Goal: Task Accomplishment & Management: Manage account settings

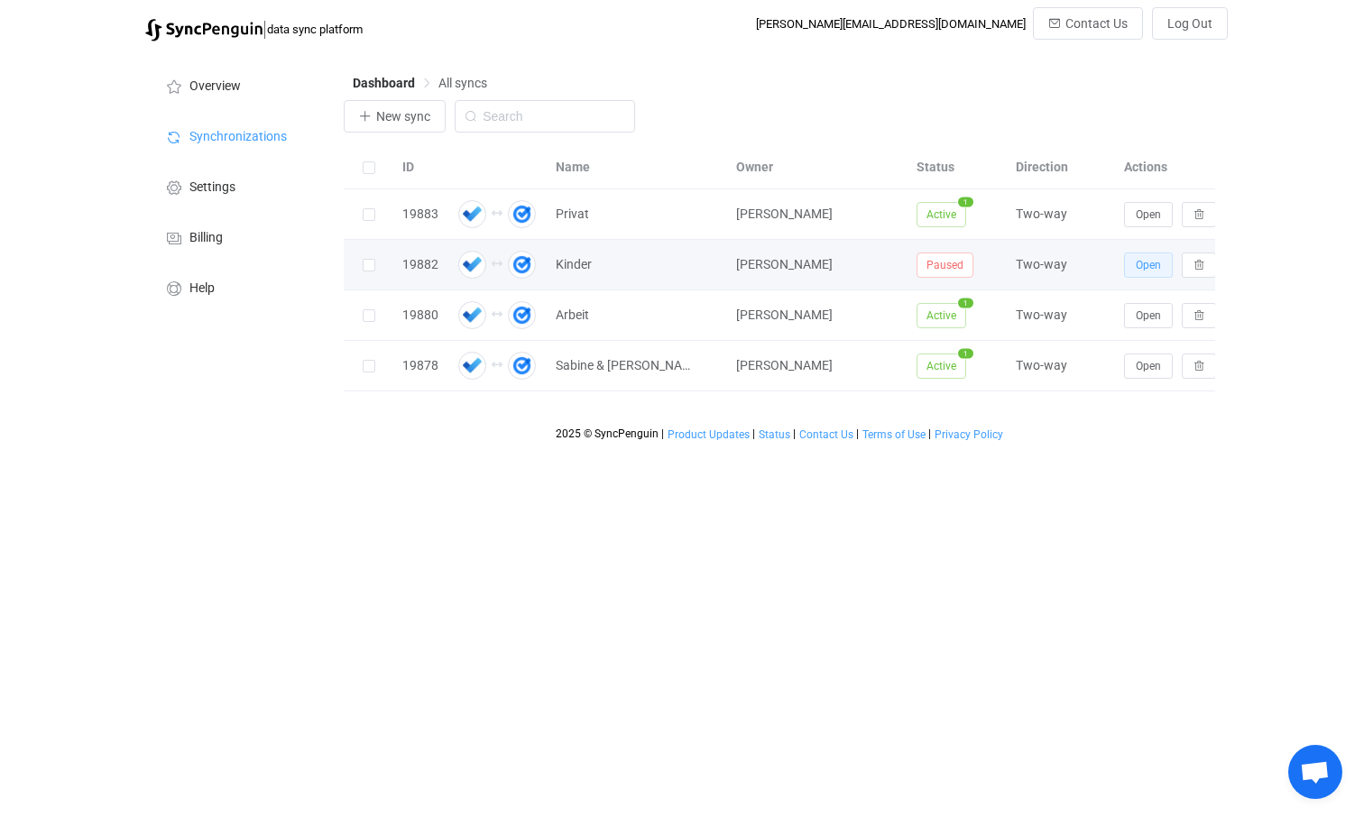
click at [1143, 265] on span "Open" at bounding box center [1148, 265] width 25 height 13
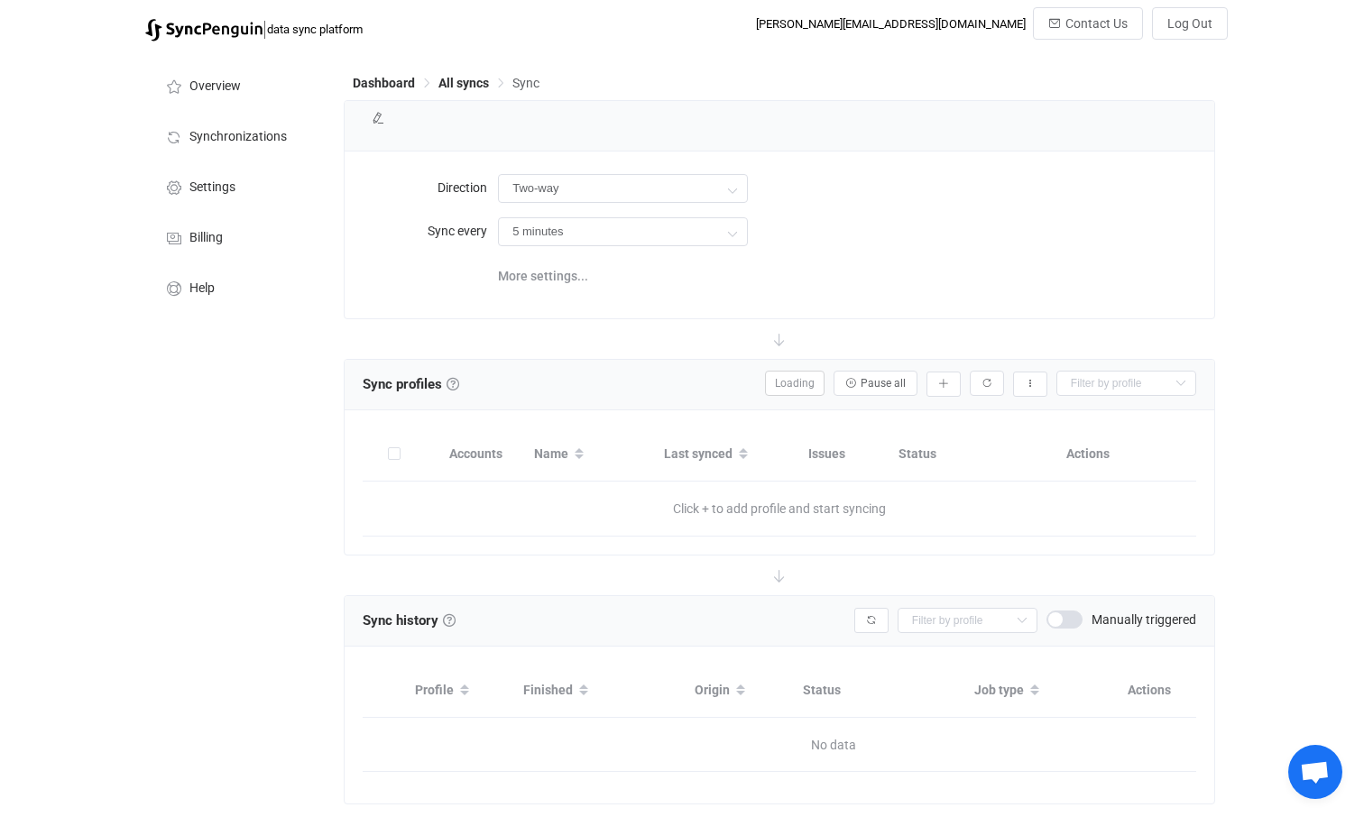
type input "10 minutes"
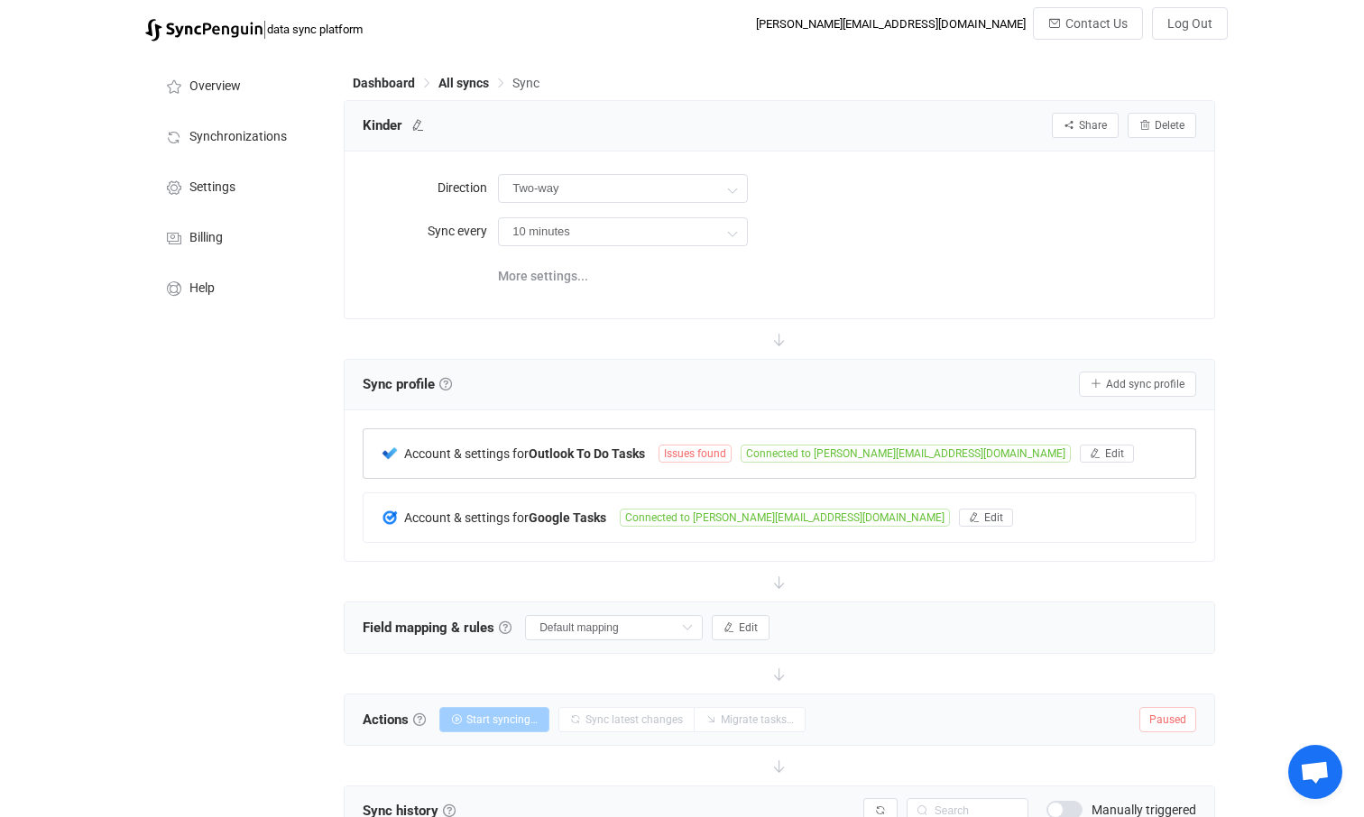
click at [705, 454] on span "Issues found" at bounding box center [694, 454] width 73 height 18
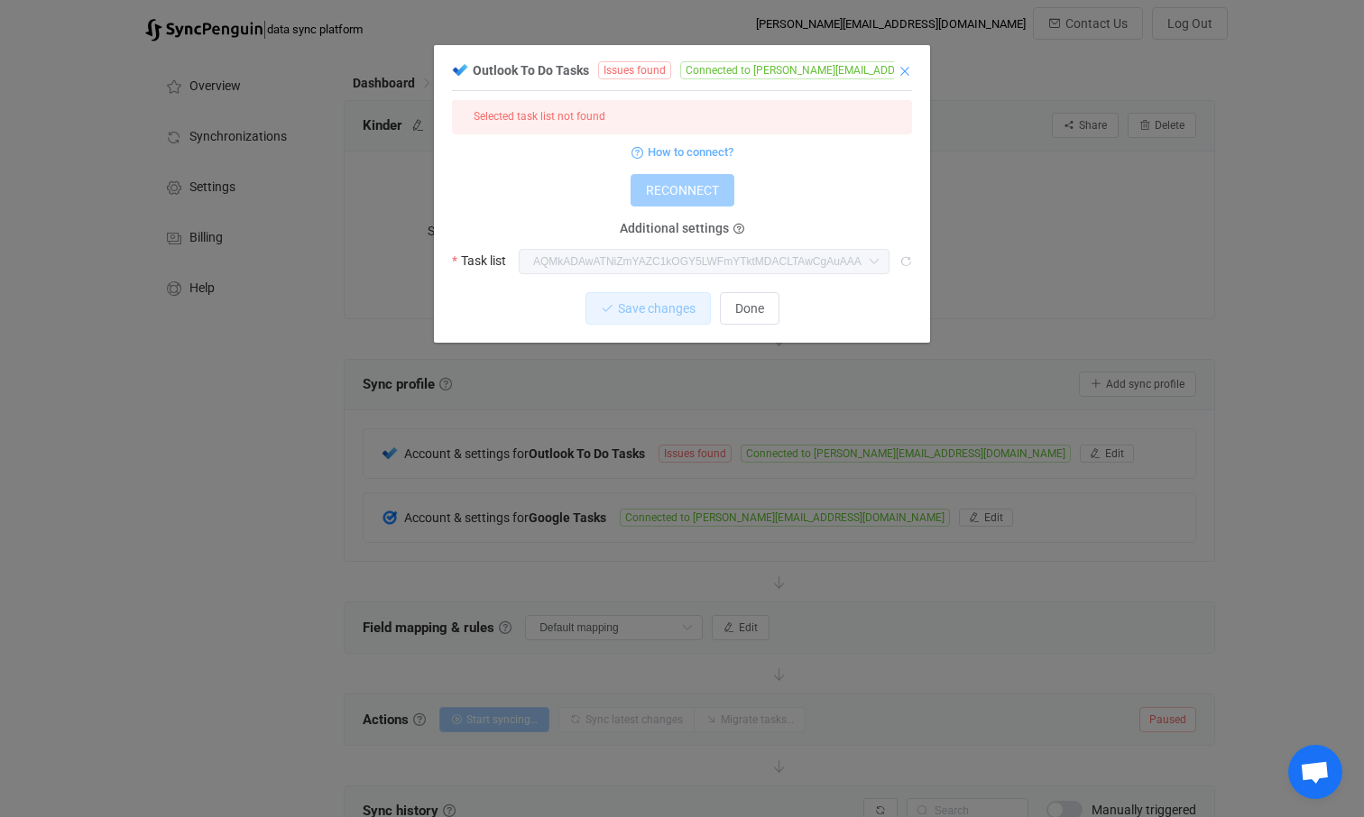
click at [901, 70] on icon "Close" at bounding box center [905, 71] width 14 height 14
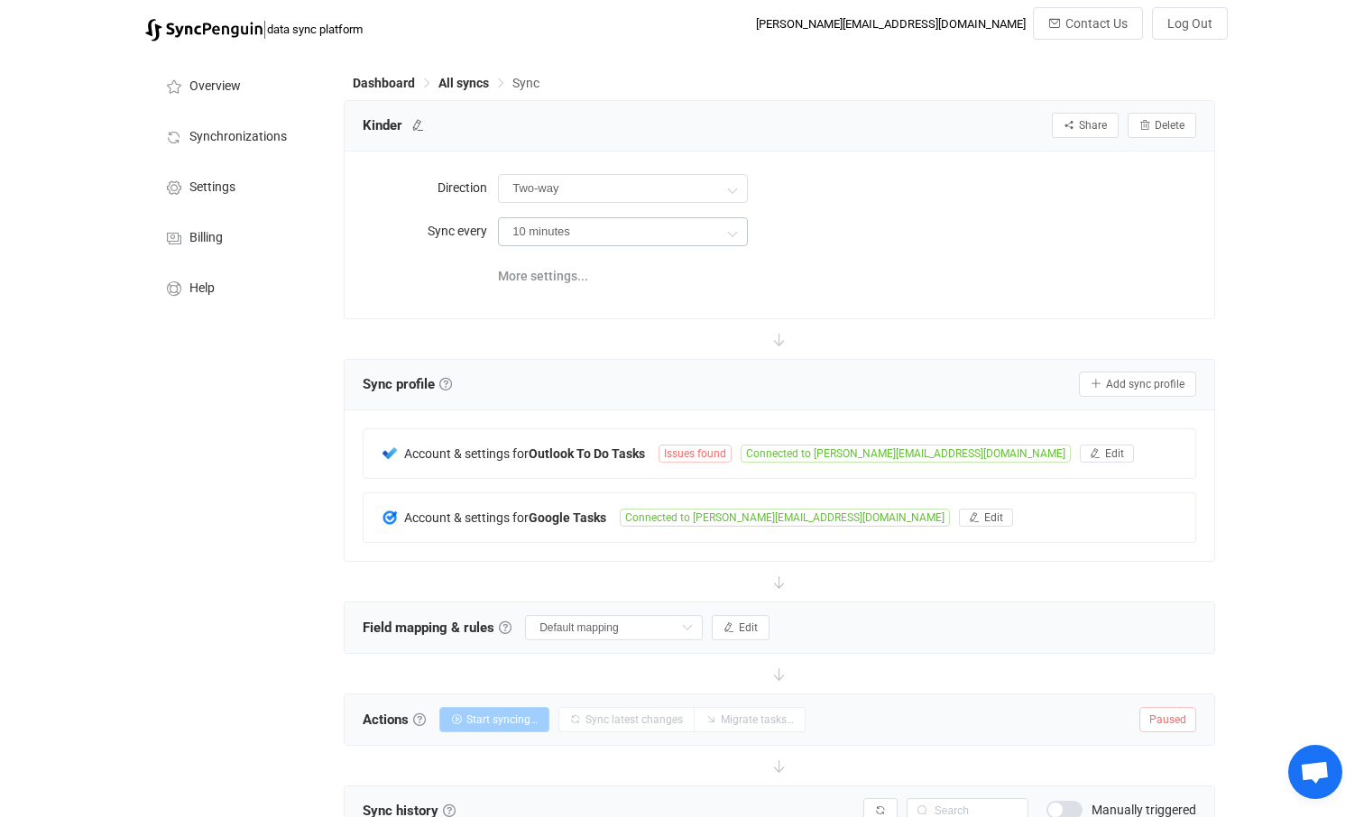
click at [730, 232] on icon at bounding box center [732, 233] width 23 height 36
click at [900, 232] on div "10 minutes" at bounding box center [847, 231] width 698 height 37
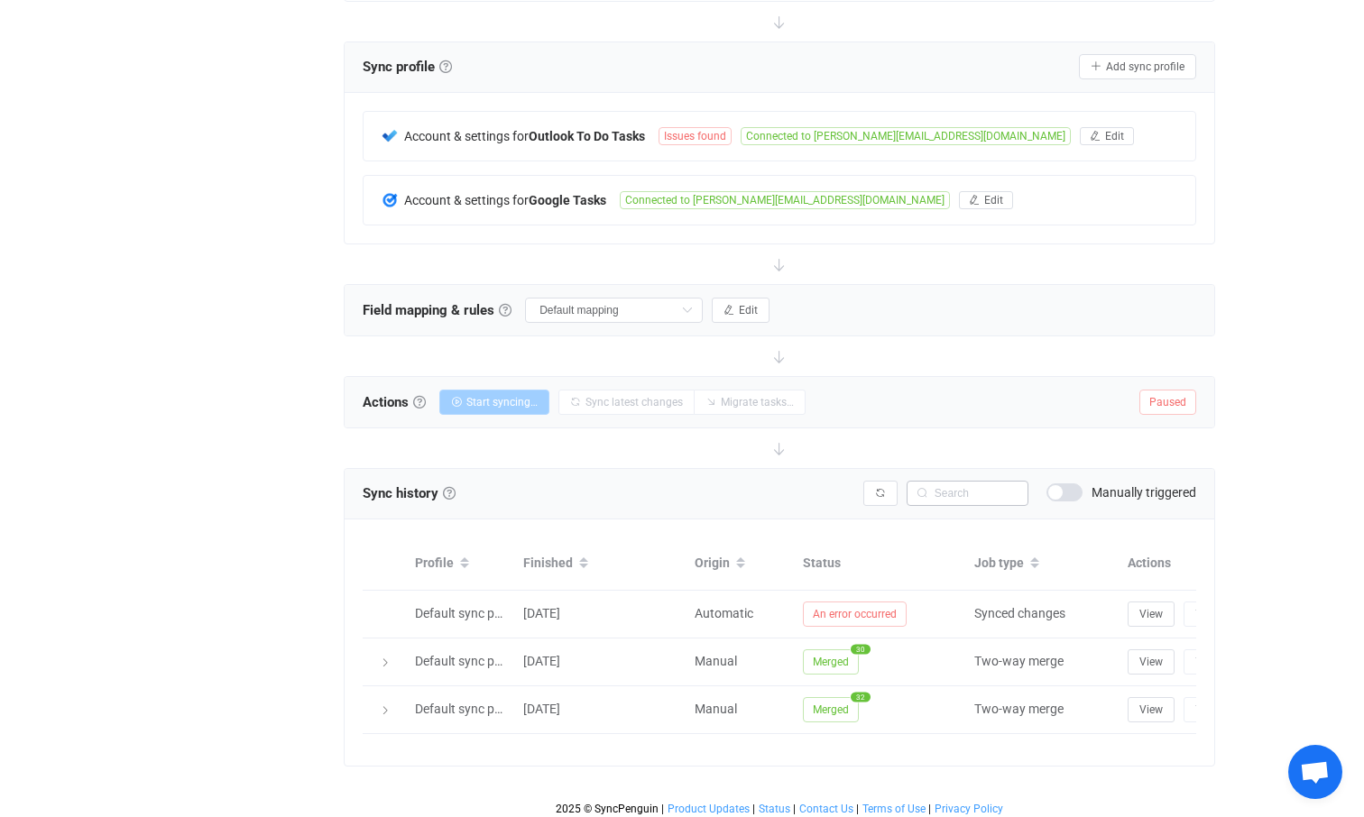
scroll to position [325, 0]
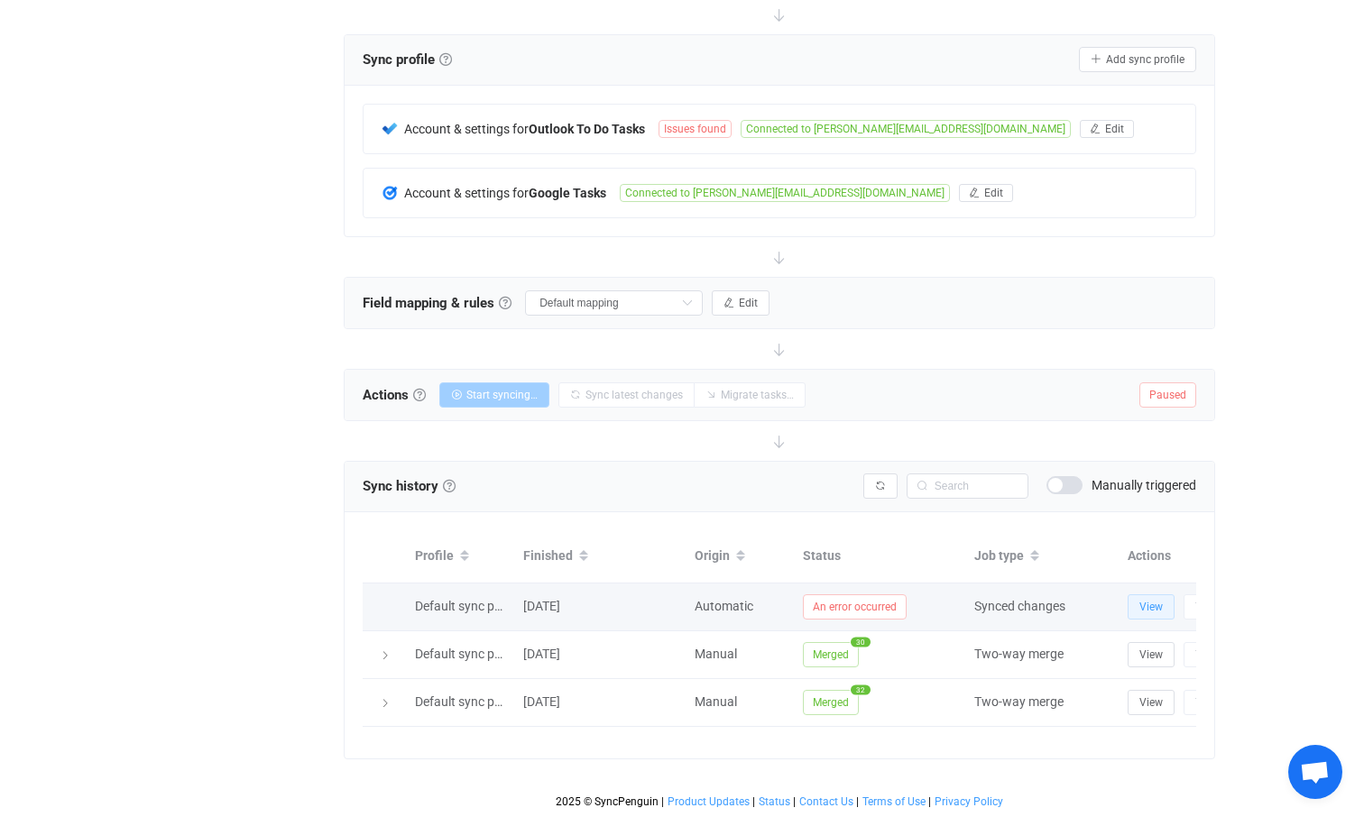
click at [1153, 611] on span "View" at bounding box center [1150, 607] width 23 height 13
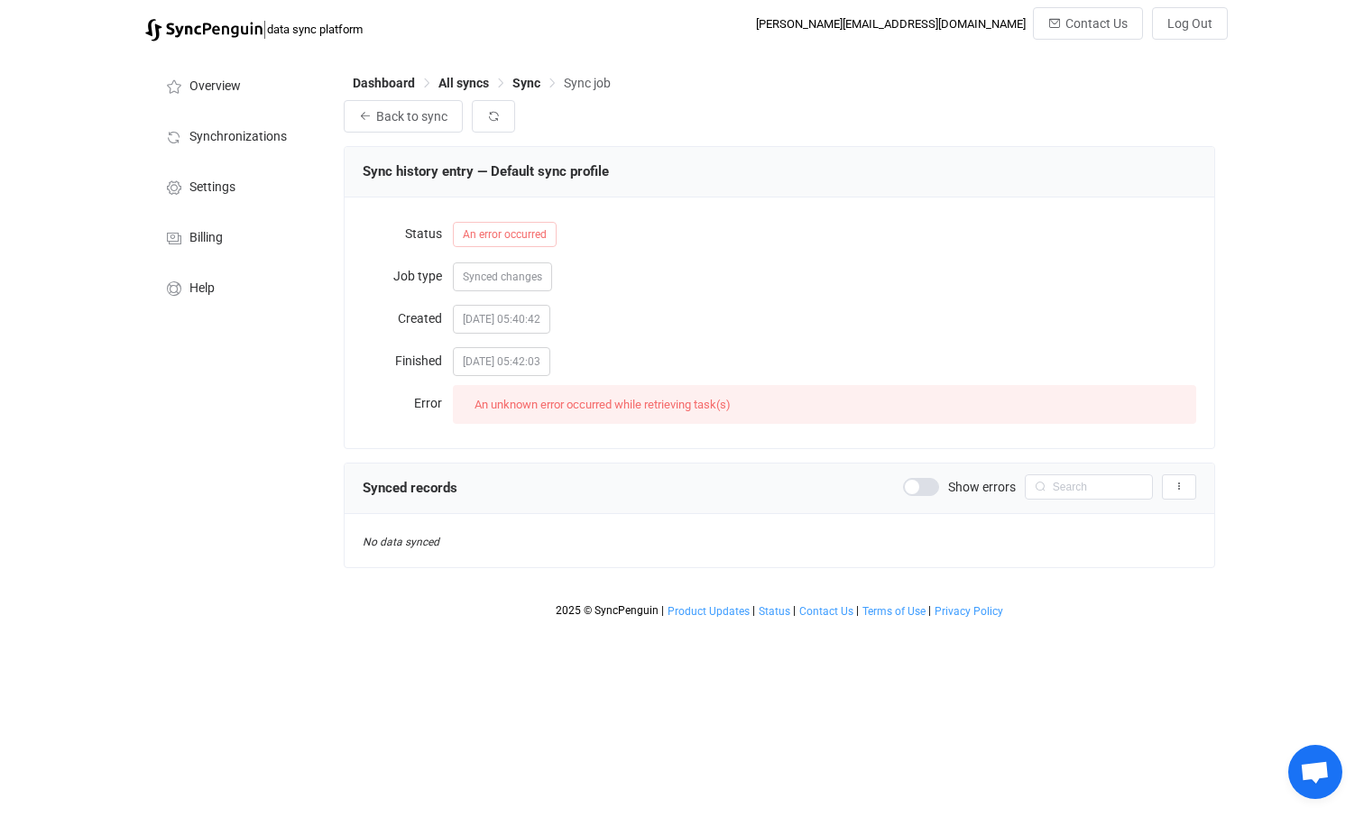
click at [932, 491] on span at bounding box center [921, 487] width 36 height 18
click at [224, 130] on span "Synchronizations" at bounding box center [237, 137] width 97 height 14
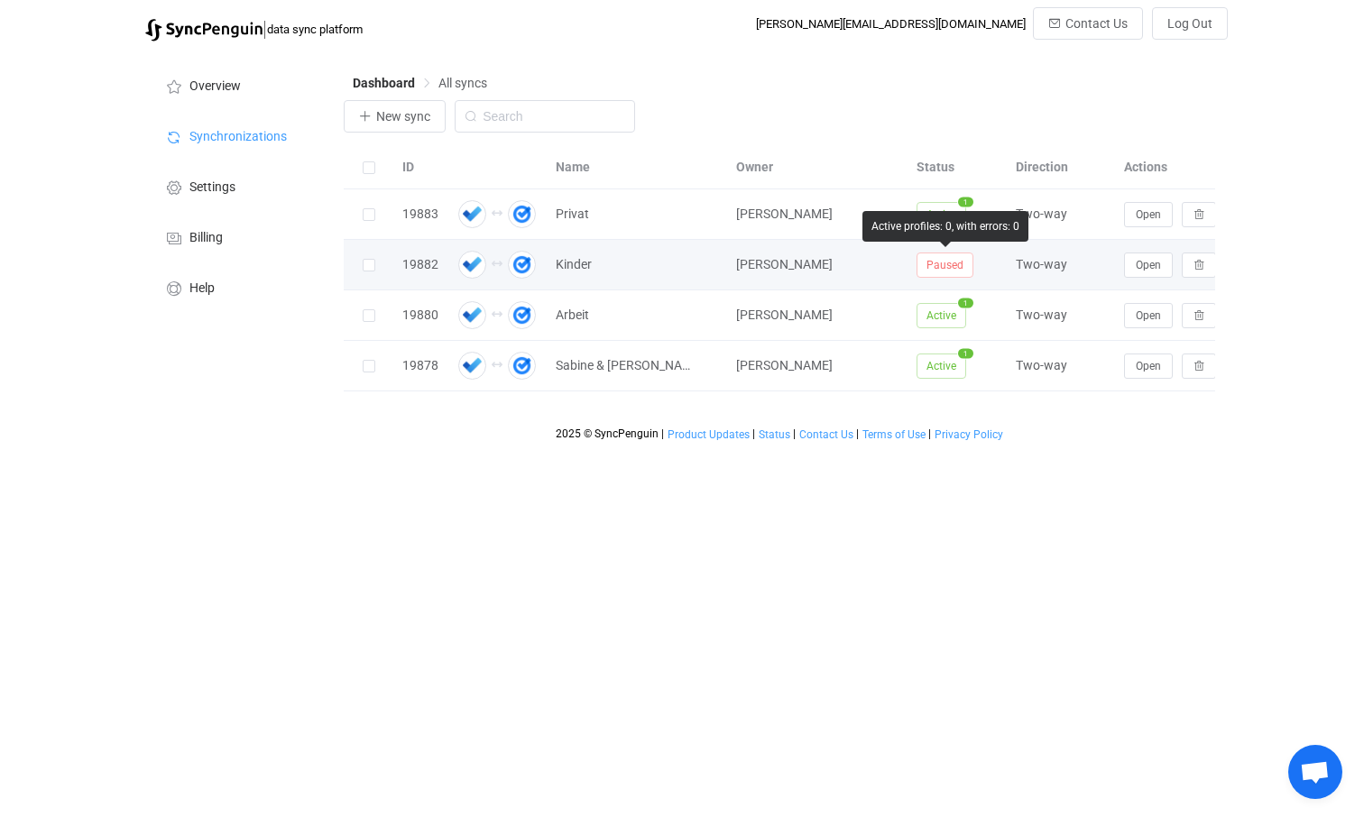
click at [951, 262] on span "Paused" at bounding box center [944, 265] width 57 height 25
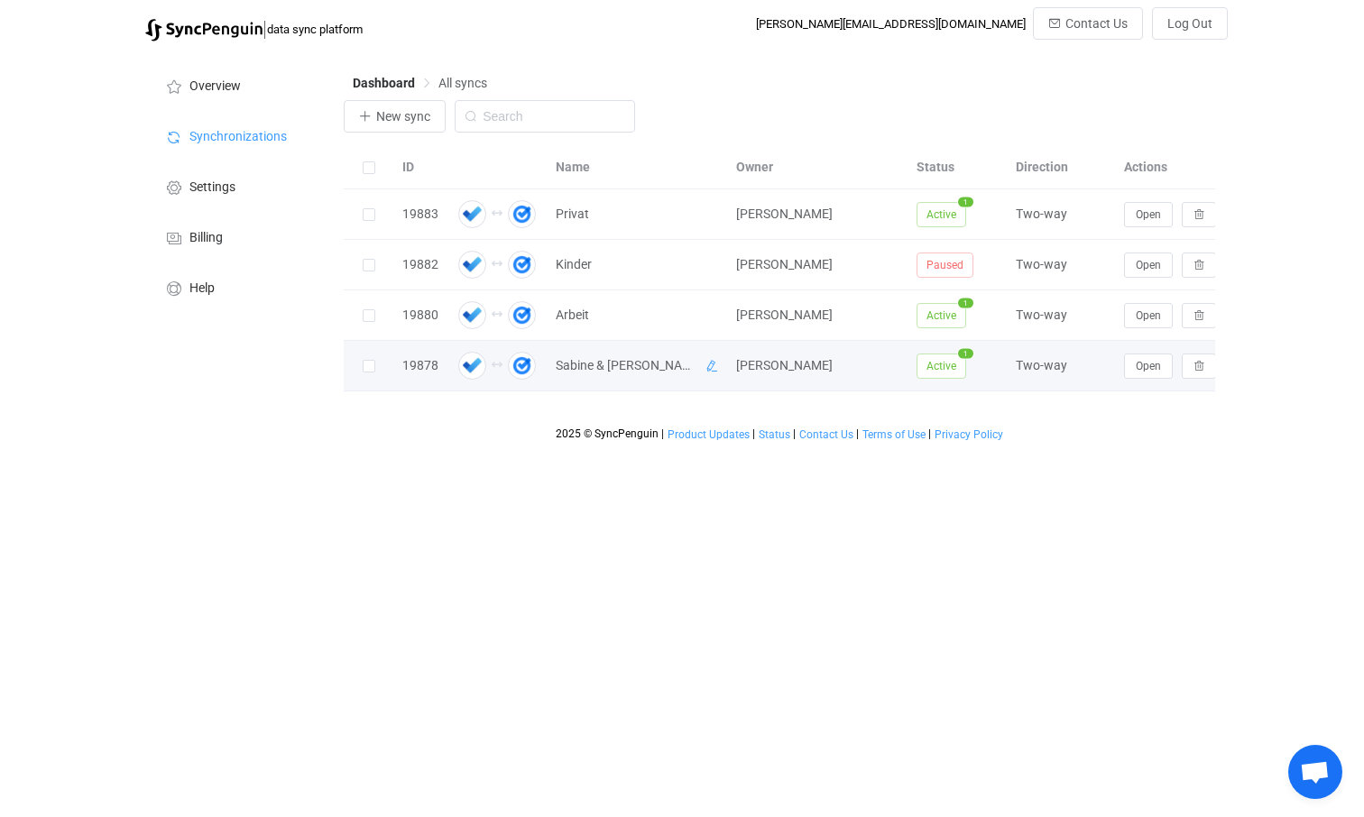
click at [705, 364] on icon at bounding box center [711, 366] width 13 height 13
drag, startPoint x: 651, startPoint y: 366, endPoint x: 506, endPoint y: 367, distance: 145.2
click at [506, 367] on tr "19878 Sabine & Hans Johann H. Karner Active 1 Two-way Open" at bounding box center [797, 366] width 907 height 51
type input "Unternehmung"
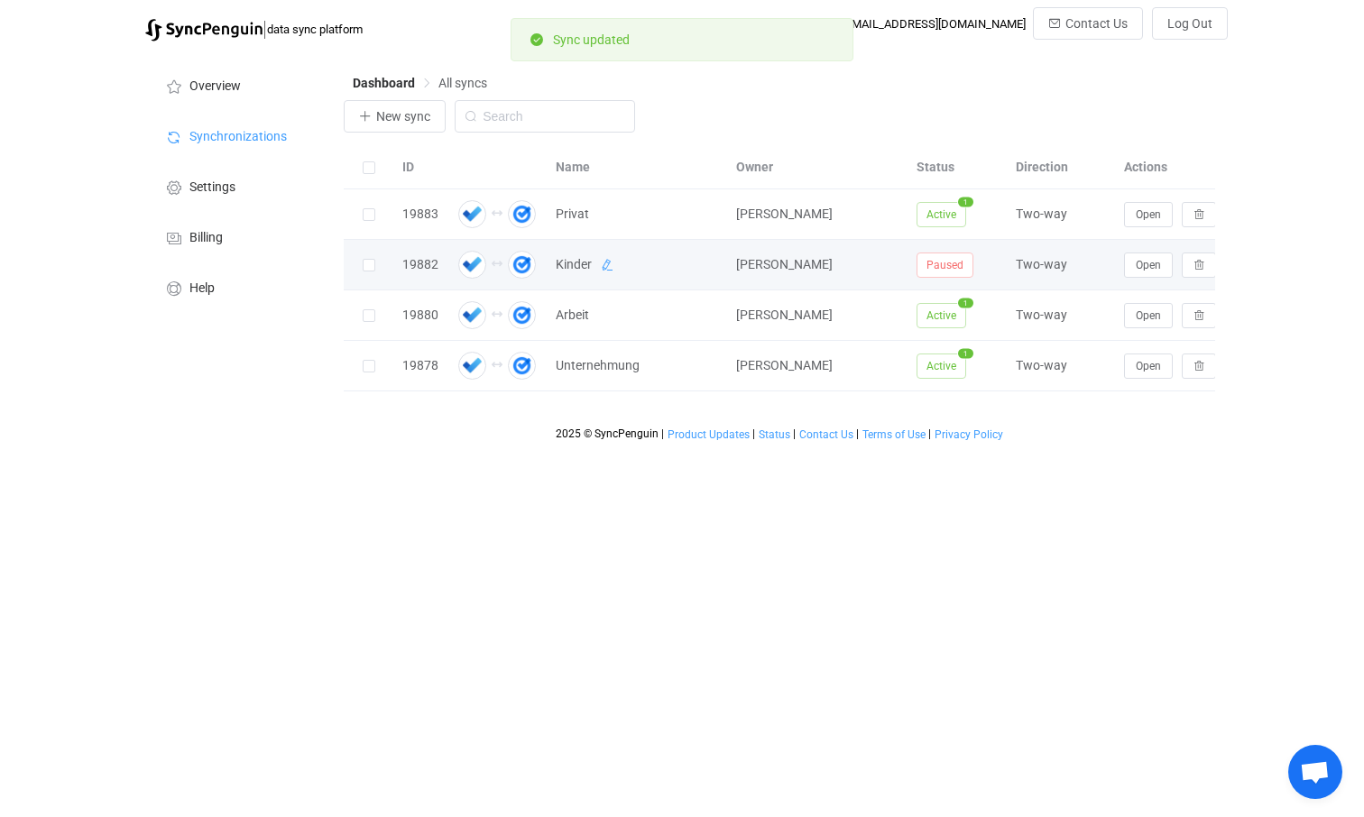
click at [607, 266] on icon at bounding box center [607, 265] width 13 height 13
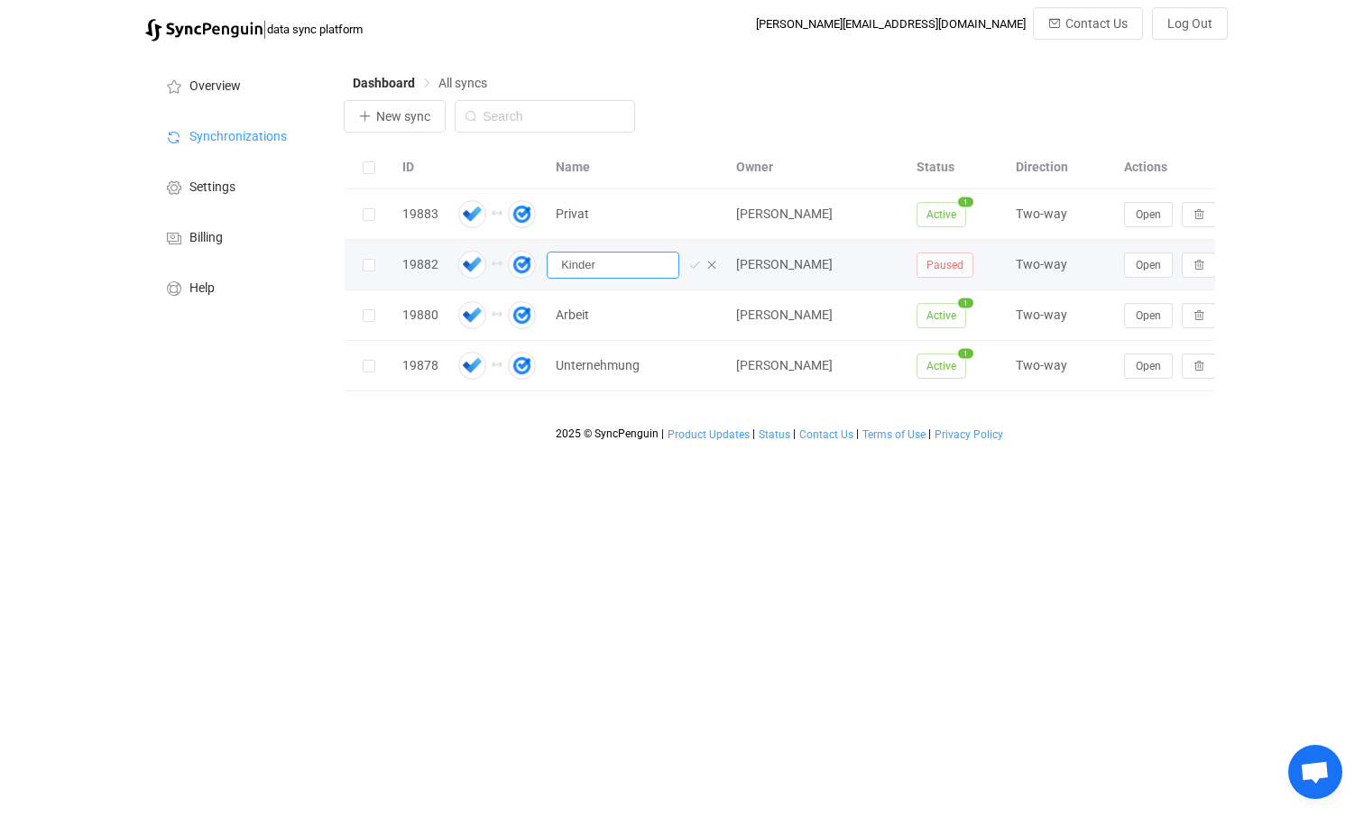
drag, startPoint x: 600, startPoint y: 262, endPoint x: 509, endPoint y: 267, distance: 91.2
click at [509, 267] on tr "19882 Kinder Johann H. Karner Paused Two-way Open" at bounding box center [797, 265] width 907 height 51
type input "Kids"
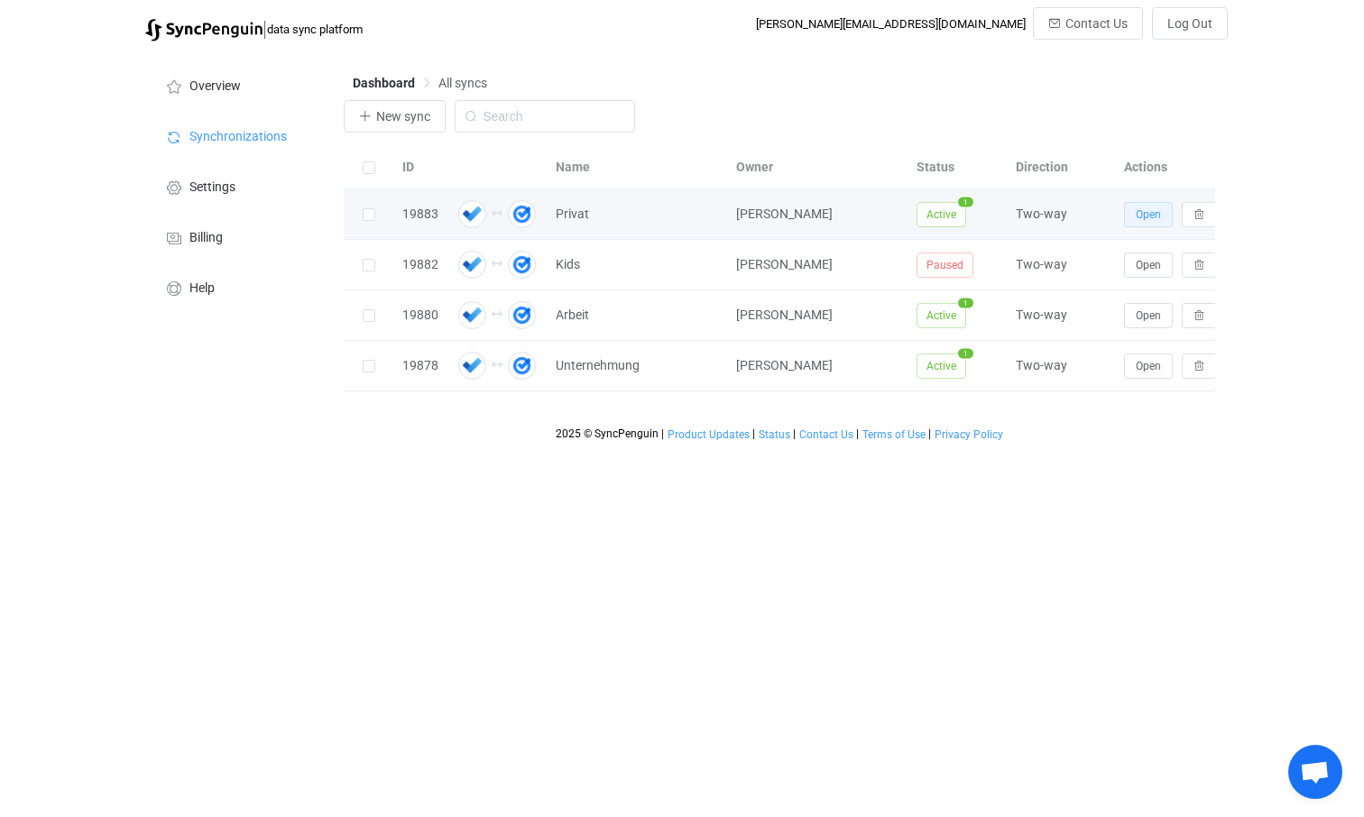
click at [1137, 215] on span "Open" at bounding box center [1148, 214] width 25 height 13
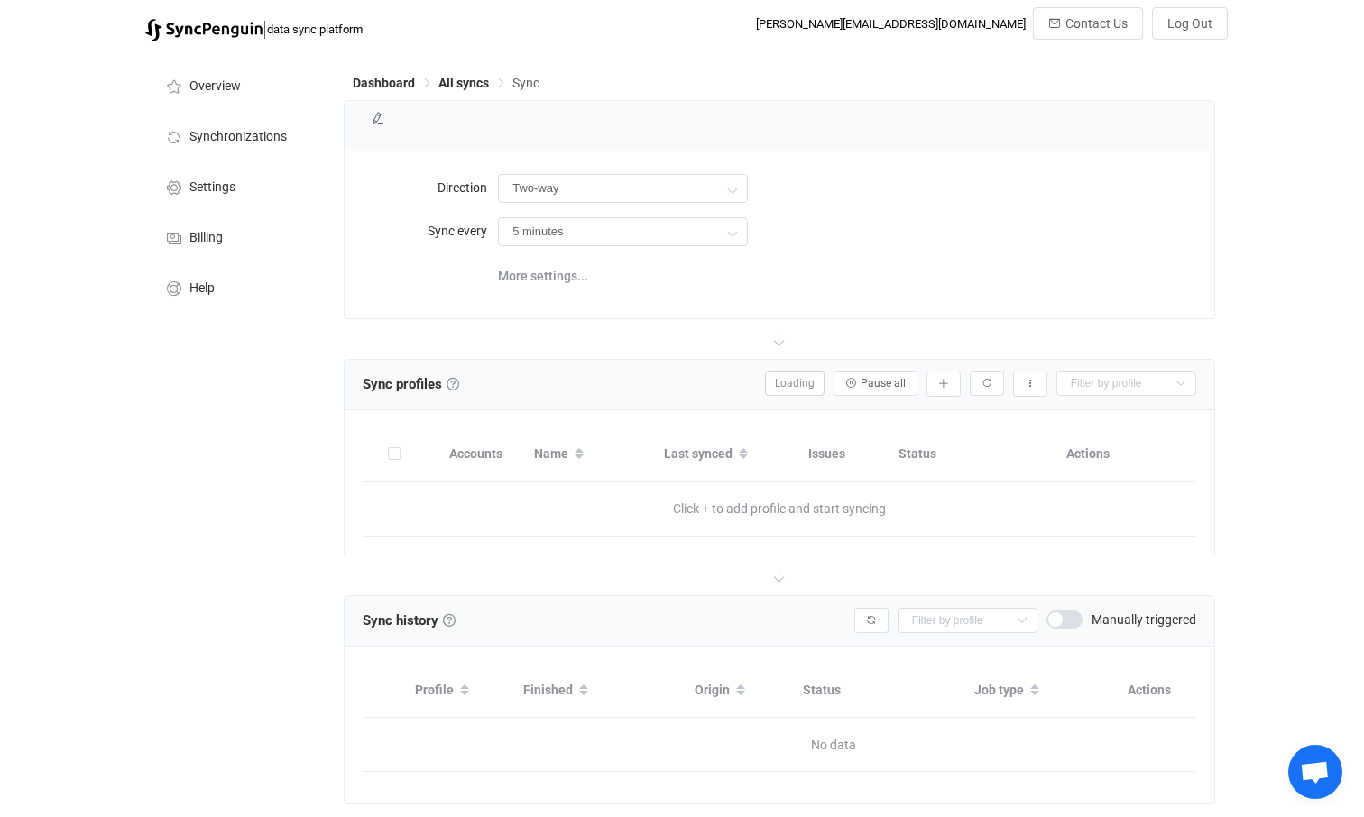
type input "10 minutes"
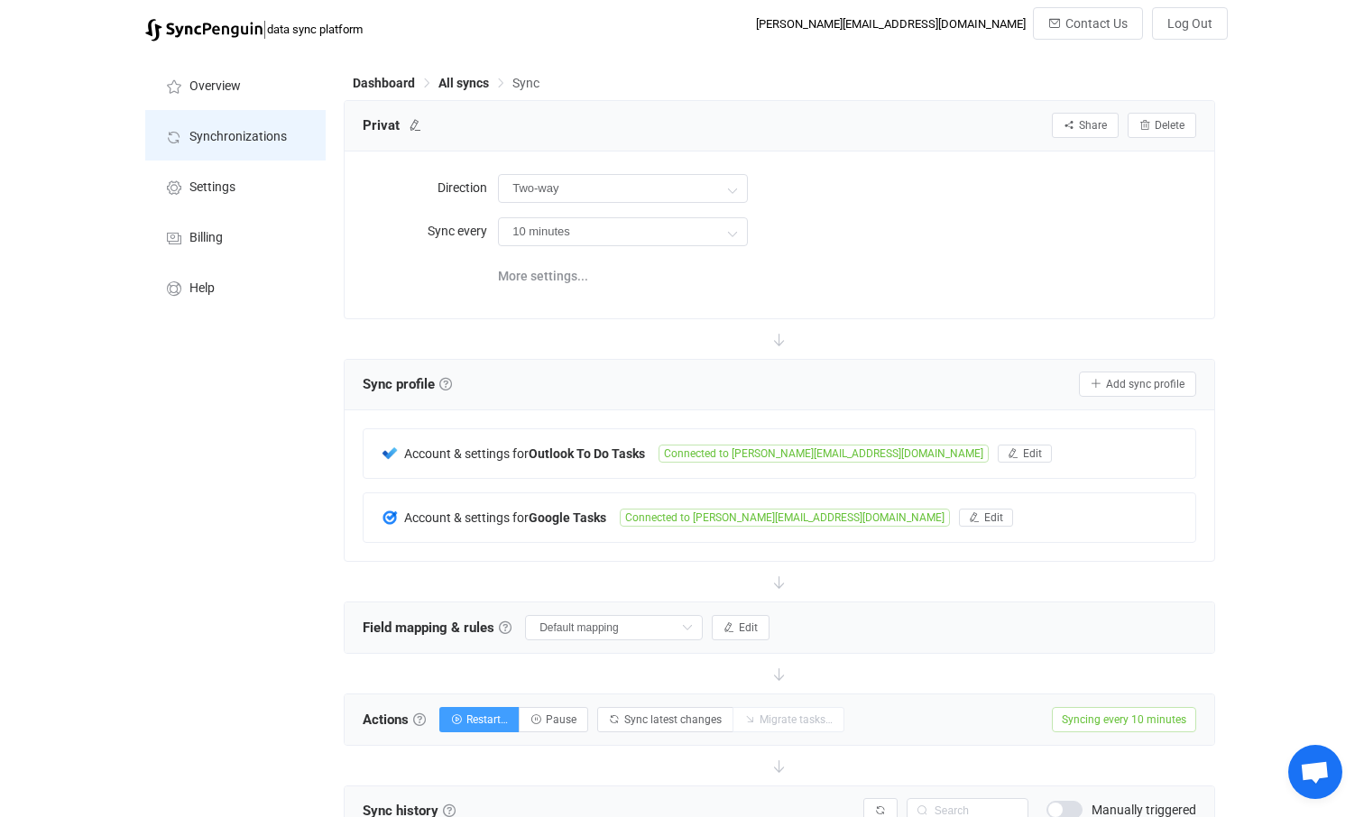
click at [234, 148] on li "Synchronizations" at bounding box center [235, 135] width 180 height 51
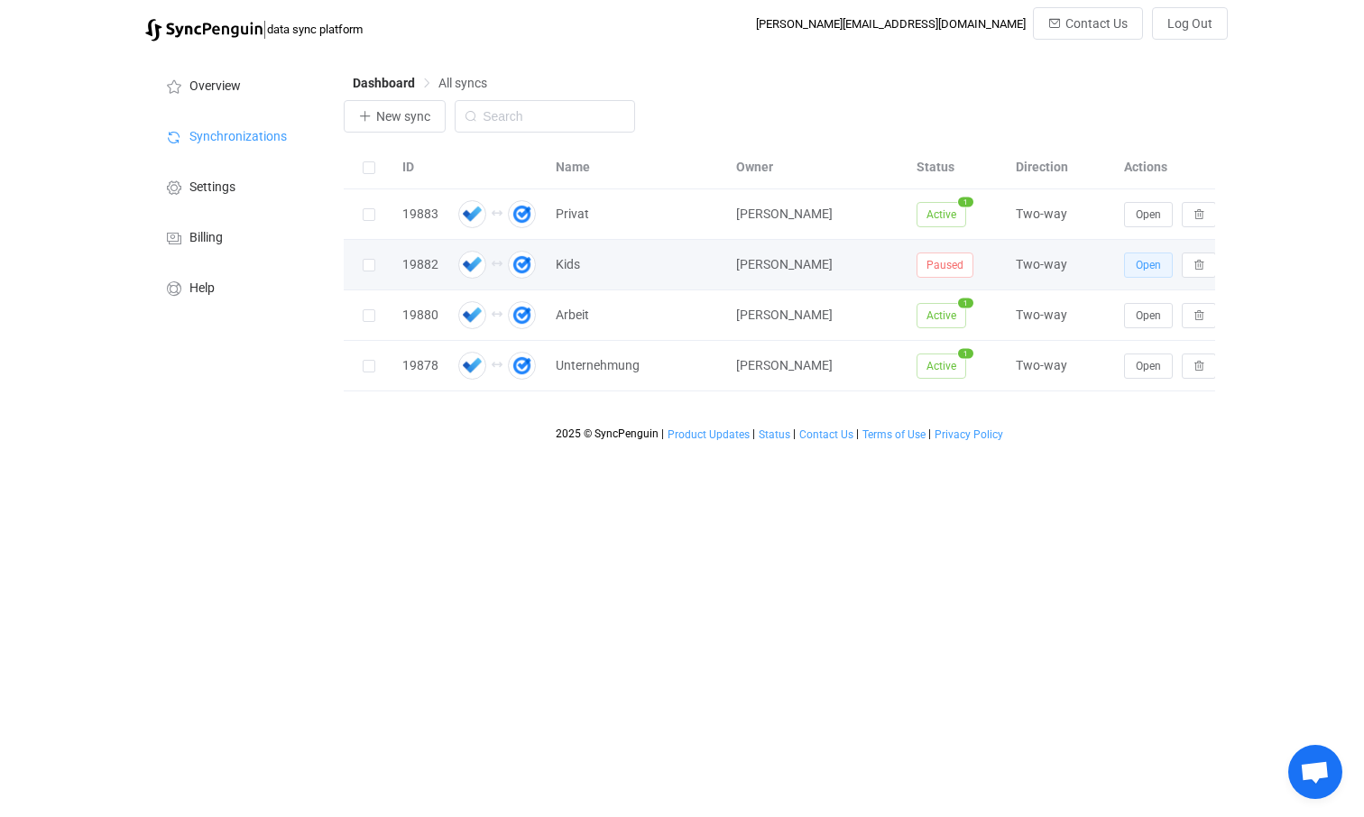
click at [1150, 262] on span "Open" at bounding box center [1148, 265] width 25 height 13
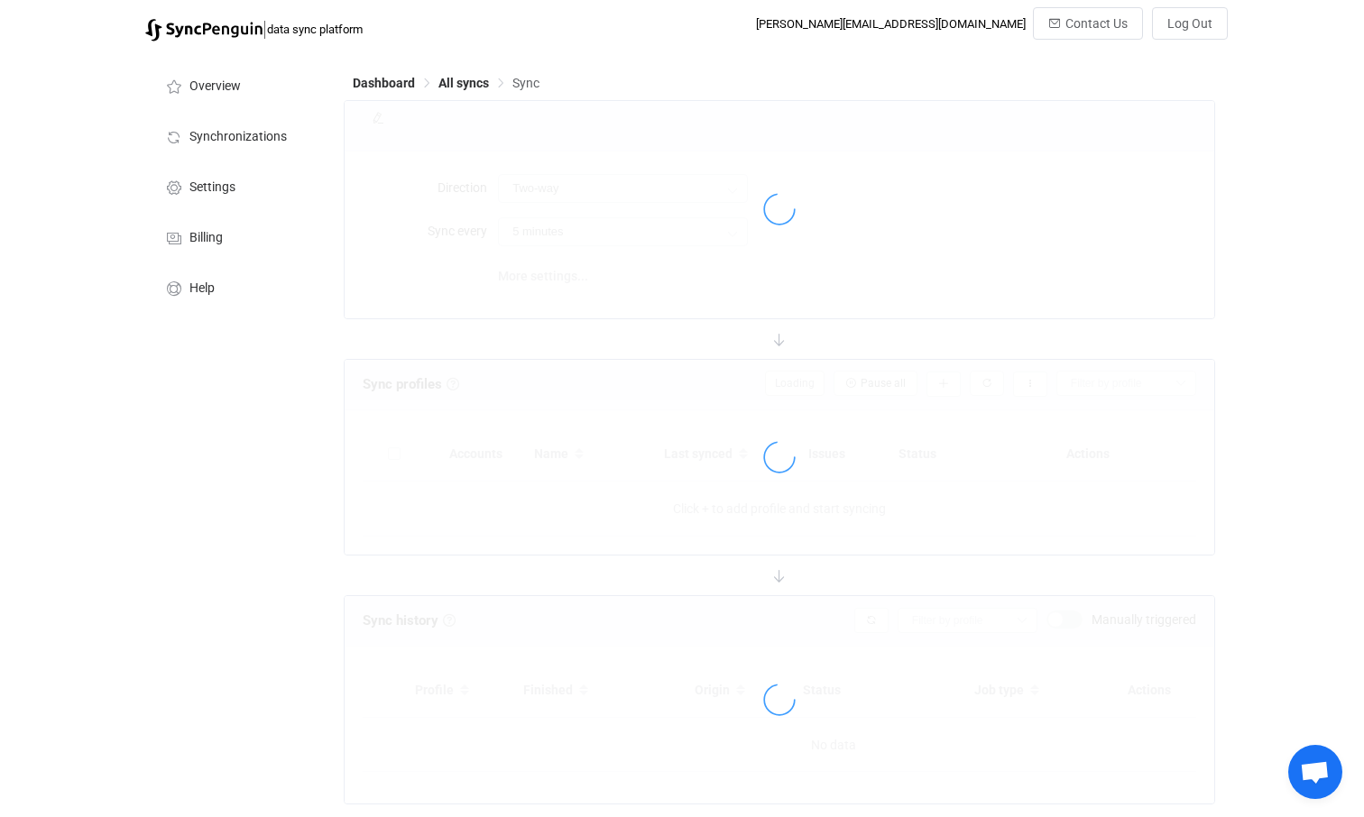
type input "10 minutes"
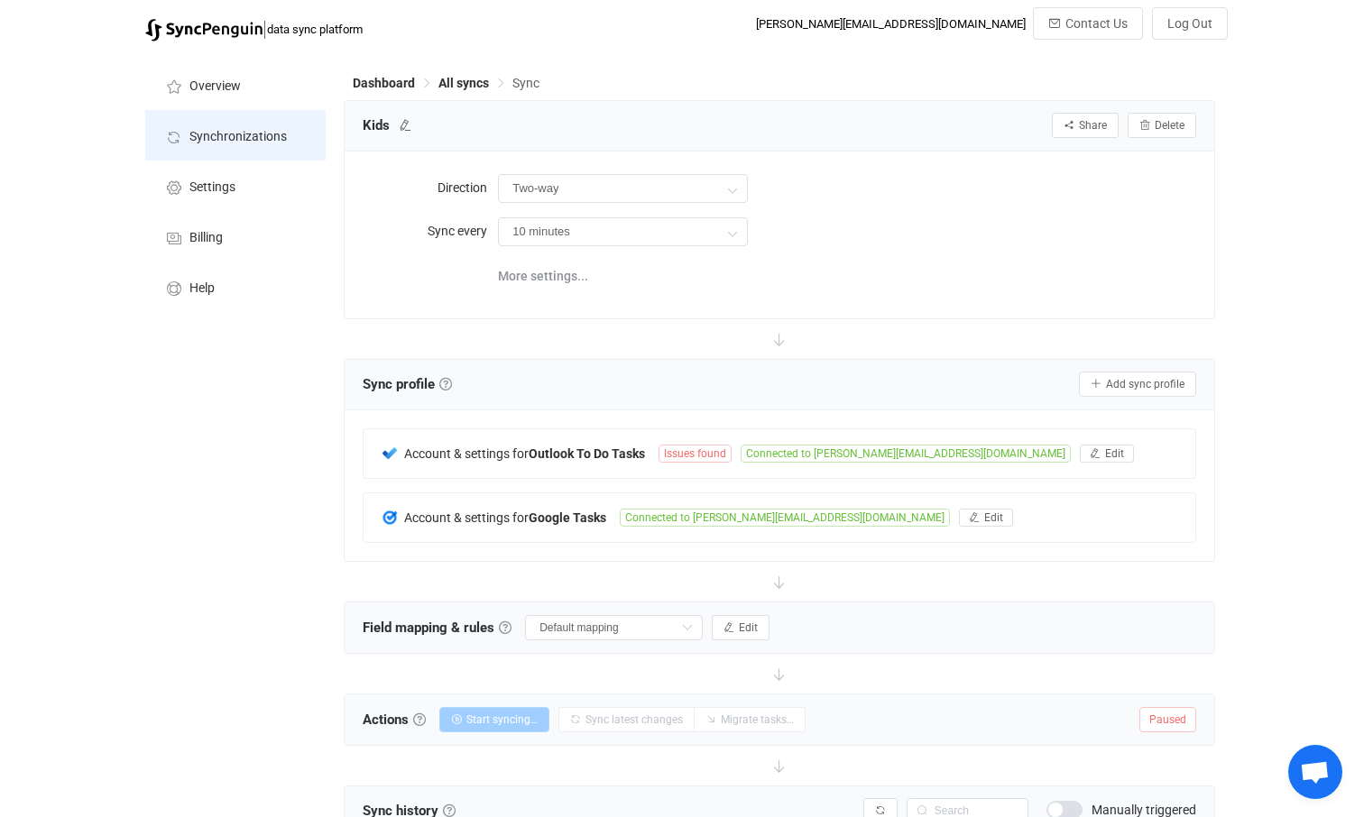
click at [247, 139] on span "Synchronizations" at bounding box center [237, 137] width 97 height 14
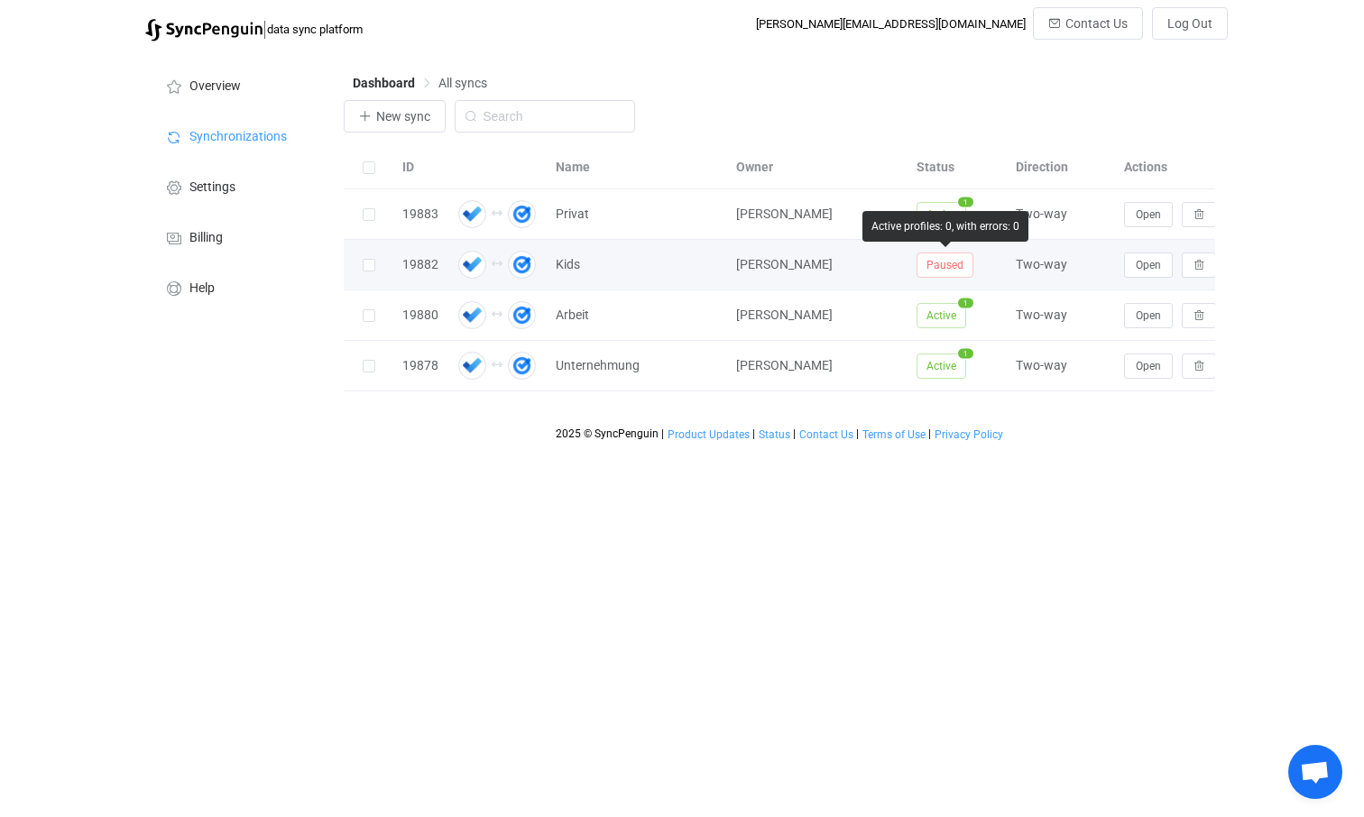
click at [935, 271] on span "Paused" at bounding box center [944, 265] width 57 height 25
click at [594, 266] on icon at bounding box center [595, 265] width 13 height 13
click at [872, 272] on div "Johann H. Karner" at bounding box center [817, 264] width 180 height 21
click at [1149, 270] on span "Open" at bounding box center [1148, 265] width 25 height 13
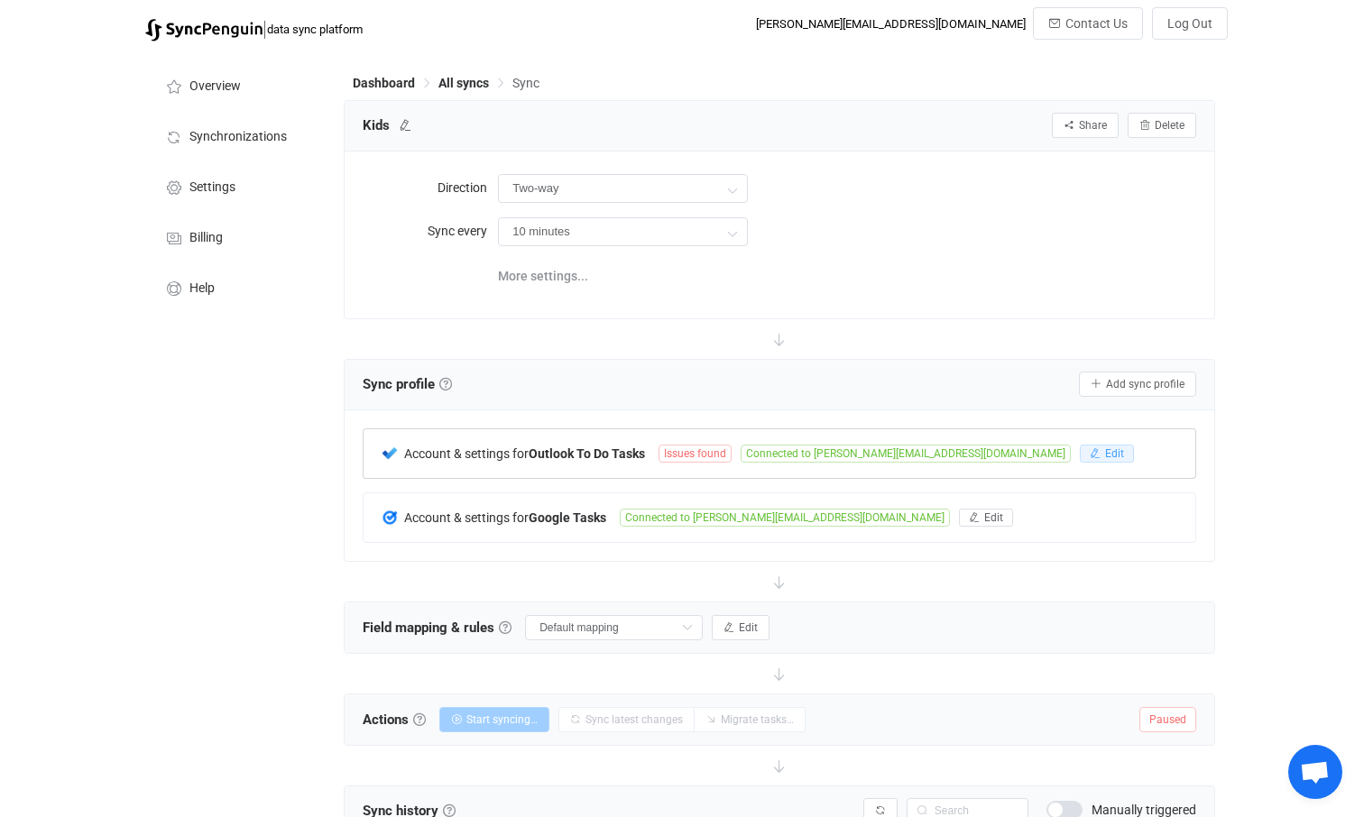
click at [1080, 454] on button "Edit" at bounding box center [1107, 454] width 54 height 18
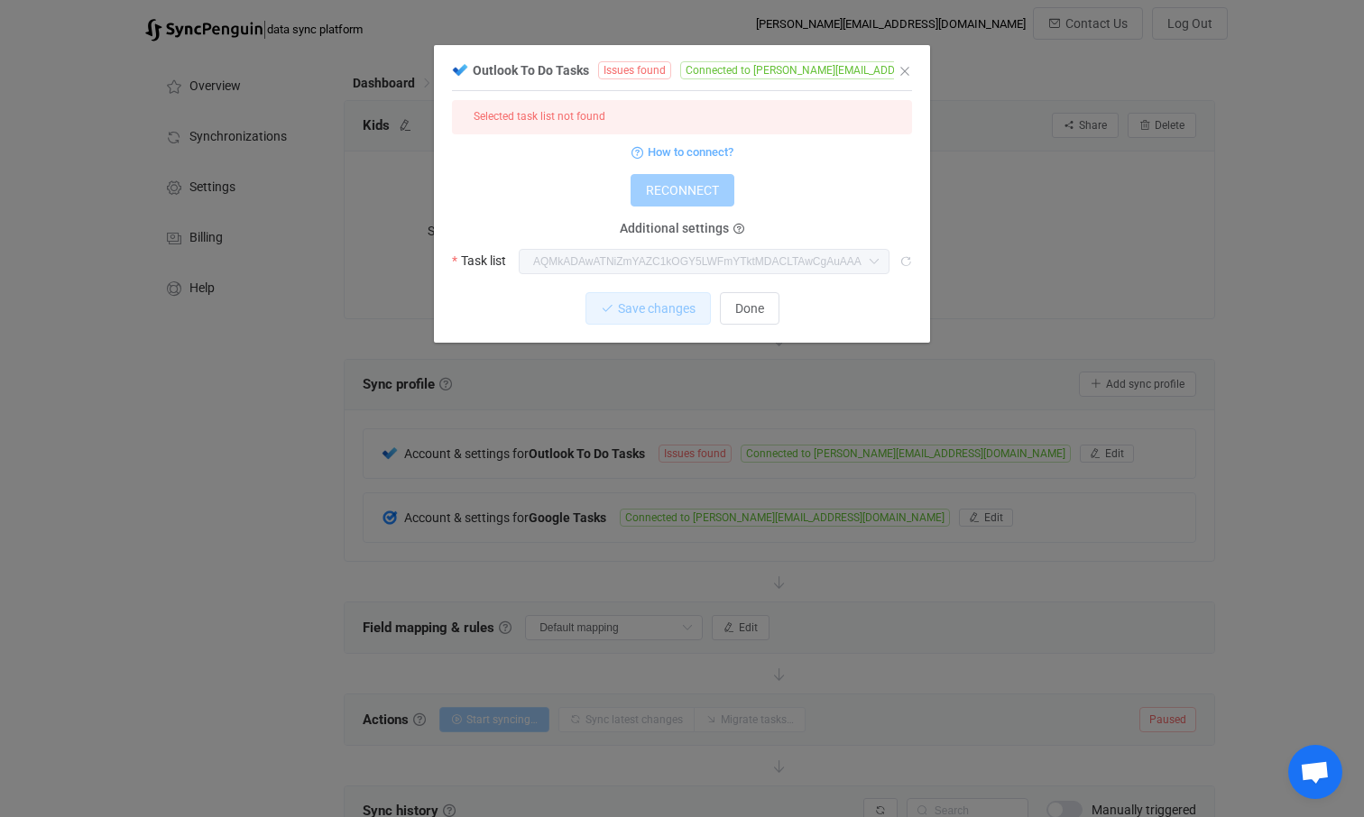
click at [1015, 71] on icon "dialog" at bounding box center [1021, 70] width 13 height 13
click at [694, 152] on span "How to connect?" at bounding box center [691, 152] width 86 height 21
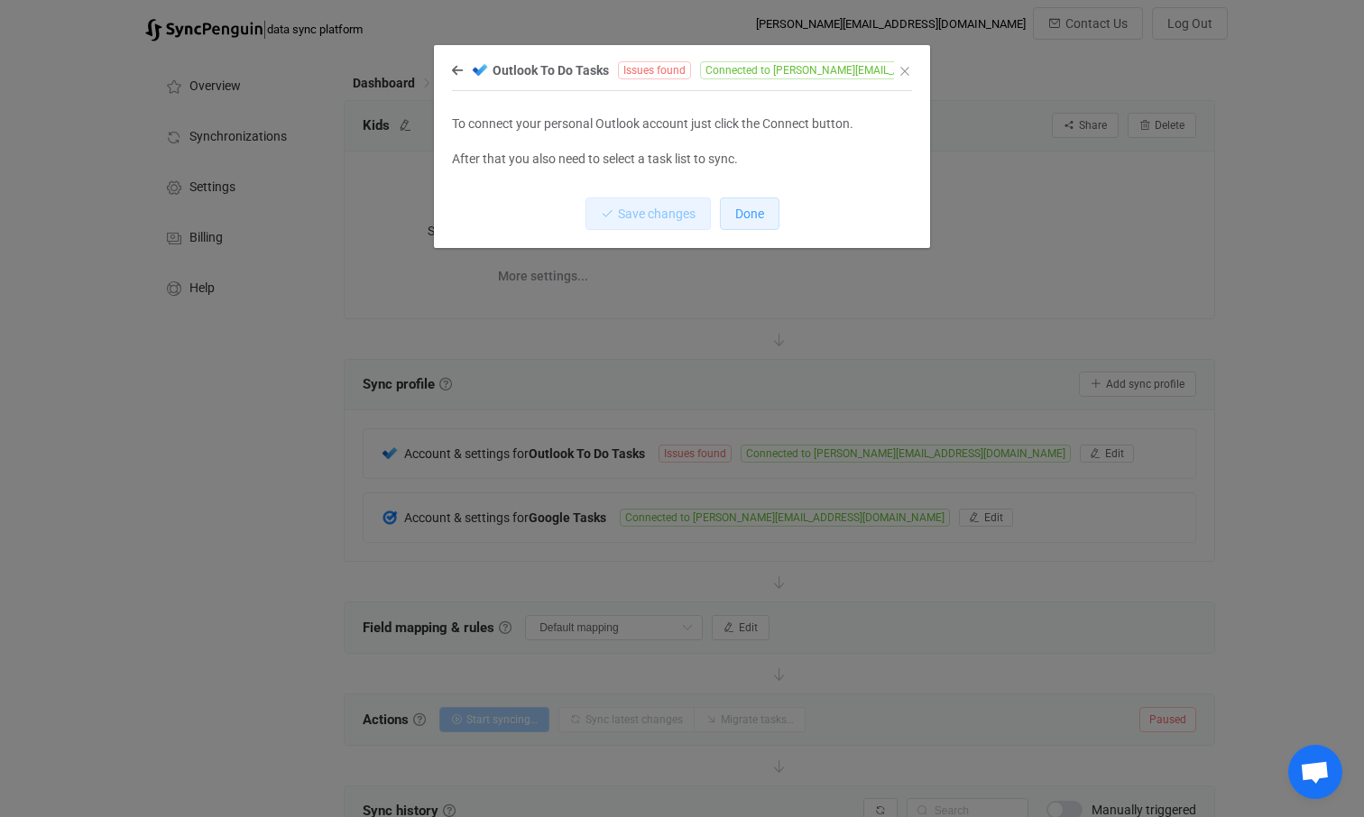
click at [752, 218] on span "Done" at bounding box center [749, 214] width 29 height 14
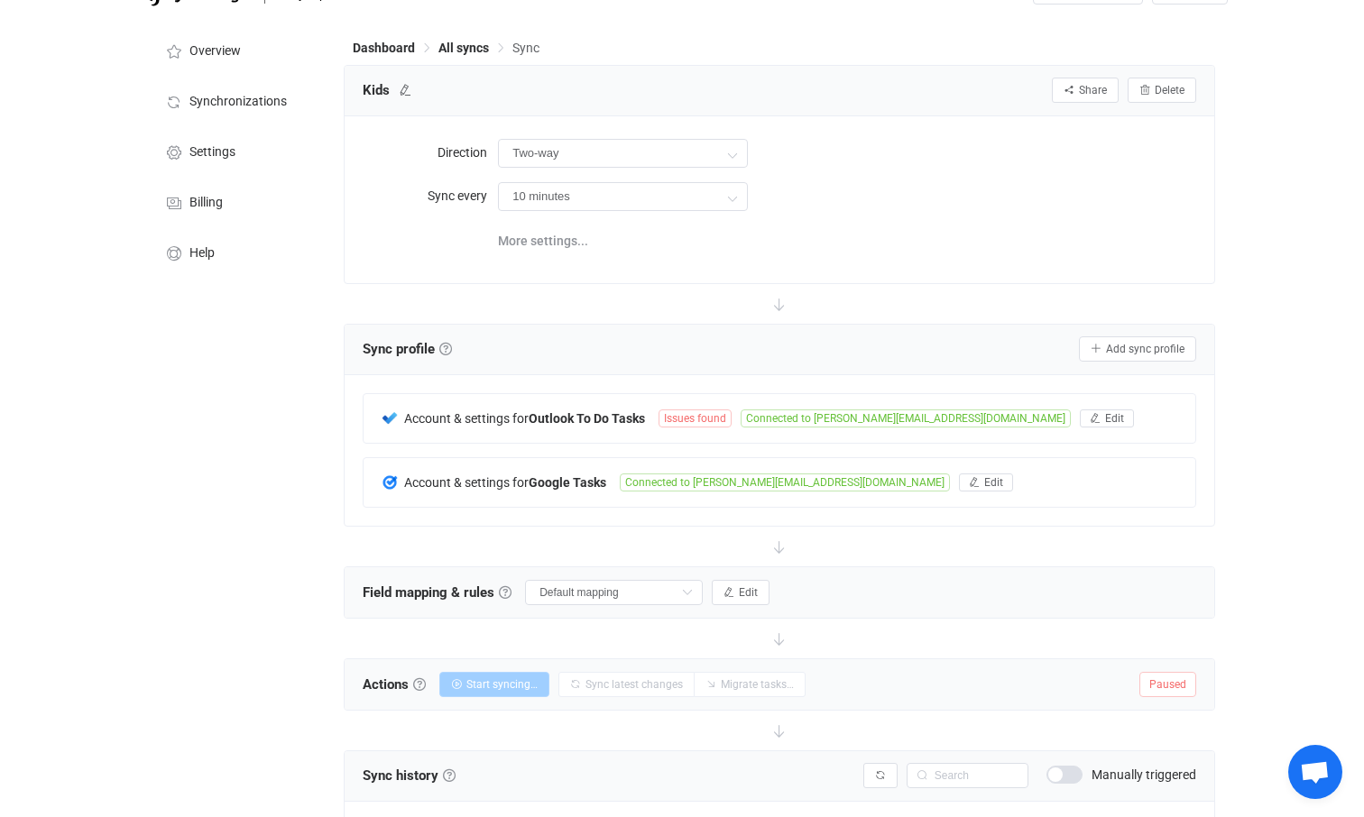
scroll to position [67, 0]
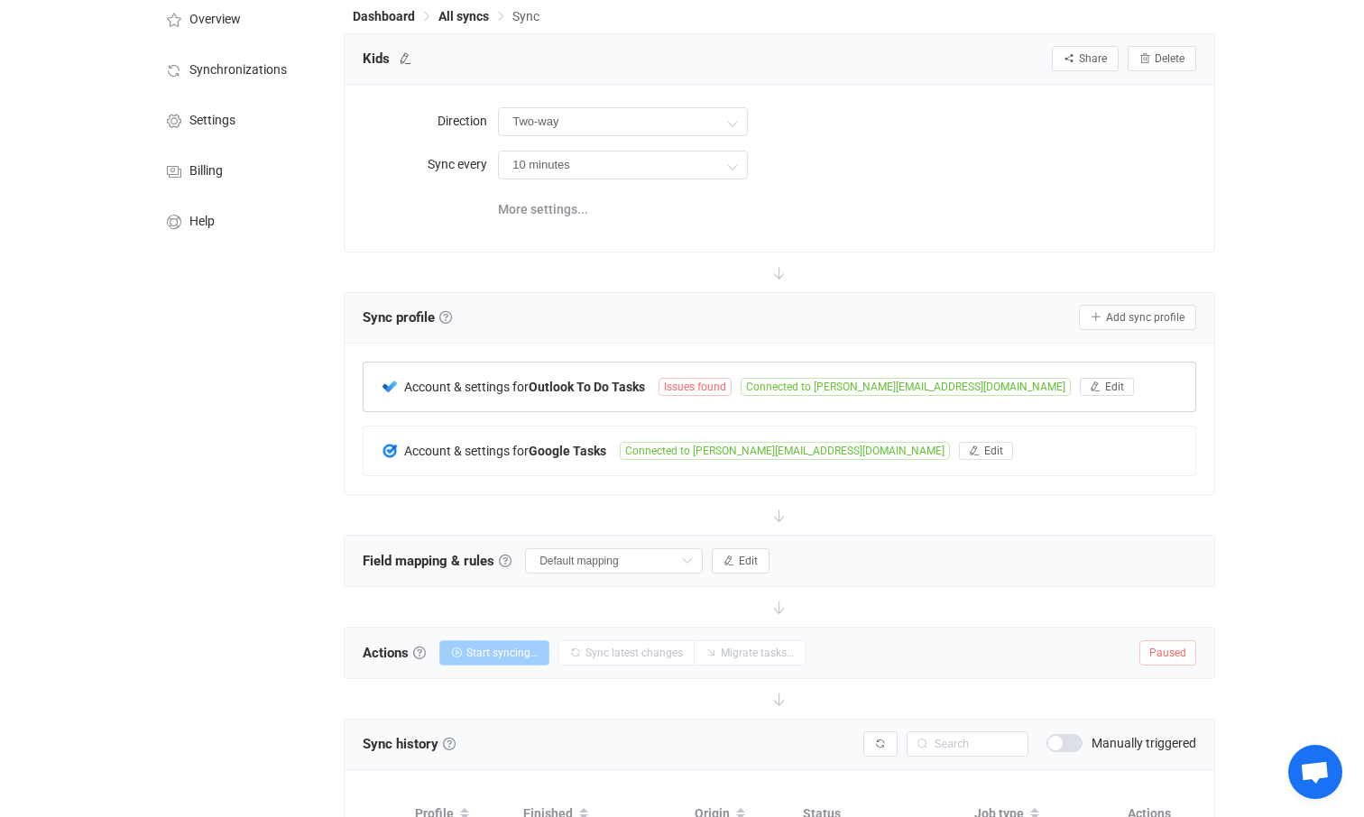
click at [391, 389] on img at bounding box center [390, 387] width 16 height 16
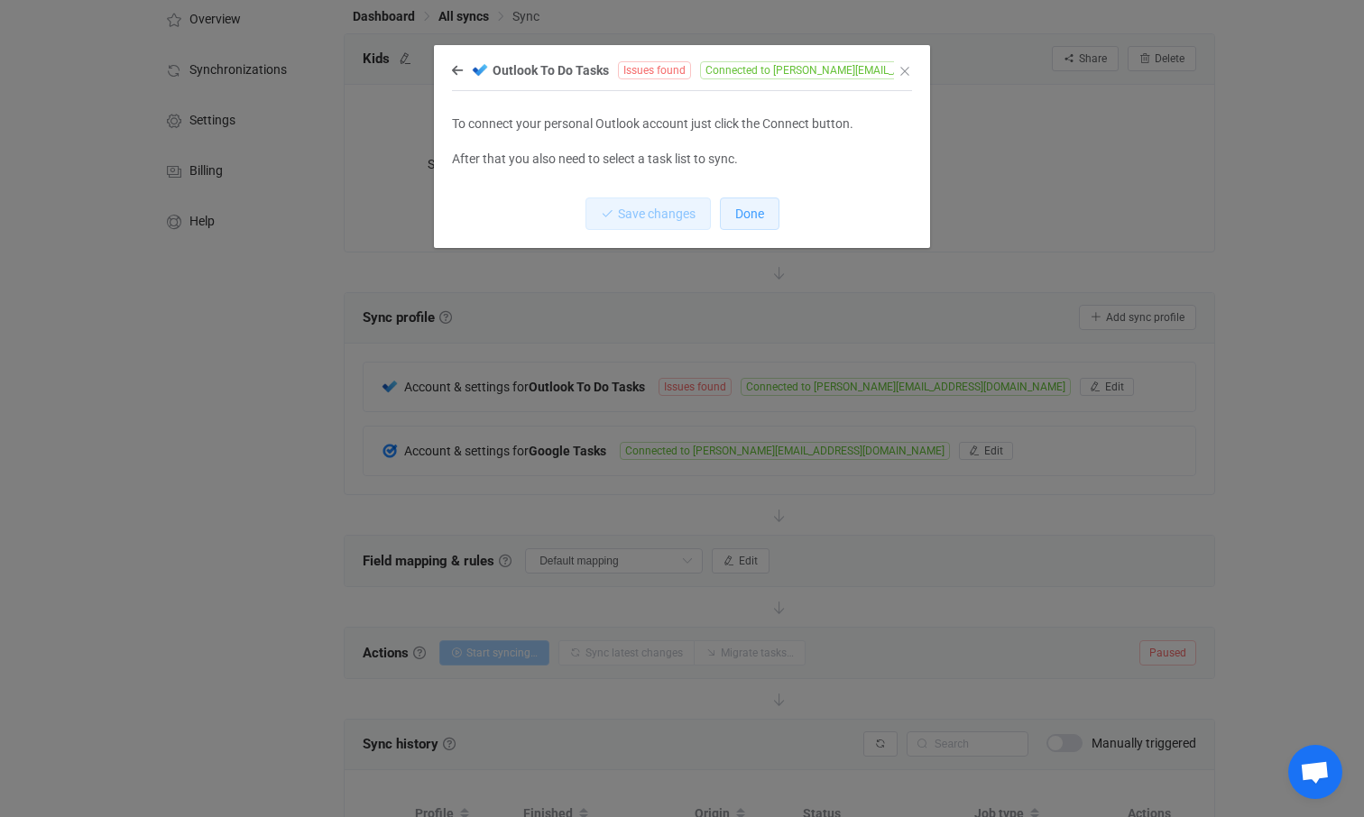
click at [744, 216] on span "Done" at bounding box center [749, 214] width 29 height 14
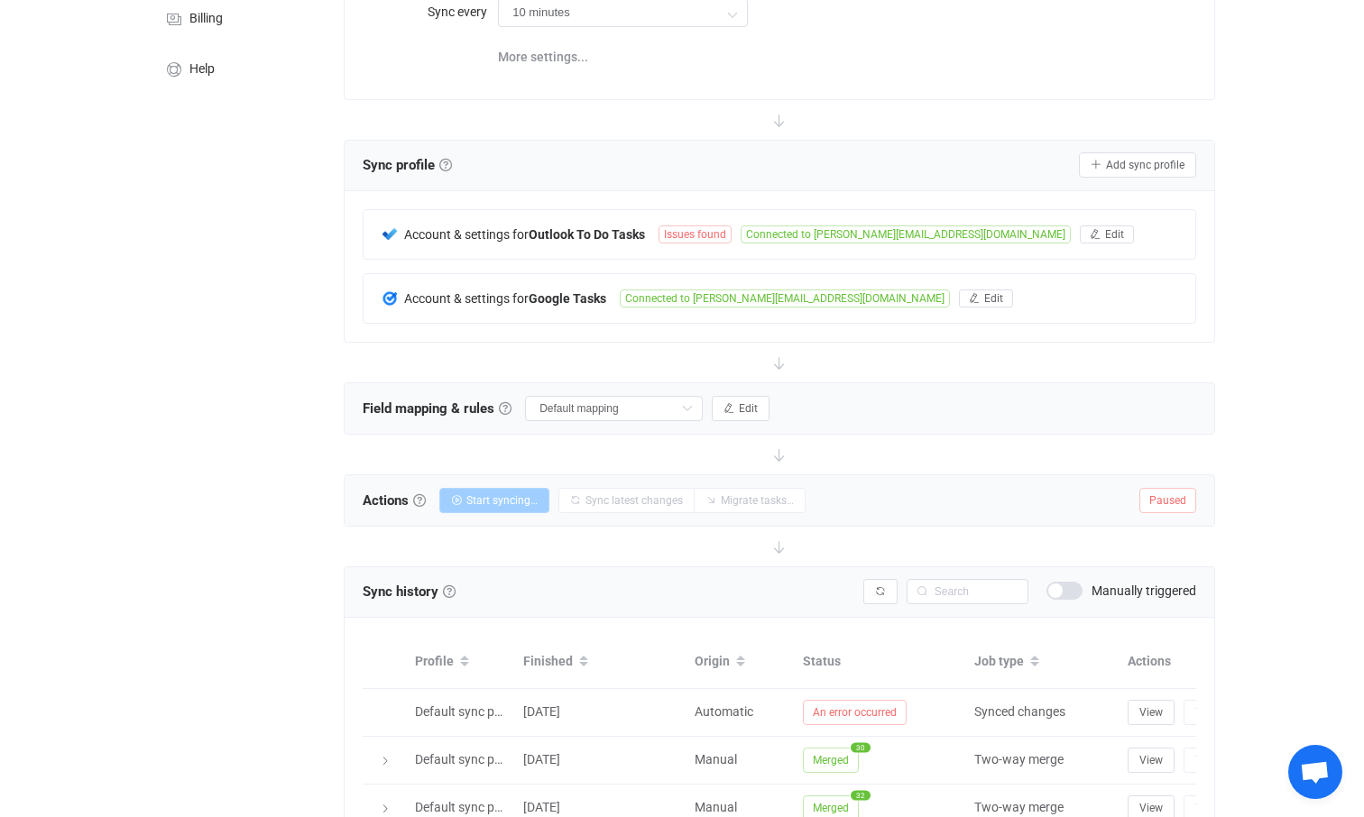
scroll to position [325, 0]
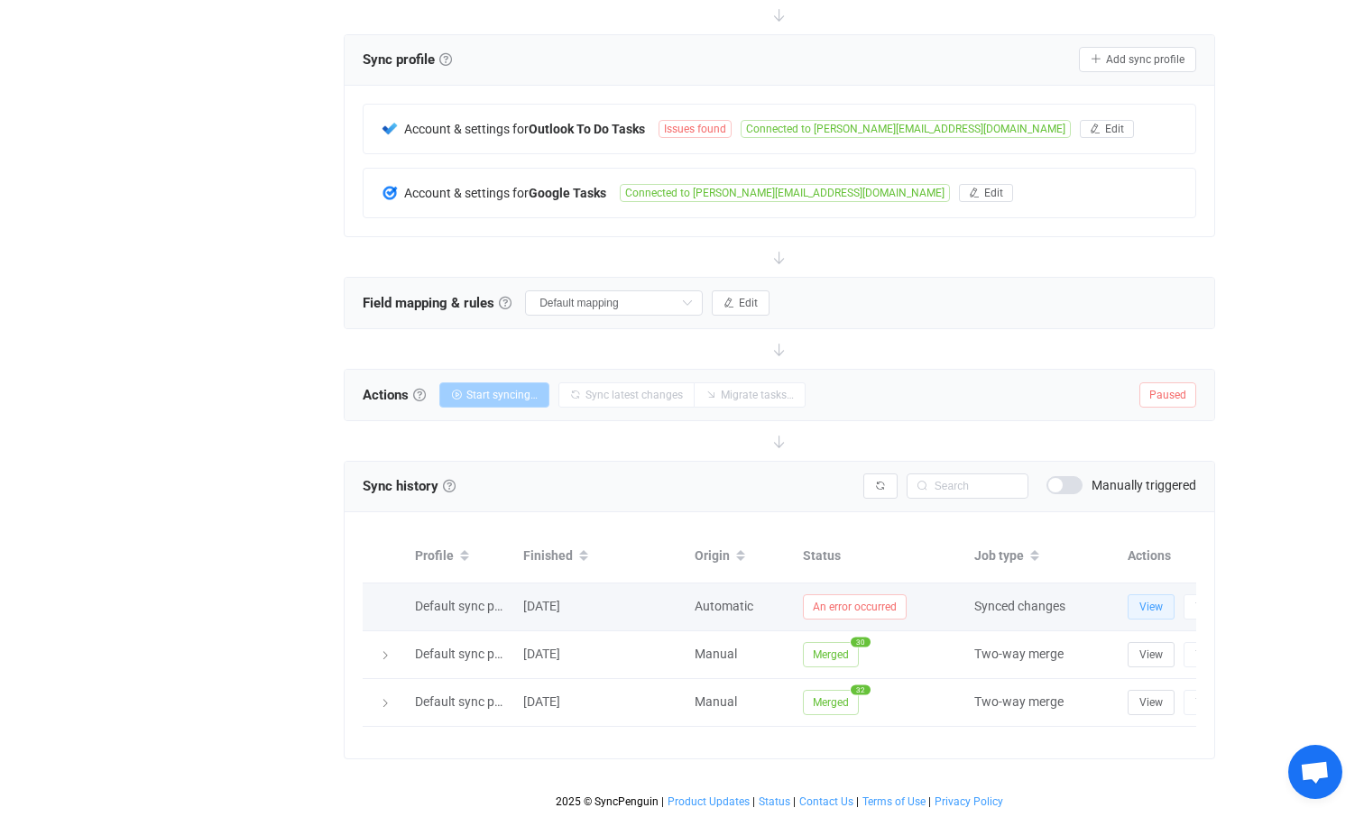
click at [1148, 612] on span "View" at bounding box center [1150, 607] width 23 height 13
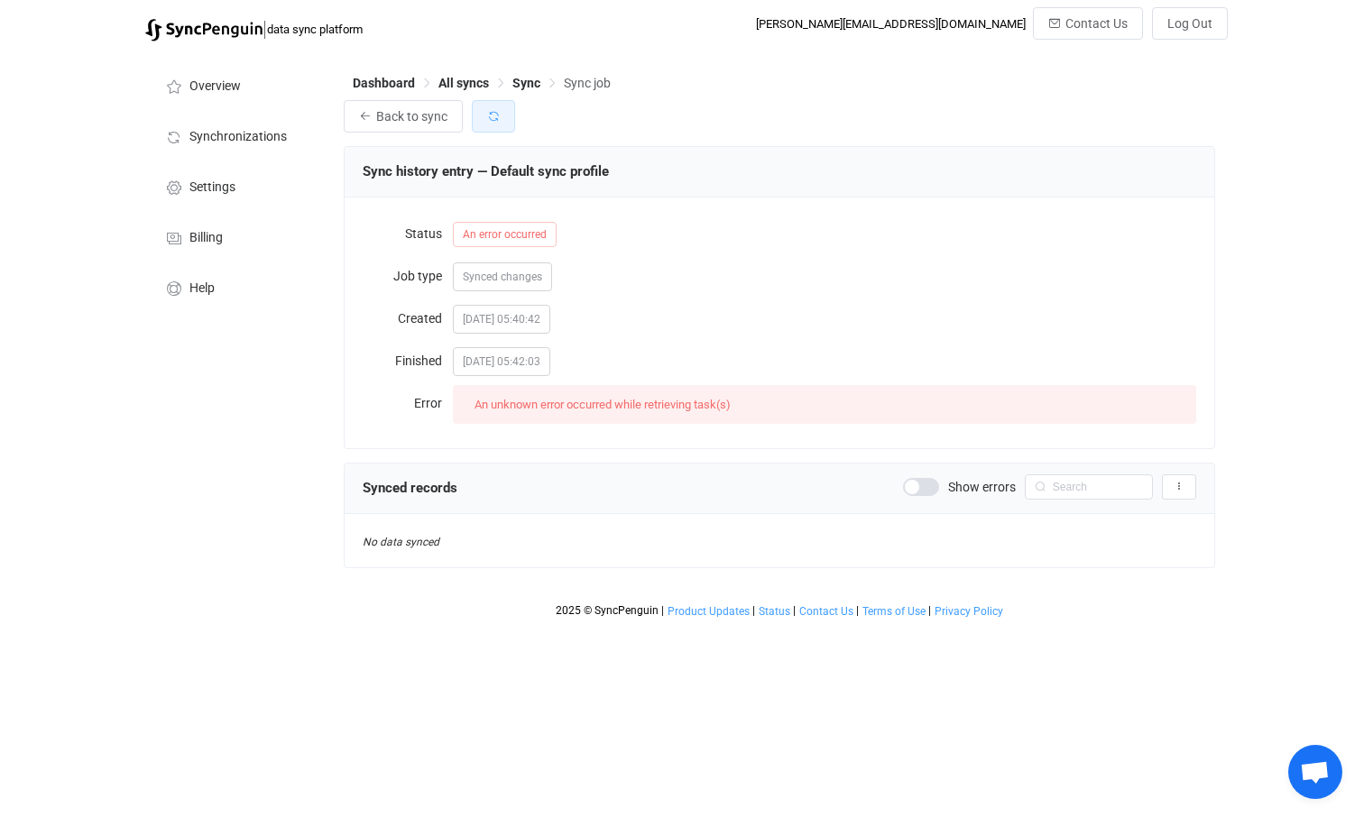
click at [494, 115] on icon "button" at bounding box center [493, 116] width 13 height 13
click at [200, 192] on span "Settings" at bounding box center [212, 187] width 46 height 14
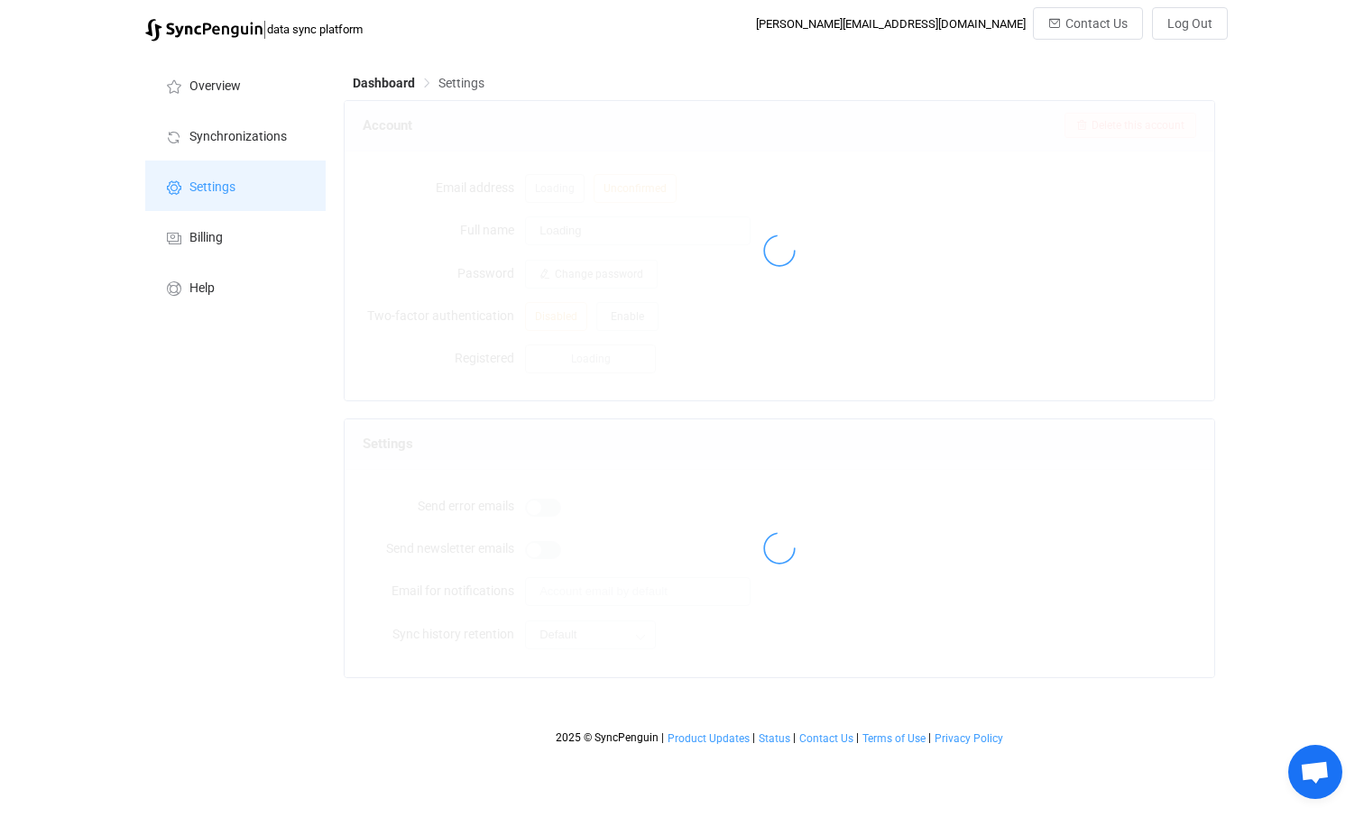
type input "[PERSON_NAME]"
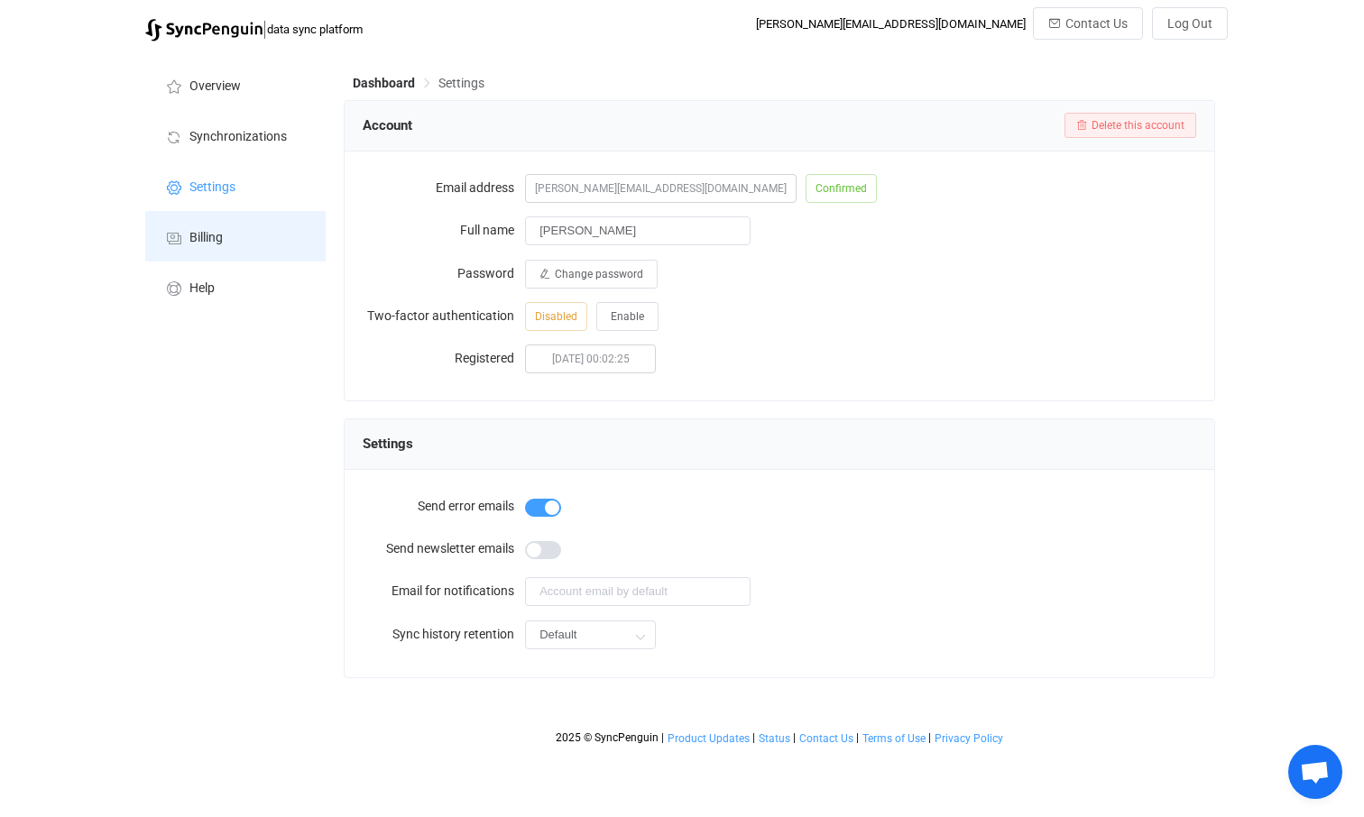
click at [194, 238] on span "Billing" at bounding box center [205, 238] width 33 height 14
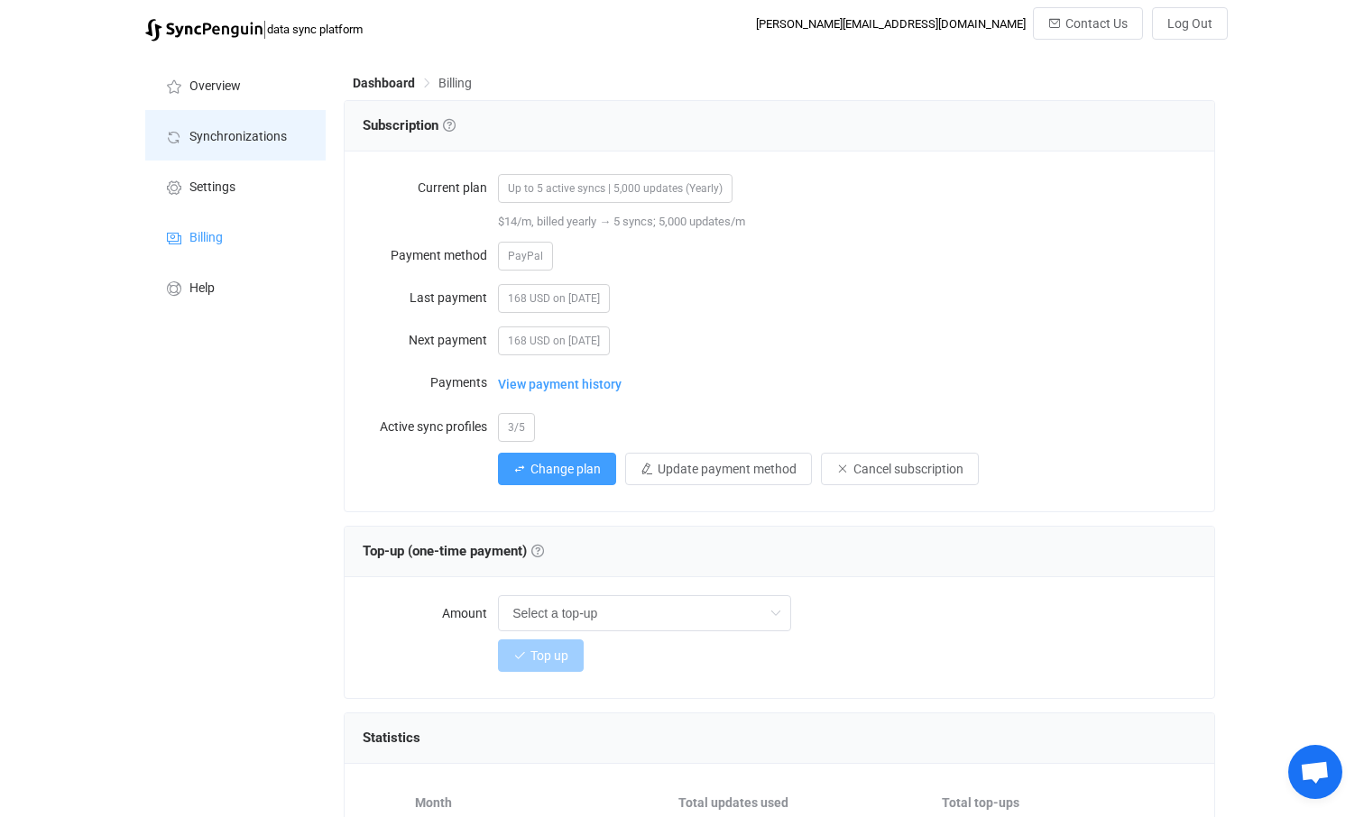
click at [240, 139] on span "Synchronizations" at bounding box center [237, 137] width 97 height 14
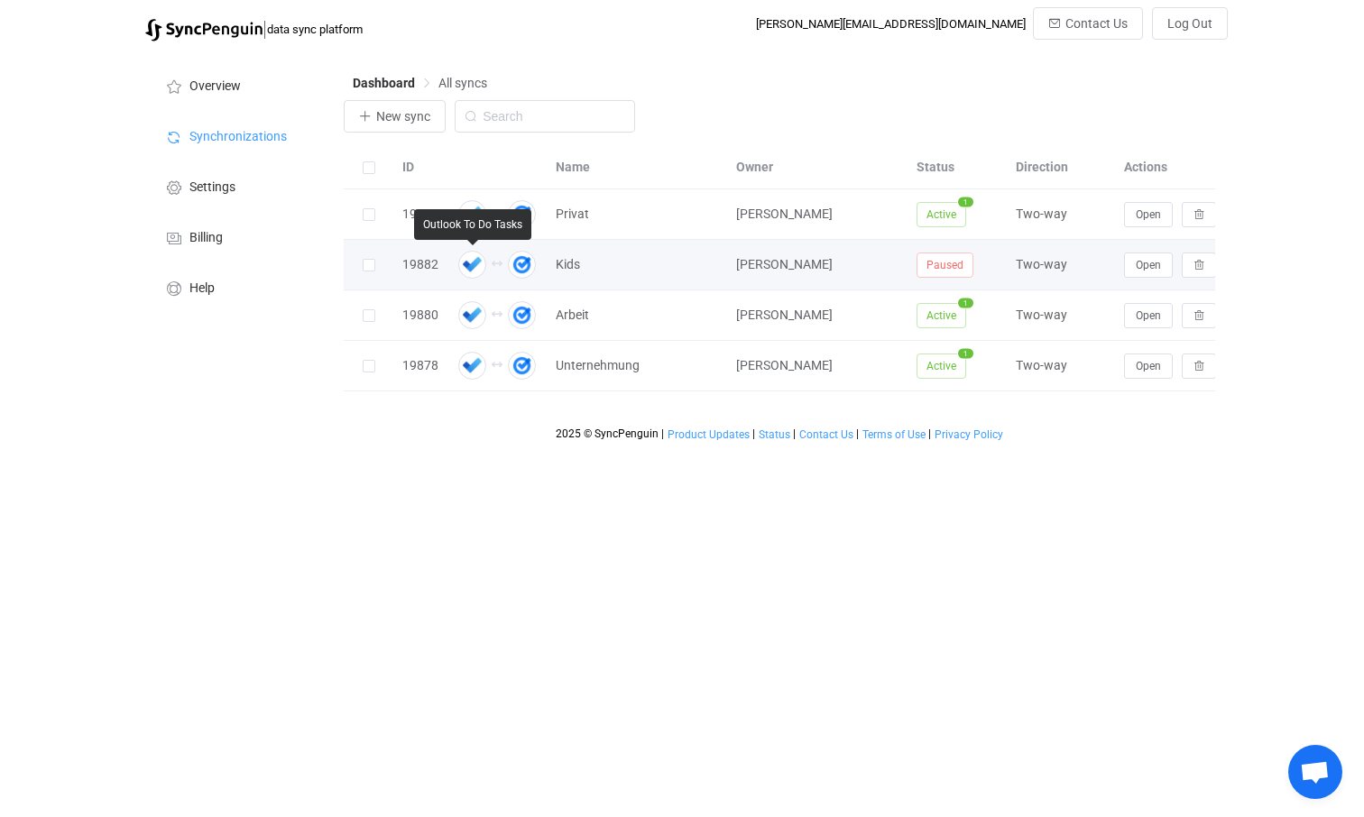
click at [471, 270] on img at bounding box center [472, 265] width 28 height 28
click at [1142, 272] on button "Open" at bounding box center [1148, 265] width 49 height 25
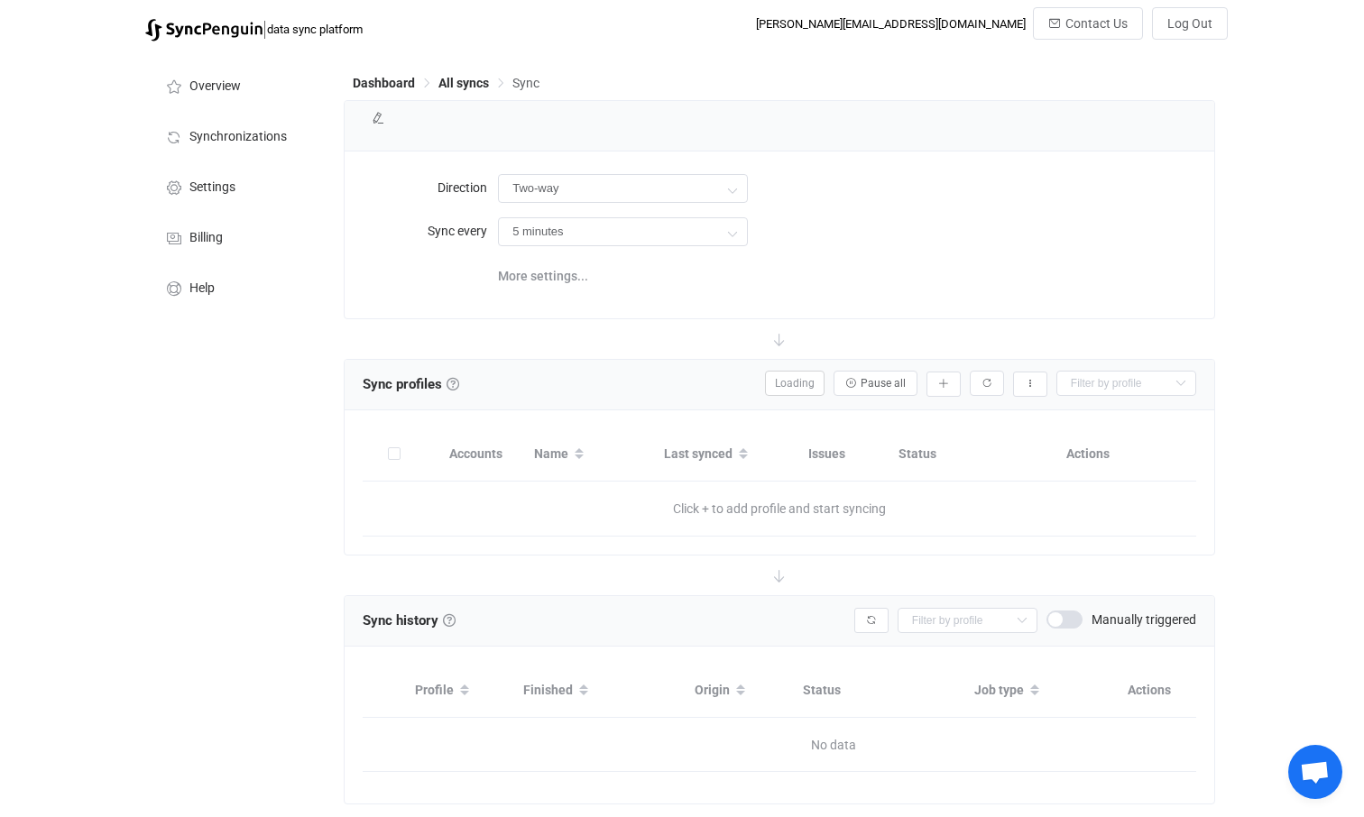
type input "10 minutes"
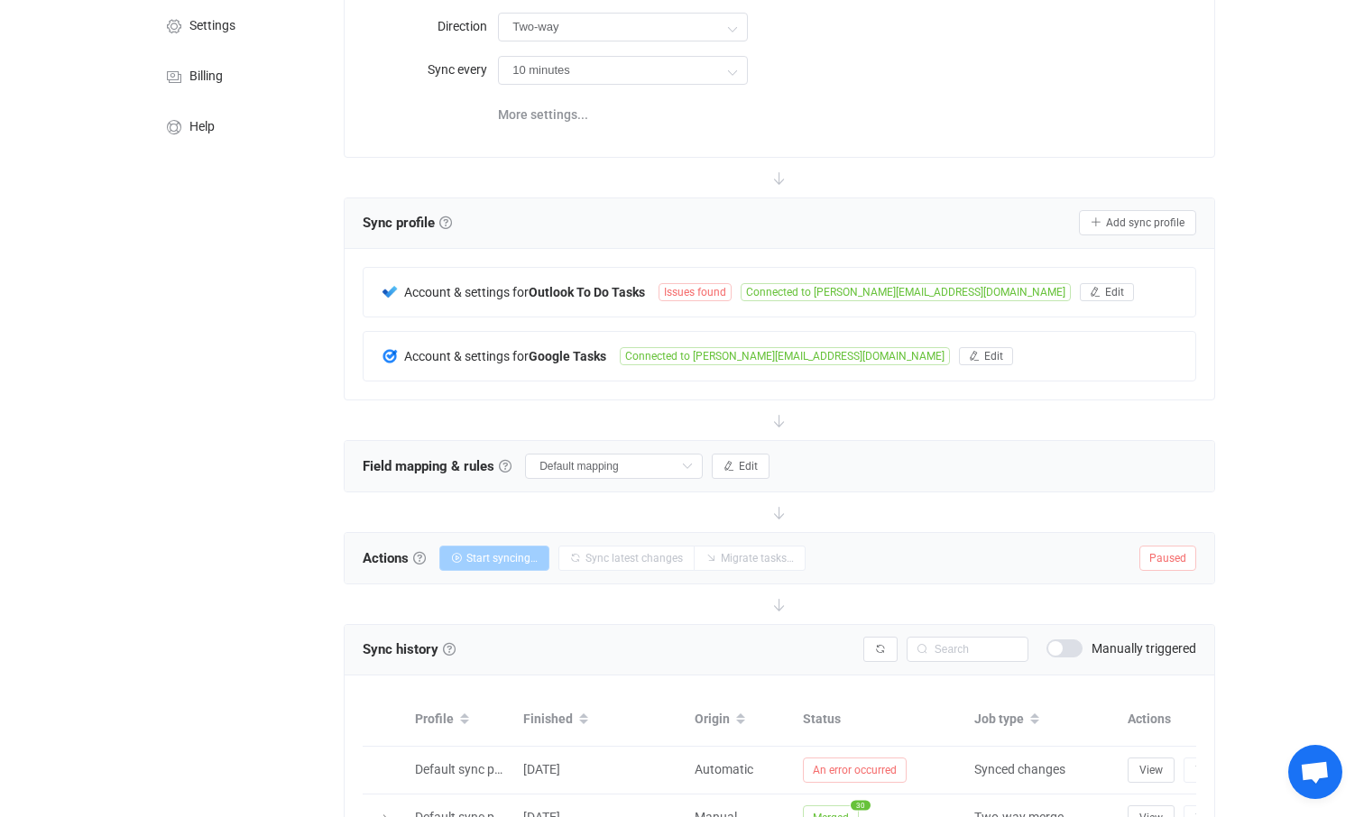
scroll to position [293, 0]
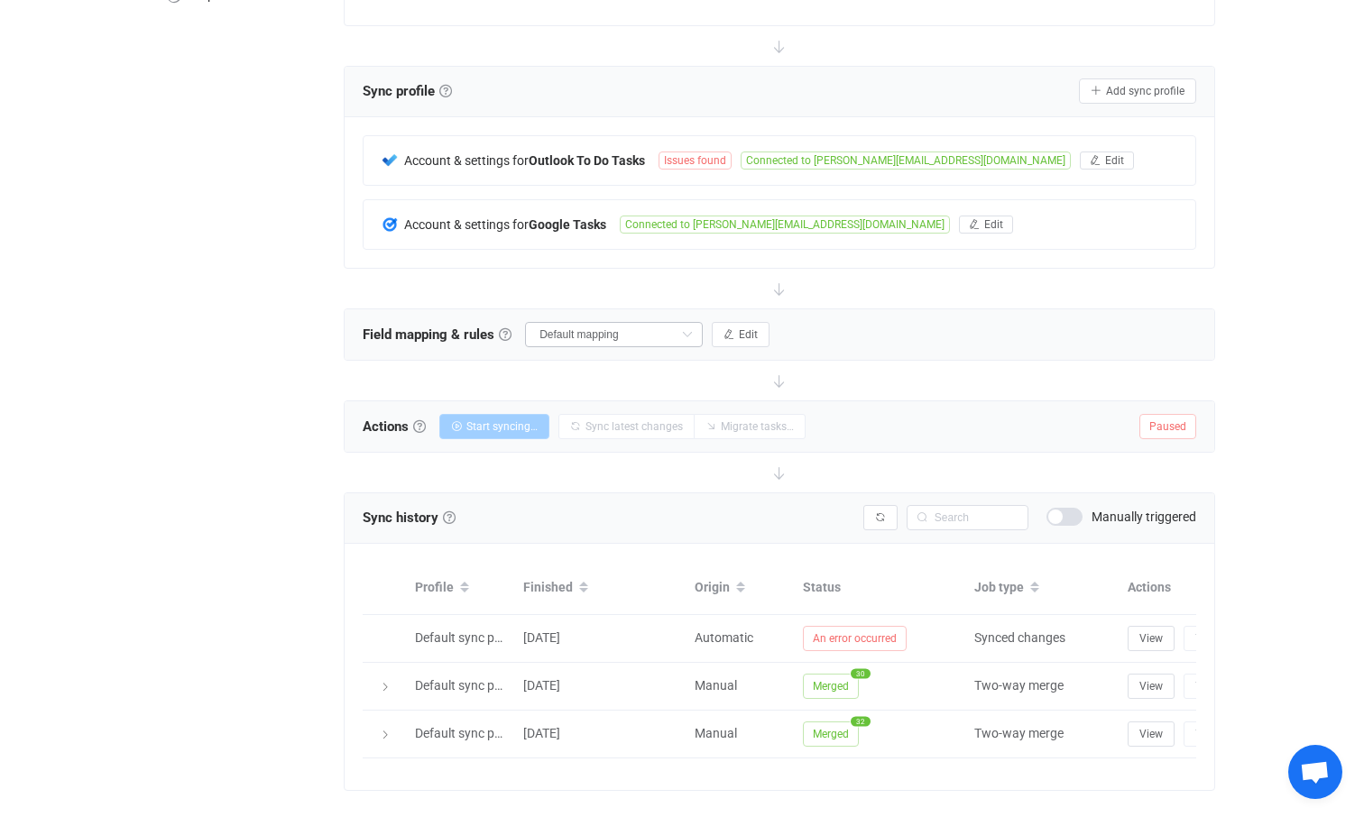
click at [698, 337] on icon at bounding box center [687, 334] width 23 height 25
click at [969, 317] on div "Field mapping & rules Field mapping & rules By default, all tasks of the connec…" at bounding box center [780, 334] width 870 height 51
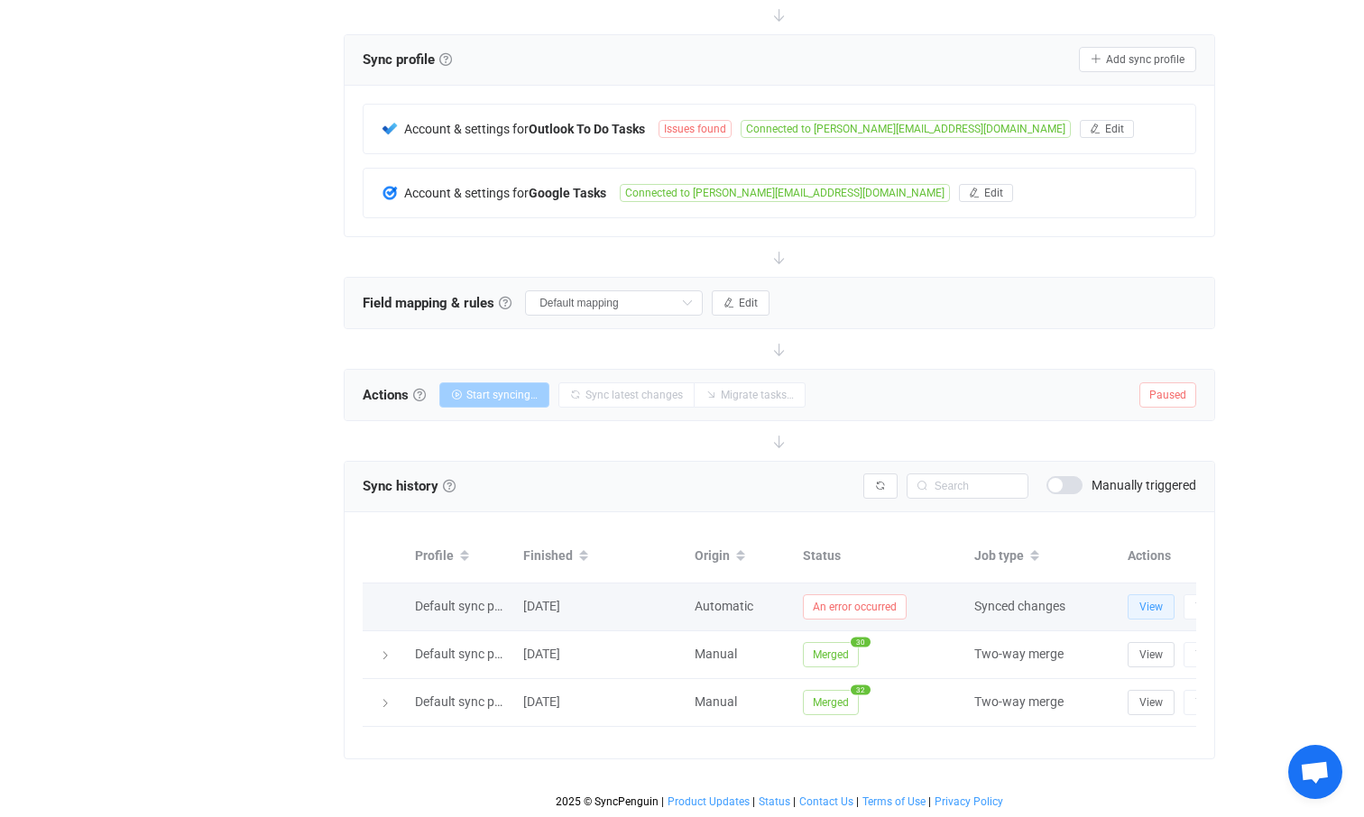
click at [1147, 612] on span "View" at bounding box center [1150, 607] width 23 height 13
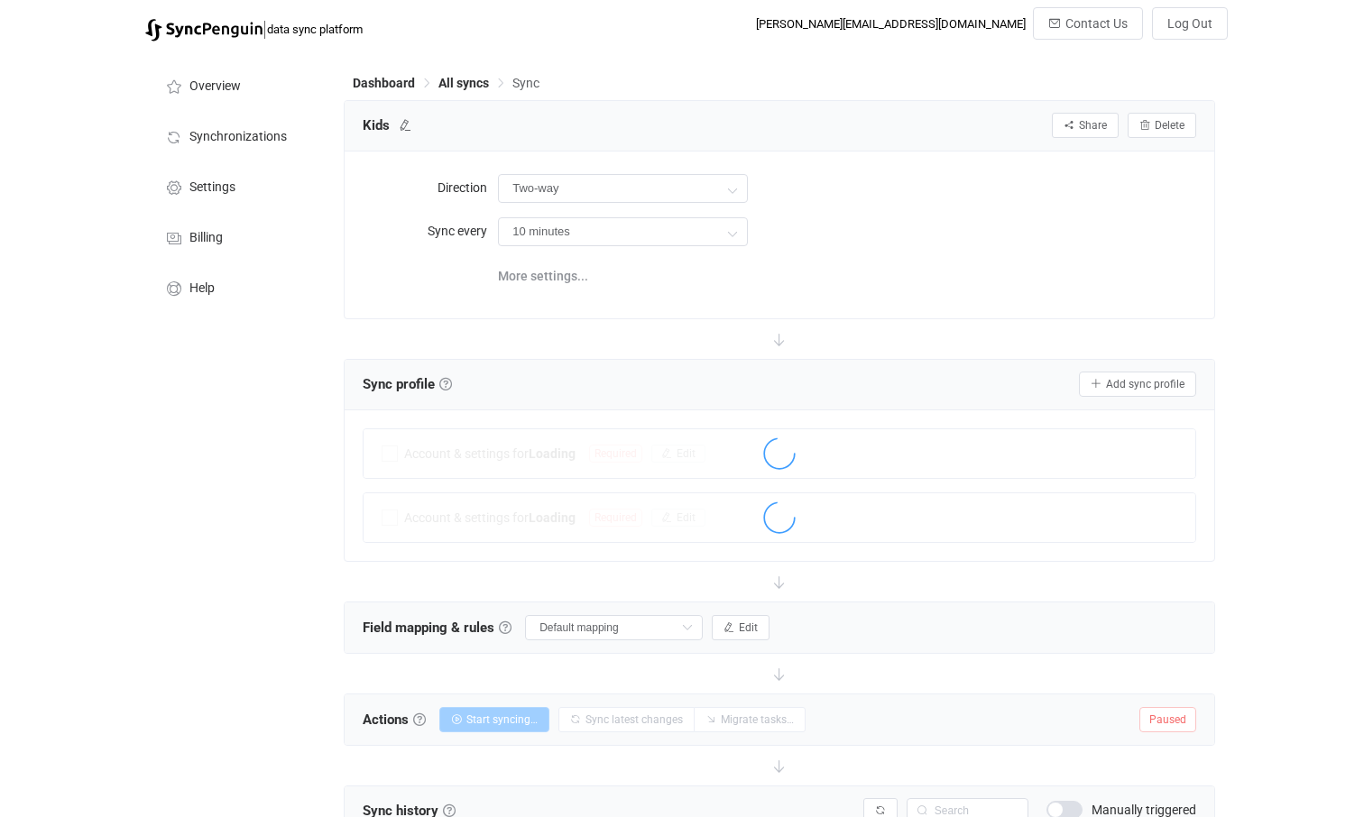
scroll to position [45, 0]
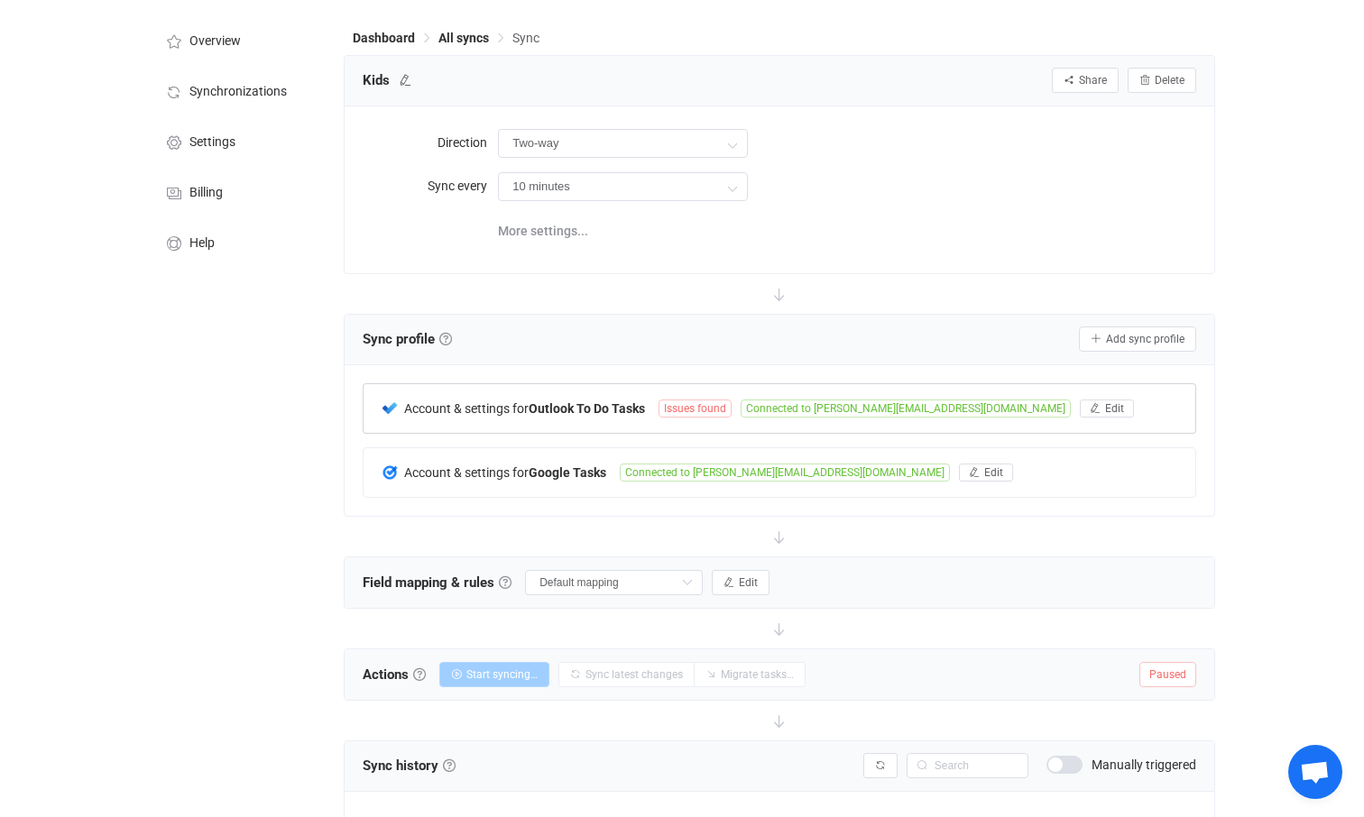
click at [699, 406] on span "Issues found" at bounding box center [694, 409] width 73 height 18
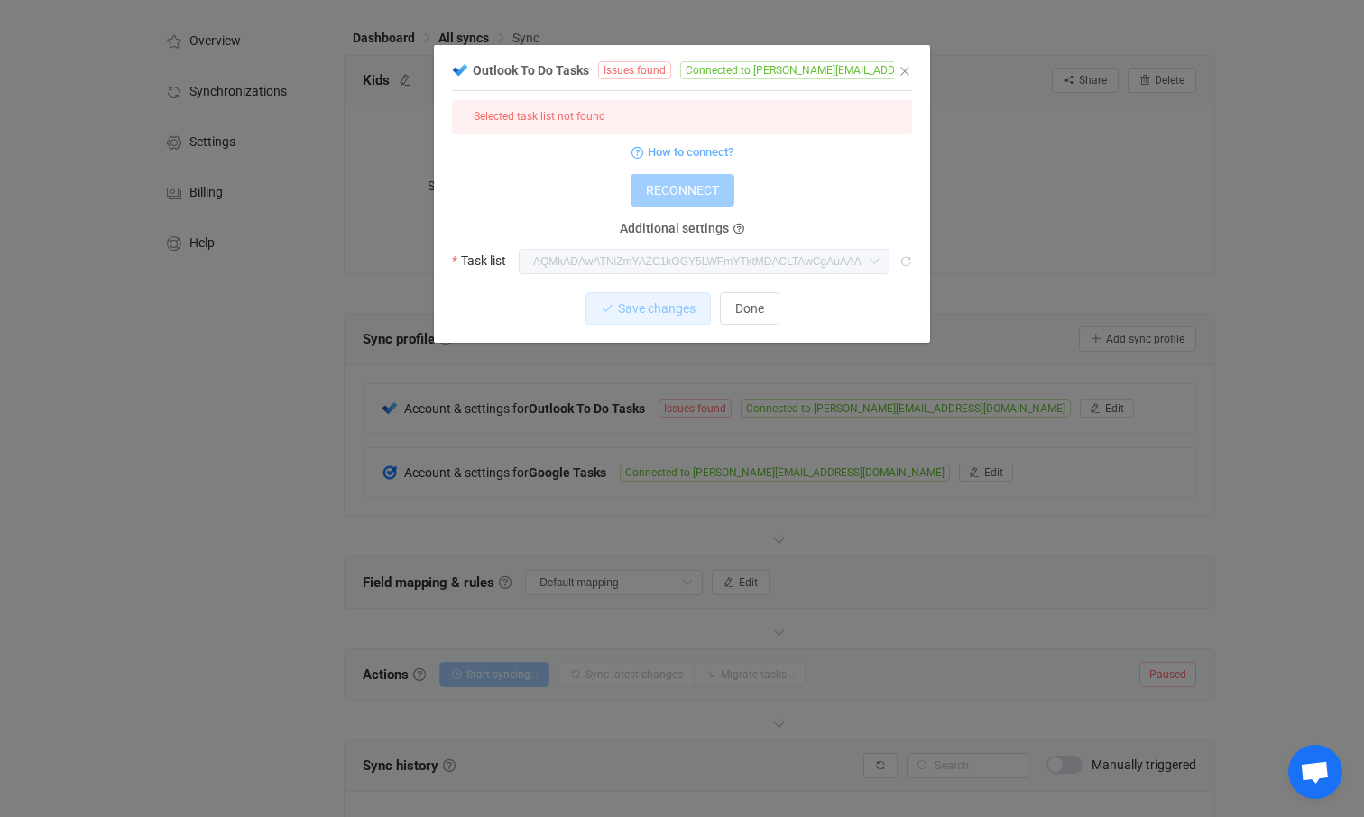
click at [1015, 70] on icon "dialog" at bounding box center [1021, 70] width 13 height 13
click at [907, 72] on icon "Close" at bounding box center [905, 71] width 14 height 14
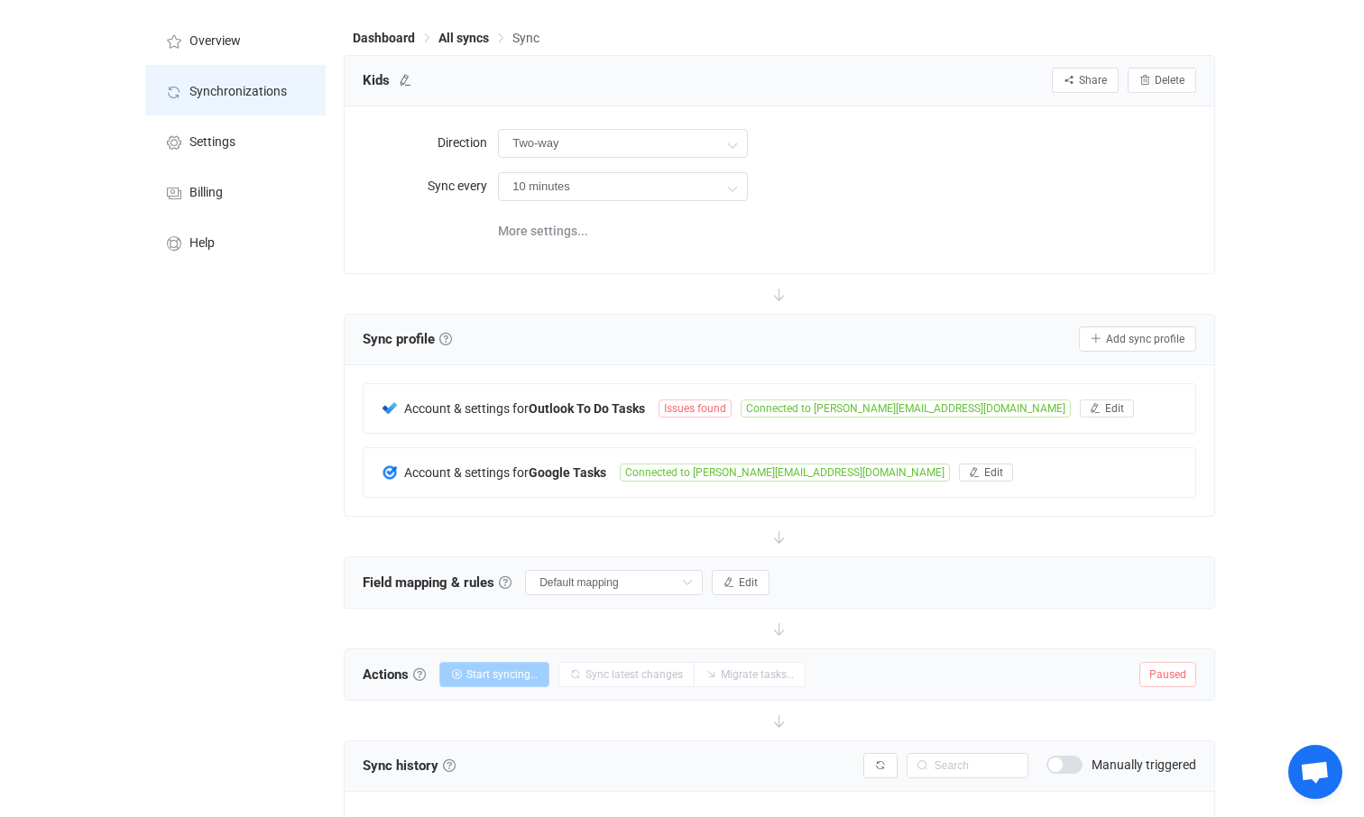
click at [216, 87] on span "Synchronizations" at bounding box center [237, 92] width 97 height 14
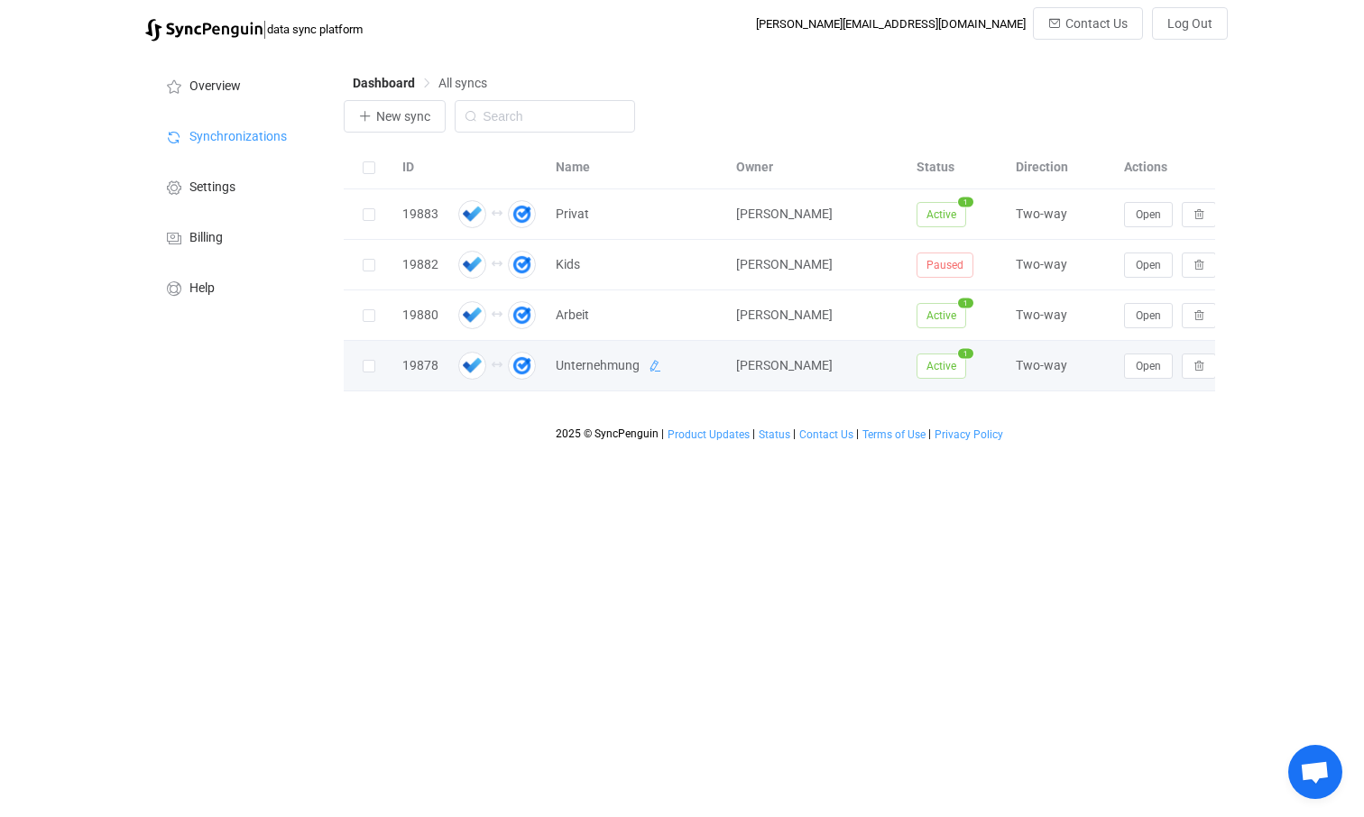
click at [650, 367] on icon at bounding box center [655, 366] width 13 height 13
click at [649, 367] on input "Unternehmung" at bounding box center [613, 366] width 133 height 27
type input "Unternehmungen"
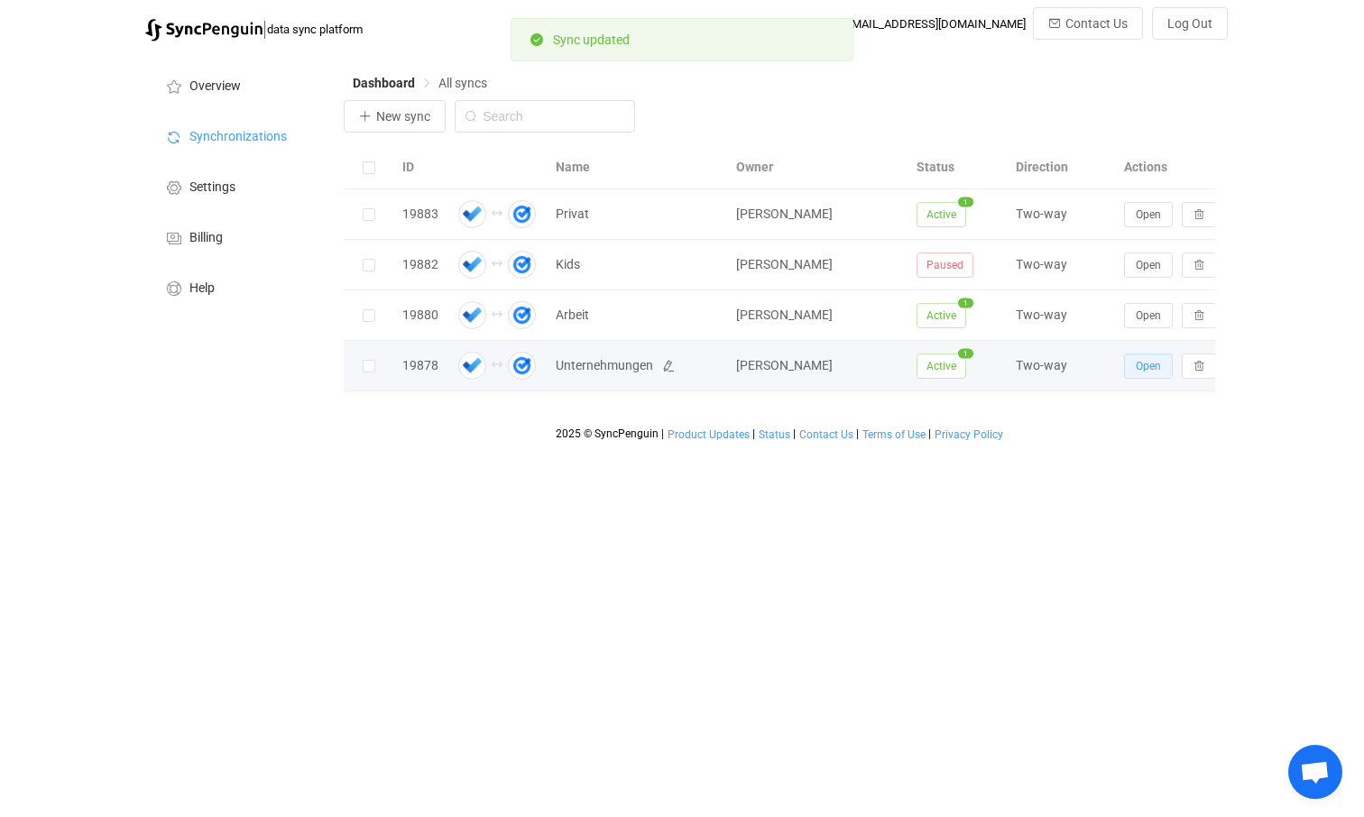
click at [1152, 369] on span "Open" at bounding box center [1148, 366] width 25 height 13
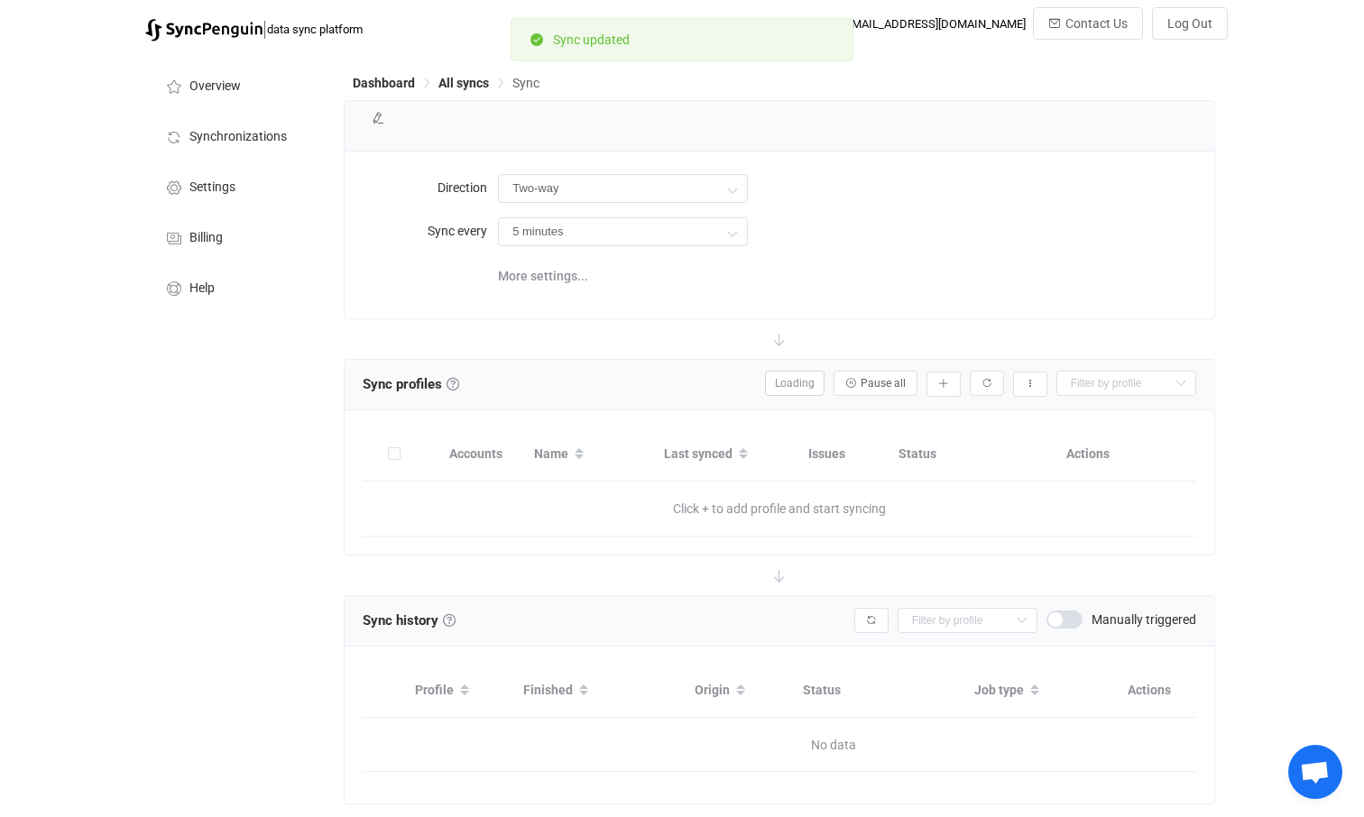
type input "10 minutes"
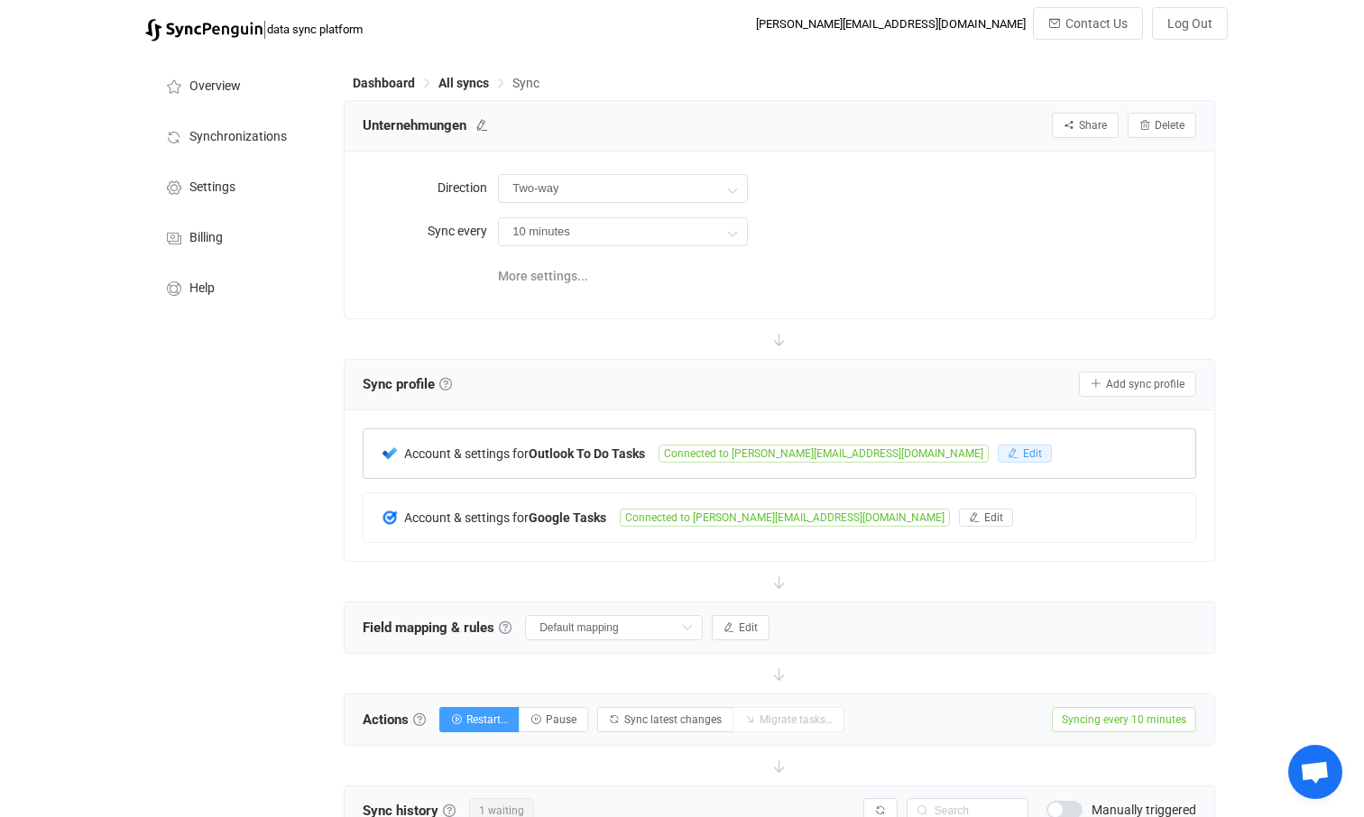
click at [998, 454] on button "Edit" at bounding box center [1025, 454] width 54 height 18
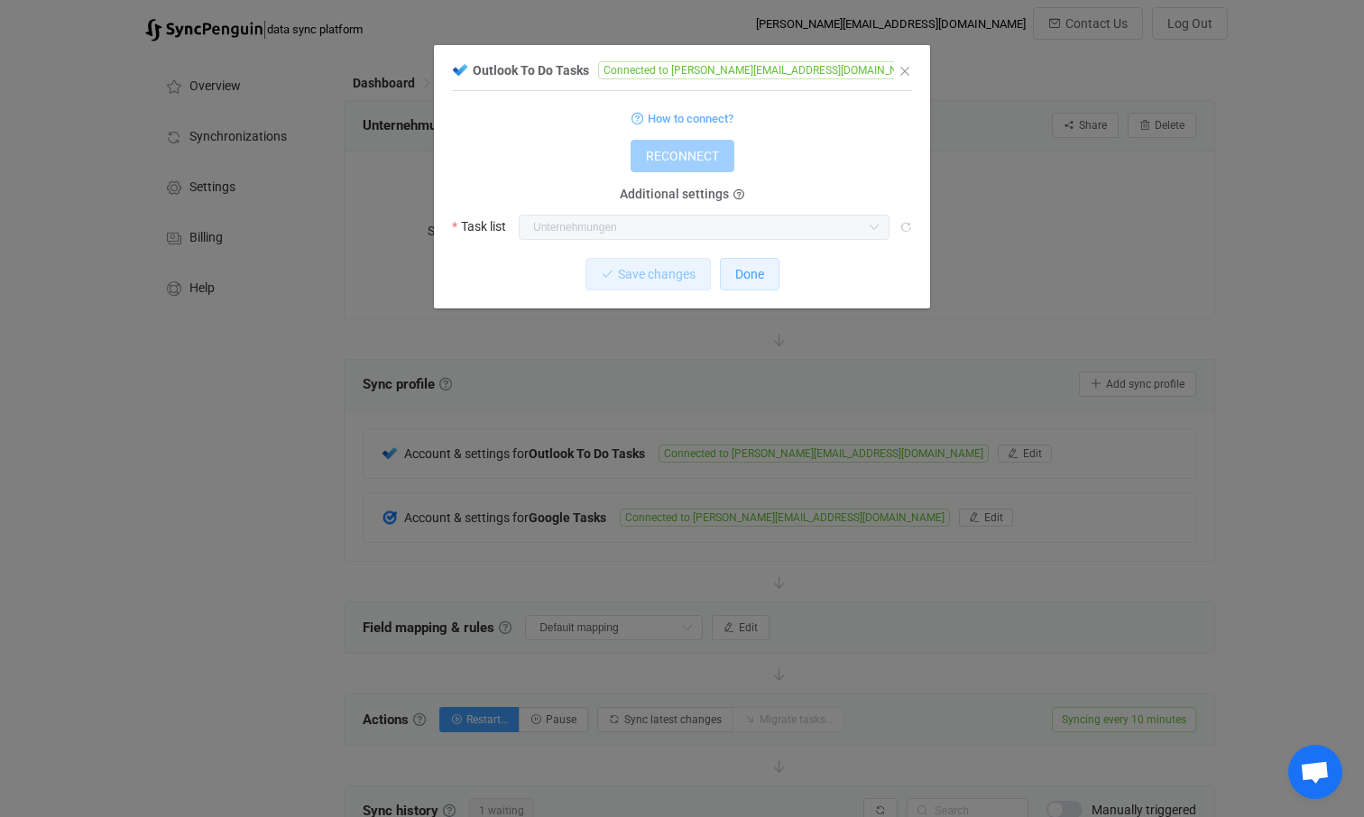
click at [757, 276] on span "Done" at bounding box center [749, 274] width 29 height 14
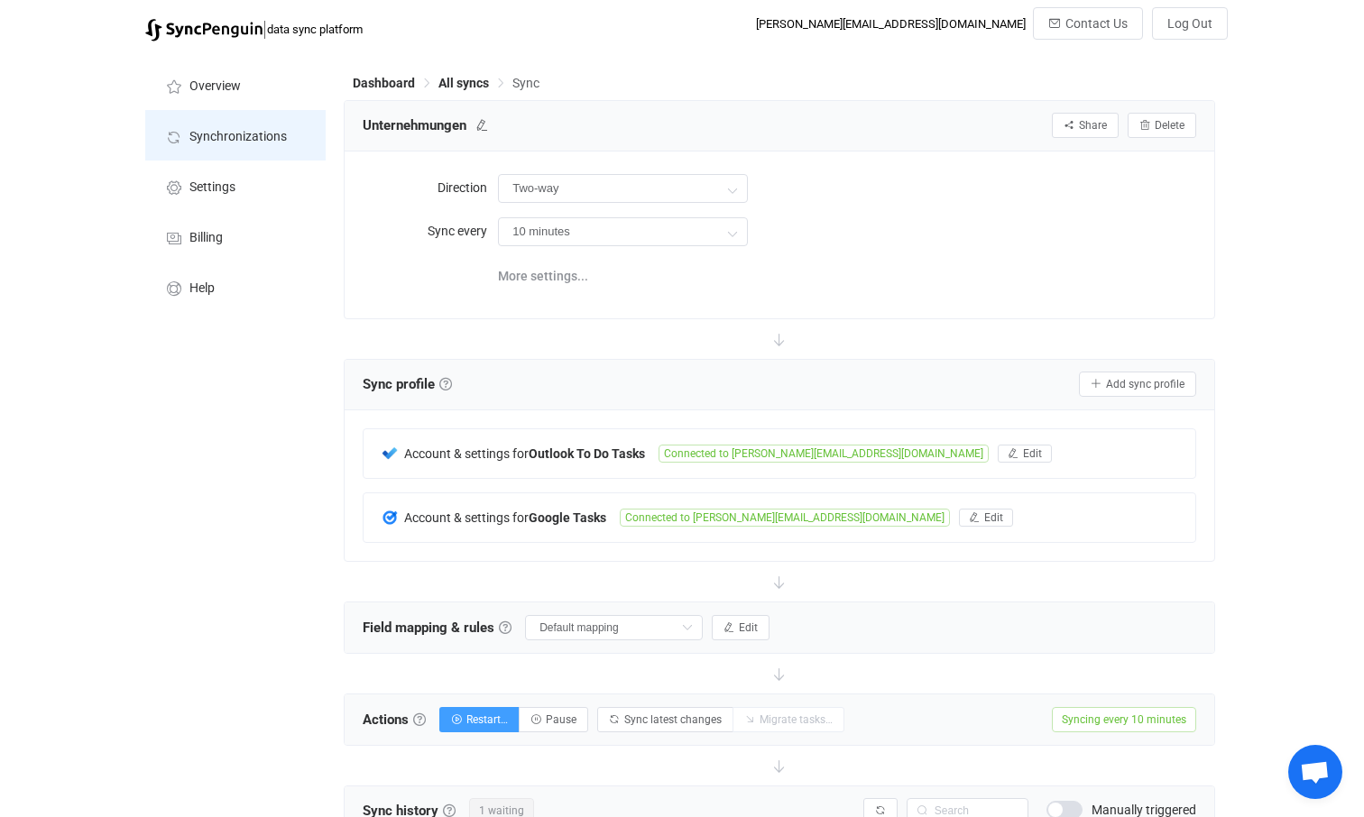
click at [214, 135] on span "Synchronizations" at bounding box center [237, 137] width 97 height 14
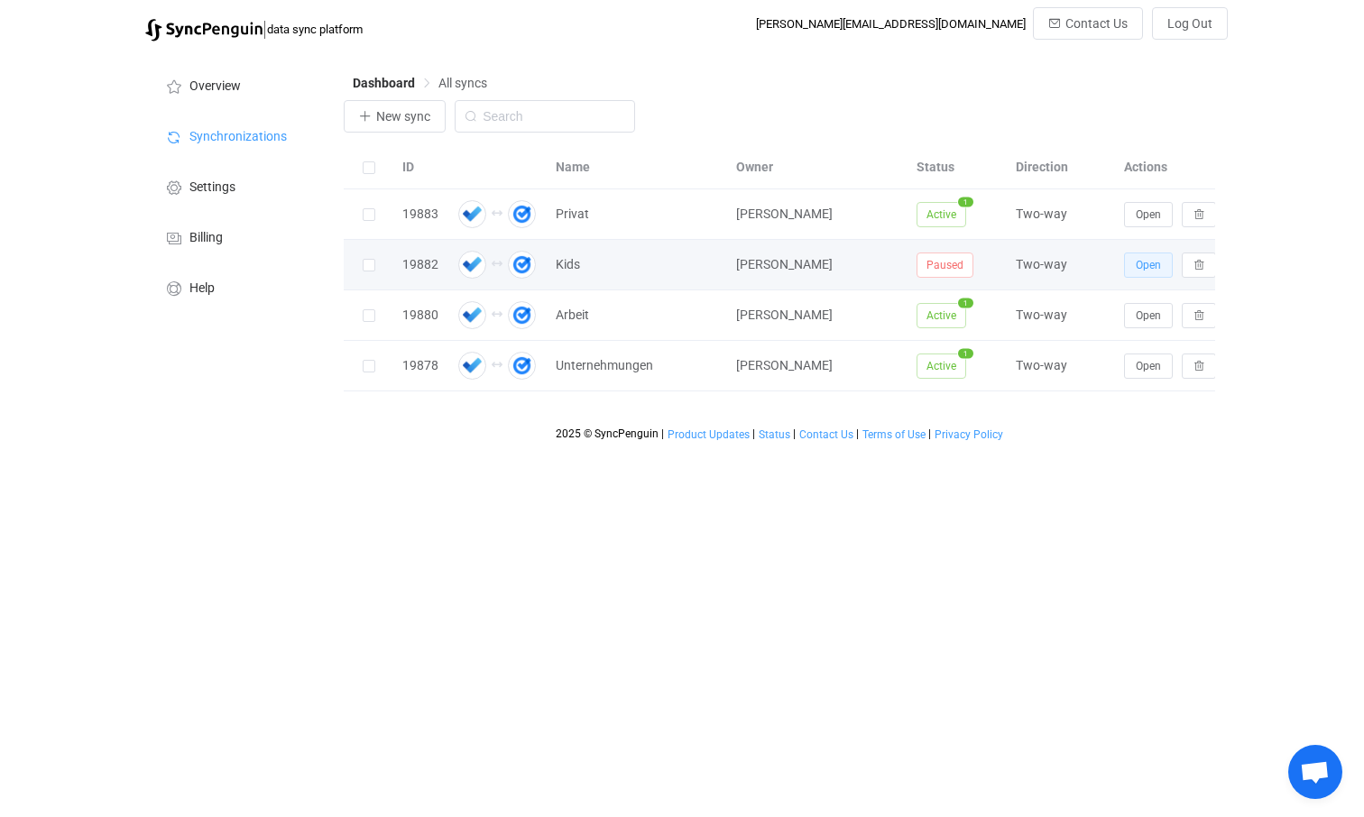
click at [1142, 268] on span "Open" at bounding box center [1148, 265] width 25 height 13
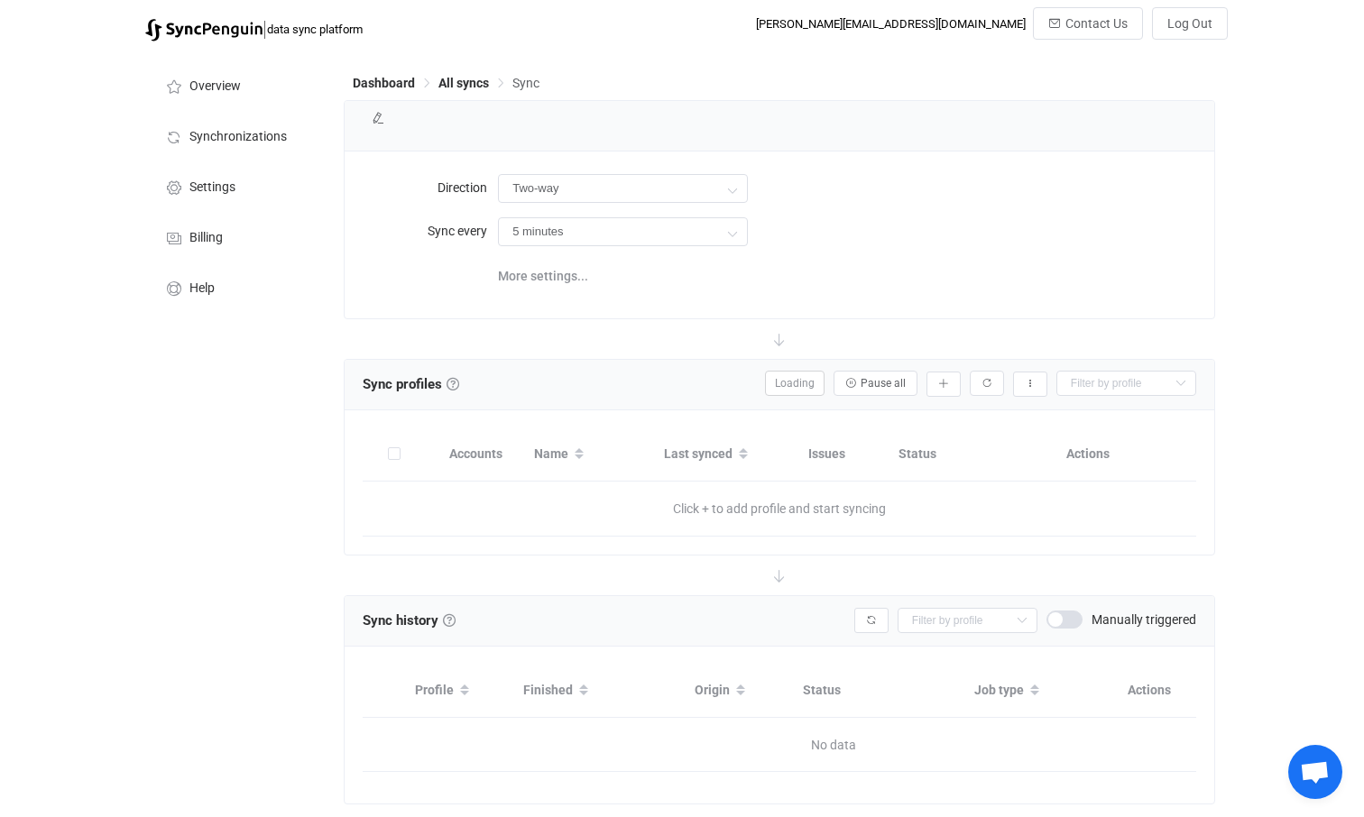
type input "10 minutes"
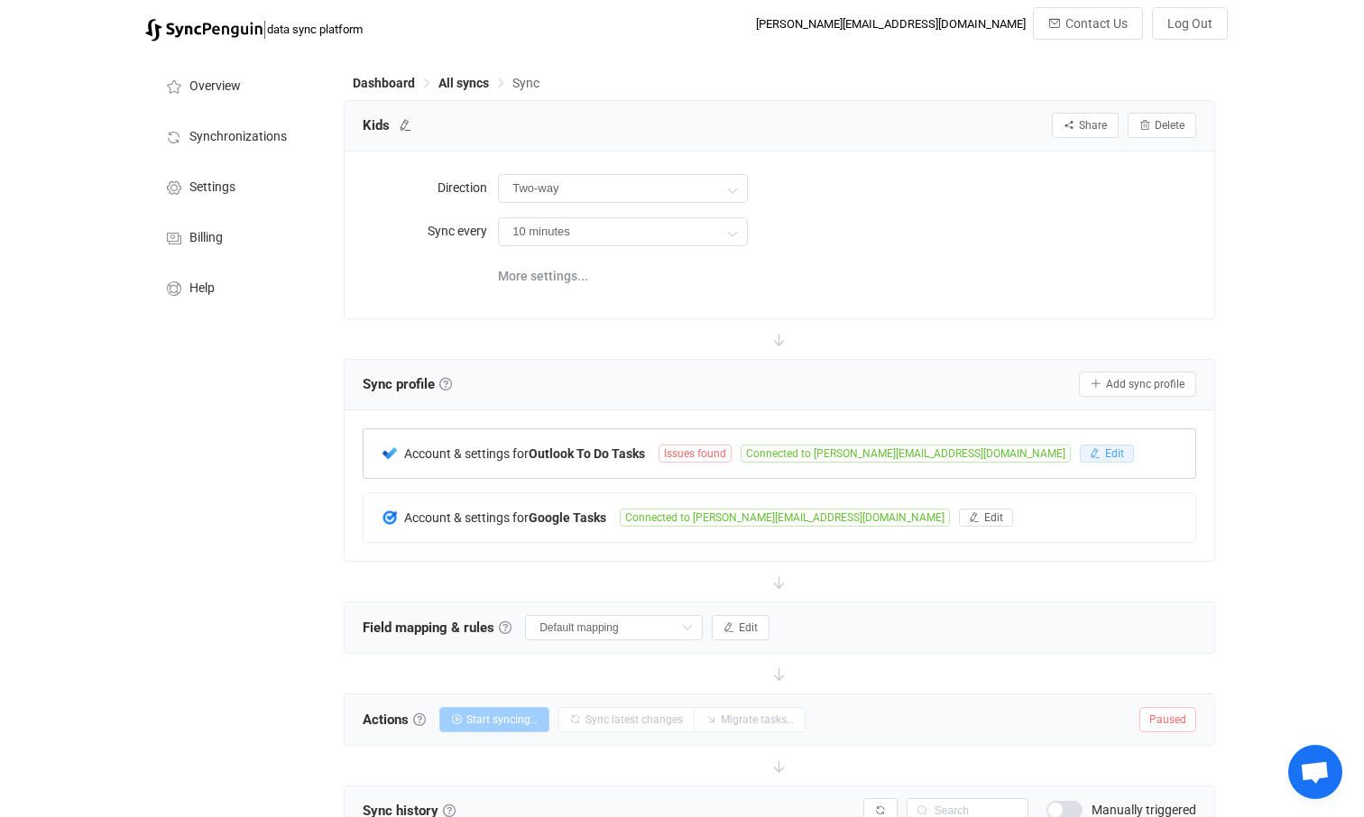
click at [1105, 450] on span "Edit" at bounding box center [1114, 453] width 19 height 13
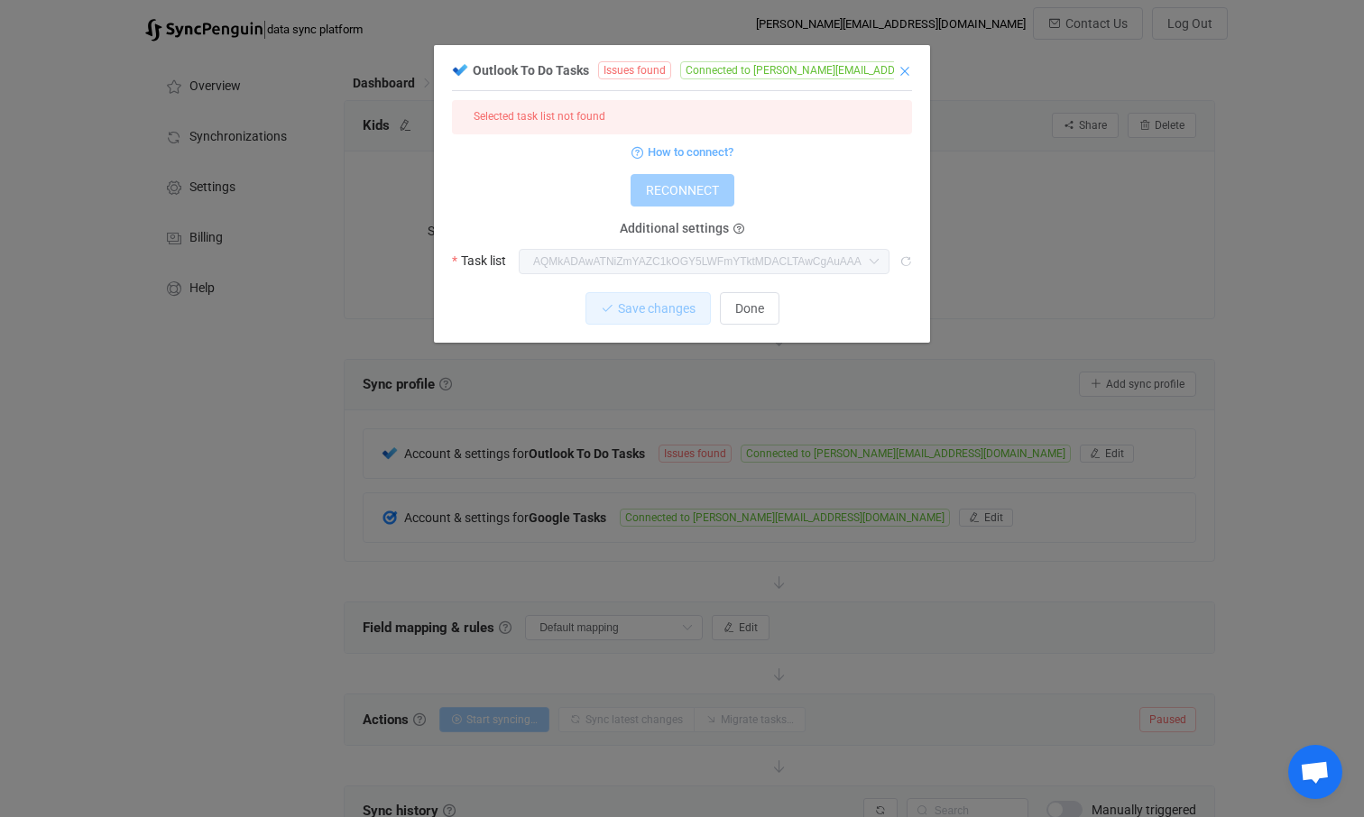
click at [907, 71] on icon "Close" at bounding box center [905, 71] width 14 height 14
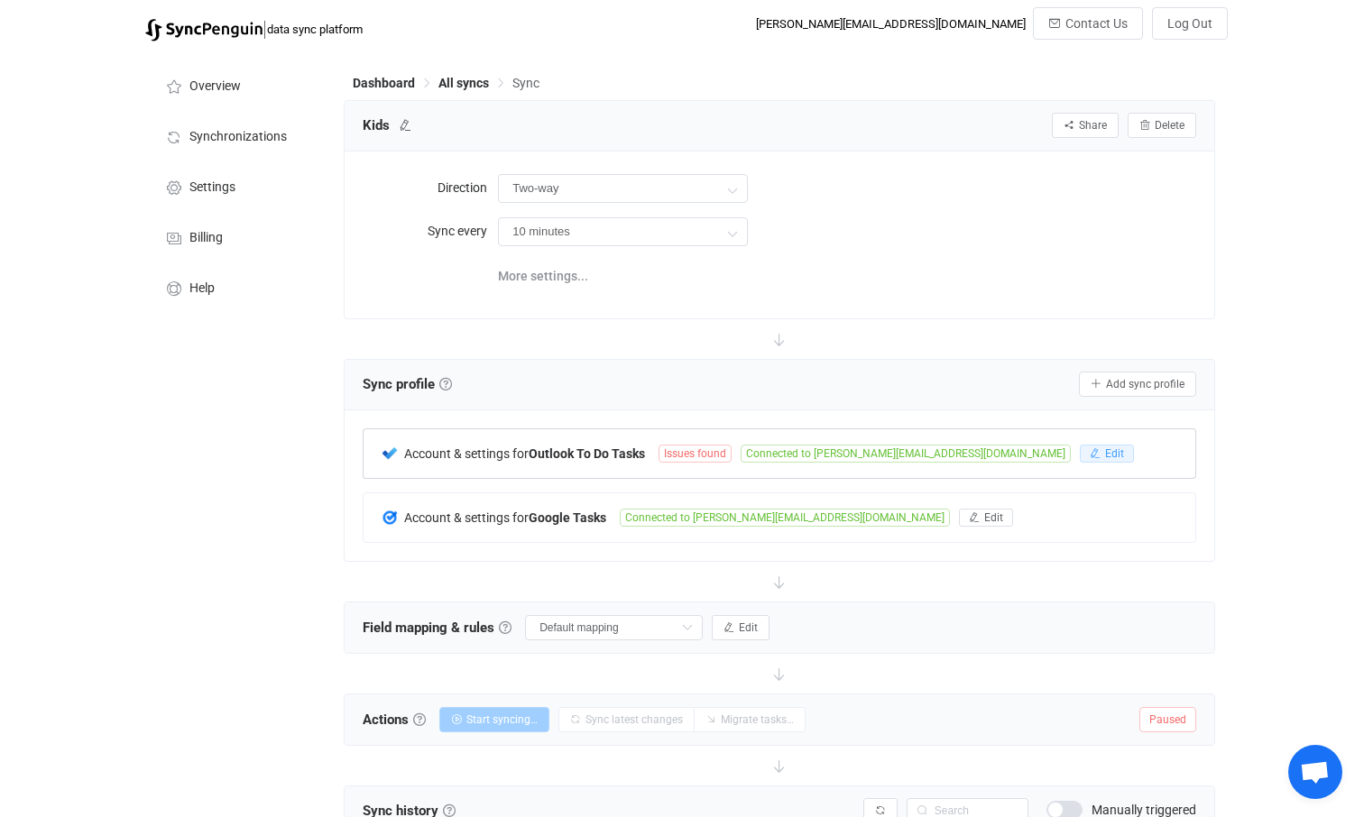
click at [1105, 453] on span "Edit" at bounding box center [1114, 453] width 19 height 13
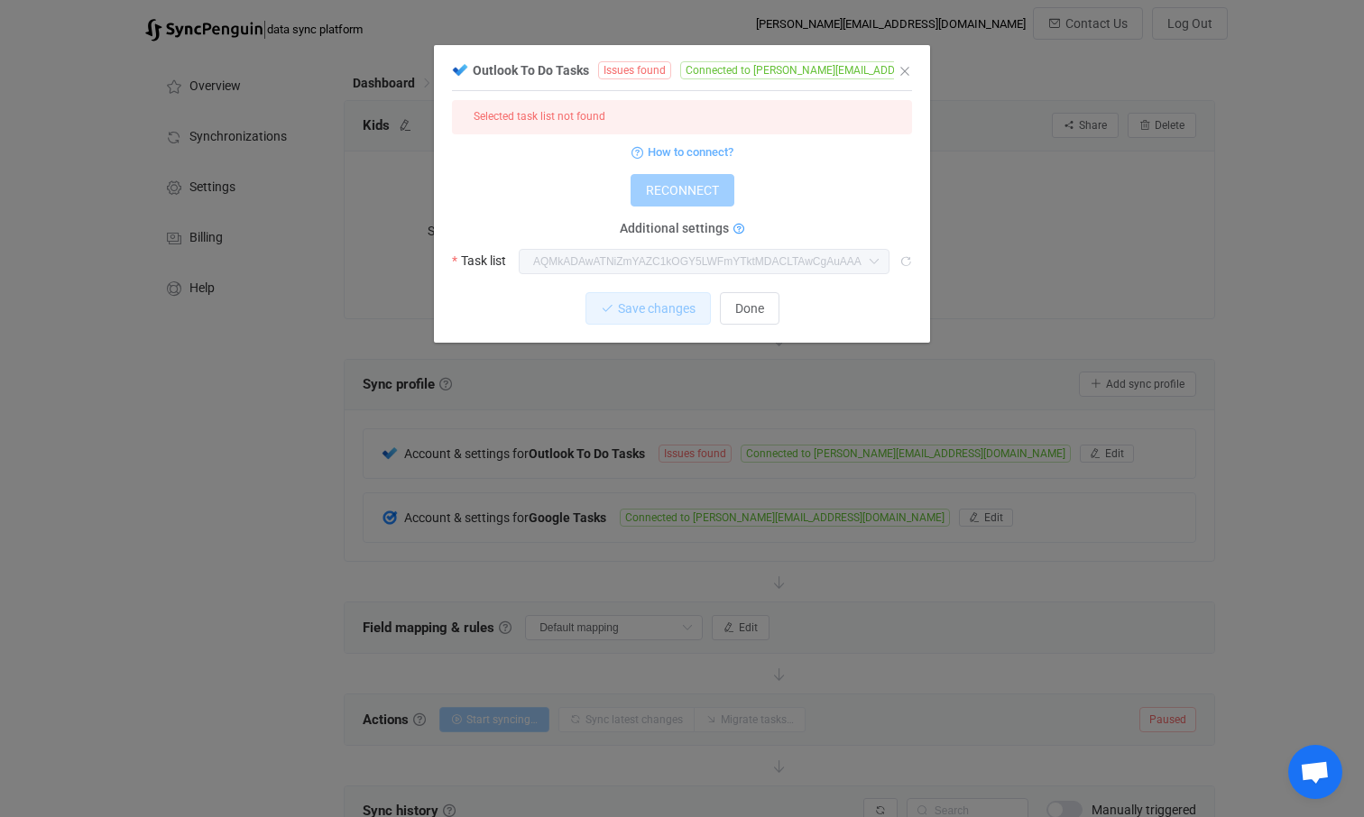
click at [736, 230] on icon "dialog" at bounding box center [738, 229] width 11 height 11
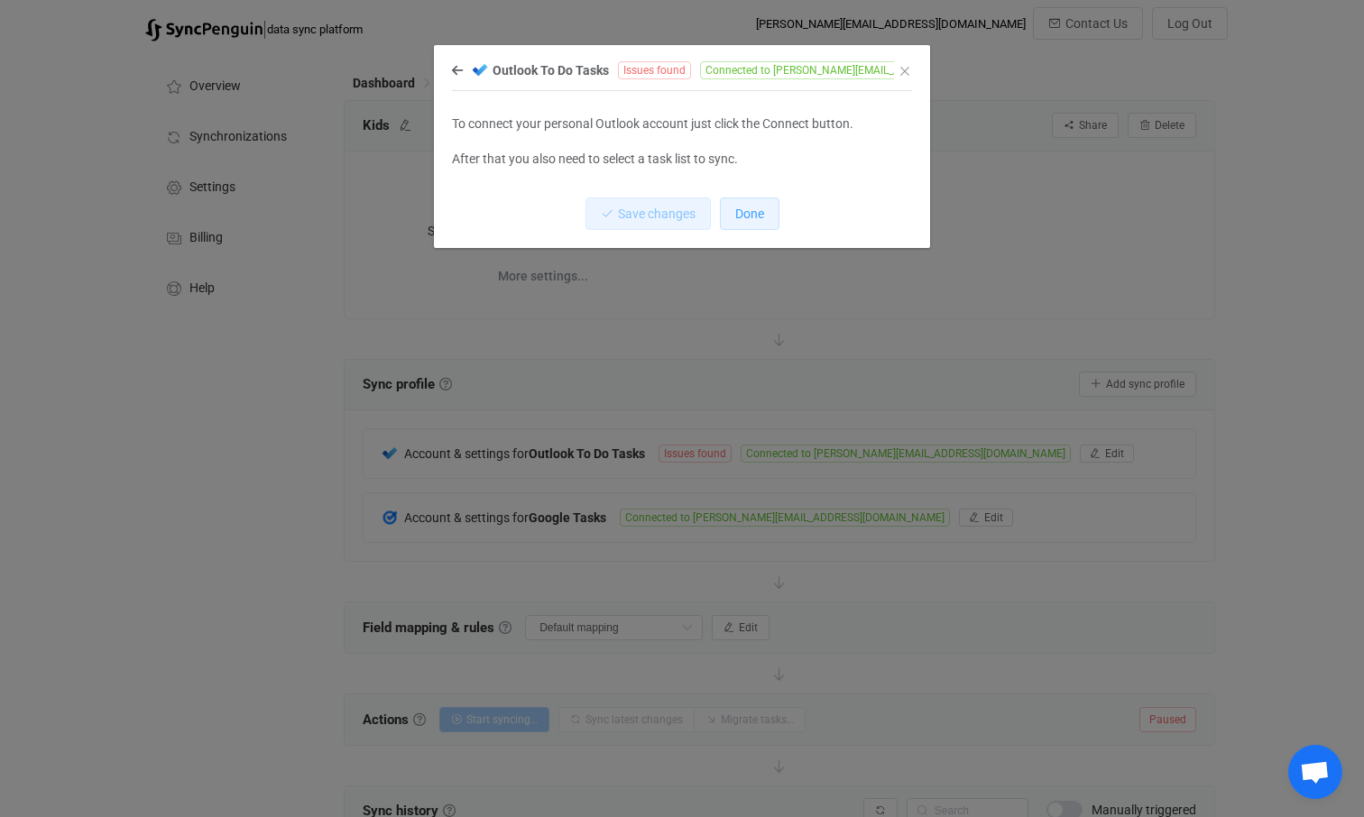
click at [755, 216] on span "Done" at bounding box center [749, 214] width 29 height 14
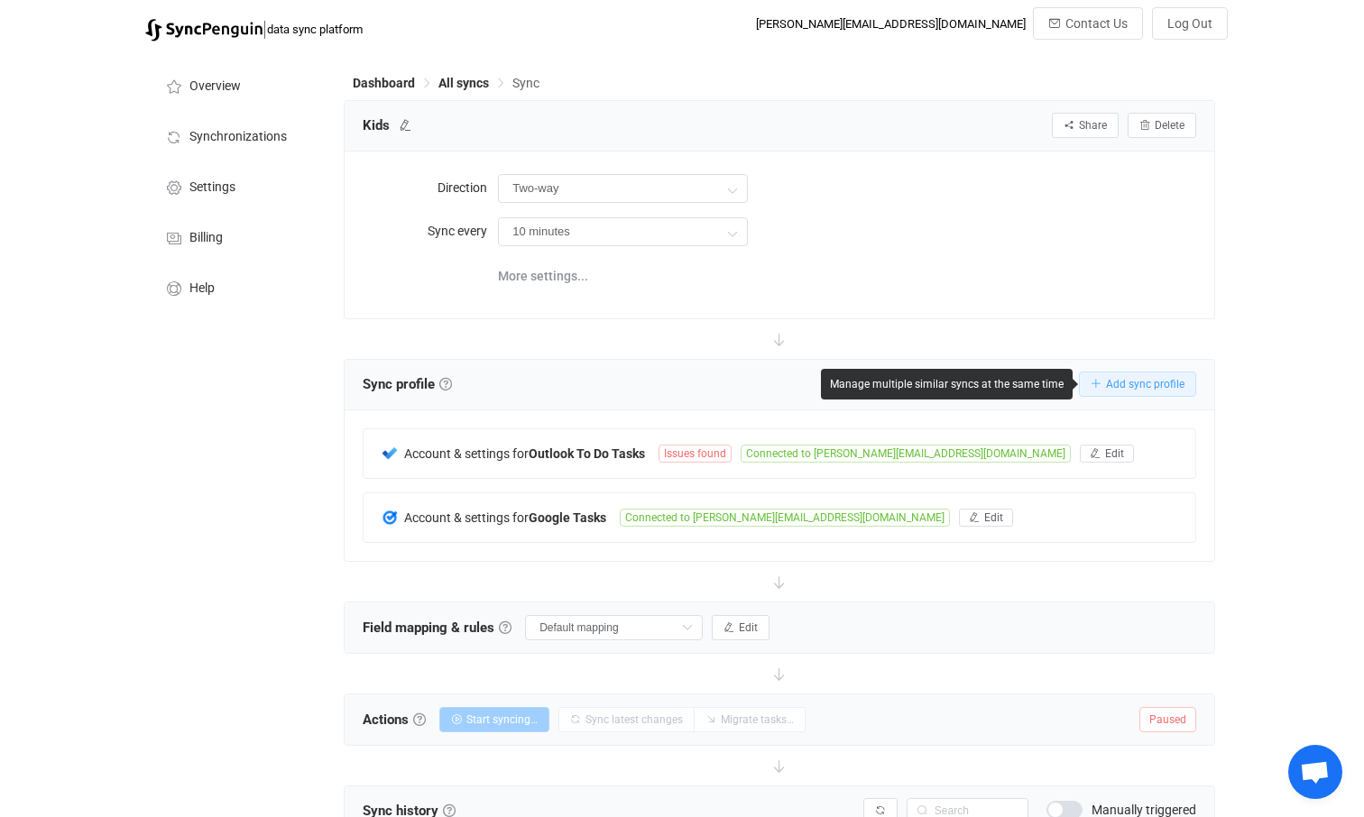
click at [1157, 381] on span "Add sync profile" at bounding box center [1145, 384] width 78 height 13
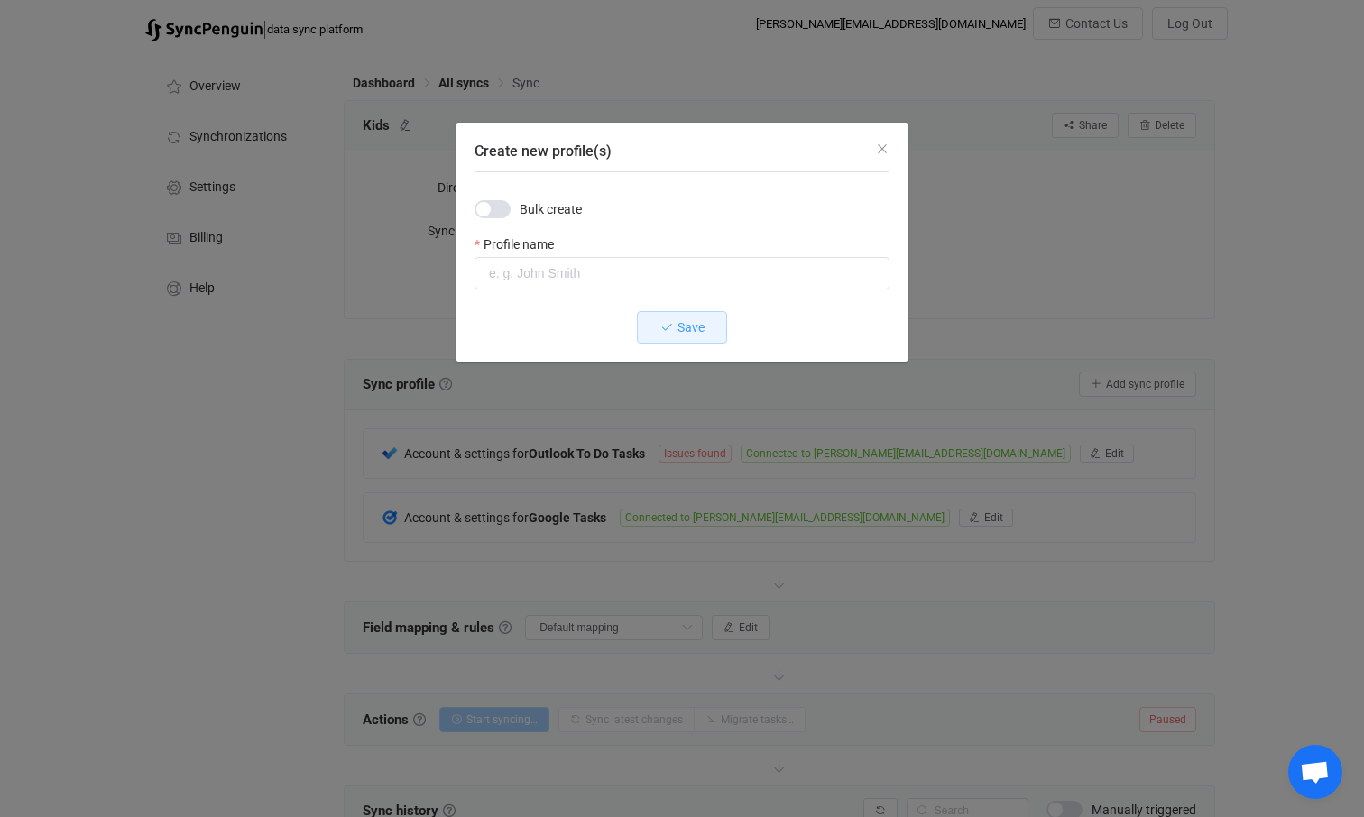
click at [506, 208] on span "Create new profile(s)" at bounding box center [492, 209] width 36 height 18
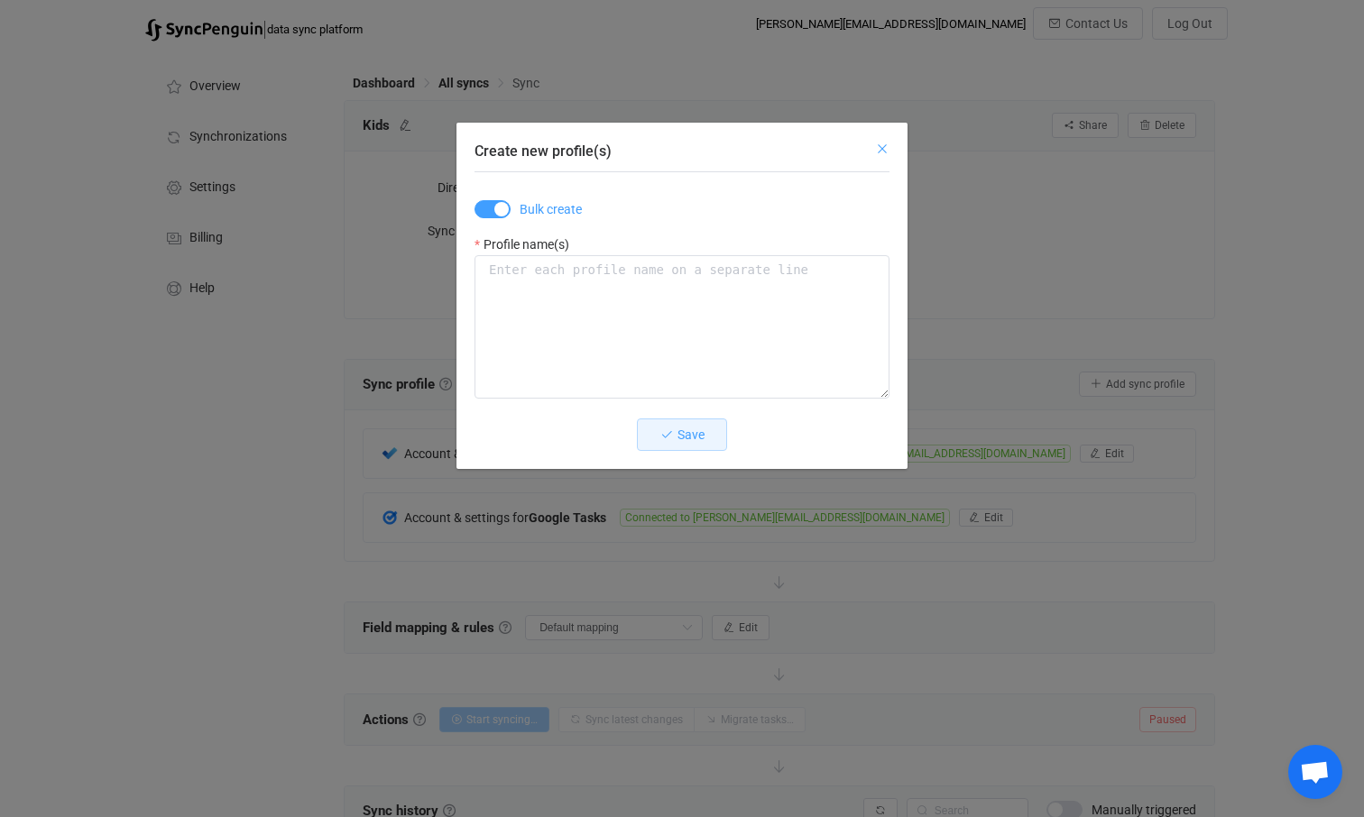
click at [883, 145] on icon "Close" at bounding box center [882, 149] width 14 height 14
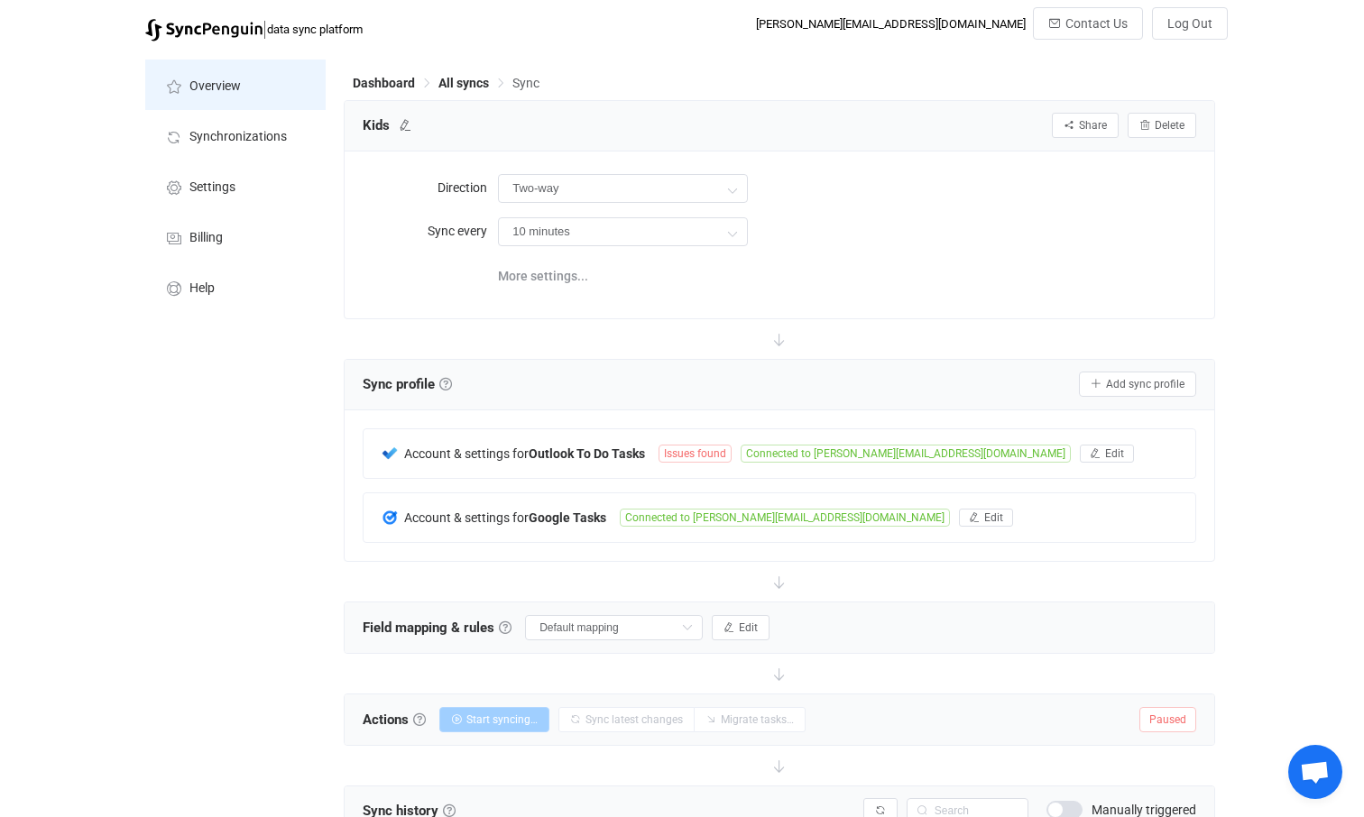
click at [224, 79] on span "Overview" at bounding box center [214, 86] width 51 height 14
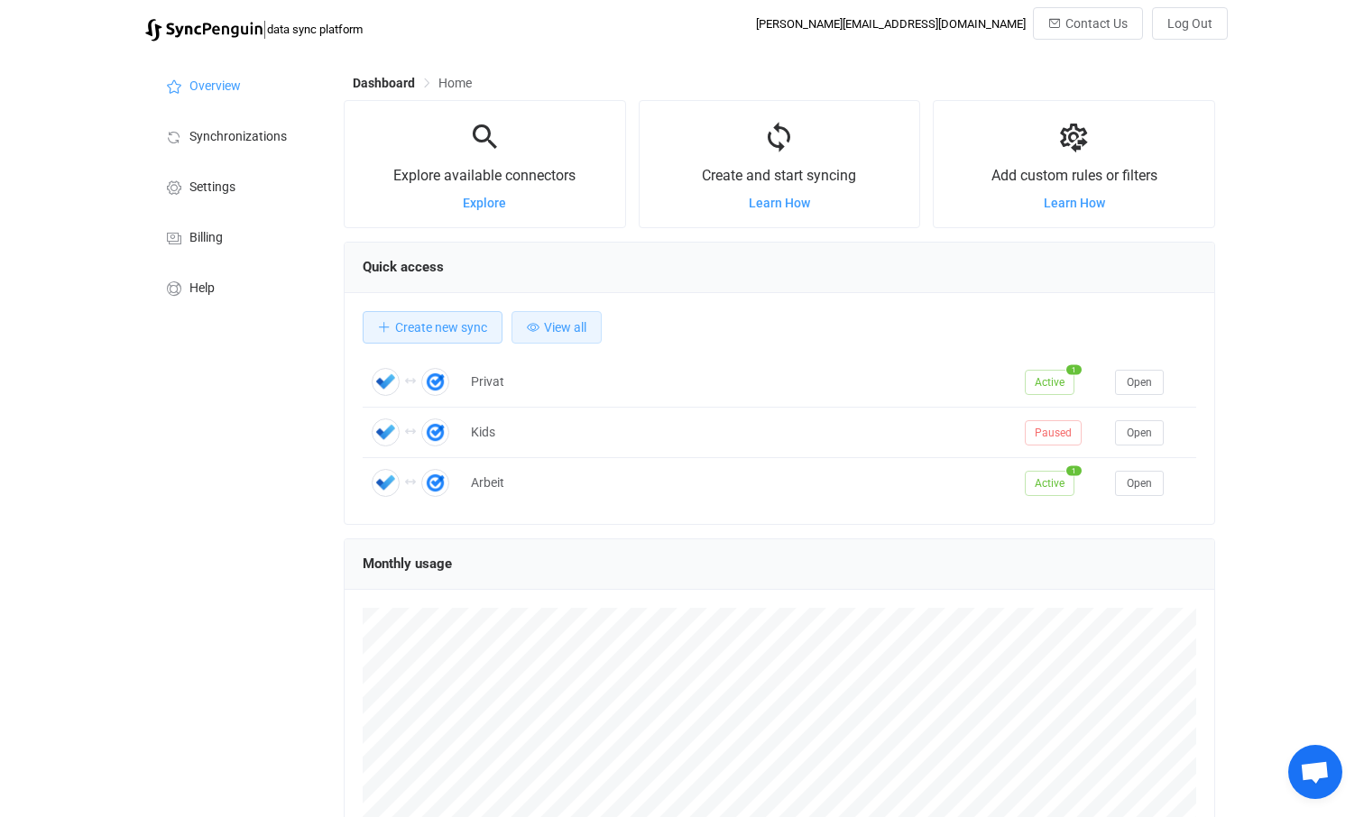
click at [576, 327] on span "View all" at bounding box center [565, 327] width 42 height 14
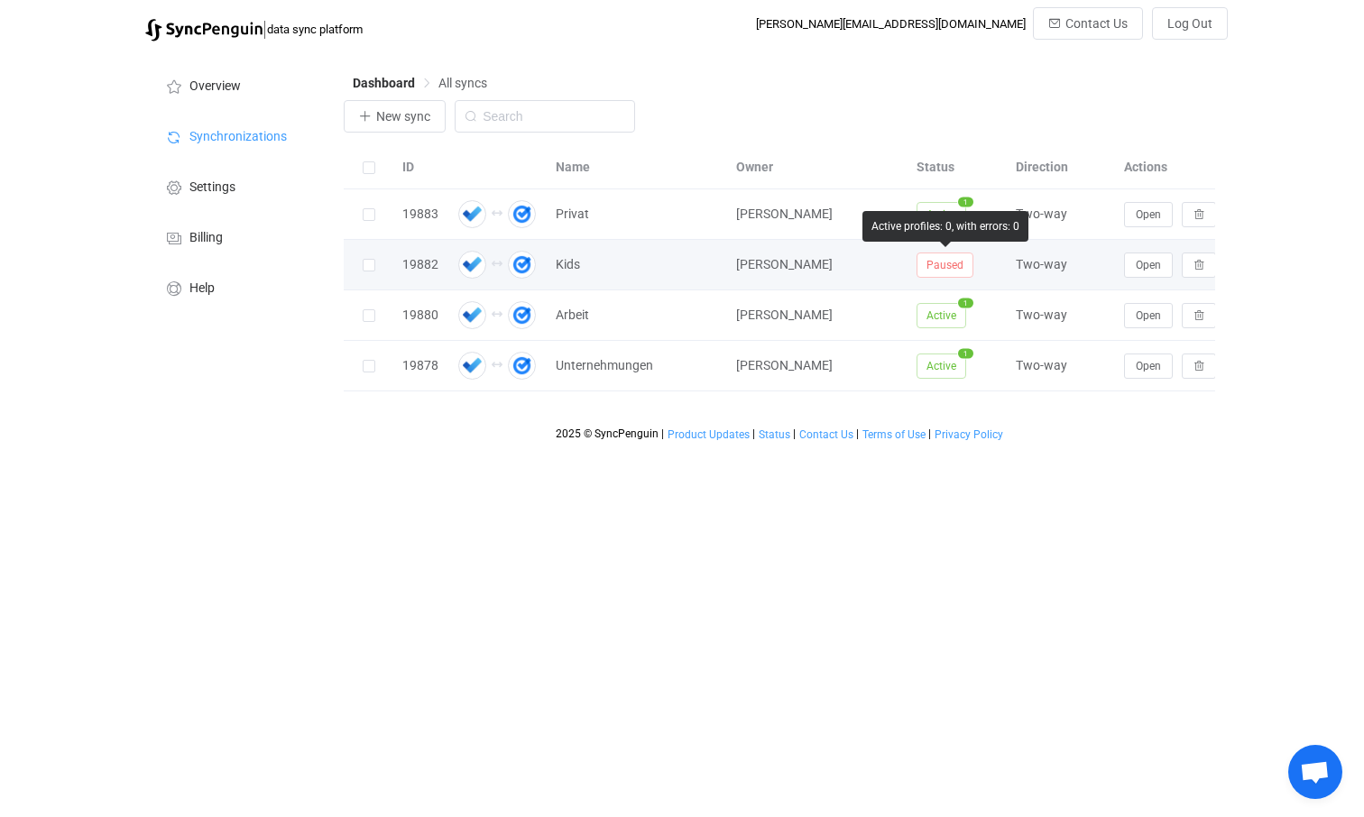
click at [953, 272] on span "Paused" at bounding box center [944, 265] width 57 height 25
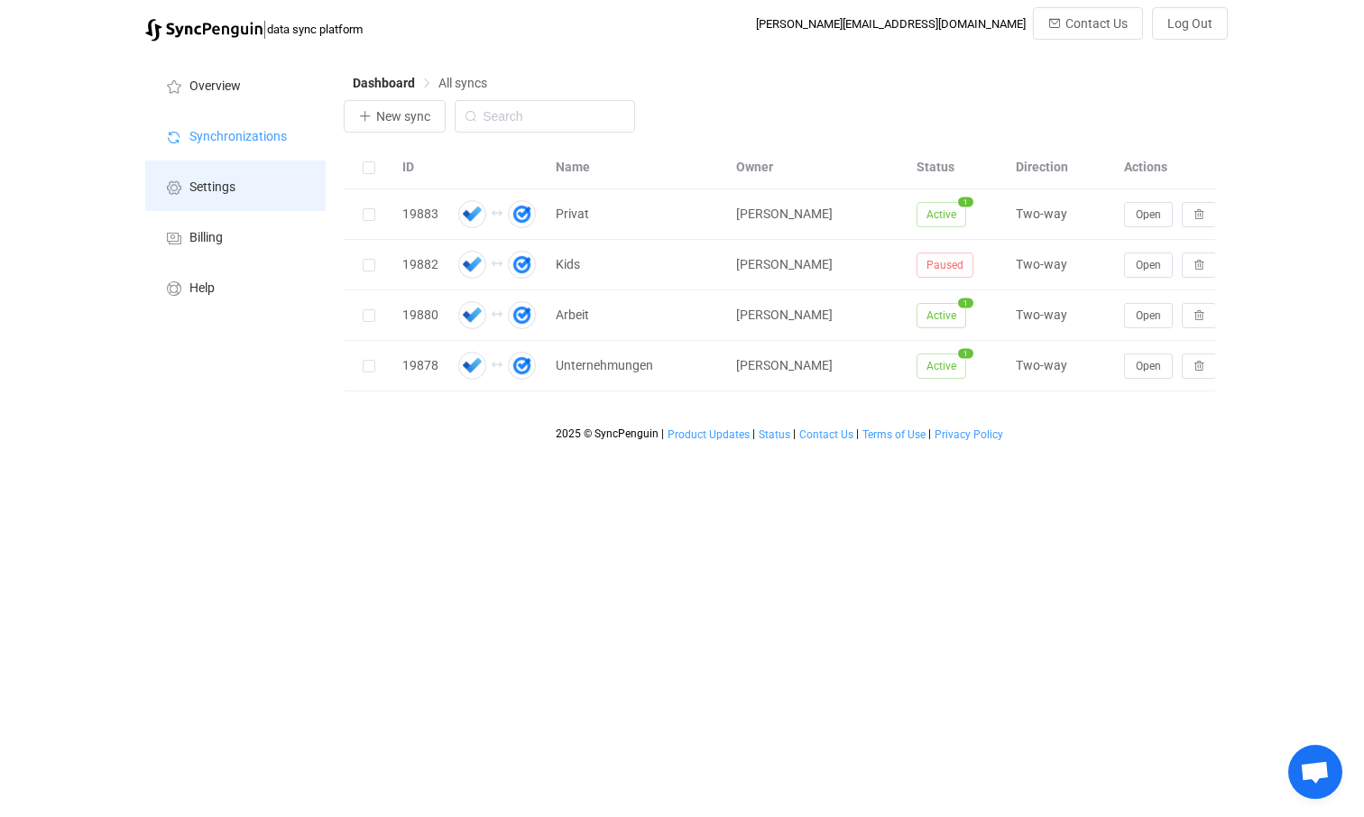
click at [220, 184] on span "Settings" at bounding box center [212, 187] width 46 height 14
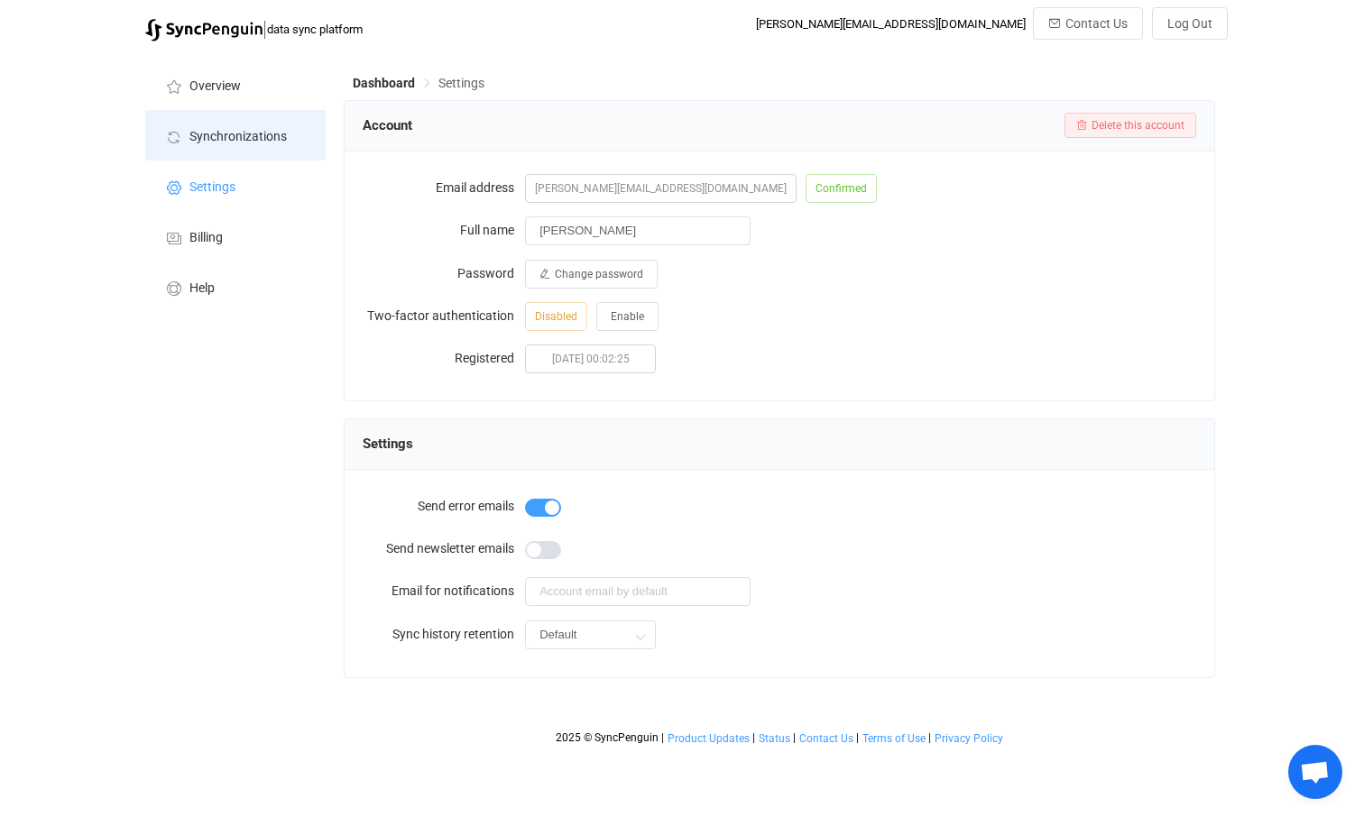
click at [221, 141] on span "Synchronizations" at bounding box center [237, 137] width 97 height 14
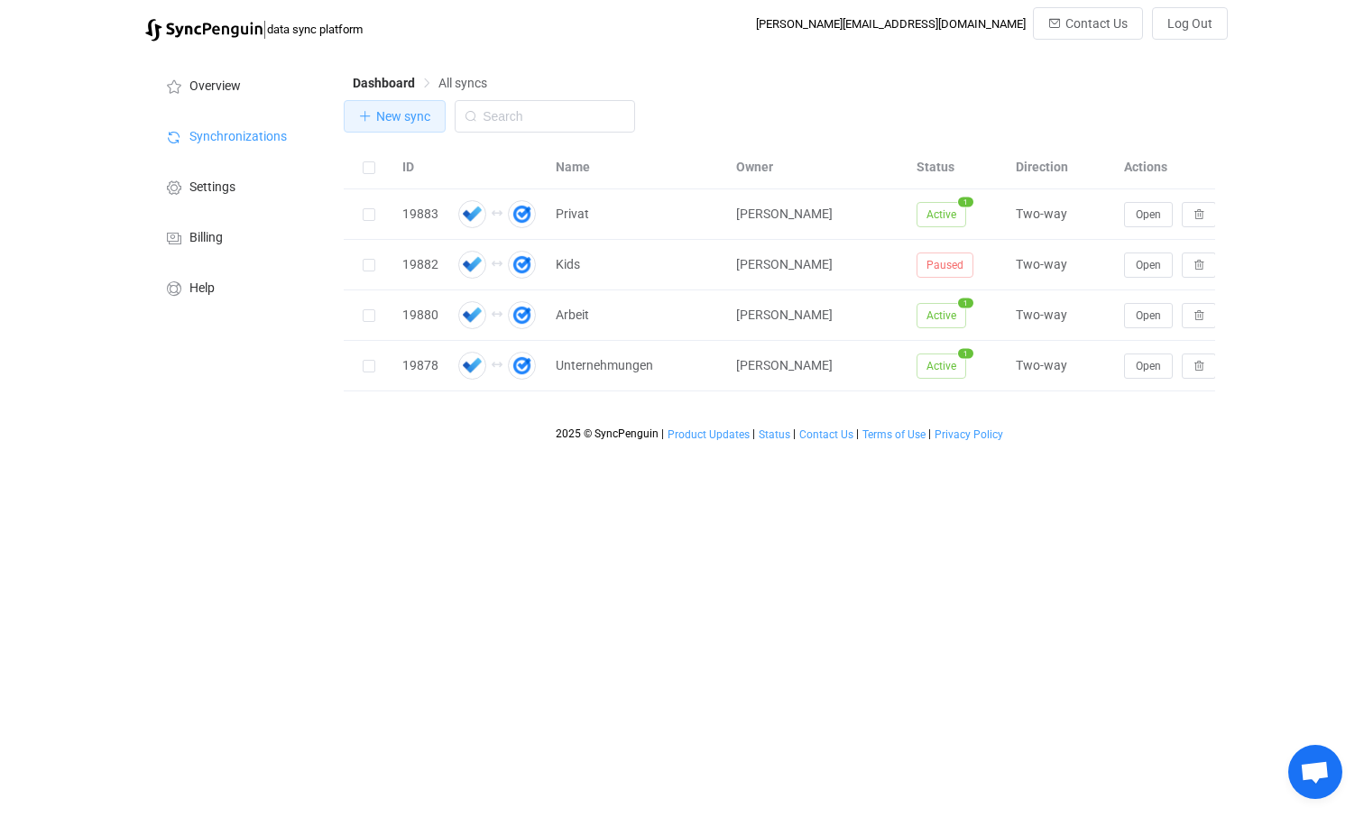
click at [386, 124] on button "New sync" at bounding box center [395, 116] width 102 height 32
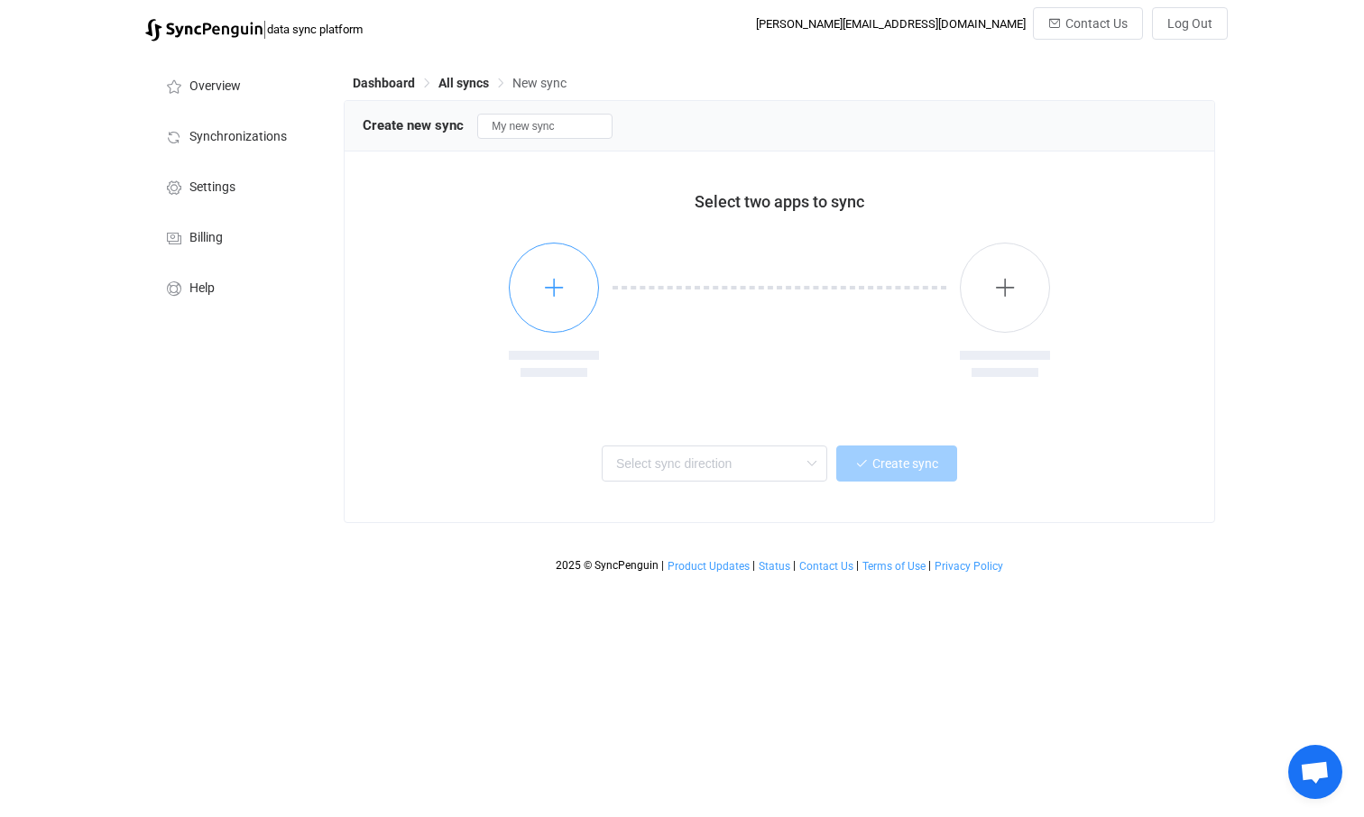
click at [551, 295] on icon "button" at bounding box center [554, 287] width 23 height 23
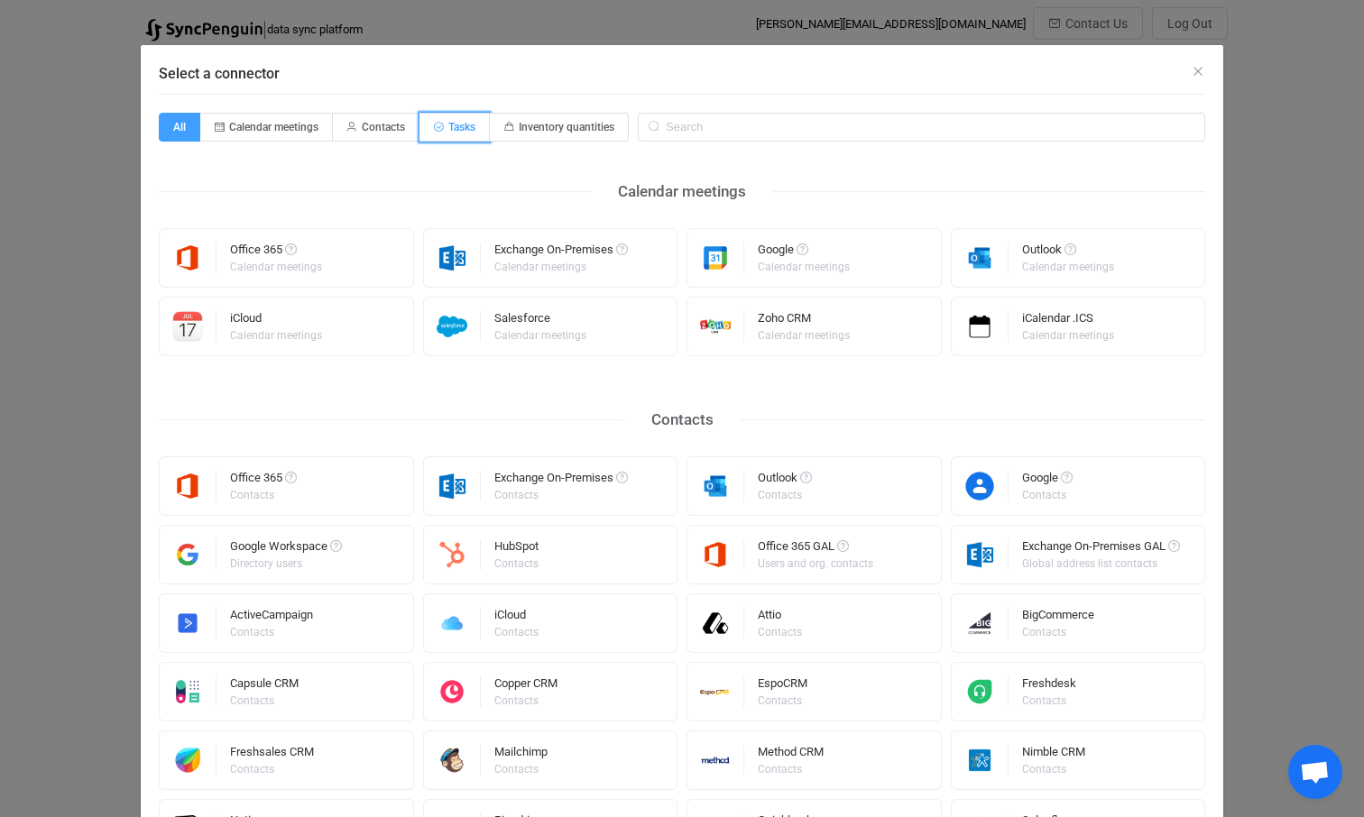
click at [462, 122] on span "Tasks" at bounding box center [461, 127] width 27 height 13
click at [436, 122] on input "Tasks" at bounding box center [430, 121] width 12 height 12
radio input "true"
radio input "false"
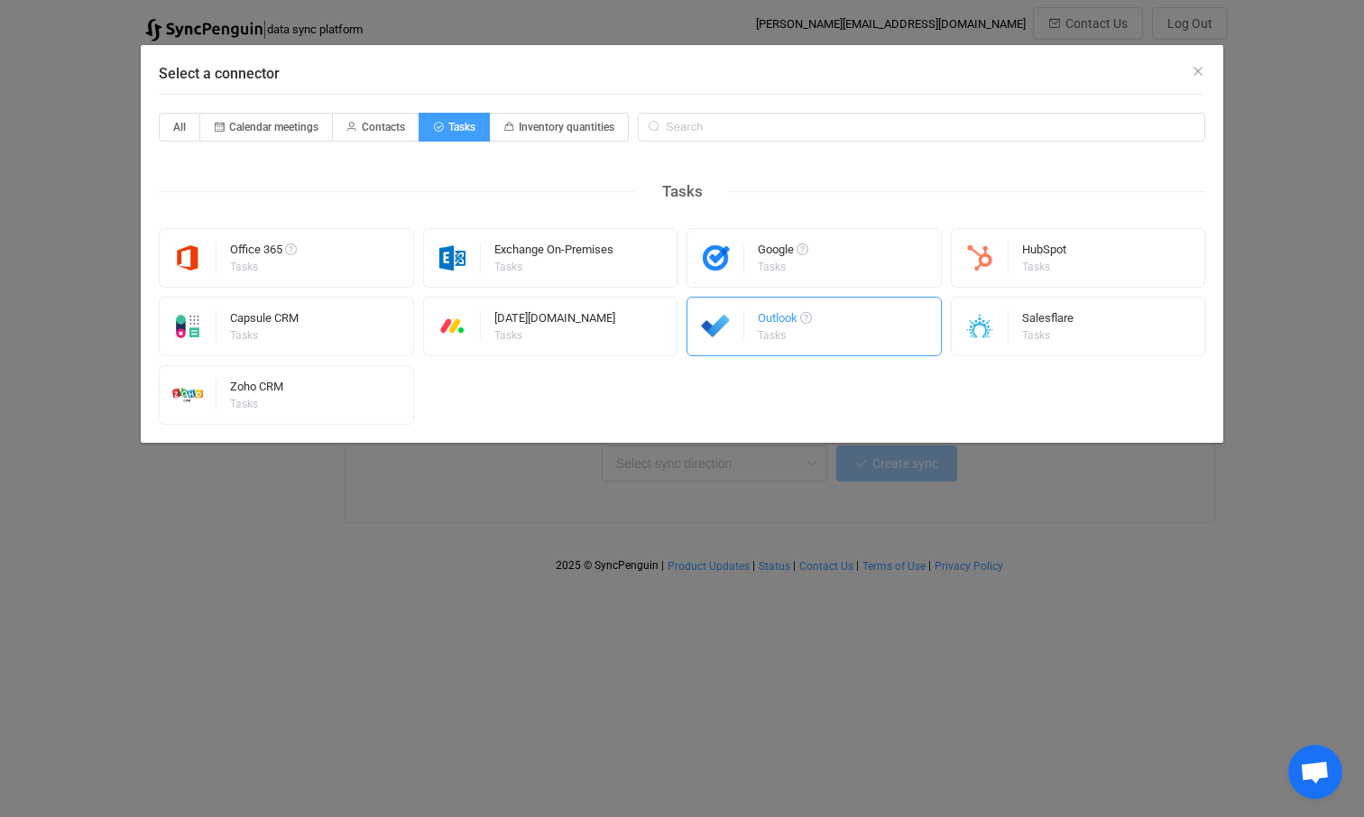
click at [788, 344] on div "Outlook Tasks" at bounding box center [785, 326] width 54 height 47
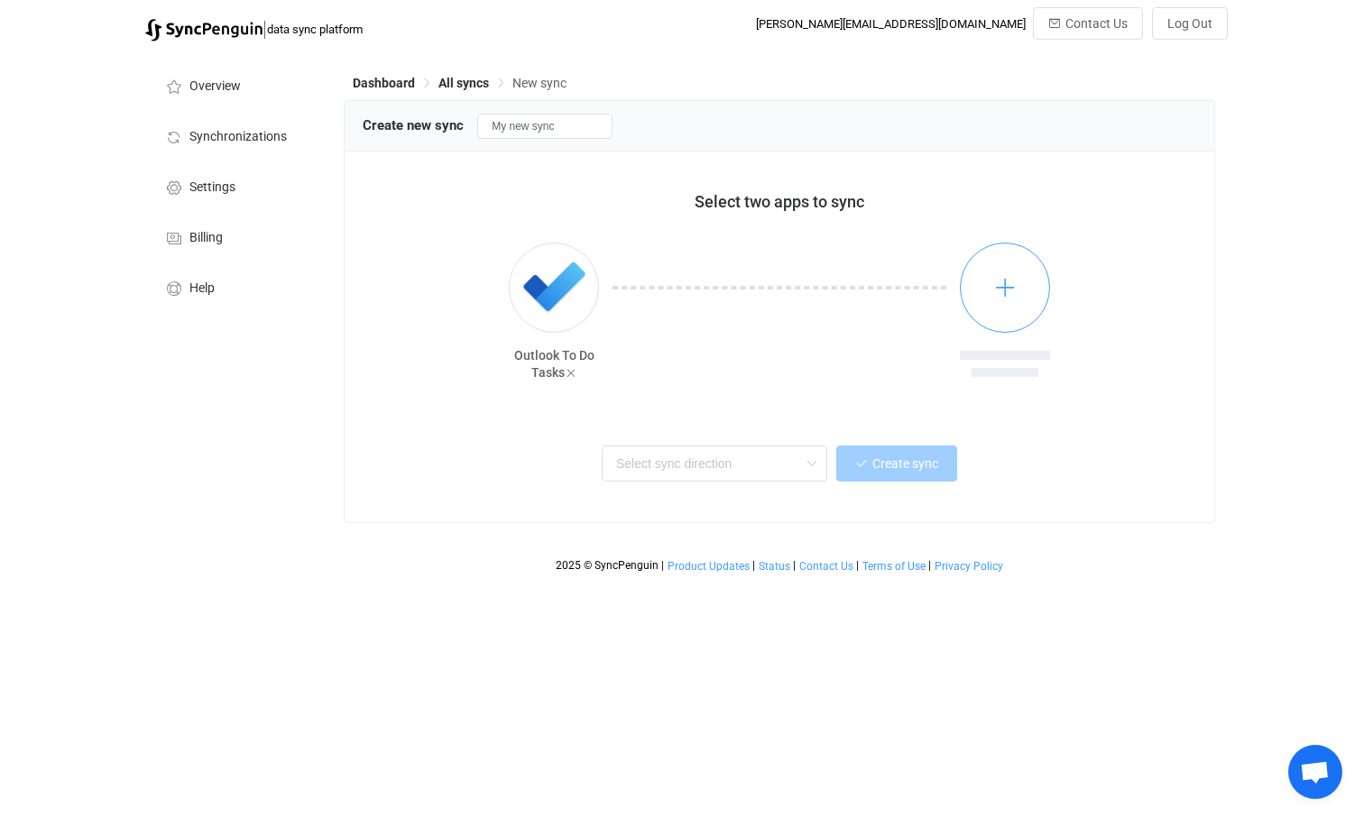
click at [1005, 287] on icon "button" at bounding box center [1005, 287] width 23 height 23
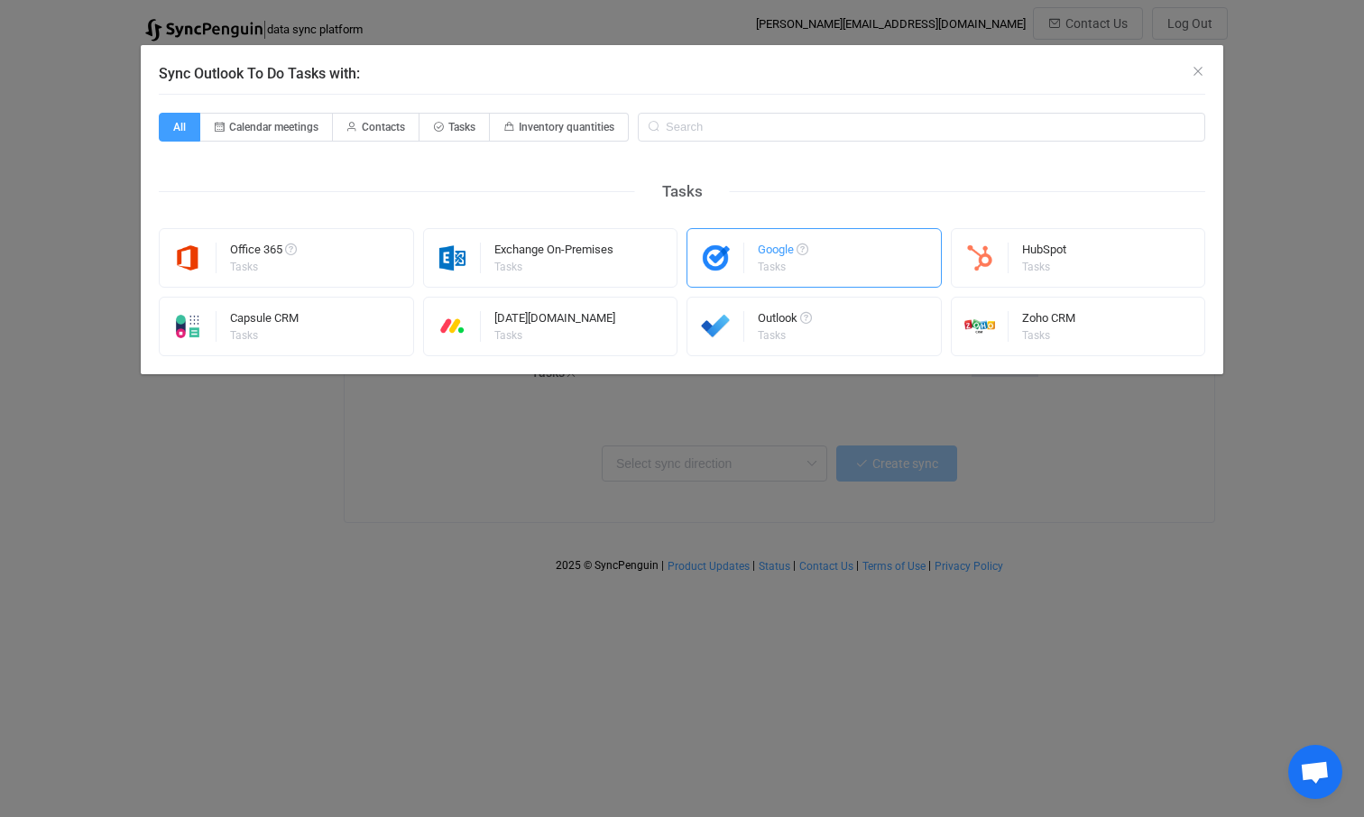
click at [771, 262] on div "Tasks" at bounding box center [782, 267] width 48 height 11
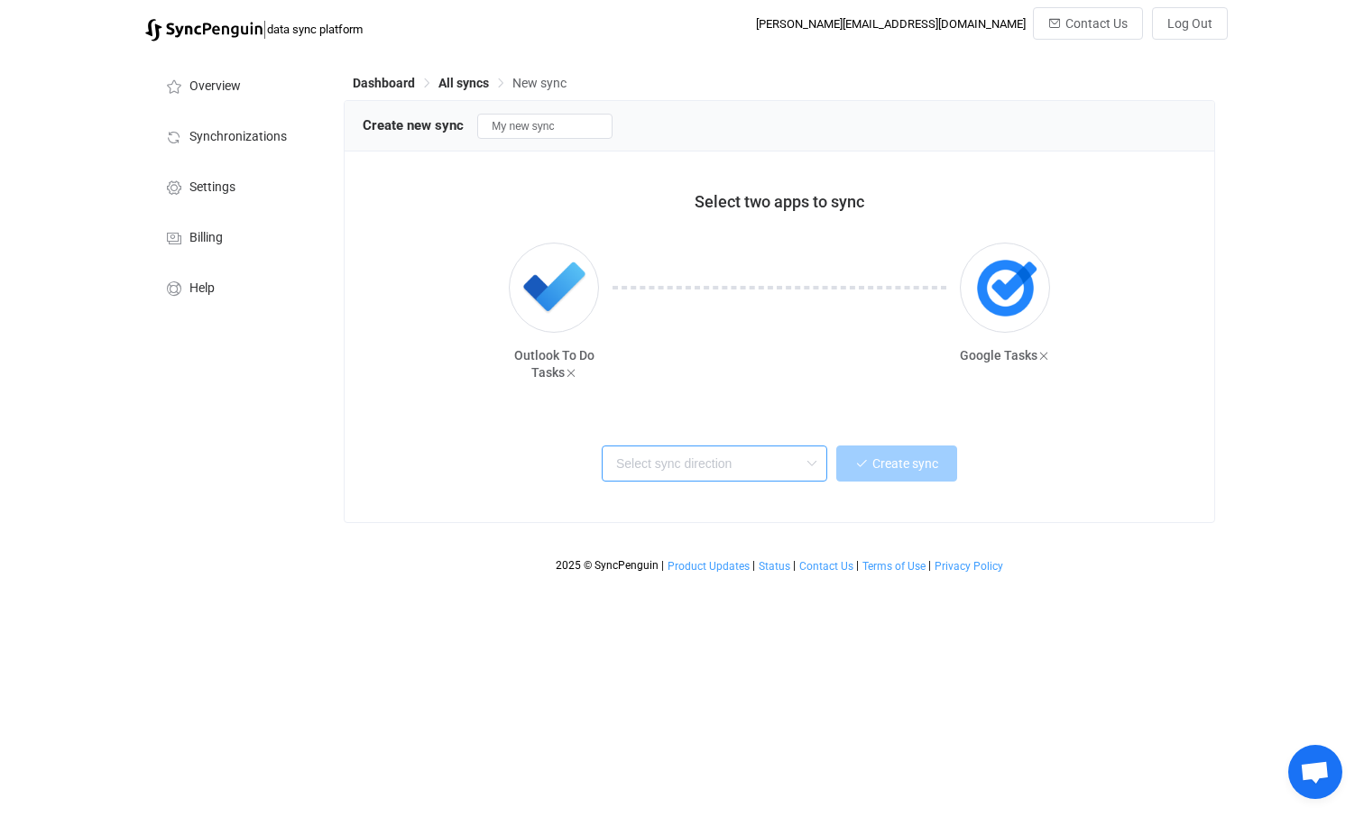
click at [732, 463] on input "text" at bounding box center [715, 464] width 226 height 36
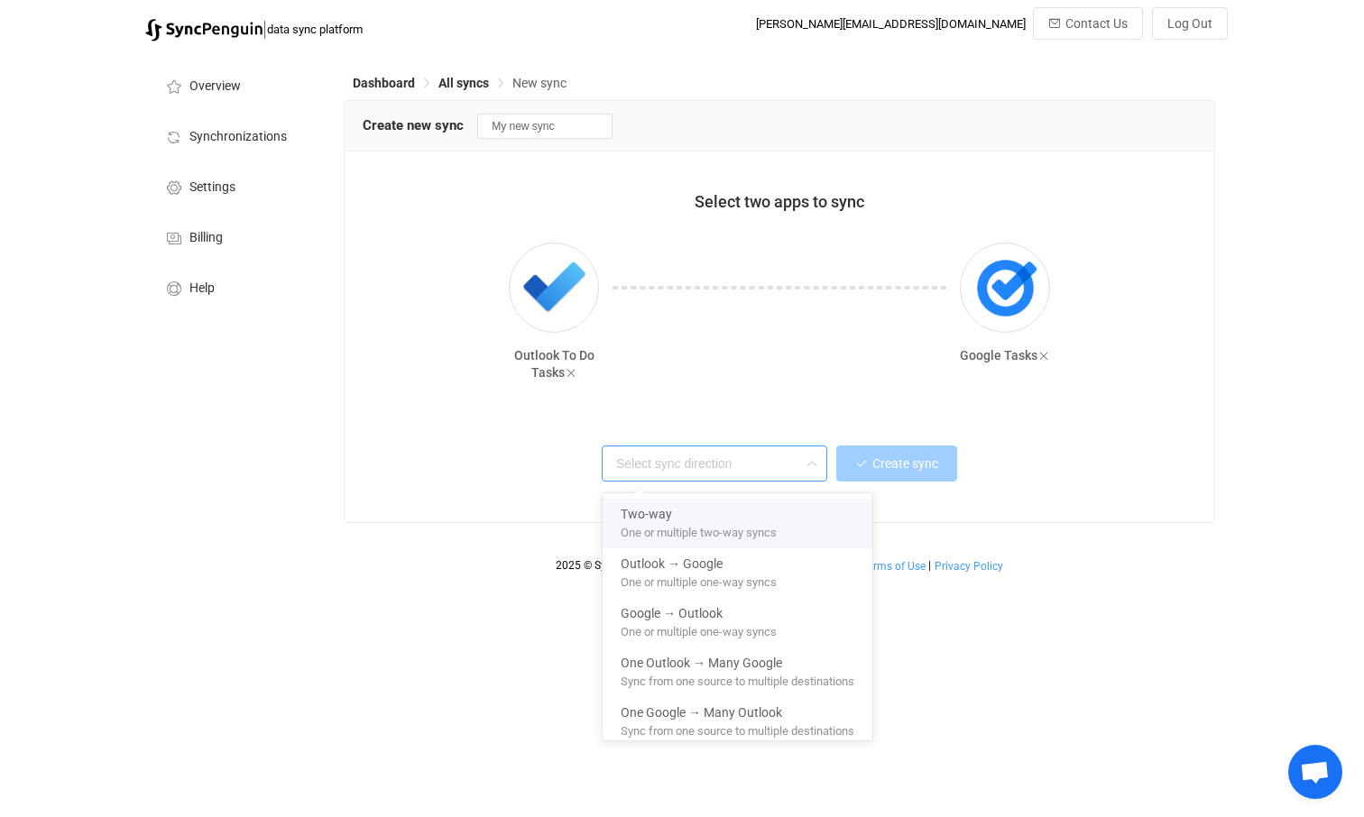
click at [728, 300] on div at bounding box center [779, 324] width 361 height 162
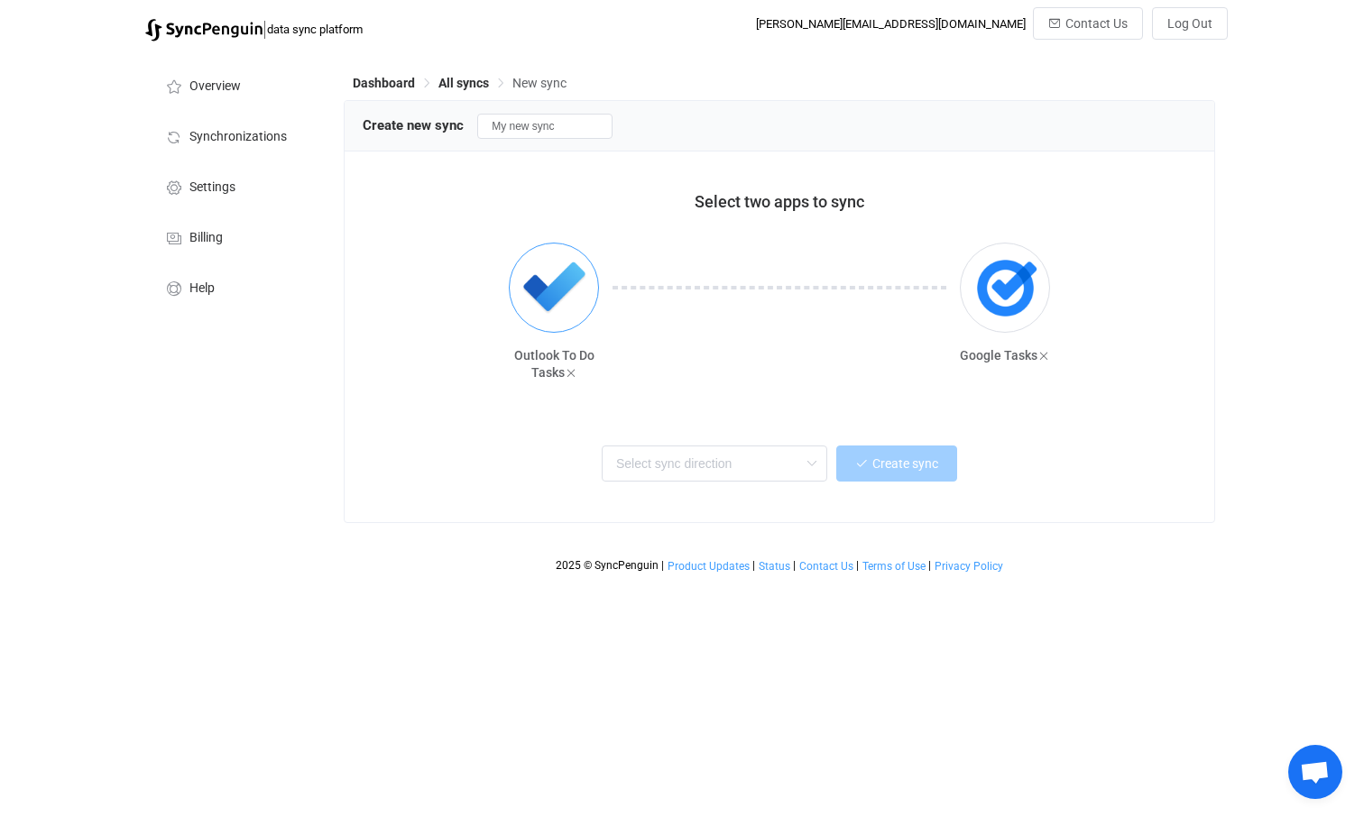
click at [557, 274] on img "button" at bounding box center [554, 288] width 68 height 68
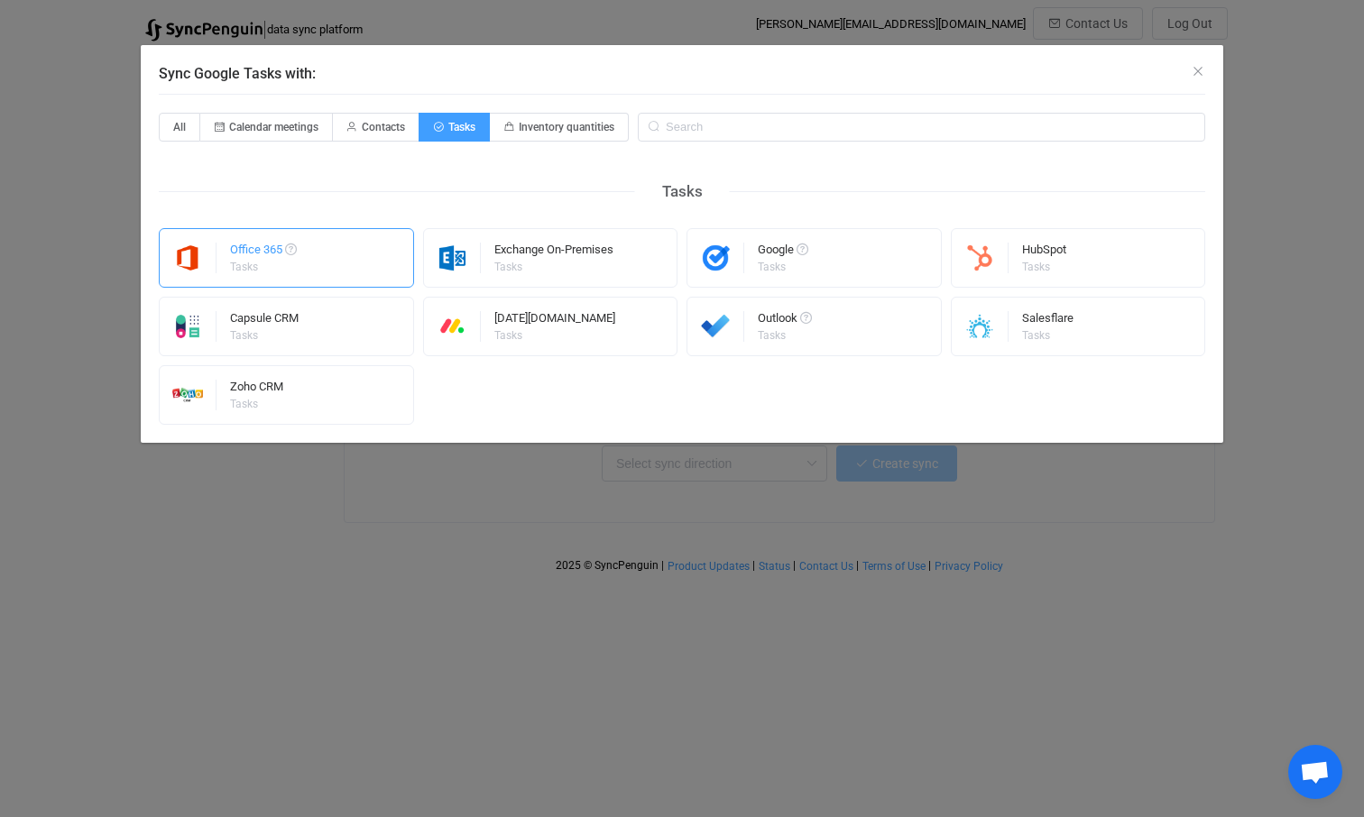
click at [311, 272] on div "Office 365 Tasks" at bounding box center [286, 258] width 255 height 60
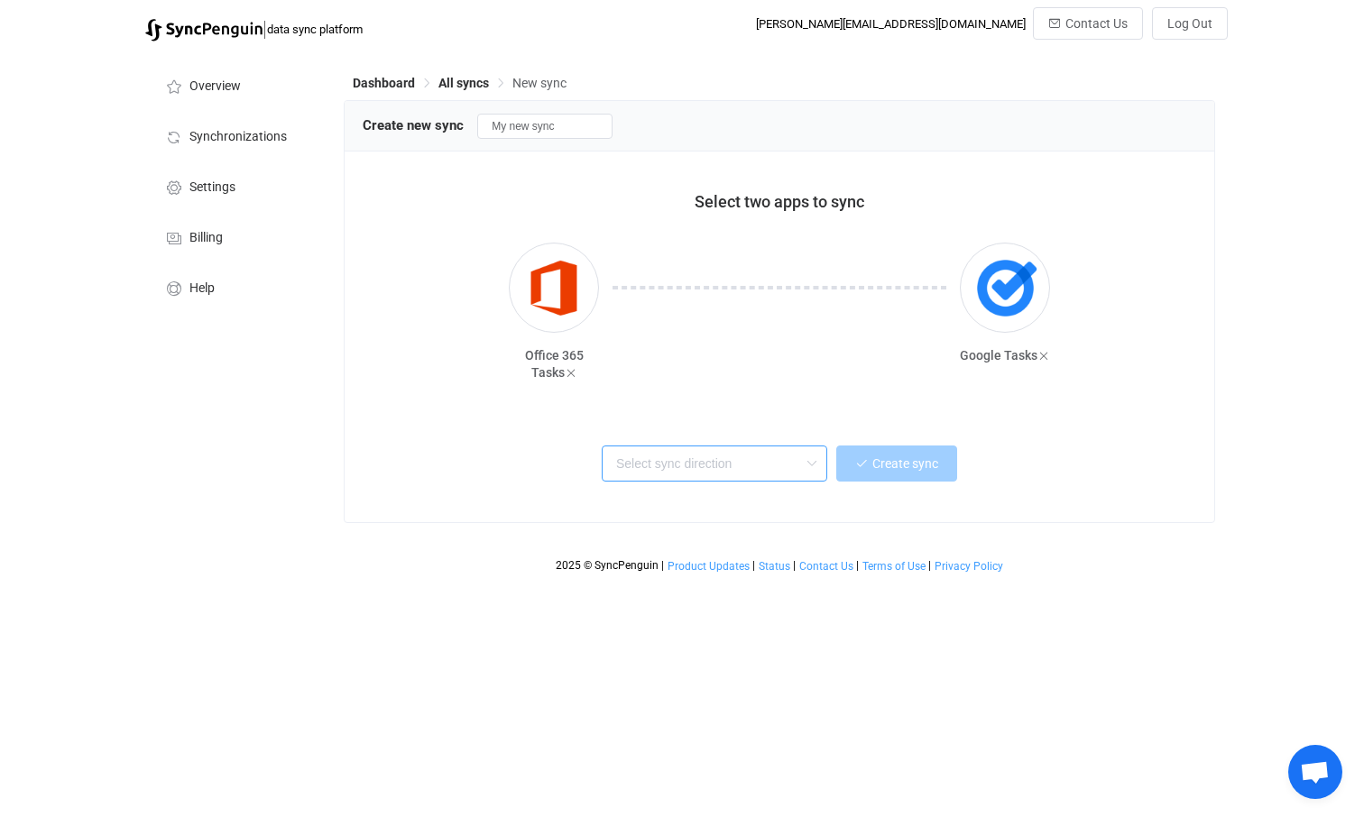
click at [719, 459] on input "text" at bounding box center [715, 464] width 226 height 36
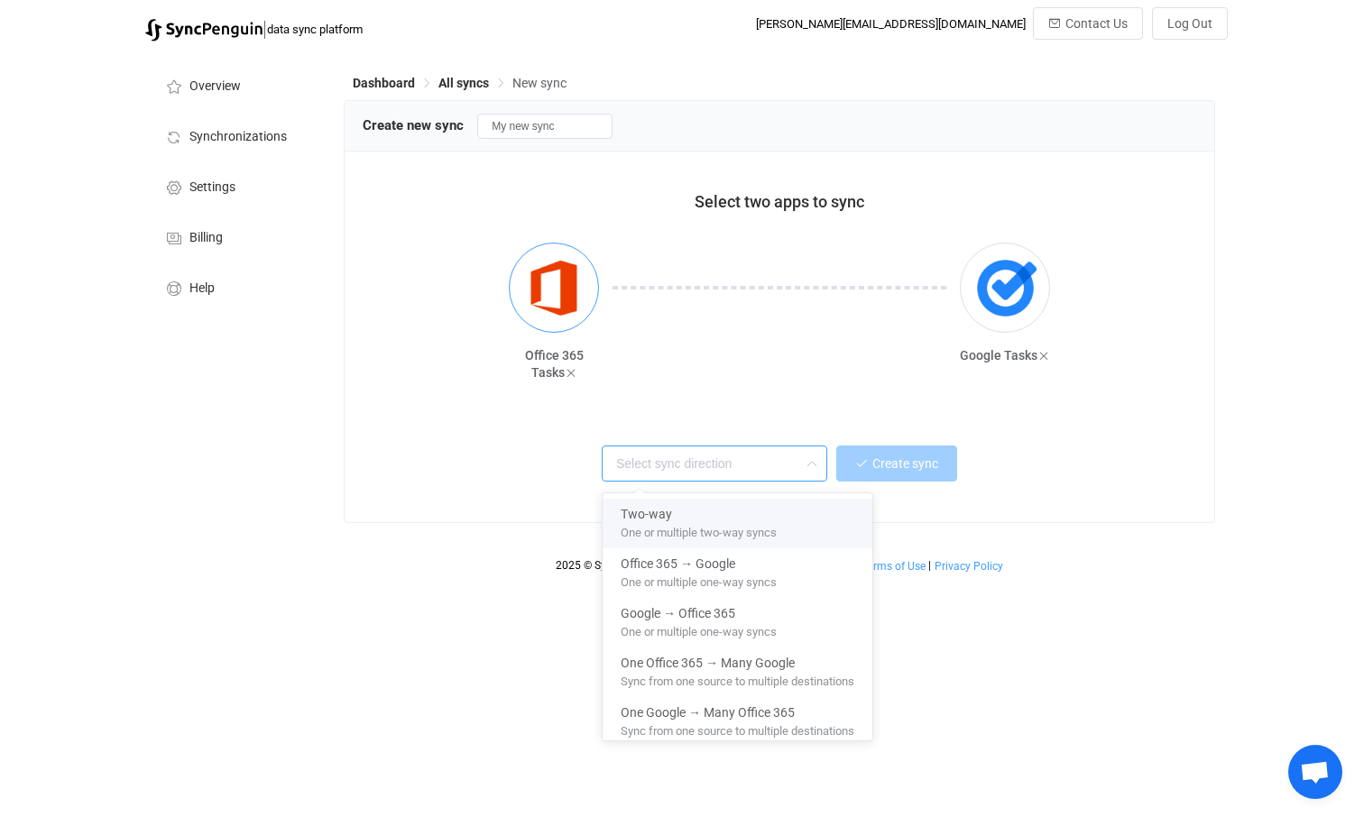
click at [560, 313] on img "button" at bounding box center [554, 288] width 68 height 68
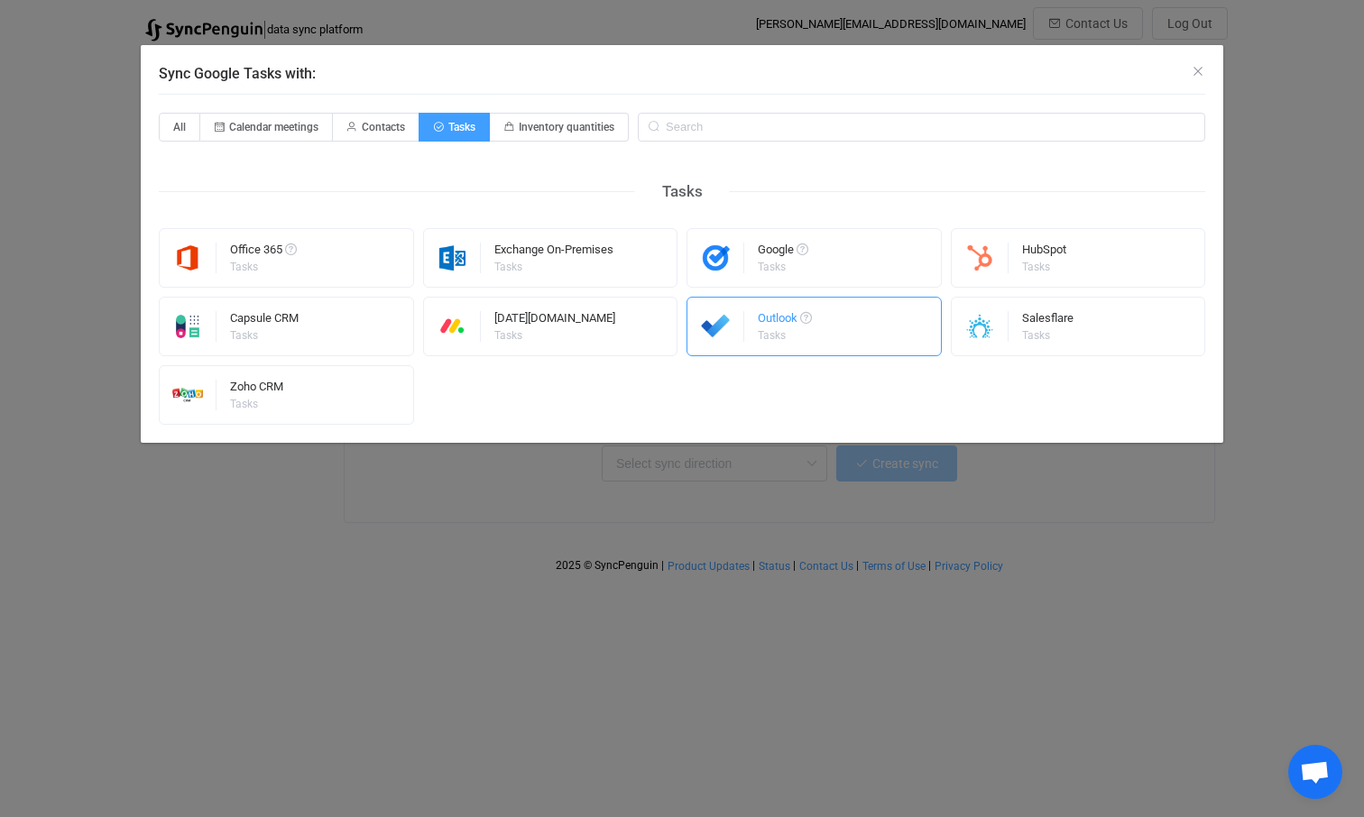
click at [786, 327] on div "Outlook" at bounding box center [785, 321] width 54 height 18
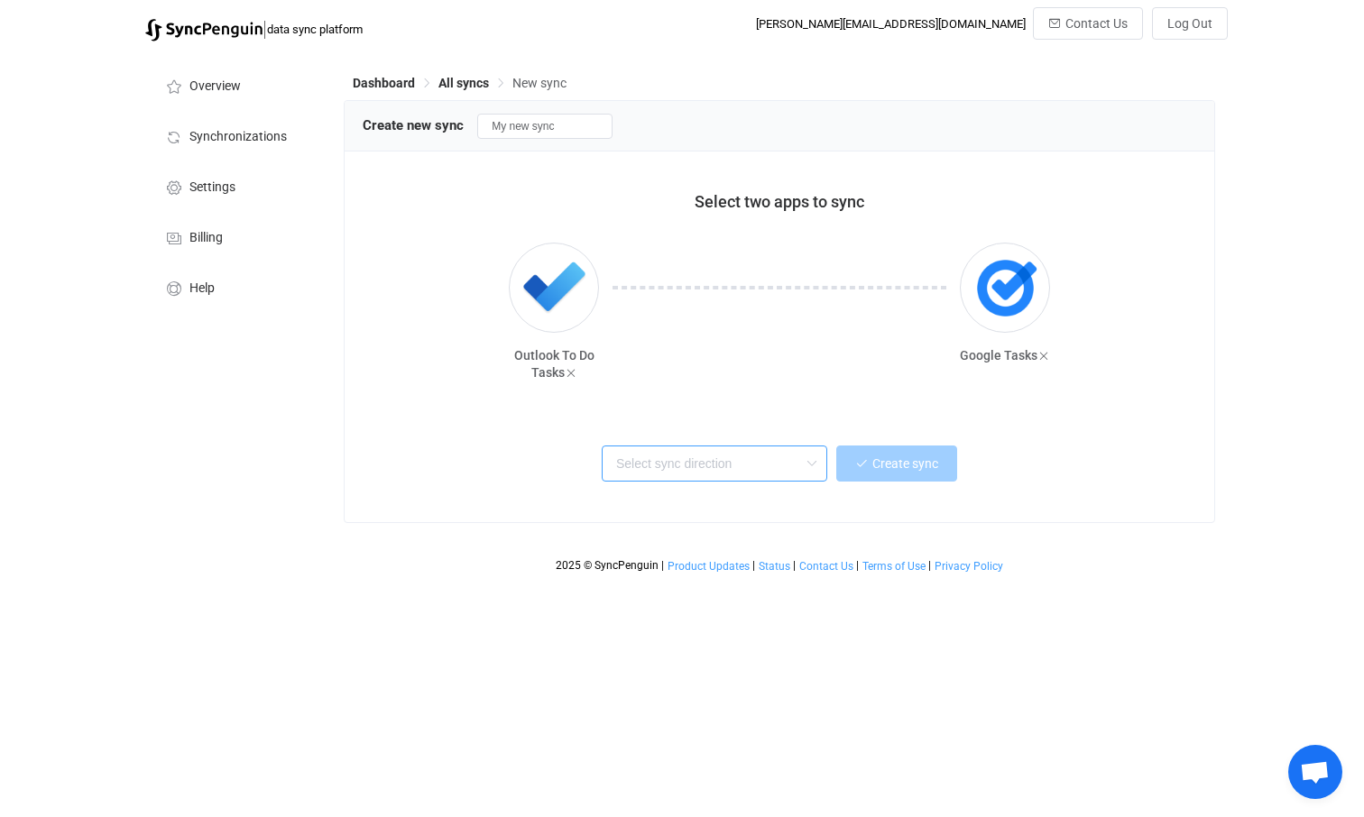
click at [729, 471] on input "text" at bounding box center [715, 464] width 226 height 36
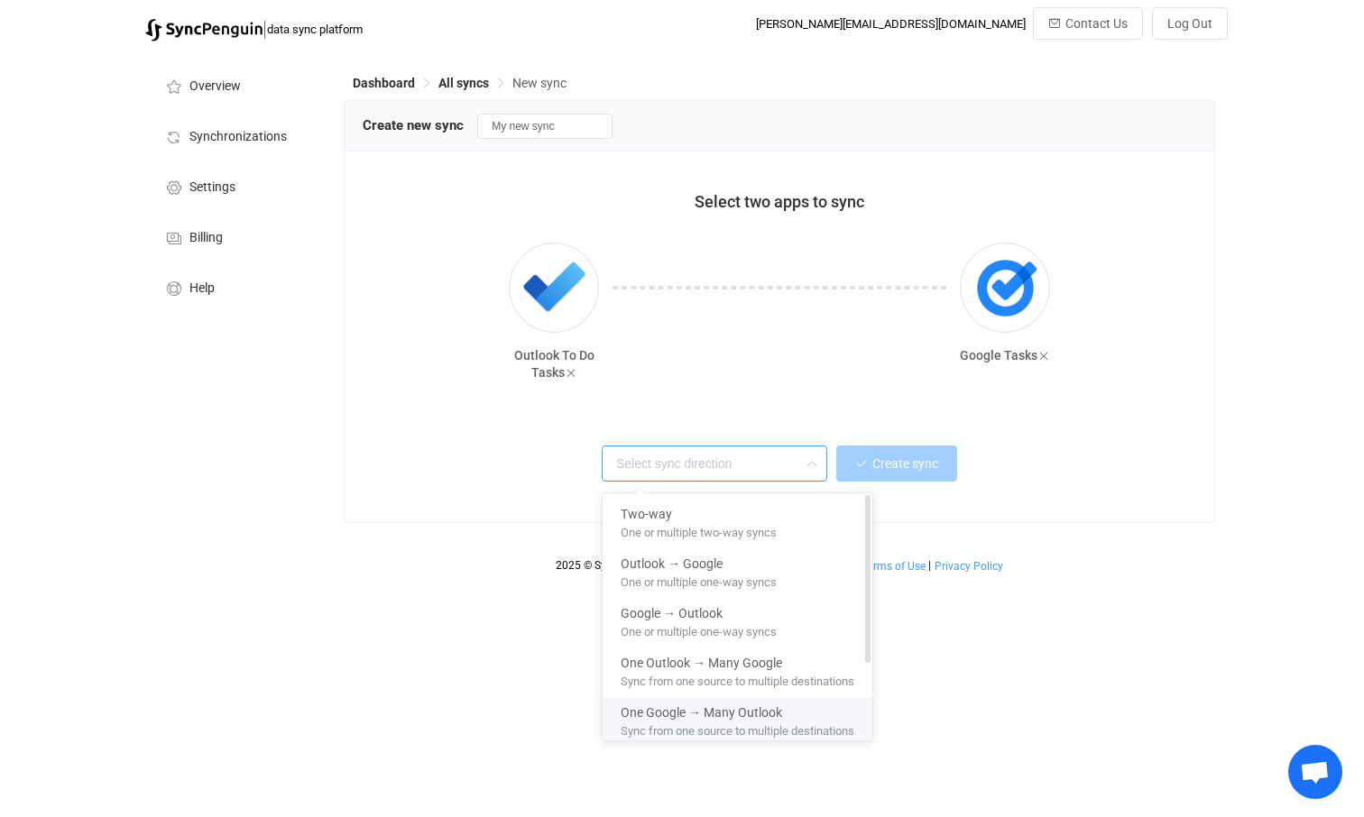
click at [660, 717] on span "One Google → Many Outlook" at bounding box center [701, 709] width 161 height 21
type input "One Google → Many Outlook"
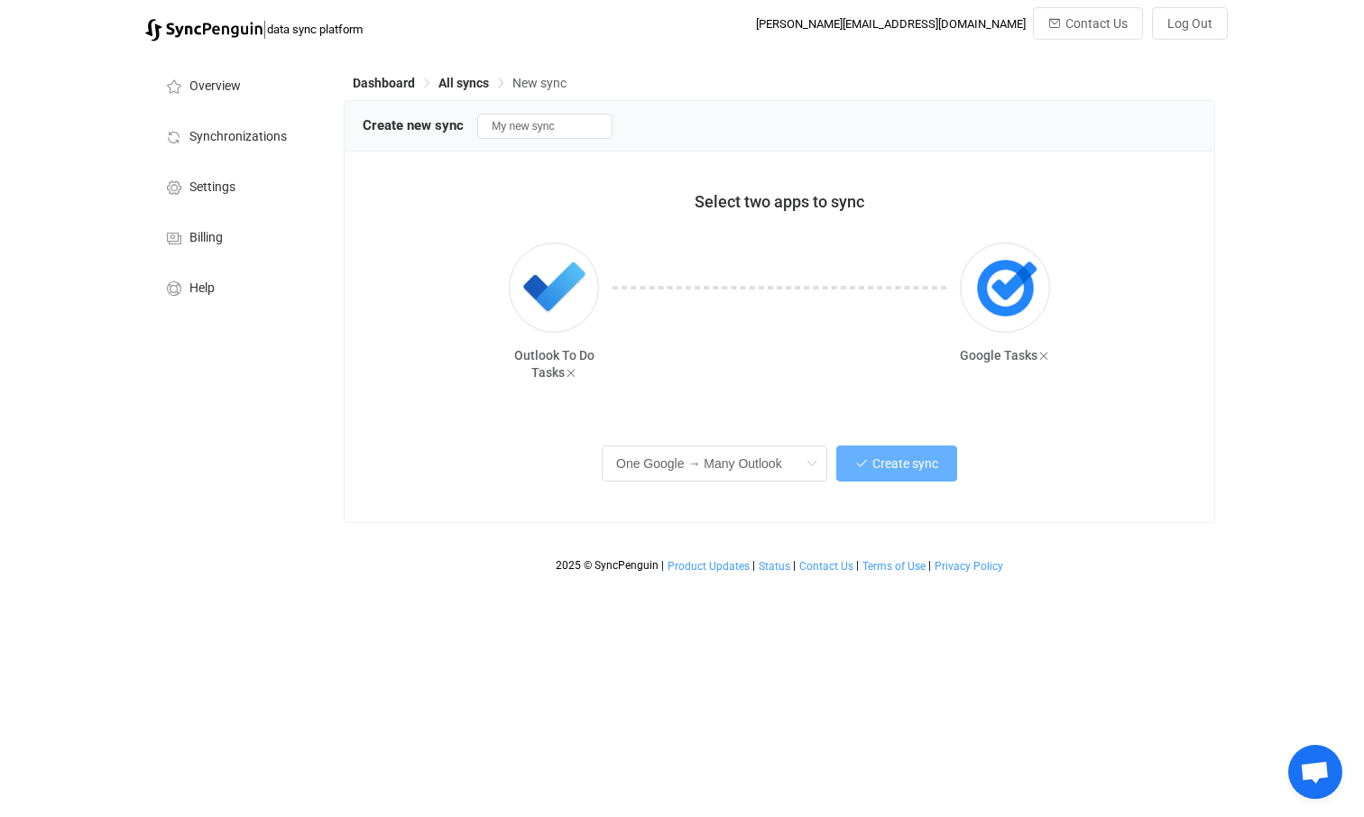
click at [900, 466] on span "Create sync" at bounding box center [905, 463] width 66 height 14
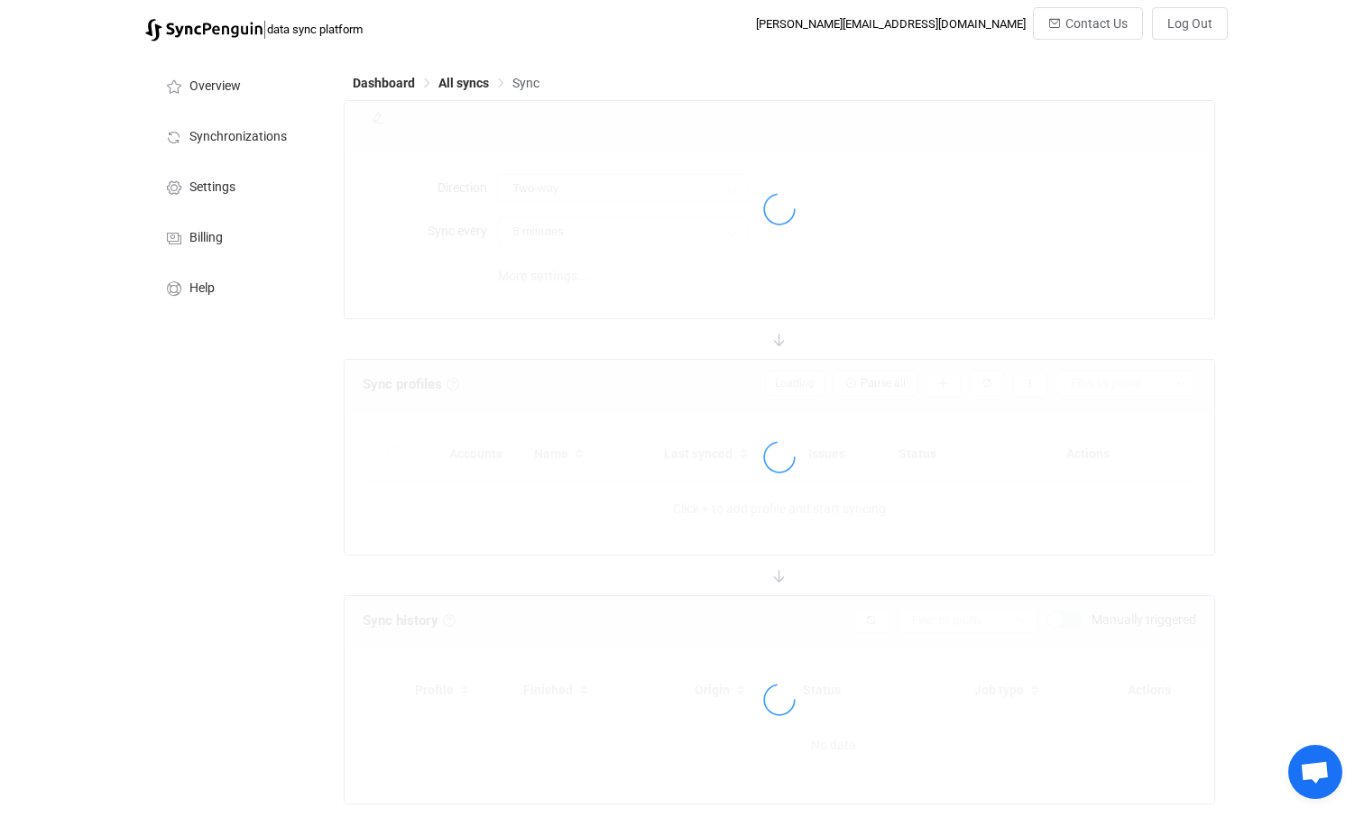
type input "Google → Outlook (one to many)"
type input "10 minutes"
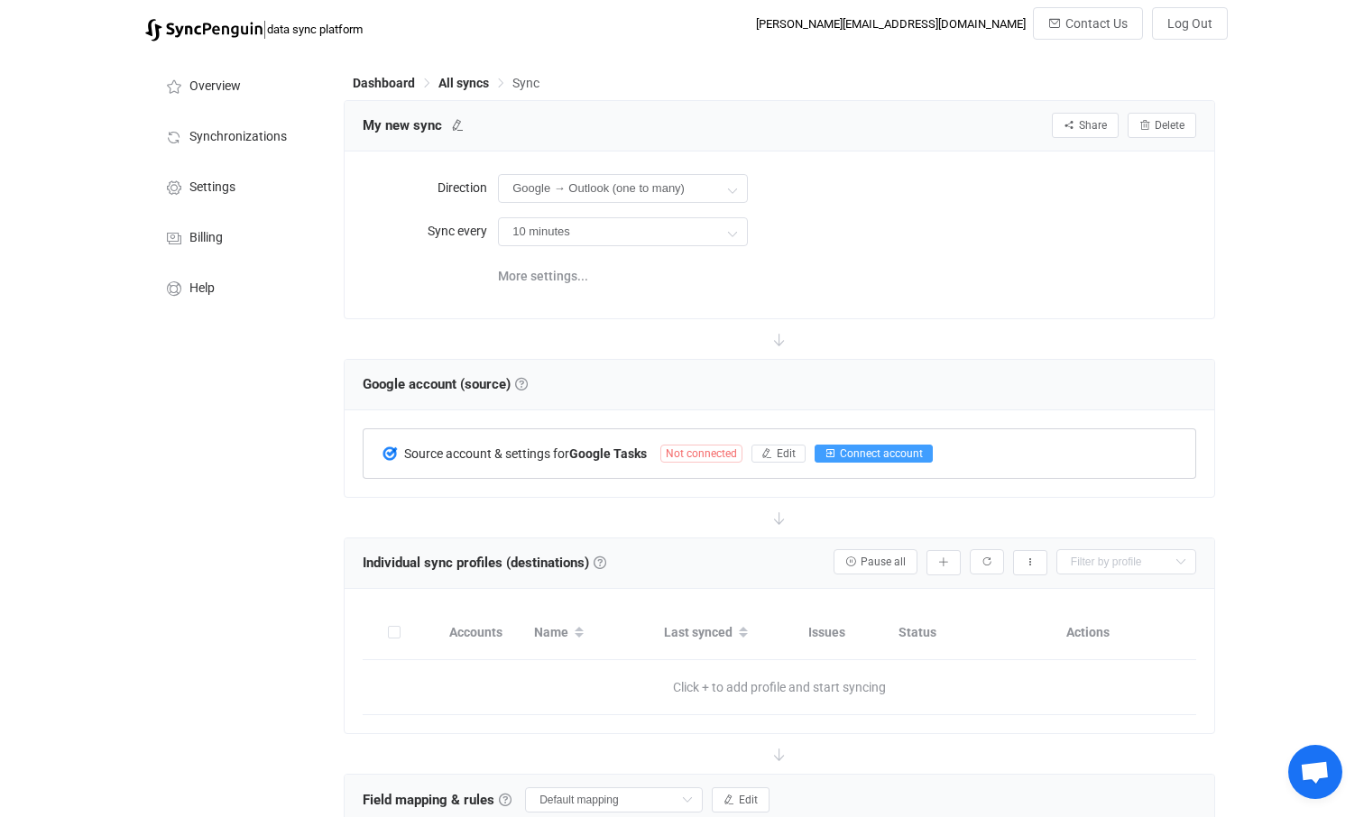
click at [907, 455] on span "Connect account" at bounding box center [881, 453] width 83 height 13
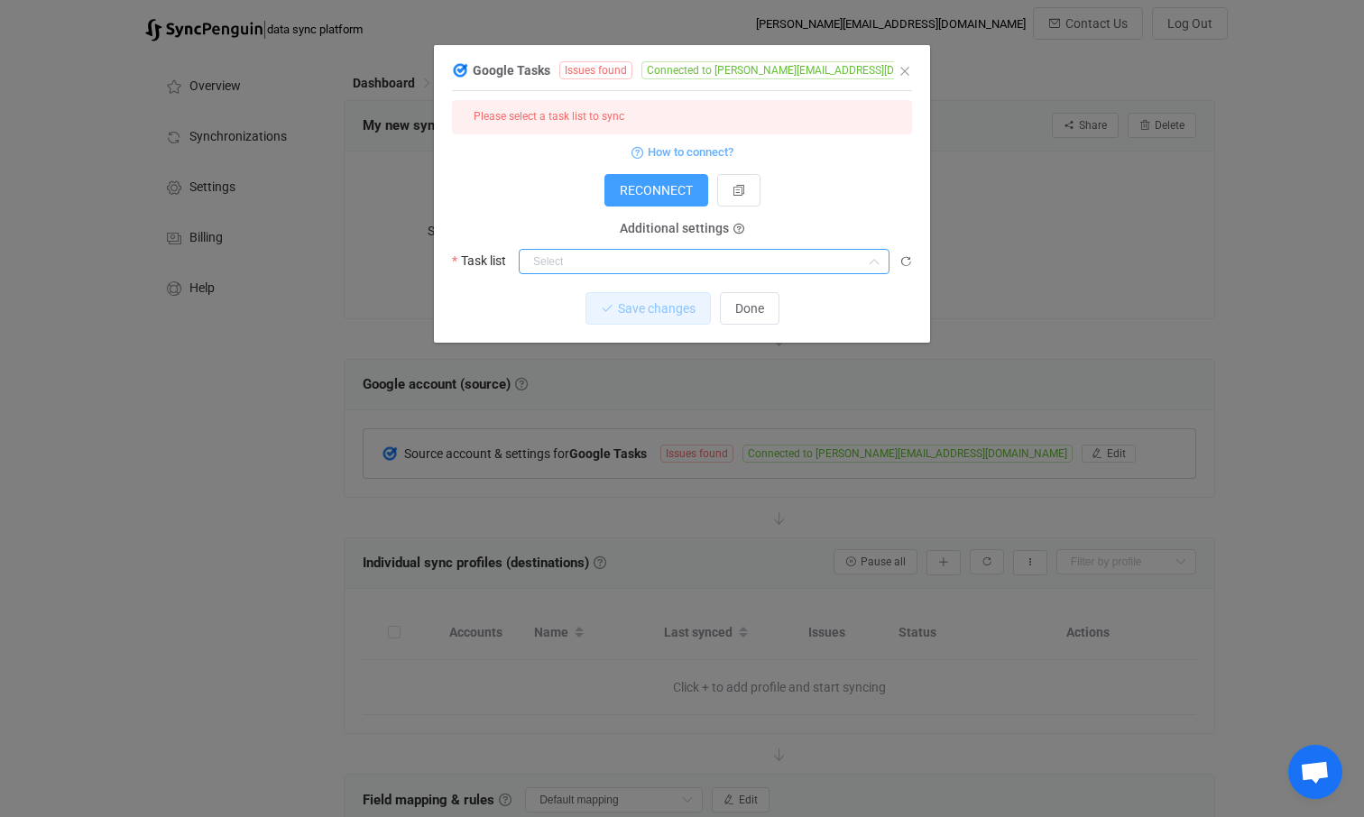
click at [626, 257] on input "dialog" at bounding box center [704, 261] width 371 height 25
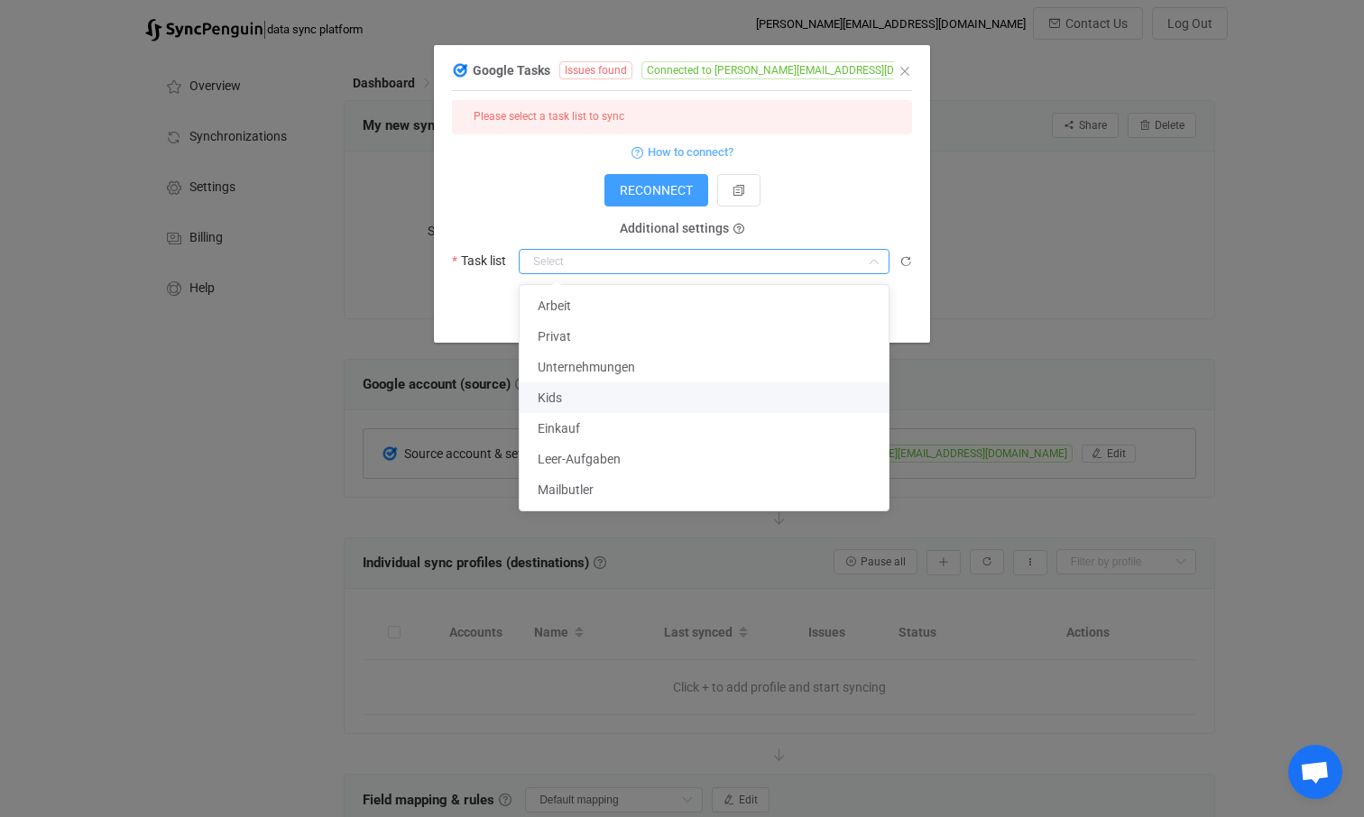
click at [559, 393] on span "Kids" at bounding box center [550, 398] width 24 height 14
type input "Kids"
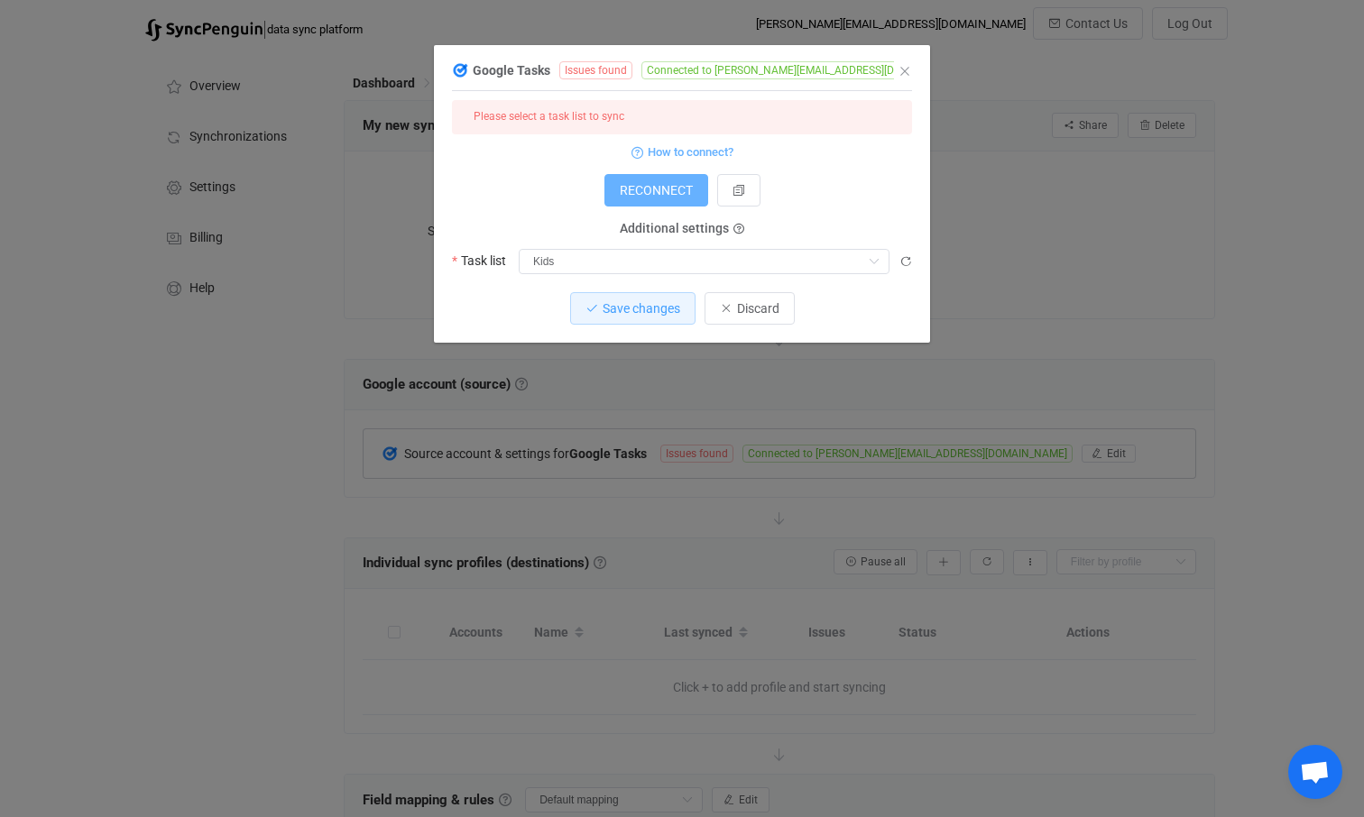
click at [660, 191] on span "RECONNECT" at bounding box center [656, 190] width 73 height 14
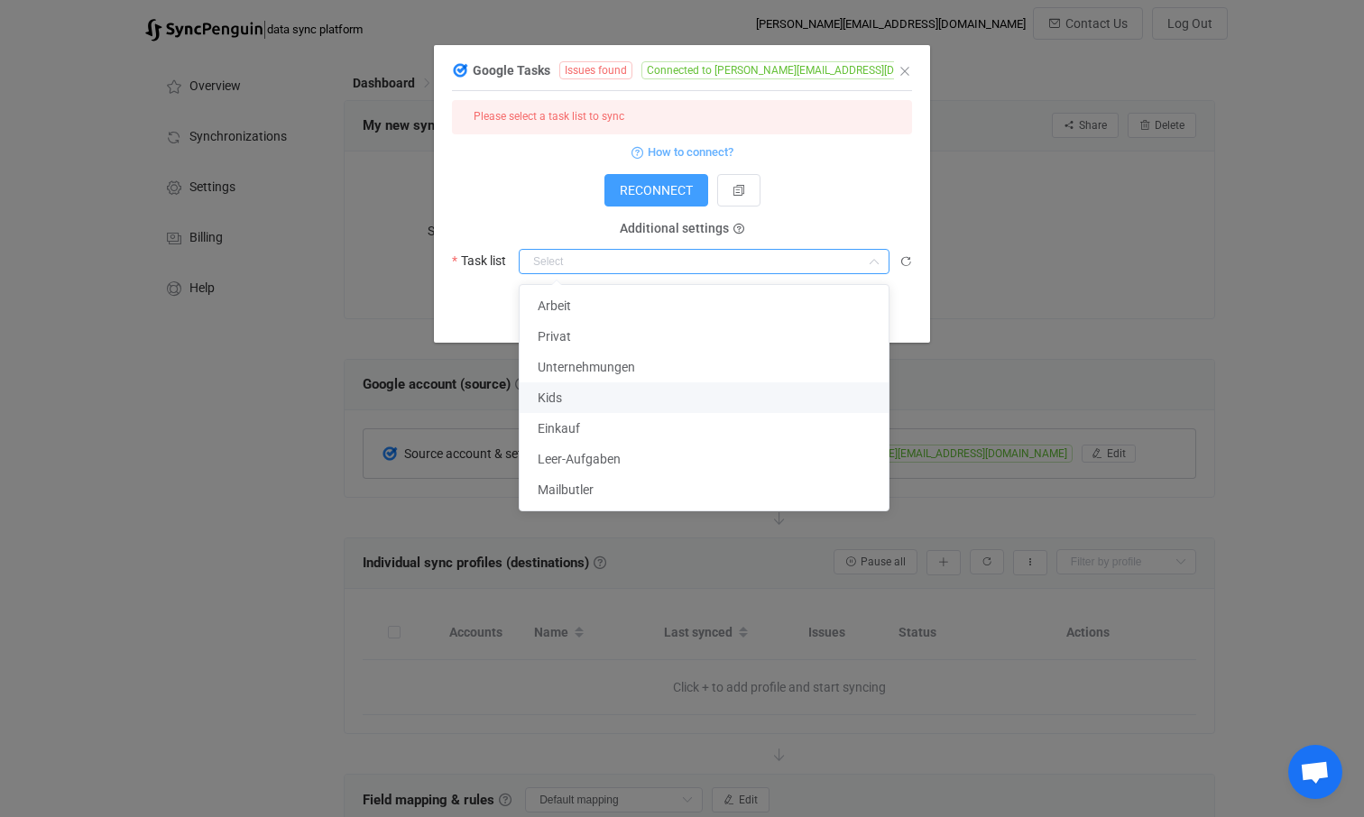
click at [581, 254] on input "dialog" at bounding box center [704, 261] width 371 height 25
click at [580, 396] on li "Kids" at bounding box center [704, 397] width 369 height 31
type input "Kids"
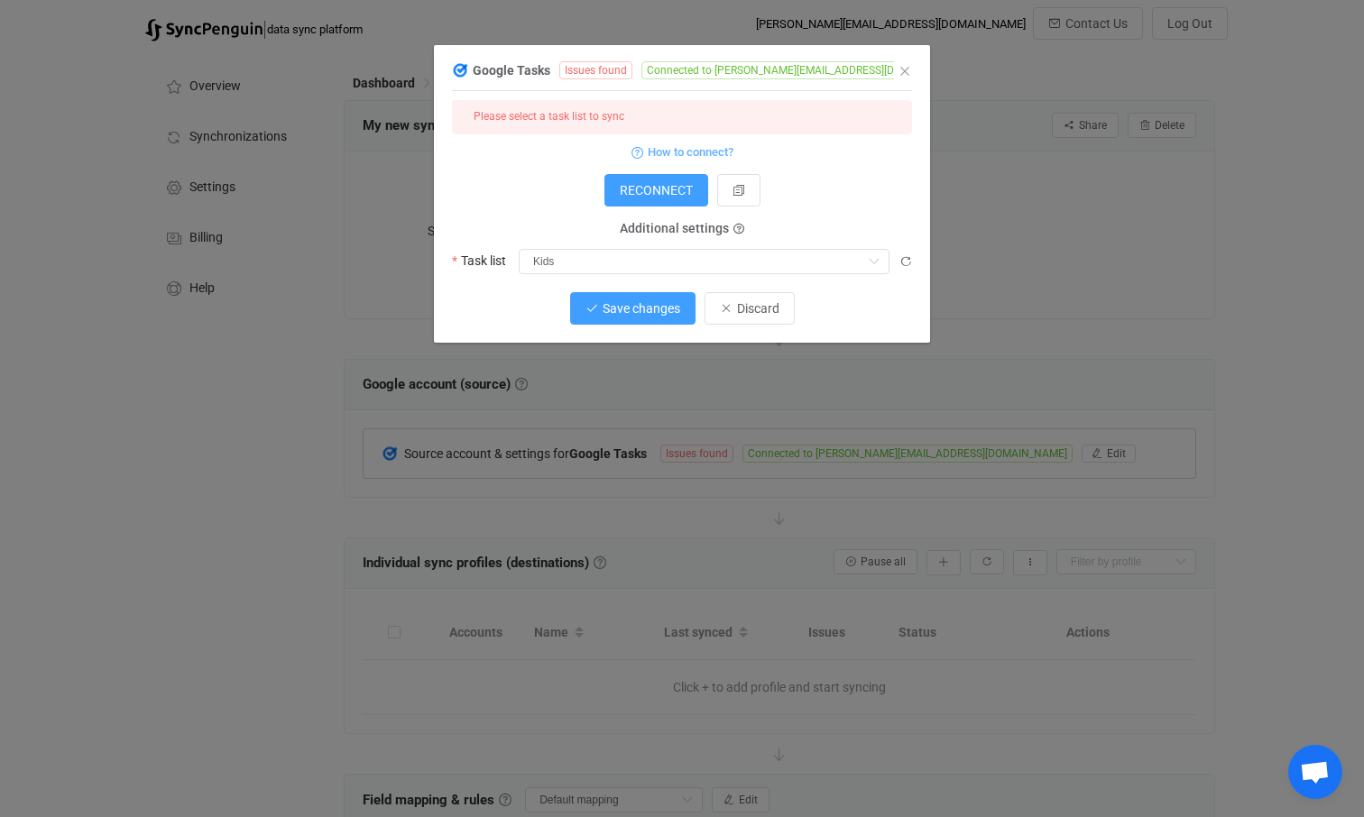
click at [632, 308] on span "Save changes" at bounding box center [642, 308] width 78 height 14
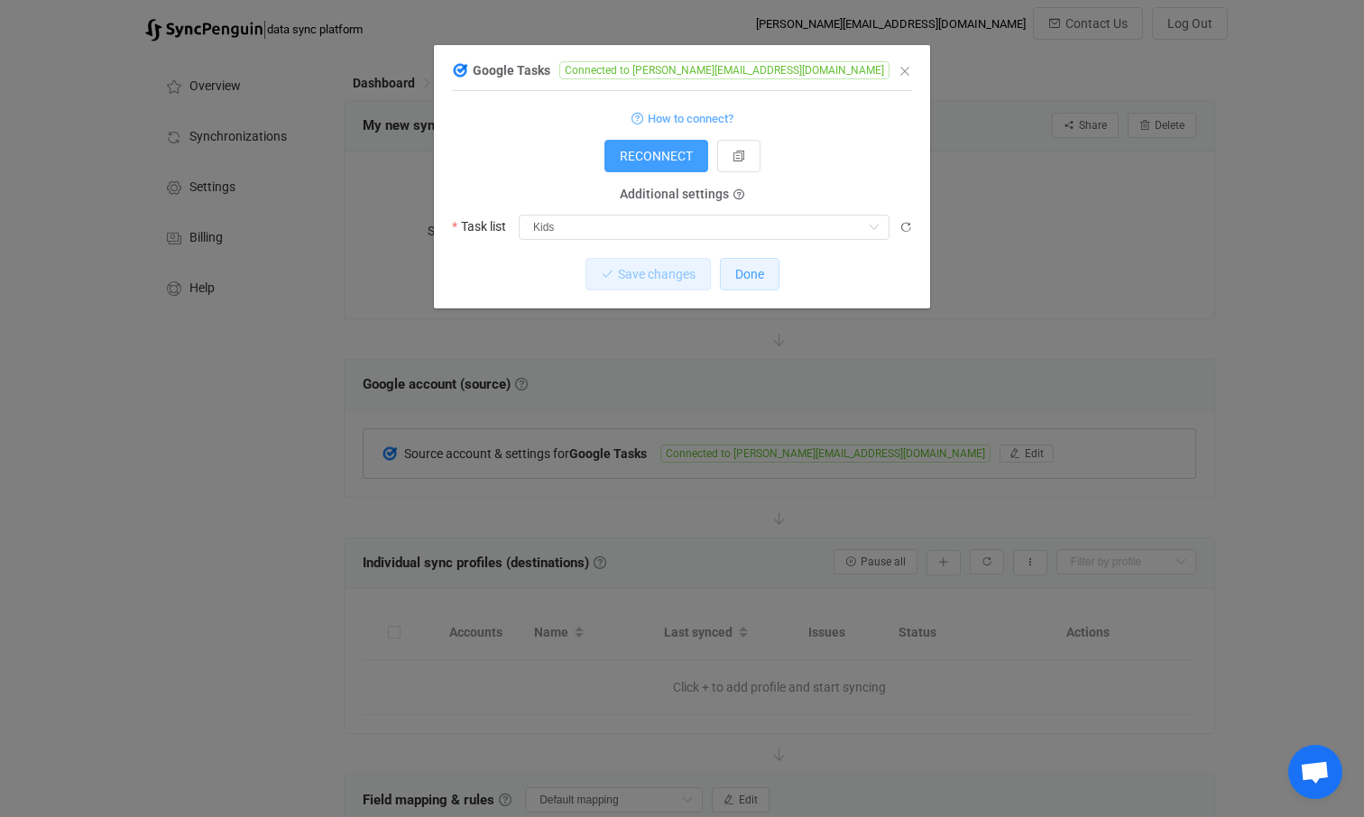
click at [762, 277] on span "Done" at bounding box center [749, 274] width 29 height 14
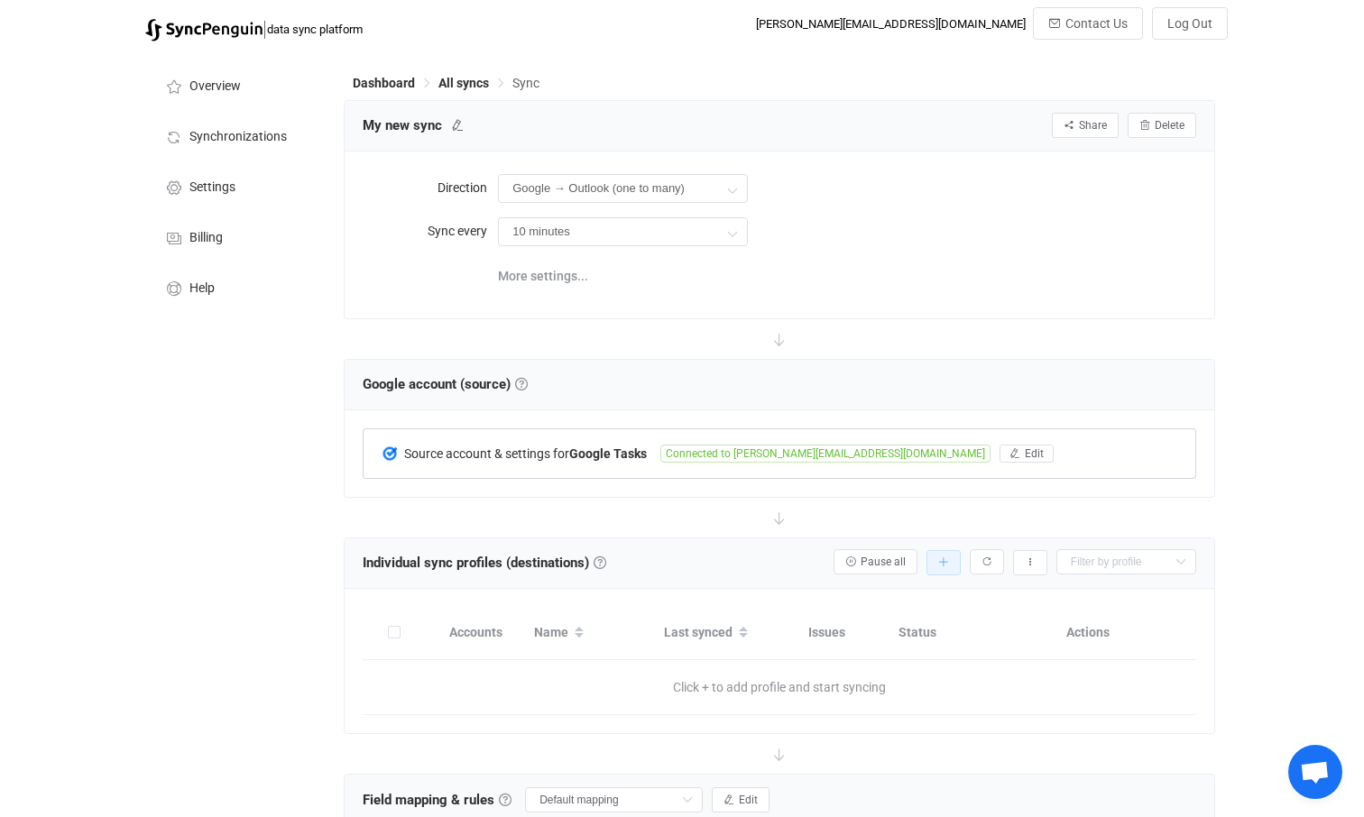
click at [947, 562] on icon "button" at bounding box center [943, 562] width 11 height 11
click at [884, 609] on li "Add manually…" at bounding box center [878, 611] width 153 height 32
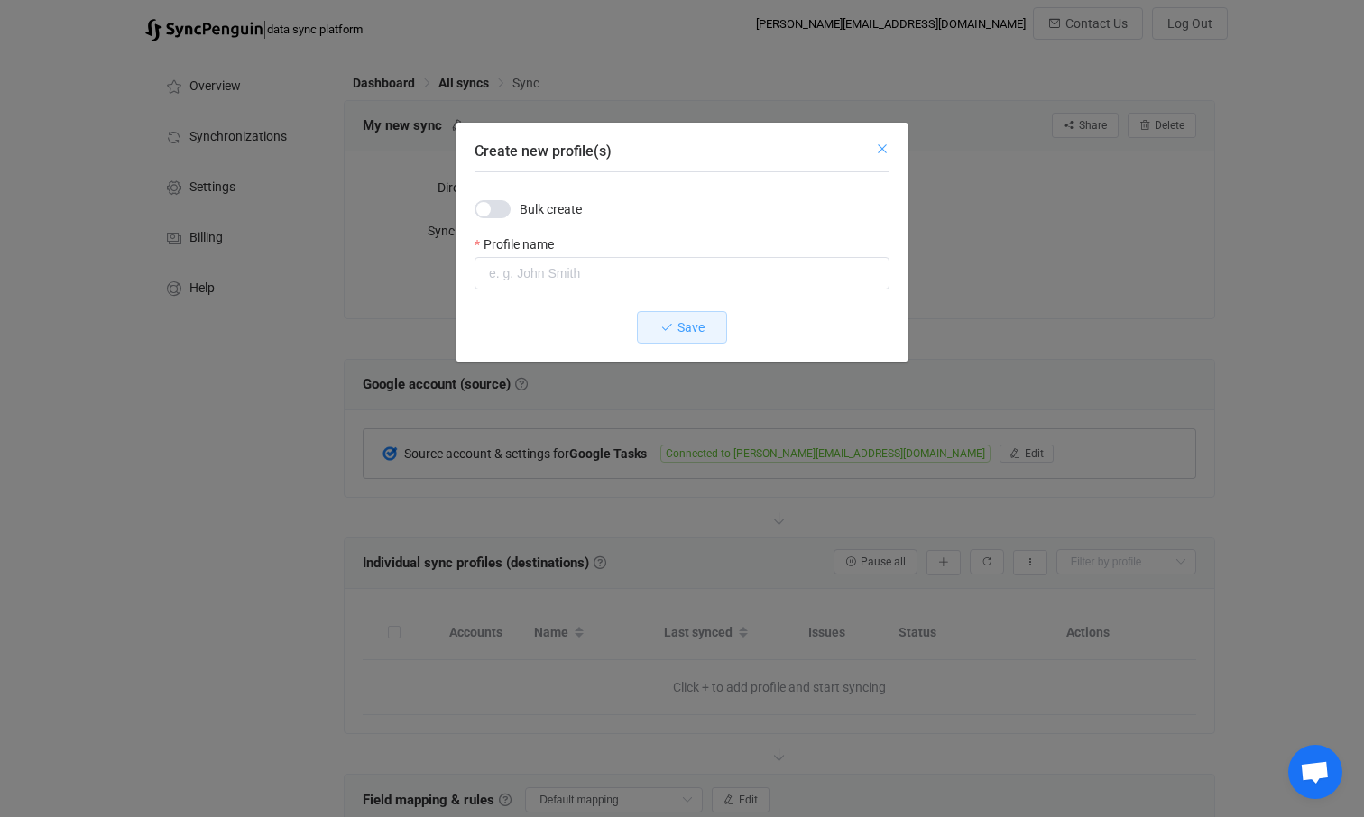
click at [881, 148] on icon "Close" at bounding box center [882, 149] width 14 height 14
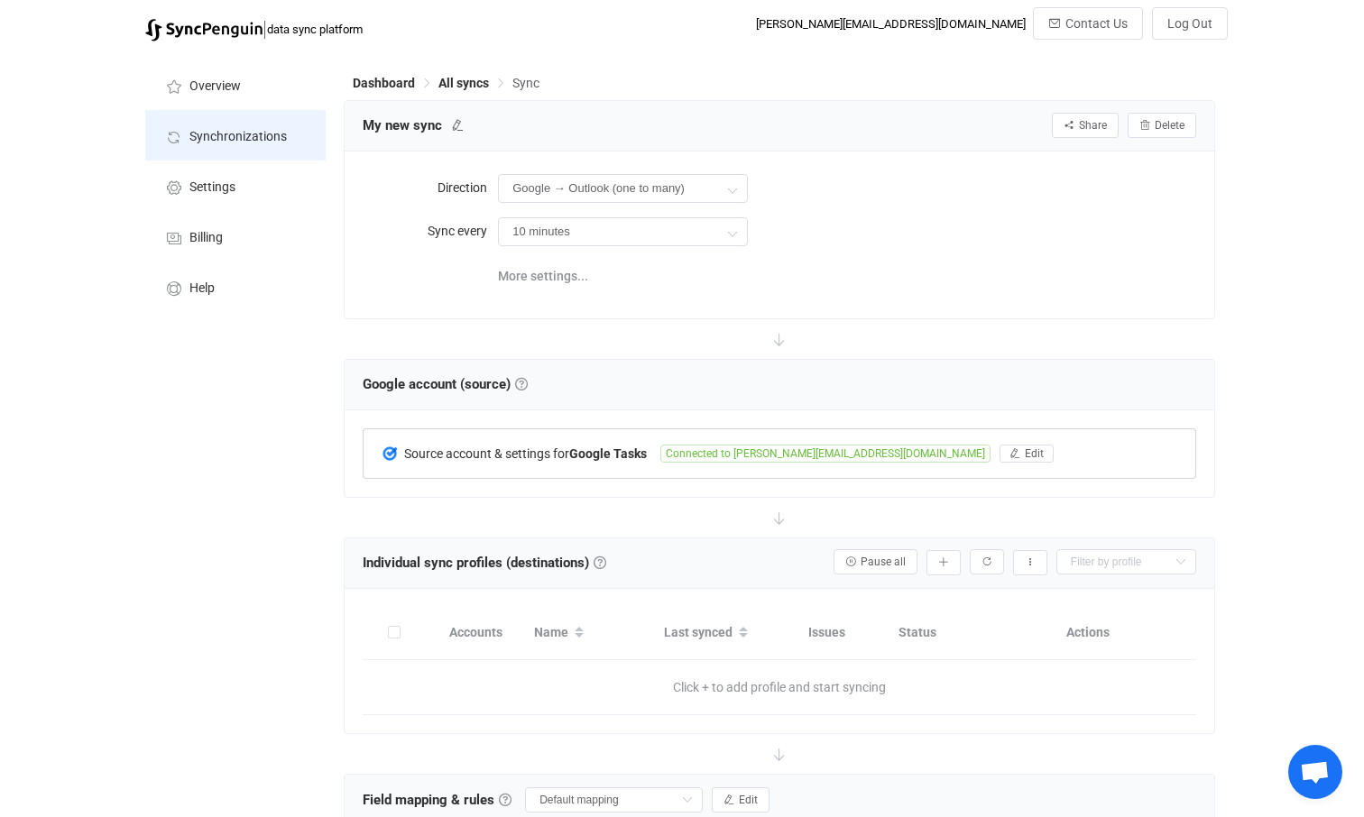
click at [237, 132] on span "Synchronizations" at bounding box center [237, 137] width 97 height 14
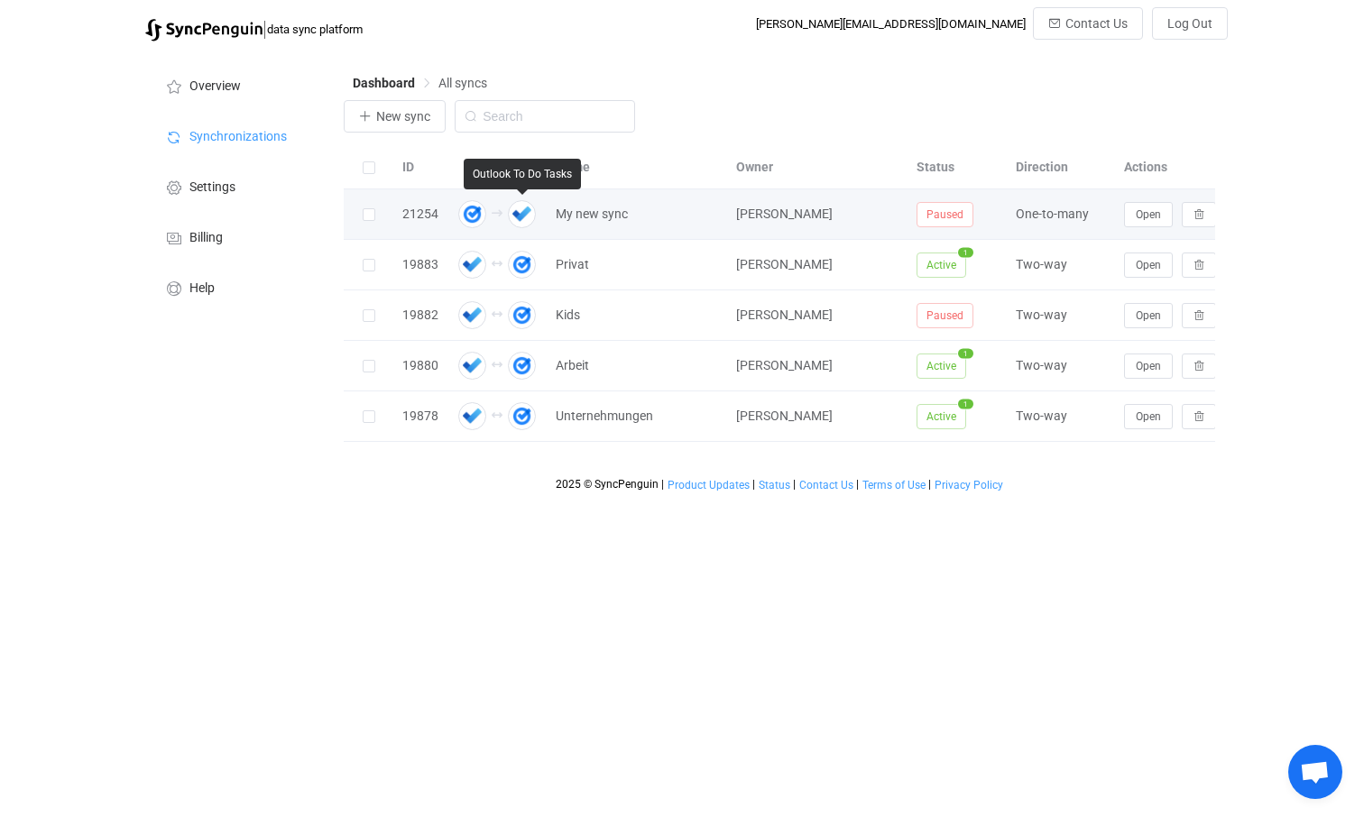
click at [523, 216] on img at bounding box center [522, 214] width 28 height 28
click at [1162, 213] on button "Open" at bounding box center [1148, 214] width 49 height 25
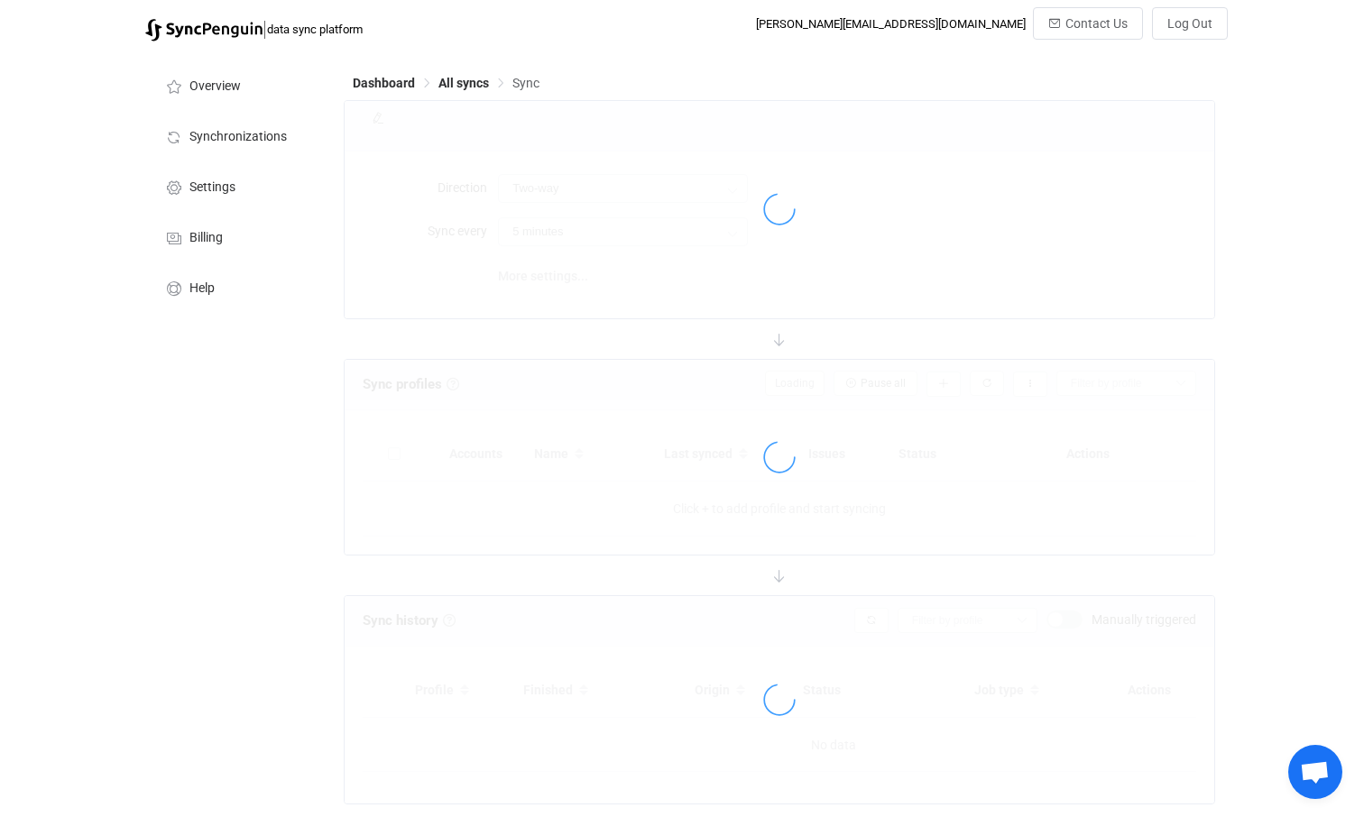
type input "Google → Outlook (one to many)"
type input "10 minutes"
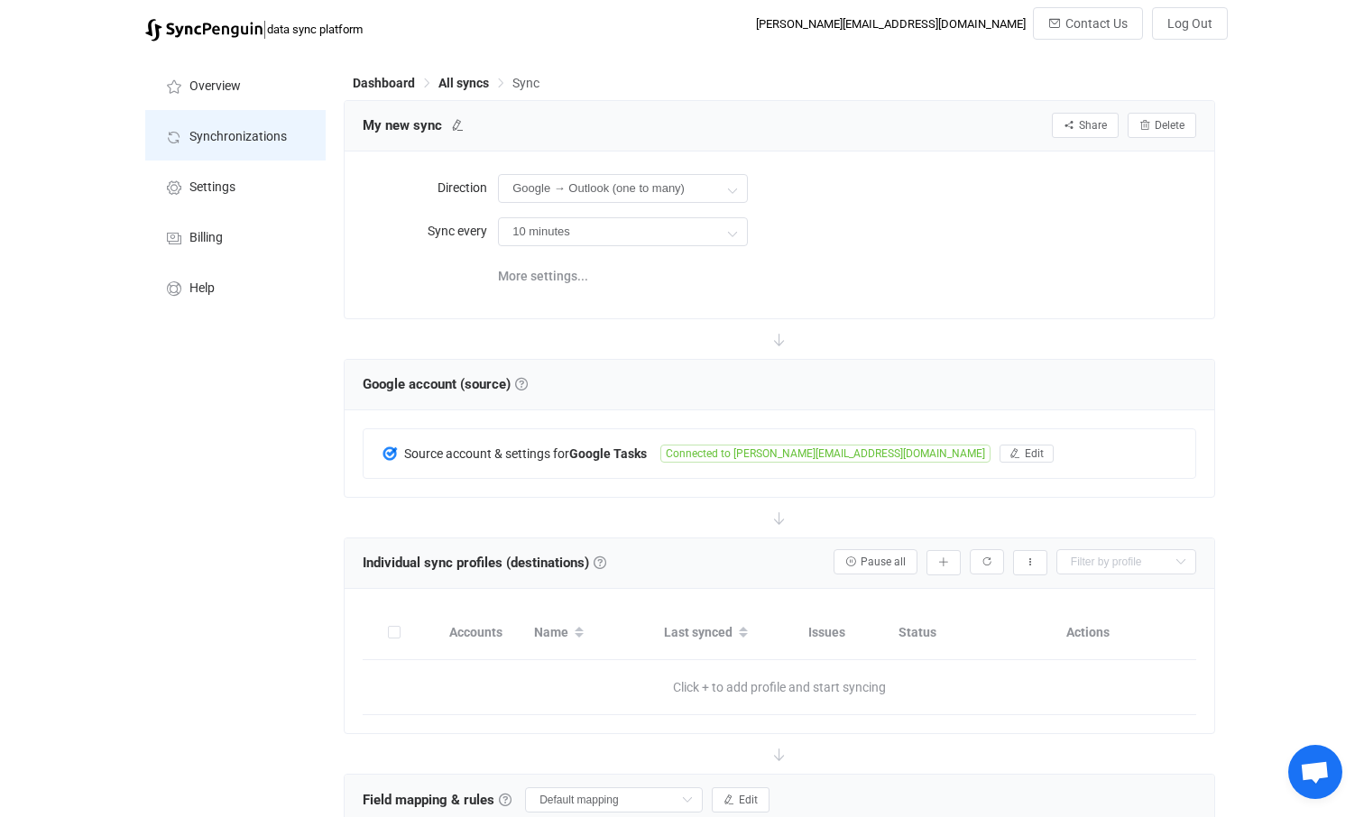
click at [240, 139] on span "Synchronizations" at bounding box center [237, 137] width 97 height 14
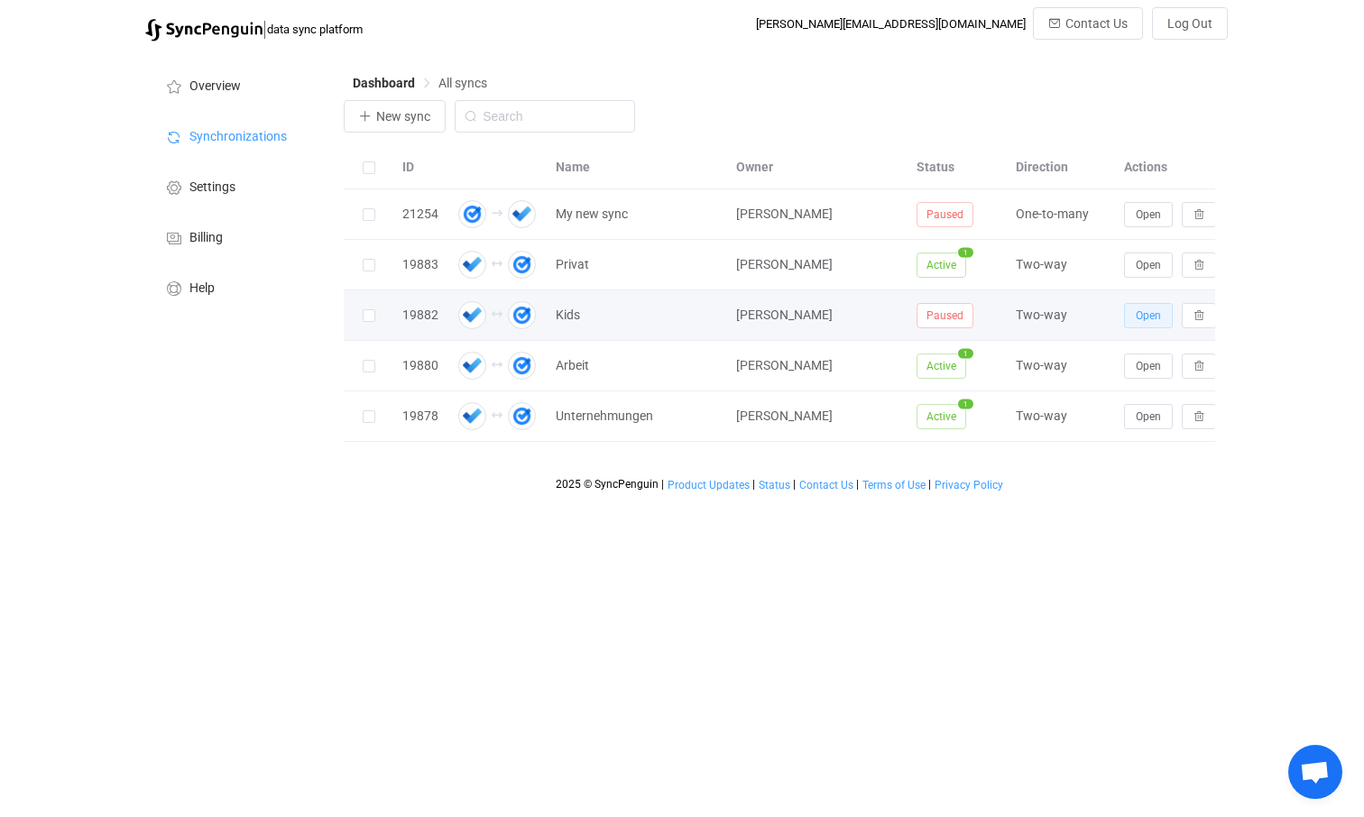
click at [1156, 317] on span "Open" at bounding box center [1148, 315] width 25 height 13
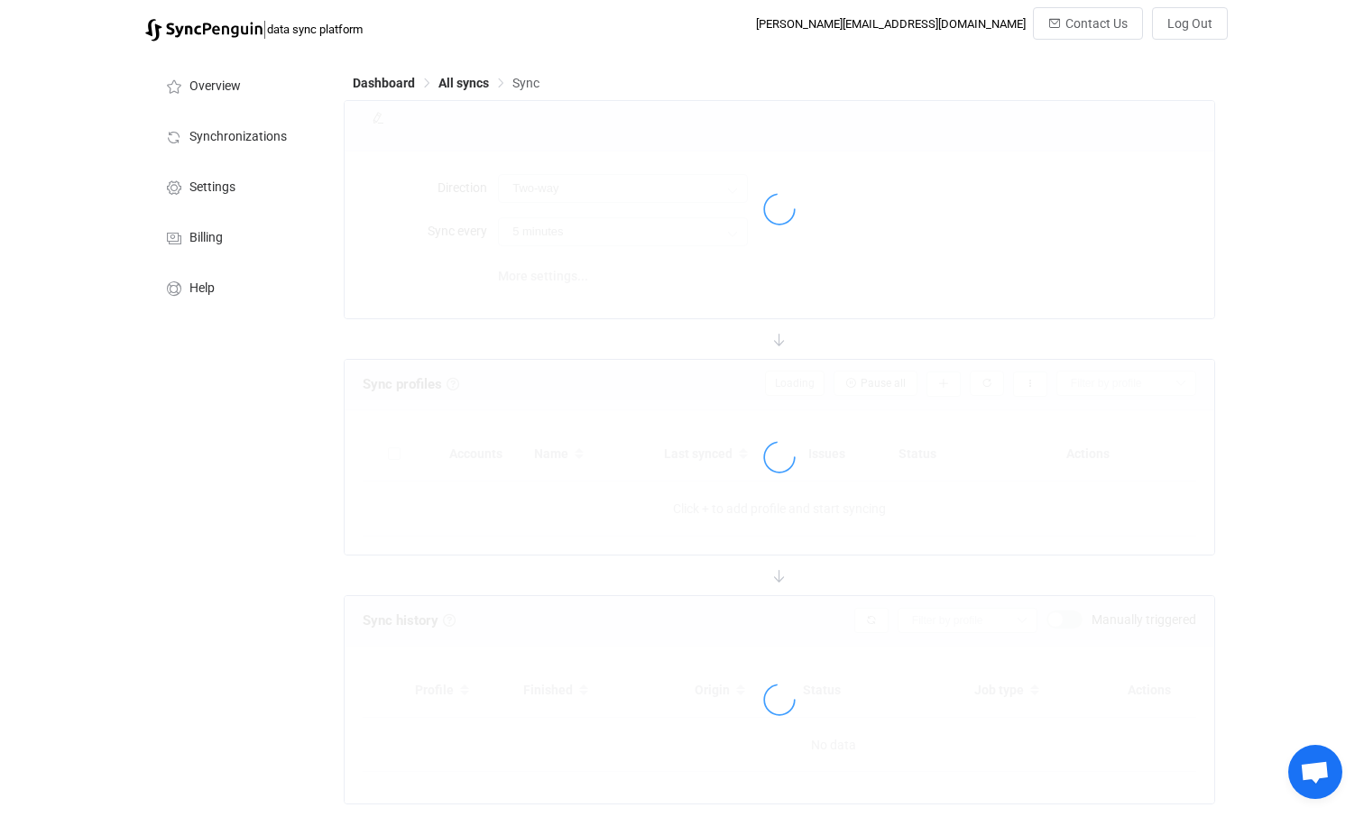
type input "10 minutes"
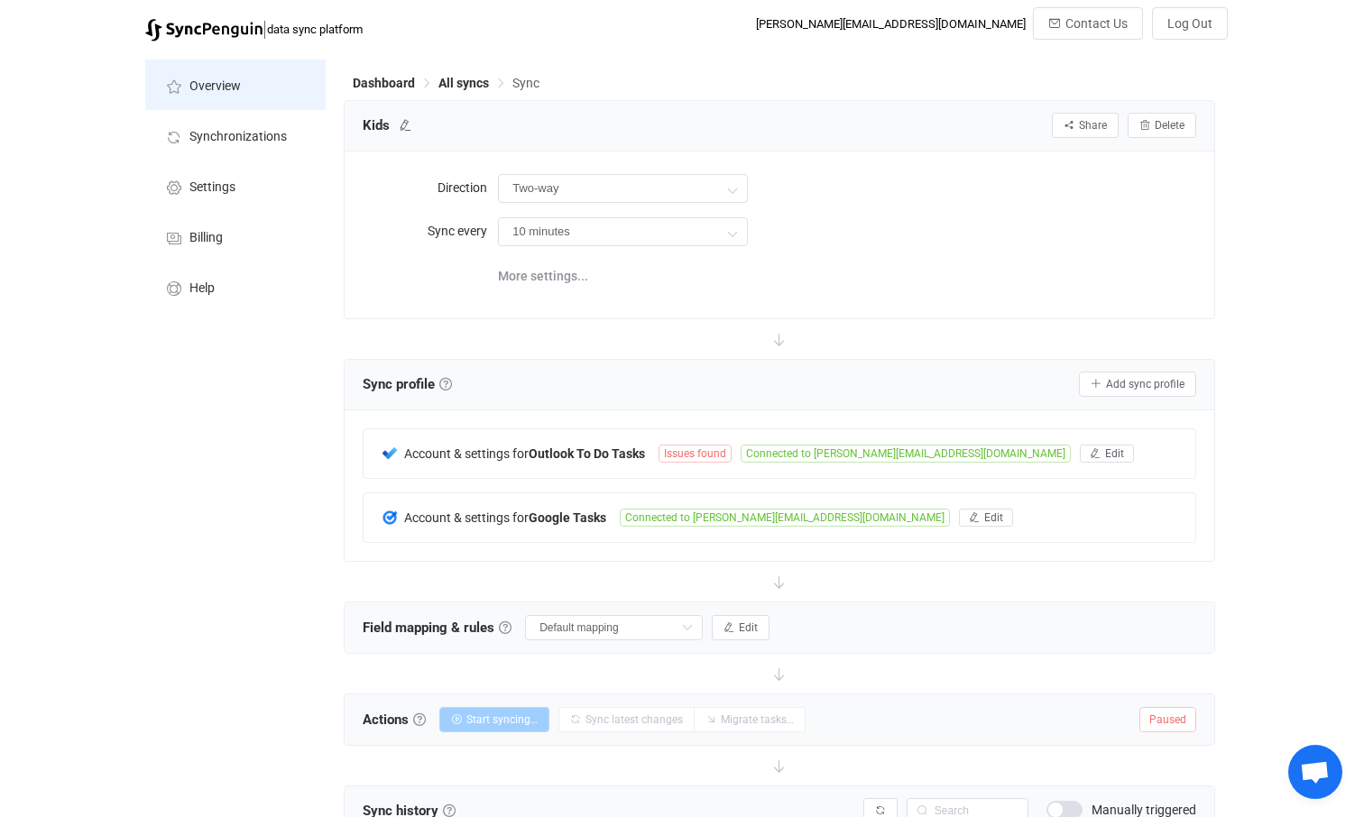
click at [213, 91] on span "Overview" at bounding box center [214, 86] width 51 height 14
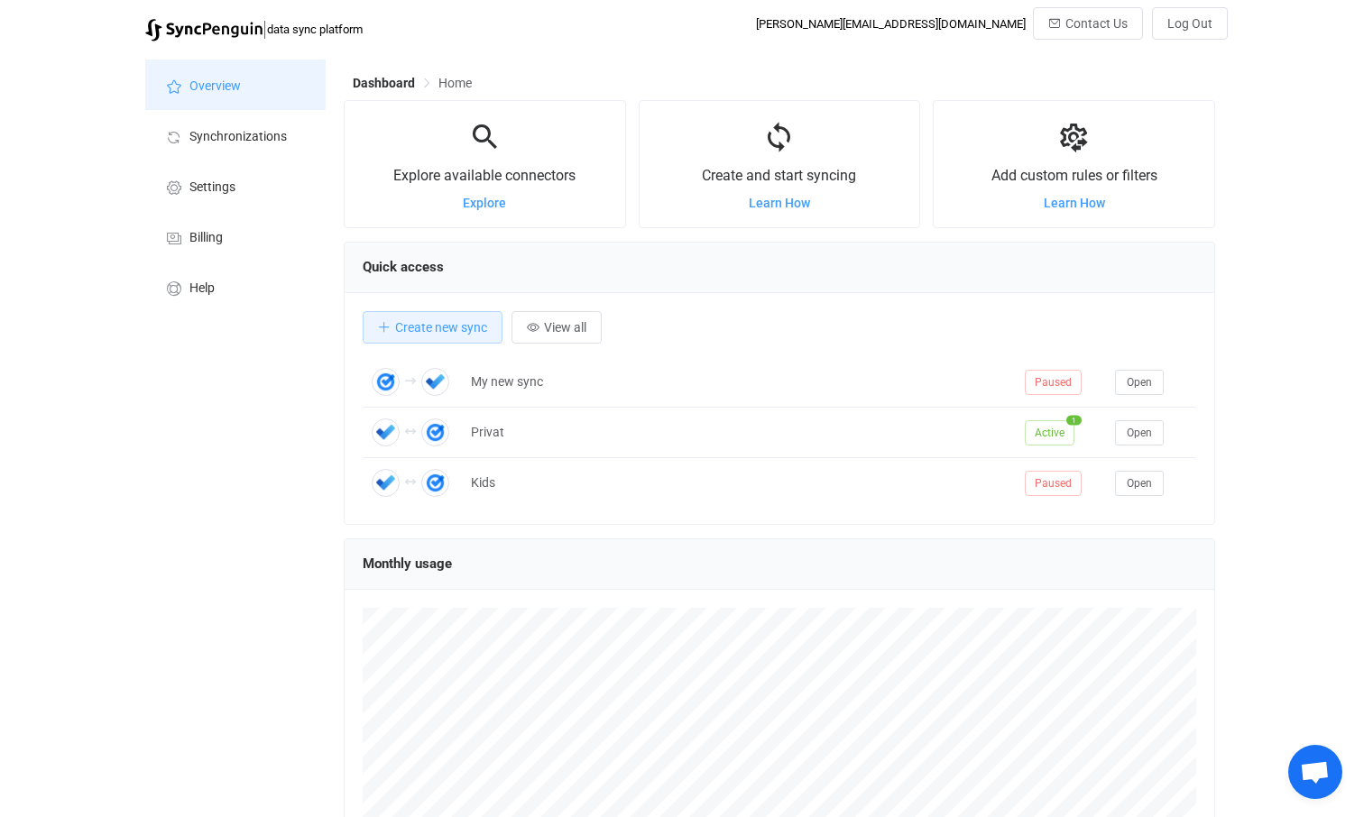
scroll to position [350, 870]
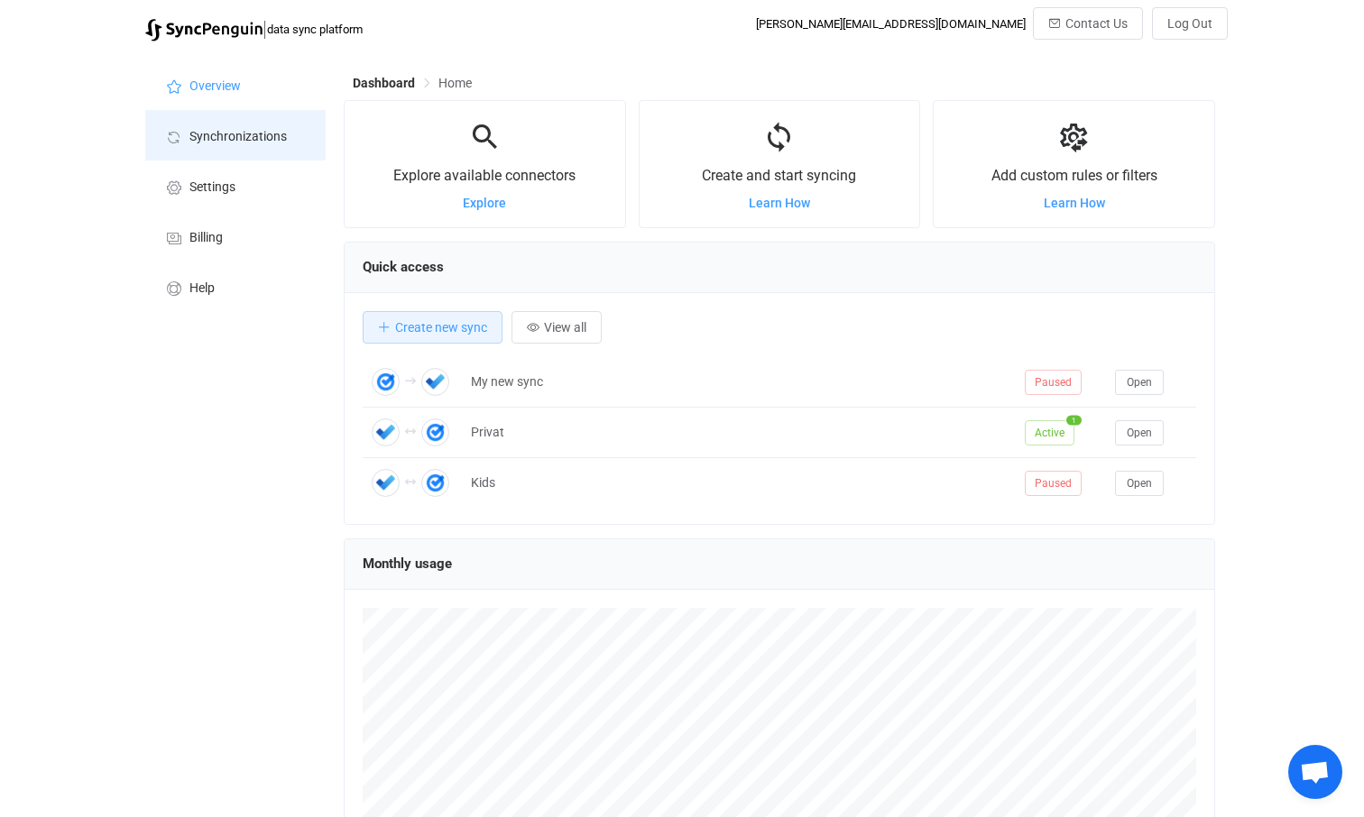
click at [222, 137] on span "Synchronizations" at bounding box center [237, 137] width 97 height 14
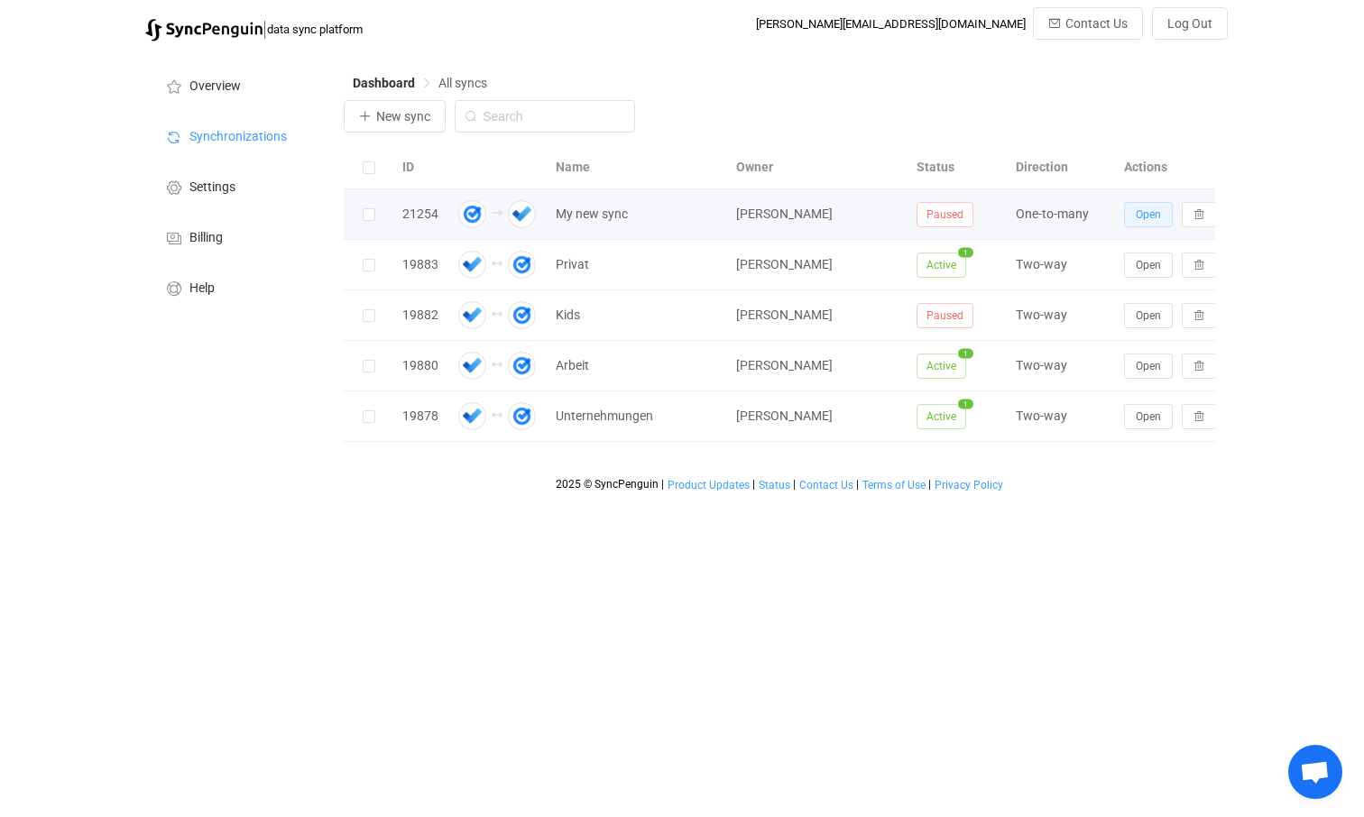
click at [1149, 216] on span "Open" at bounding box center [1148, 214] width 25 height 13
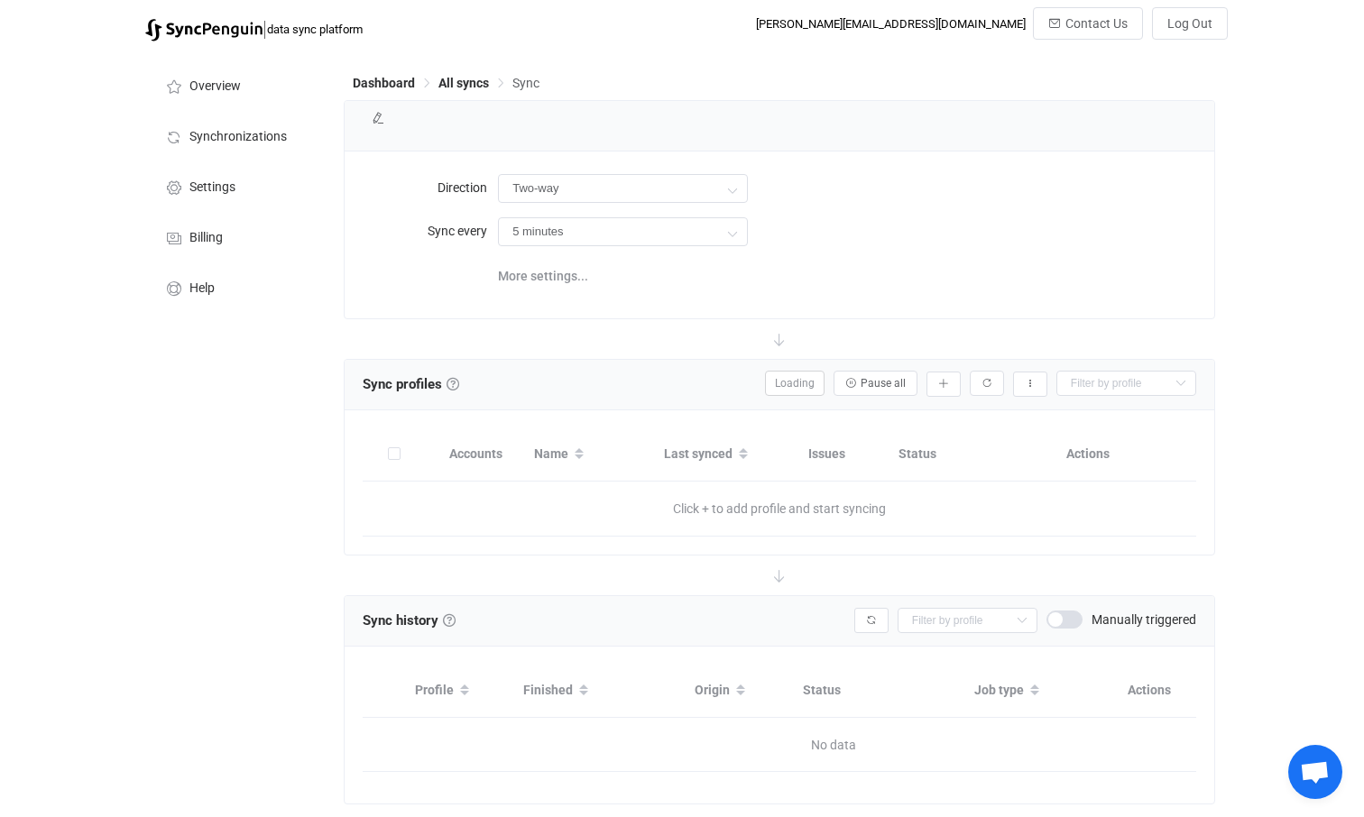
type input "Google → Outlook (one to many)"
type input "10 minutes"
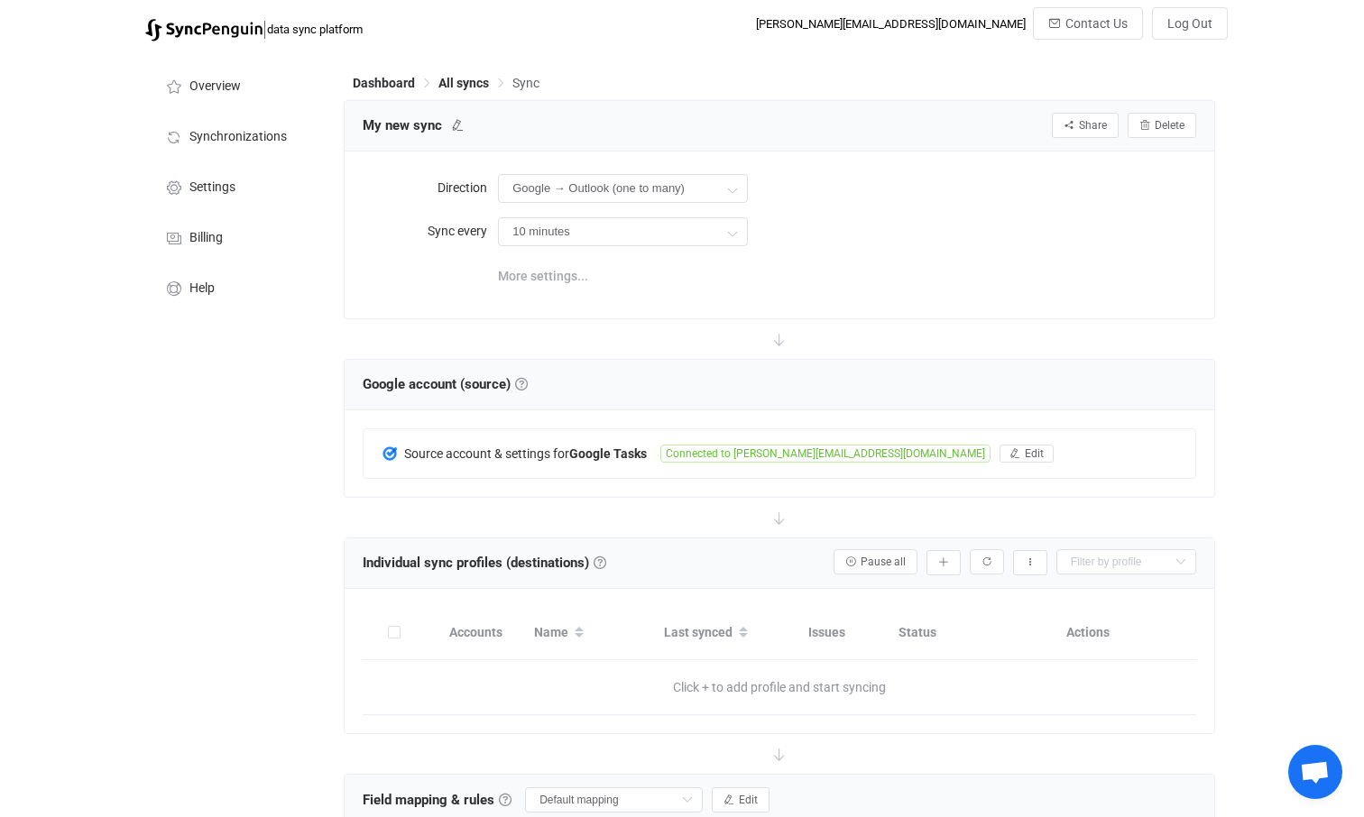
click at [552, 271] on span "More settings..." at bounding box center [543, 276] width 90 height 36
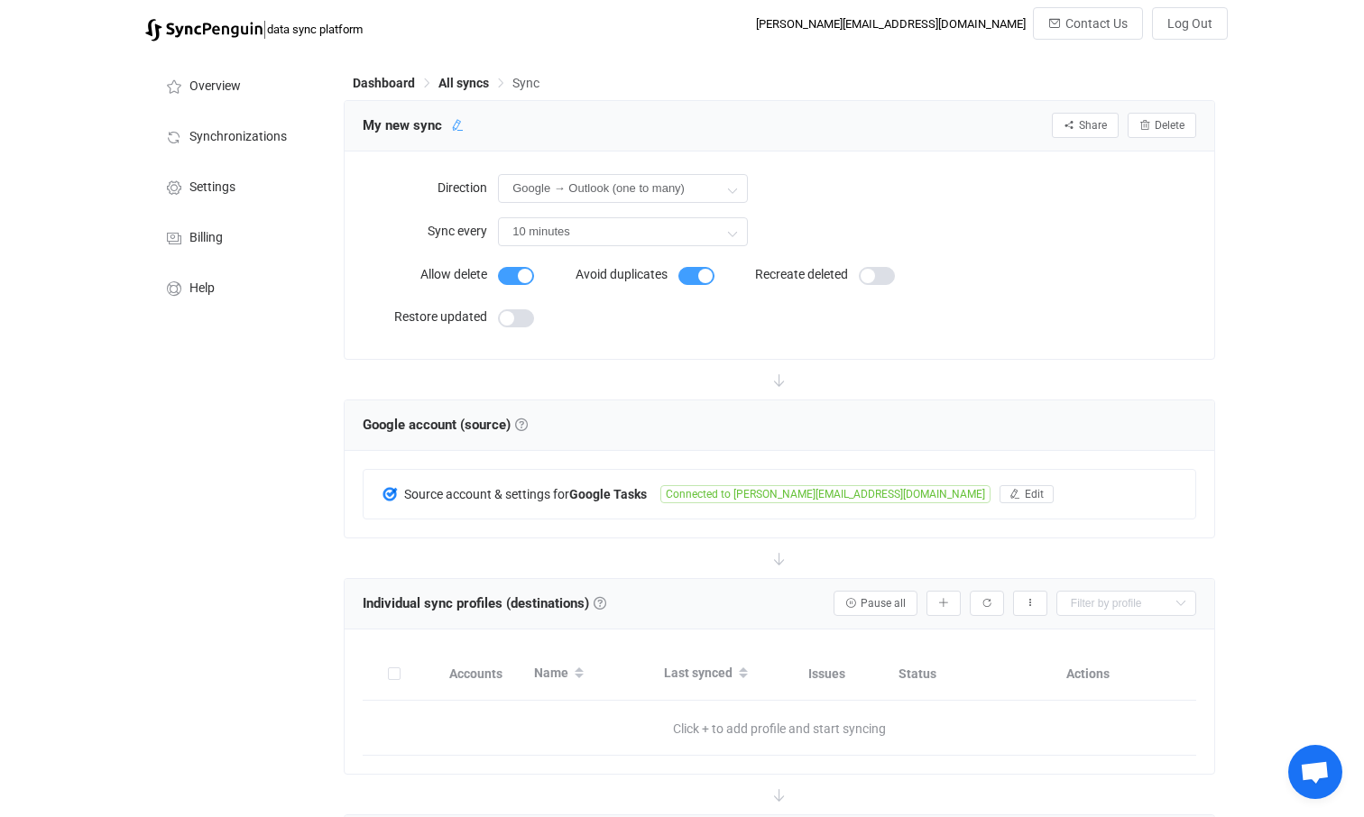
click at [453, 125] on icon at bounding box center [457, 125] width 13 height 13
click at [534, 125] on icon at bounding box center [540, 125] width 13 height 13
click at [766, 339] on form "Allow delete Avoid duplicates Recreate deleted Restore updated" at bounding box center [678, 298] width 631 height 85
click at [221, 132] on span "Synchronizations" at bounding box center [237, 137] width 97 height 14
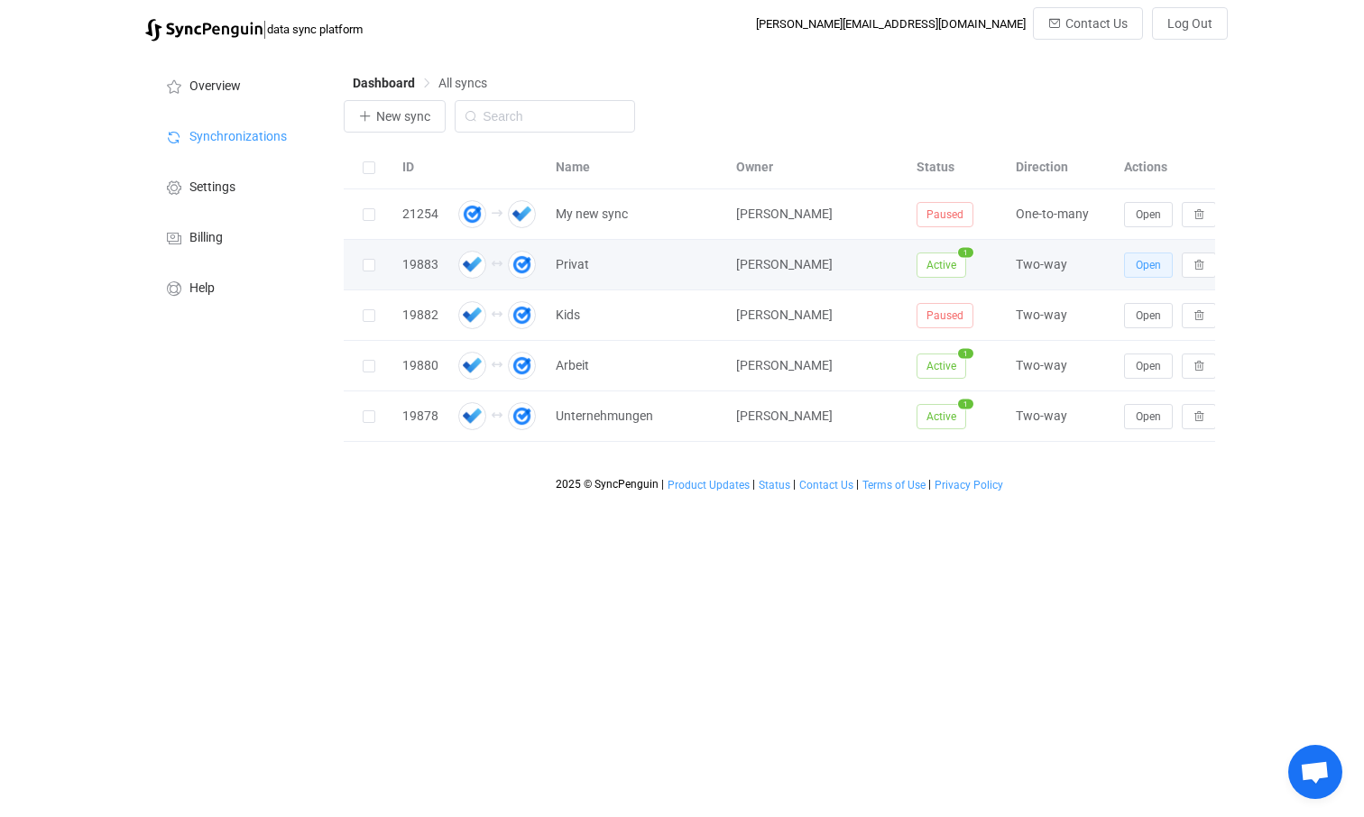
click at [1155, 266] on span "Open" at bounding box center [1148, 265] width 25 height 13
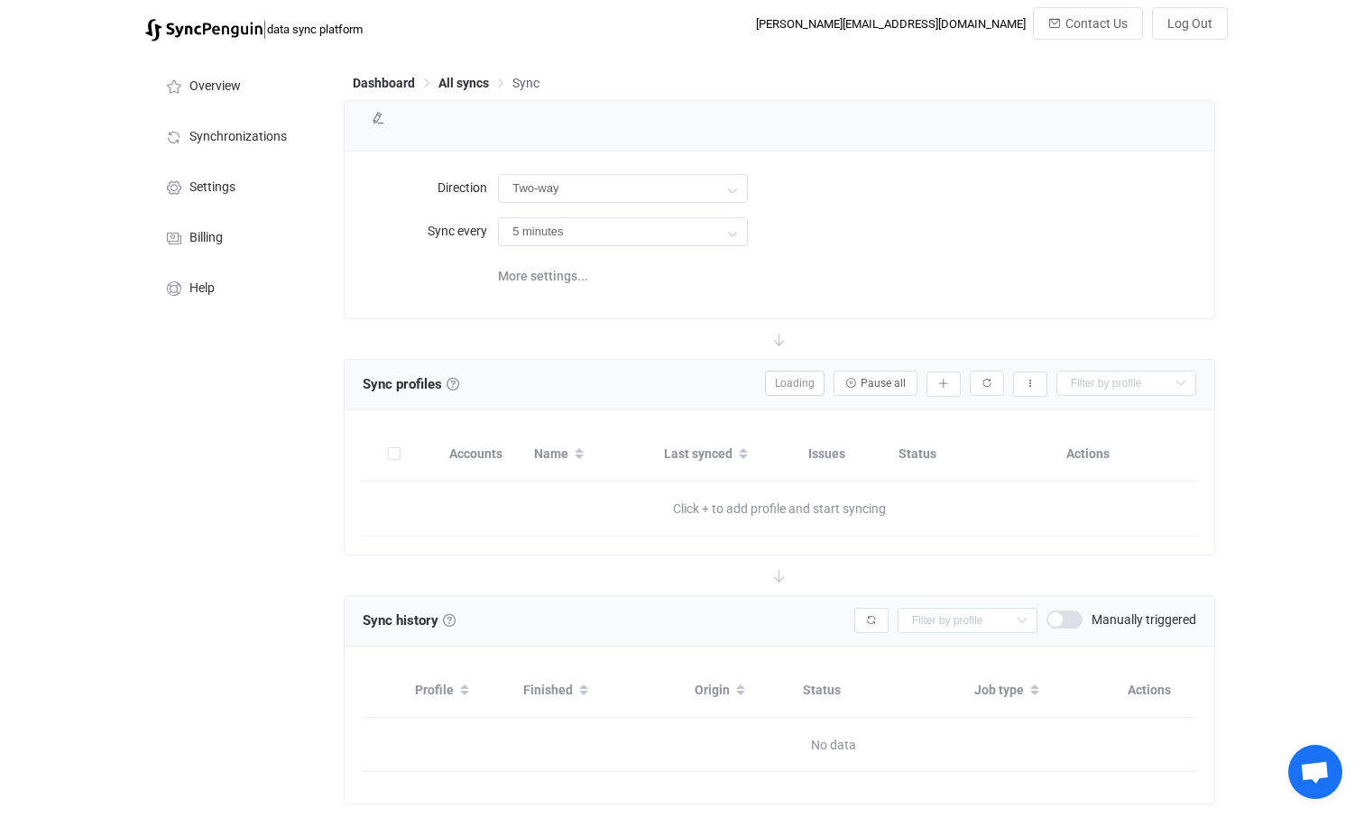
type input "10 minutes"
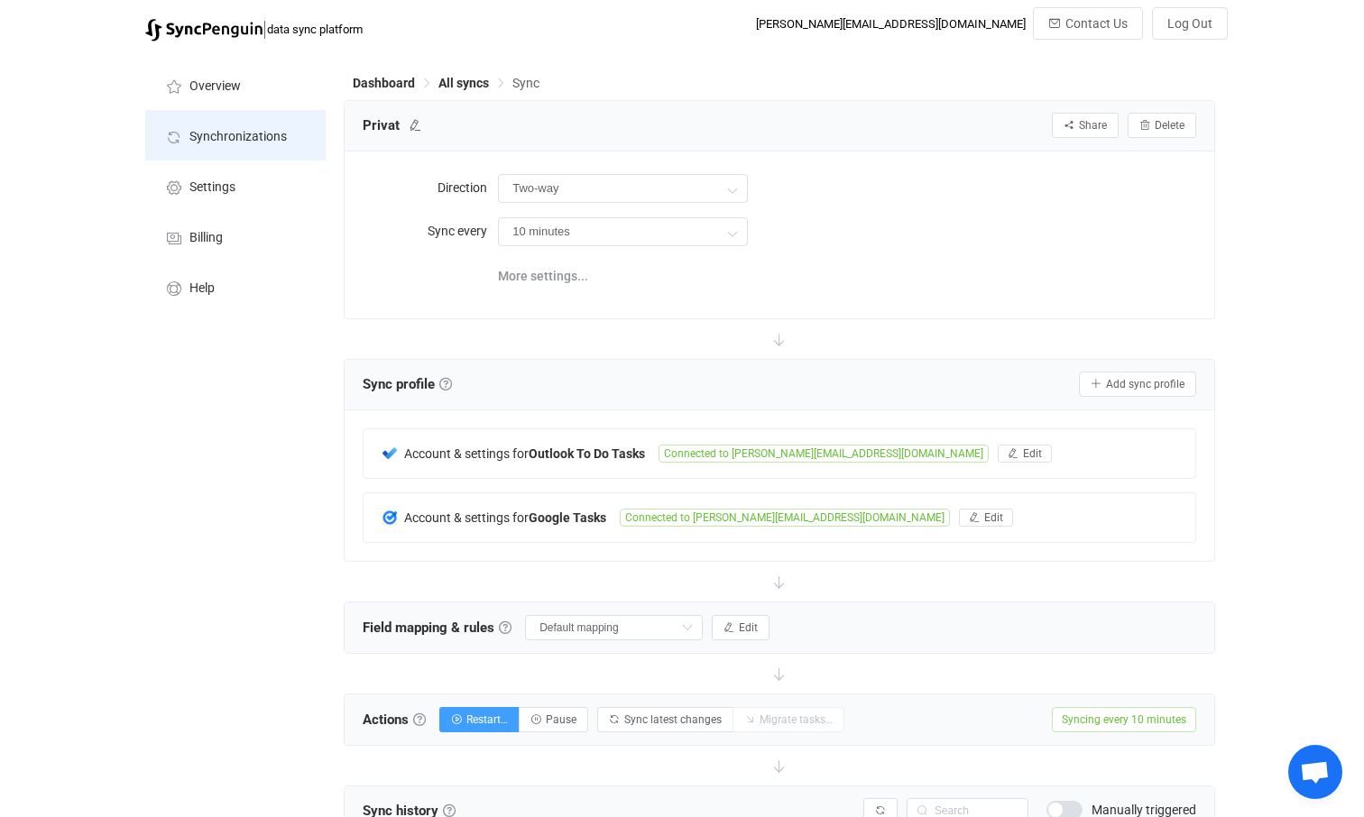
click at [254, 136] on span "Synchronizations" at bounding box center [237, 137] width 97 height 14
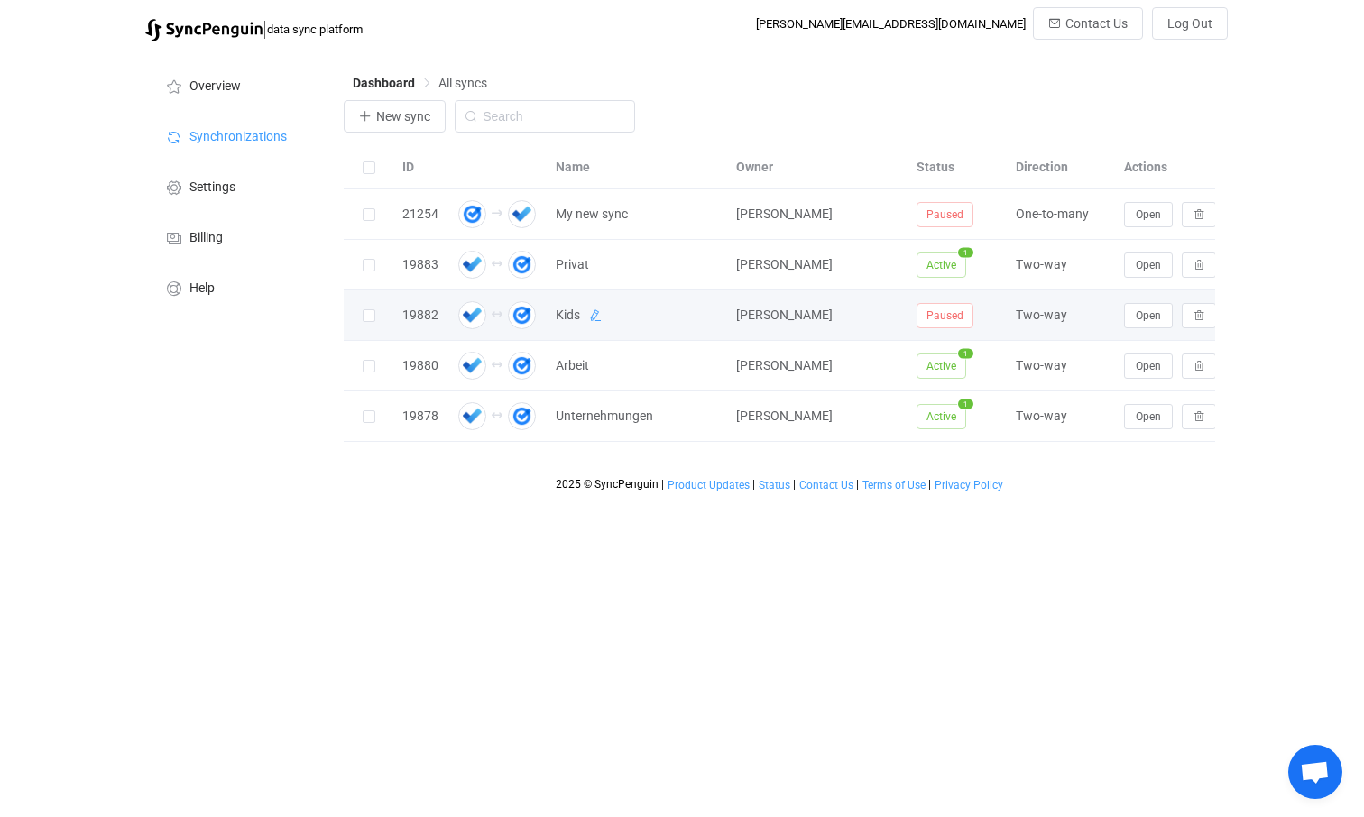
click at [594, 318] on icon at bounding box center [595, 315] width 13 height 13
click at [1152, 318] on span "Open" at bounding box center [1148, 315] width 25 height 13
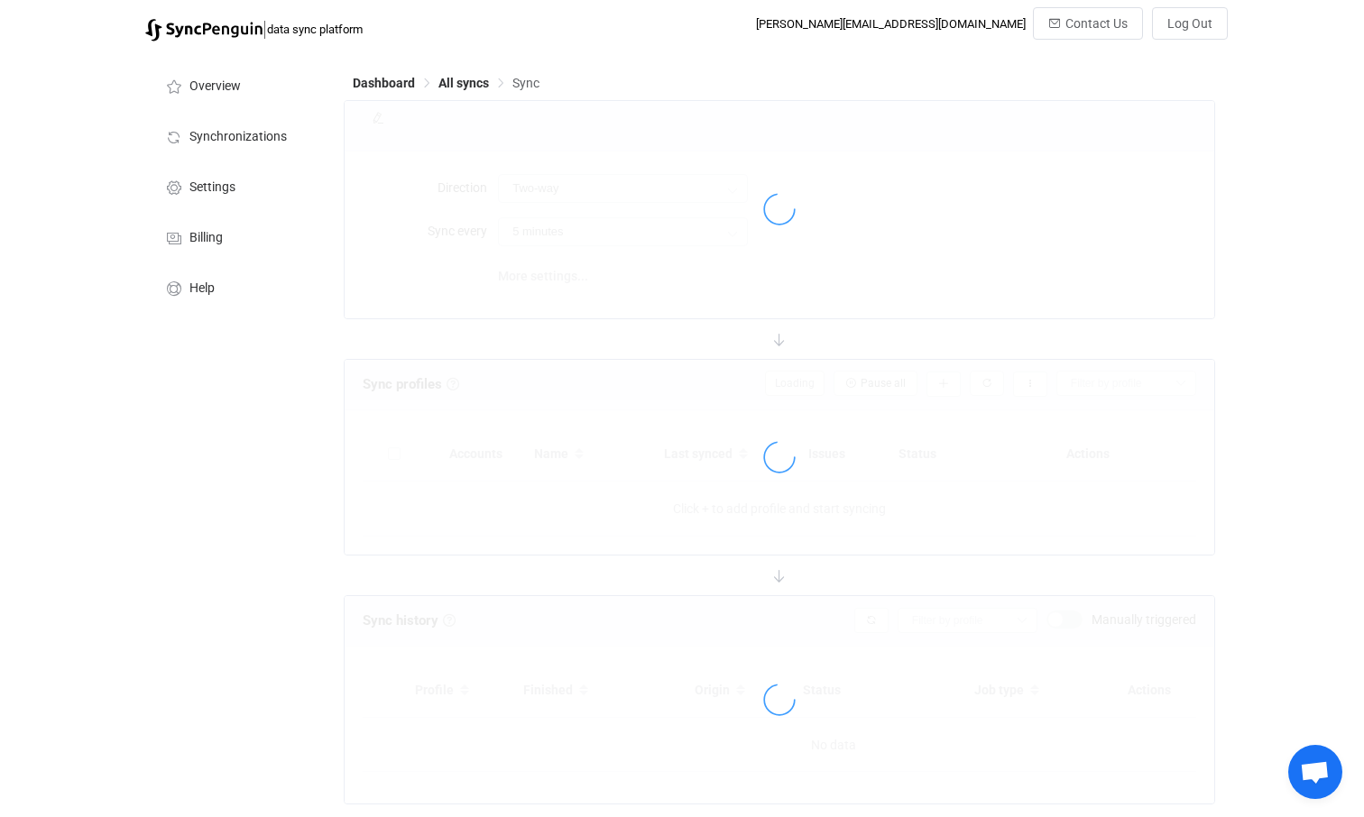
type input "10 minutes"
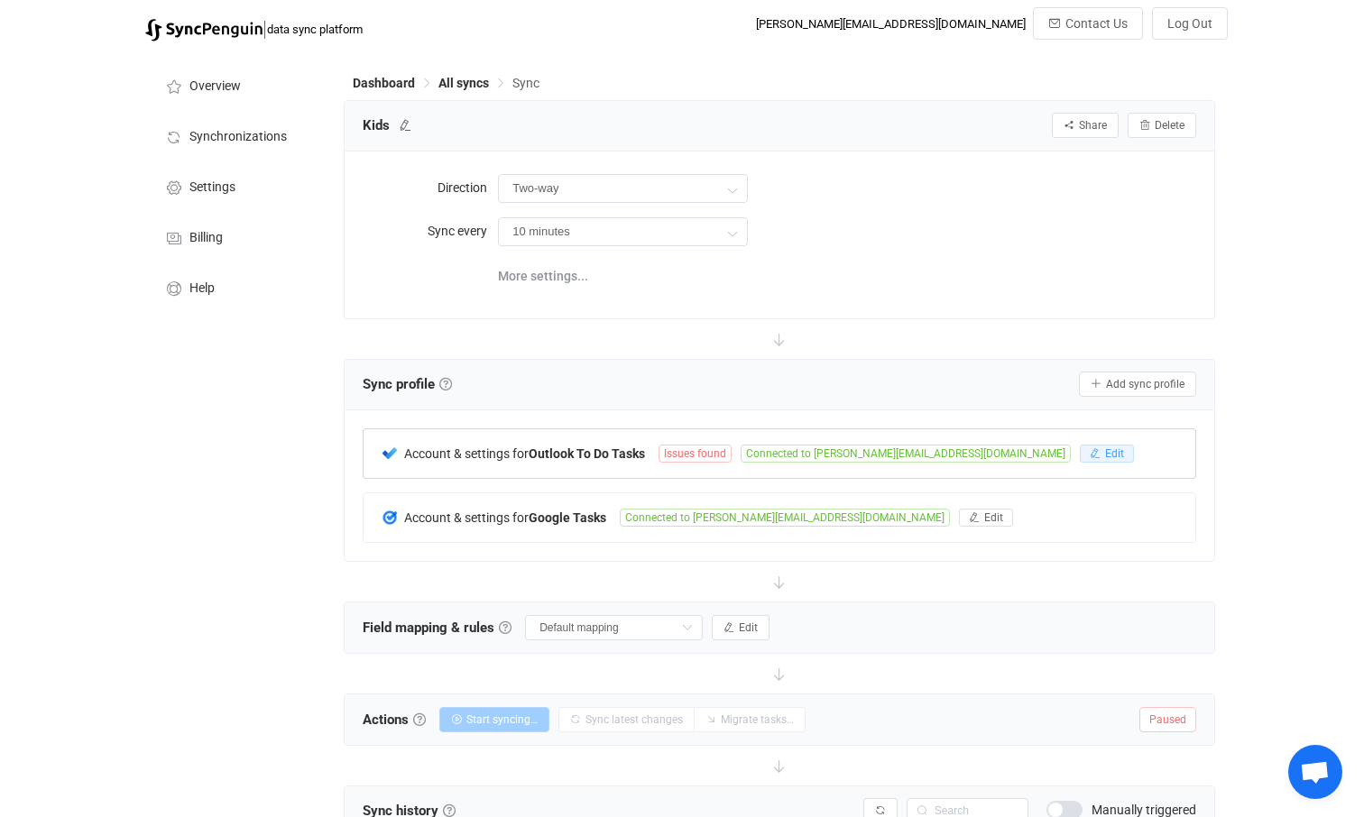
click at [1105, 453] on span "Edit" at bounding box center [1114, 453] width 19 height 13
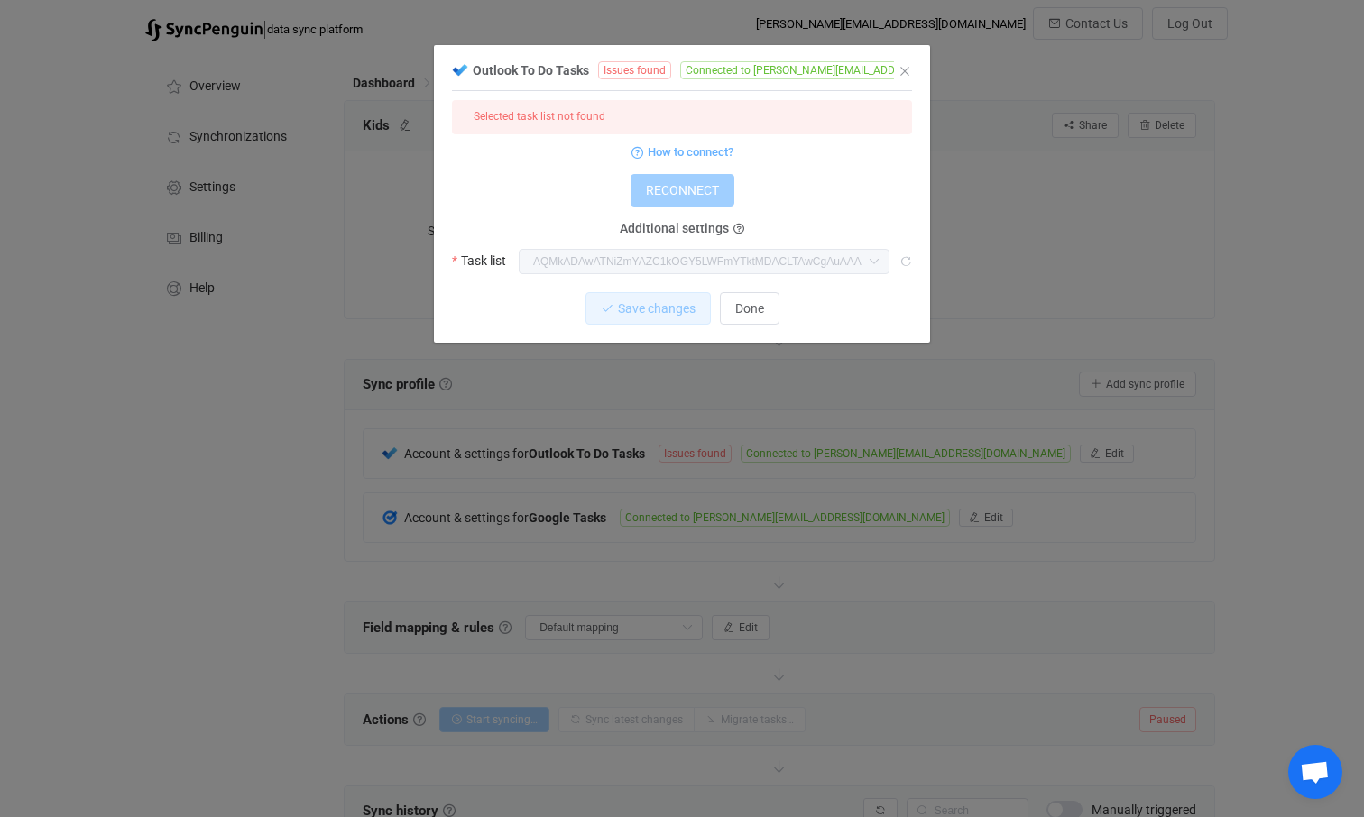
click at [1015, 72] on icon "dialog" at bounding box center [1021, 70] width 13 height 13
click at [878, 260] on icon "dialog" at bounding box center [873, 261] width 23 height 25
click at [874, 260] on icon "dialog" at bounding box center [873, 261] width 23 height 25
click at [464, 262] on label "Task list" at bounding box center [484, 260] width 65 height 25
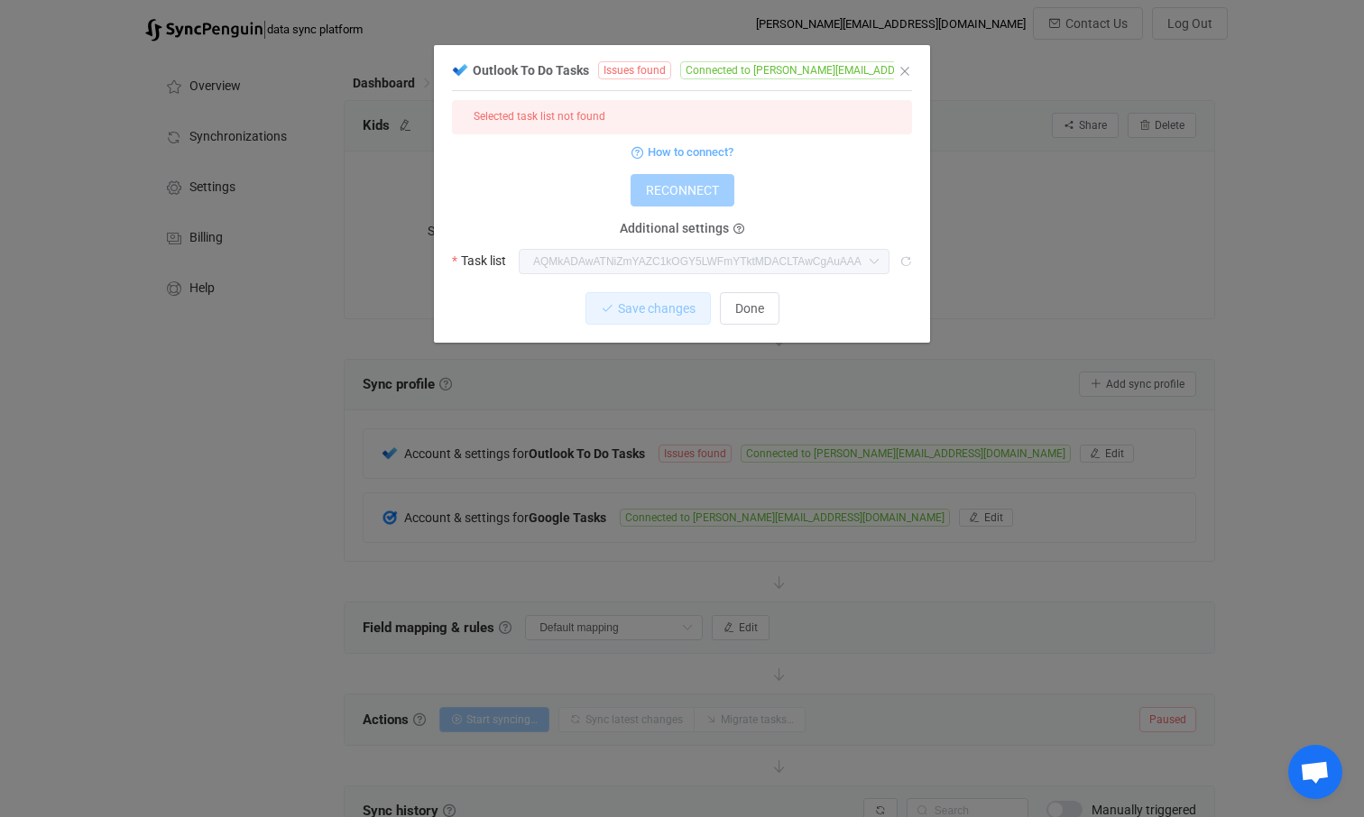
click at [908, 259] on icon "dialog" at bounding box center [905, 261] width 13 height 13
click at [906, 263] on icon "dialog" at bounding box center [905, 261] width 13 height 13
click at [769, 308] on button "Done" at bounding box center [750, 308] width 60 height 32
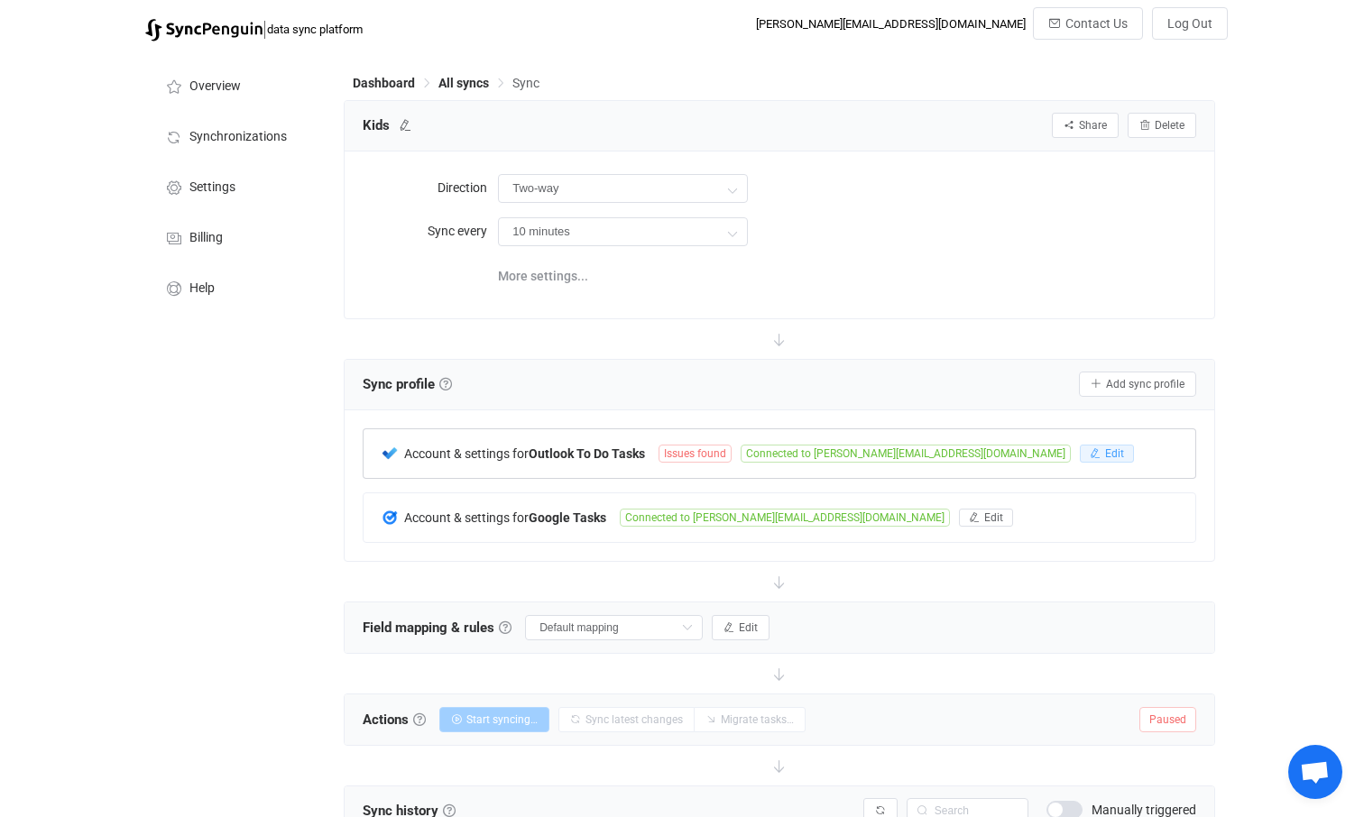
click at [1105, 454] on span "Edit" at bounding box center [1114, 453] width 19 height 13
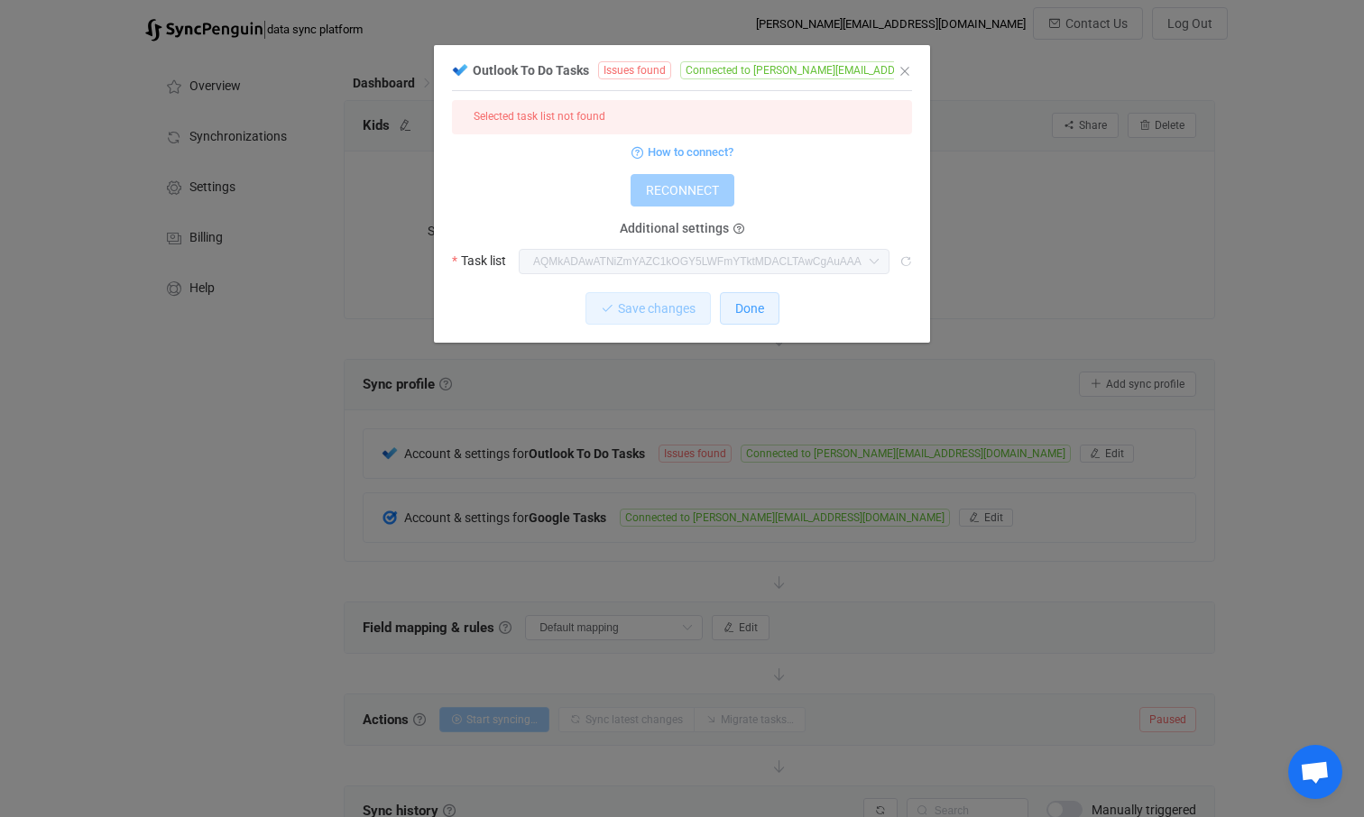
click at [748, 303] on span "Done" at bounding box center [749, 308] width 29 height 14
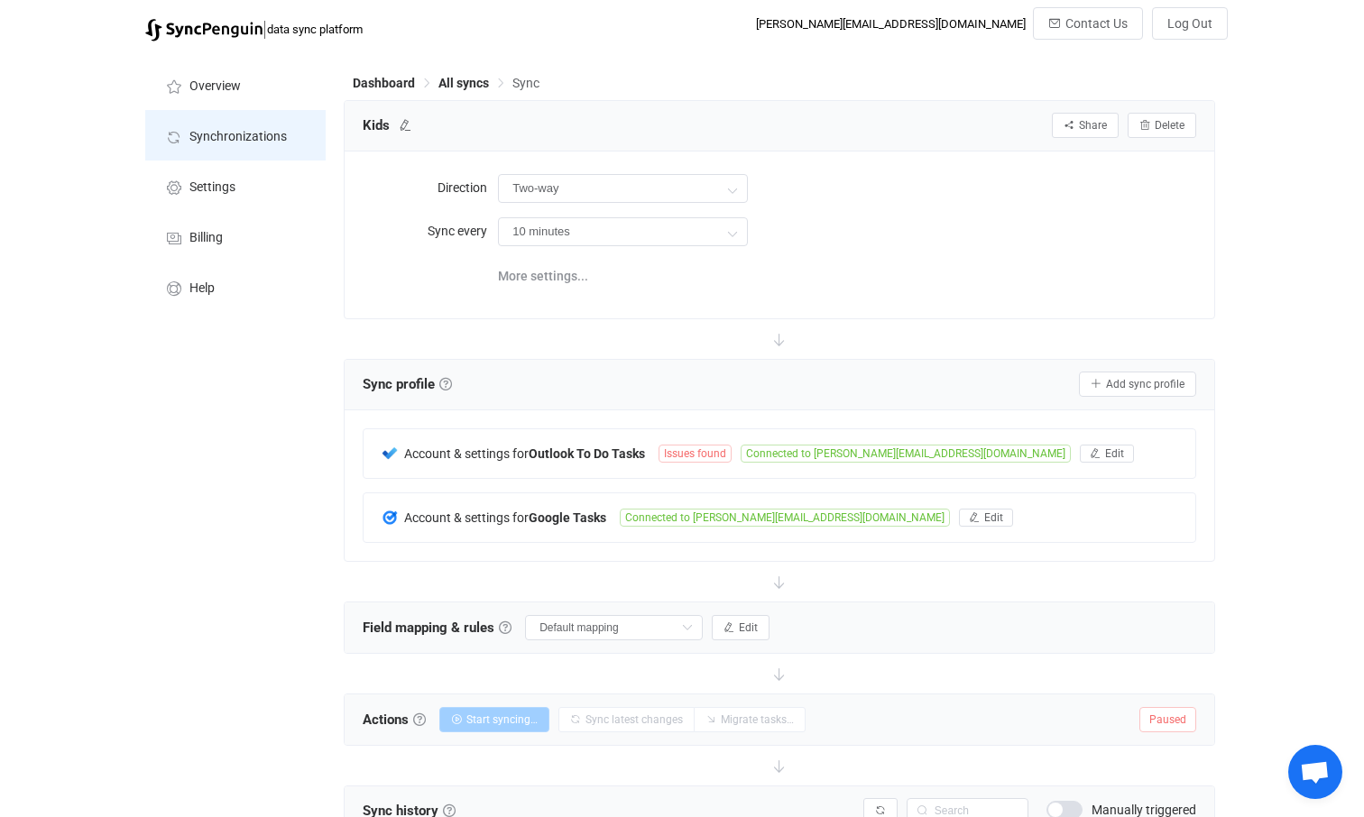
click at [235, 141] on span "Synchronizations" at bounding box center [237, 137] width 97 height 14
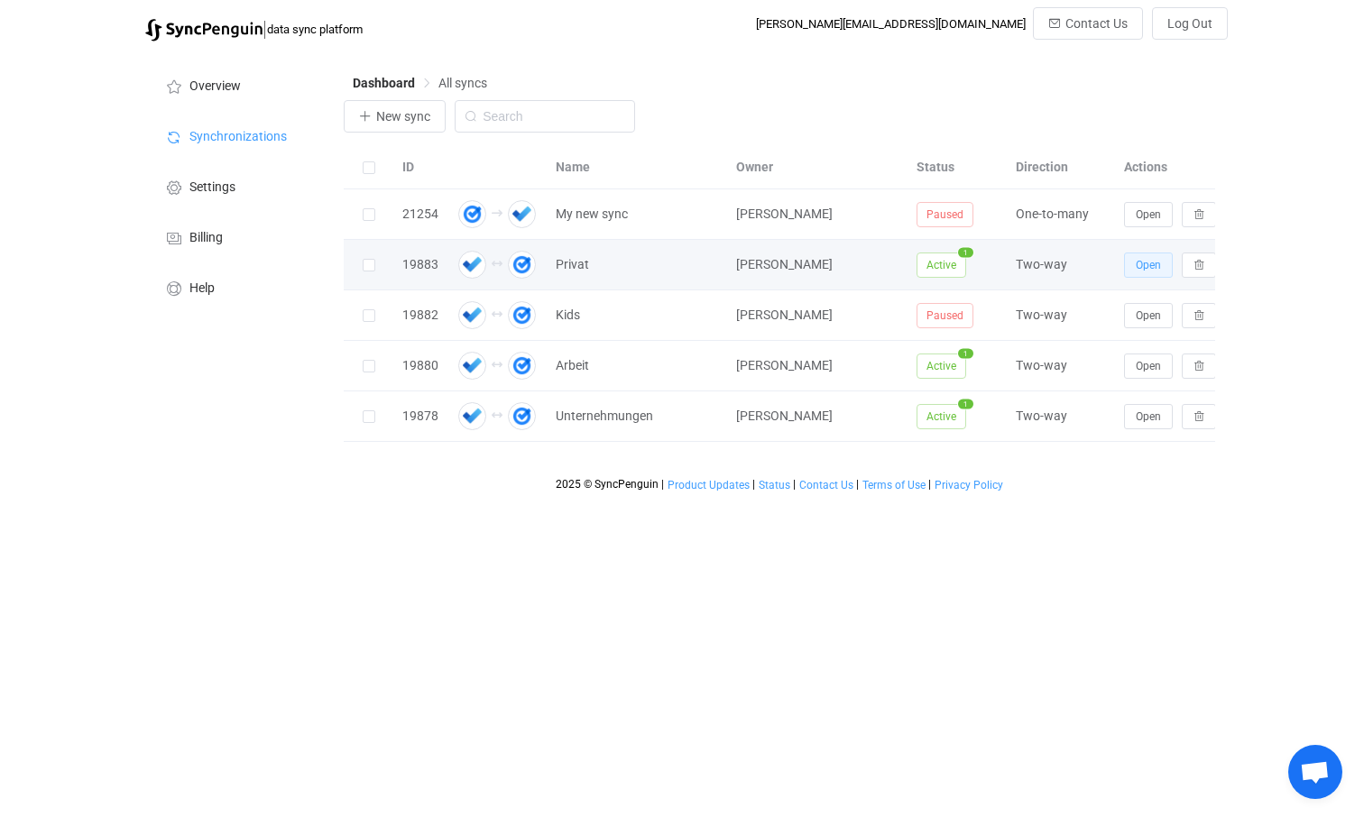
click at [1157, 267] on span "Open" at bounding box center [1148, 265] width 25 height 13
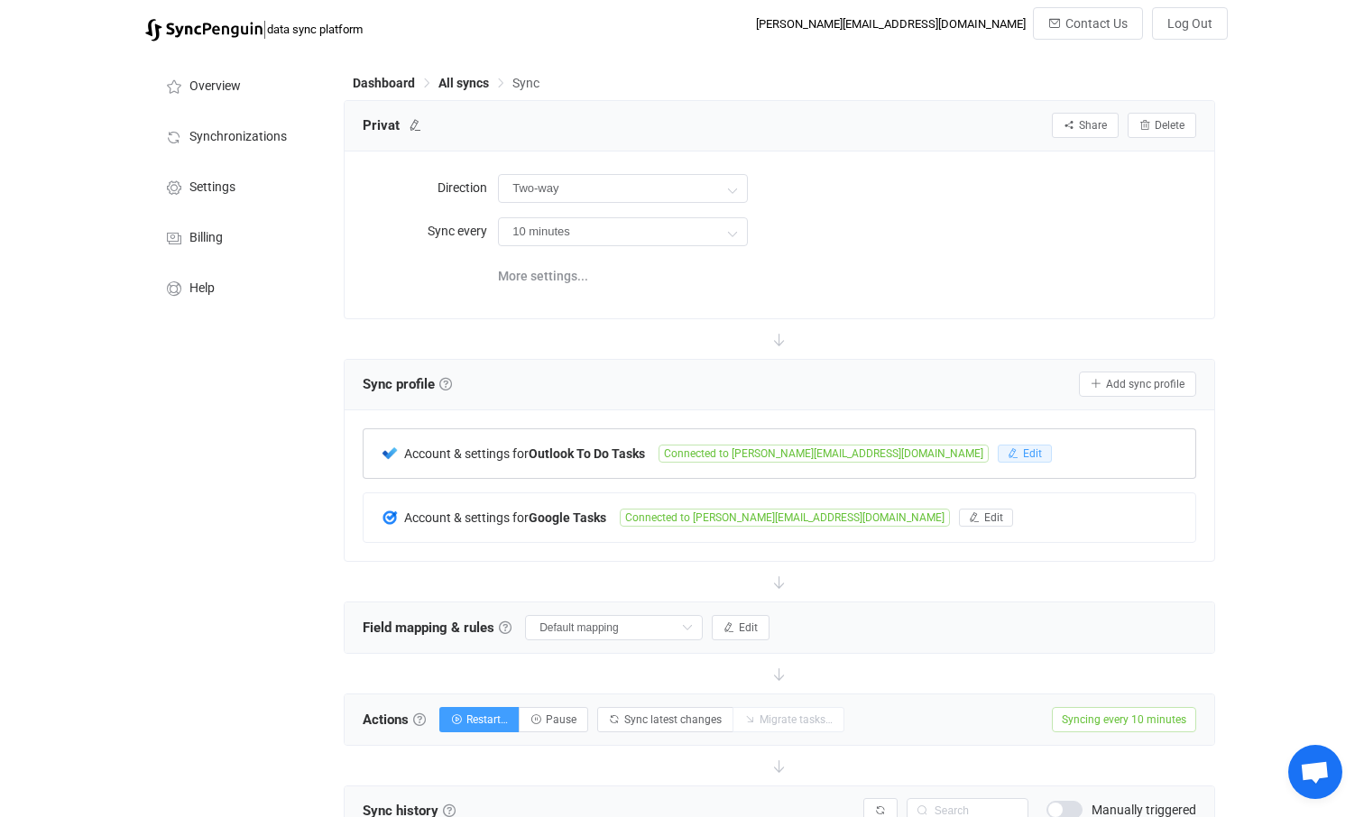
click at [1023, 452] on span "Edit" at bounding box center [1032, 453] width 19 height 13
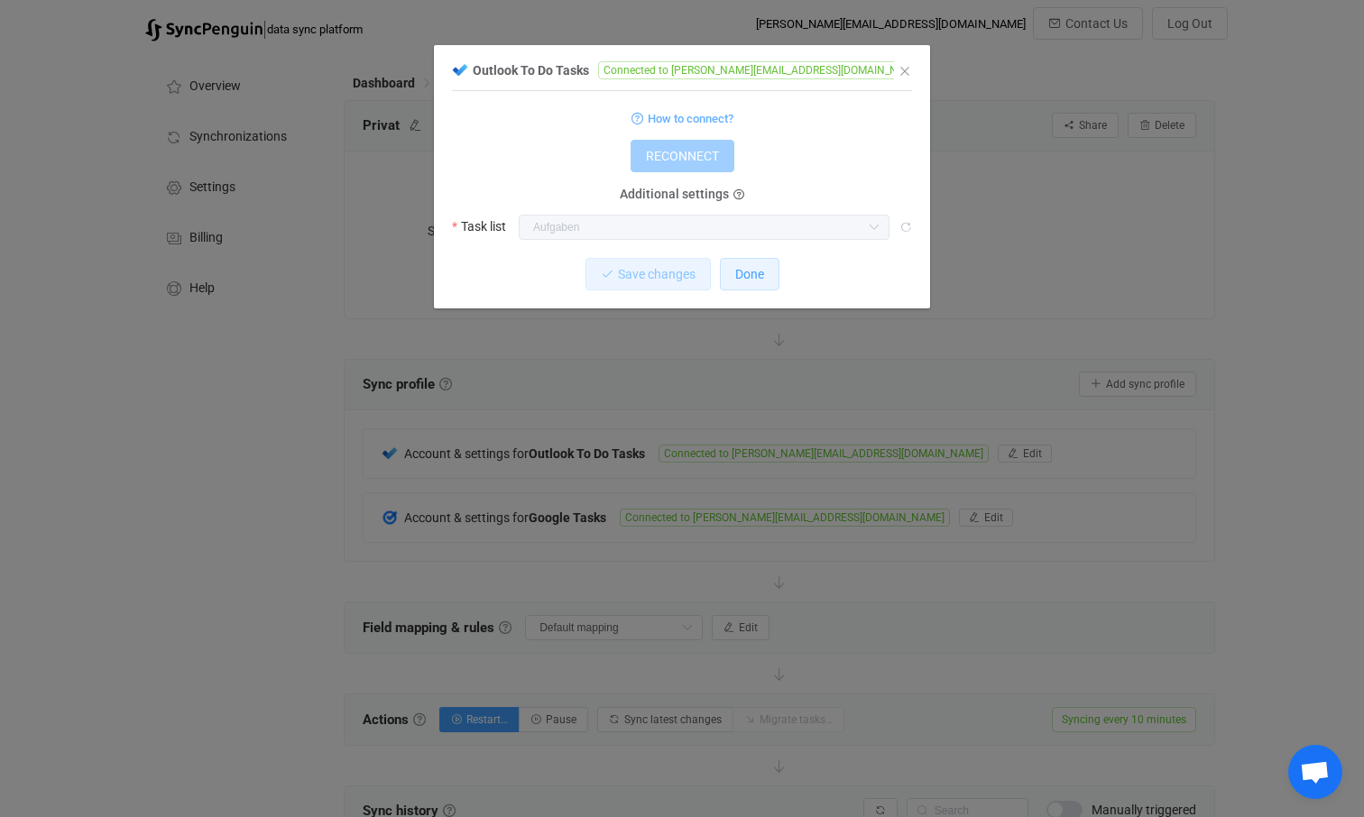
click at [757, 274] on span "Done" at bounding box center [749, 274] width 29 height 14
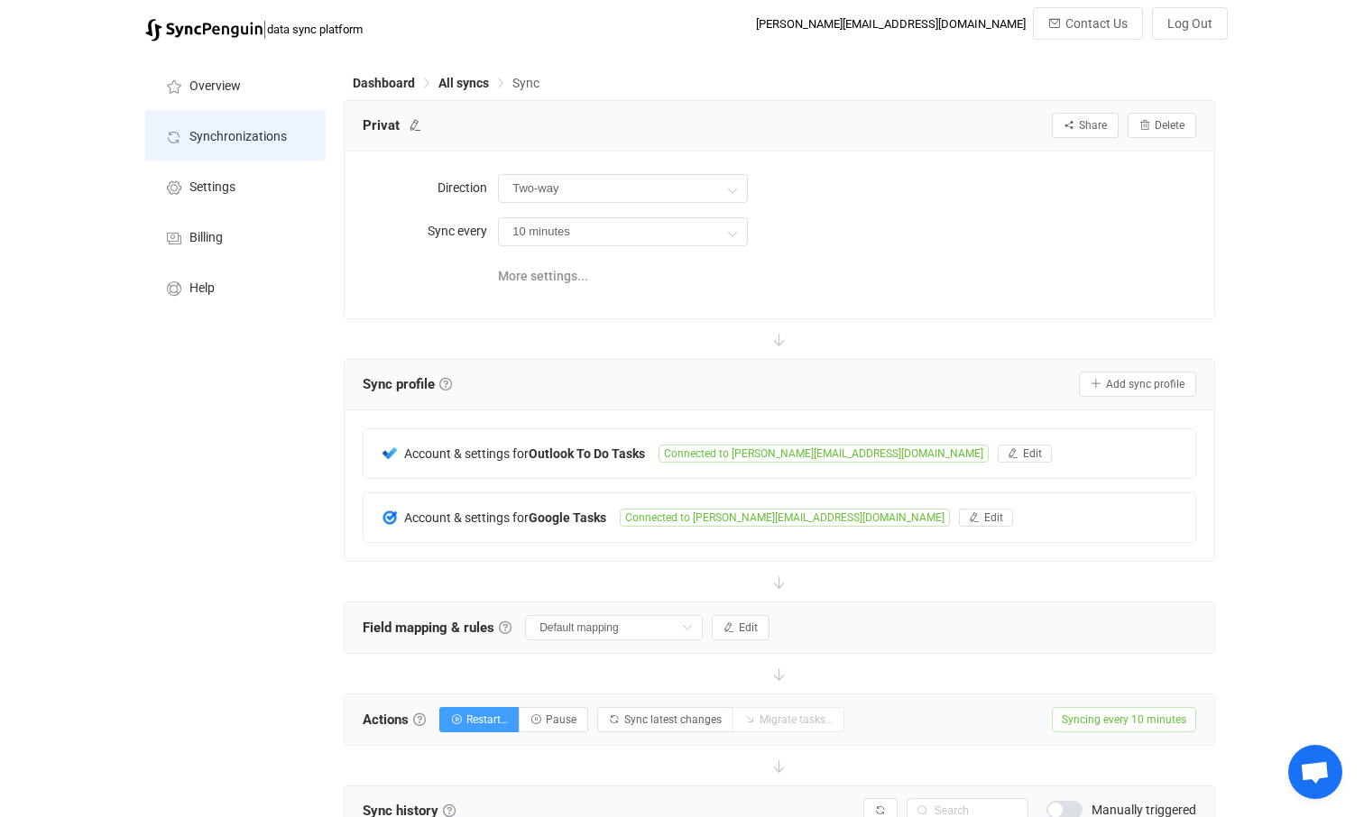
click at [249, 144] on li "Synchronizations" at bounding box center [235, 135] width 180 height 51
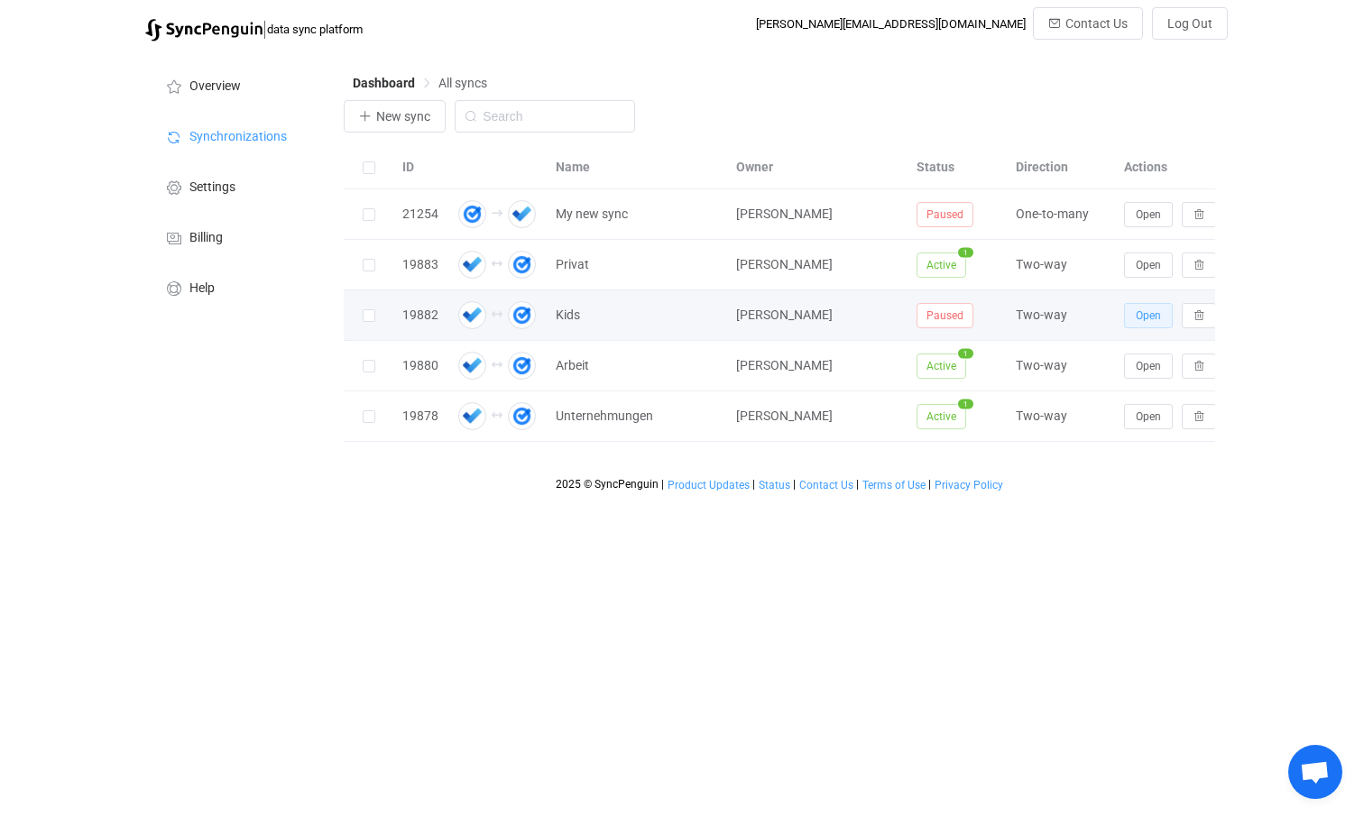
click at [1150, 315] on span "Open" at bounding box center [1148, 315] width 25 height 13
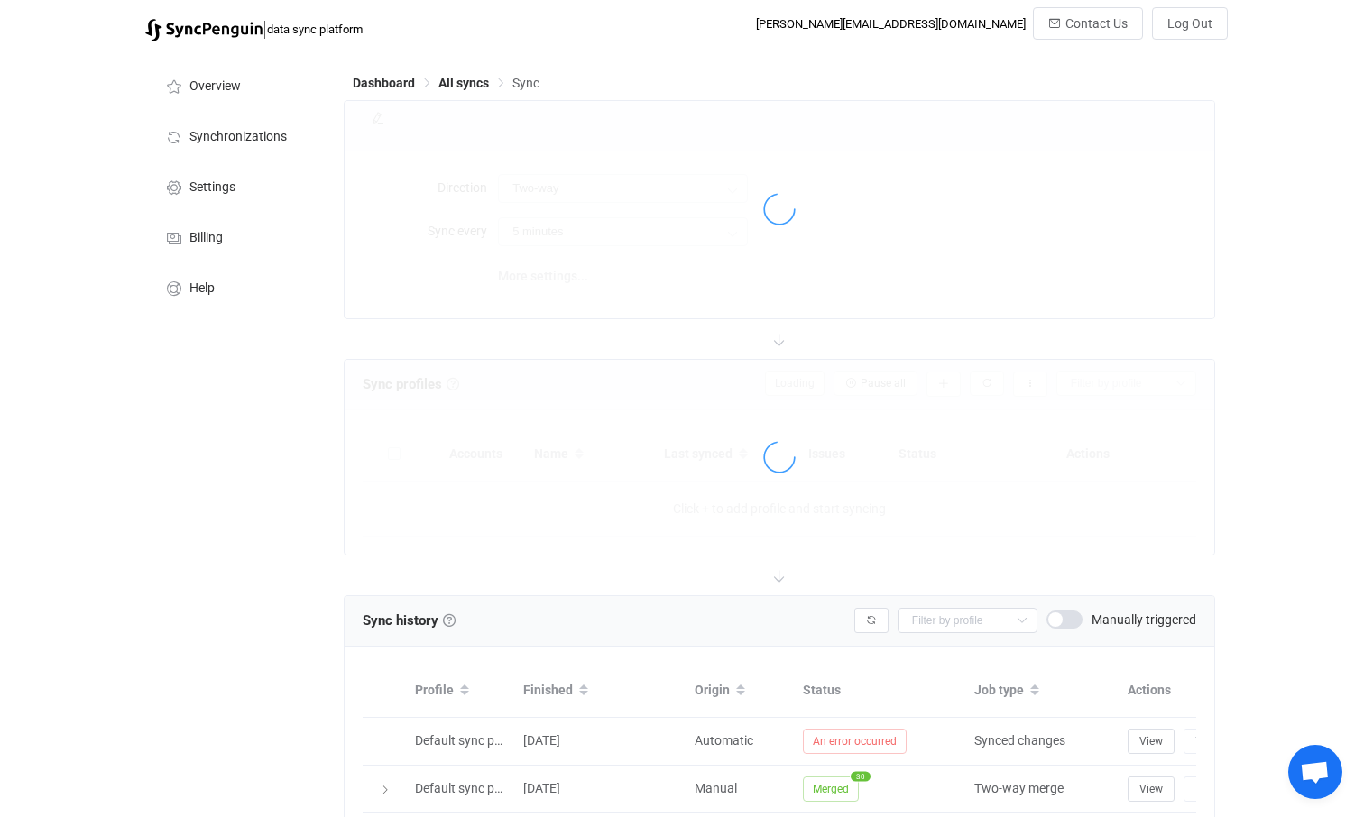
type input "10 minutes"
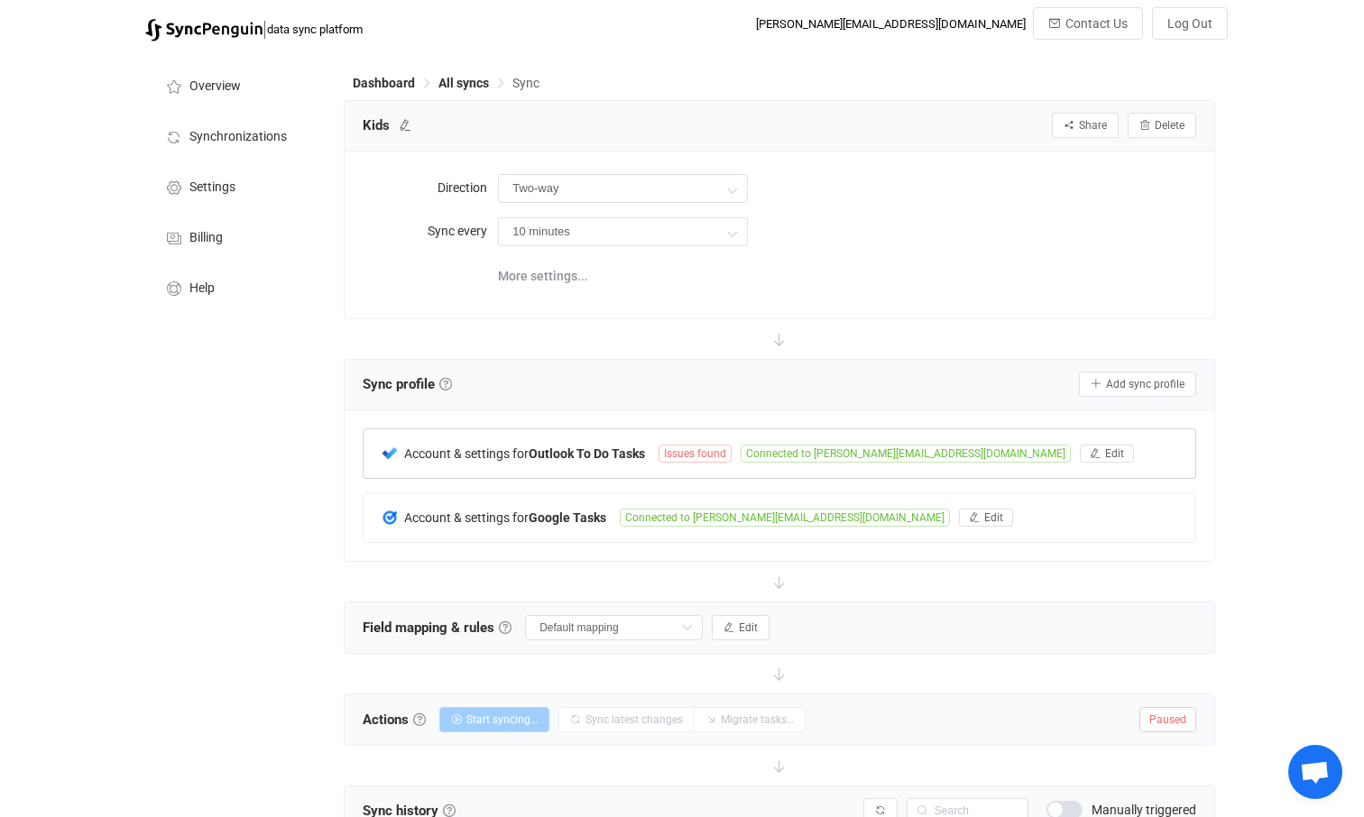
click at [566, 454] on b "Outlook To Do Tasks" at bounding box center [587, 454] width 116 height 14
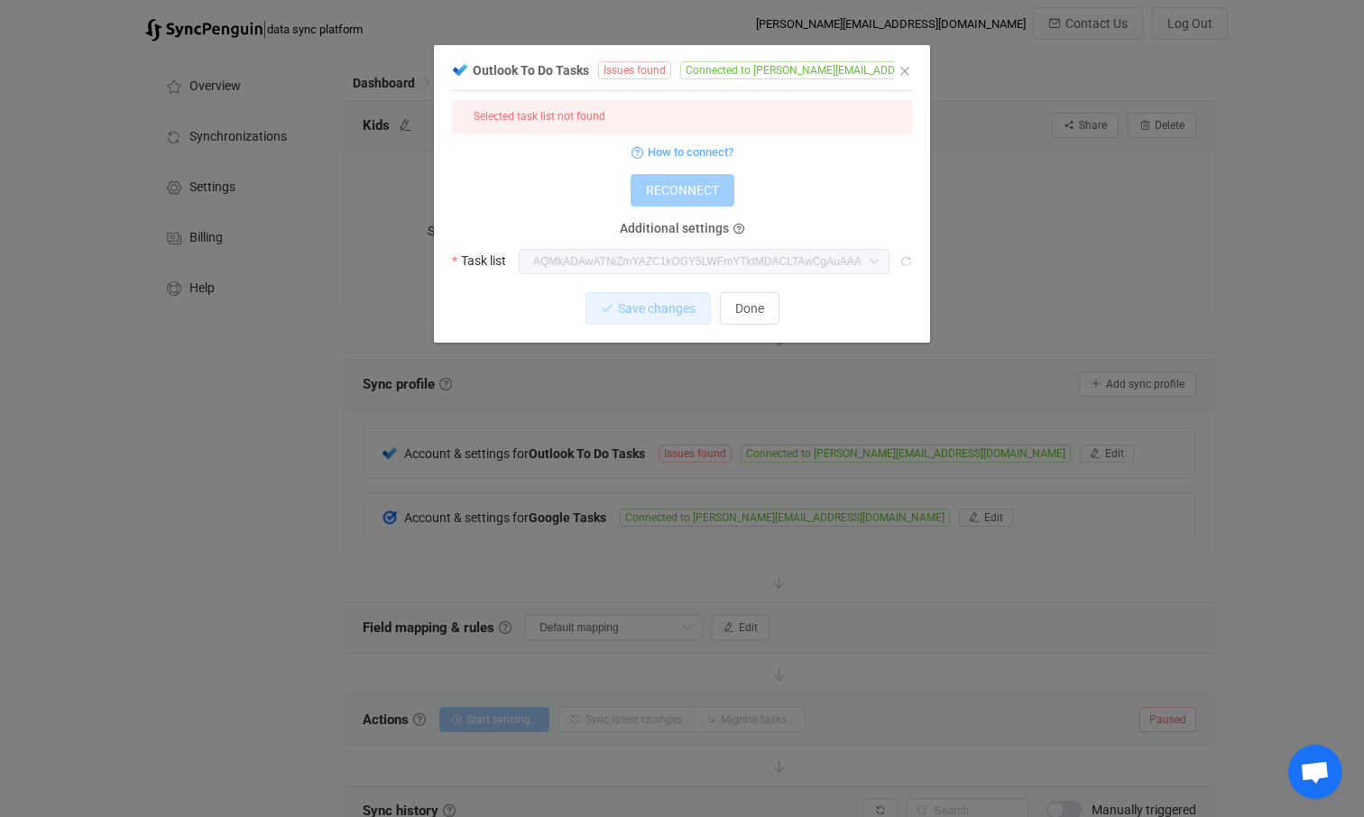
click at [460, 261] on label "Task list" at bounding box center [484, 260] width 65 height 25
click at [668, 226] on span "Additional settings" at bounding box center [674, 228] width 109 height 14
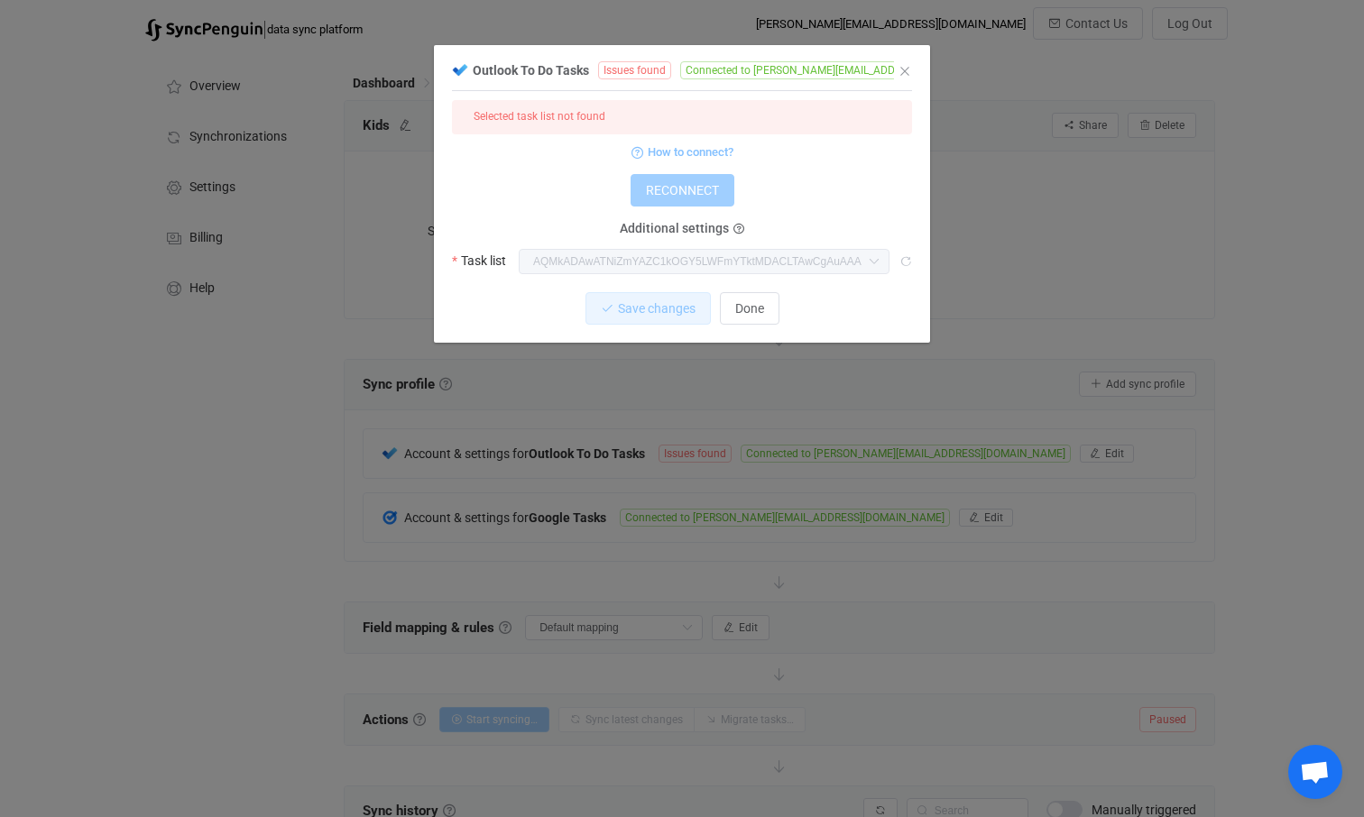
click at [685, 151] on span "How to connect?" at bounding box center [691, 152] width 86 height 21
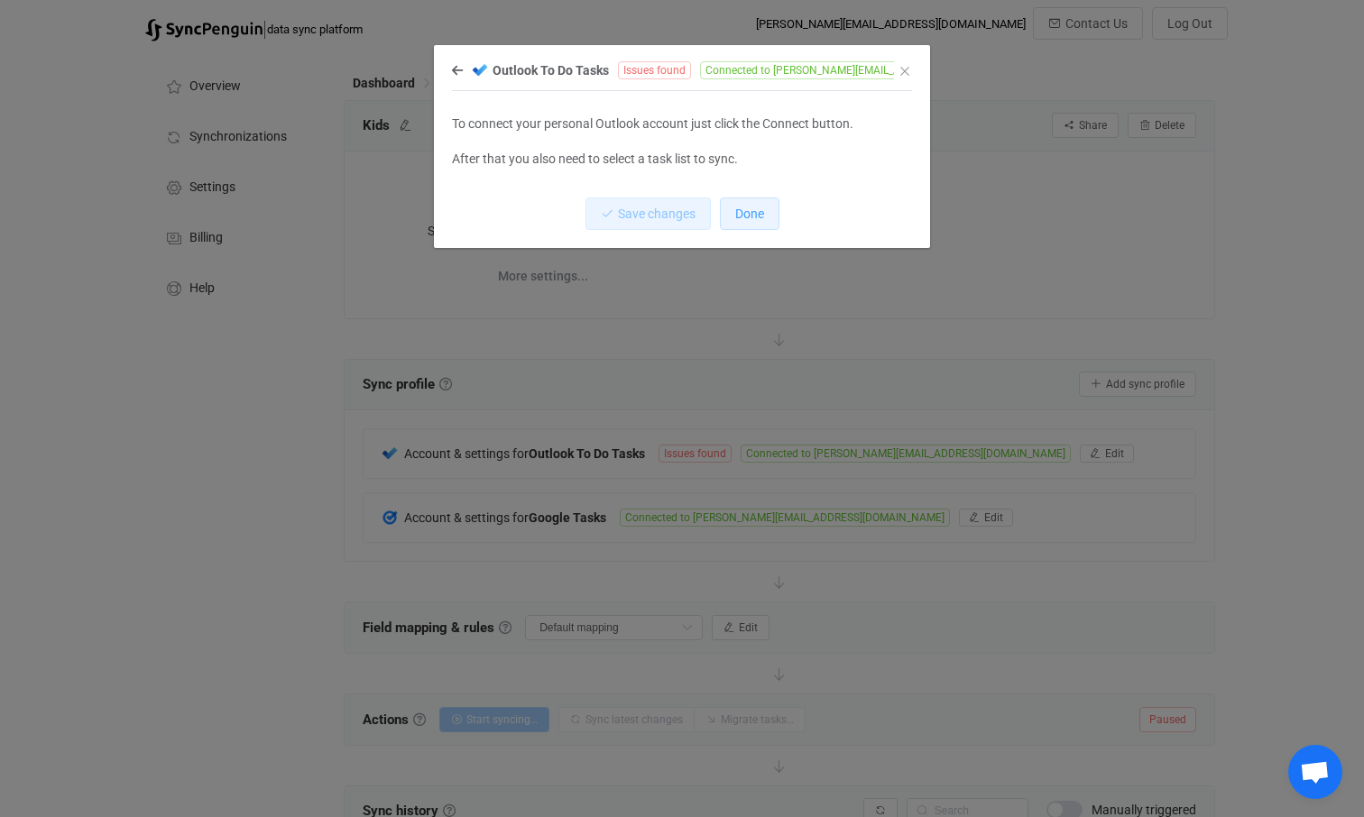
click at [733, 216] on button "Done" at bounding box center [750, 214] width 60 height 32
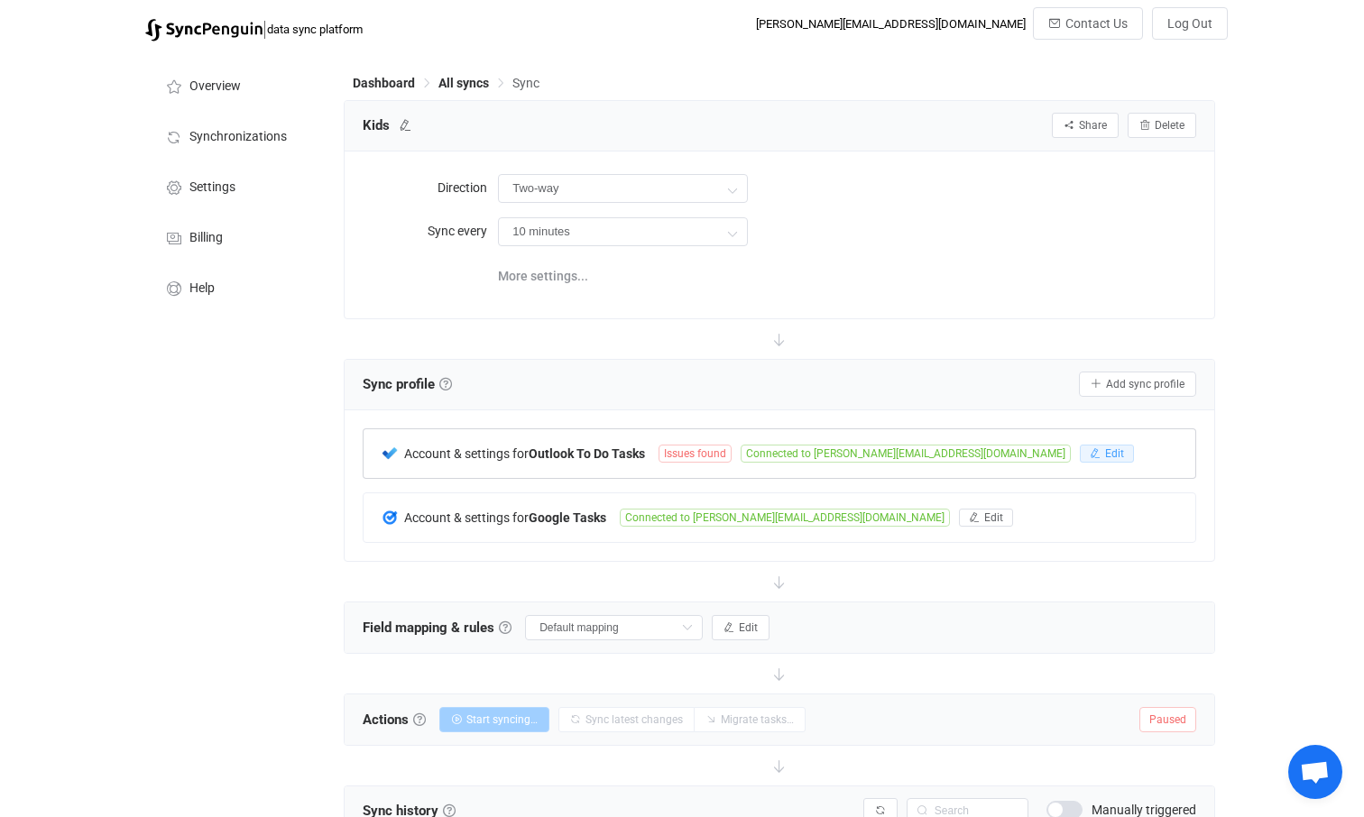
click at [1105, 451] on span "Edit" at bounding box center [1114, 453] width 19 height 13
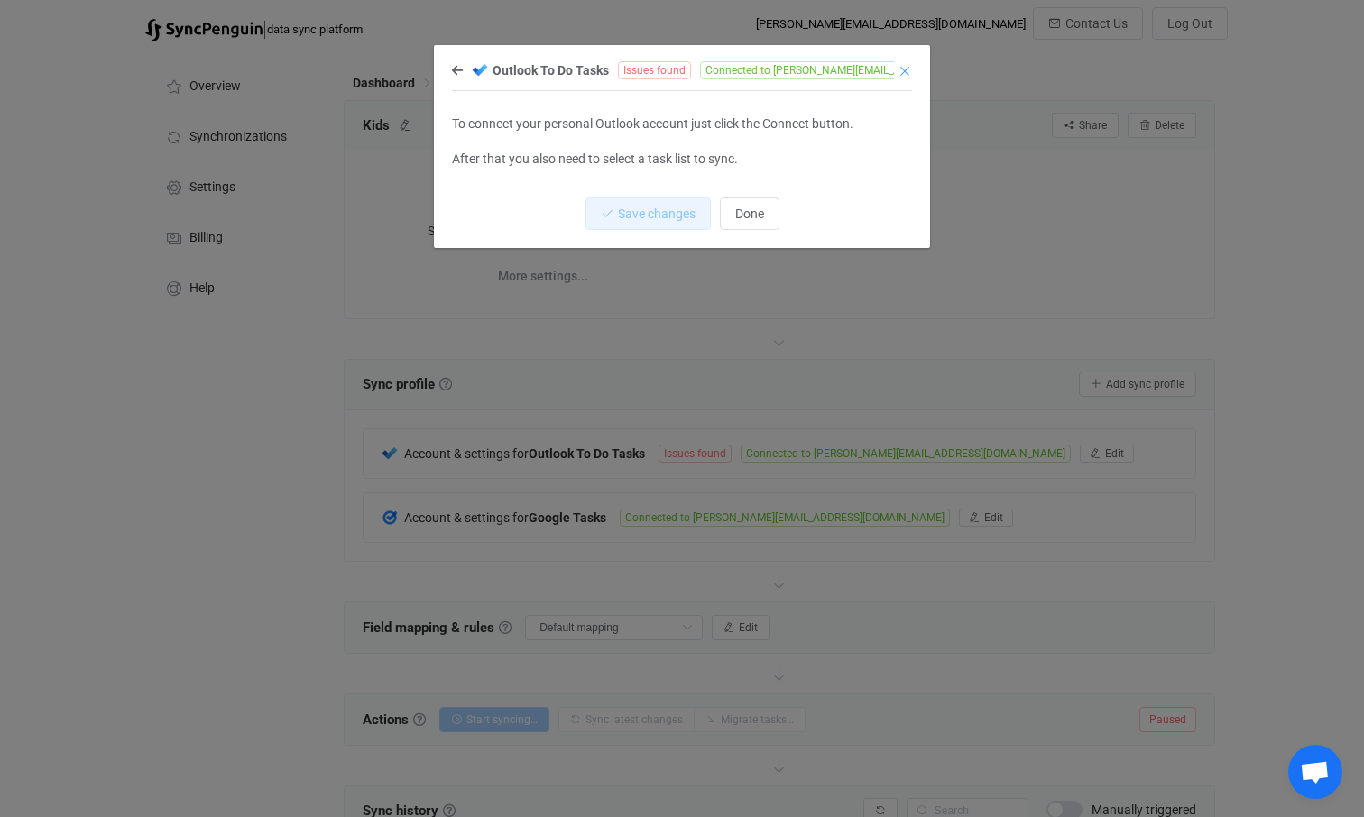
click at [906, 70] on icon "Close" at bounding box center [905, 71] width 14 height 14
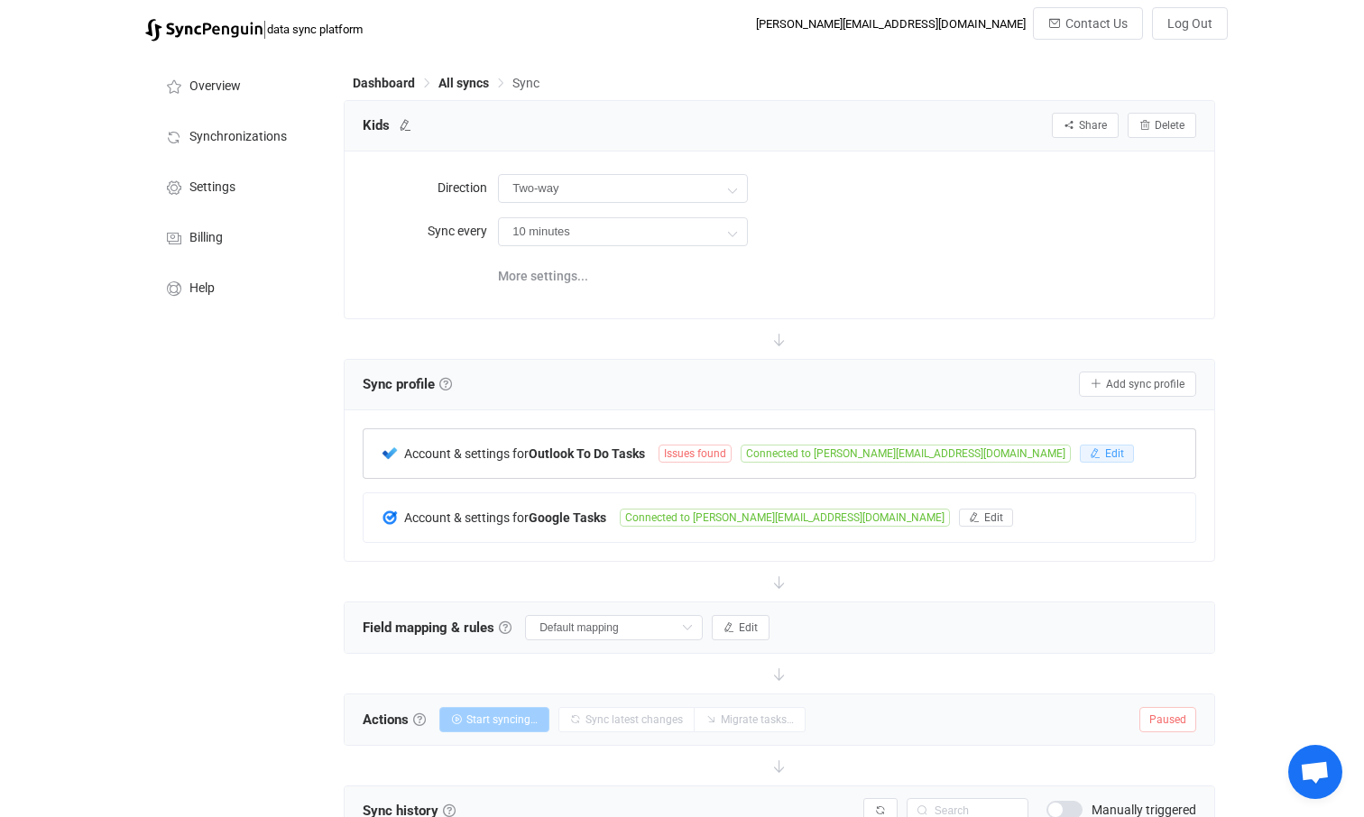
click at [1105, 455] on span "Edit" at bounding box center [1114, 453] width 19 height 13
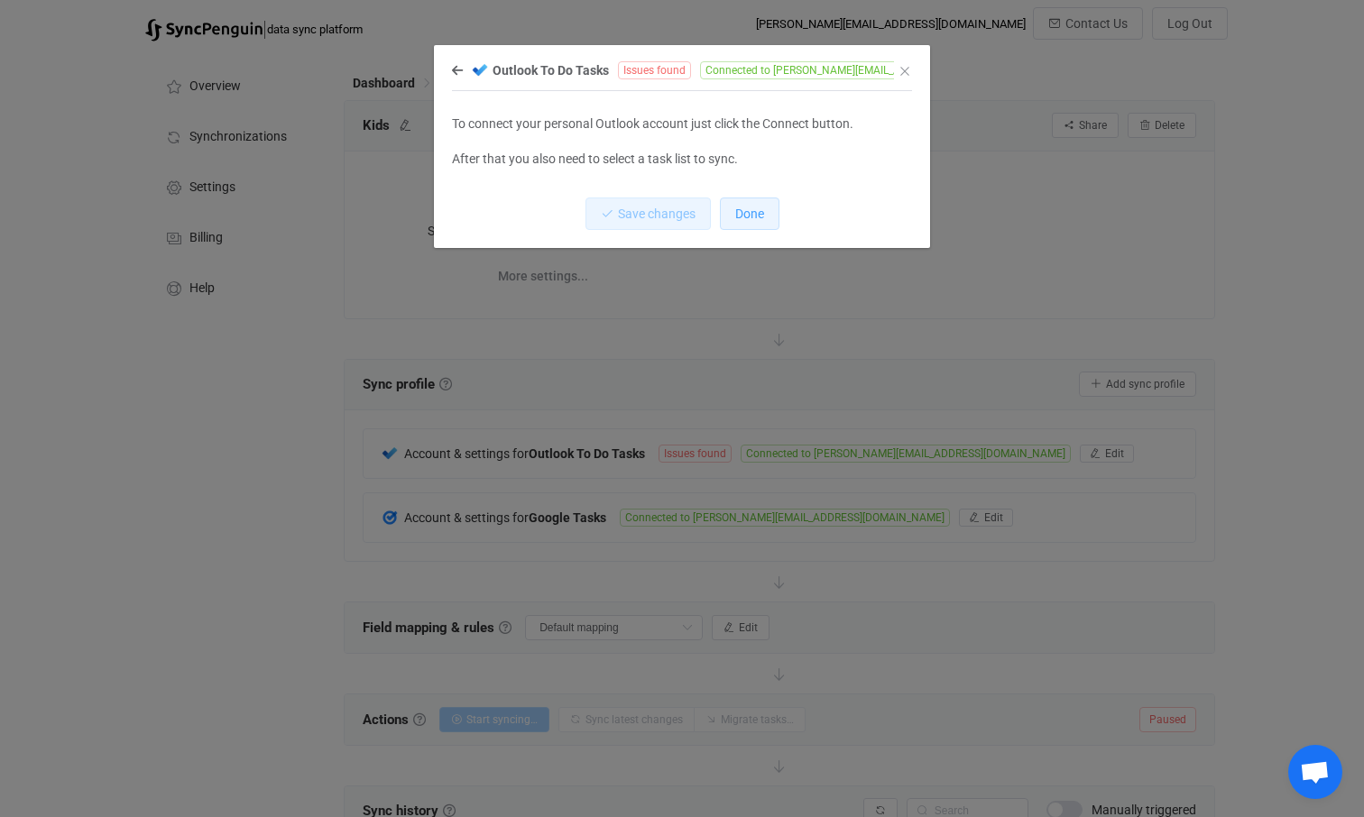
click at [748, 211] on span "Done" at bounding box center [749, 214] width 29 height 14
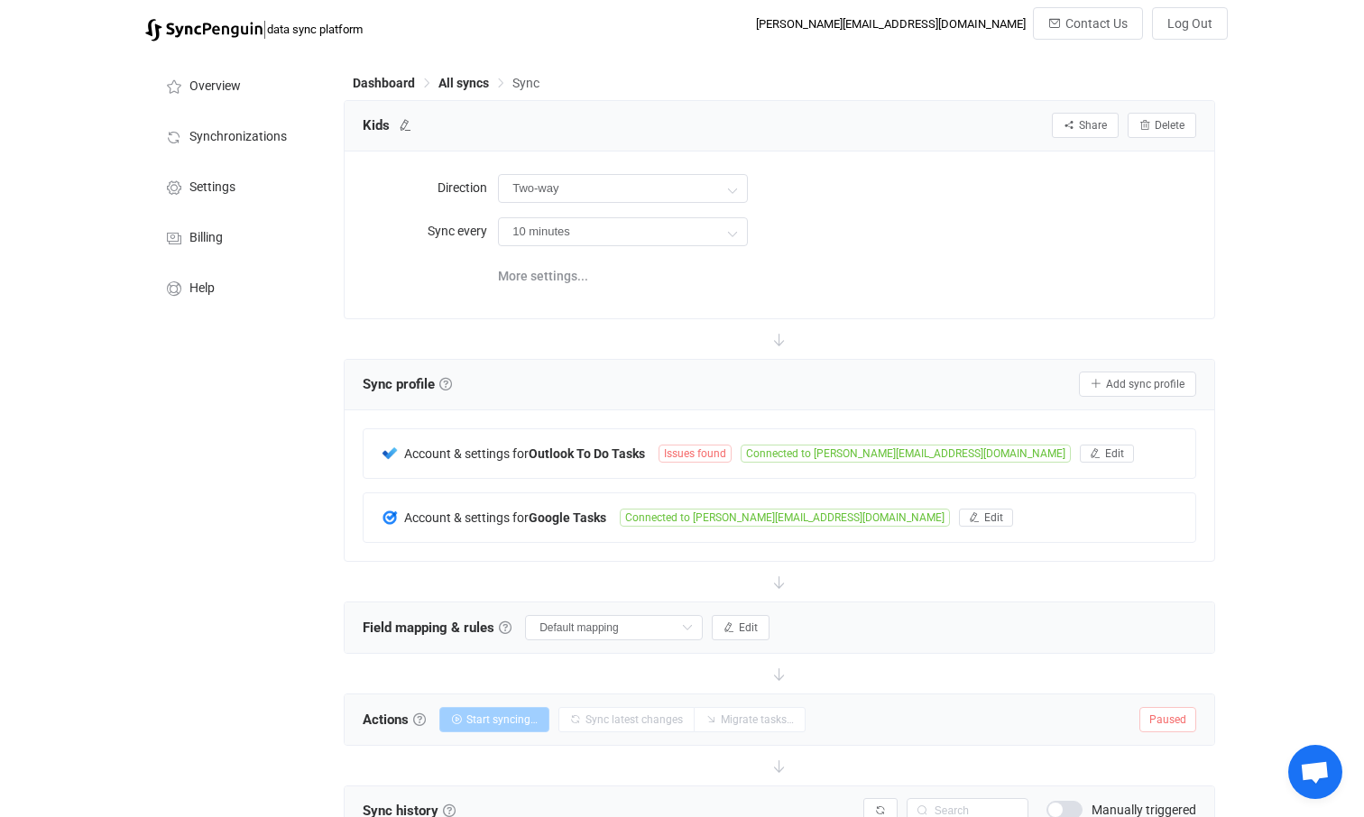
click at [1090, 454] on icon "button" at bounding box center [1095, 453] width 11 height 11
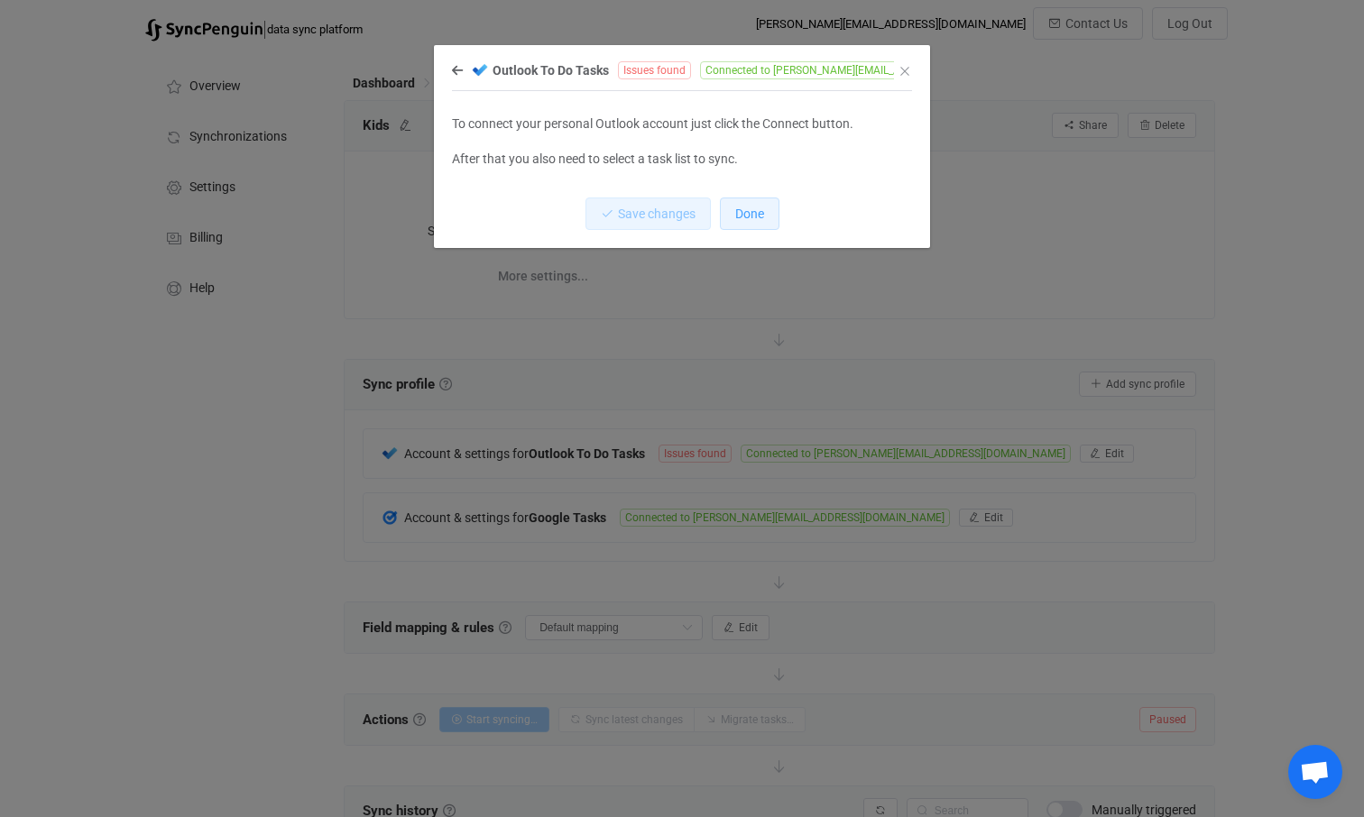
click at [752, 212] on span "Done" at bounding box center [749, 214] width 29 height 14
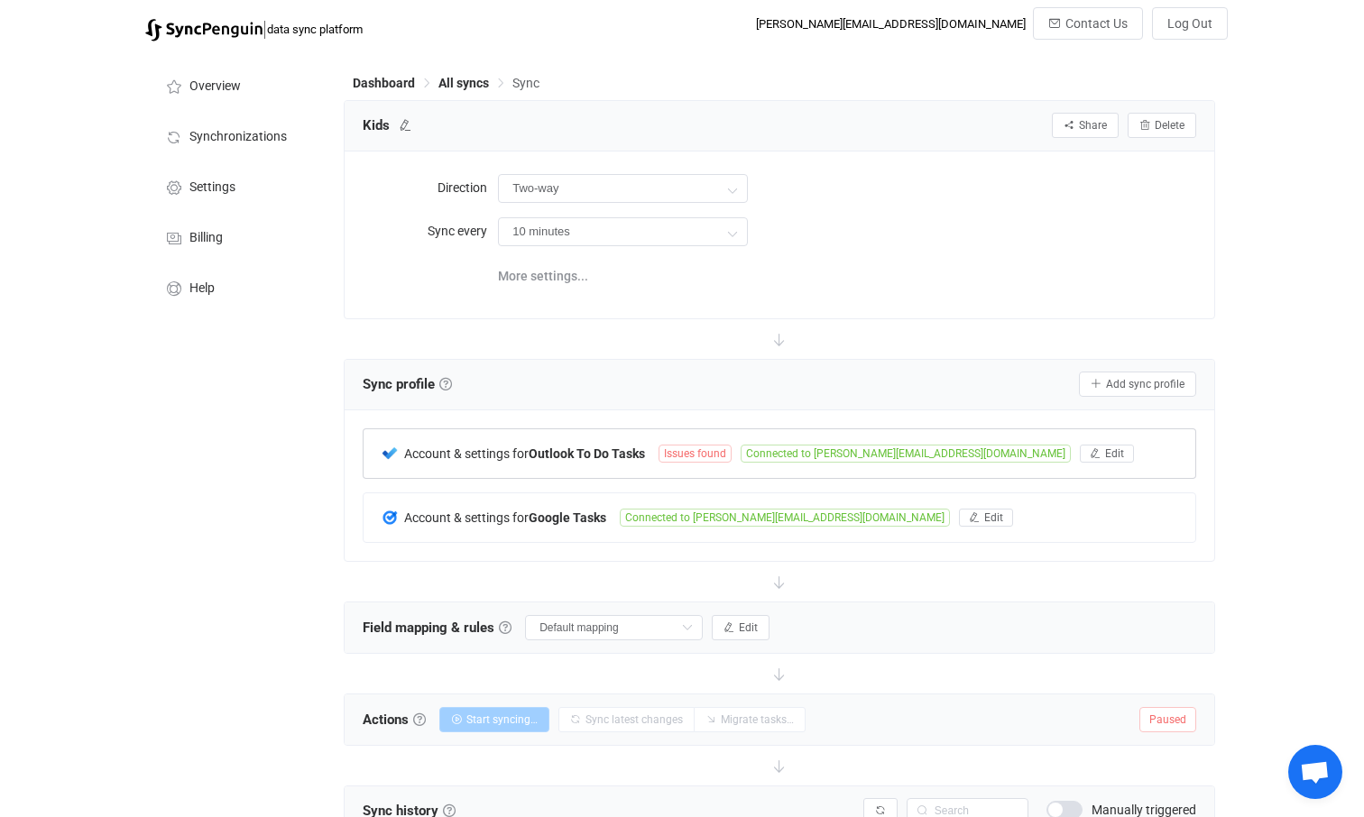
click at [510, 449] on span "Account & settings for" at bounding box center [466, 454] width 124 height 14
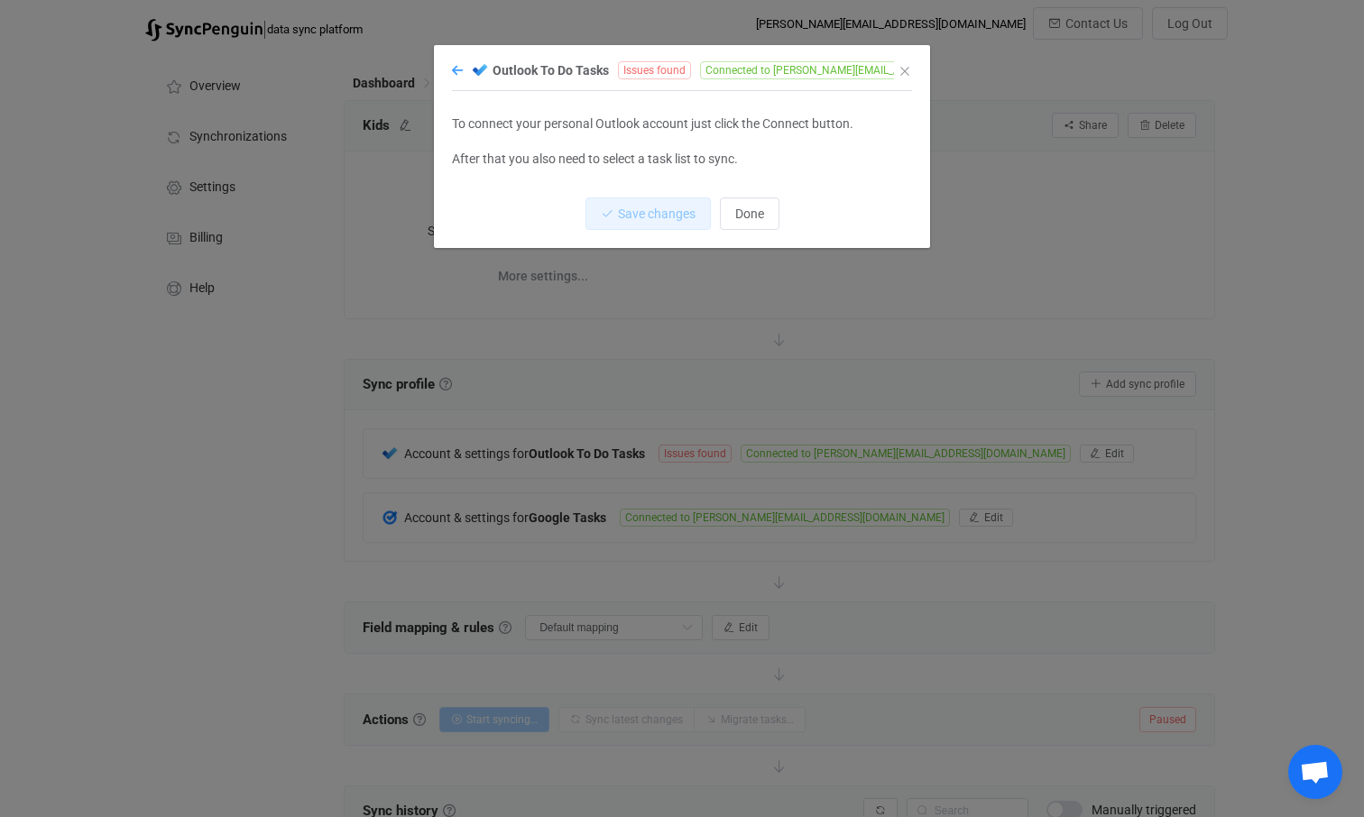
click at [456, 69] on icon "dialog" at bounding box center [457, 70] width 11 height 13
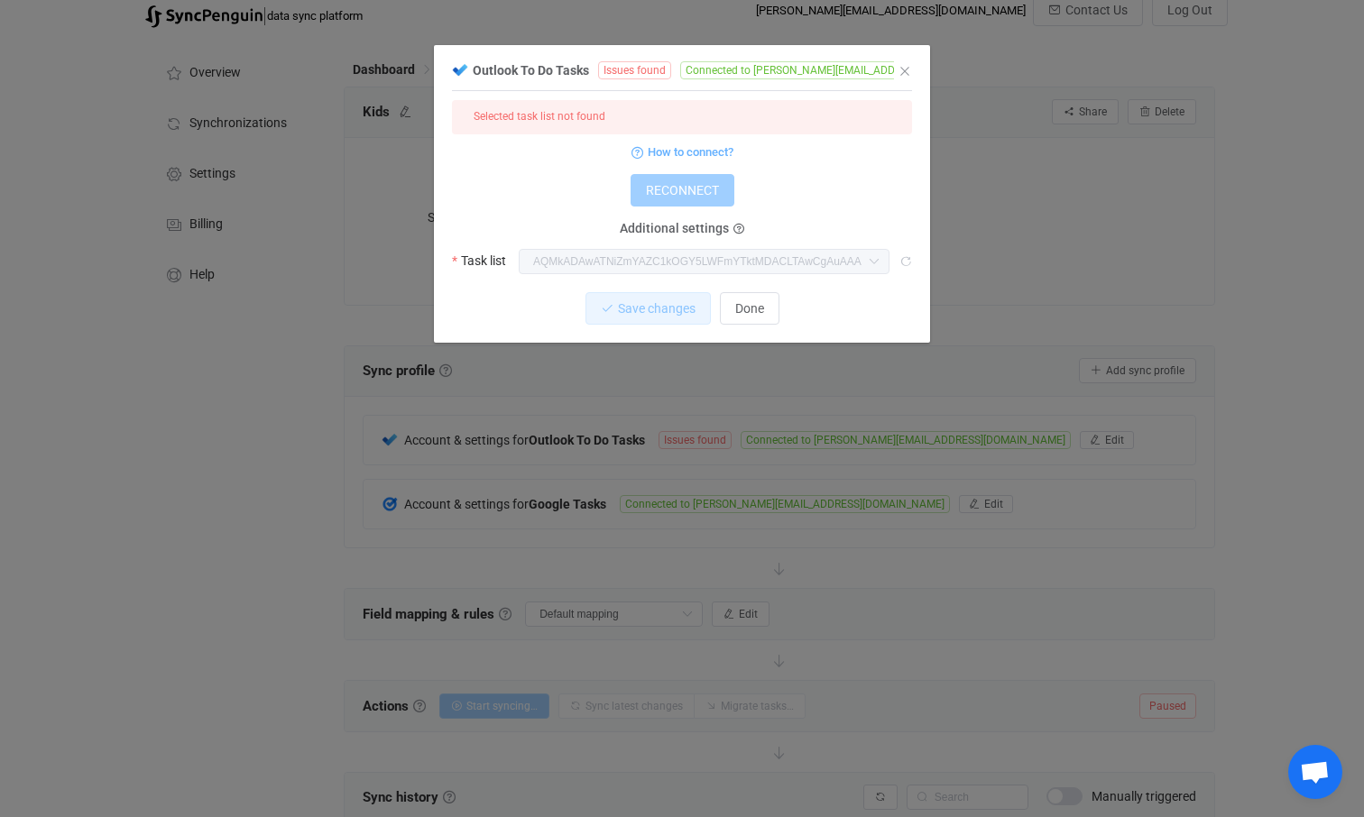
scroll to position [-1, 0]
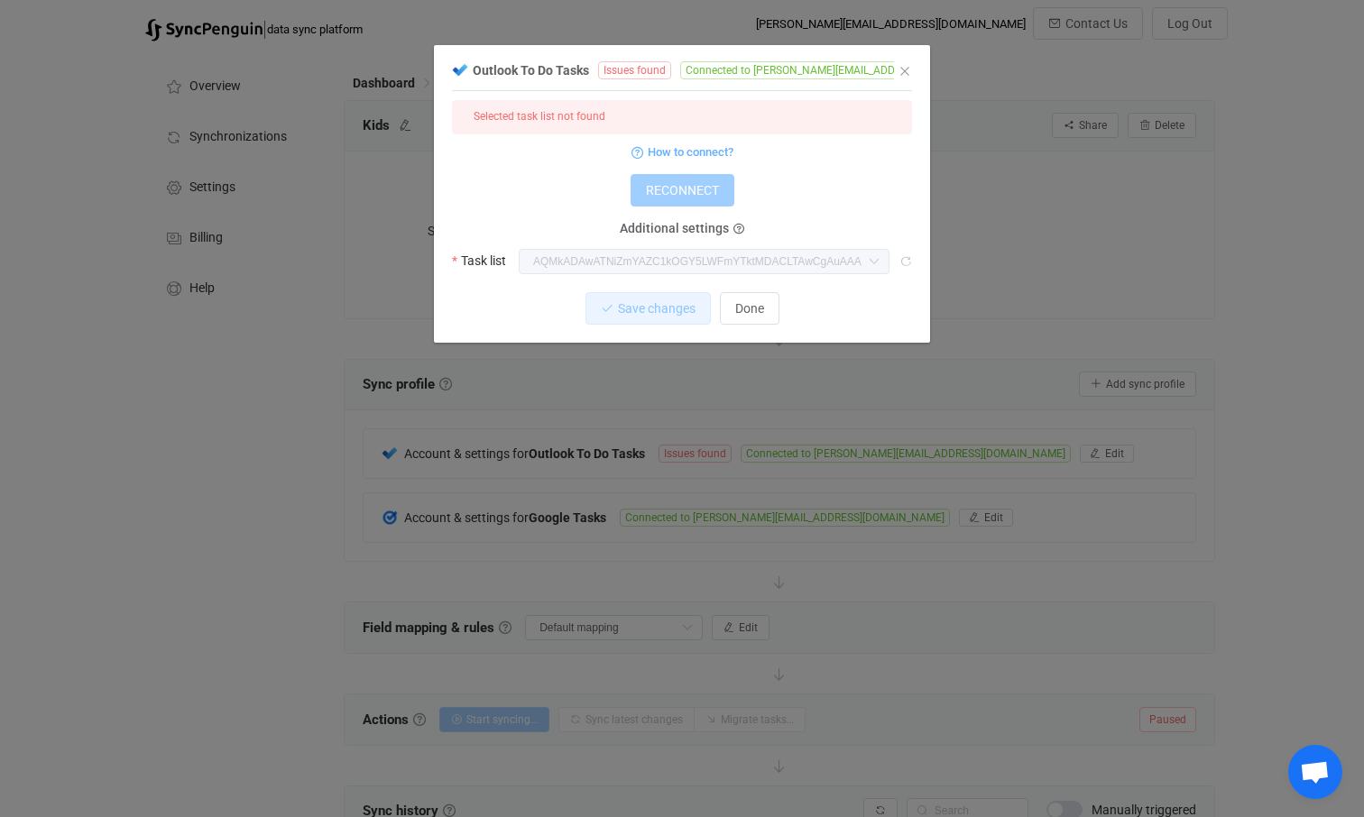
click at [831, 73] on span "Connected to [PERSON_NAME][EMAIL_ADDRESS][DOMAIN_NAME]" at bounding box center [845, 70] width 330 height 18
click at [905, 71] on icon "Close" at bounding box center [905, 71] width 14 height 14
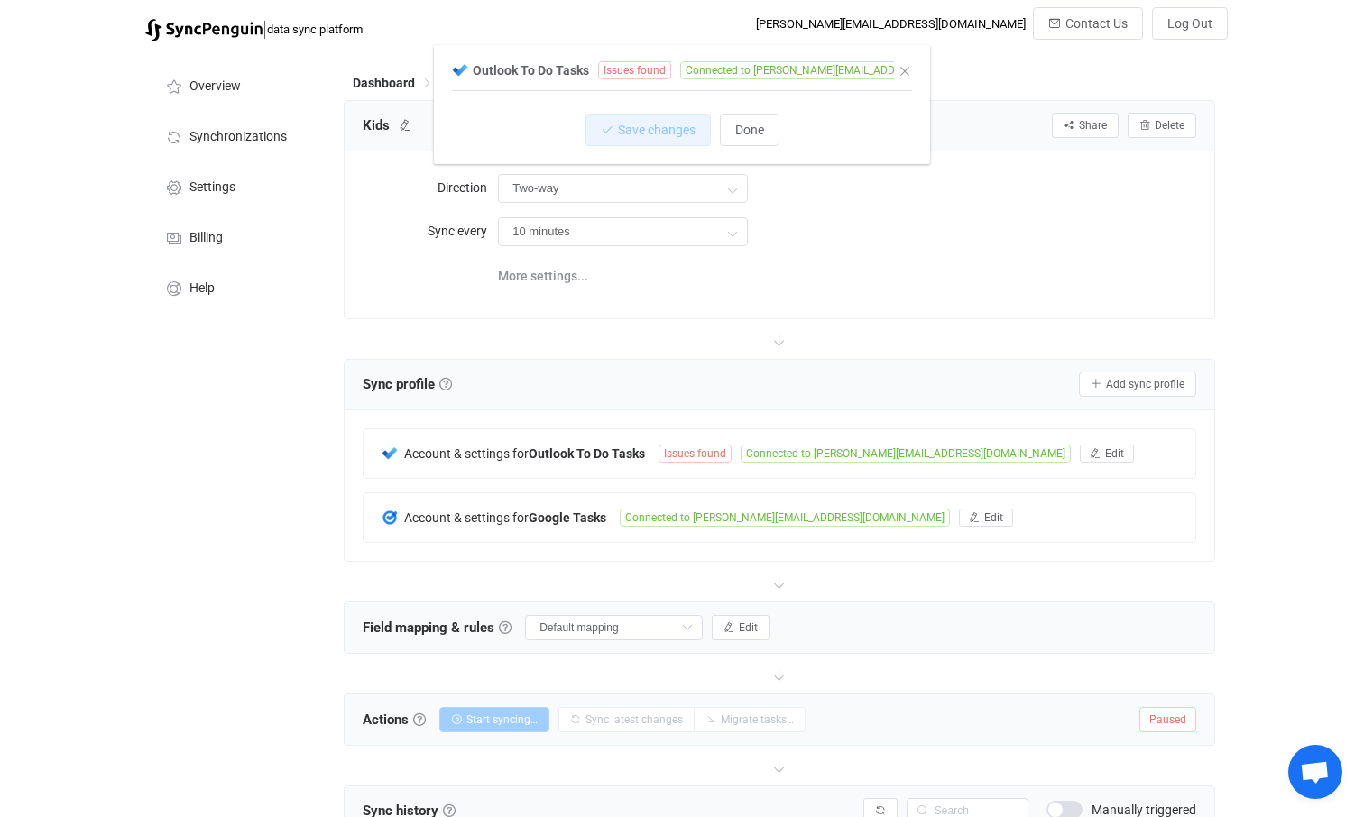
scroll to position [0, 0]
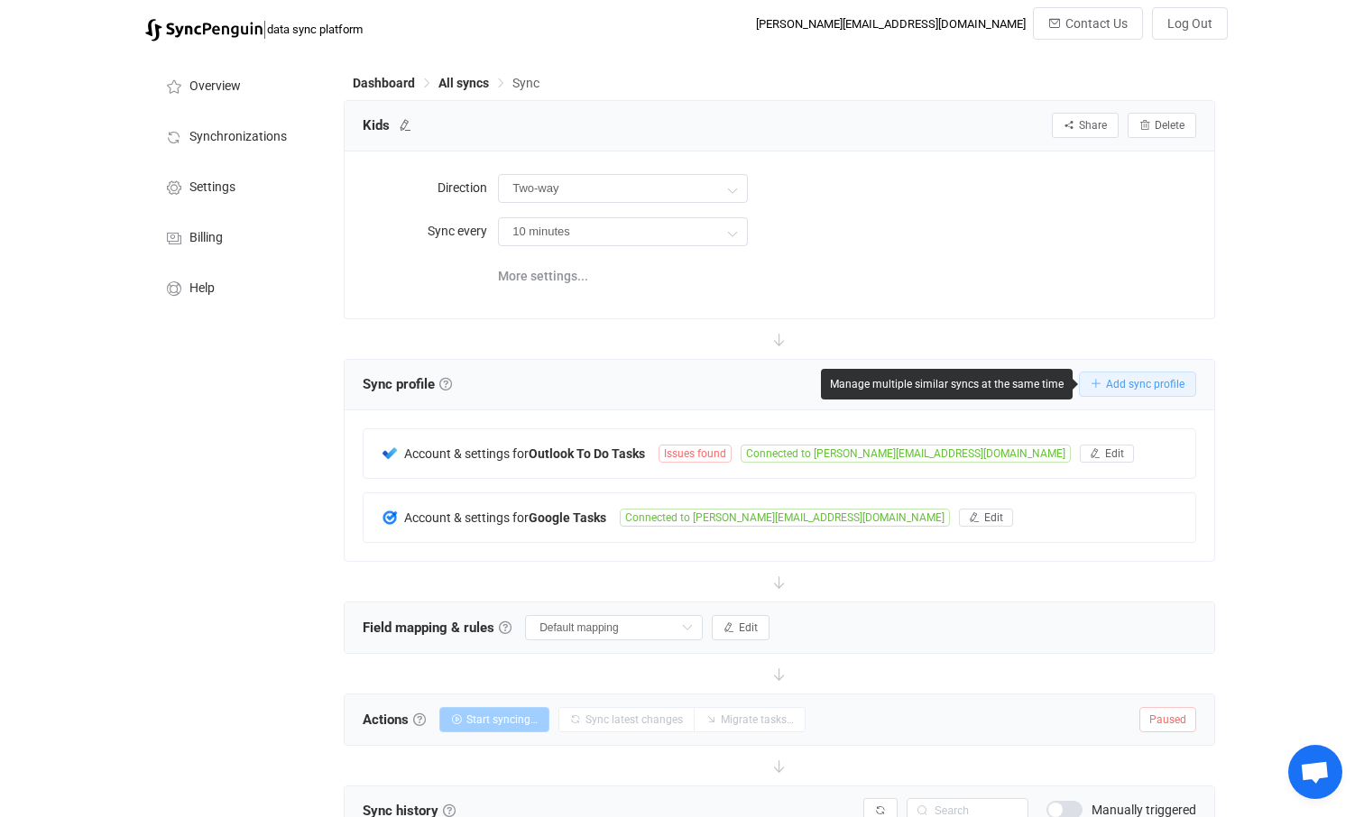
click at [1152, 386] on span "Add sync profile" at bounding box center [1145, 384] width 78 height 13
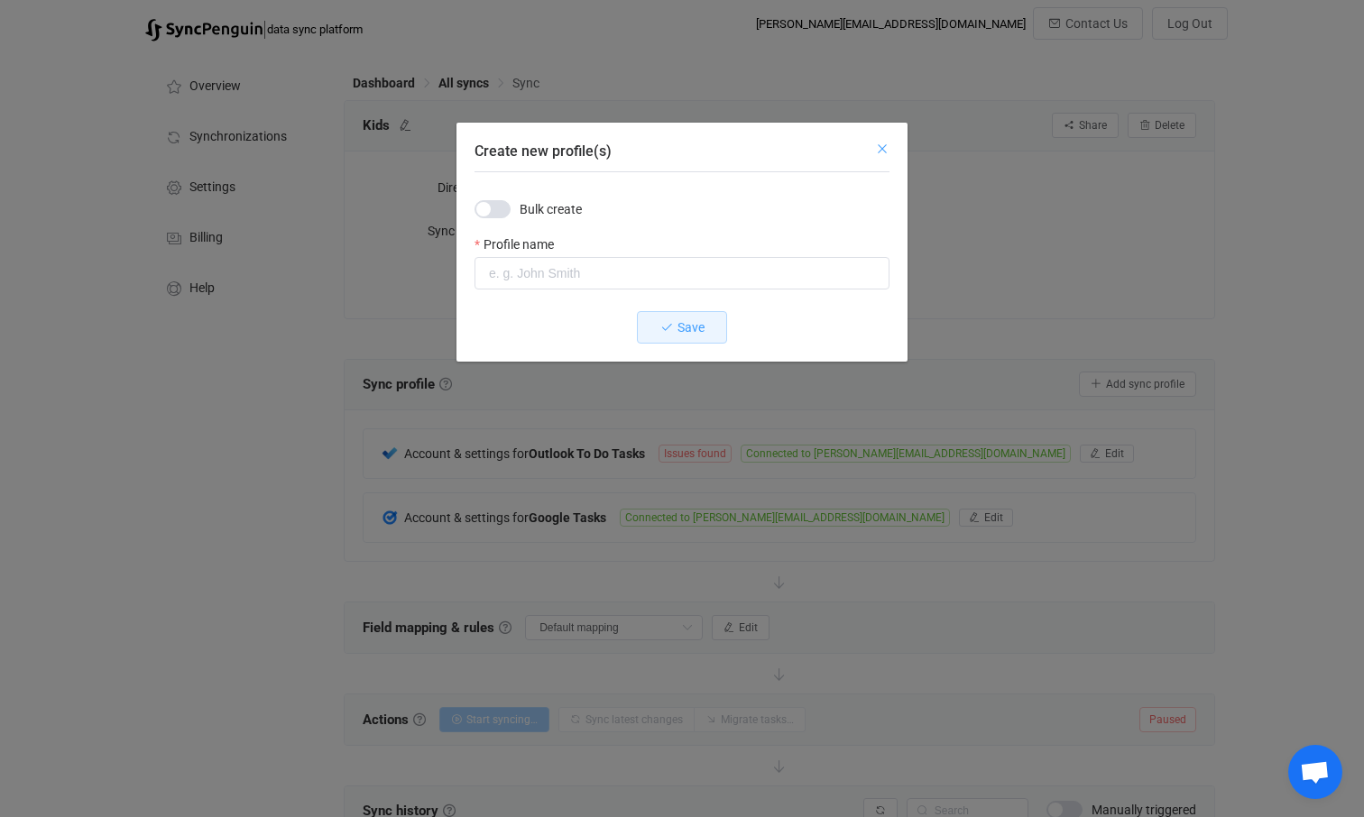
click at [884, 146] on icon "Close" at bounding box center [882, 149] width 14 height 14
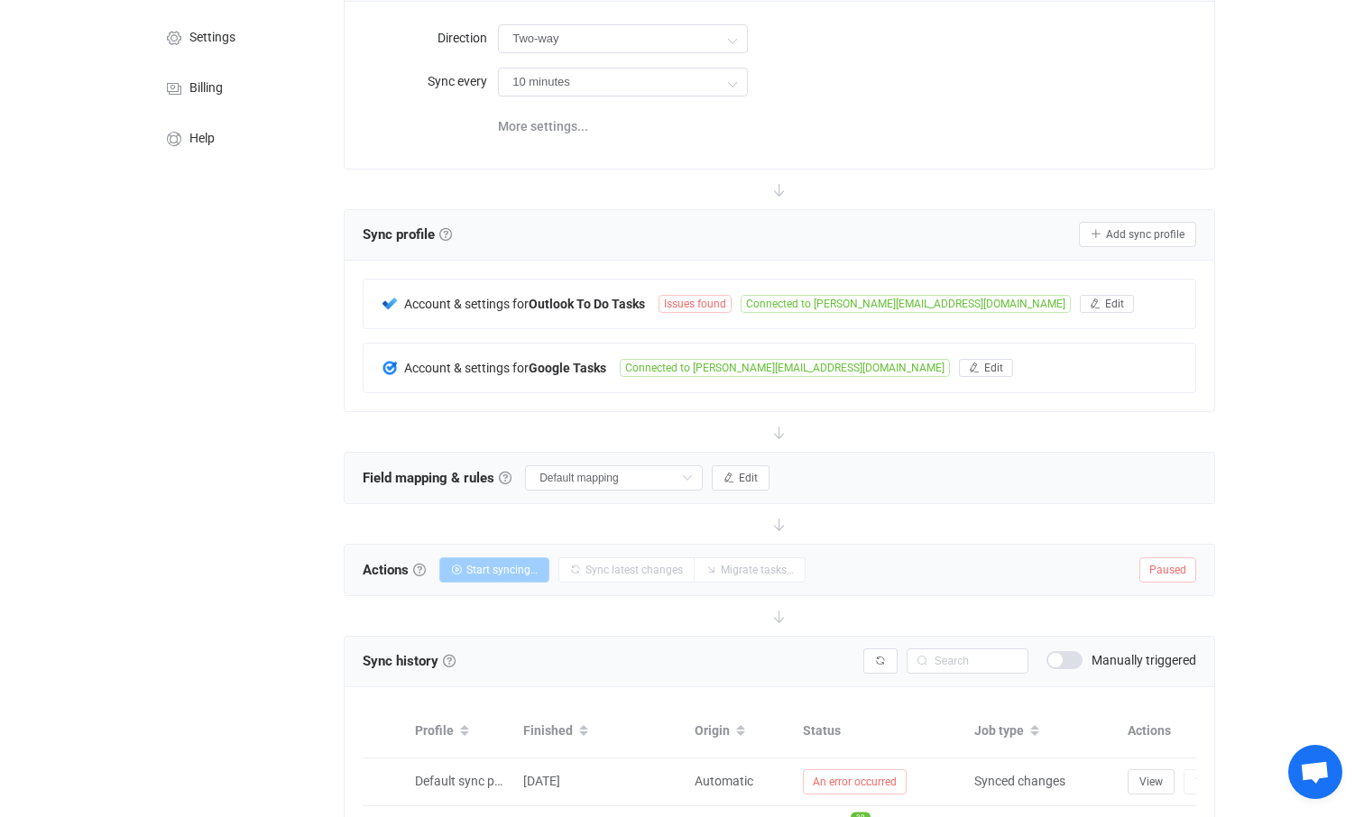
scroll to position [325, 0]
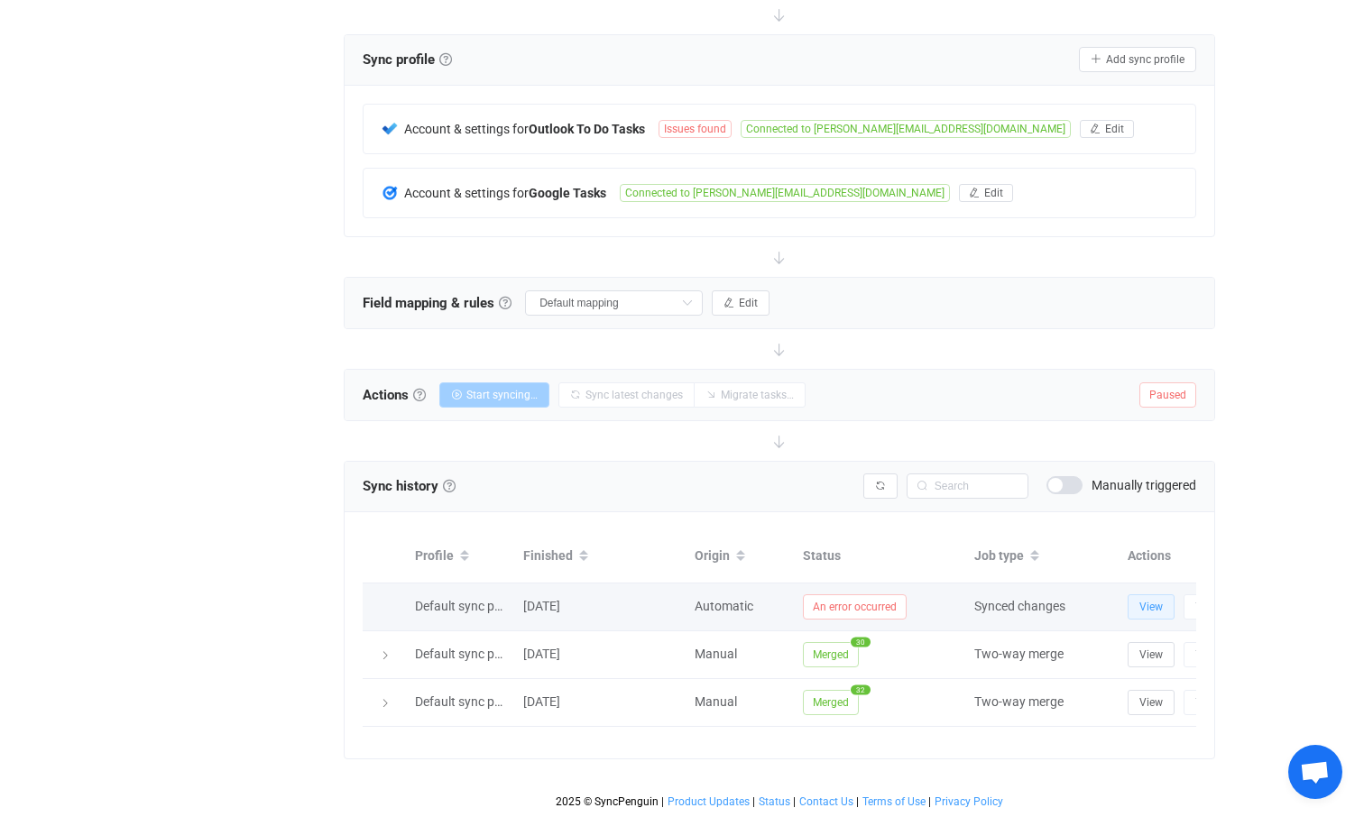
click at [1161, 610] on span "View" at bounding box center [1150, 607] width 23 height 13
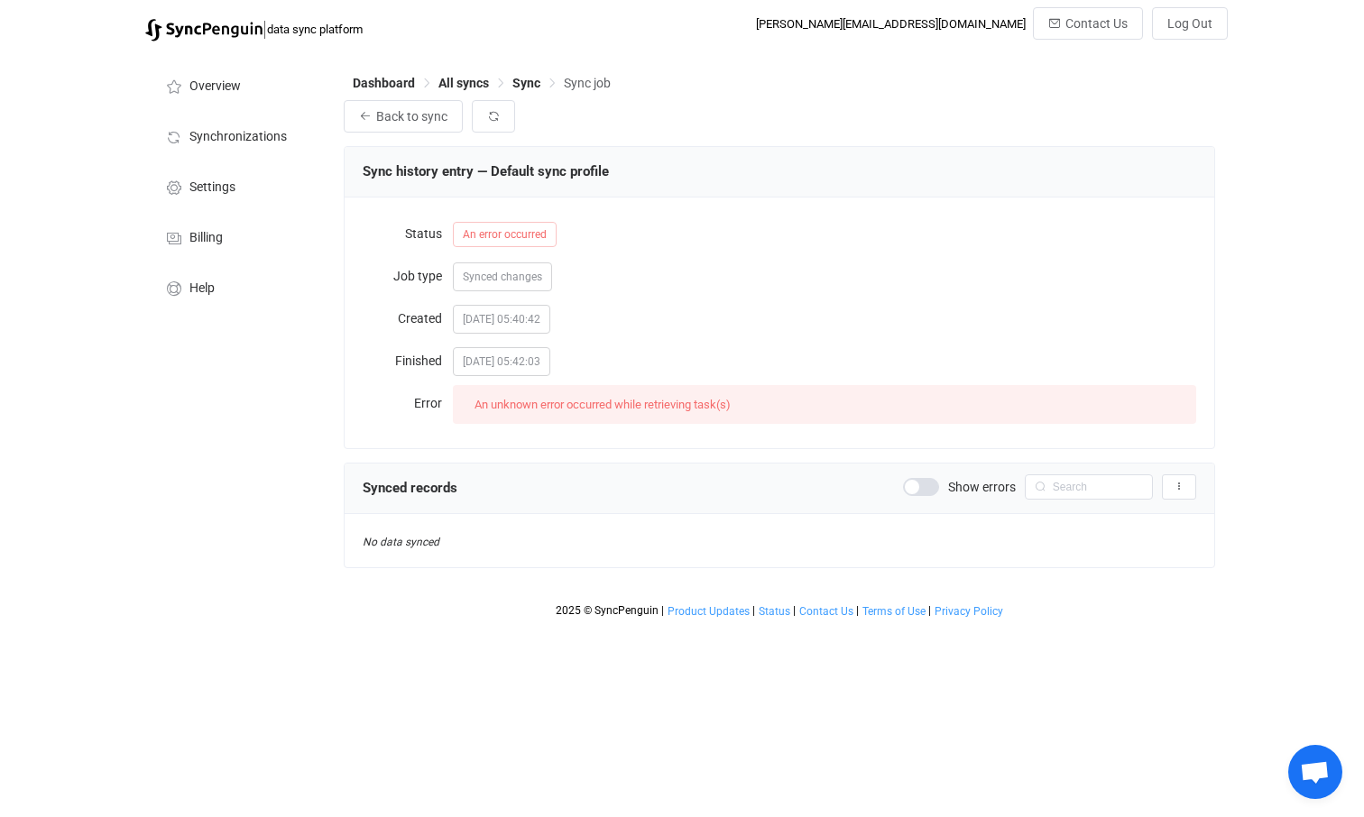
click at [929, 490] on span at bounding box center [921, 487] width 36 height 18
click at [497, 118] on icon "button" at bounding box center [493, 116] width 13 height 13
click at [592, 83] on span "Sync job" at bounding box center [587, 83] width 47 height 14
click at [531, 83] on span "Sync" at bounding box center [526, 83] width 28 height 14
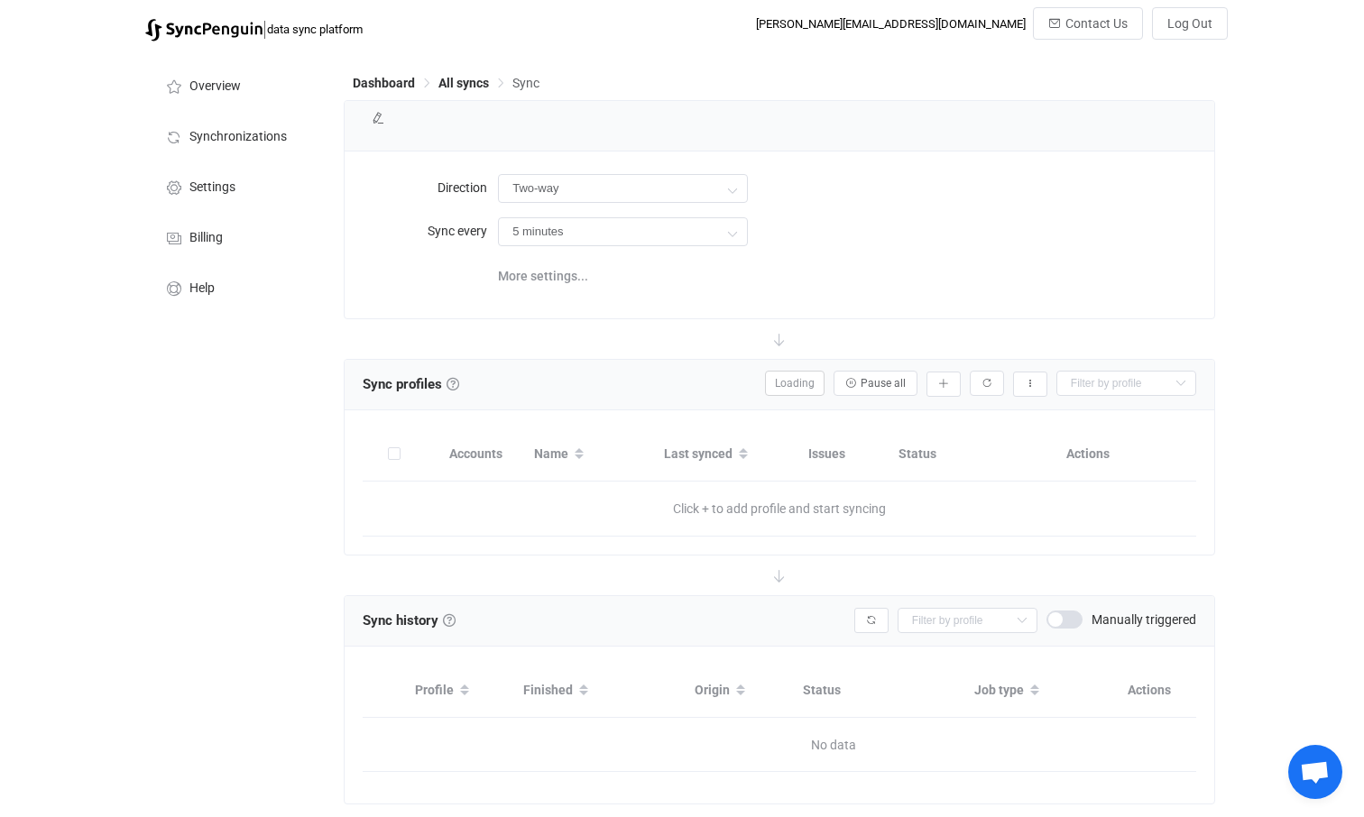
type input "10 minutes"
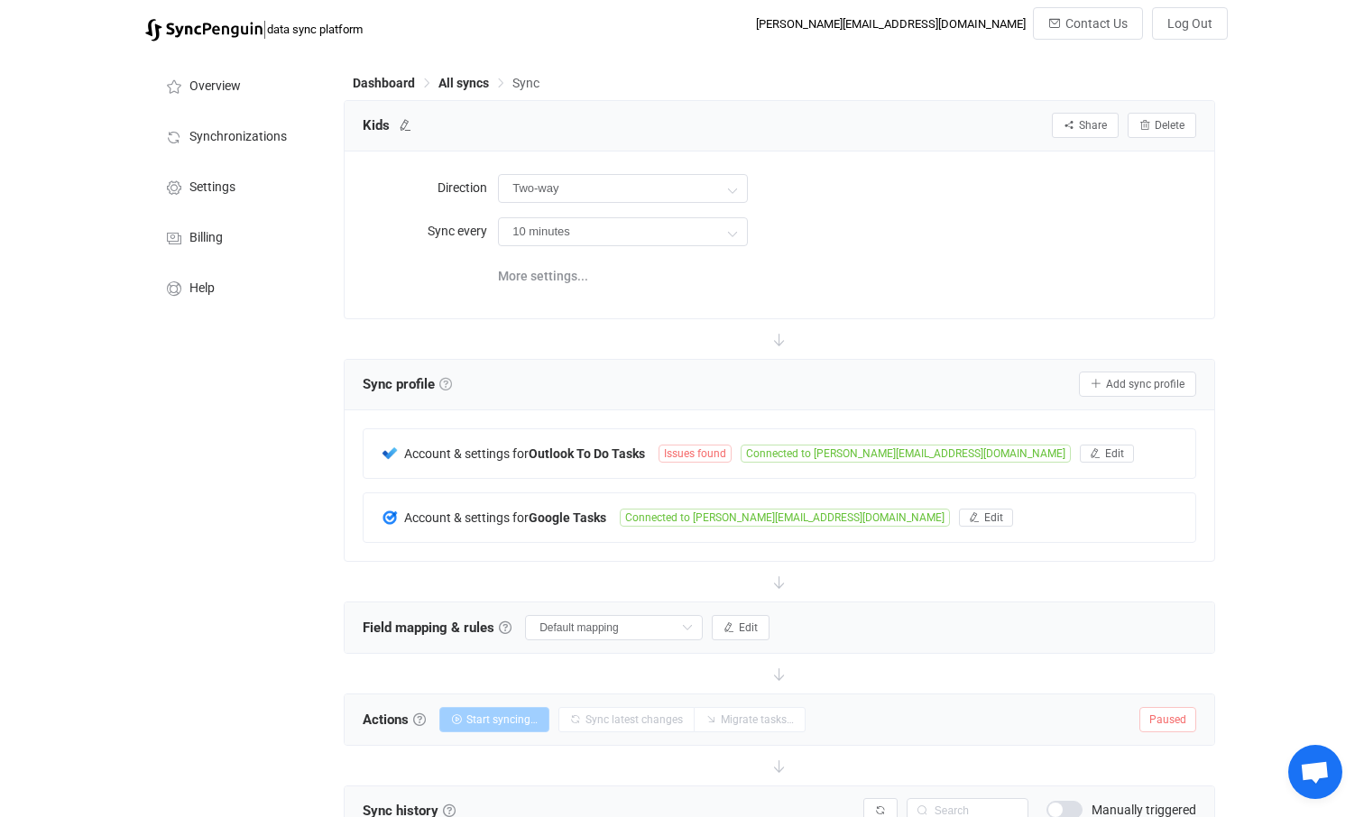
click at [447, 382] on link at bounding box center [445, 384] width 13 height 13
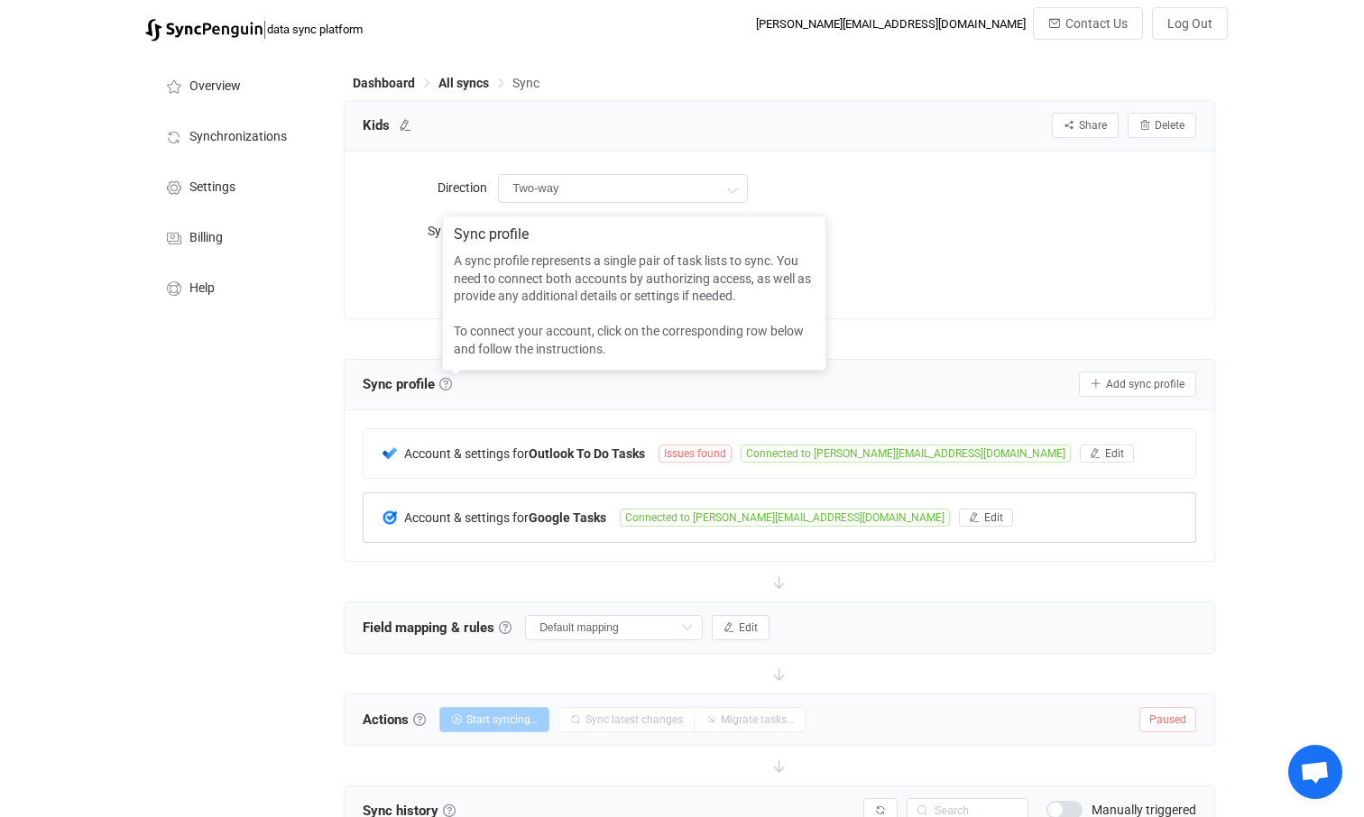
click at [1009, 513] on div "Account & settings for Google Tasks Connected to j.h.karner@gmail.com Edit" at bounding box center [780, 517] width 832 height 49
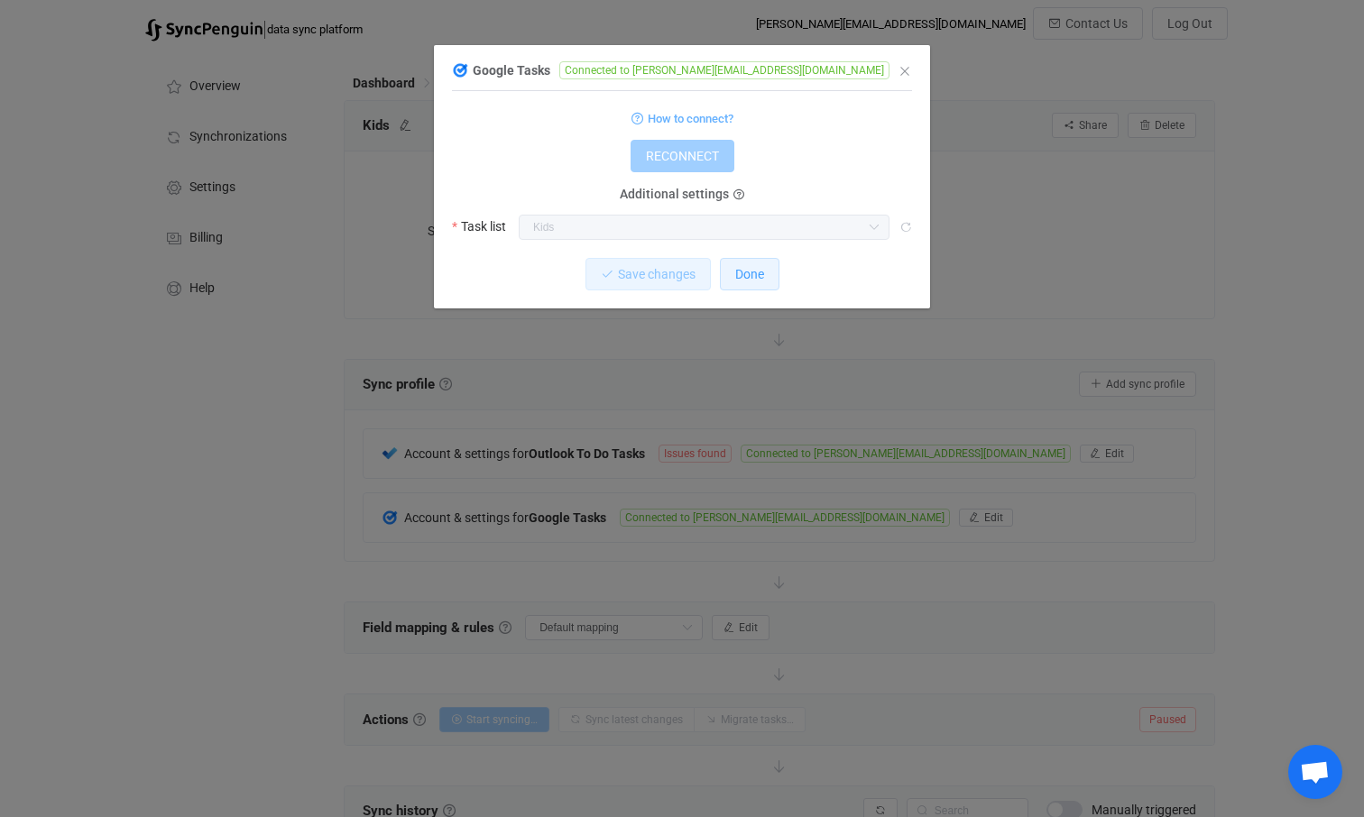
click at [762, 279] on span "Done" at bounding box center [749, 274] width 29 height 14
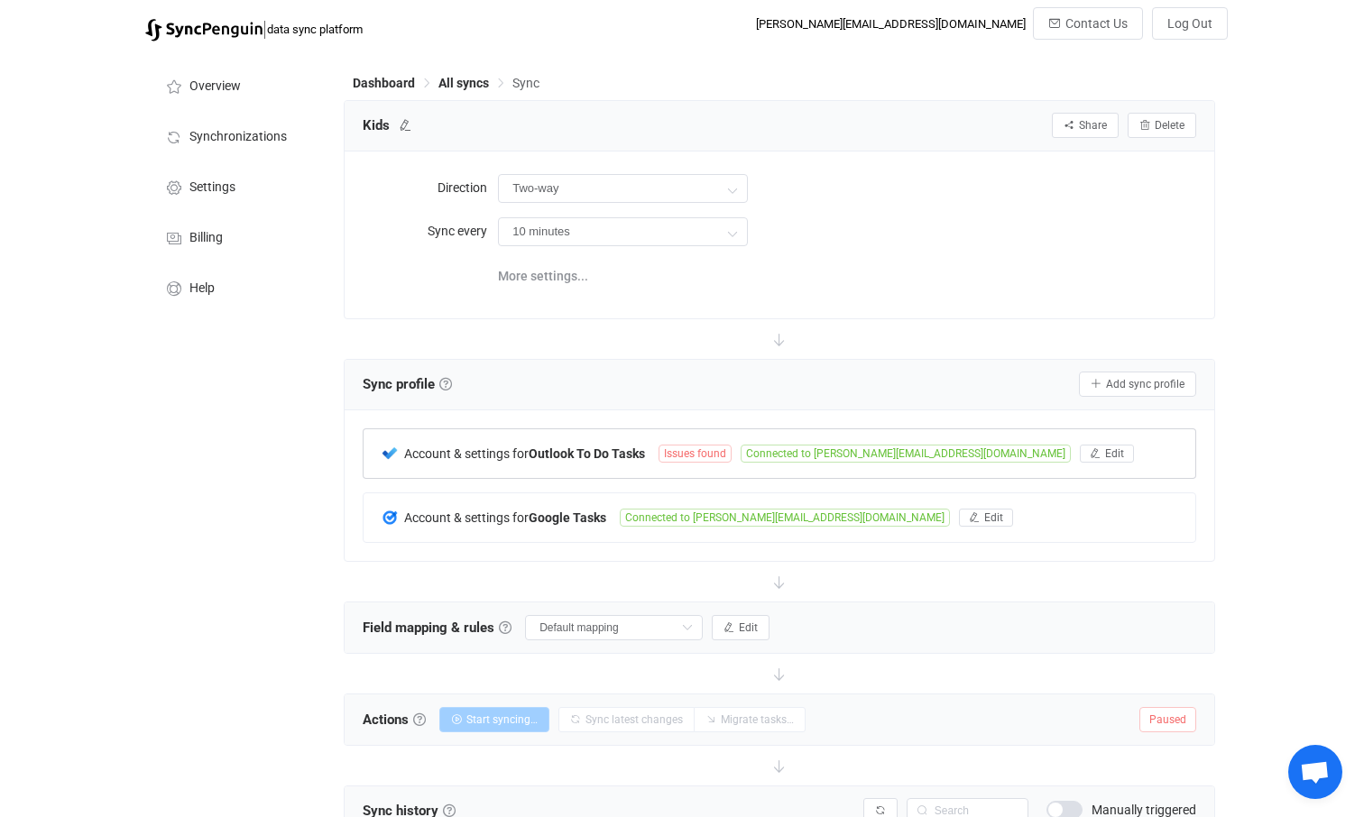
click at [407, 455] on span "Account & settings for" at bounding box center [466, 454] width 124 height 14
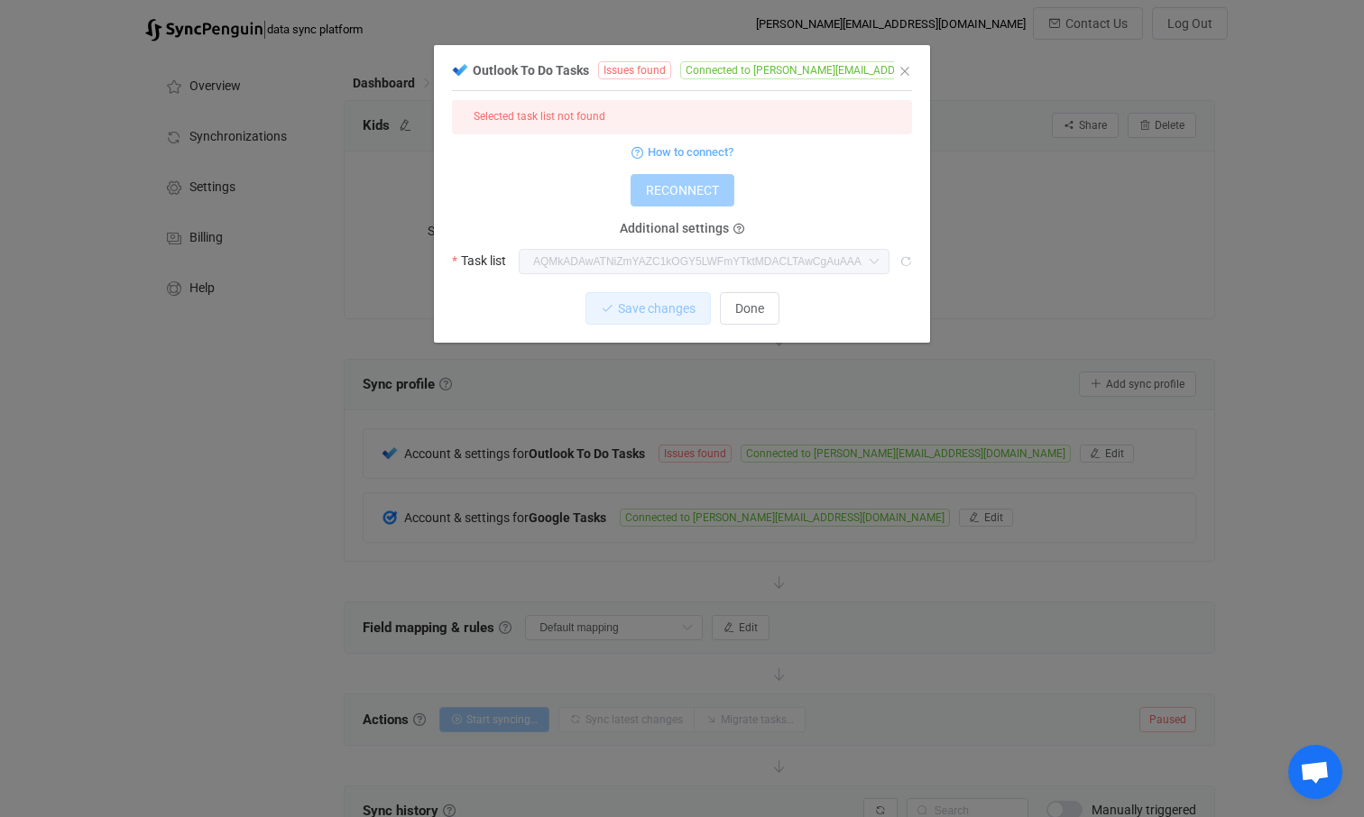
click at [457, 261] on label "Task list" at bounding box center [484, 260] width 65 height 25
click at [479, 257] on label "Task list" at bounding box center [484, 260] width 65 height 25
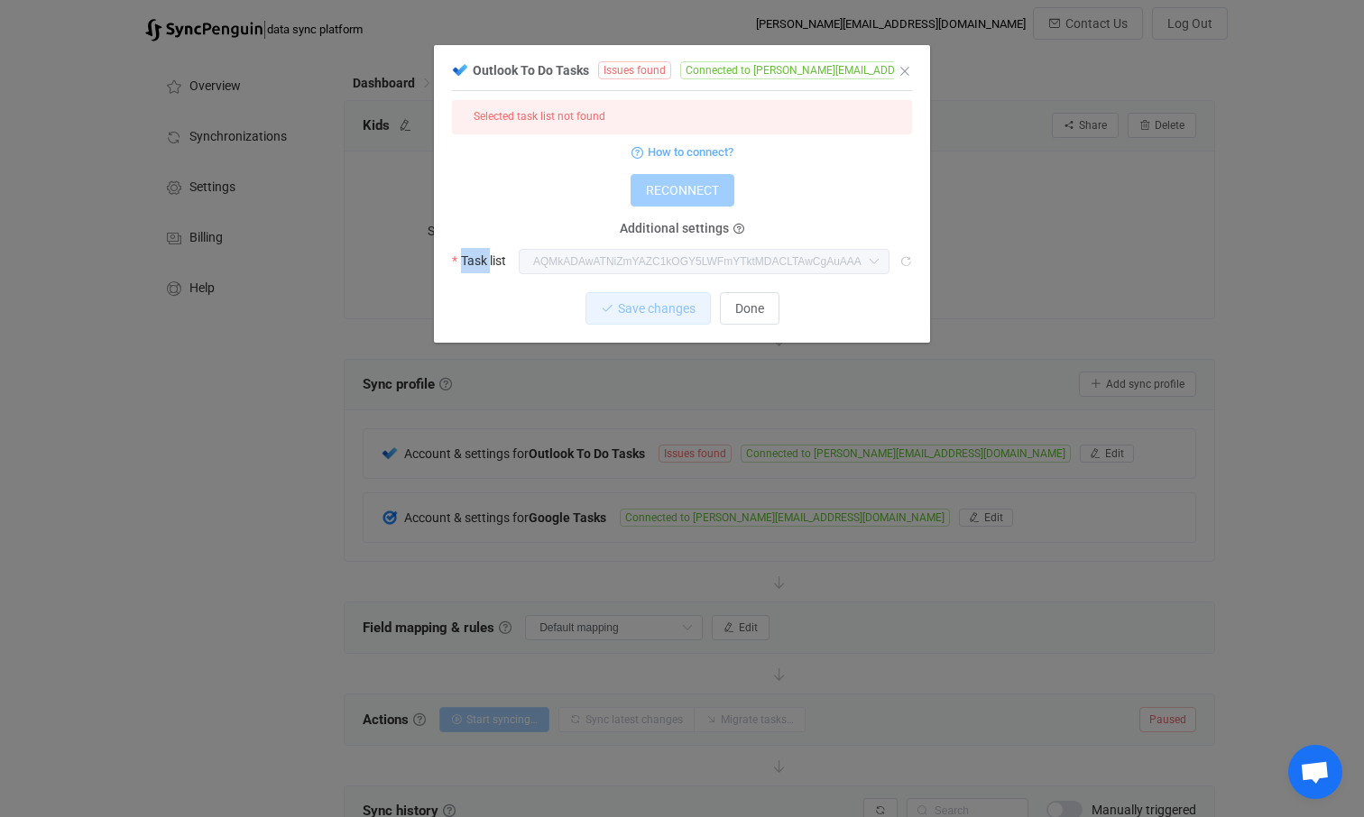
click at [479, 257] on label "Task list" at bounding box center [484, 260] width 65 height 25
click at [522, 69] on span "Outlook To Do Tasks" at bounding box center [531, 70] width 116 height 14
click at [462, 71] on img "dialog" at bounding box center [460, 70] width 16 height 16
click at [770, 312] on button "Done" at bounding box center [750, 308] width 60 height 32
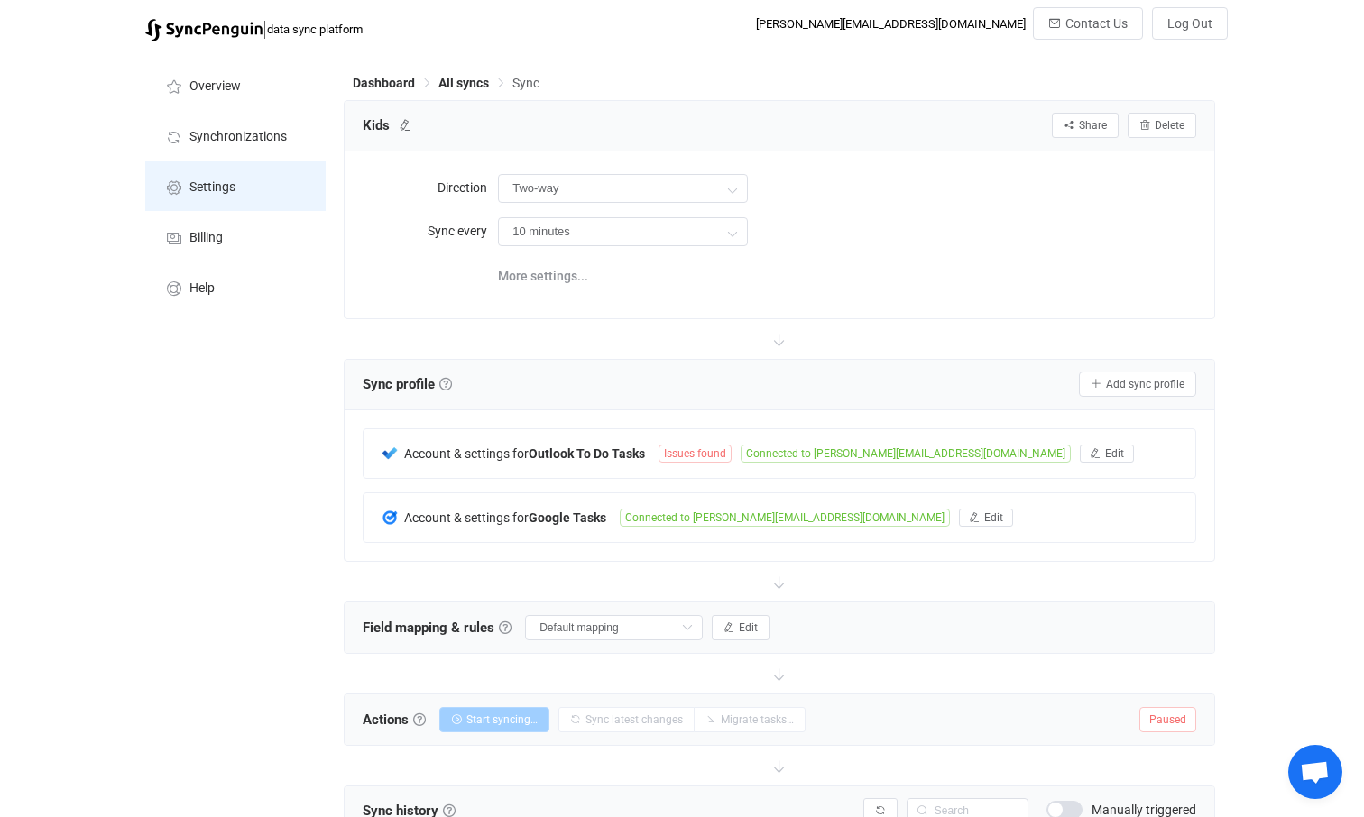
click at [214, 185] on span "Settings" at bounding box center [212, 187] width 46 height 14
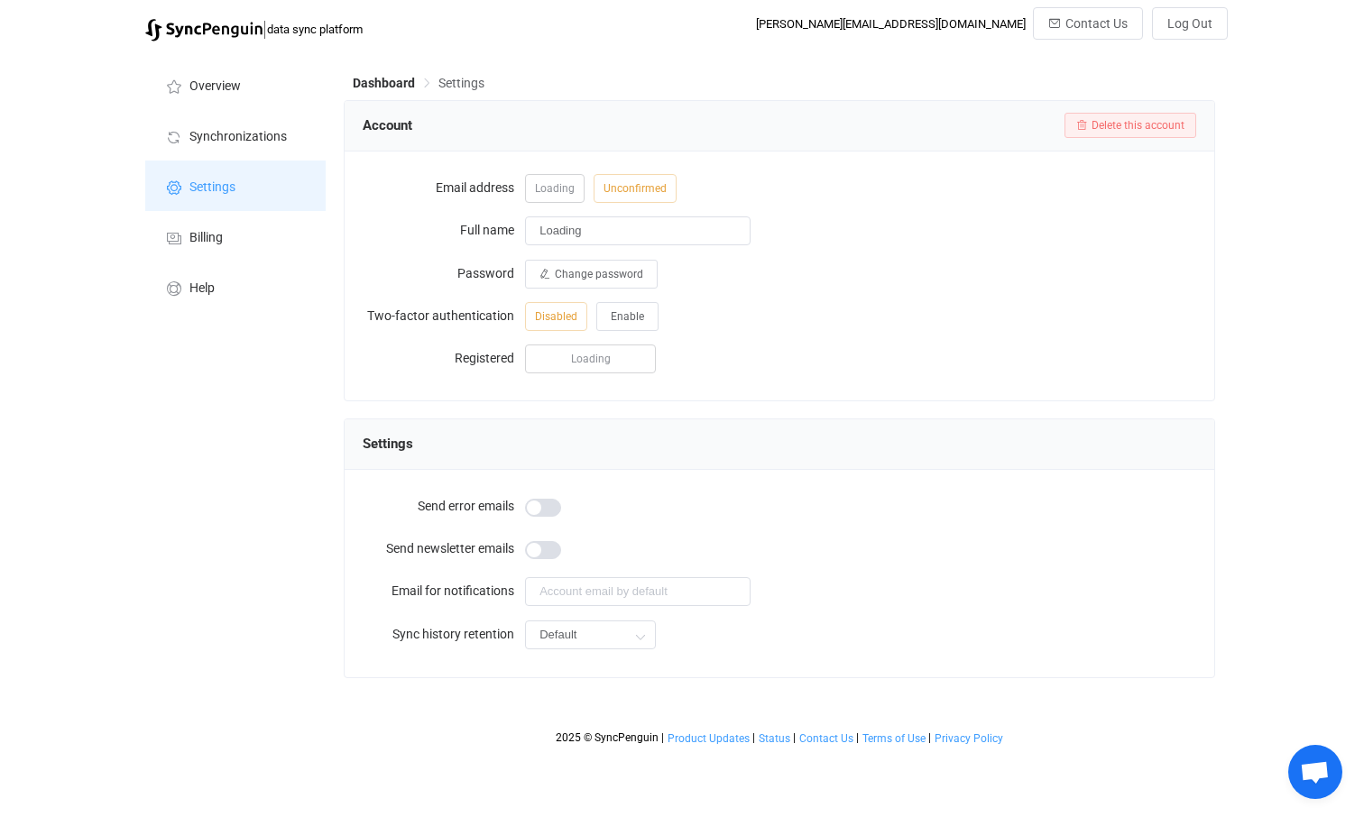
type input "[PERSON_NAME]"
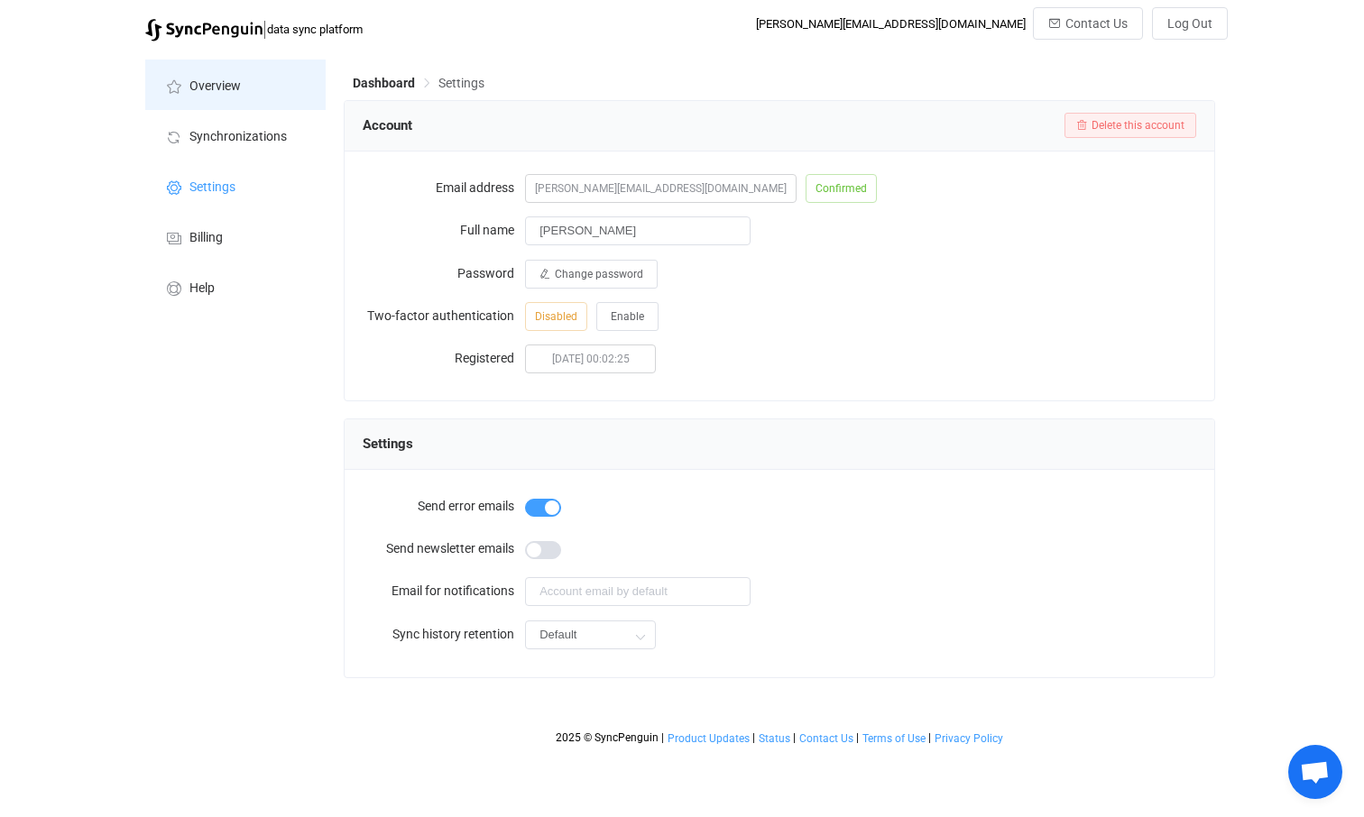
click at [216, 92] on span "Overview" at bounding box center [214, 86] width 51 height 14
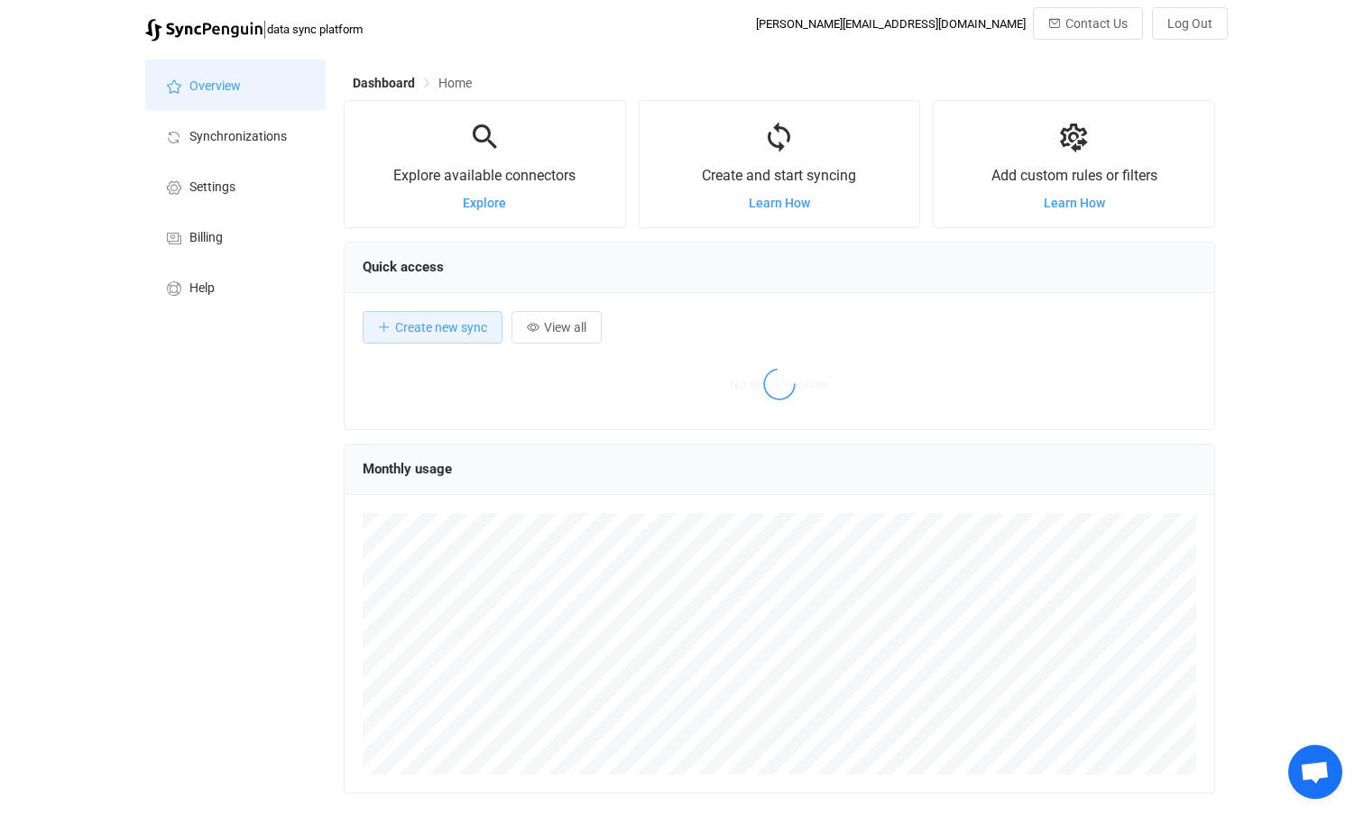
scroll to position [350, 870]
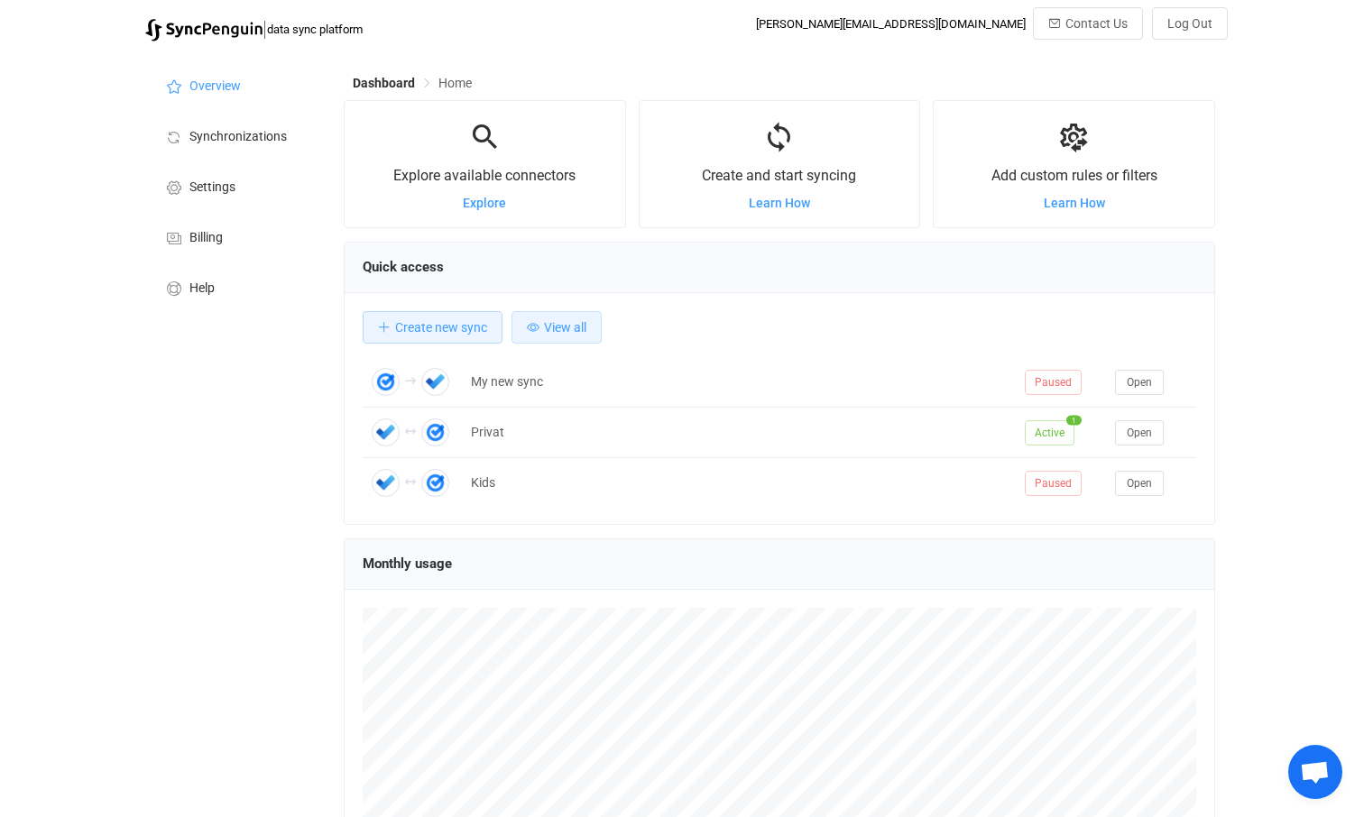
click at [557, 324] on span "View all" at bounding box center [565, 327] width 42 height 14
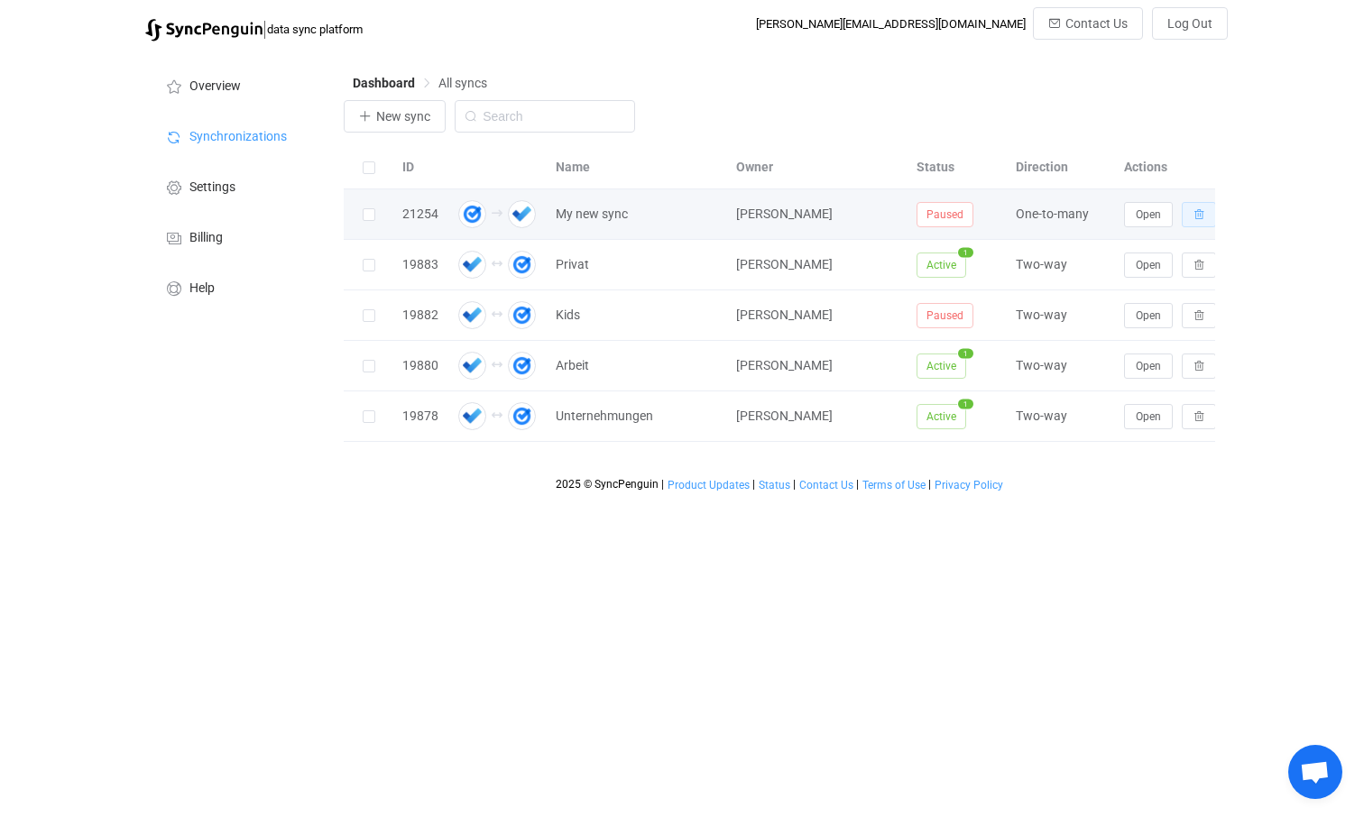
click at [1197, 215] on icon "button" at bounding box center [1198, 214] width 11 height 11
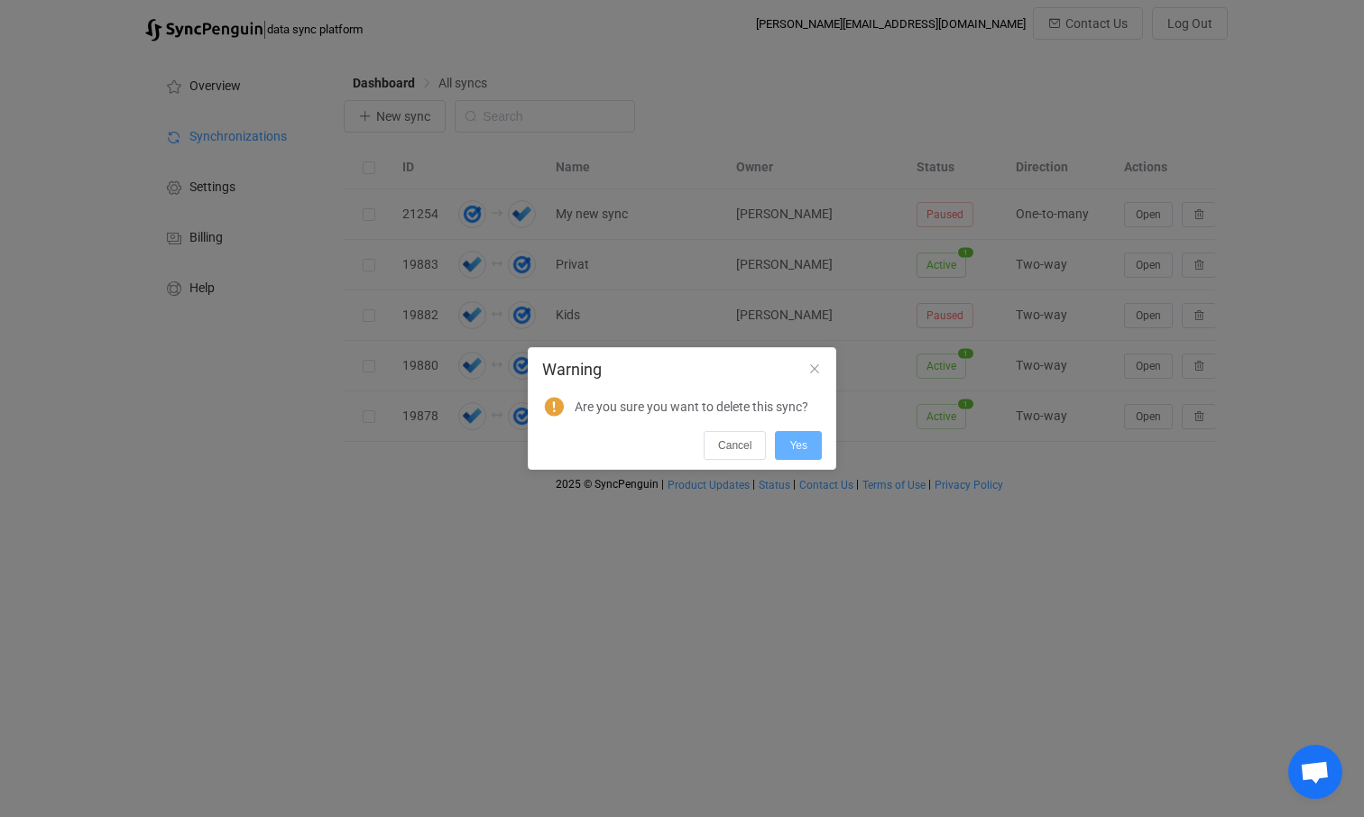
click at [795, 441] on span "Yes" at bounding box center [798, 445] width 18 height 13
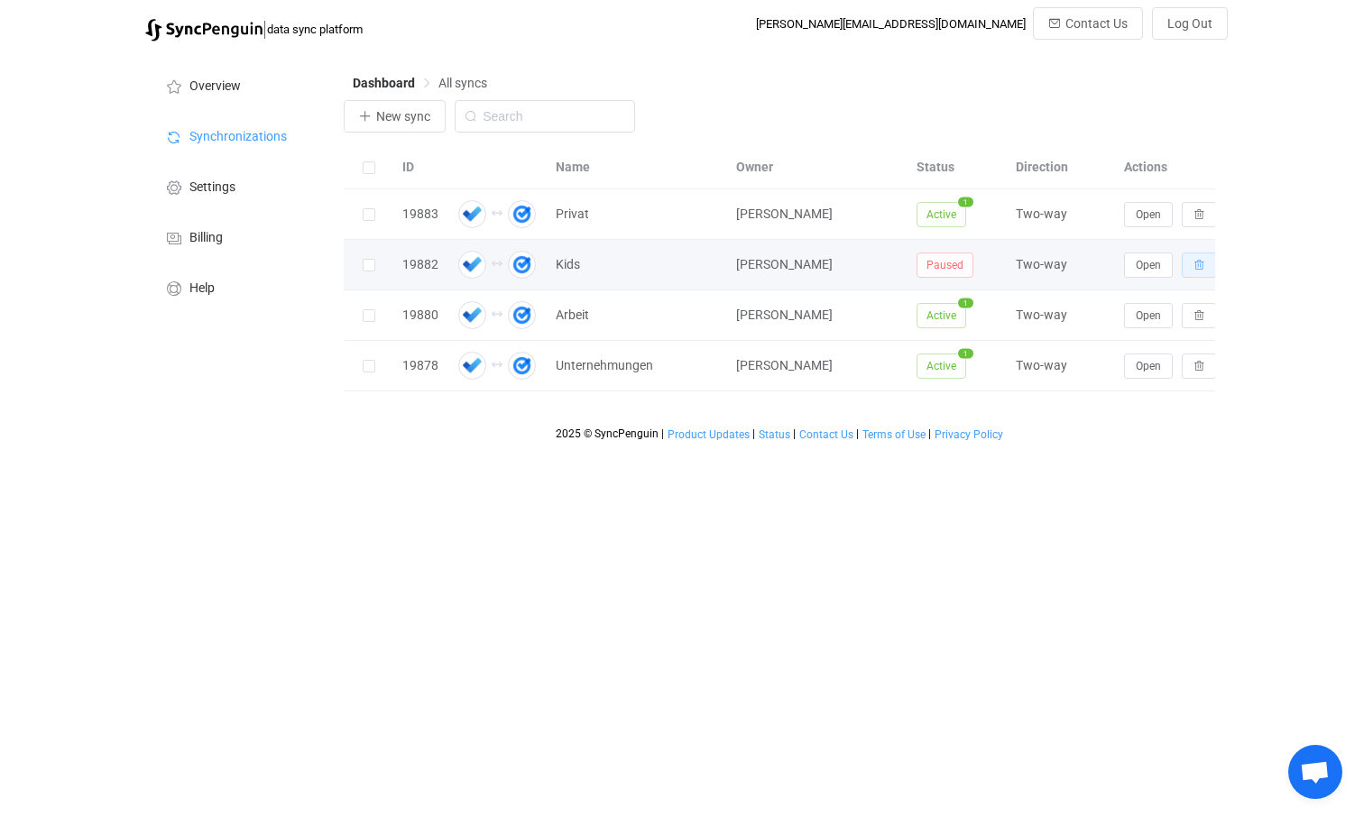
click at [1199, 266] on icon "button" at bounding box center [1198, 265] width 11 height 11
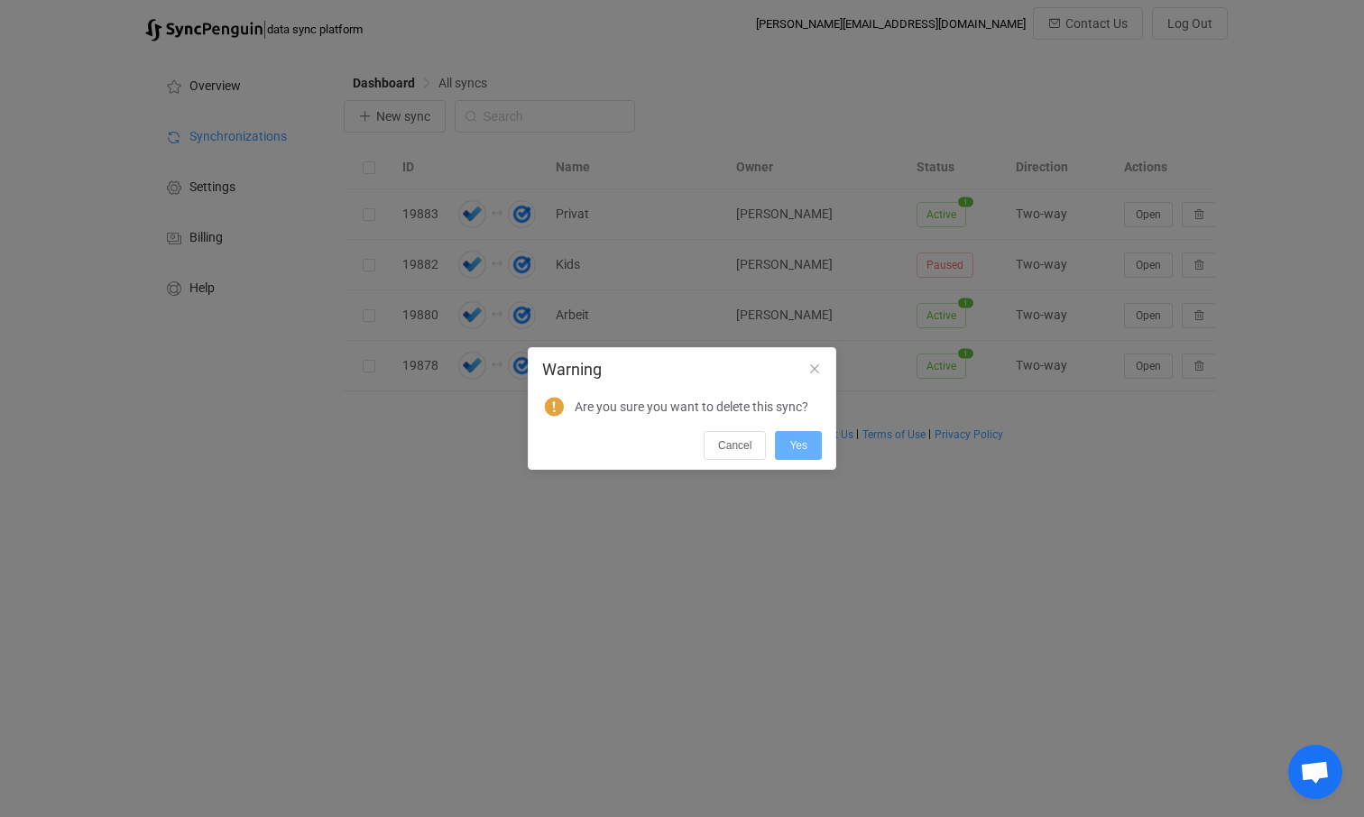
click at [804, 446] on span "Yes" at bounding box center [798, 445] width 18 height 13
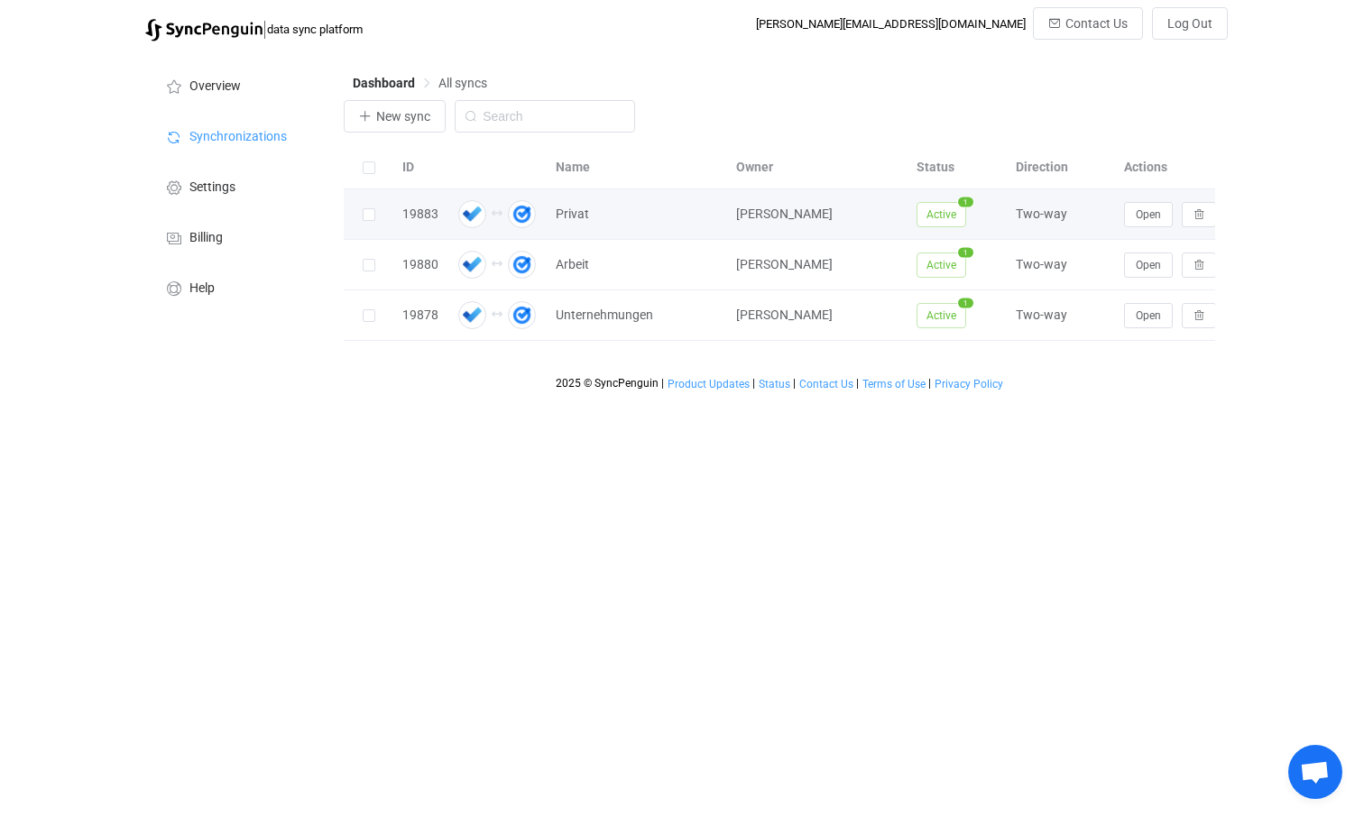
click at [686, 230] on td "Privat" at bounding box center [637, 214] width 180 height 51
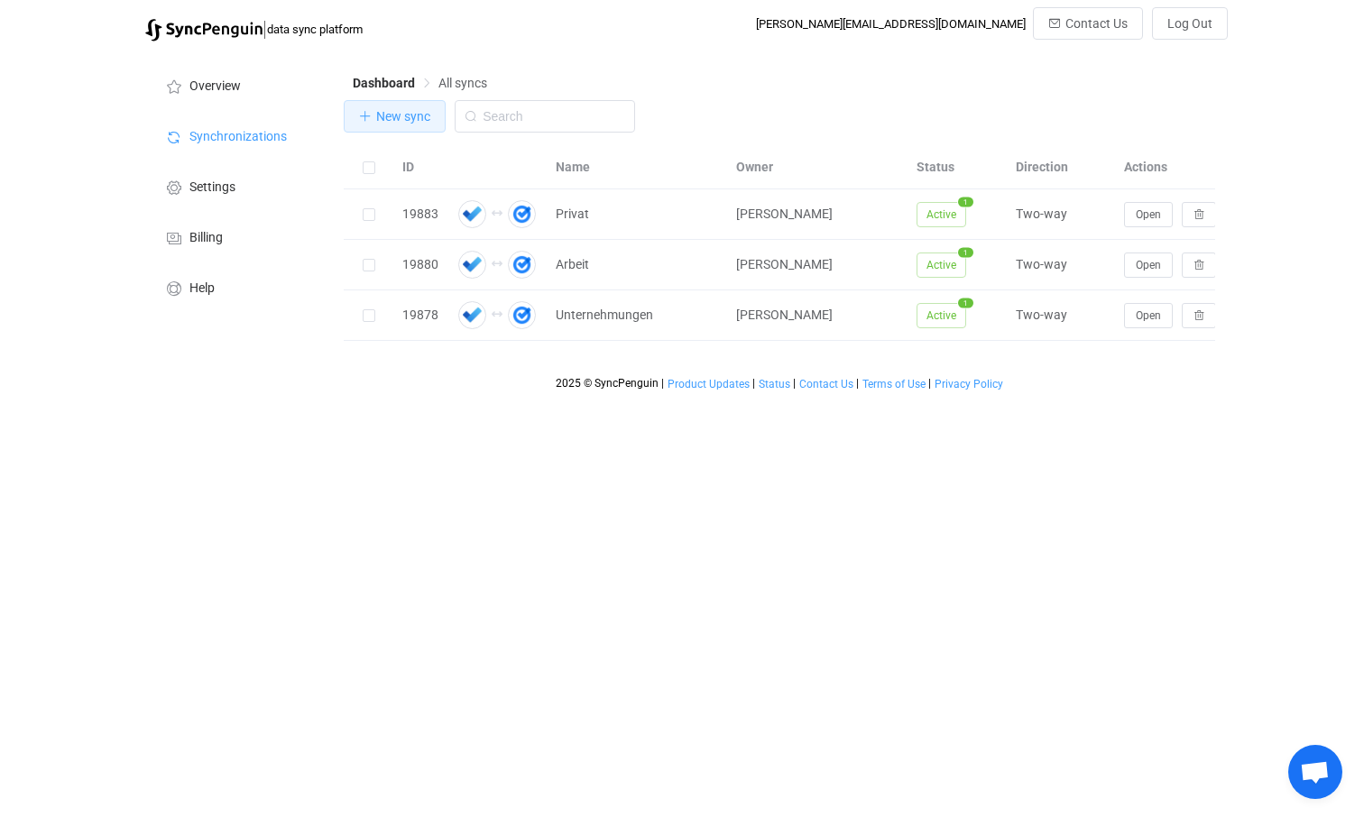
click at [383, 115] on span "New sync" at bounding box center [403, 116] width 54 height 14
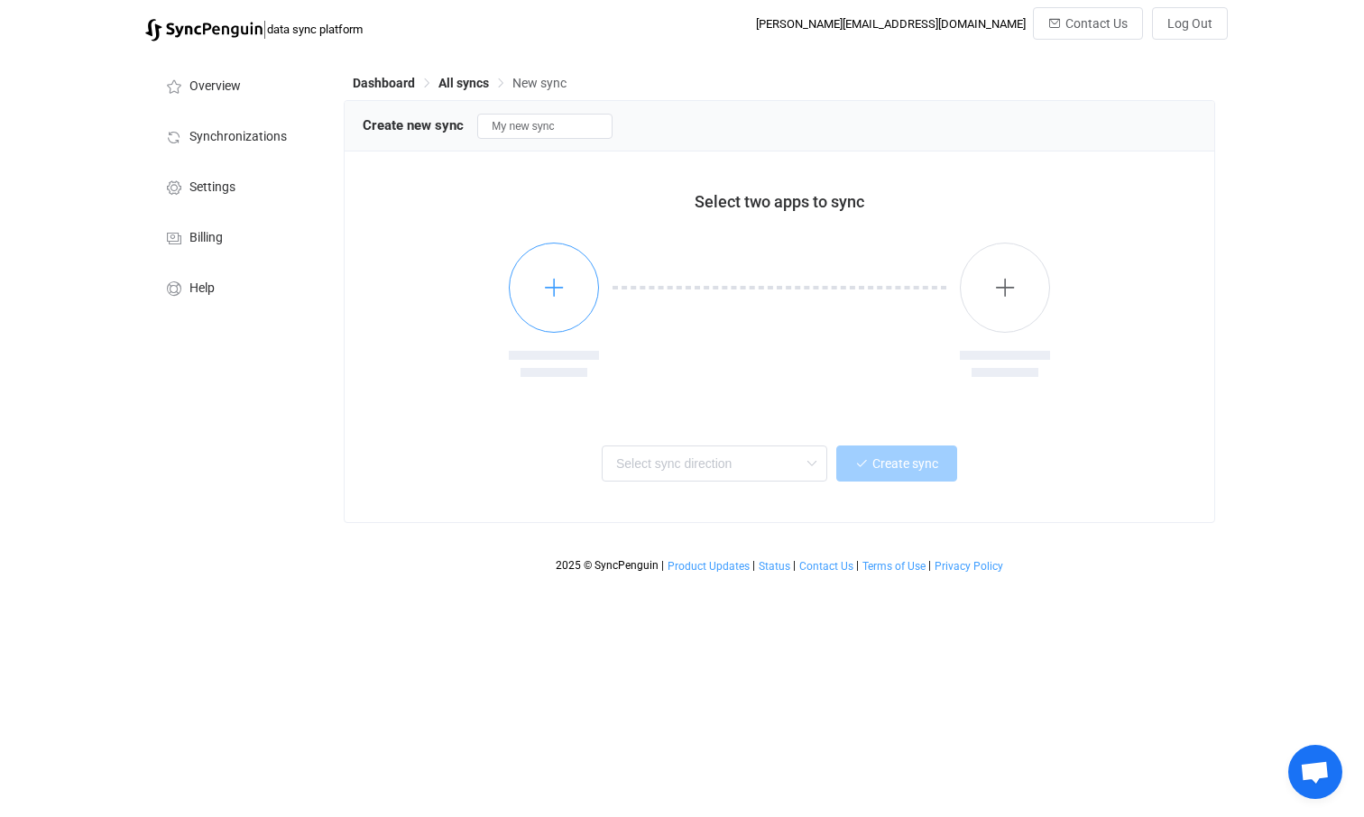
click at [553, 286] on icon "button" at bounding box center [554, 287] width 23 height 23
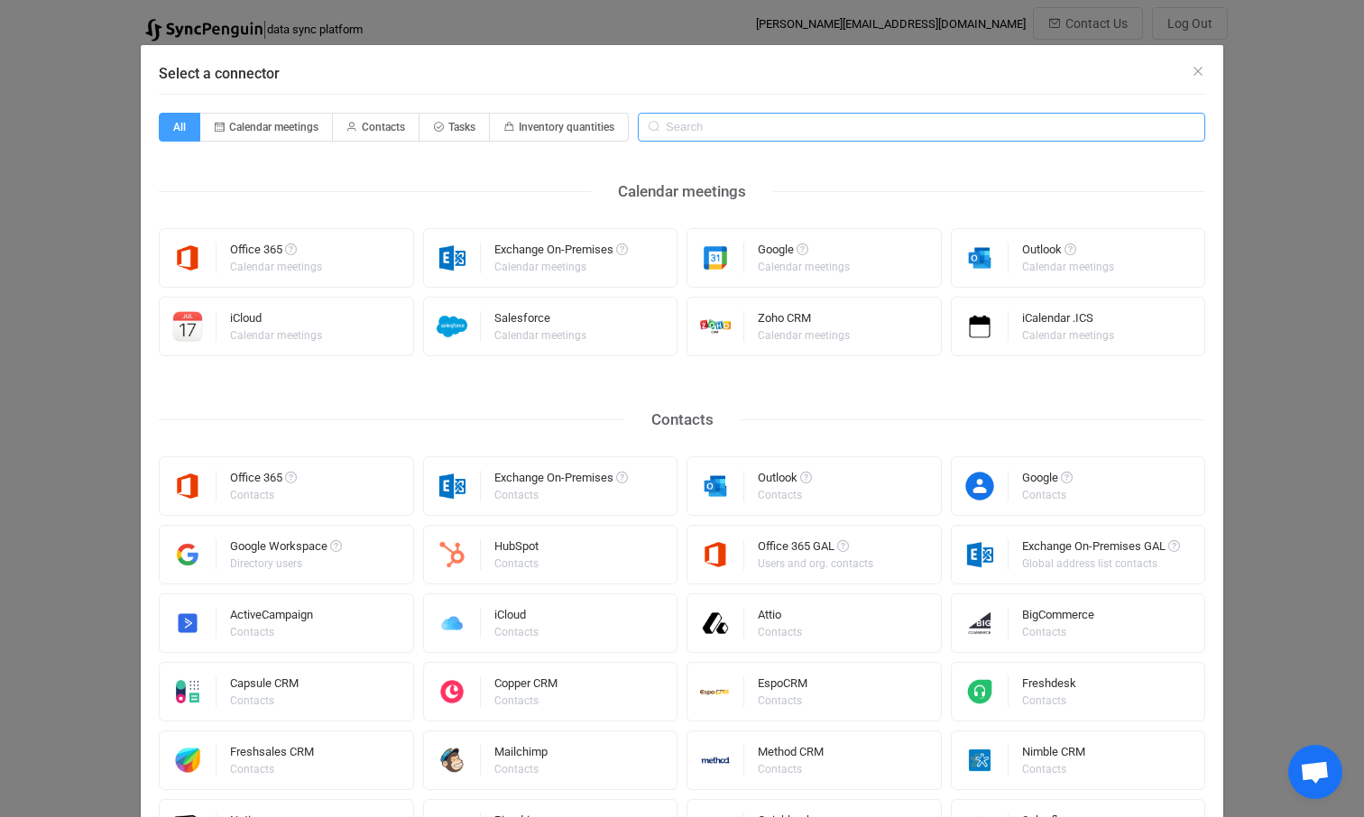
click at [731, 127] on input "Select a connector" at bounding box center [921, 127] width 567 height 29
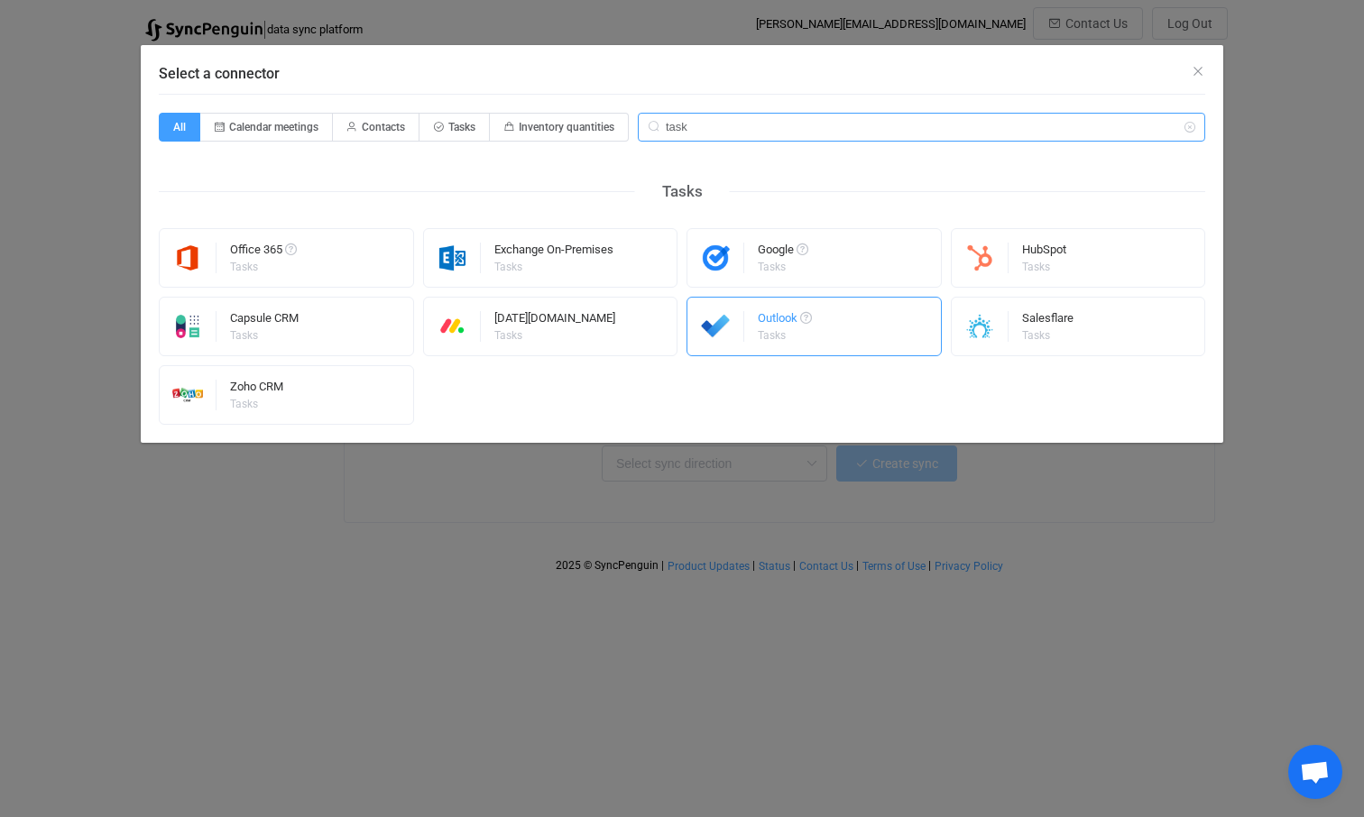
type input "task"
click at [778, 342] on div "Outlook Tasks" at bounding box center [785, 326] width 54 height 47
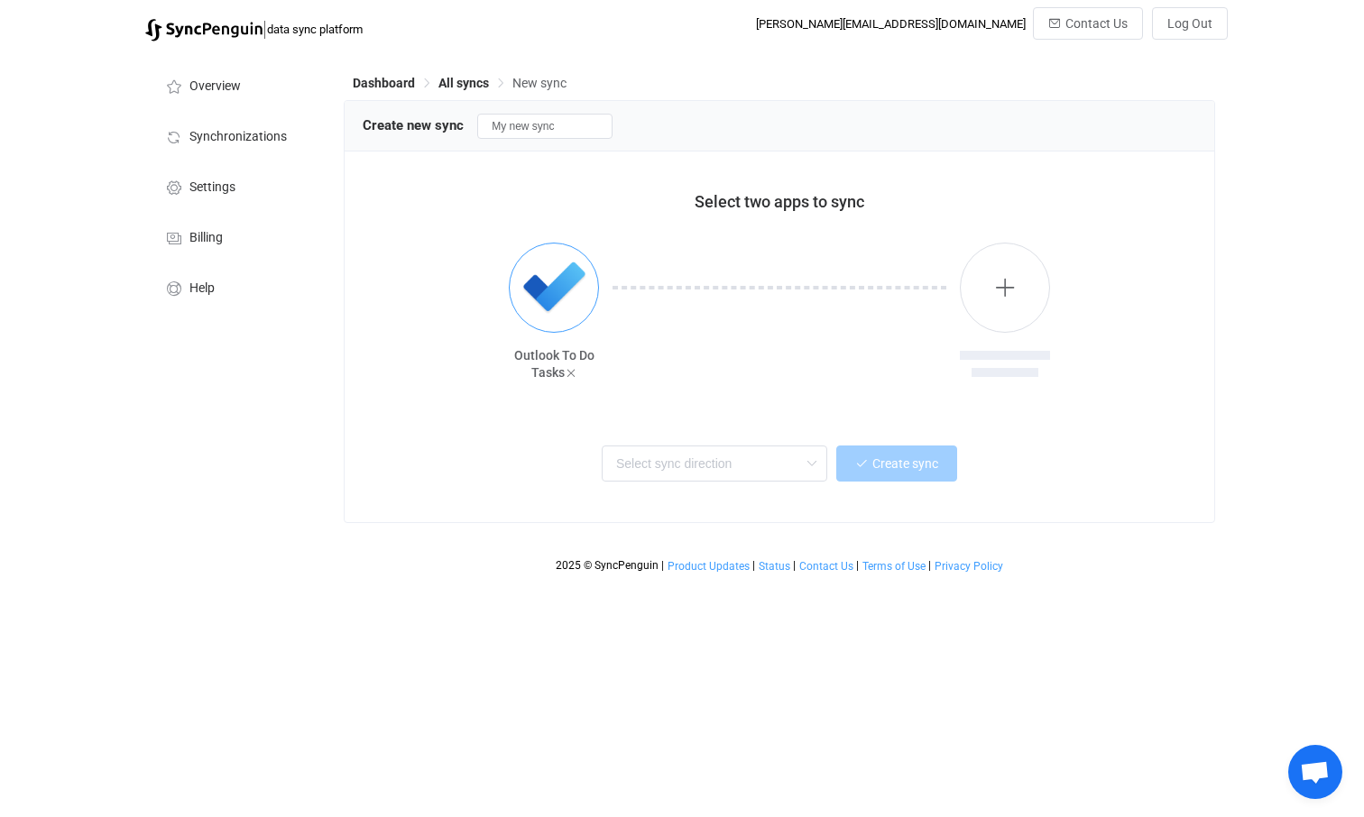
click at [568, 290] on img "button" at bounding box center [554, 288] width 68 height 68
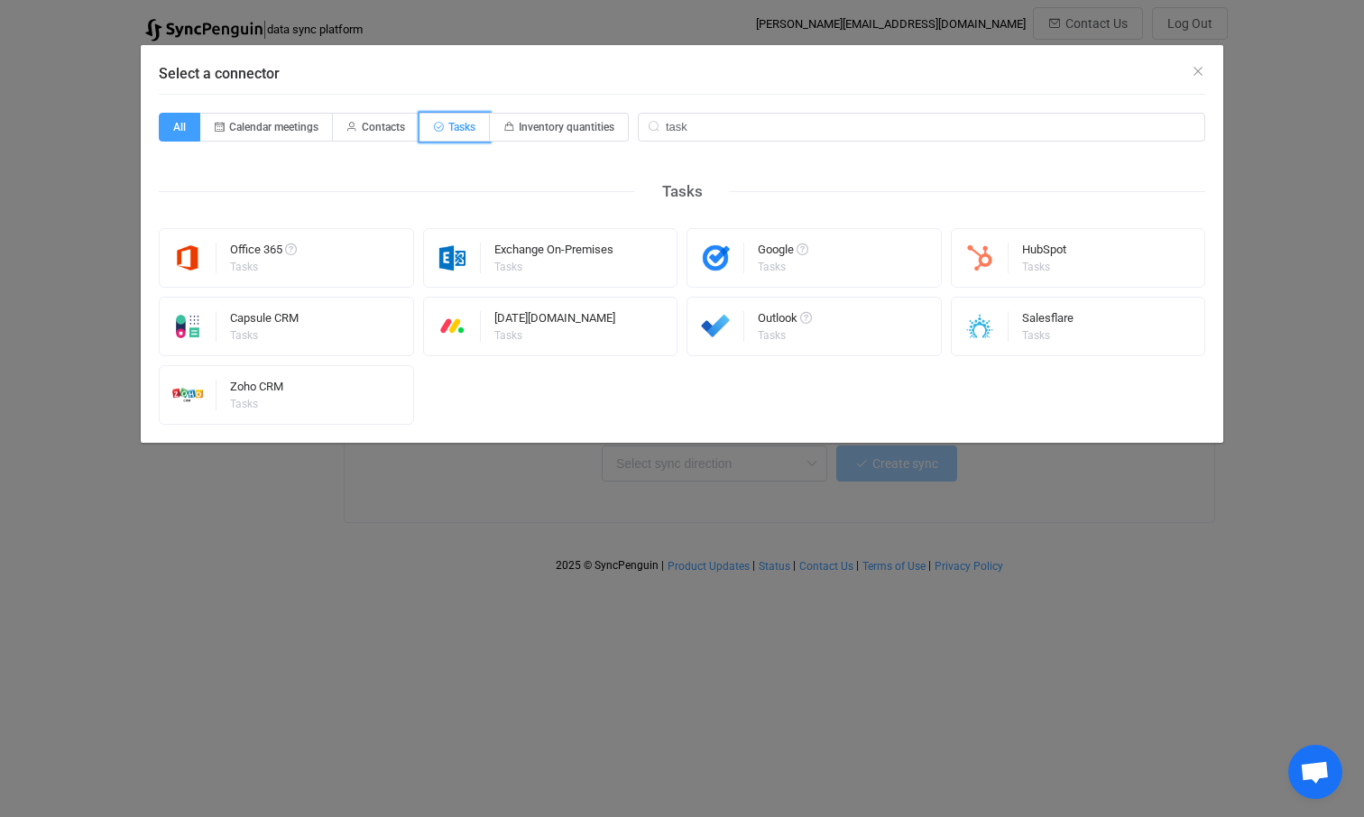
click at [452, 122] on span "Tasks" at bounding box center [461, 127] width 27 height 13
click at [436, 122] on input "Tasks" at bounding box center [430, 121] width 12 height 12
radio input "true"
radio input "false"
click at [781, 339] on div "Tasks" at bounding box center [783, 335] width 51 height 11
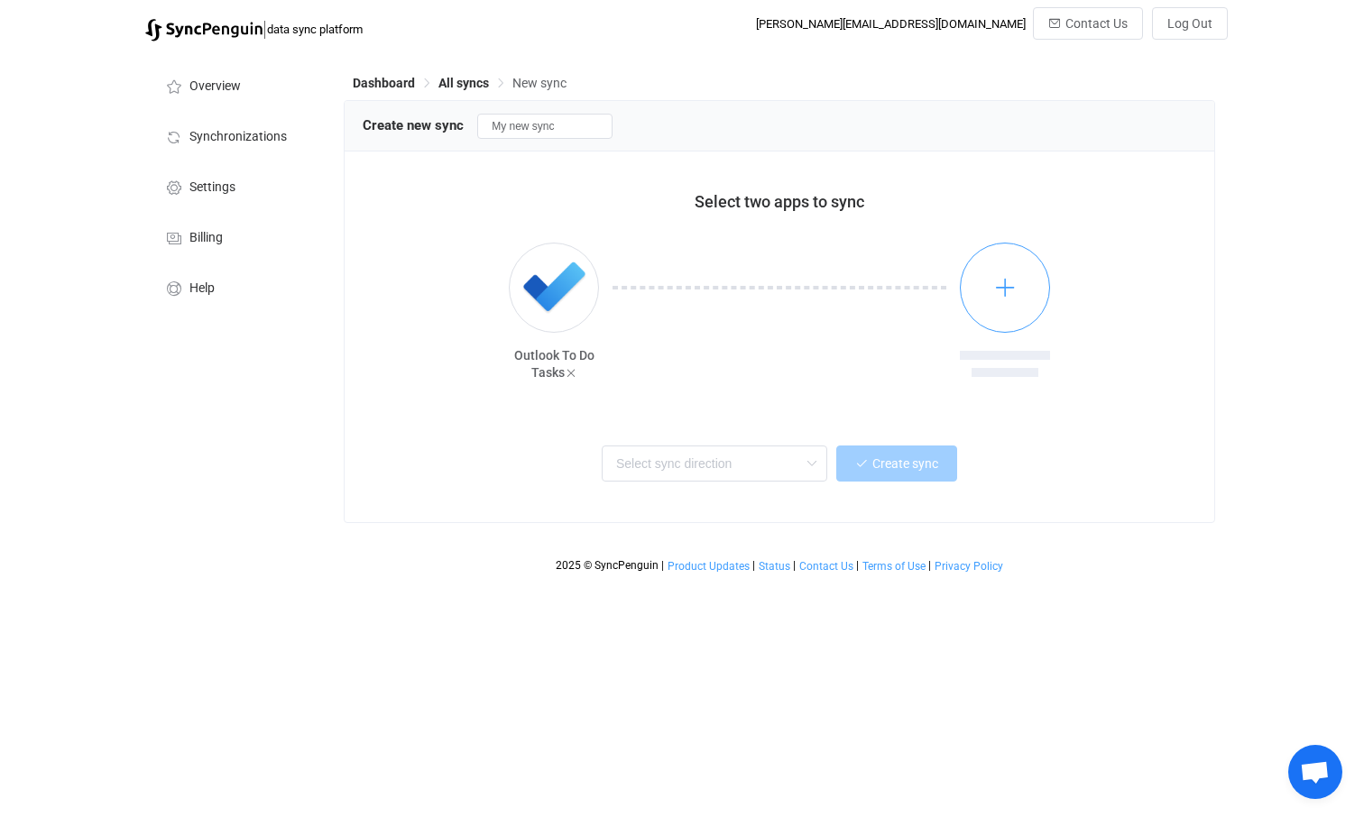
click at [997, 291] on icon "button" at bounding box center [1005, 287] width 23 height 23
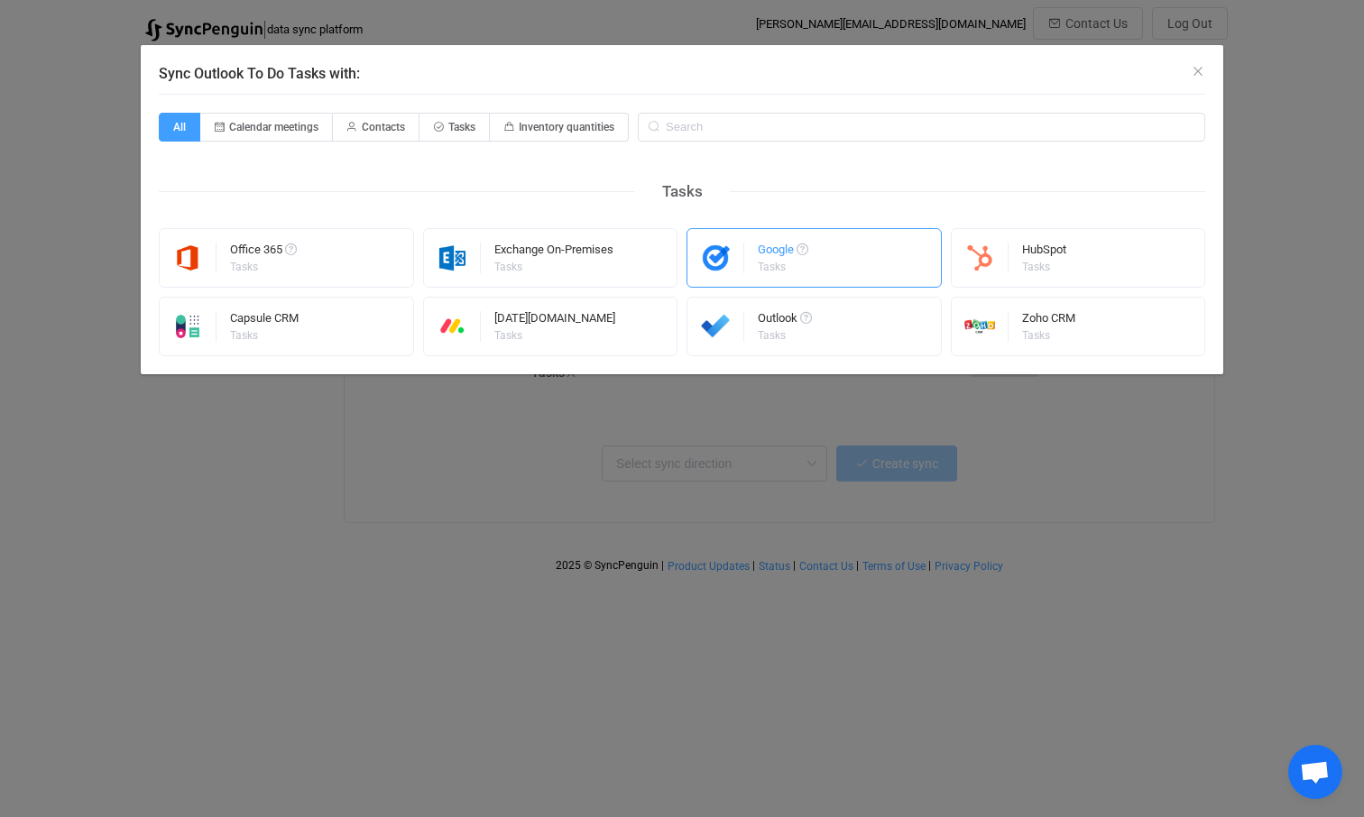
click at [776, 274] on div "Google Tasks" at bounding box center [783, 258] width 51 height 47
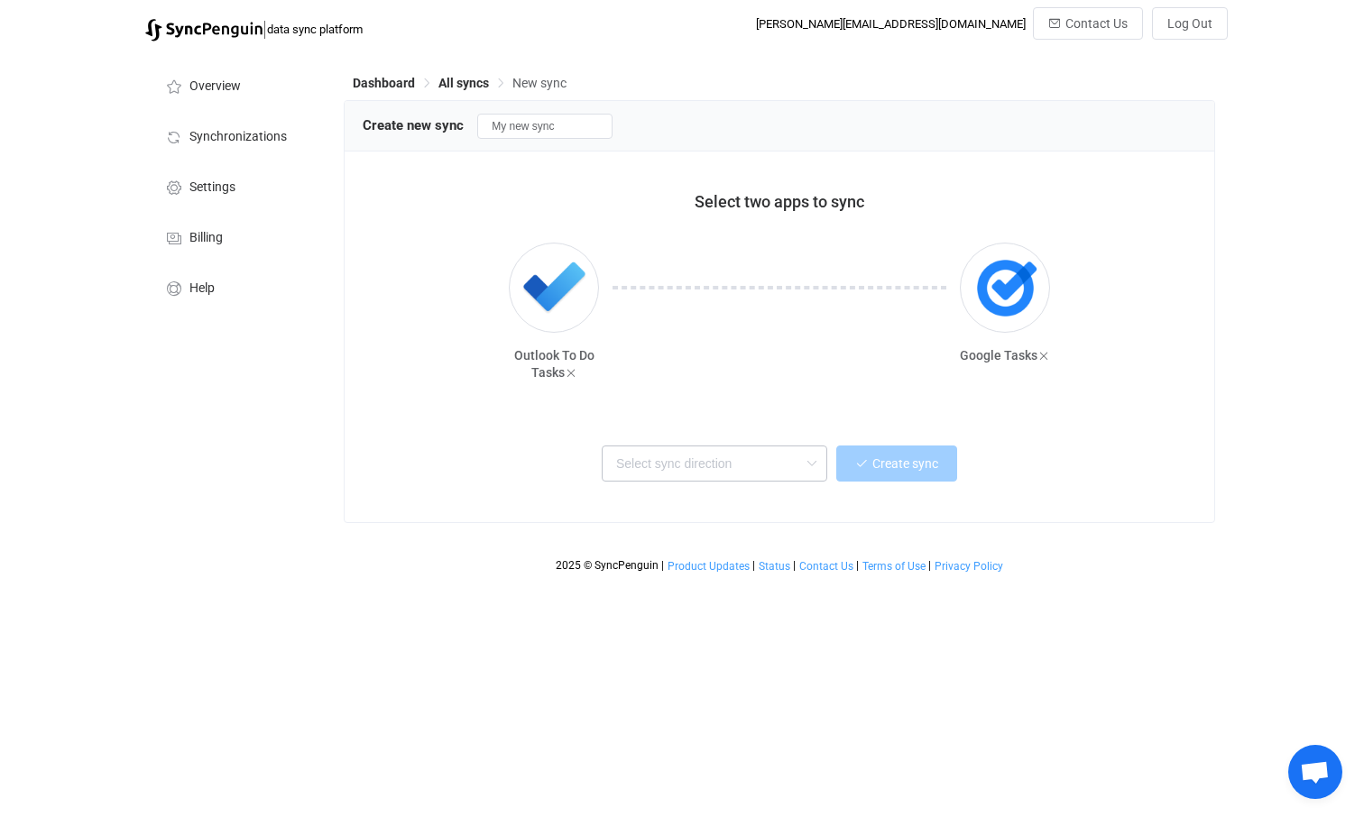
click at [811, 463] on icon at bounding box center [811, 464] width 23 height 36
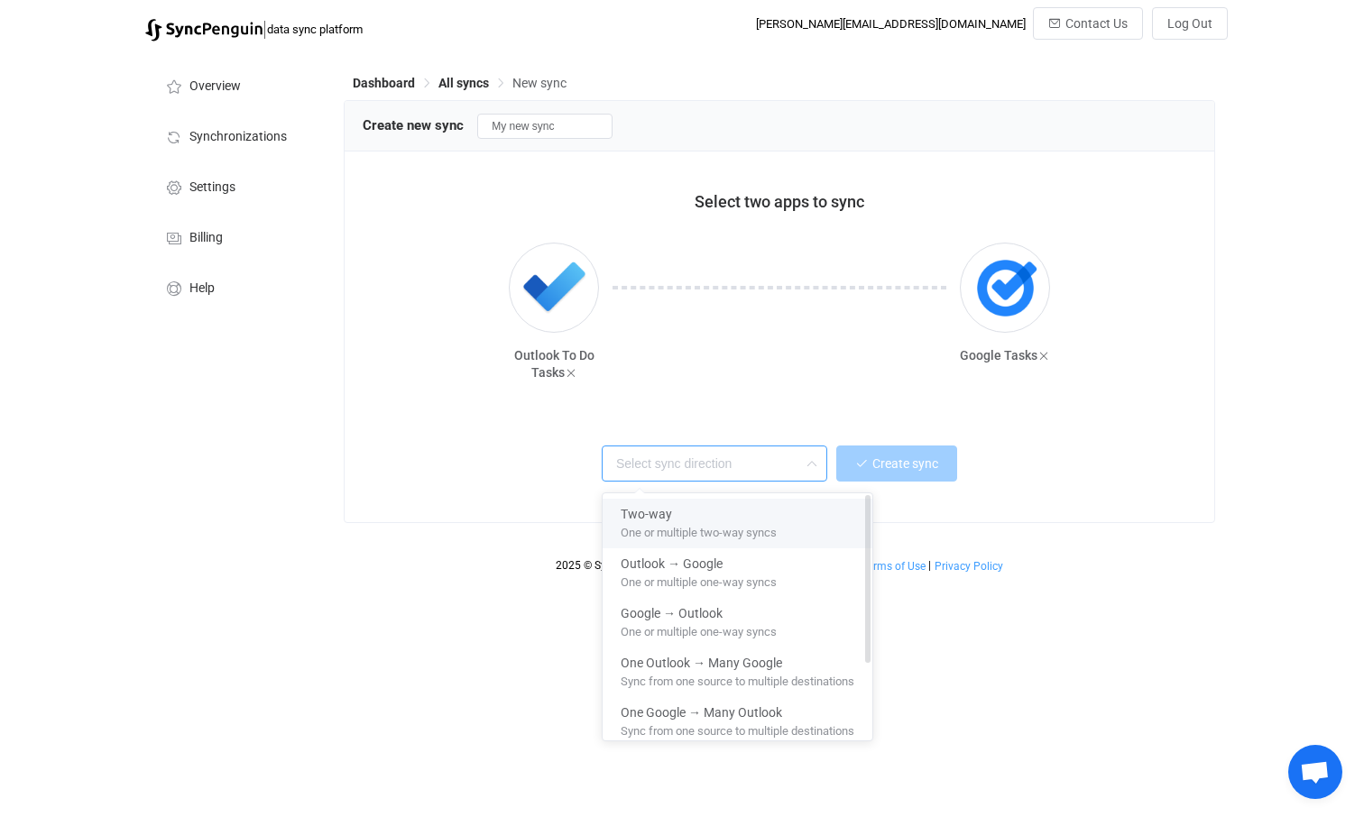
click at [688, 531] on span "One or multiple two-way syncs" at bounding box center [699, 530] width 156 height 20
type input "Two-way"
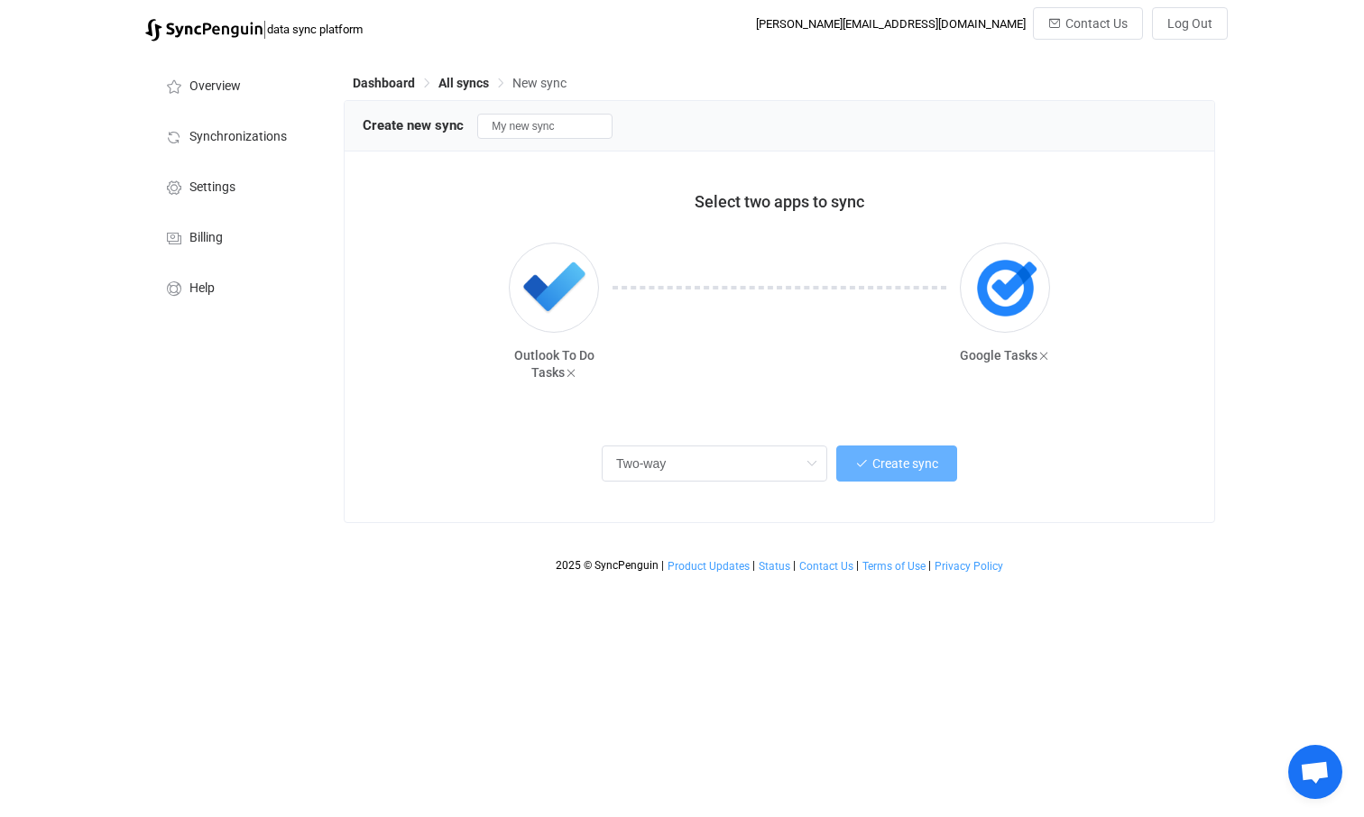
click at [911, 463] on span "Create sync" at bounding box center [905, 463] width 66 height 14
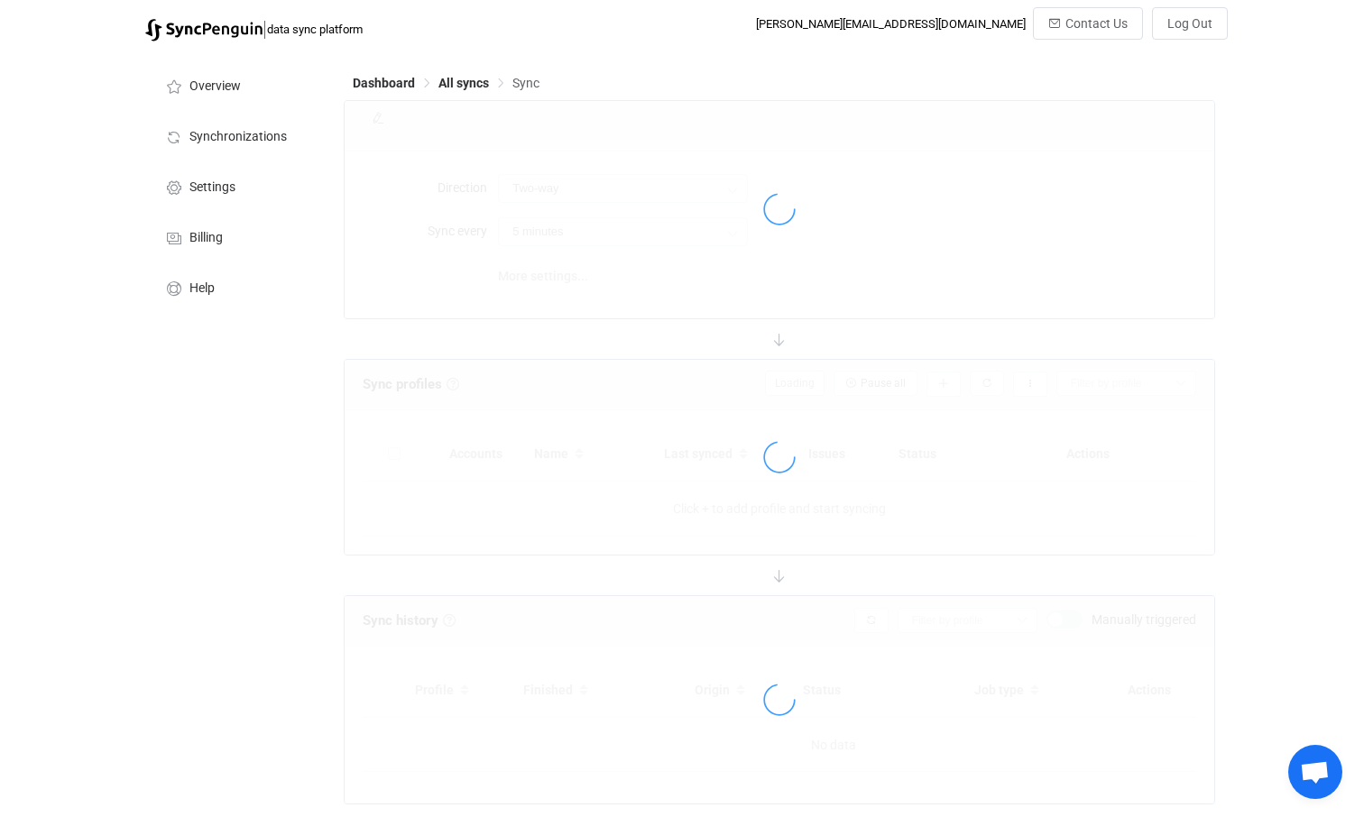
type input "10 minutes"
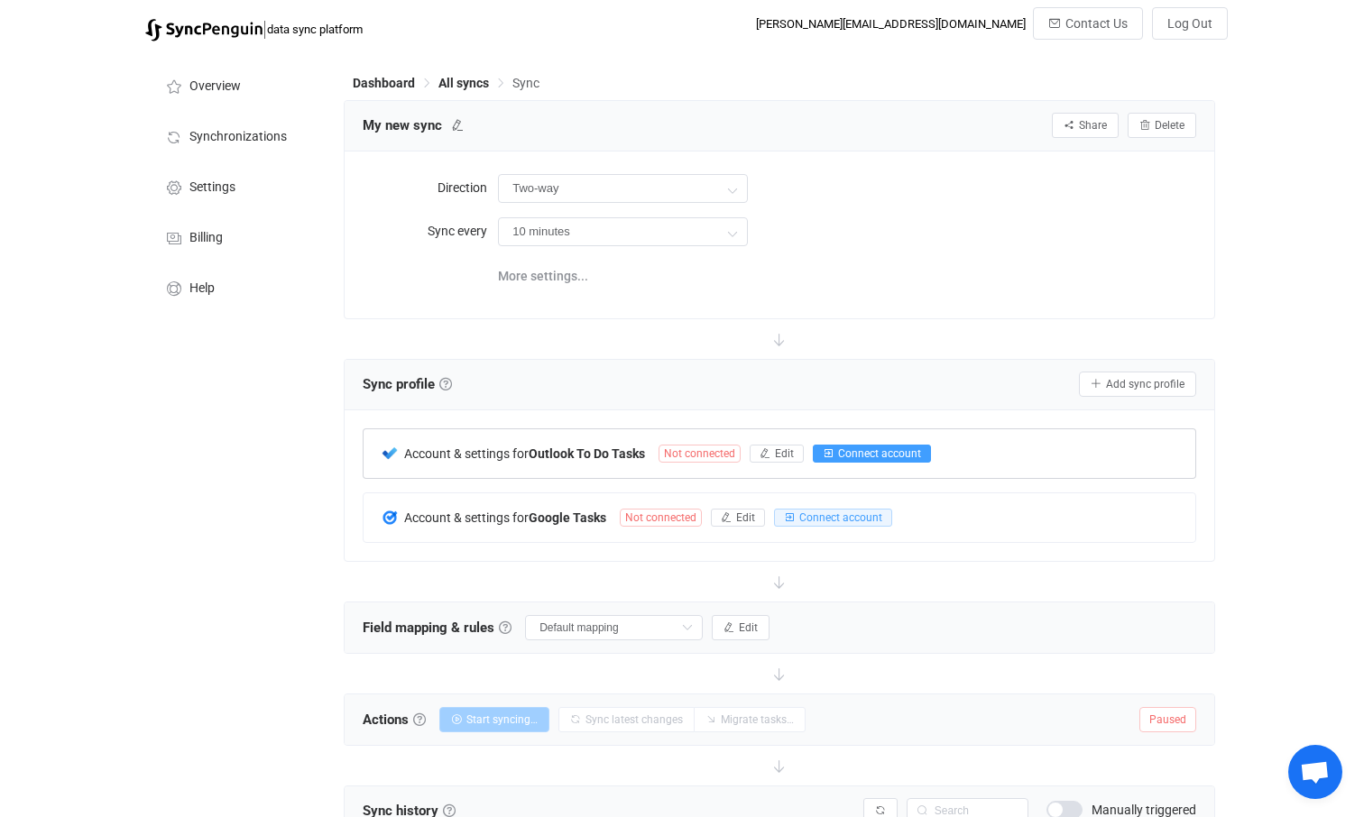
click at [898, 455] on span "Connect account" at bounding box center [879, 453] width 83 height 13
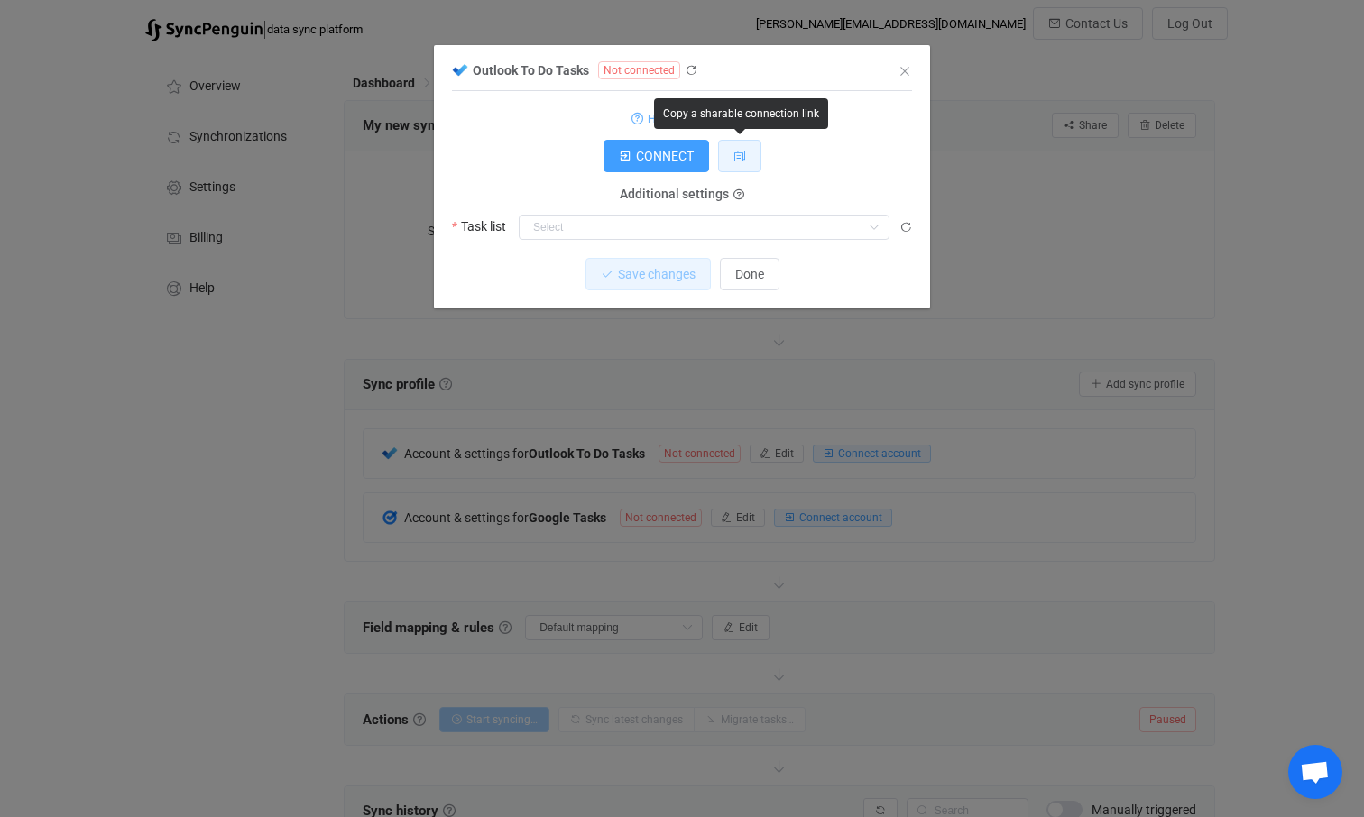
click at [742, 159] on icon "dialog" at bounding box center [739, 156] width 13 height 13
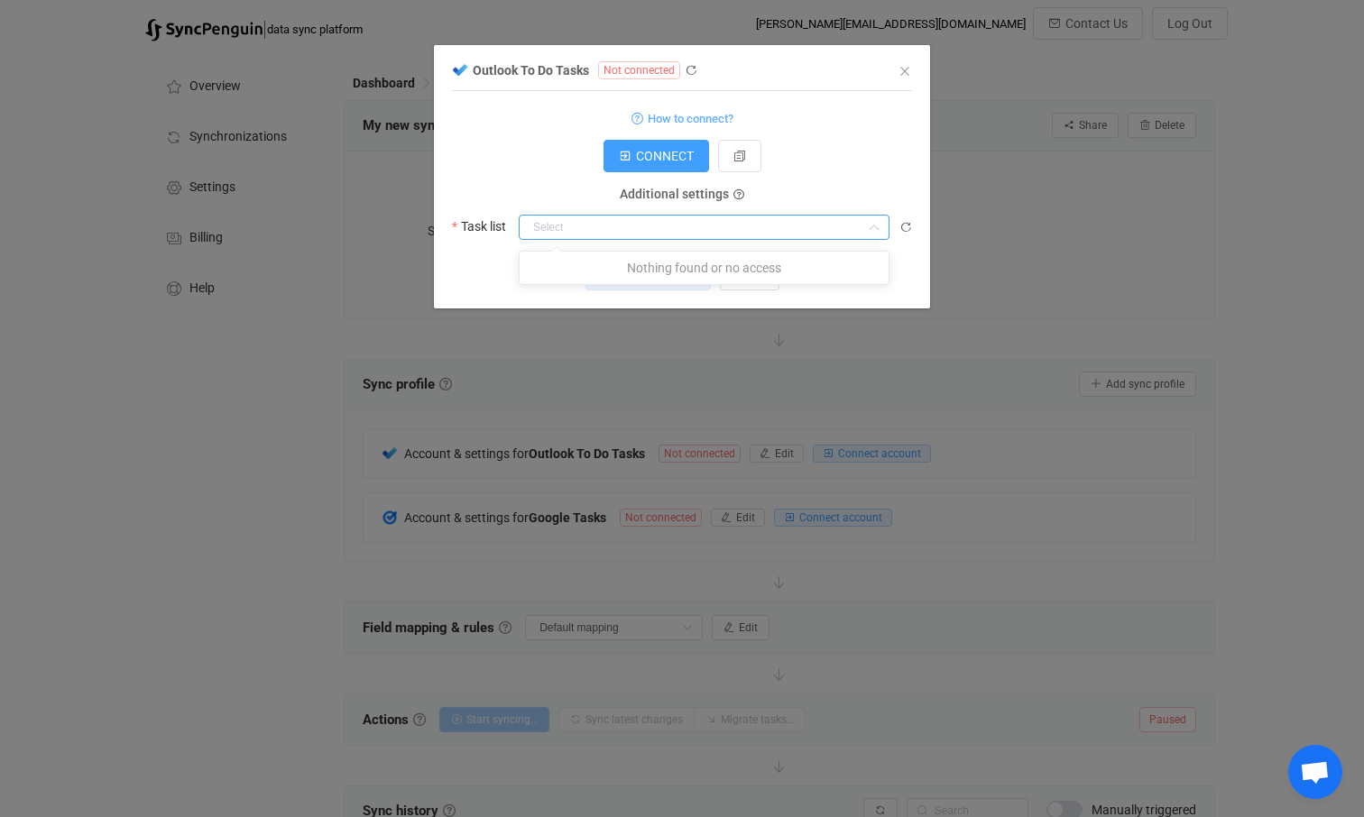
click at [689, 236] on input "dialog" at bounding box center [704, 227] width 371 height 25
click at [691, 235] on input "dialog" at bounding box center [704, 227] width 371 height 25
click at [692, 68] on icon "dialog" at bounding box center [691, 70] width 13 height 13
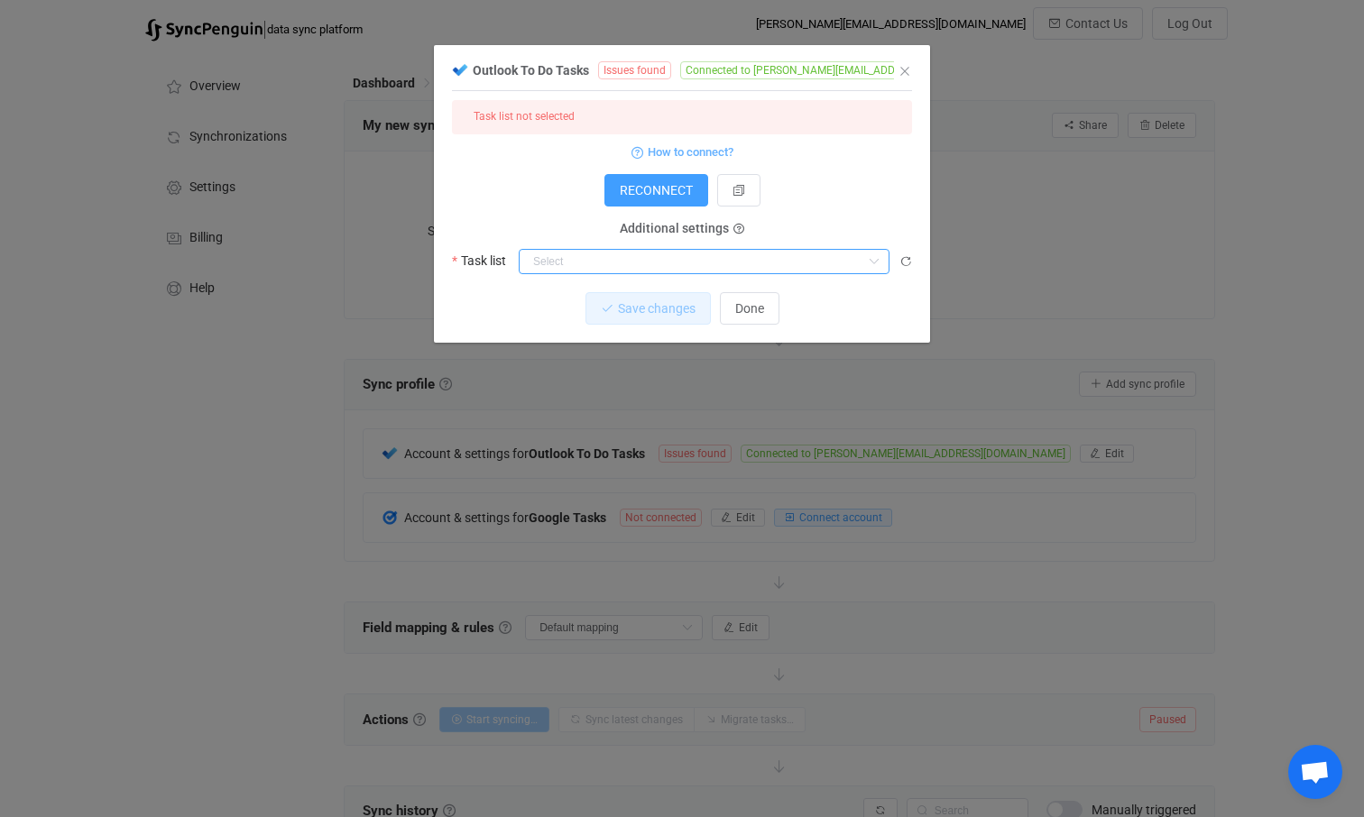
click at [659, 256] on input "dialog" at bounding box center [704, 261] width 371 height 25
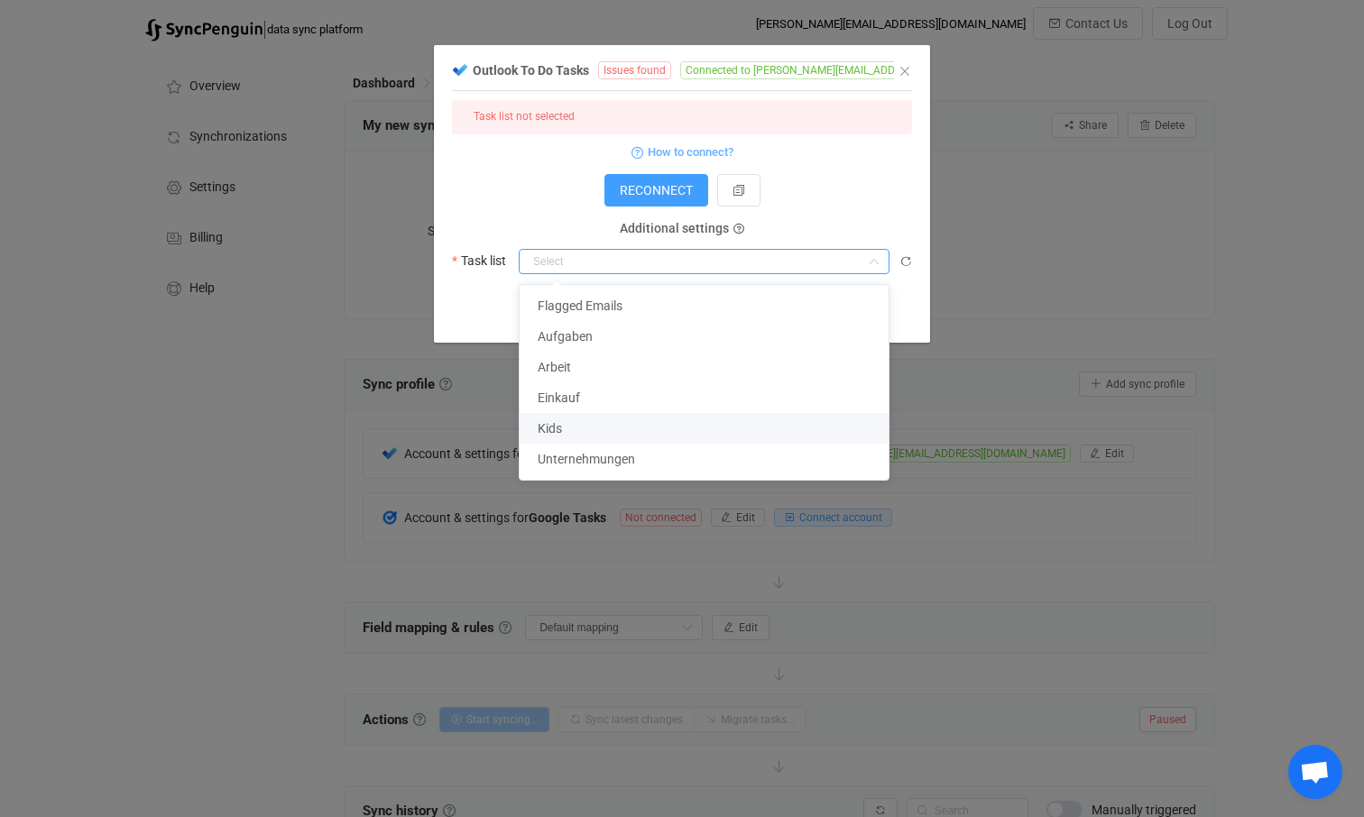
click at [560, 428] on span "Kids" at bounding box center [550, 428] width 24 height 14
type input "Kids"
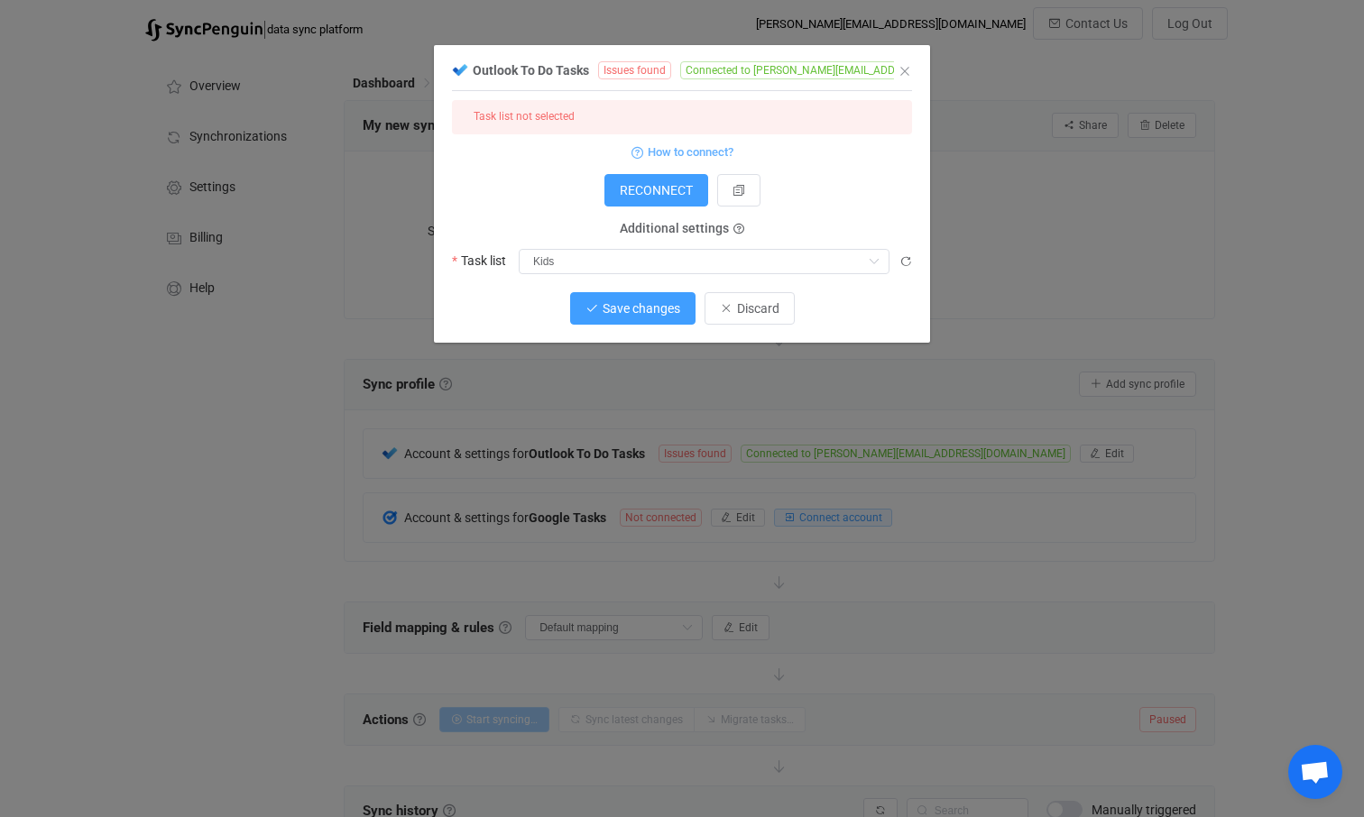
click at [612, 302] on span "Save changes" at bounding box center [642, 308] width 78 height 14
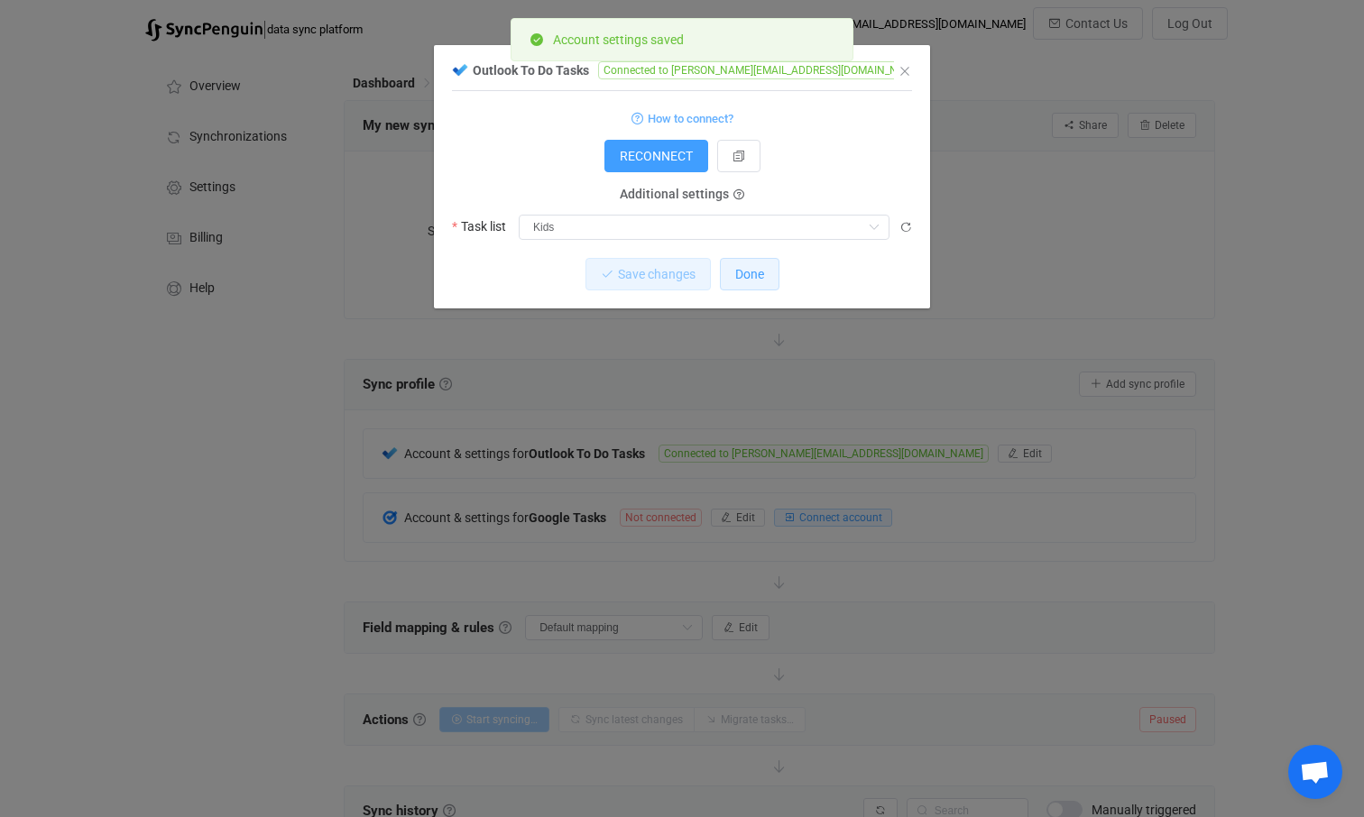
click at [756, 273] on span "Done" at bounding box center [749, 274] width 29 height 14
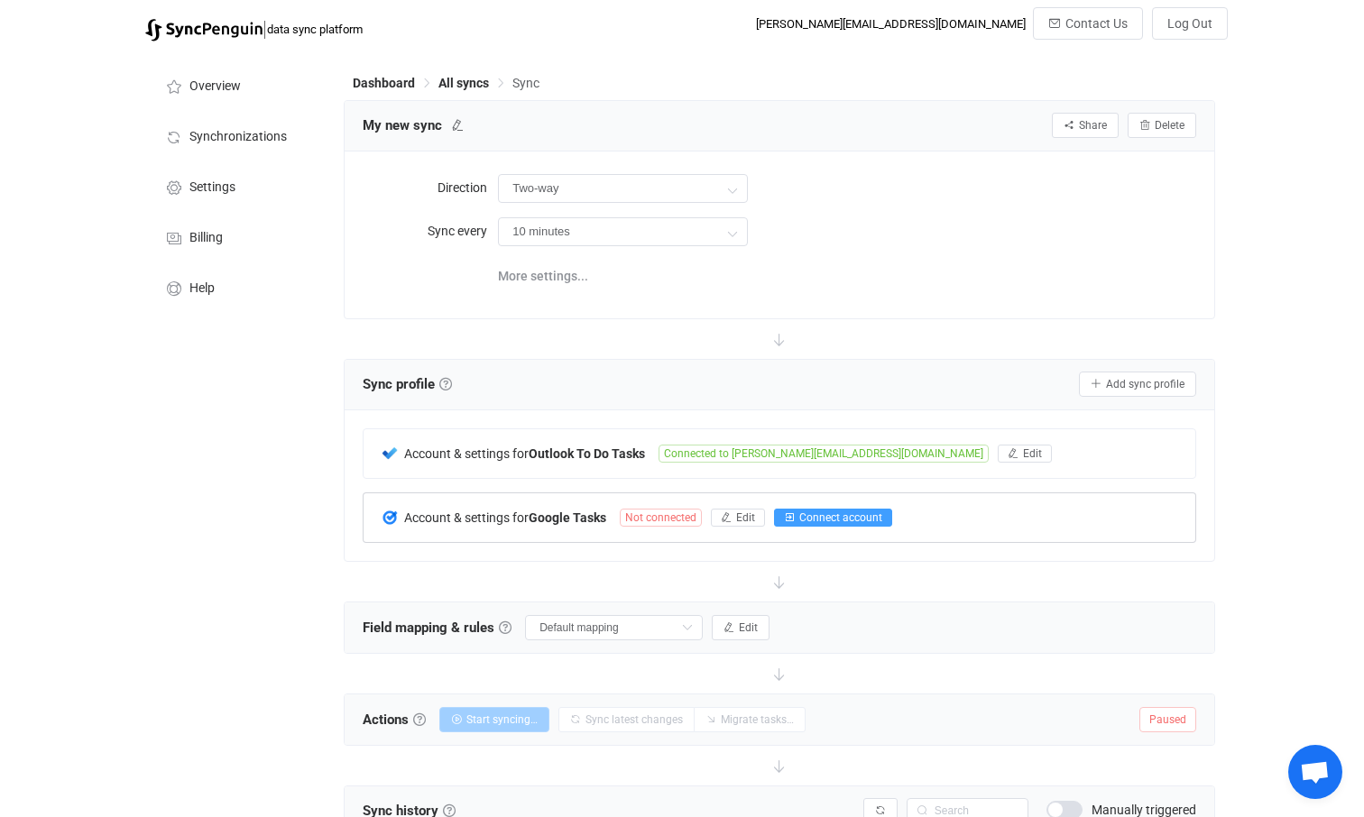
click at [833, 518] on span "Connect account" at bounding box center [840, 517] width 83 height 13
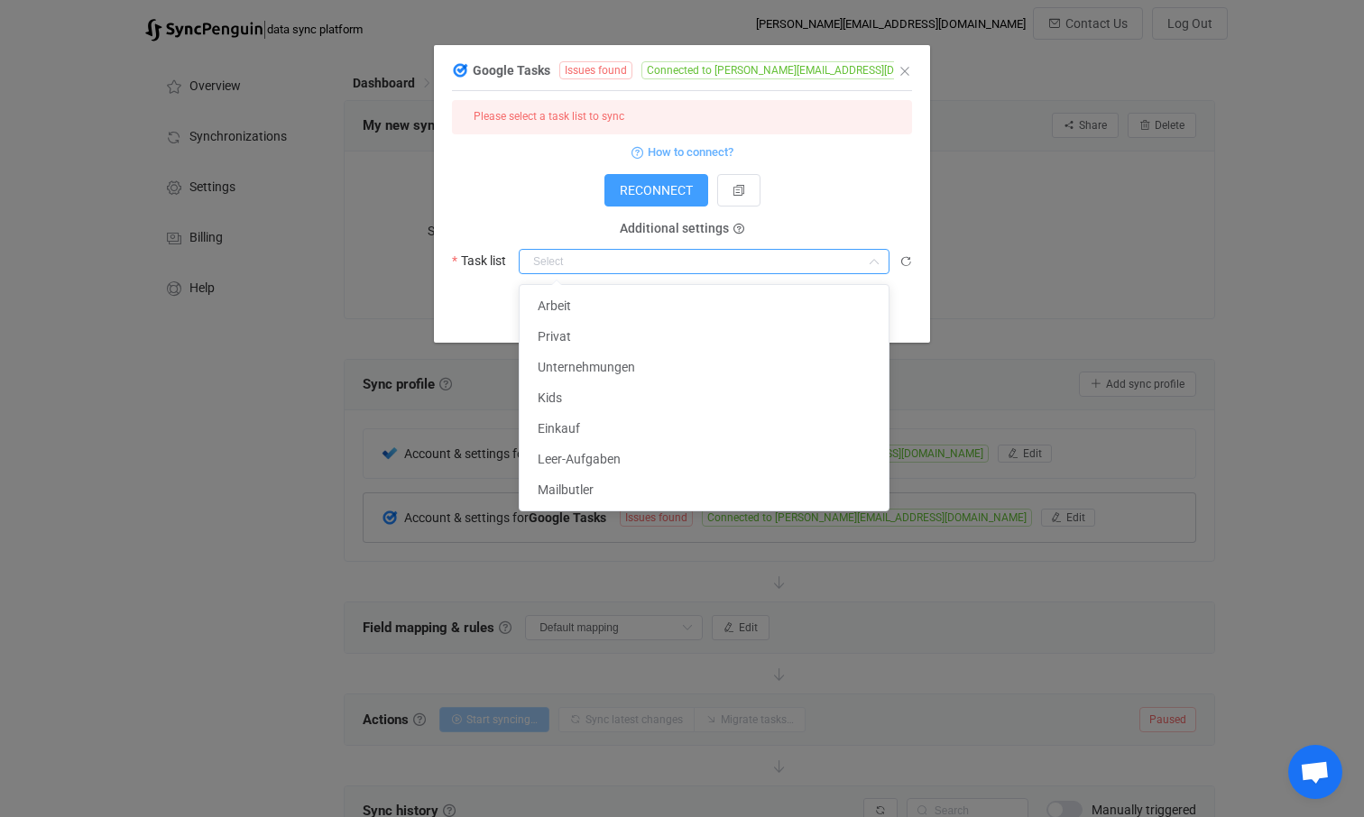
click at [579, 268] on input "dialog" at bounding box center [704, 261] width 371 height 25
click at [555, 394] on span "Kids" at bounding box center [550, 398] width 24 height 14
type input "Kids"
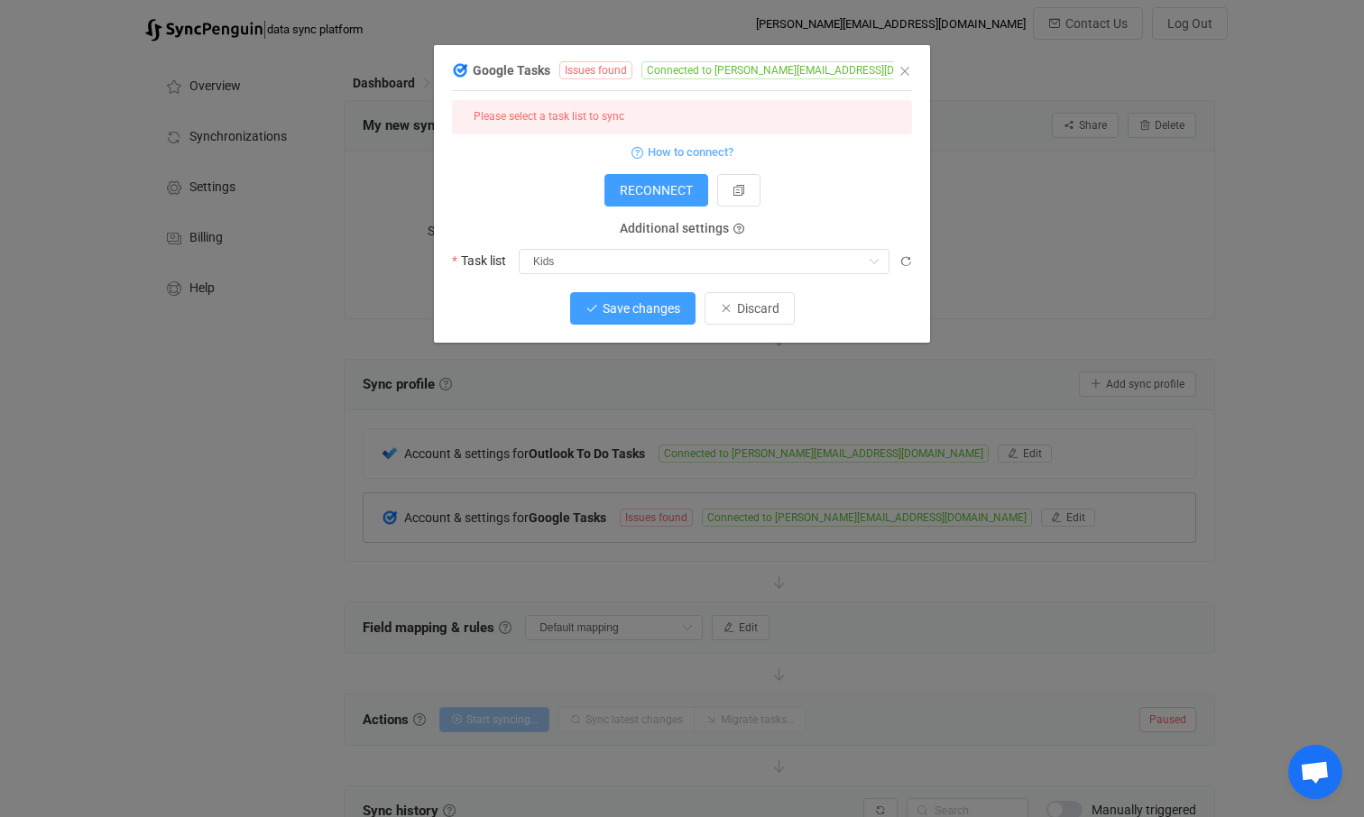
click at [634, 315] on button "Save changes" at bounding box center [632, 308] width 125 height 32
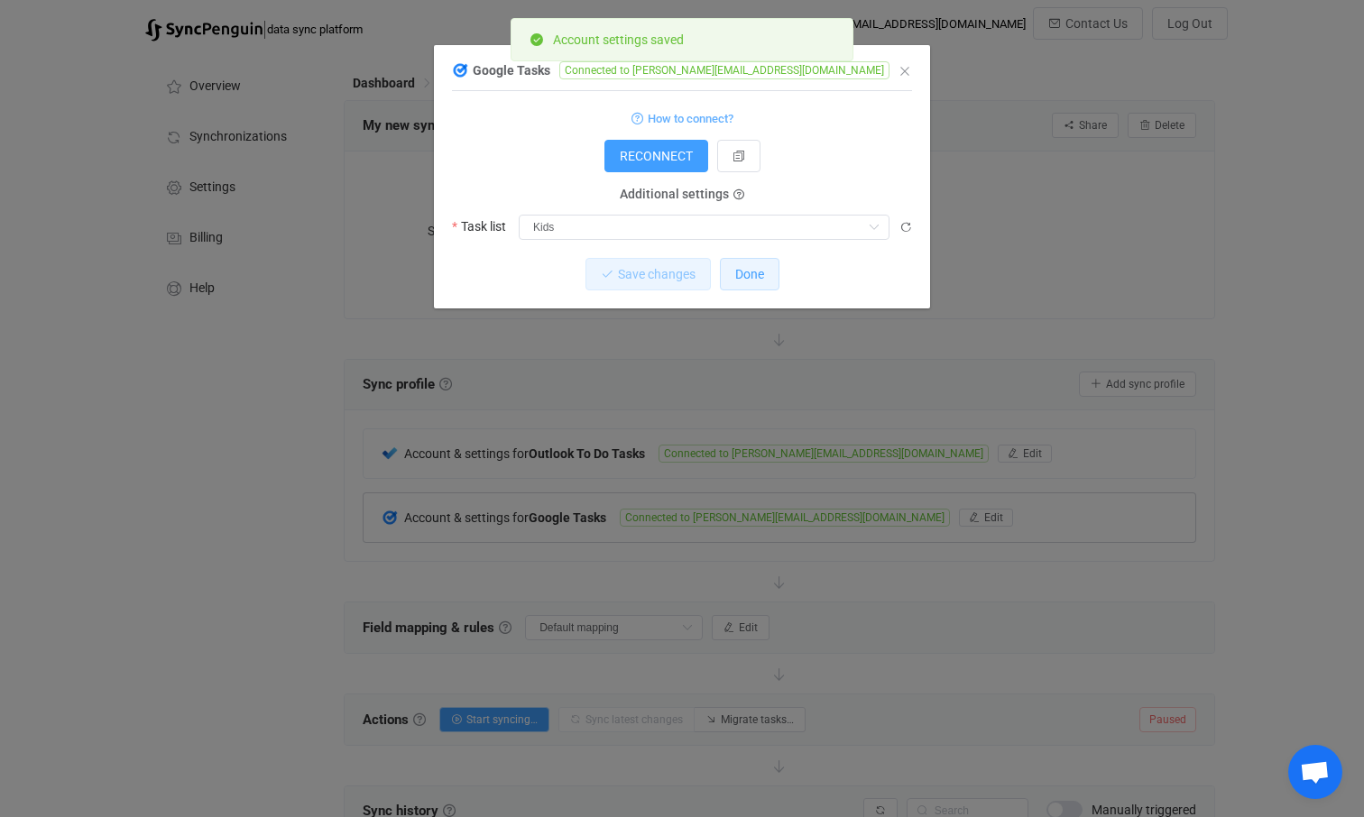
click at [759, 273] on span "Done" at bounding box center [749, 274] width 29 height 14
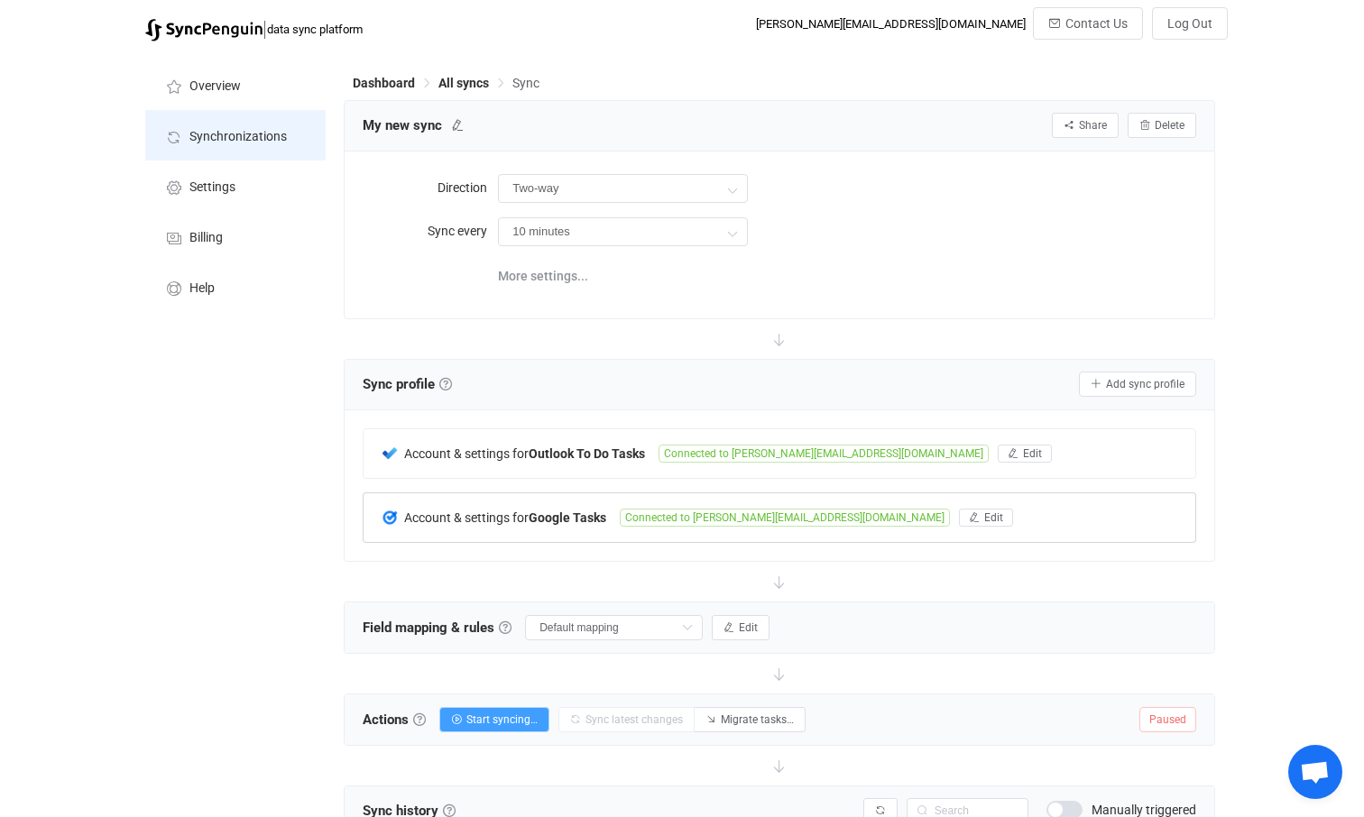
click at [253, 132] on span "Synchronizations" at bounding box center [237, 137] width 97 height 14
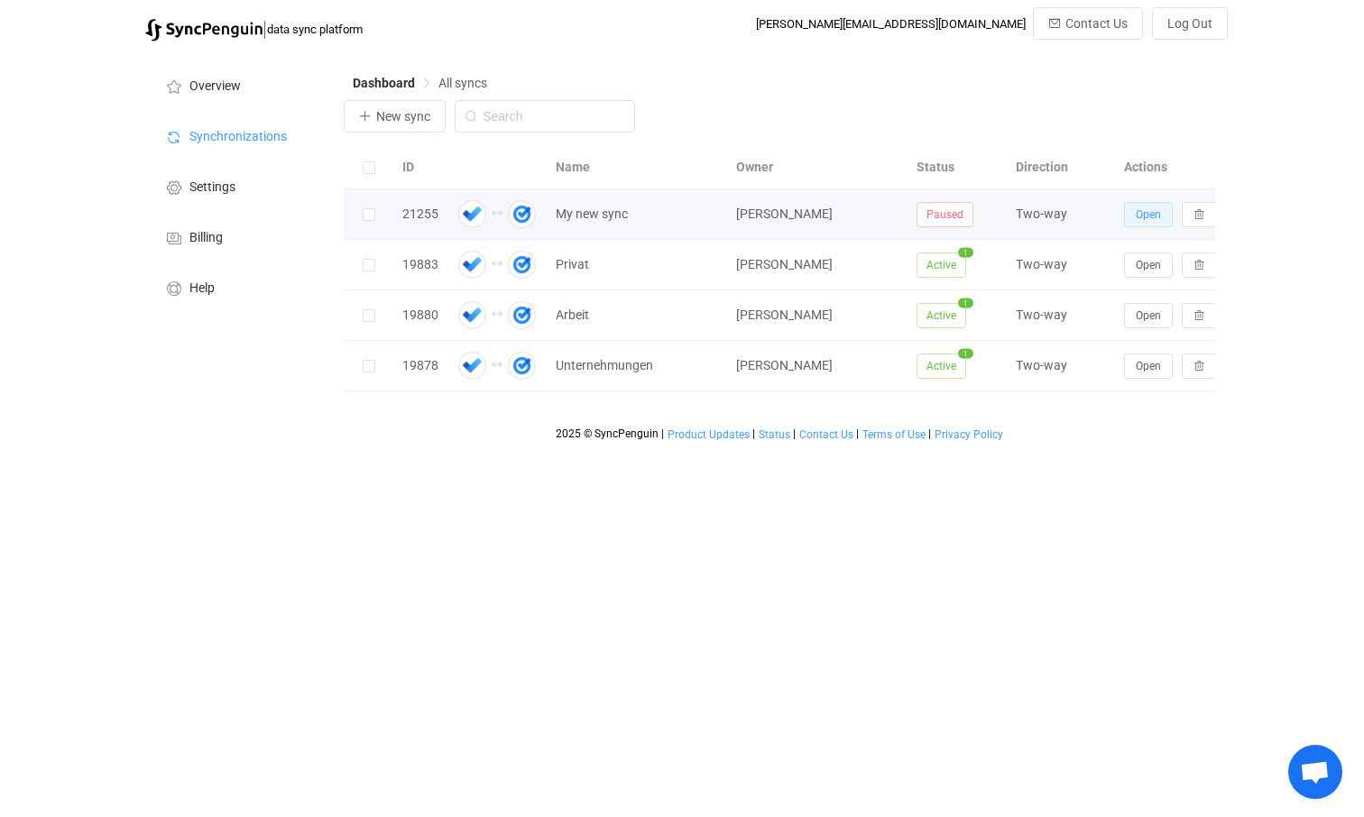
click at [1153, 215] on span "Open" at bounding box center [1148, 214] width 25 height 13
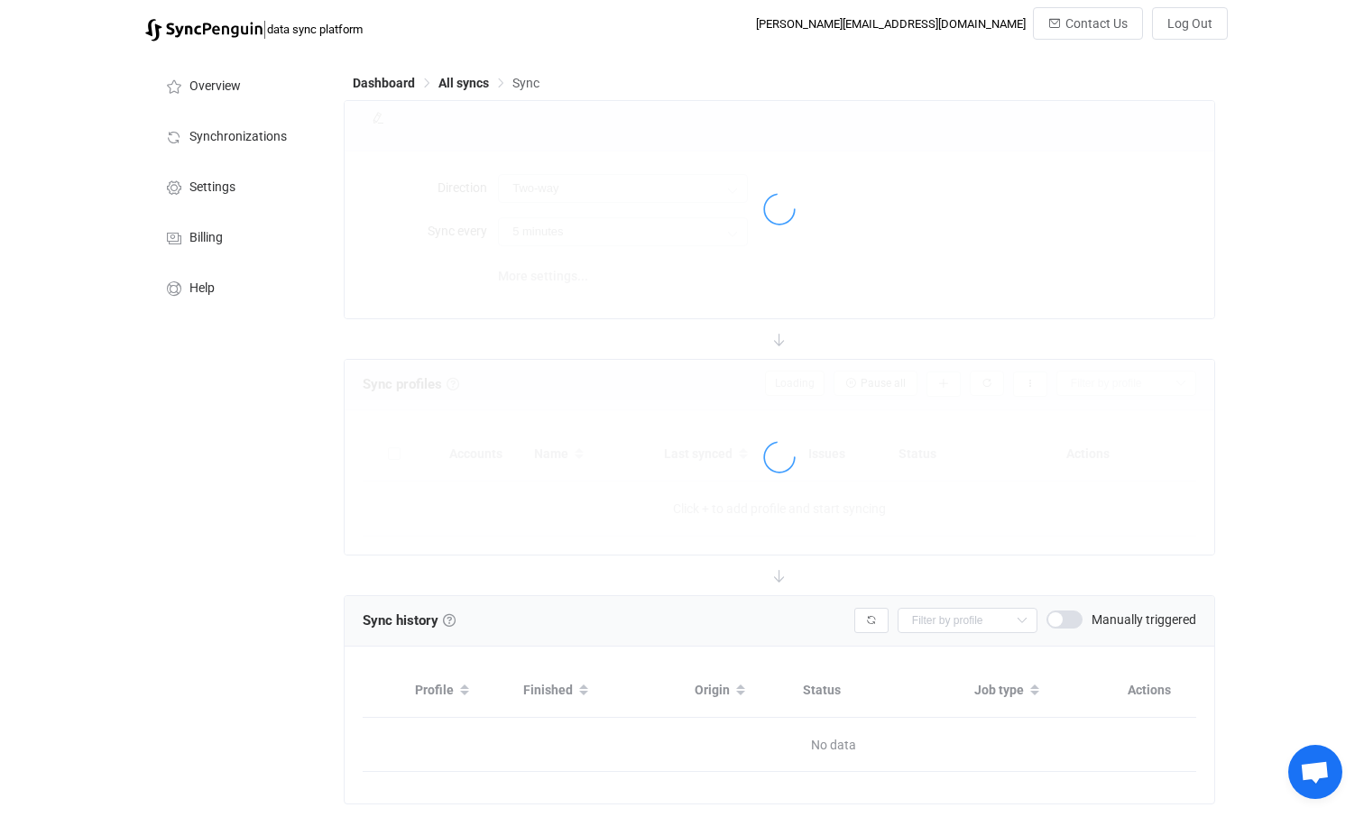
type input "10 minutes"
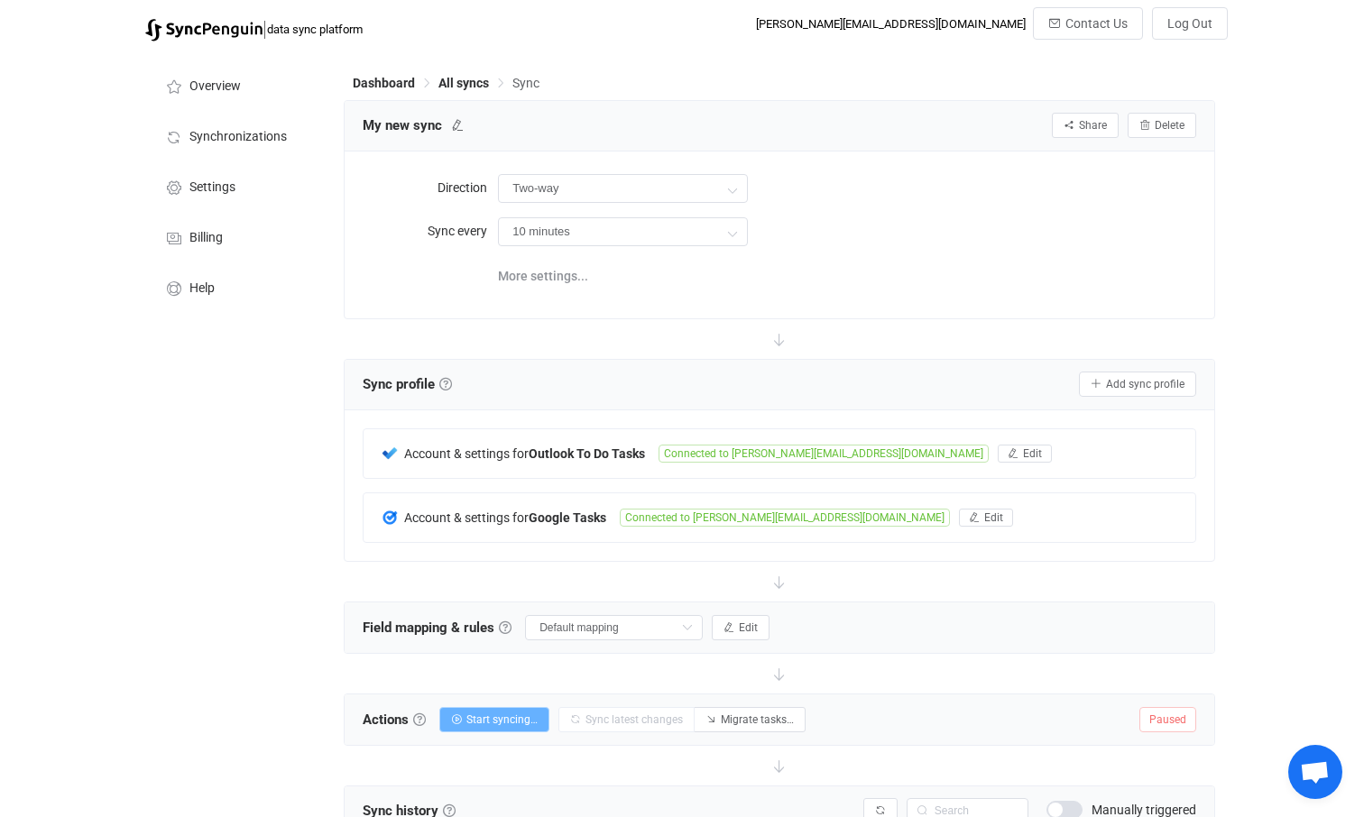
click at [482, 719] on span "Start syncing…" at bounding box center [501, 720] width 71 height 13
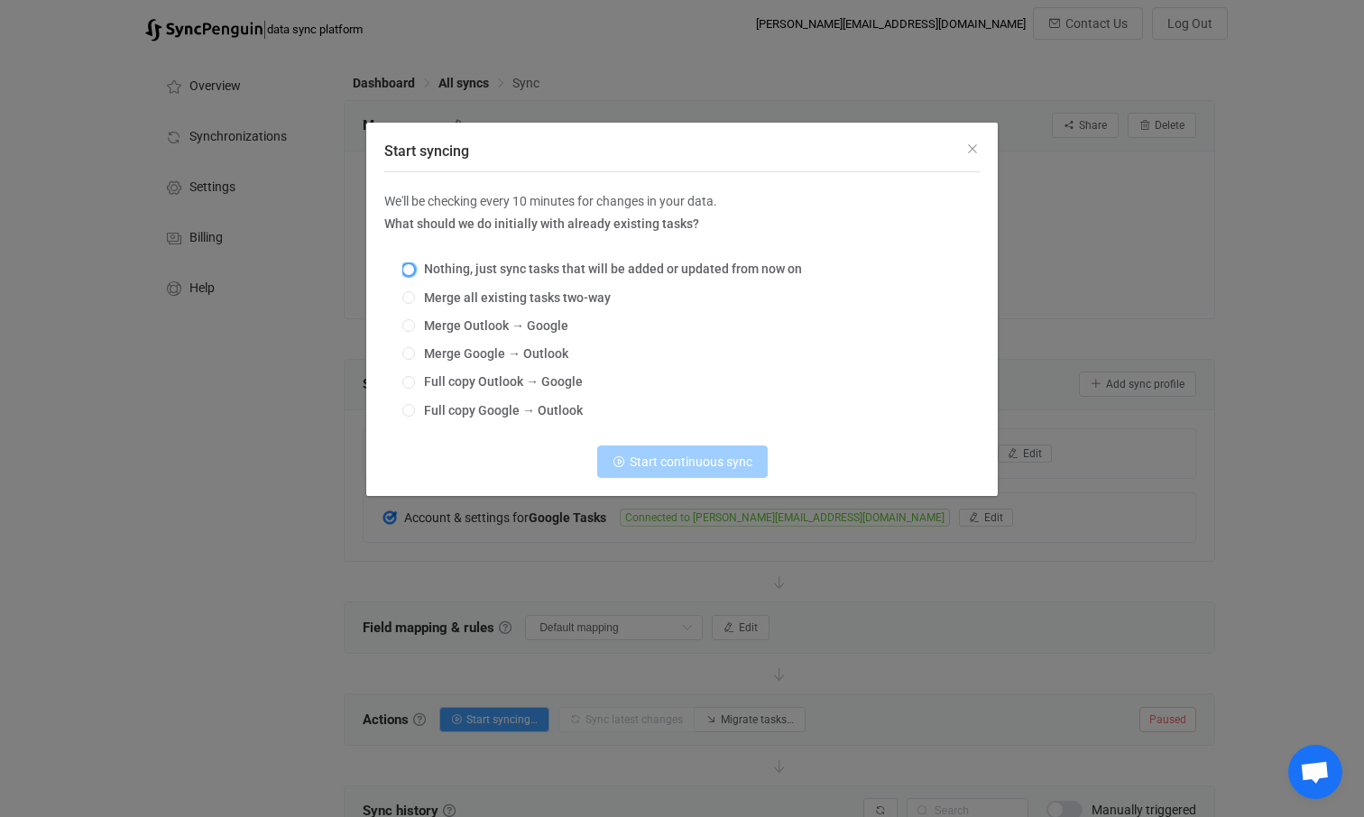
click at [411, 270] on span "Start syncing" at bounding box center [408, 269] width 13 height 13
click at [411, 270] on input "Nothing, just sync tasks that will be added or updated from now on" at bounding box center [408, 270] width 13 height 14
radio input "true"
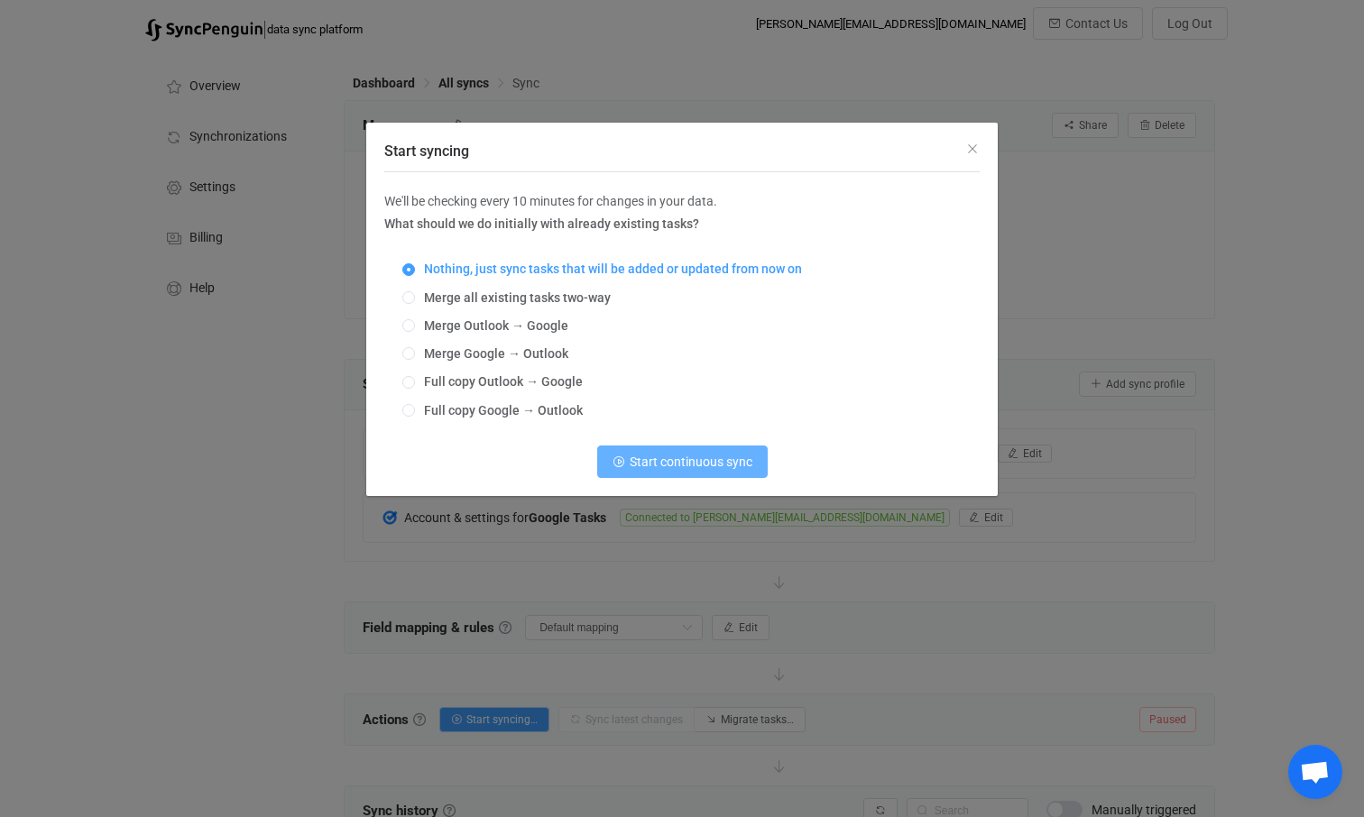
click at [697, 458] on span "Start continuous sync" at bounding box center [691, 462] width 123 height 14
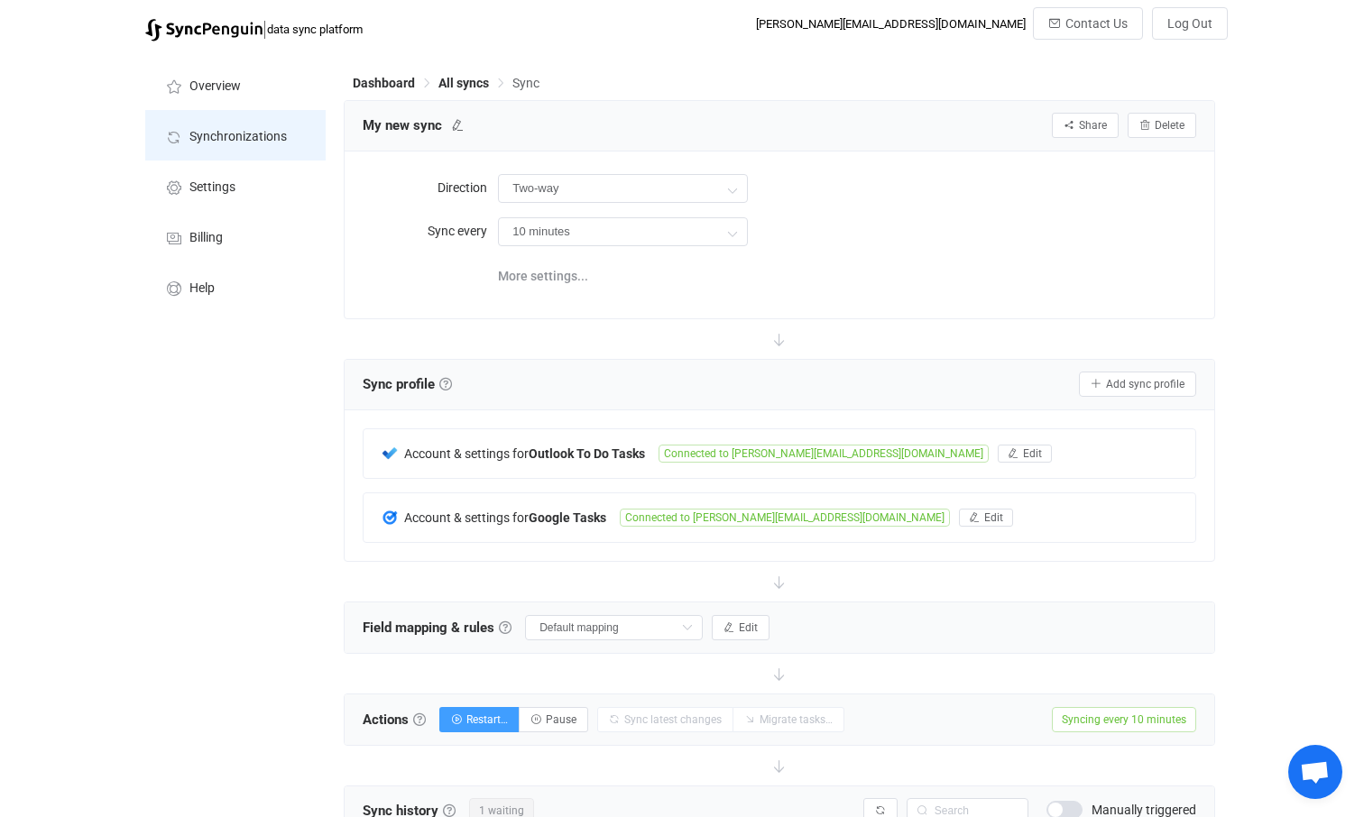
click at [226, 133] on span "Synchronizations" at bounding box center [237, 137] width 97 height 14
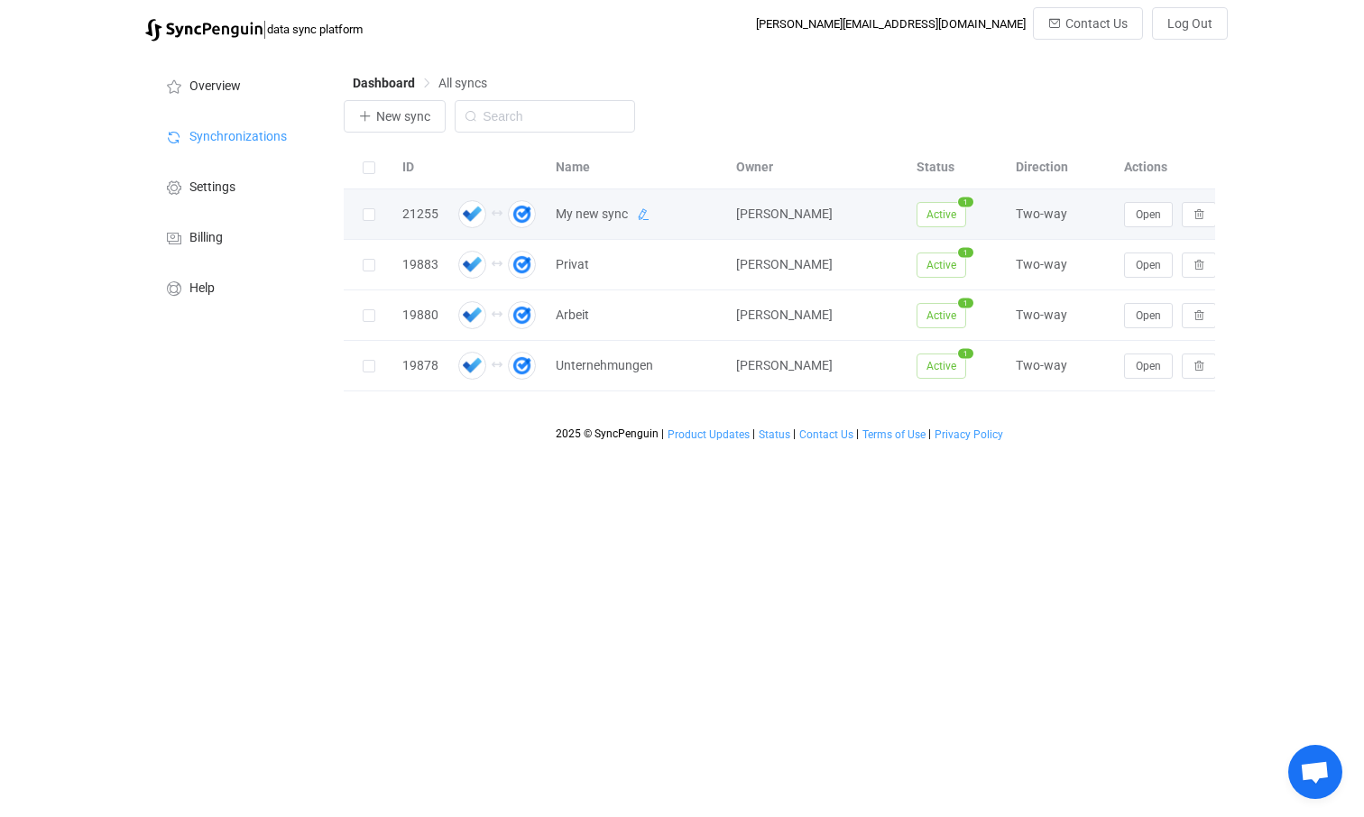
click at [645, 214] on icon at bounding box center [643, 214] width 13 height 13
drag, startPoint x: 640, startPoint y: 210, endPoint x: 523, endPoint y: 211, distance: 117.3
click at [523, 211] on tr "21255 My new sync [PERSON_NAME] Active 1 Two-way Open" at bounding box center [797, 214] width 907 height 51
type input "Kids"
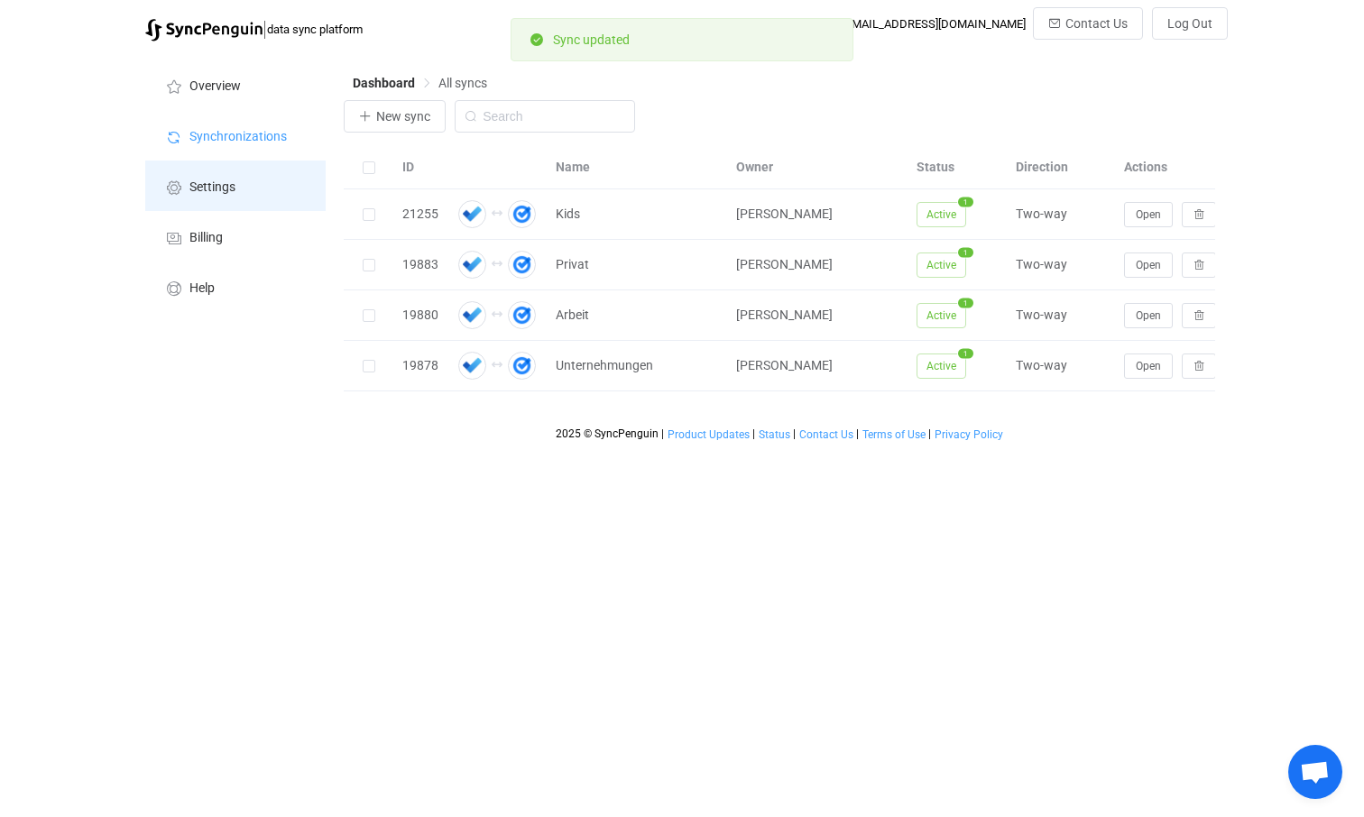
click at [217, 184] on span "Settings" at bounding box center [212, 187] width 46 height 14
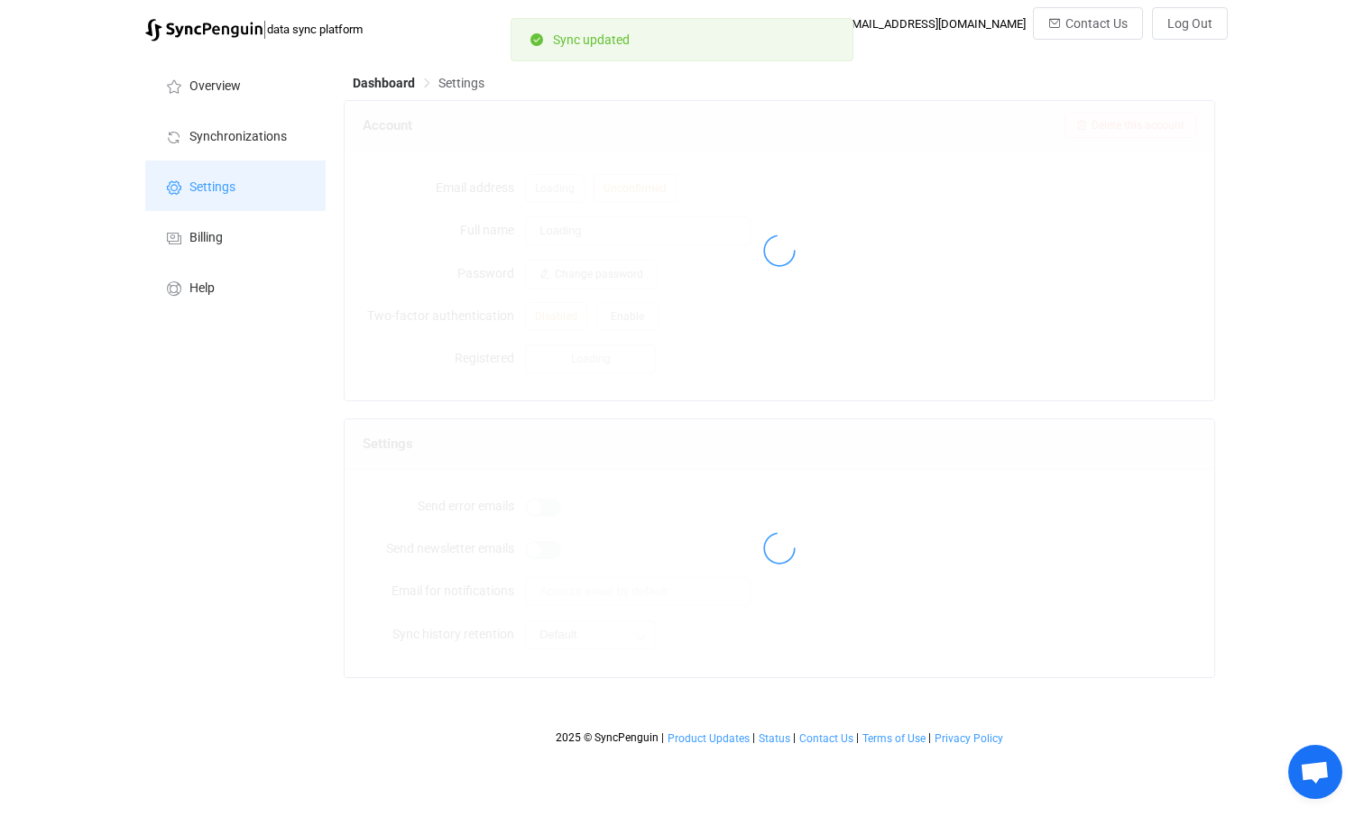
type input "[PERSON_NAME]"
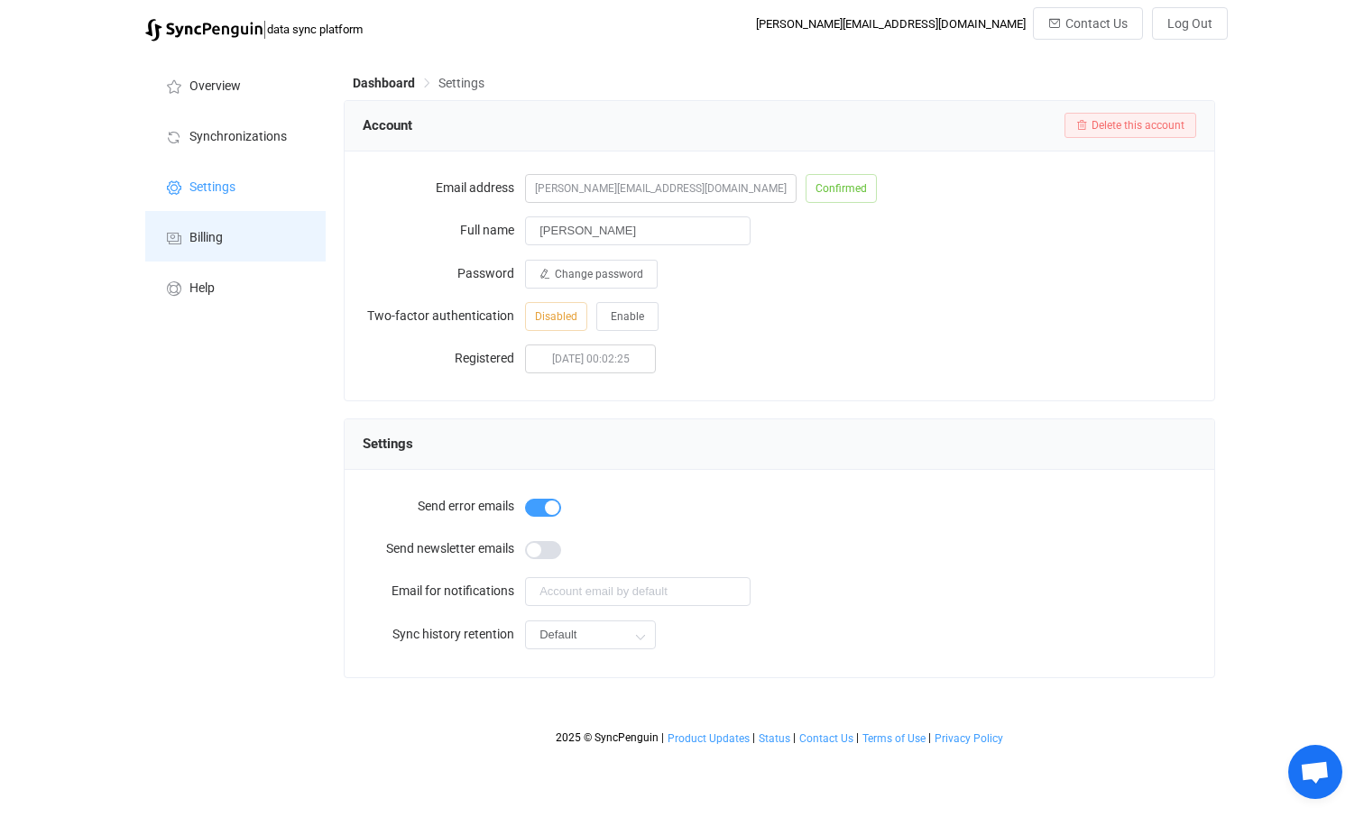
click at [193, 235] on span "Billing" at bounding box center [205, 238] width 33 height 14
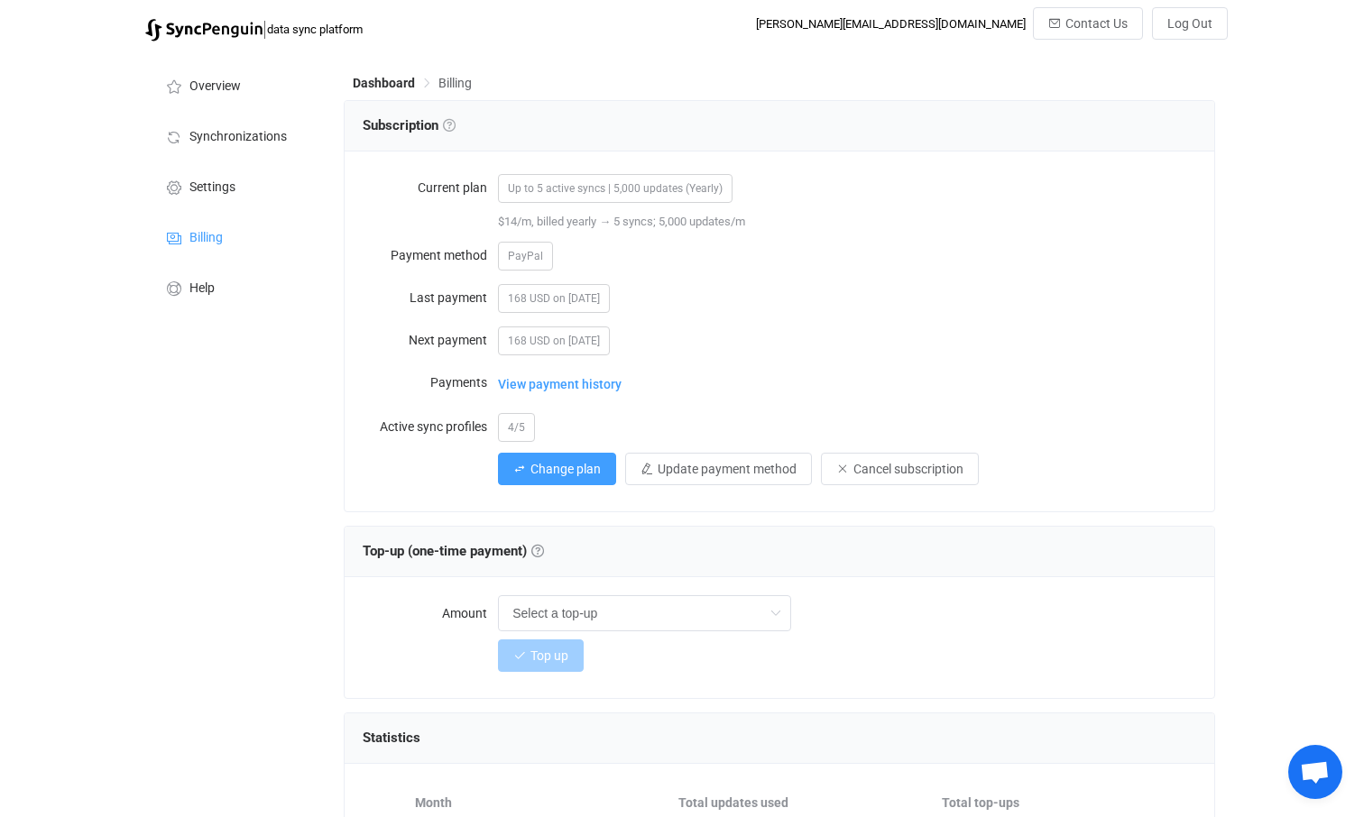
click at [456, 121] on link at bounding box center [449, 125] width 13 height 13
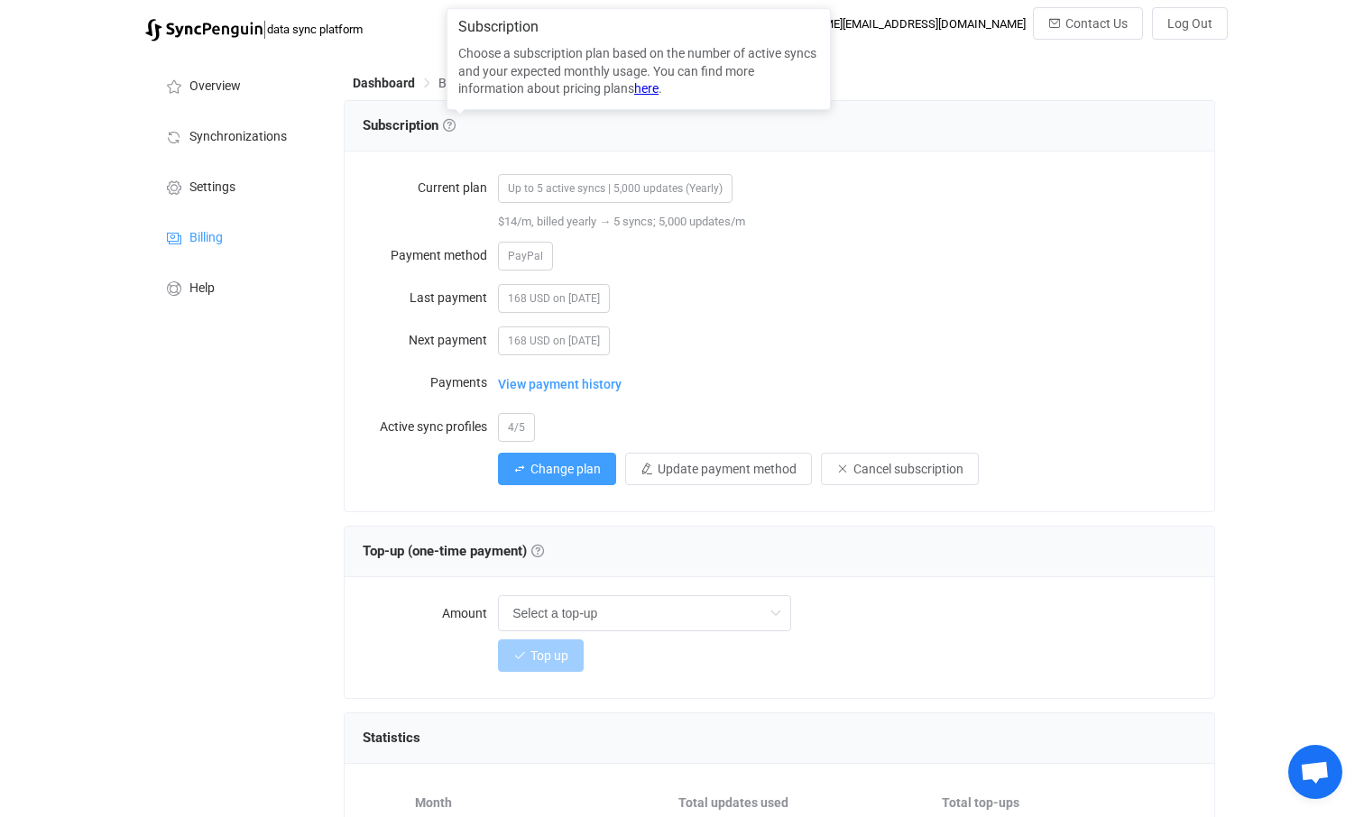
click at [648, 88] on link "here" at bounding box center [646, 88] width 24 height 14
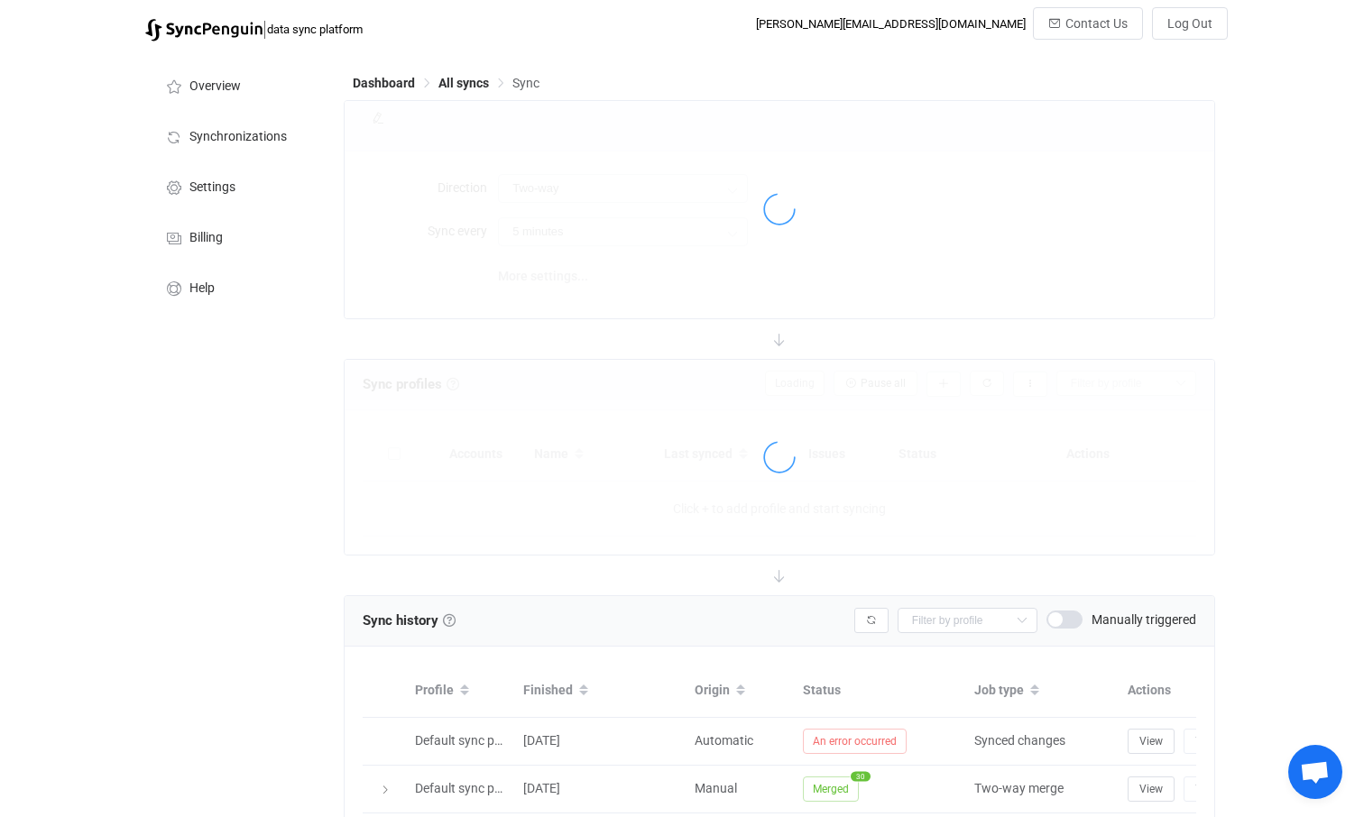
scroll to position [45, 0]
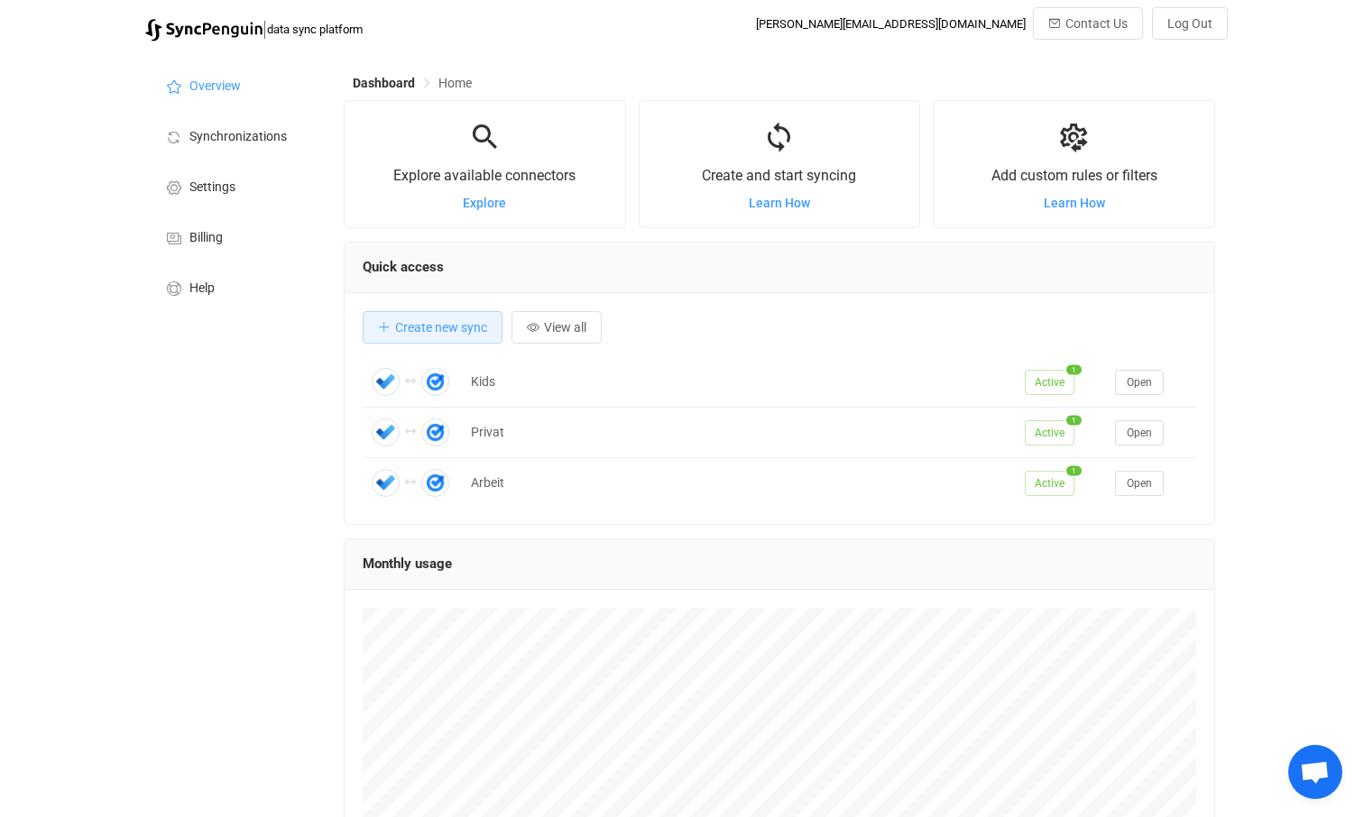
scroll to position [350, 870]
click at [566, 329] on span "View all" at bounding box center [565, 327] width 42 height 14
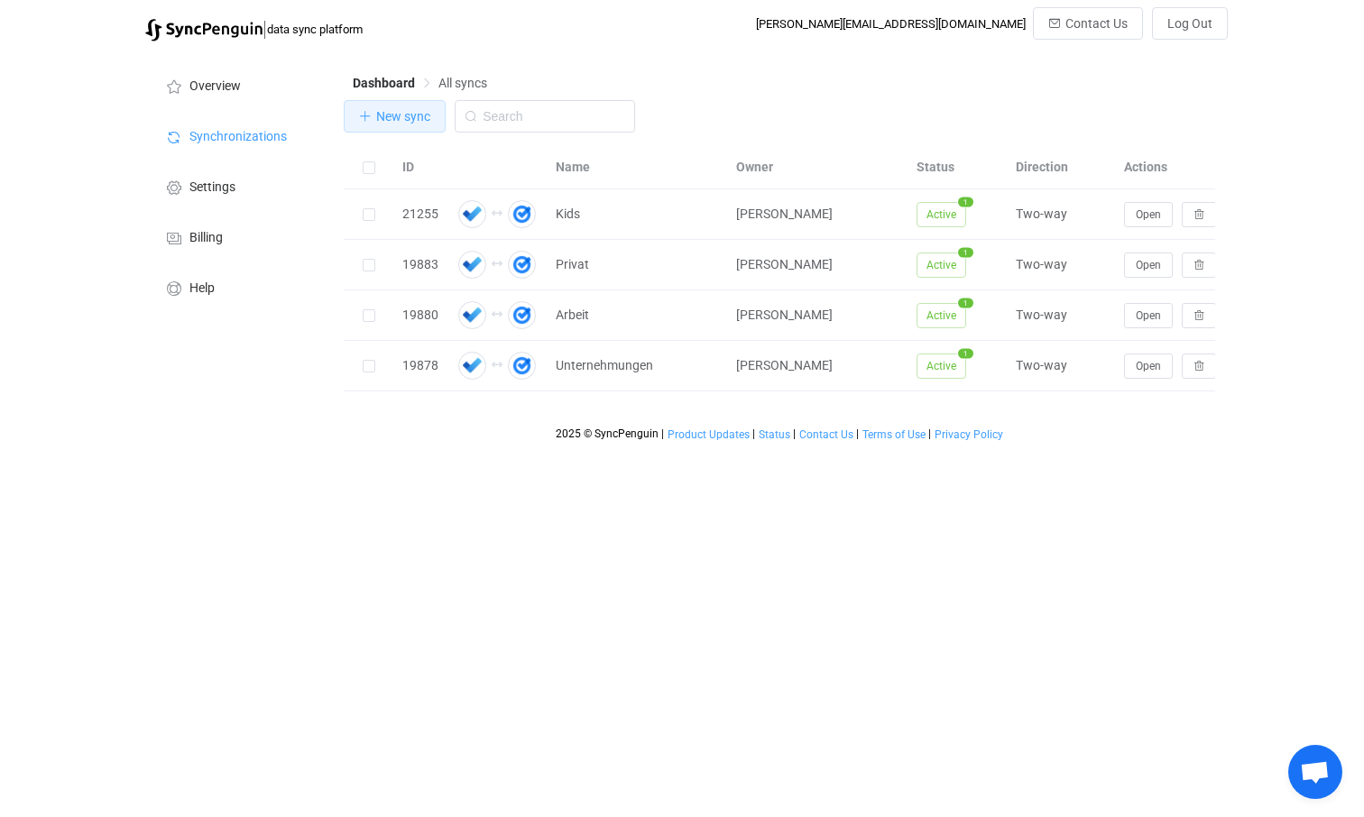
click at [390, 119] on span "New sync" at bounding box center [403, 116] width 54 height 14
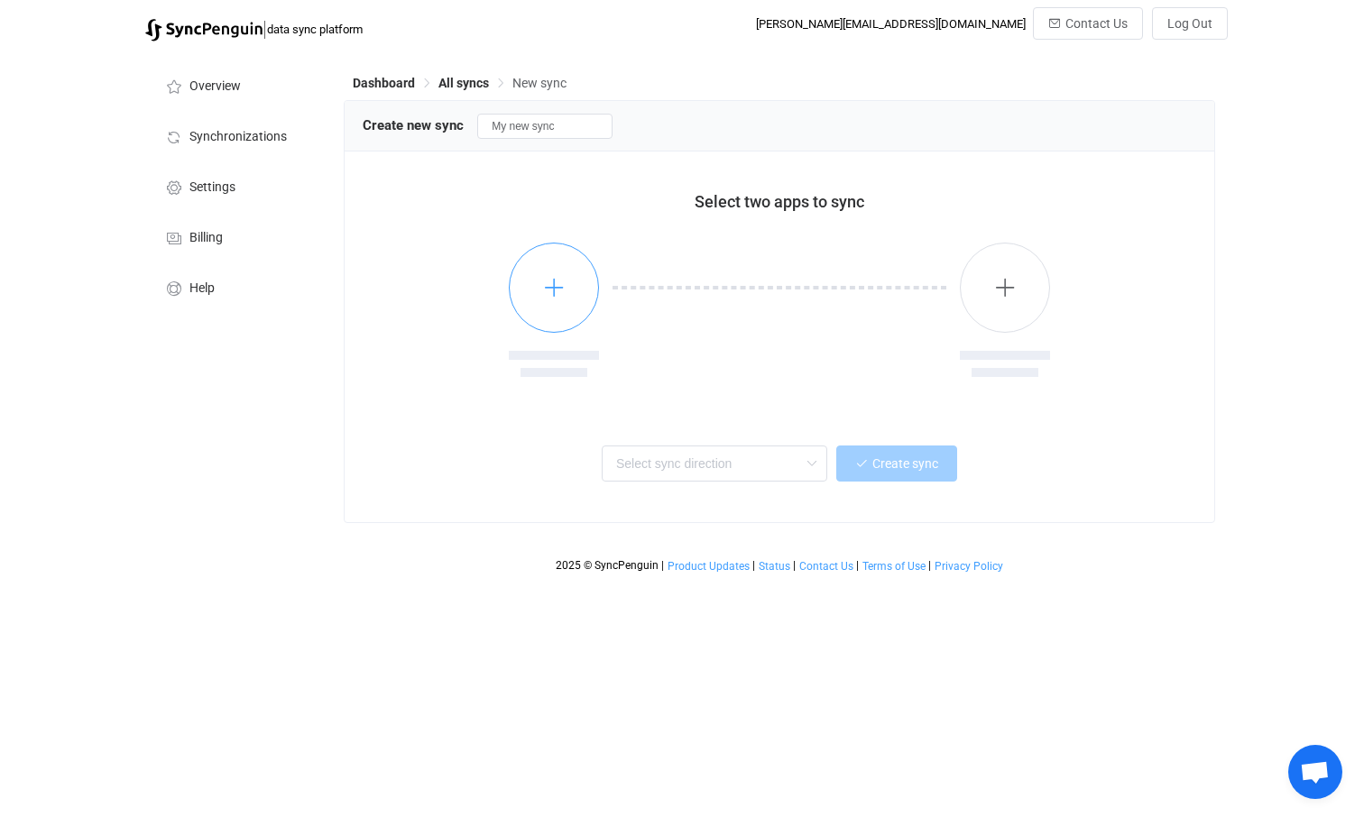
click at [556, 290] on icon "button" at bounding box center [554, 287] width 23 height 23
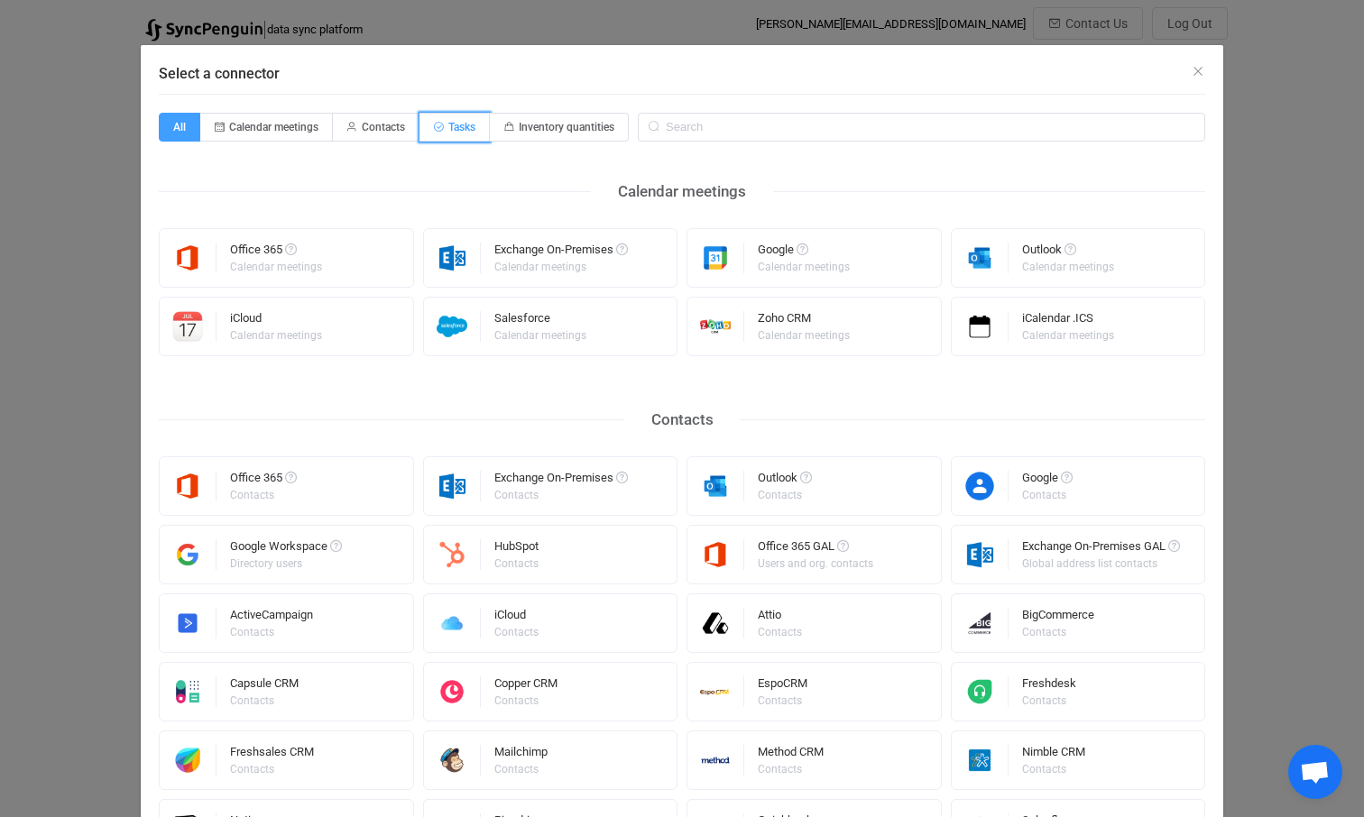
click at [460, 126] on span "Tasks" at bounding box center [461, 127] width 27 height 13
click at [436, 126] on input "Tasks" at bounding box center [430, 121] width 12 height 12
radio input "true"
radio input "false"
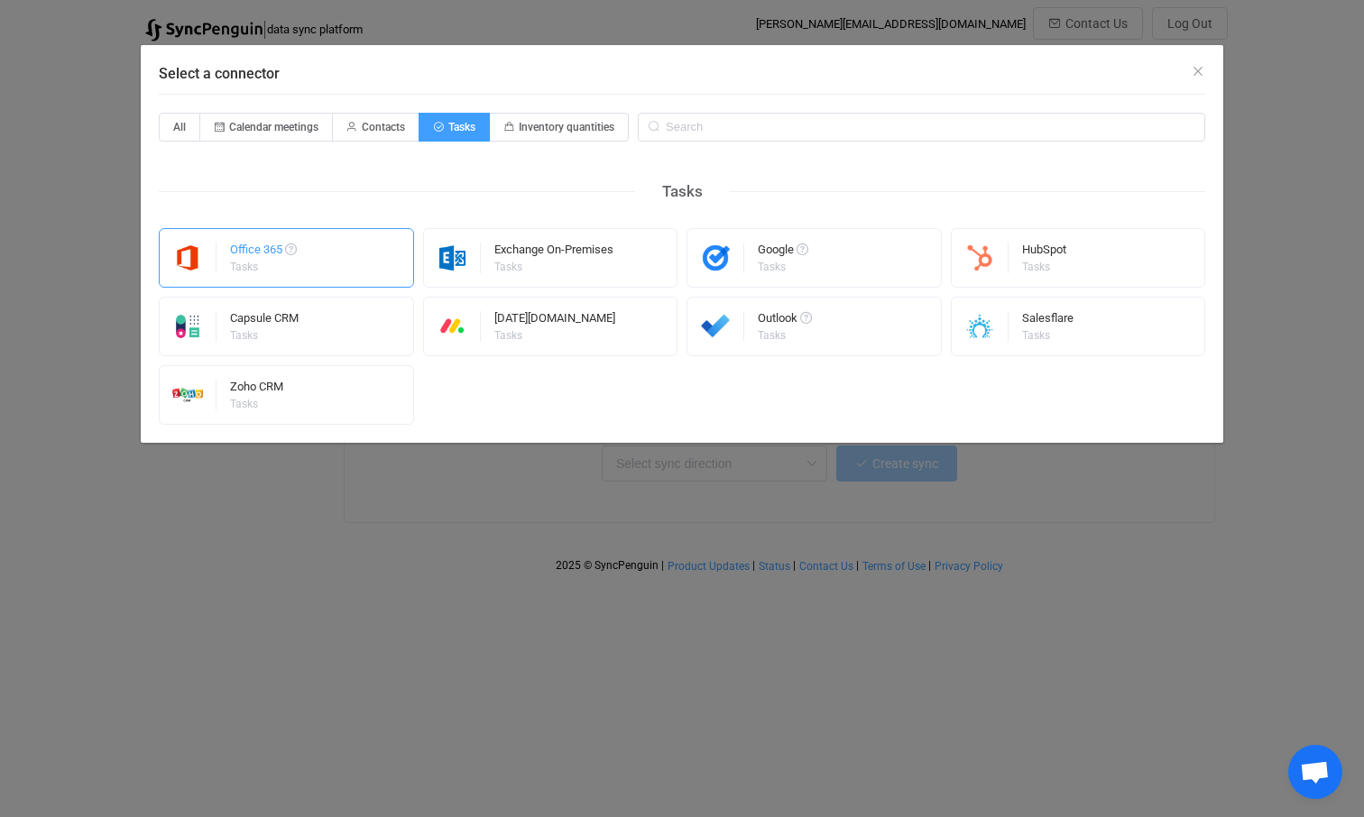
click at [308, 275] on div "Office 365 Tasks" at bounding box center [286, 258] width 255 height 60
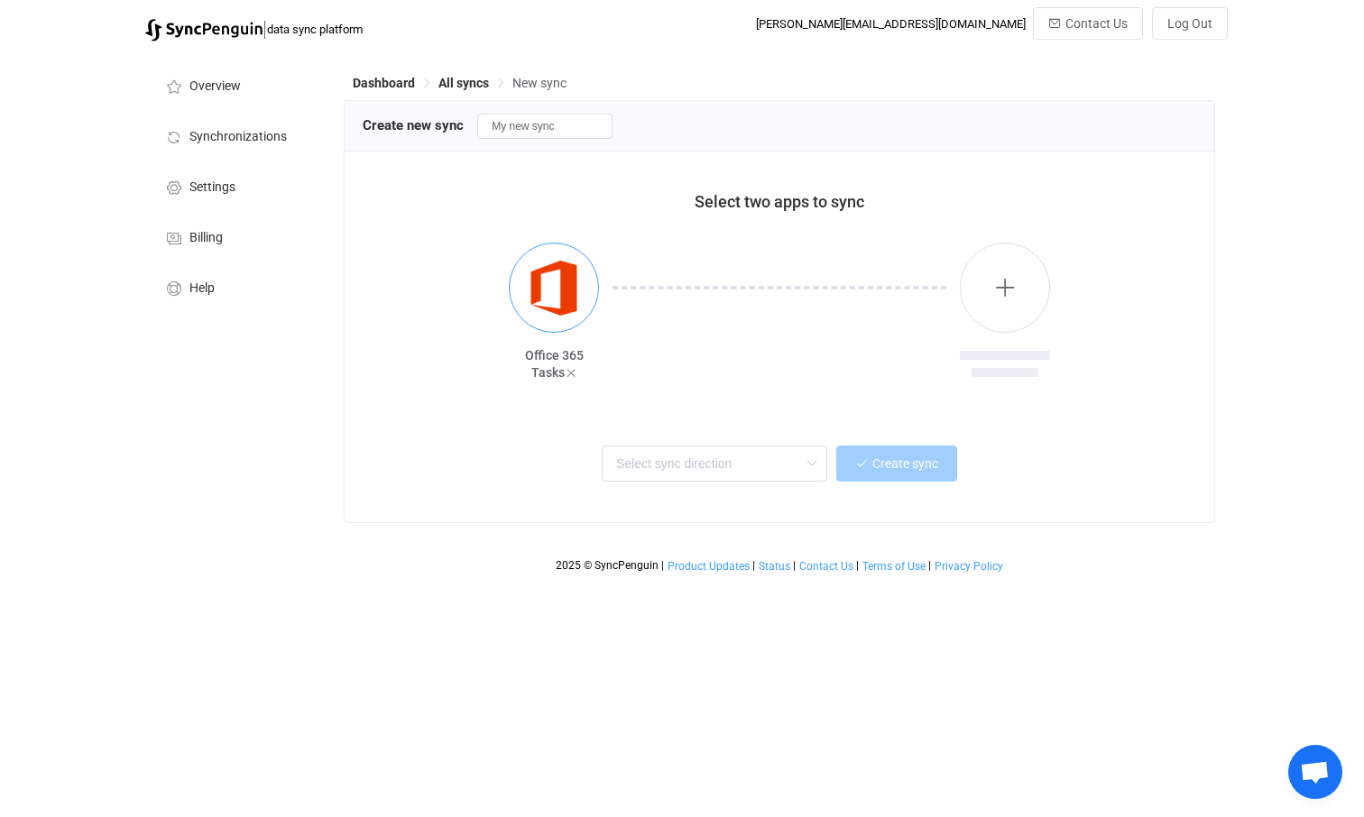
click at [572, 292] on img "button" at bounding box center [554, 288] width 68 height 68
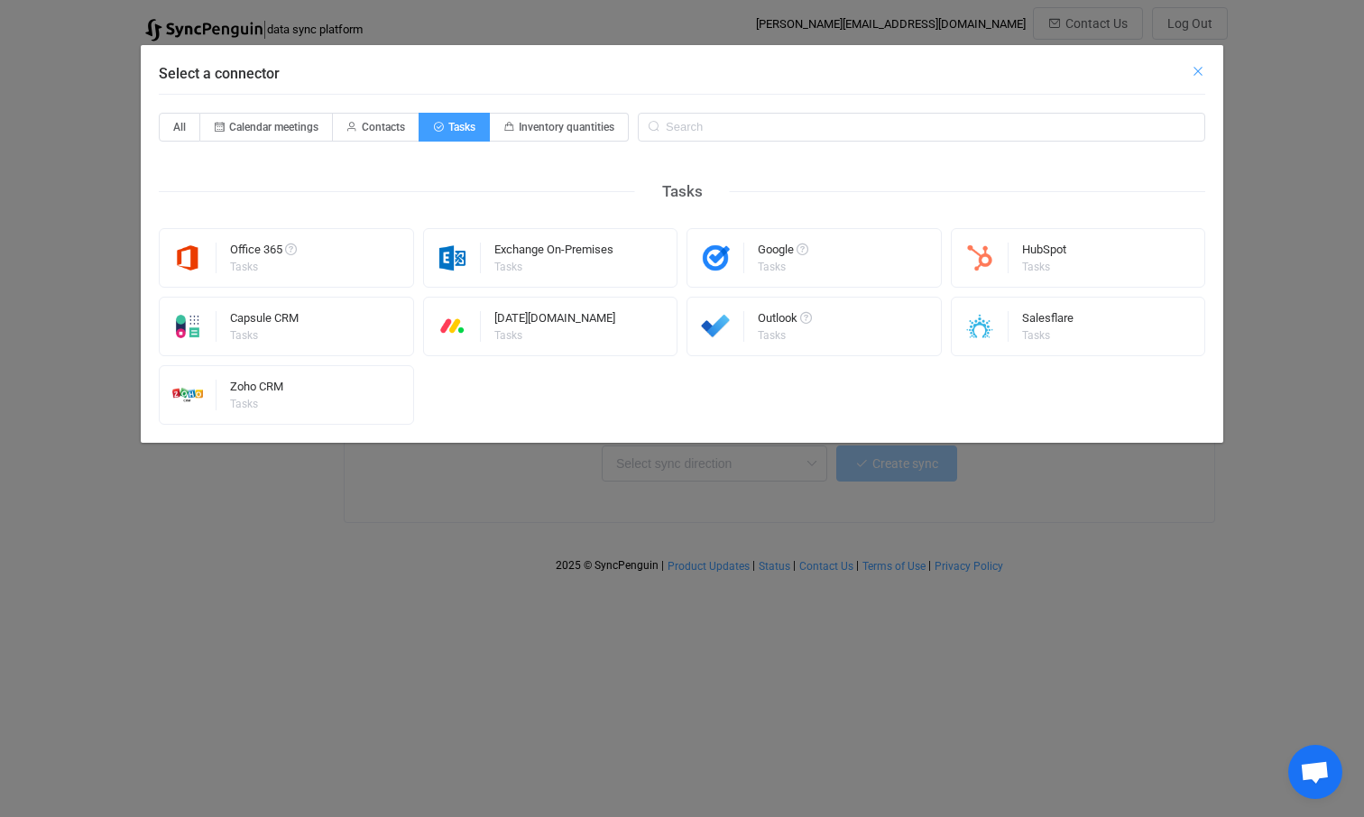
click at [1197, 71] on icon "Close" at bounding box center [1198, 71] width 14 height 14
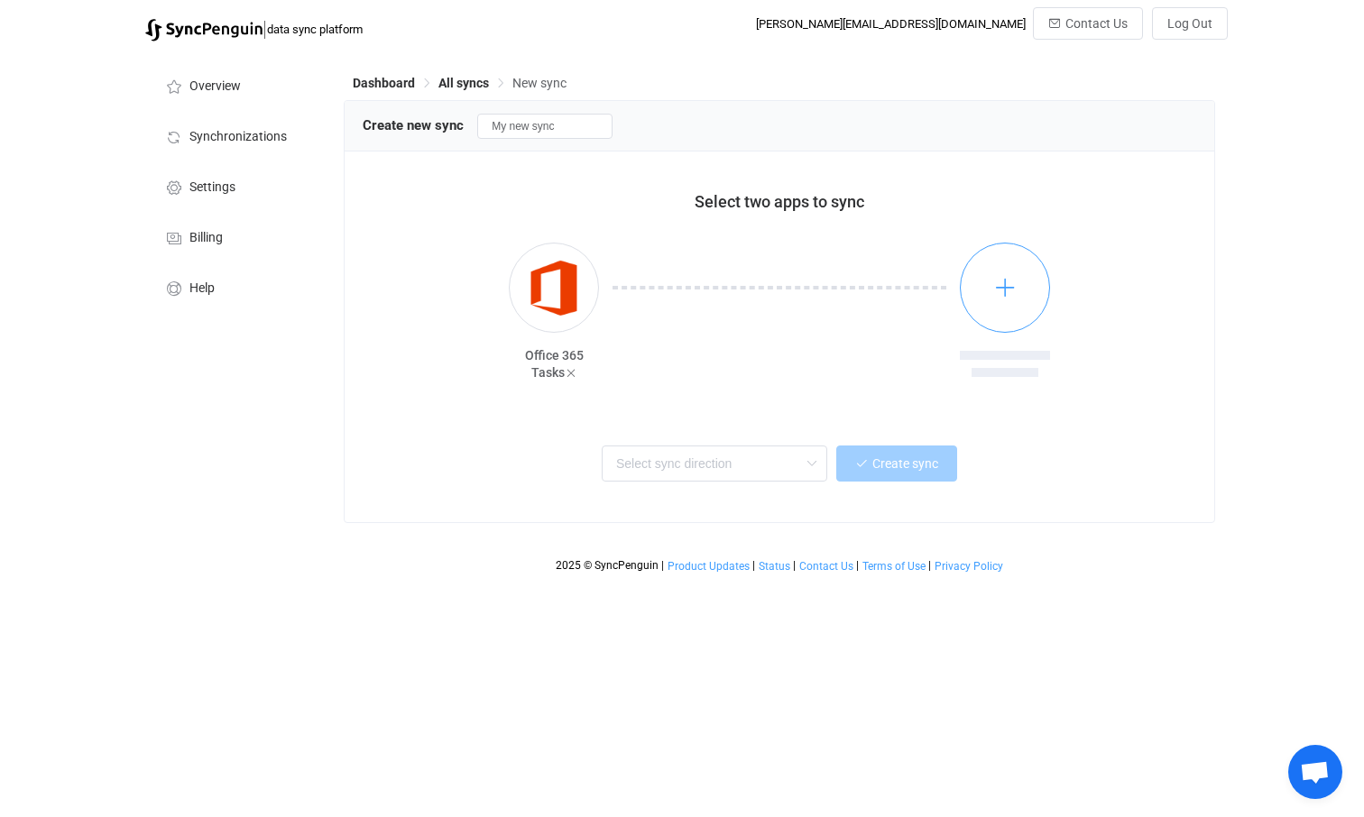
click at [1009, 296] on icon "button" at bounding box center [1005, 287] width 23 height 23
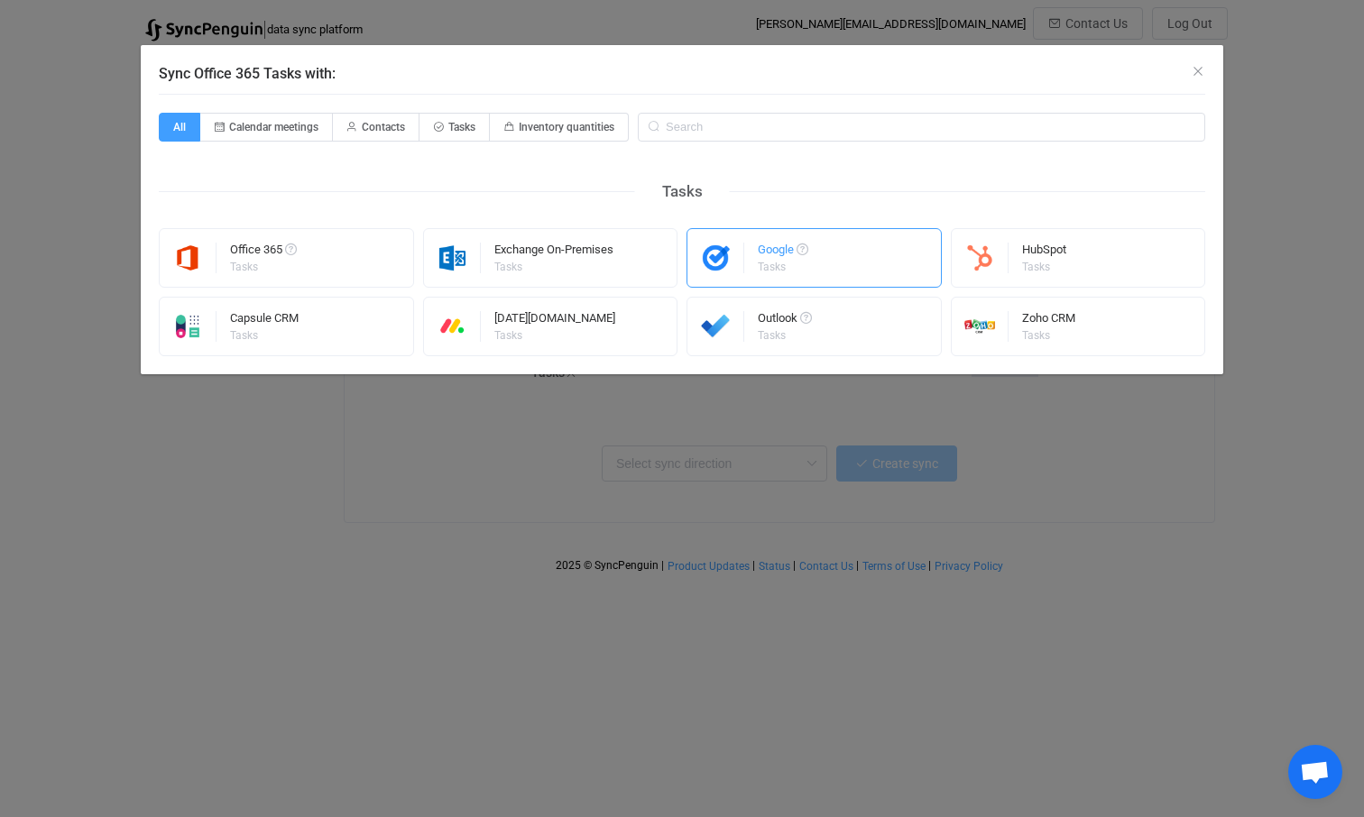
click at [764, 251] on div "Google" at bounding box center [783, 253] width 51 height 18
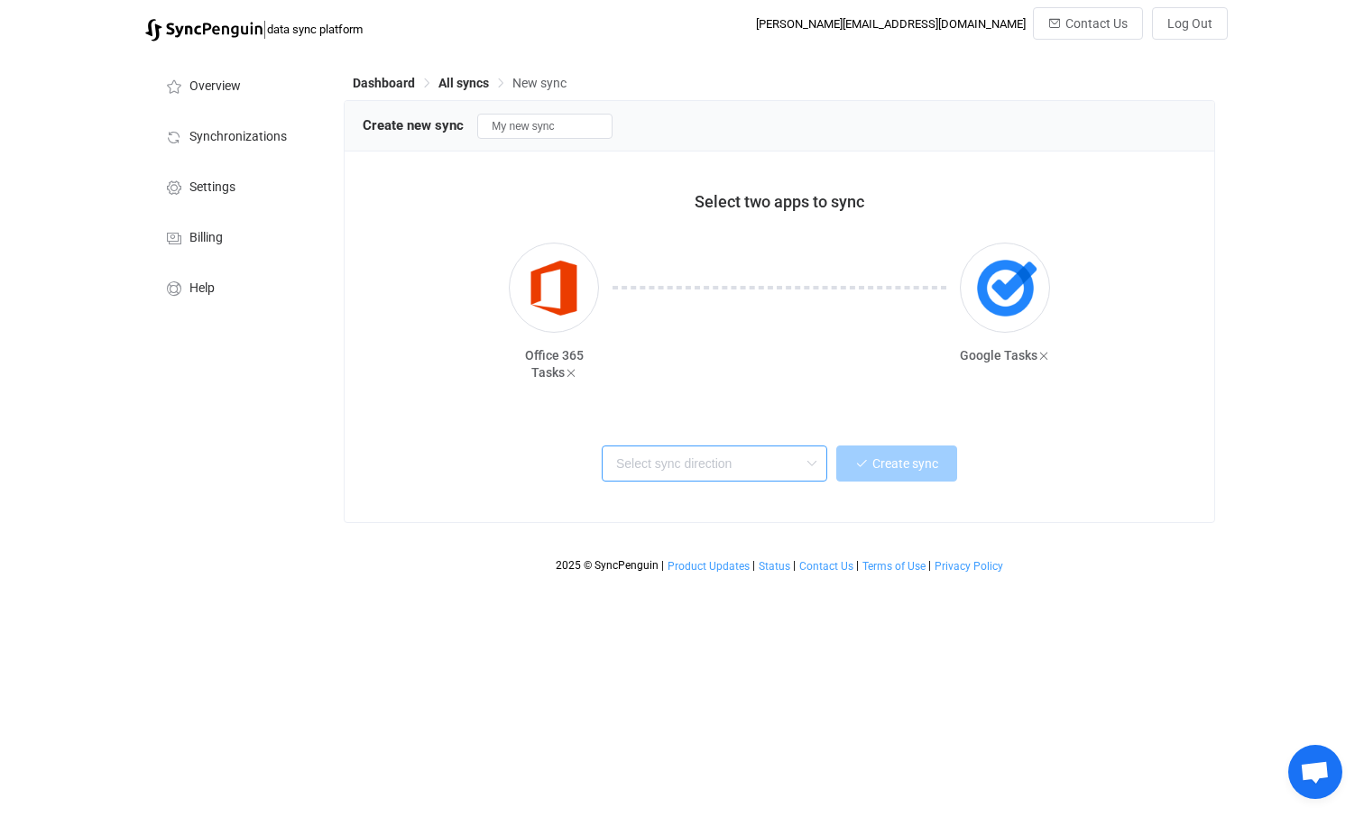
click at [713, 472] on input "text" at bounding box center [715, 464] width 226 height 36
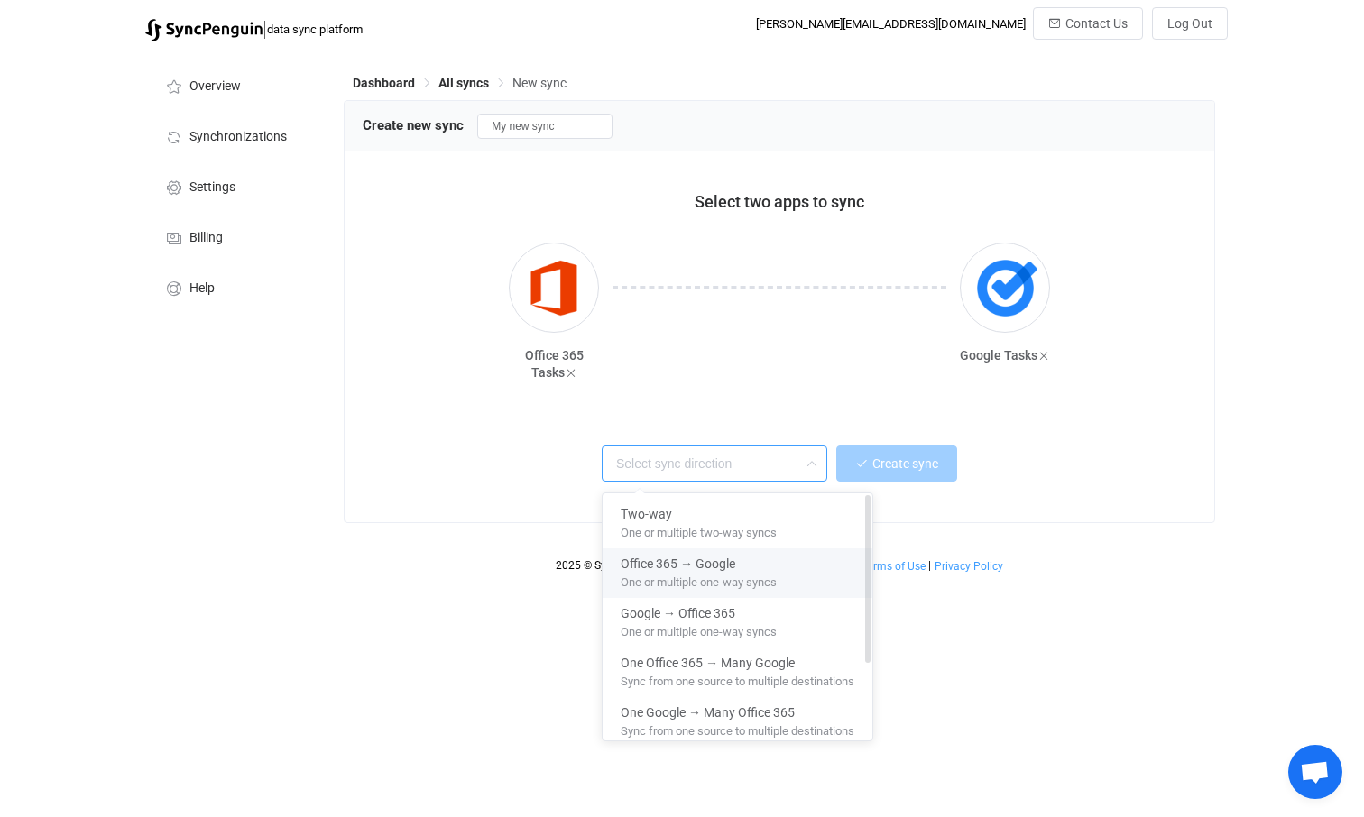
click at [713, 566] on span "Office 365 → Google" at bounding box center [678, 560] width 115 height 21
type input "Office 365 → Google"
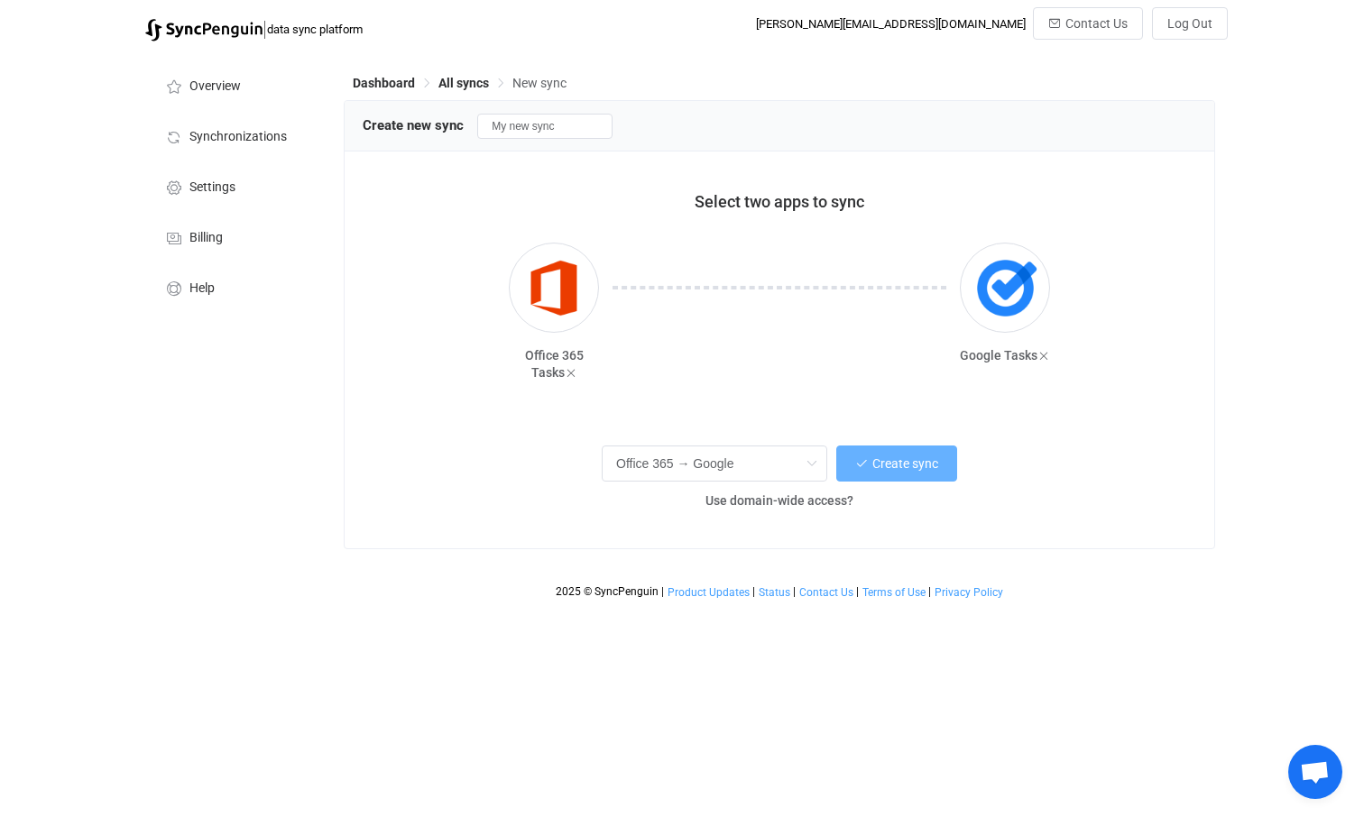
click at [915, 464] on span "Create sync" at bounding box center [905, 463] width 66 height 14
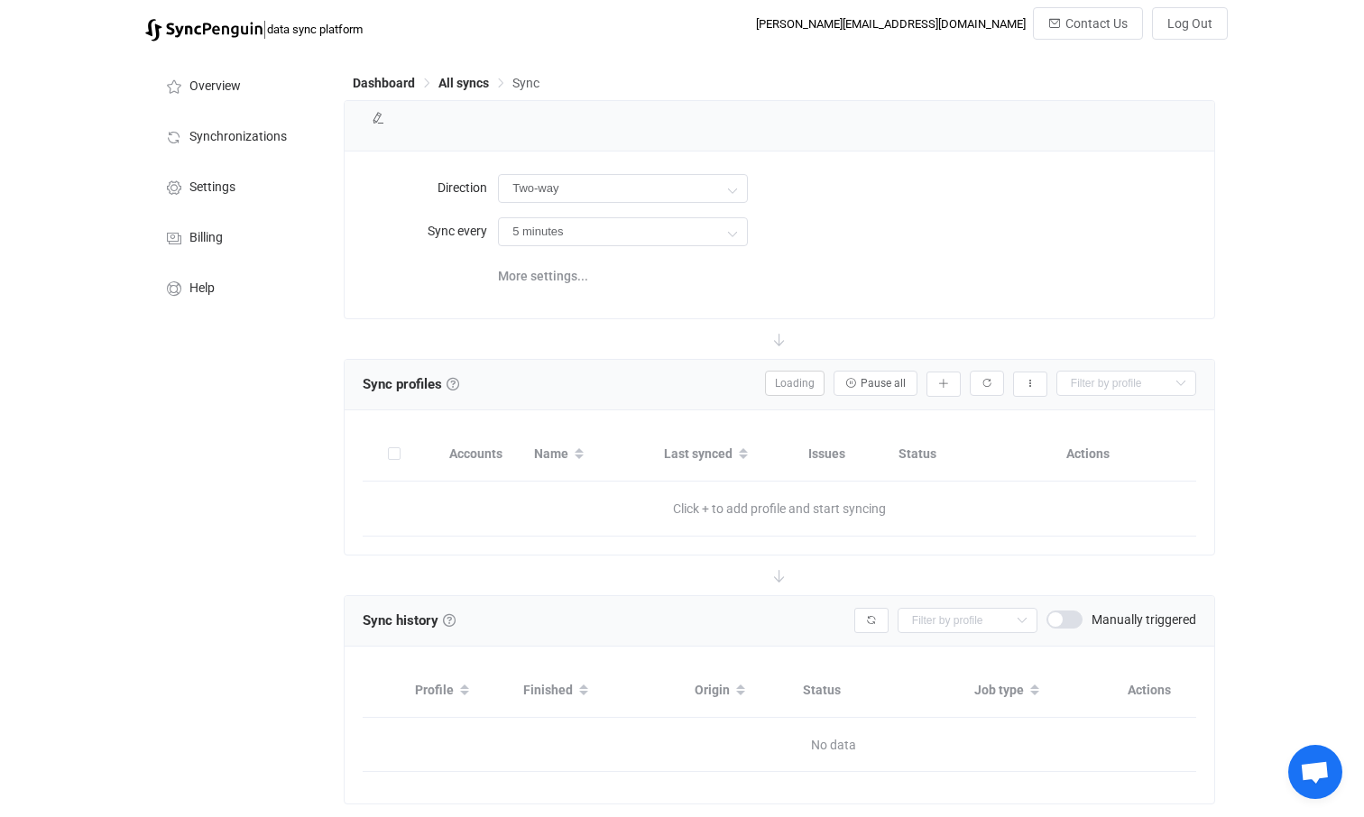
type input "Office 365 → Google"
type input "10 minutes"
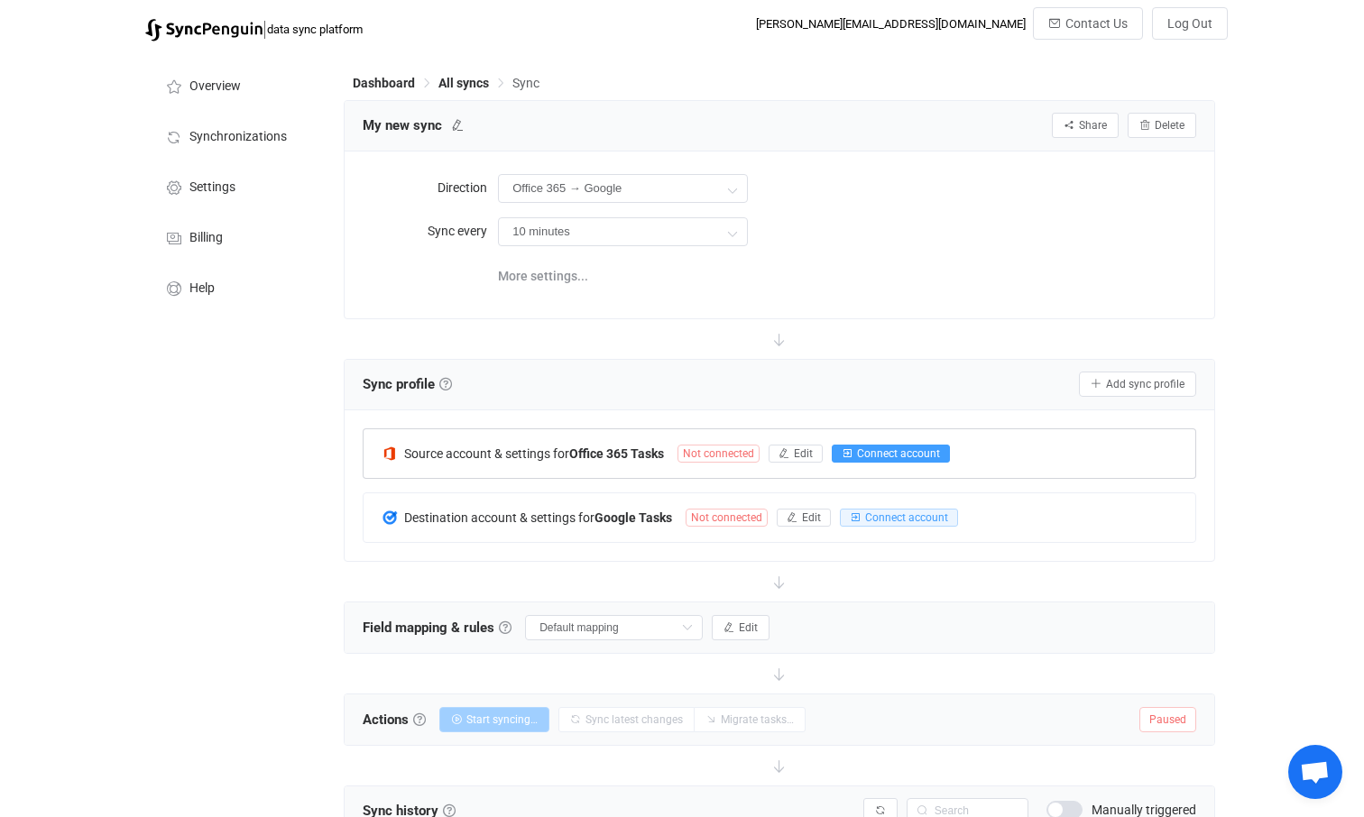
click at [902, 448] on span "Connect account" at bounding box center [898, 453] width 83 height 13
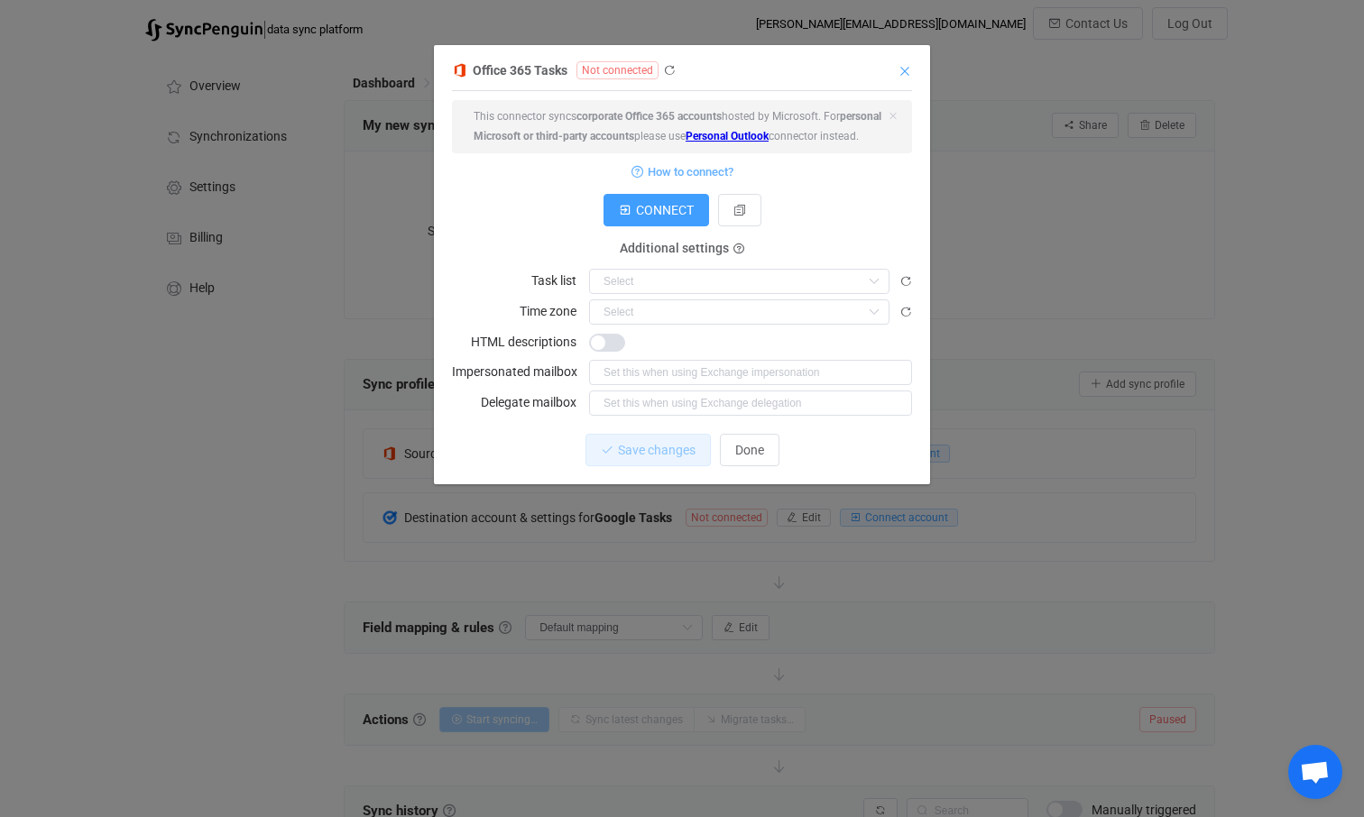
click at [907, 69] on icon "Close" at bounding box center [905, 71] width 14 height 14
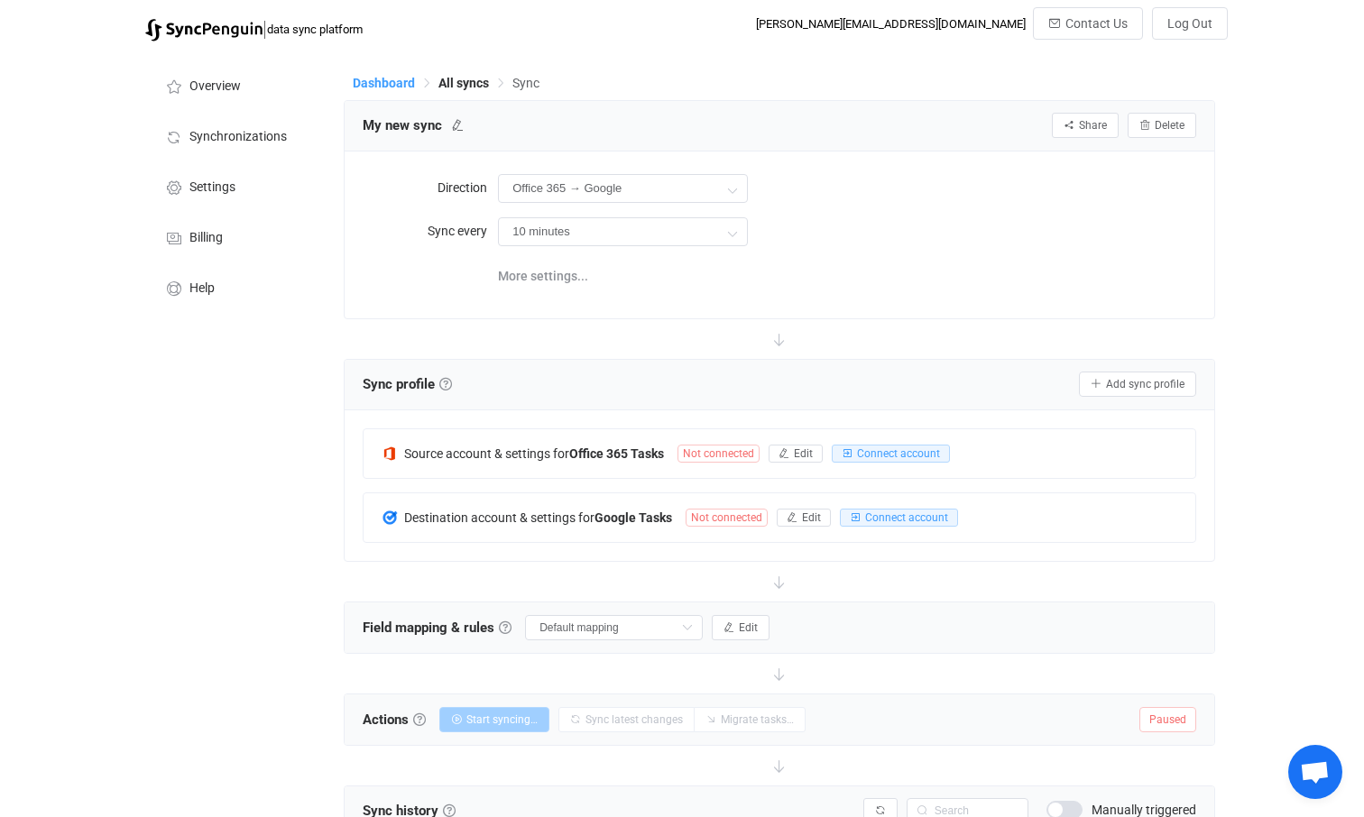
click at [373, 82] on span "Dashboard" at bounding box center [384, 83] width 62 height 14
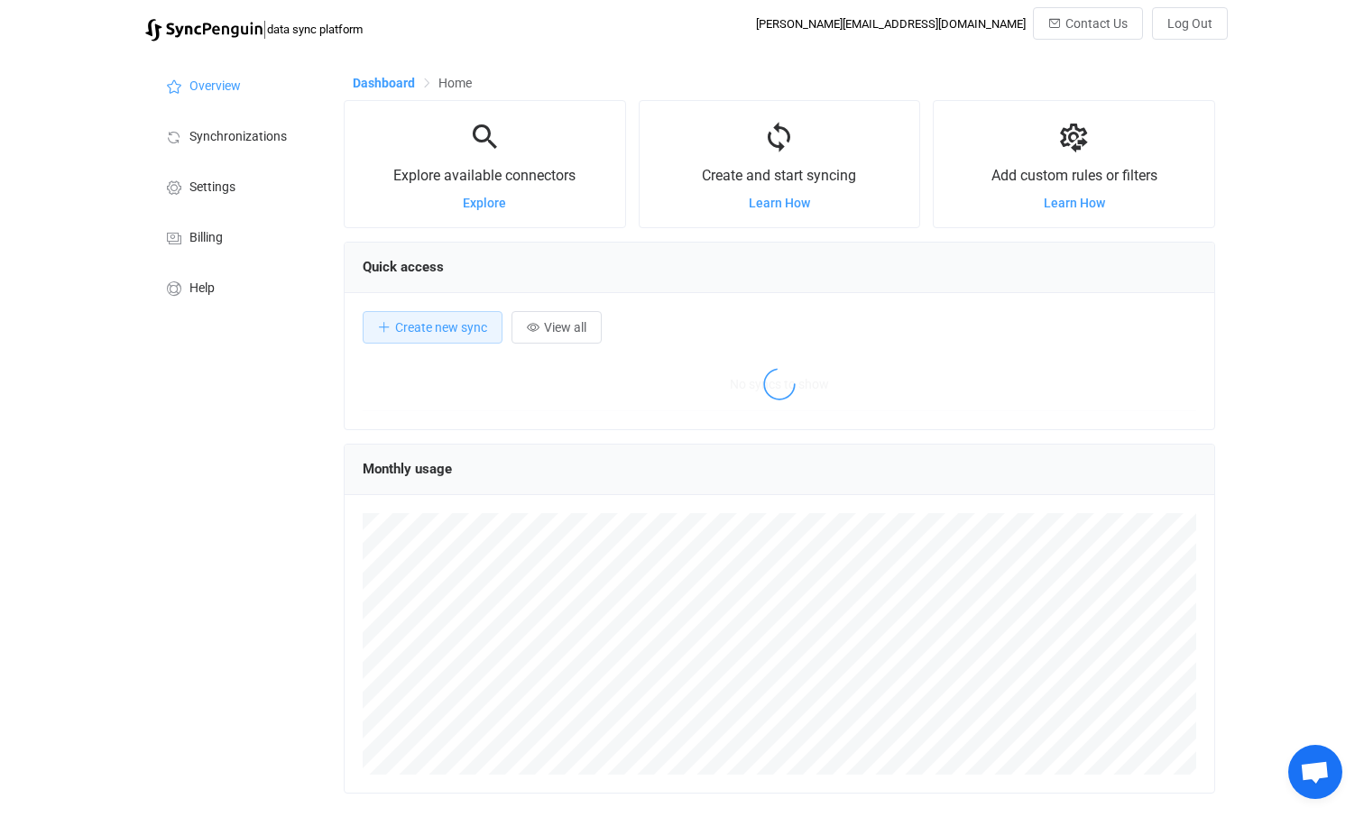
scroll to position [350, 870]
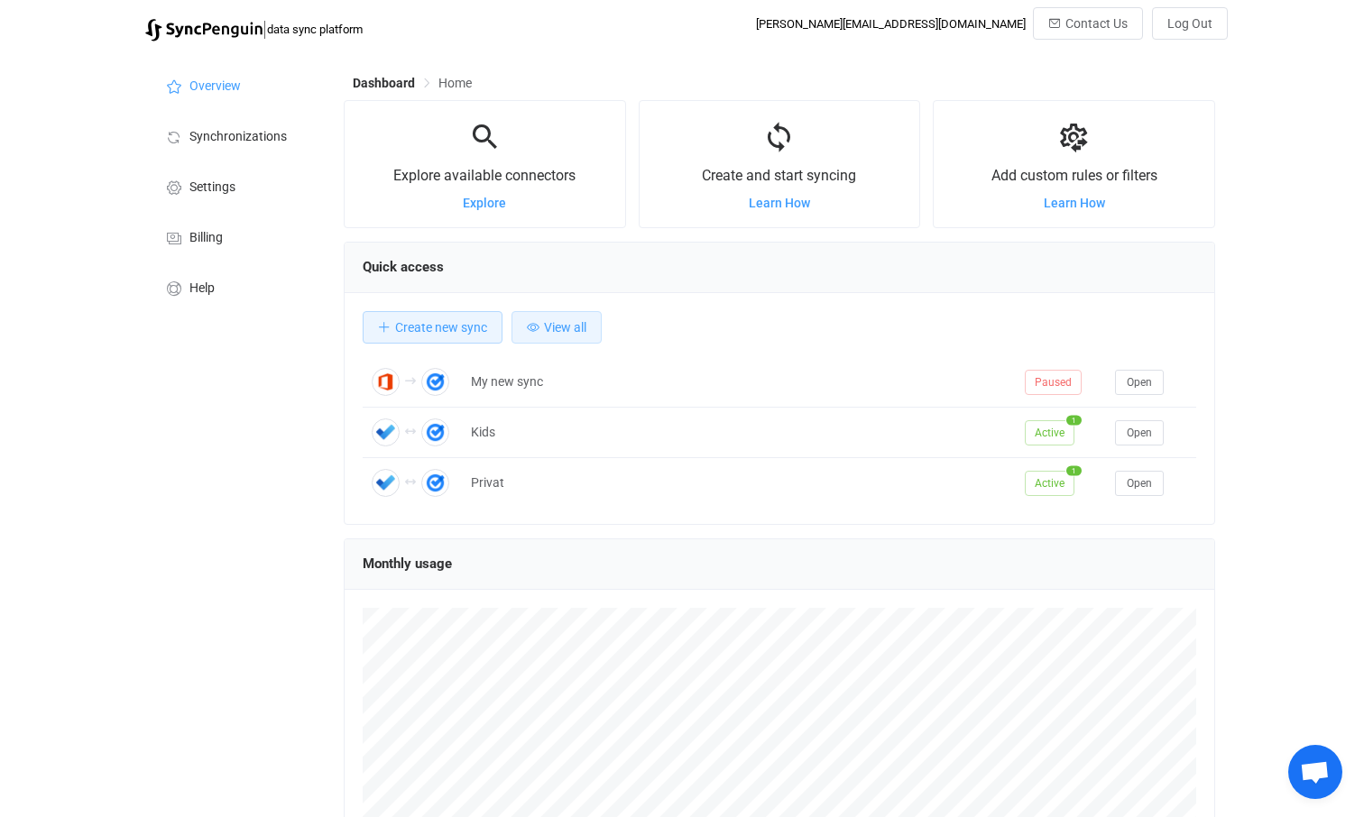
click at [544, 327] on span "View all" at bounding box center [565, 327] width 42 height 14
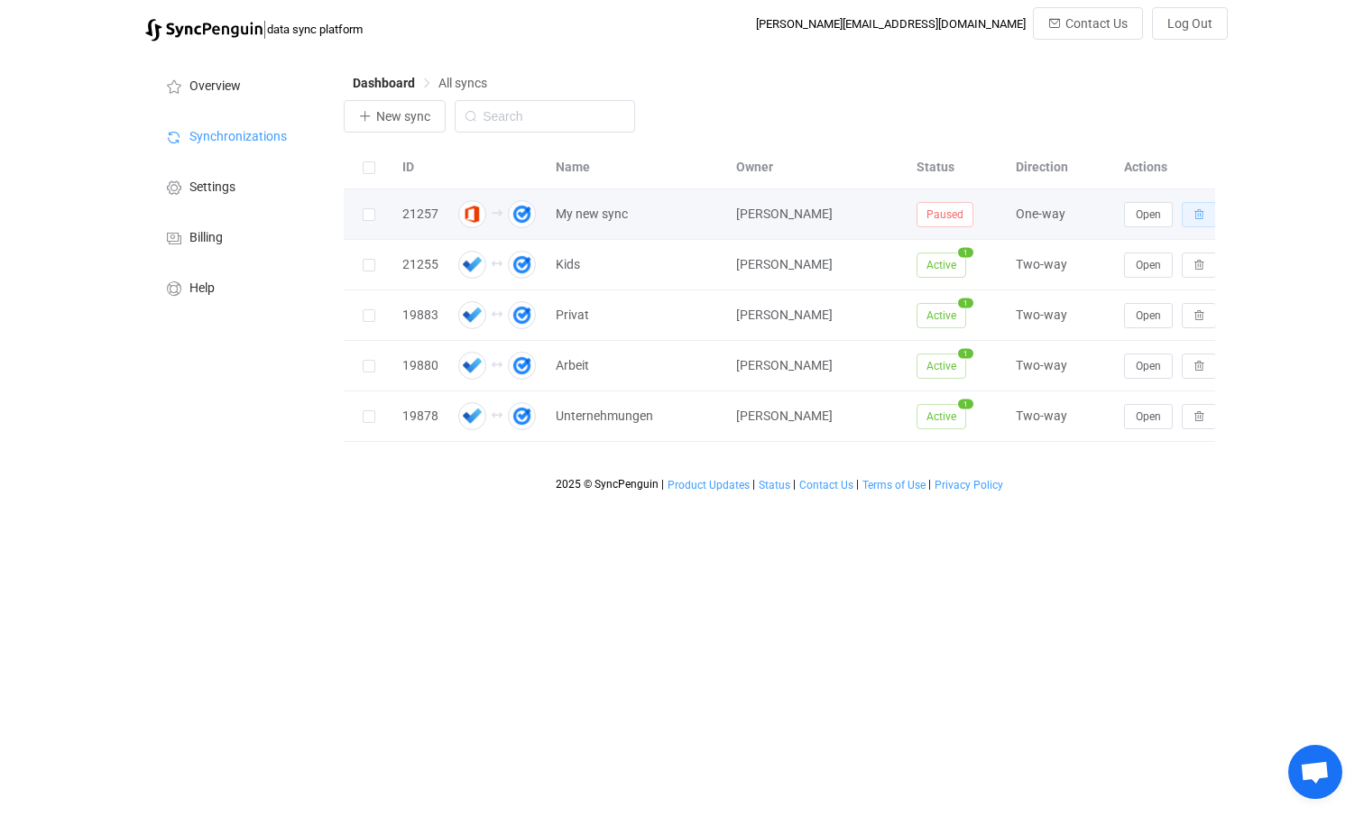
click at [1199, 215] on icon "button" at bounding box center [1198, 214] width 11 height 11
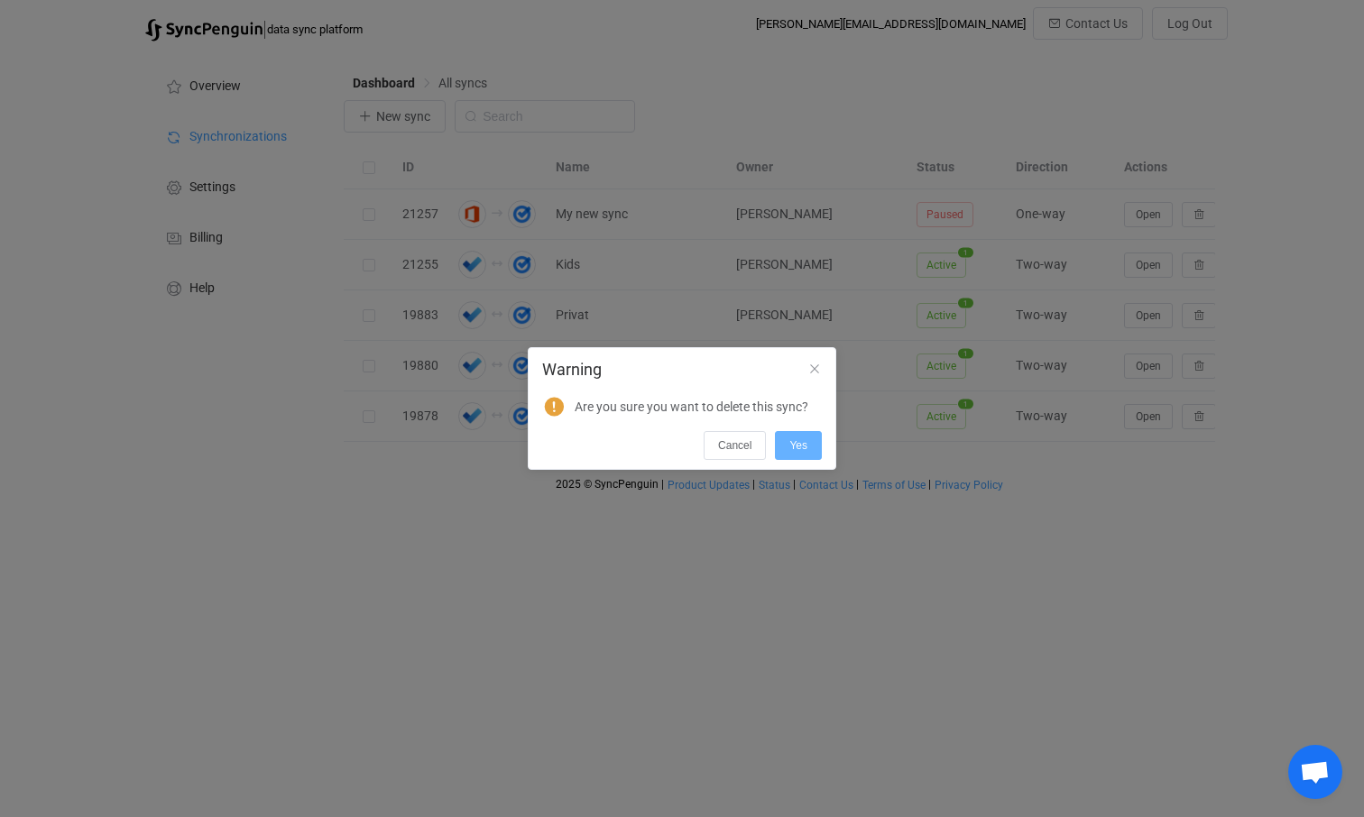
click at [797, 447] on span "Yes" at bounding box center [798, 445] width 18 height 13
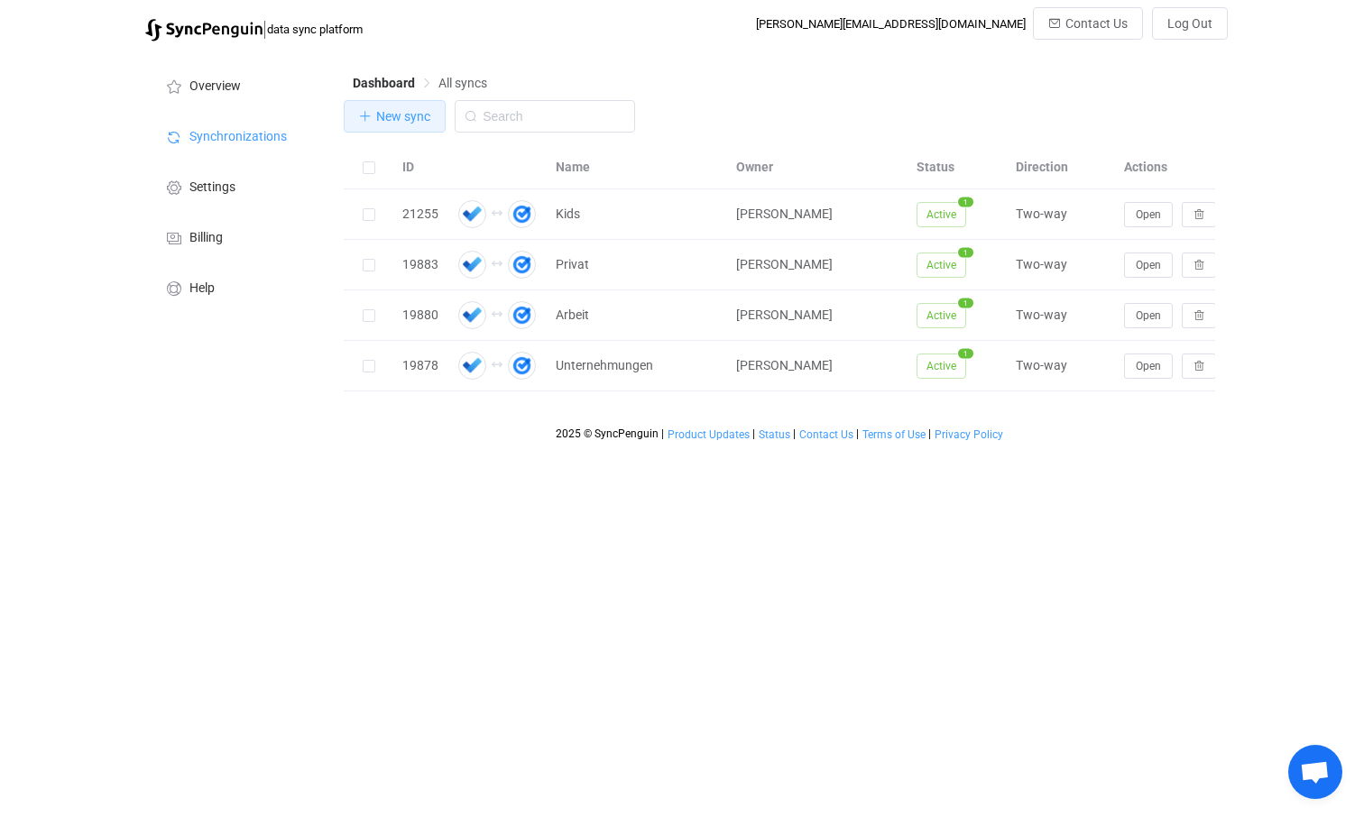
click at [385, 115] on span "New sync" at bounding box center [403, 116] width 54 height 14
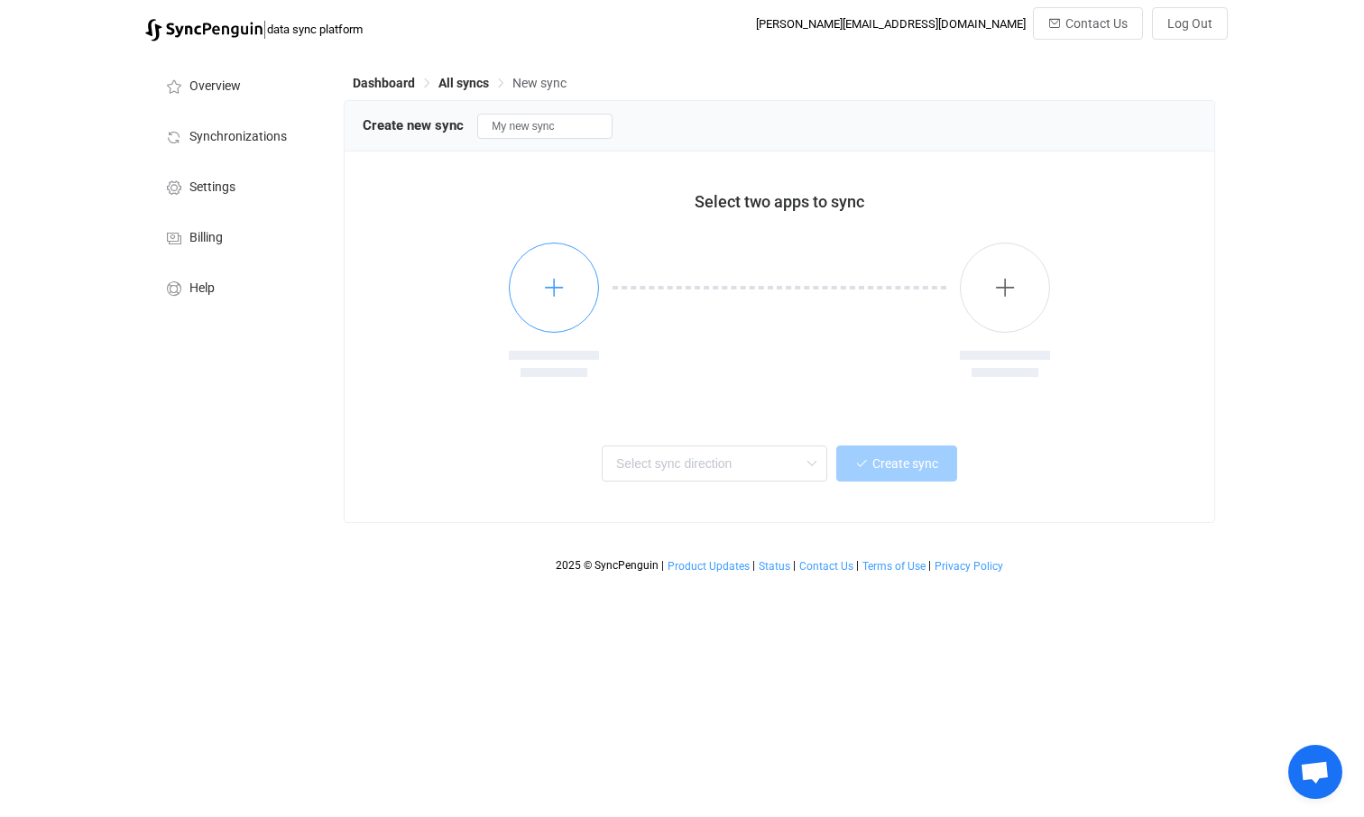
click at [560, 296] on icon "button" at bounding box center [554, 287] width 23 height 23
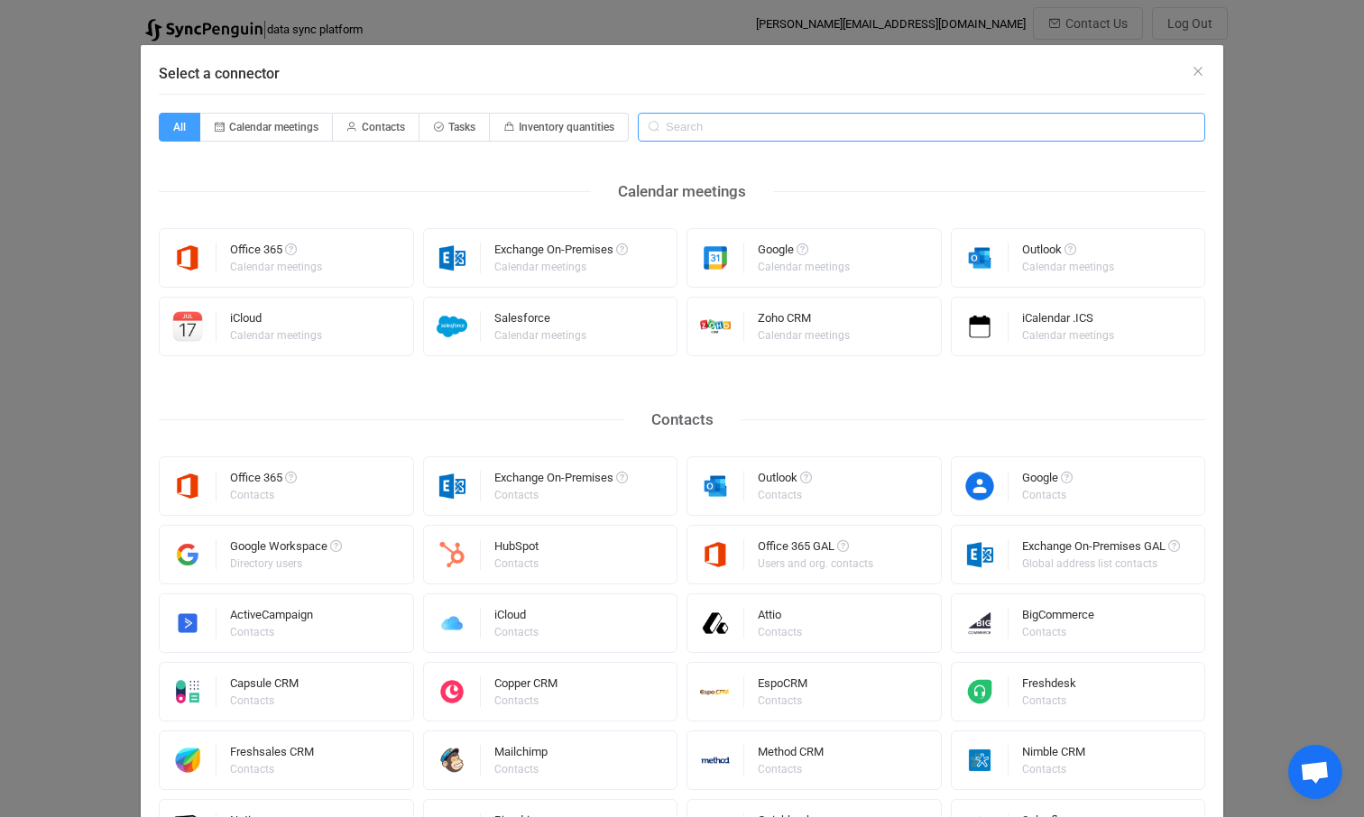
click at [700, 129] on input "Select a connector" at bounding box center [921, 127] width 567 height 29
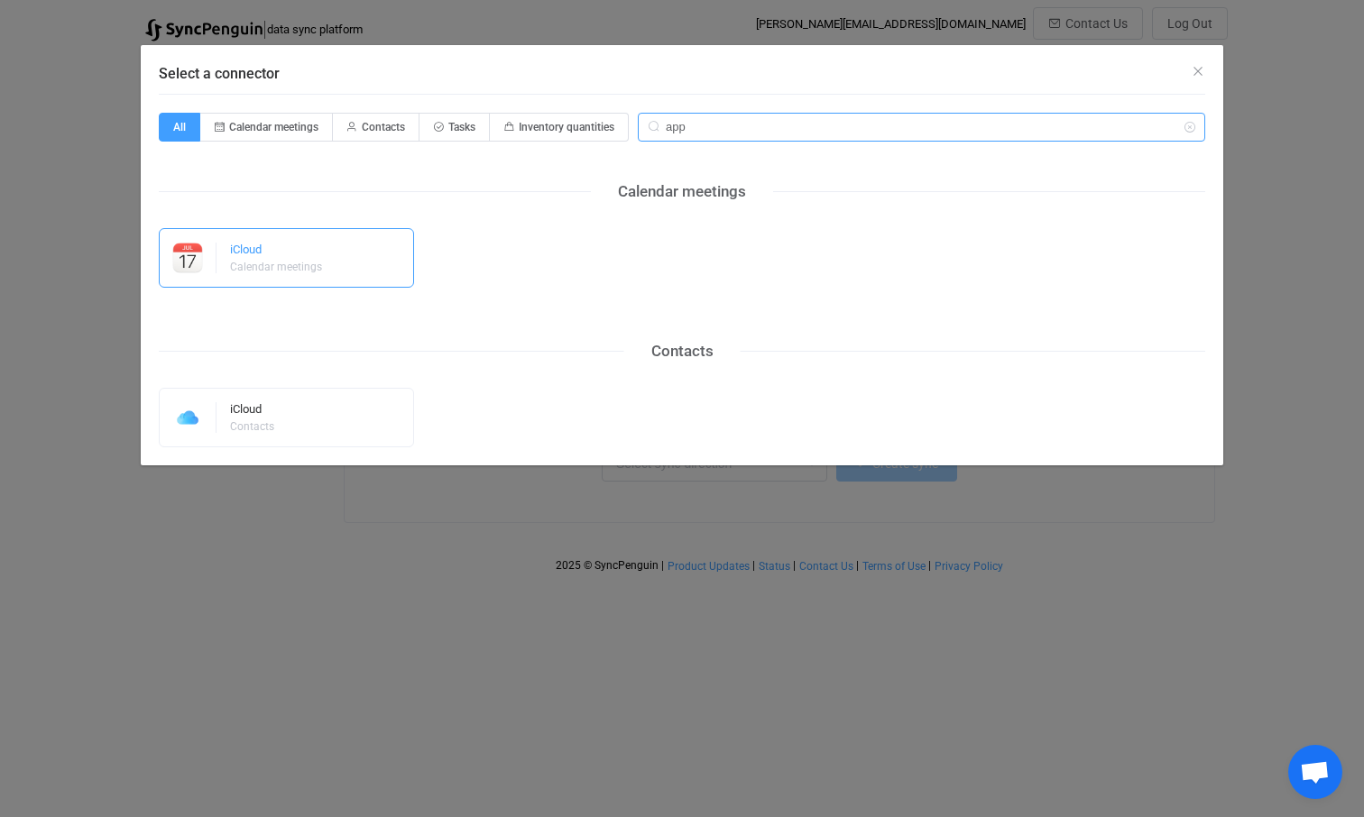
type input "app"
click at [293, 268] on div "Calendar meetings" at bounding box center [276, 267] width 92 height 11
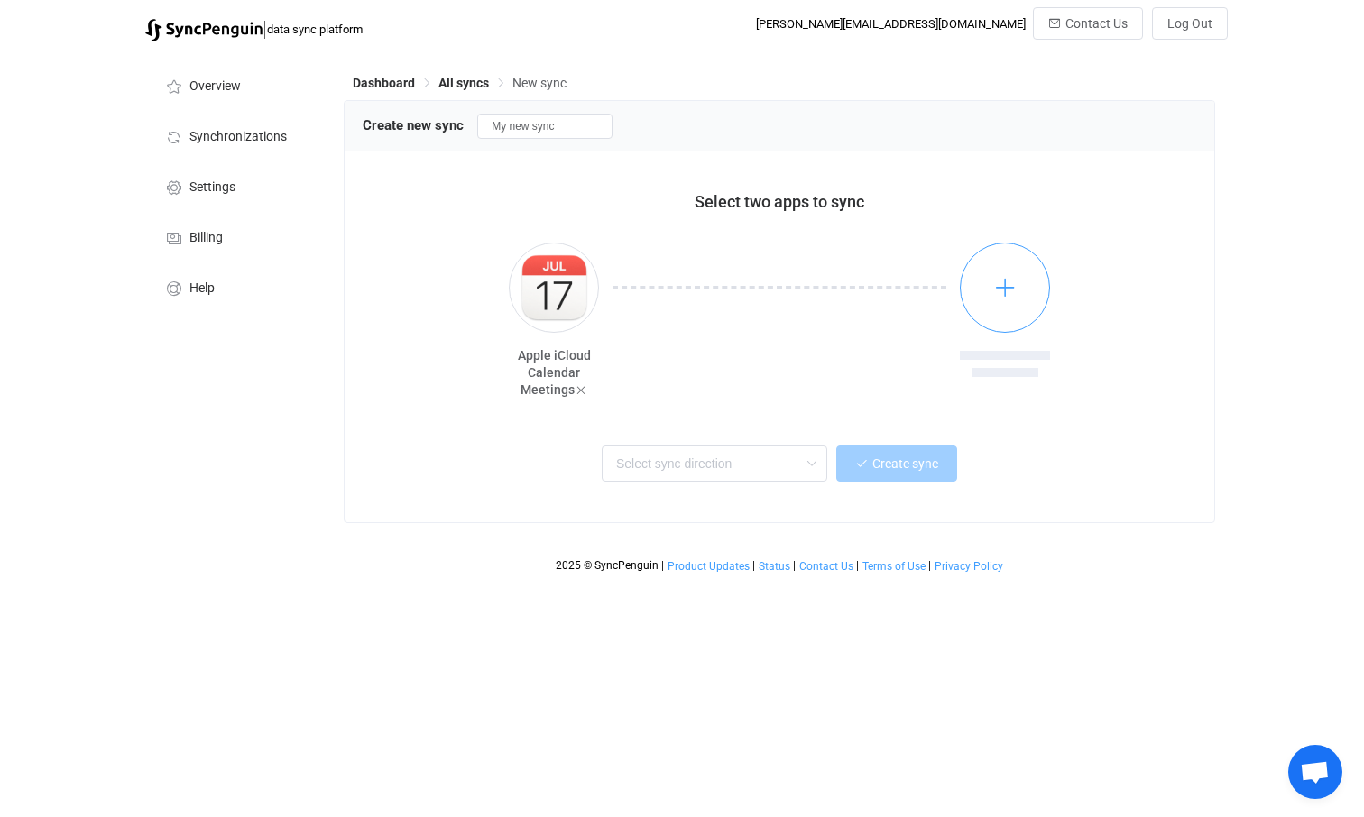
click at [1015, 282] on icon "button" at bounding box center [1005, 287] width 23 height 23
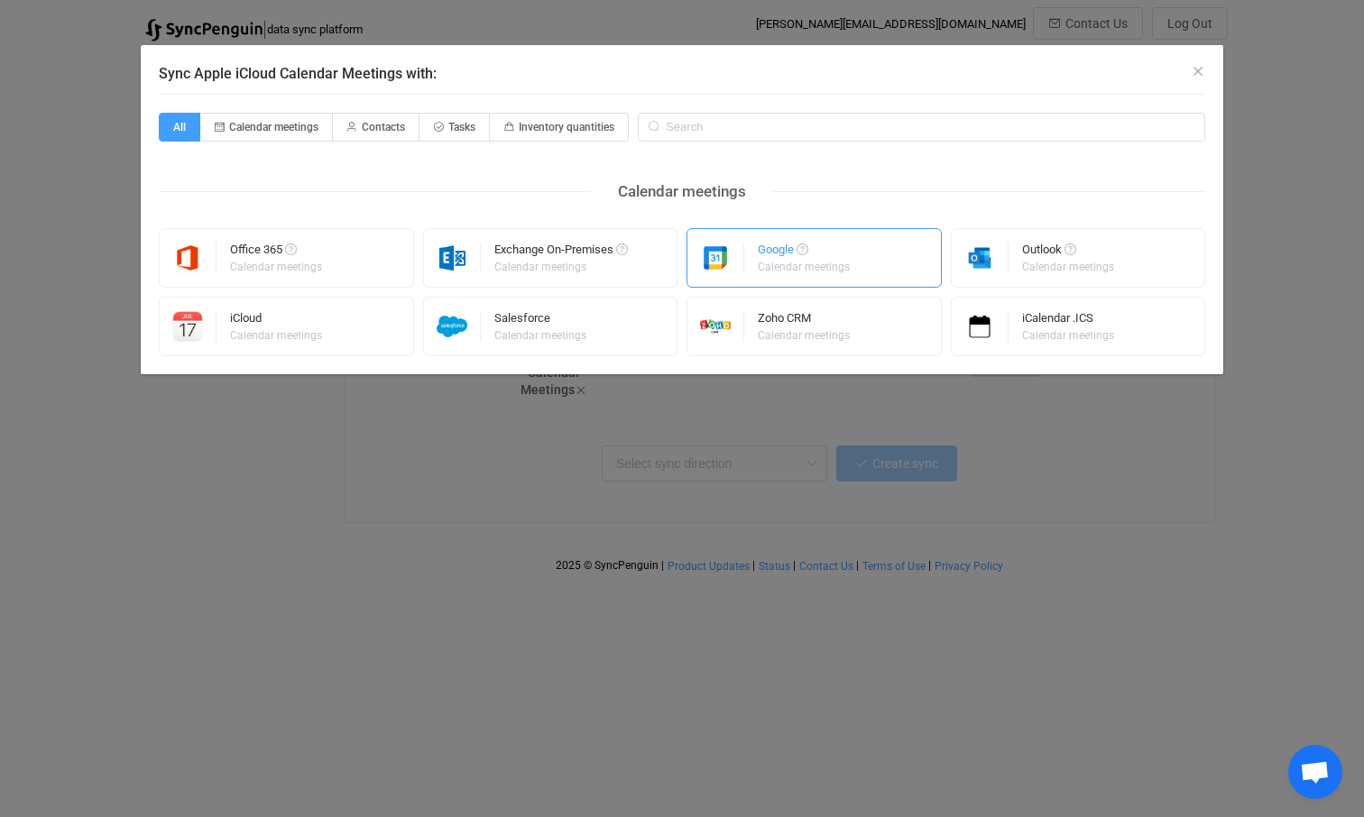
click at [797, 273] on div "Google Calendar meetings" at bounding box center [805, 258] width 95 height 47
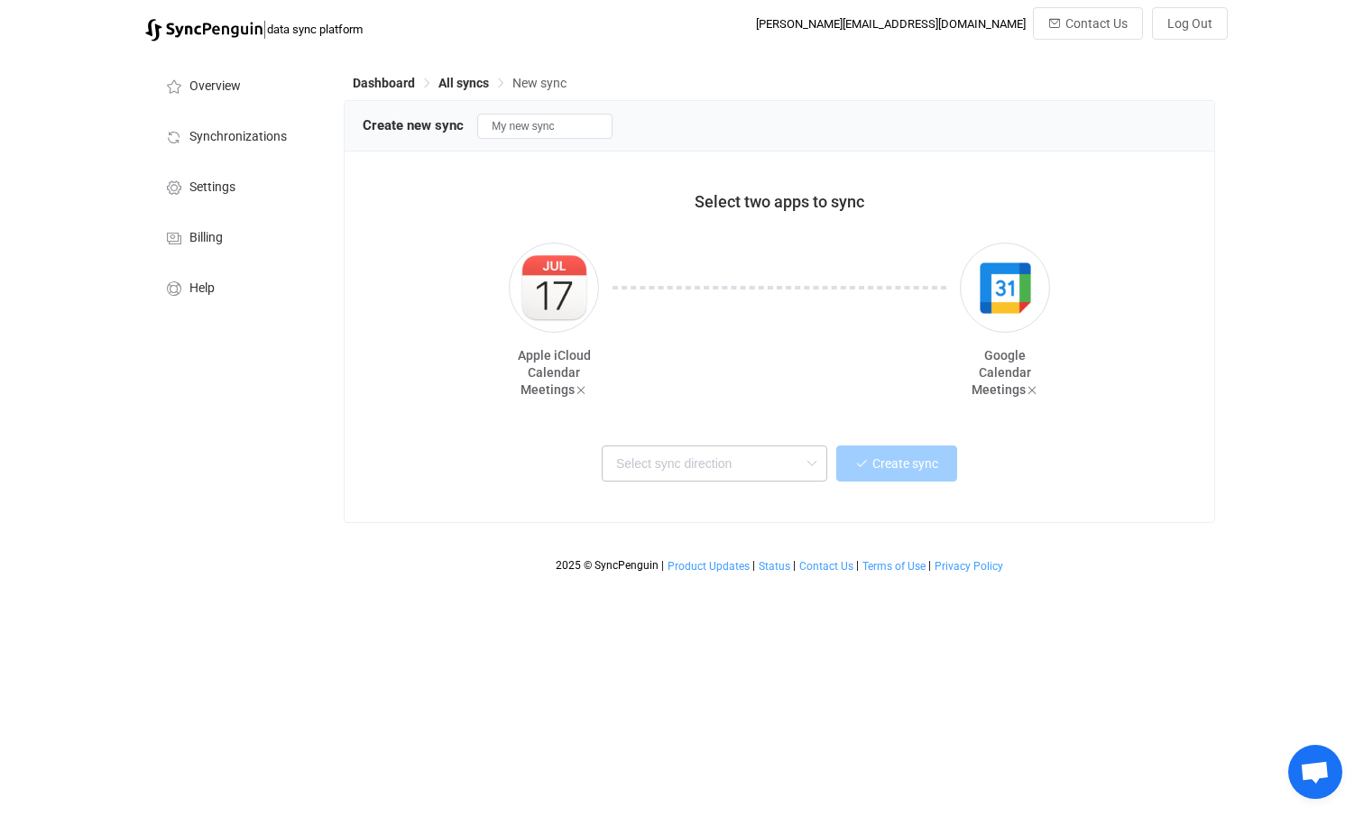
click at [812, 467] on icon at bounding box center [811, 464] width 23 height 36
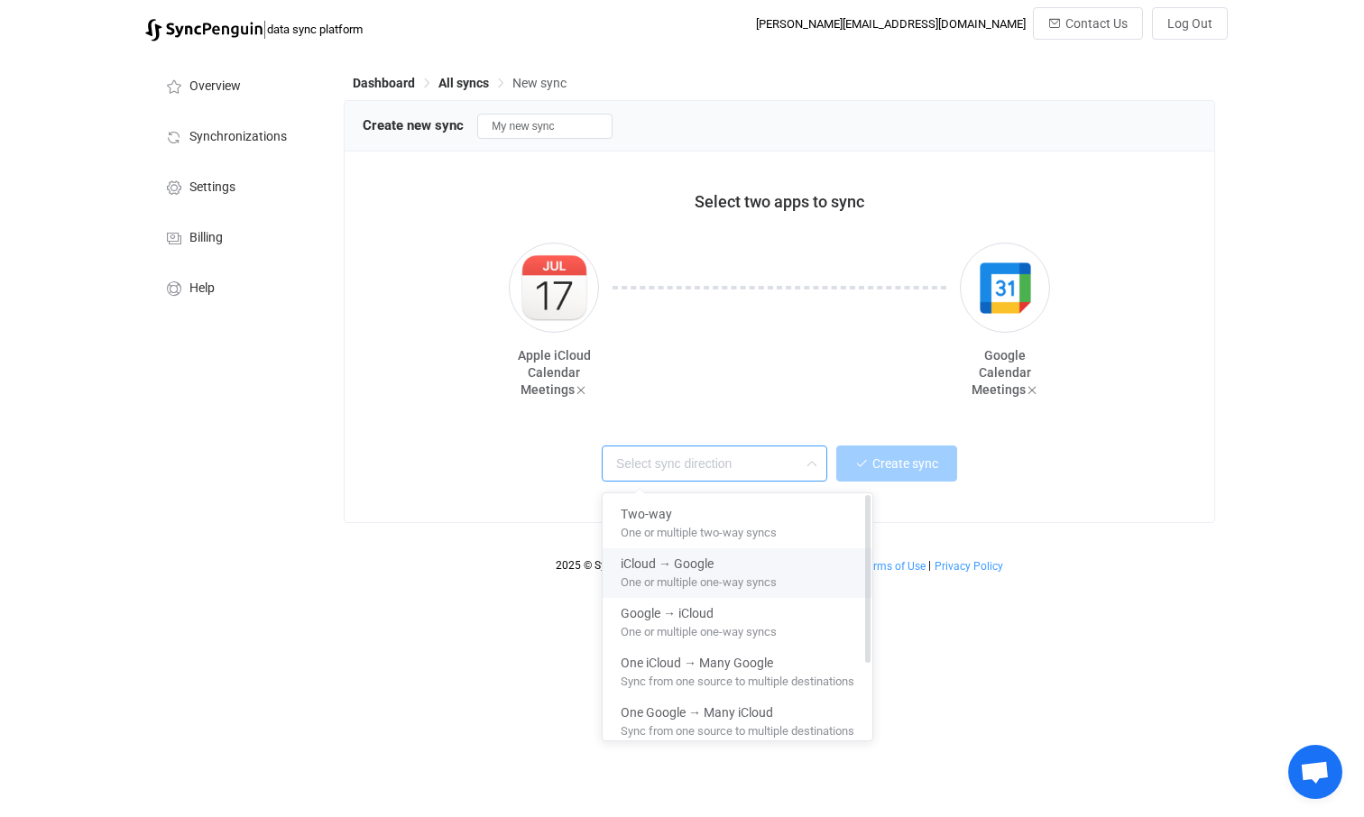
click at [702, 568] on span "iCloud → Google" at bounding box center [667, 560] width 93 height 21
type input "iCloud → Google"
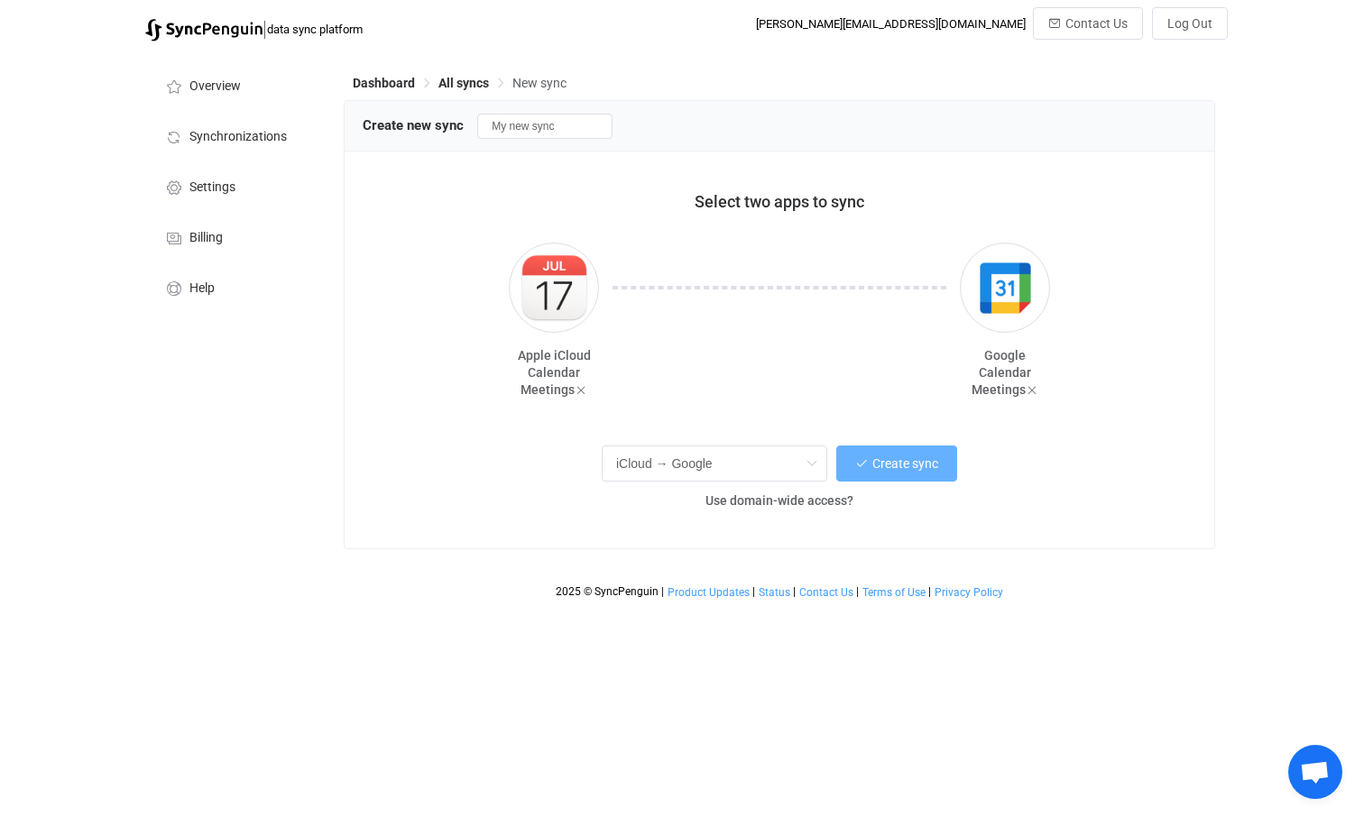
click at [906, 460] on span "Create sync" at bounding box center [905, 463] width 66 height 14
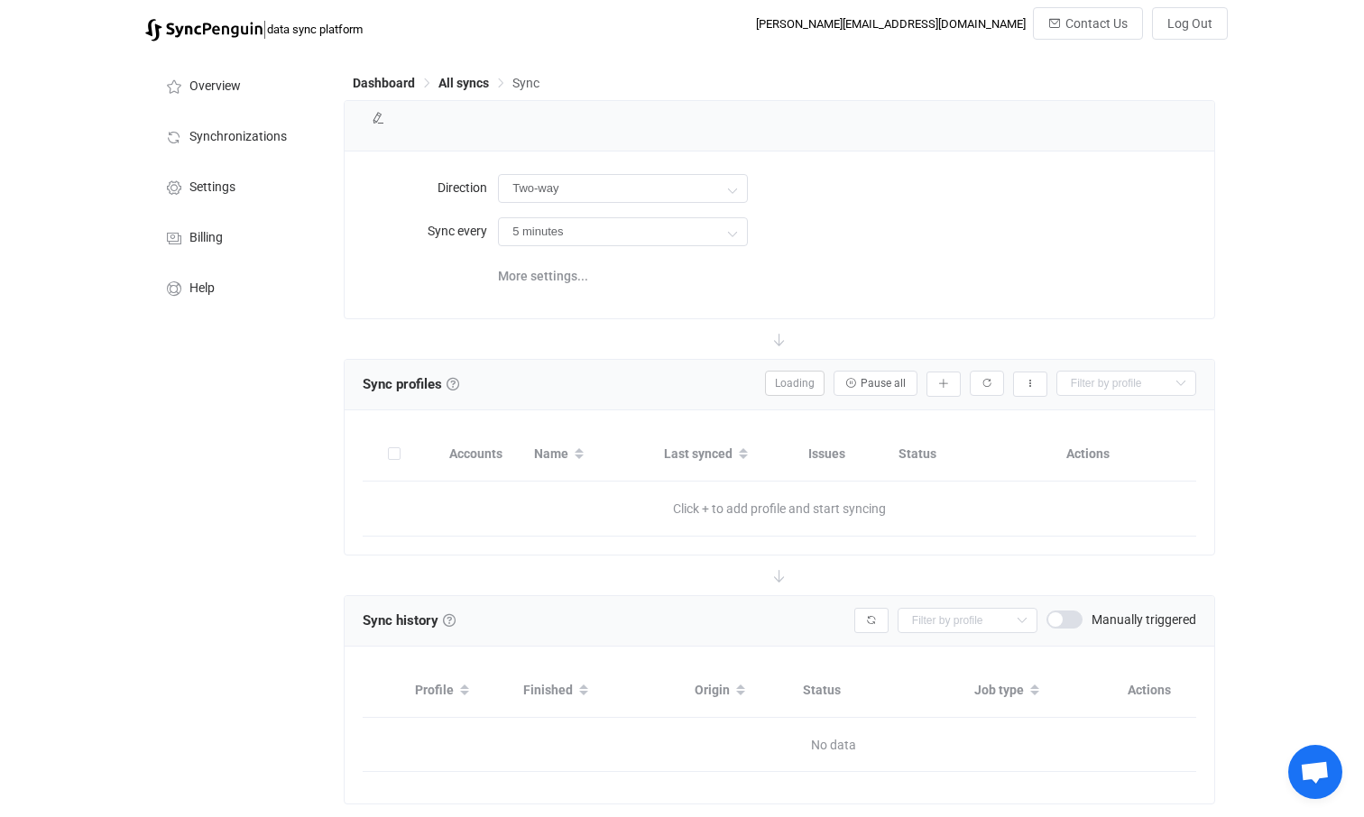
type input "iCloud → Google"
type input "10 minutes"
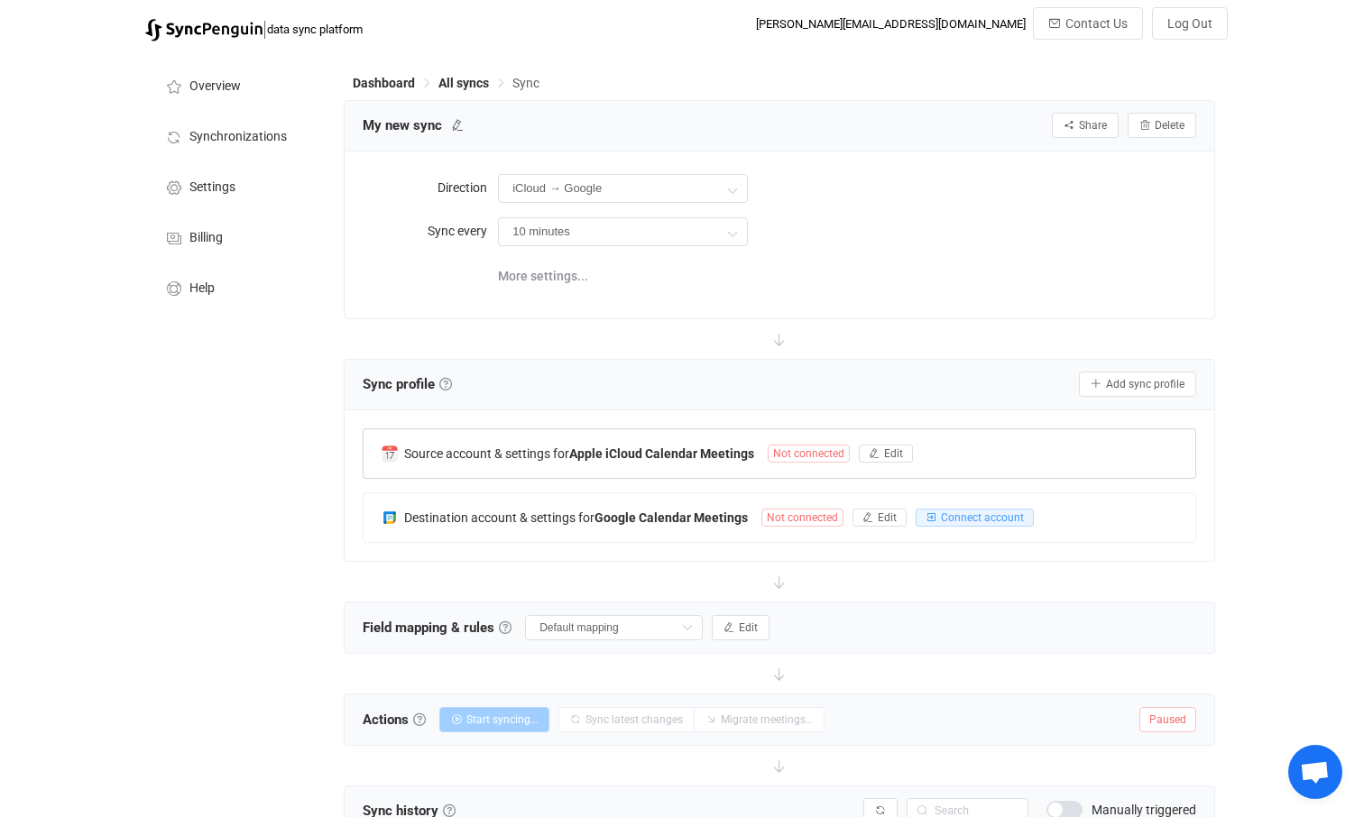
click at [801, 449] on span "Not connected" at bounding box center [809, 454] width 82 height 18
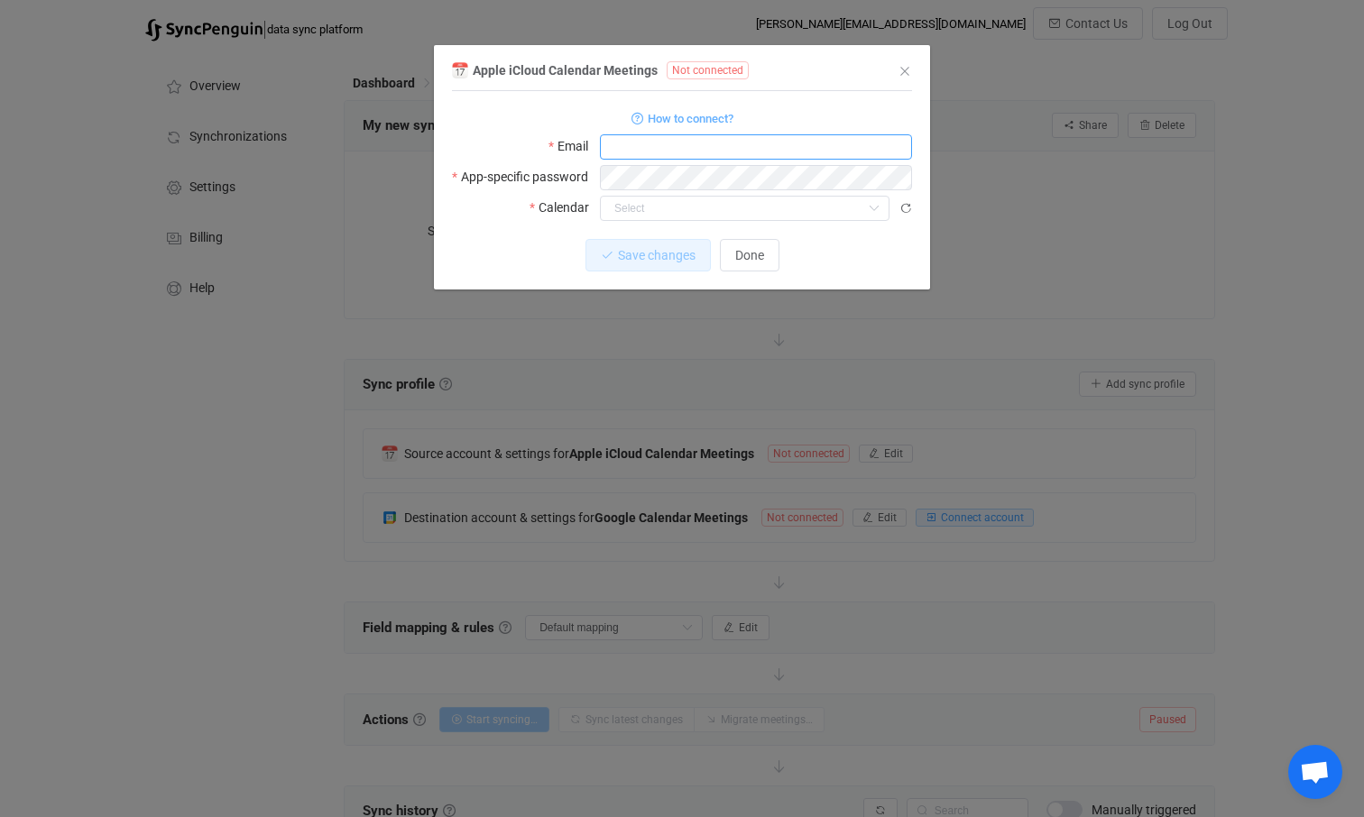
click at [892, 149] on input "dialog" at bounding box center [756, 146] width 312 height 25
click at [667, 152] on input "dialog" at bounding box center [756, 146] width 312 height 25
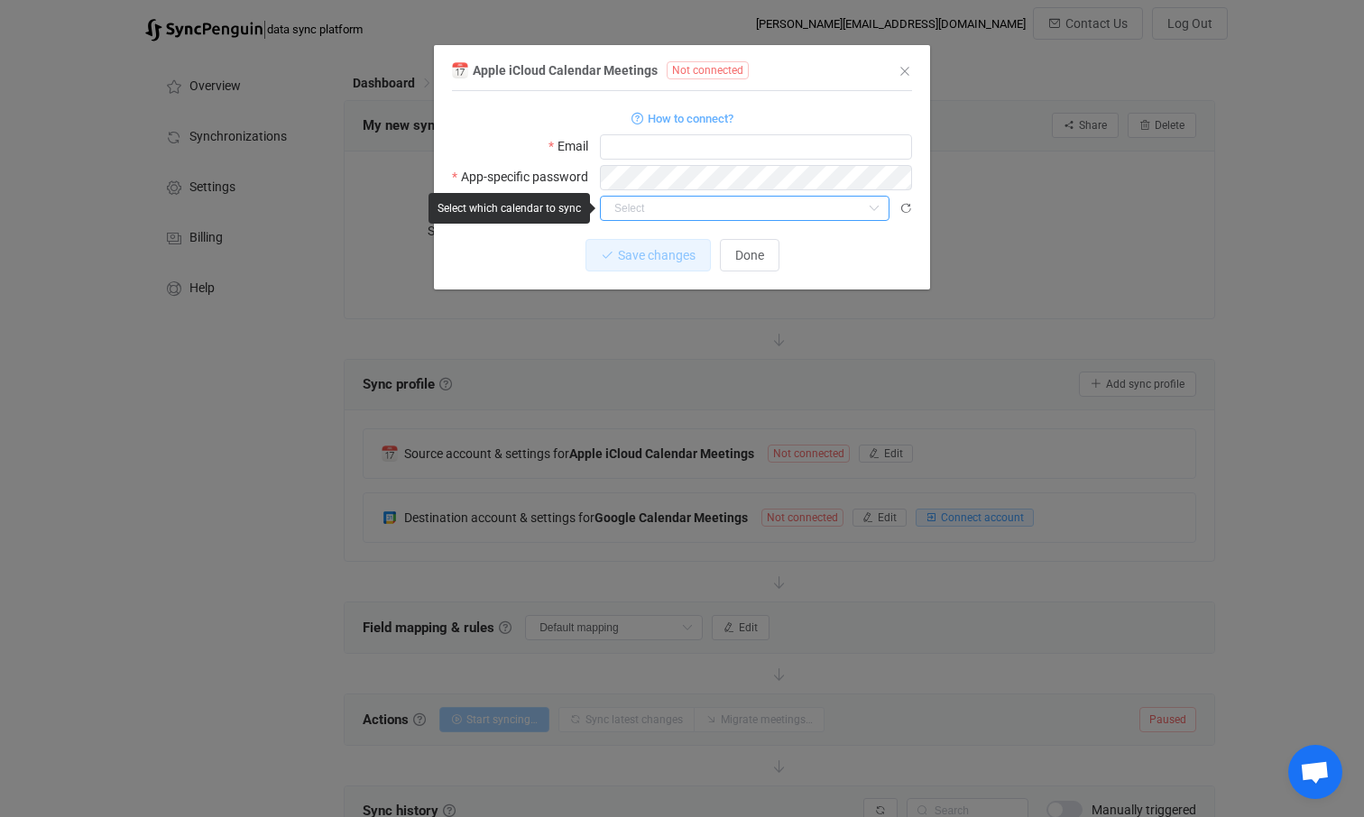
click at [626, 212] on input "dialog" at bounding box center [745, 208] width 290 height 25
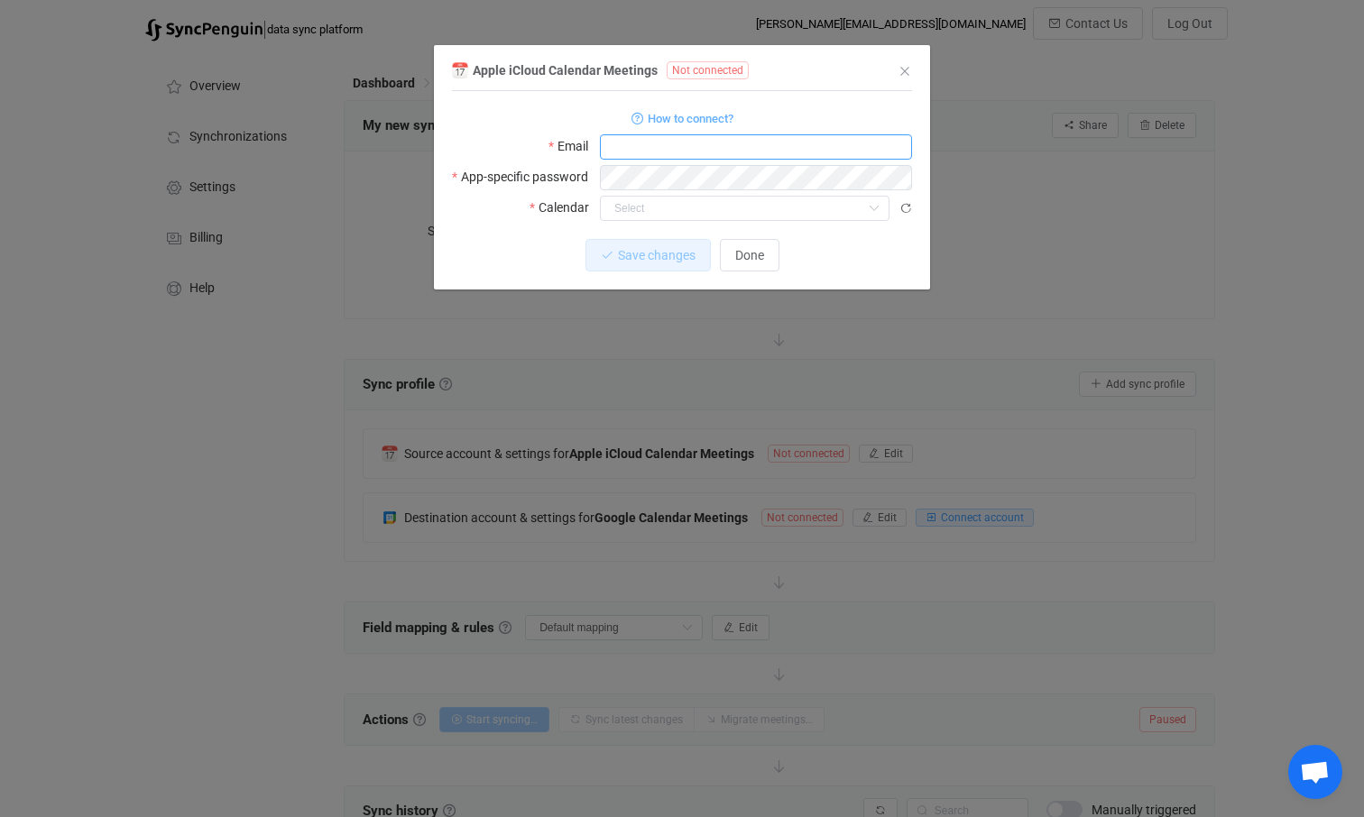
click at [631, 152] on input "dialog" at bounding box center [756, 146] width 312 height 25
click at [478, 124] on div "How to connect?" at bounding box center [682, 117] width 460 height 23
click at [626, 149] on input "dialog" at bounding box center [756, 146] width 312 height 25
type input "[PERSON_NAME][EMAIL_ADDRESS][DOMAIN_NAME]"
click at [863, 245] on div "Save changes Discard" at bounding box center [682, 255] width 460 height 32
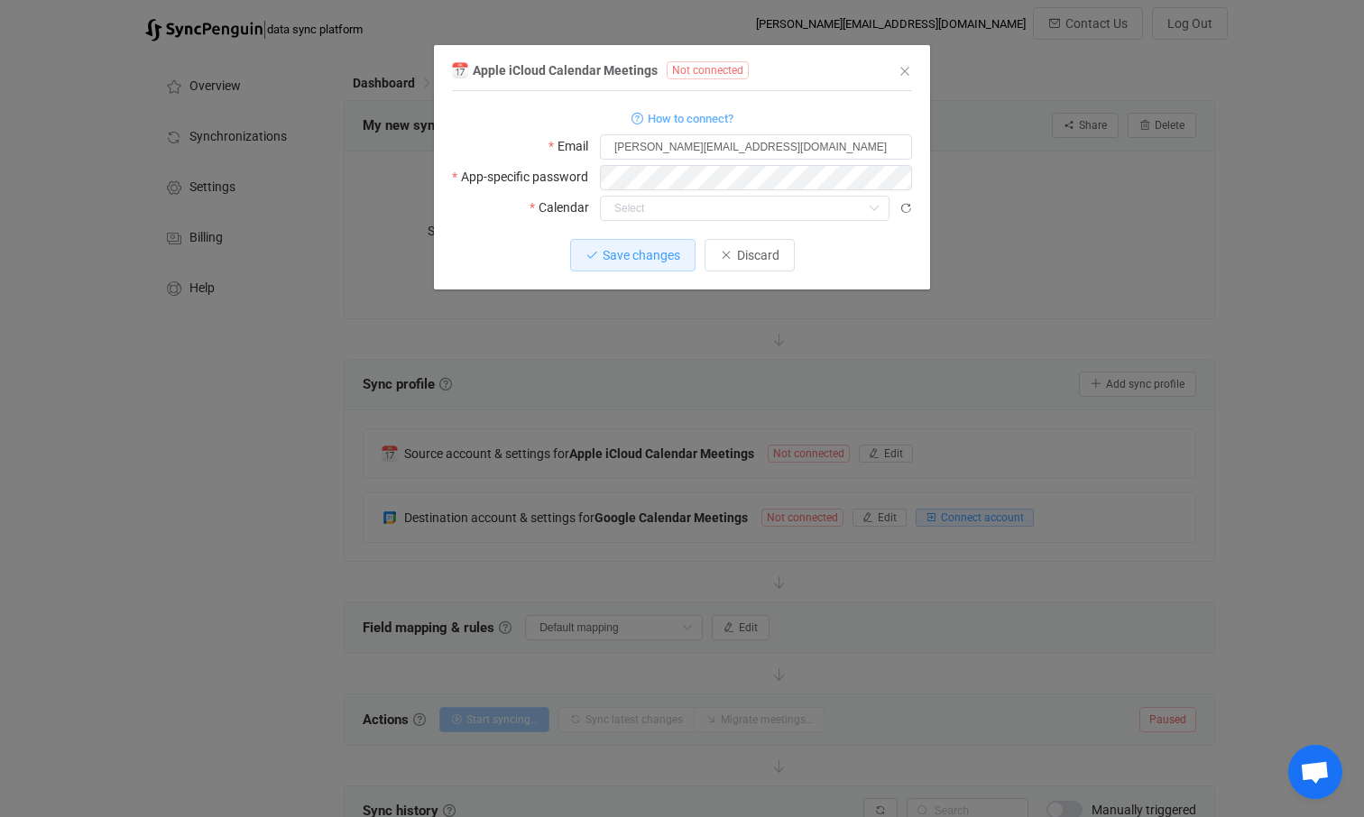
click at [885, 263] on div "Save changes Discard" at bounding box center [682, 255] width 460 height 32
click at [636, 116] on icon "dialog" at bounding box center [637, 119] width 12 height 12
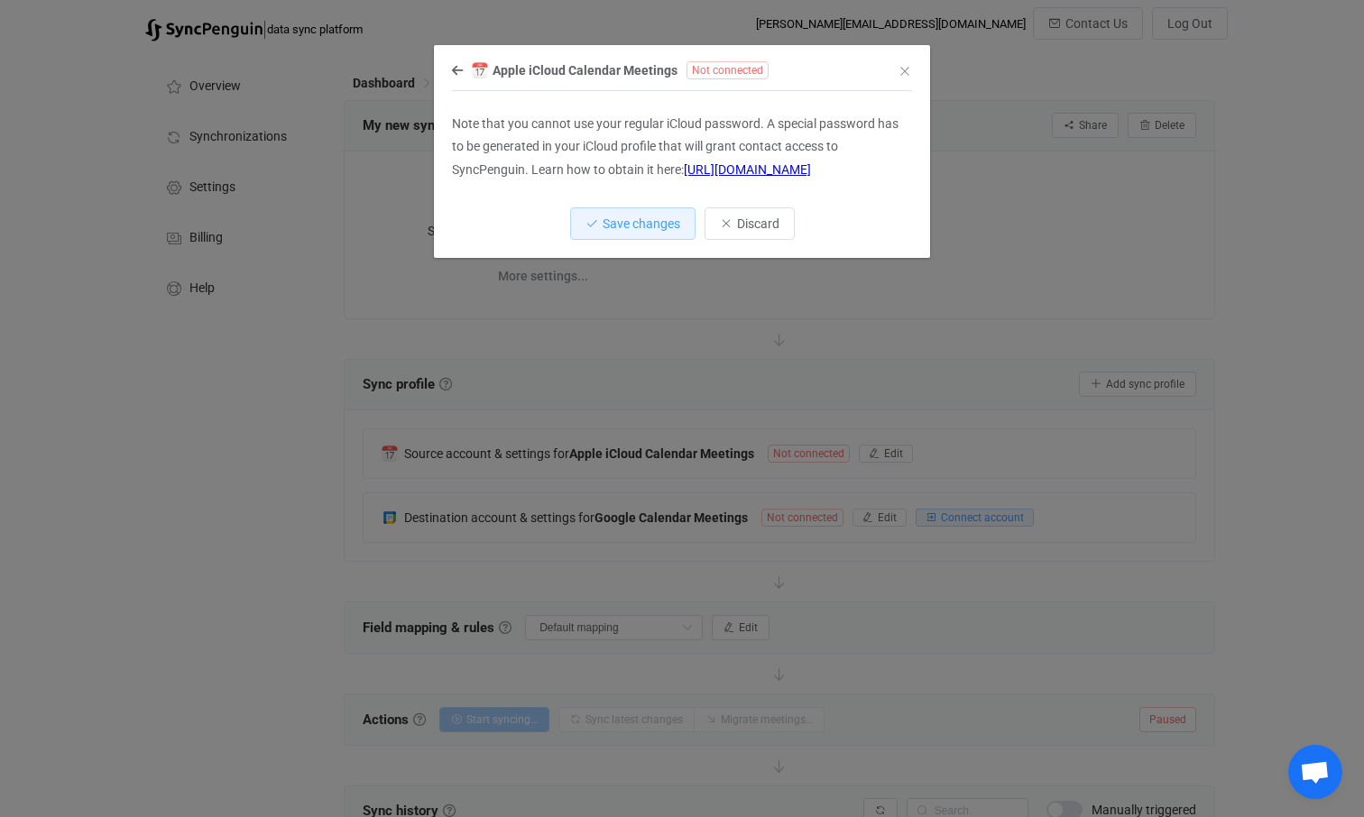
click at [793, 167] on link "[URL][DOMAIN_NAME]" at bounding box center [747, 169] width 127 height 14
click at [455, 69] on icon "dialog" at bounding box center [457, 70] width 11 height 13
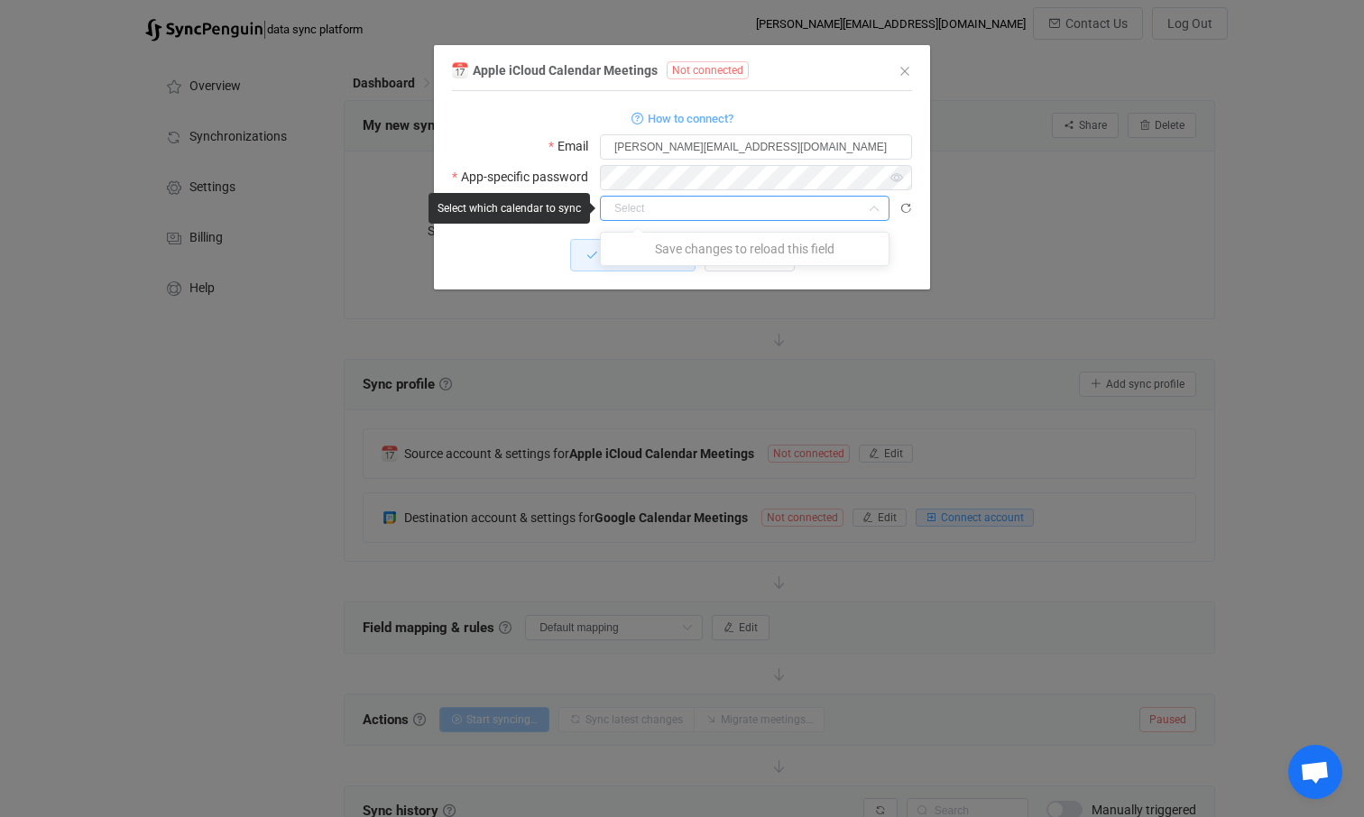
click at [637, 207] on input "dialog" at bounding box center [745, 208] width 290 height 25
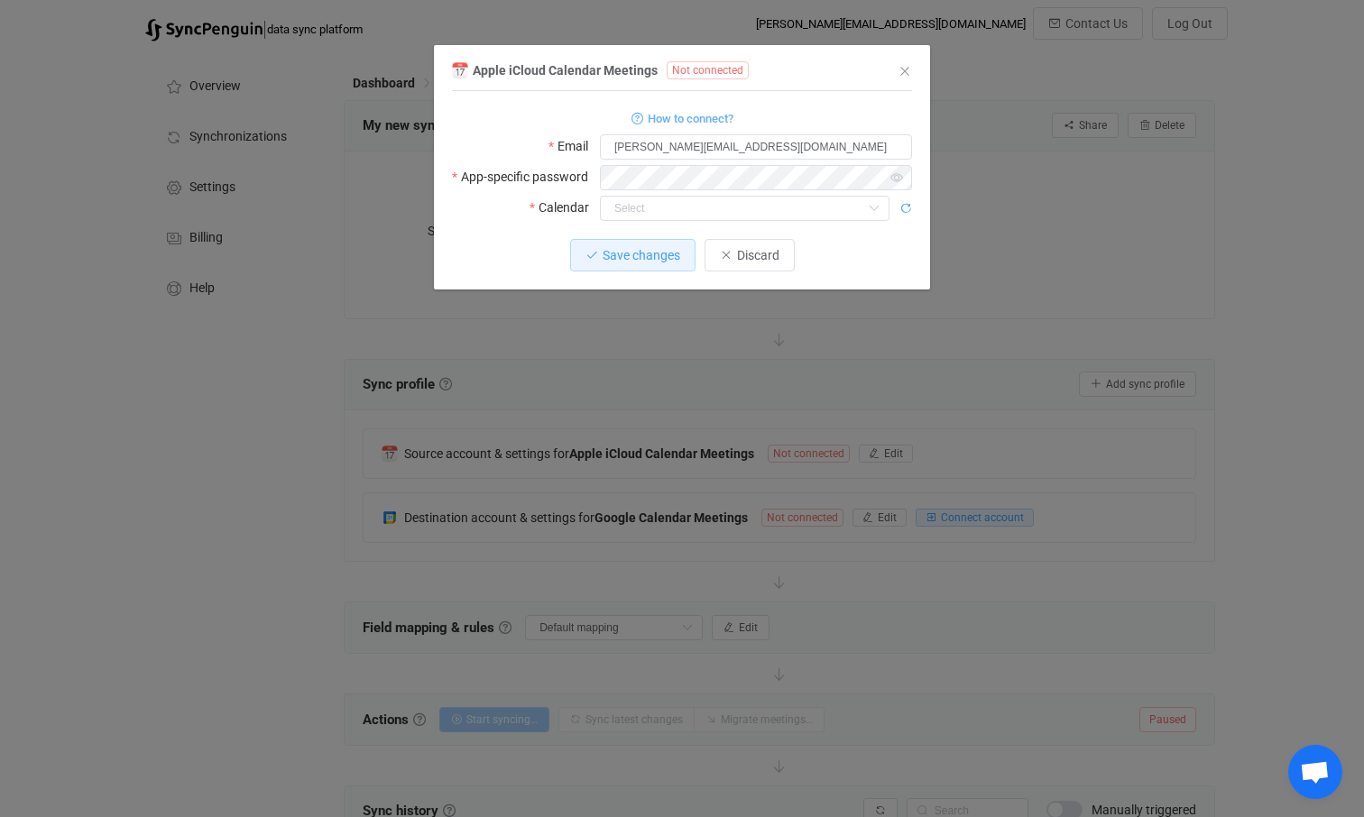
click at [910, 205] on icon "dialog" at bounding box center [905, 208] width 13 height 13
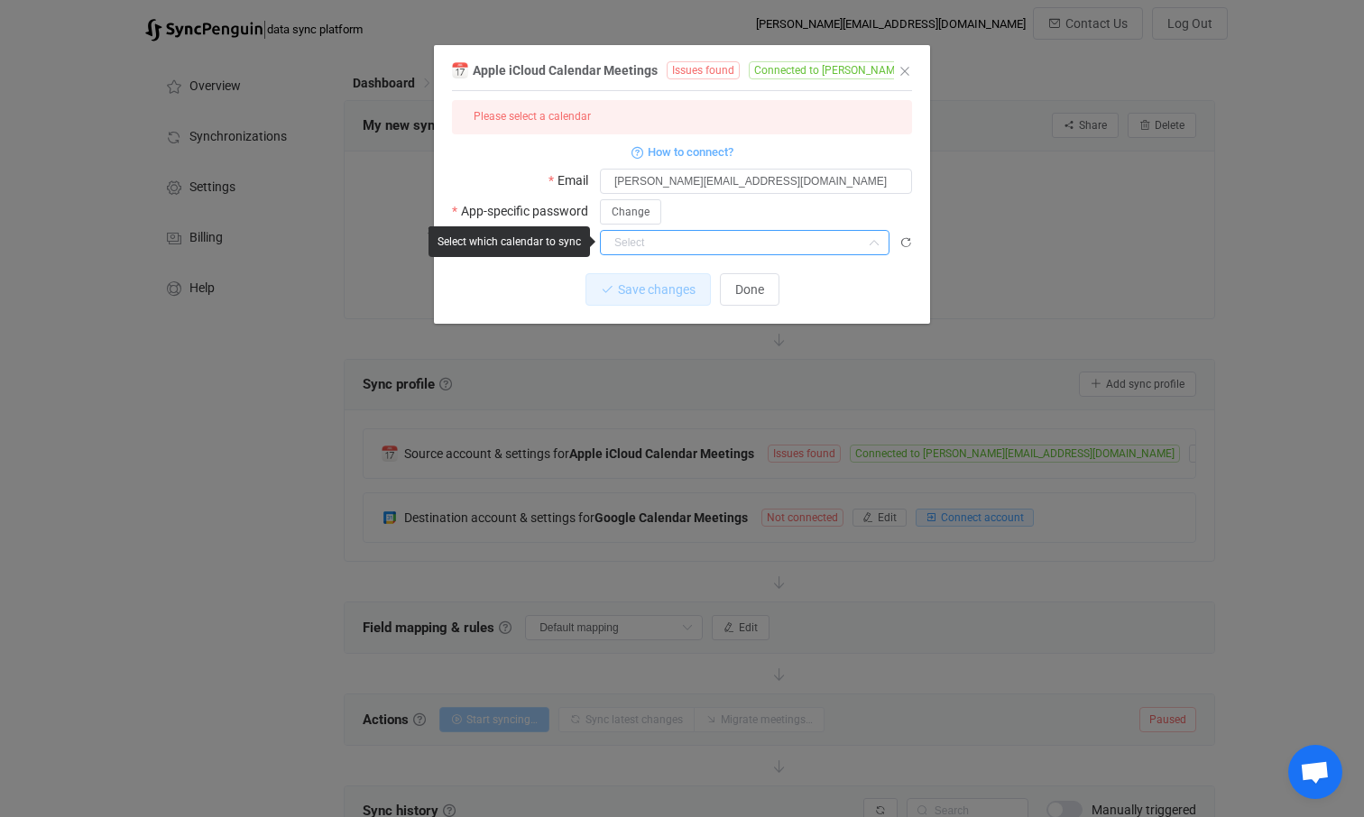
click at [794, 236] on input "dialog" at bounding box center [745, 242] width 290 height 25
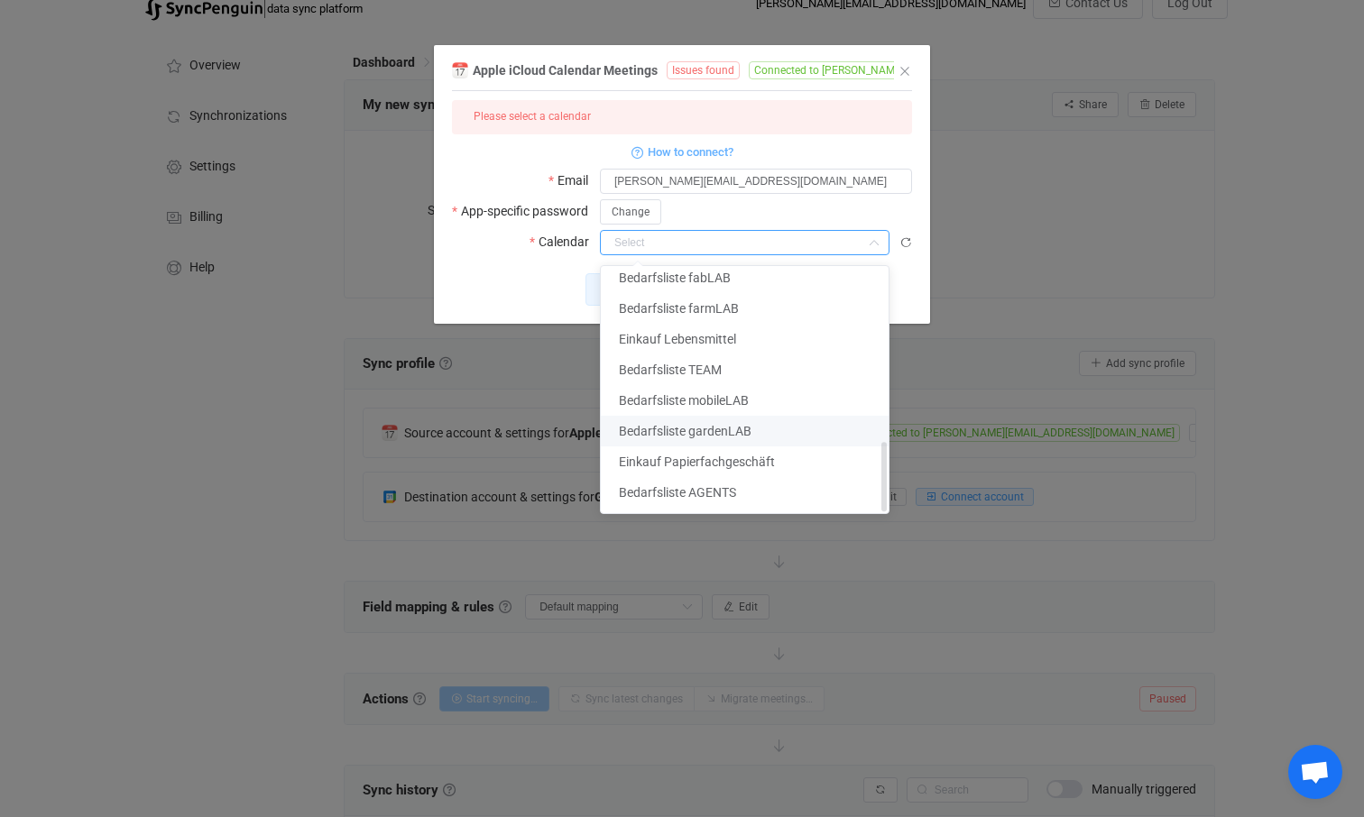
scroll to position [60, 0]
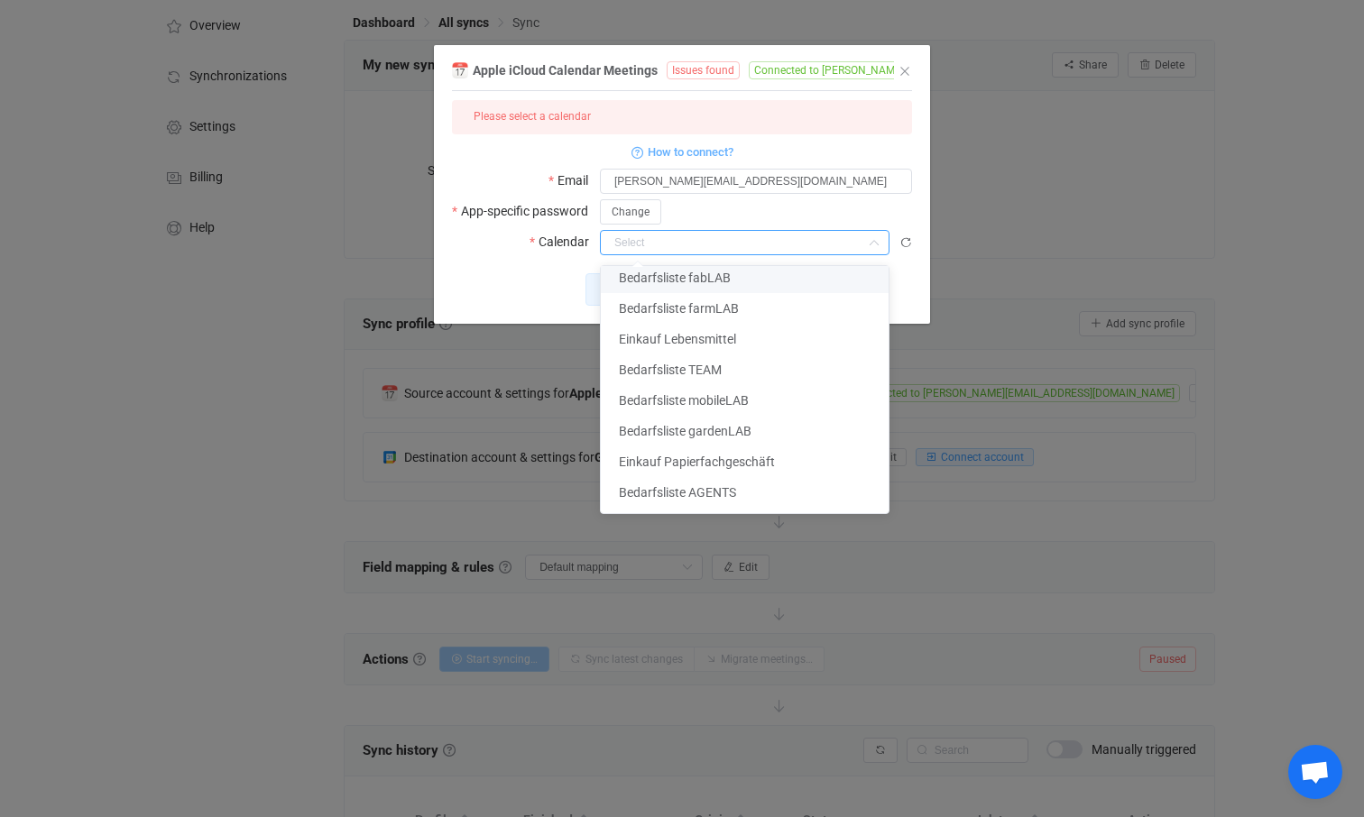
click at [536, 244] on label "Calendar" at bounding box center [565, 241] width 70 height 25
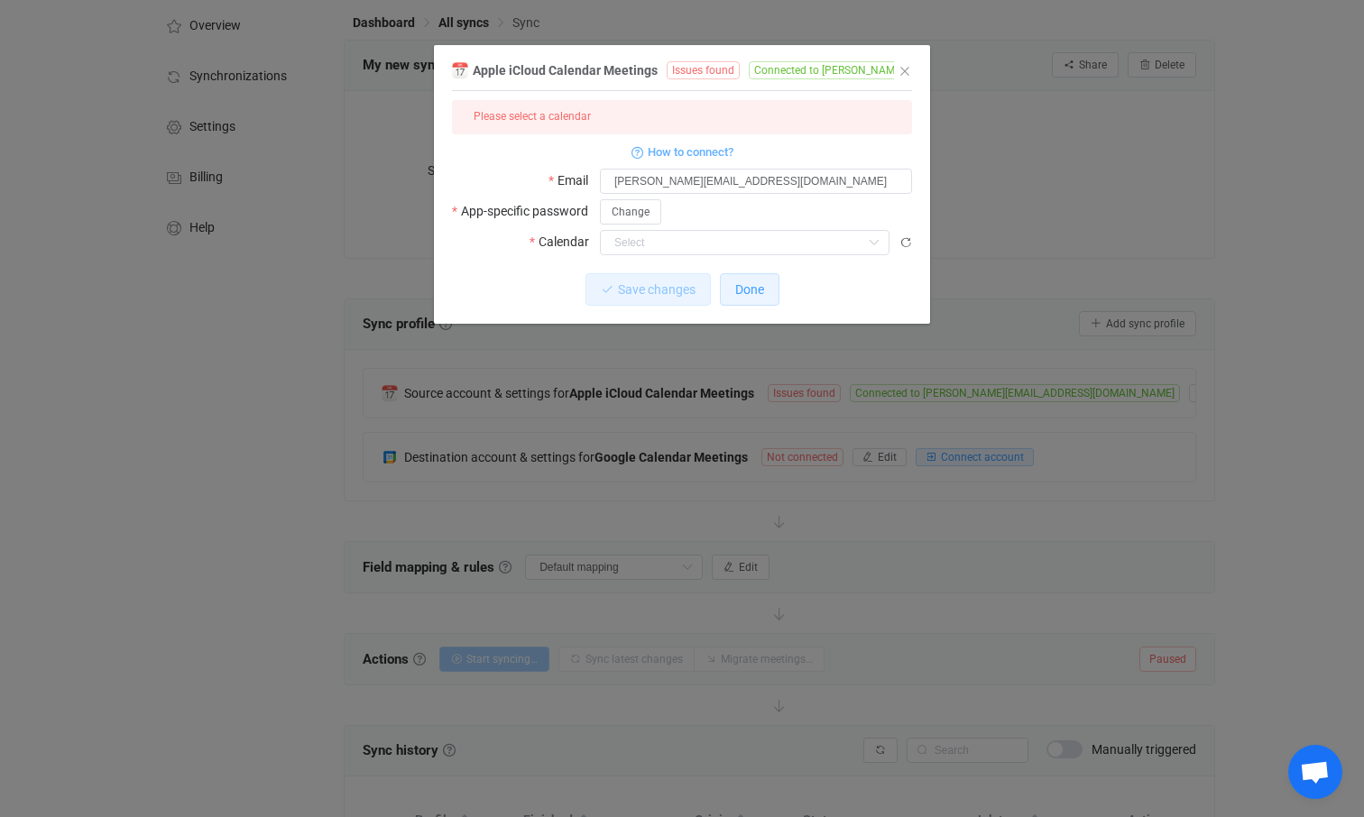
click at [768, 286] on button "Done" at bounding box center [750, 289] width 60 height 32
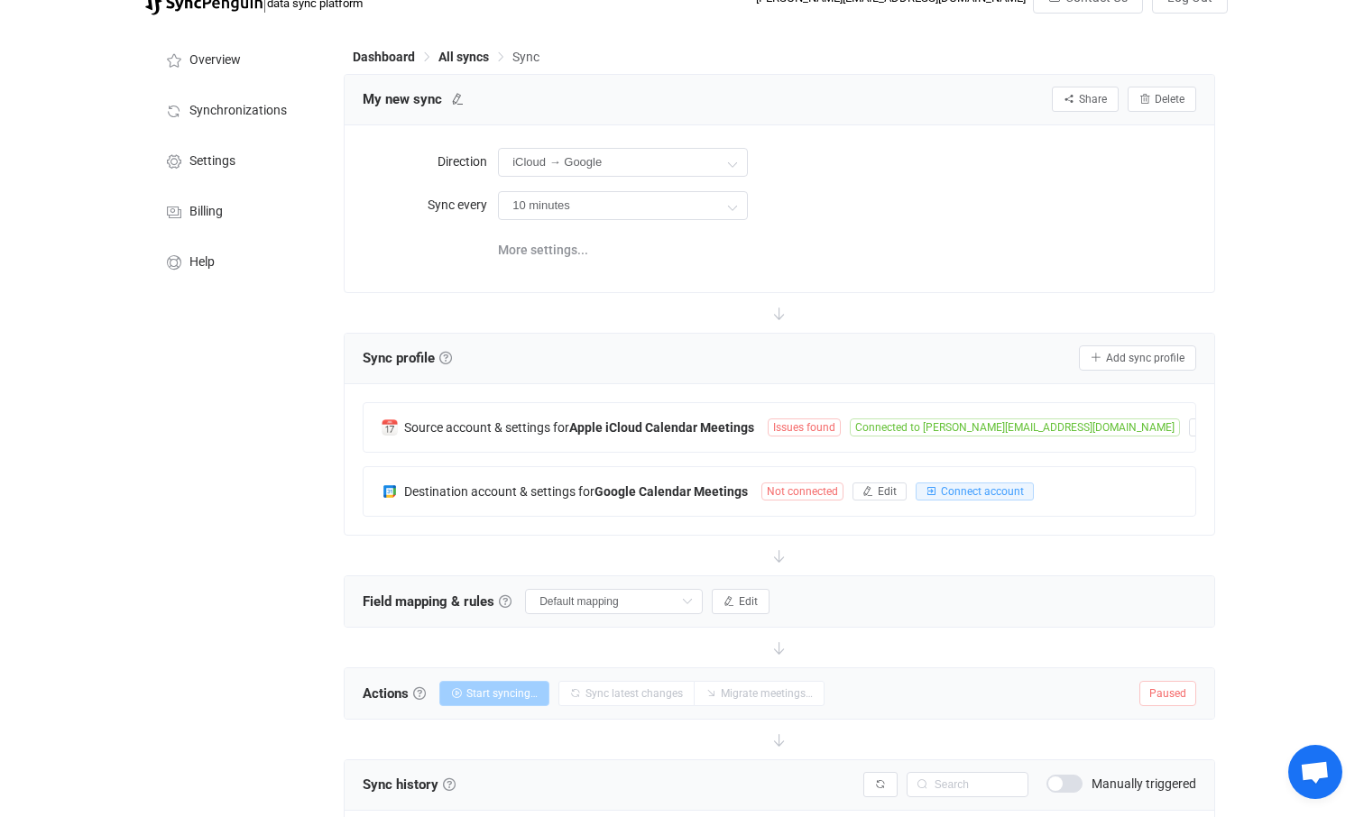
scroll to position [0, 0]
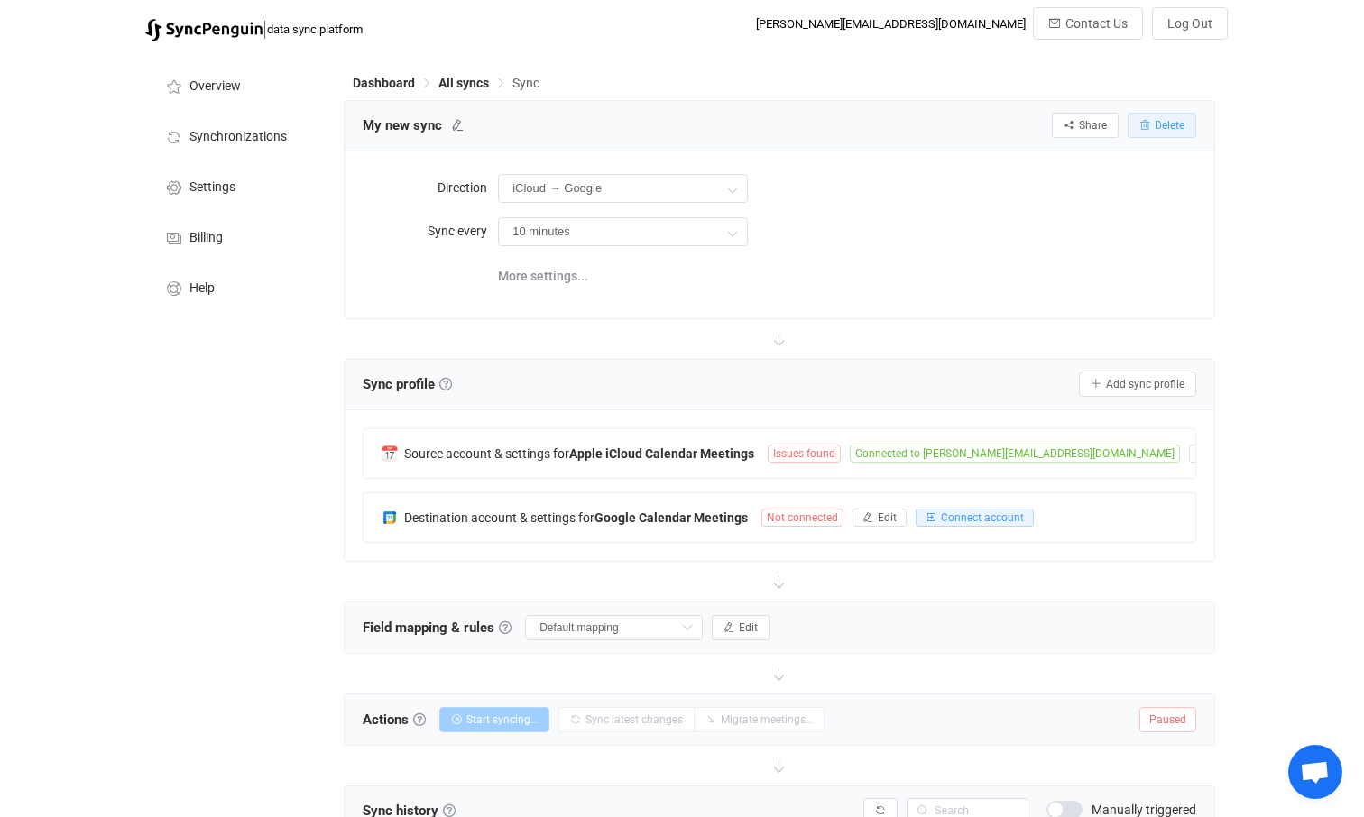
click at [1181, 124] on span "Delete" at bounding box center [1170, 125] width 30 height 13
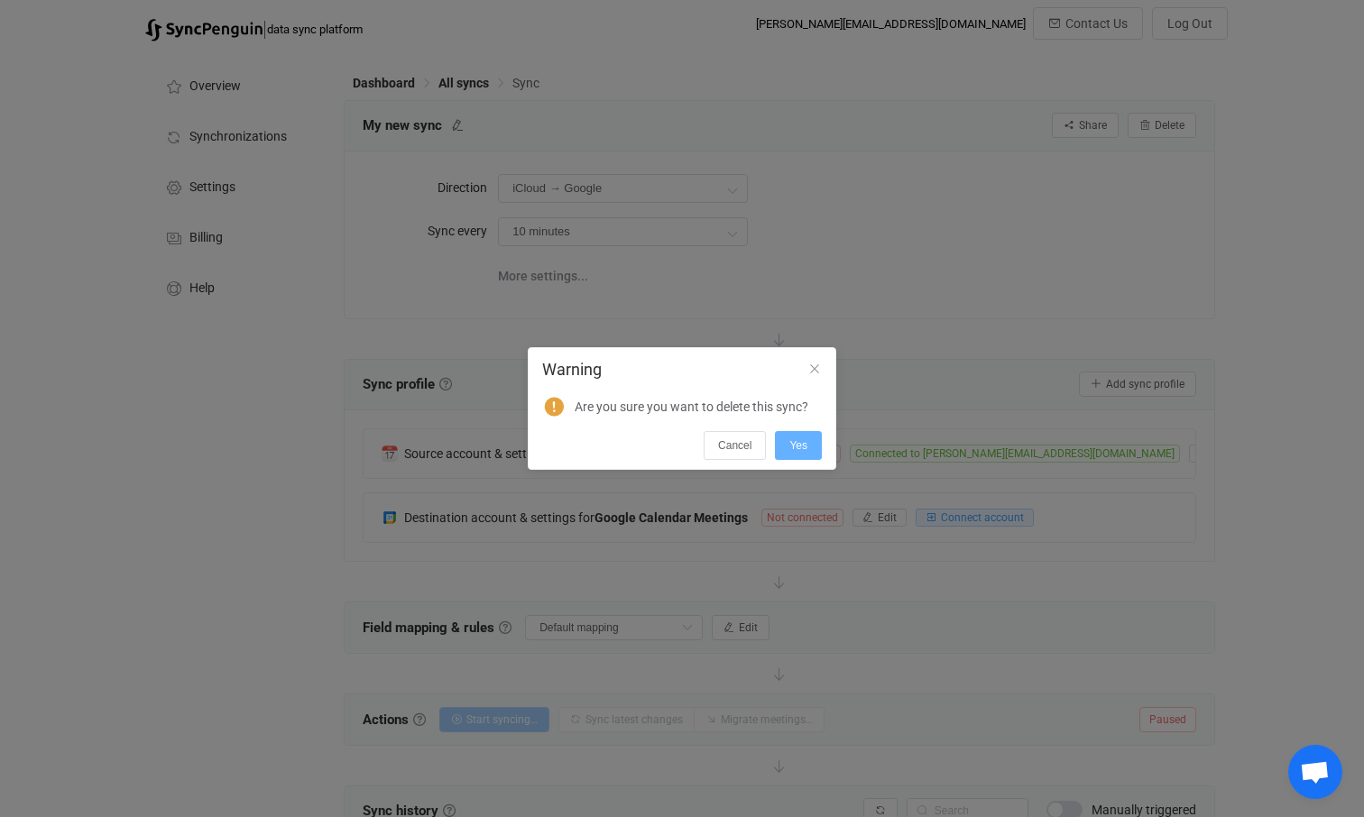
click at [801, 443] on span "Yes" at bounding box center [798, 445] width 18 height 13
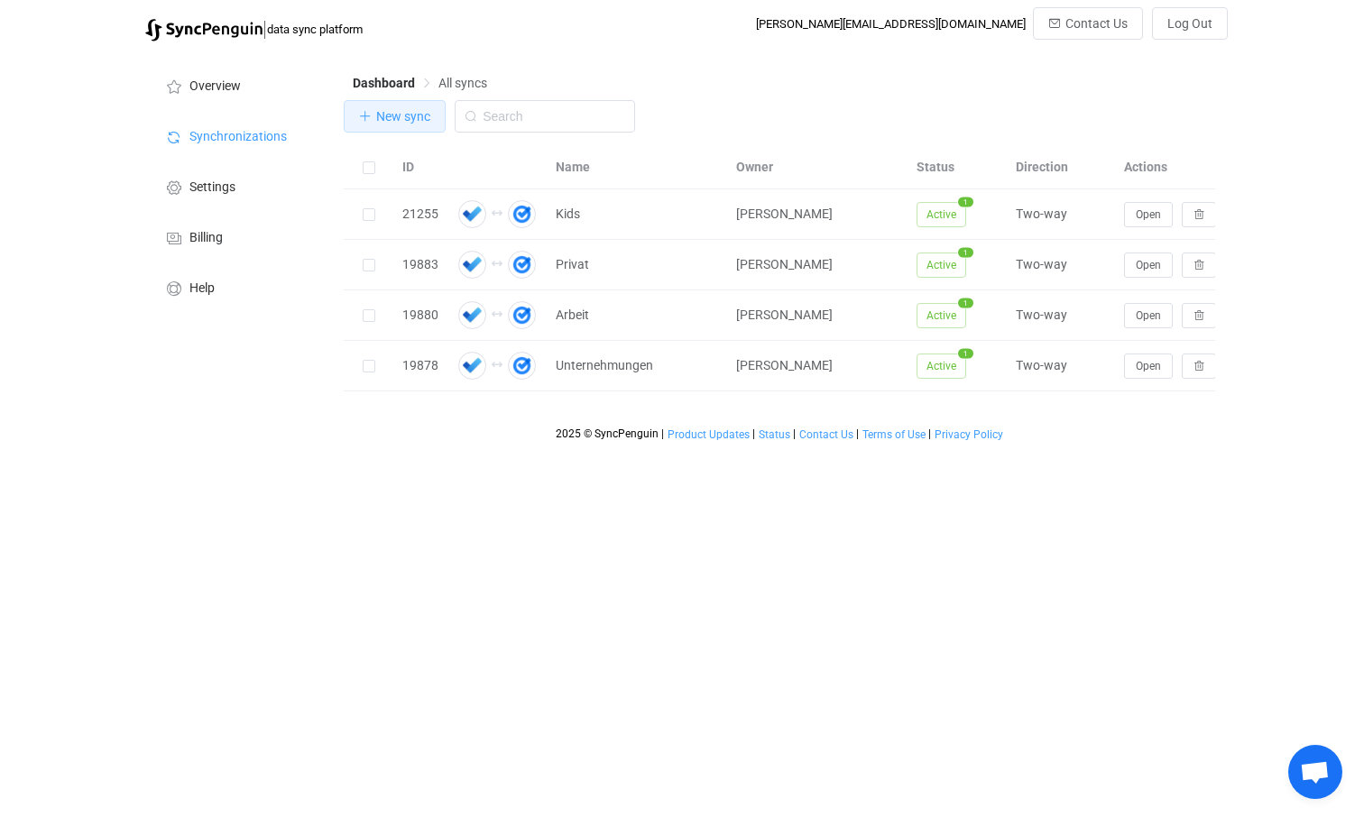
click at [394, 119] on span "New sync" at bounding box center [403, 116] width 54 height 14
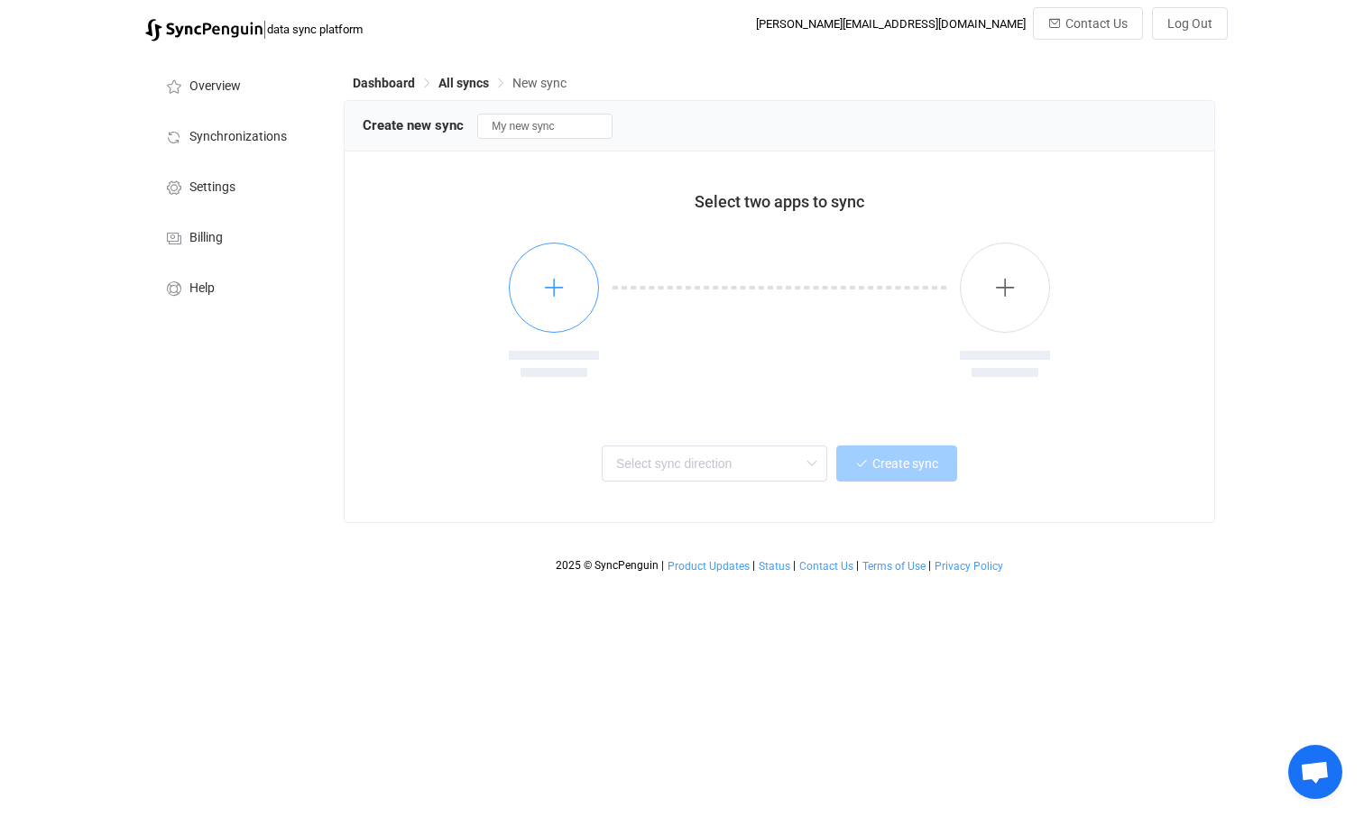
click at [555, 280] on icon "button" at bounding box center [554, 287] width 23 height 23
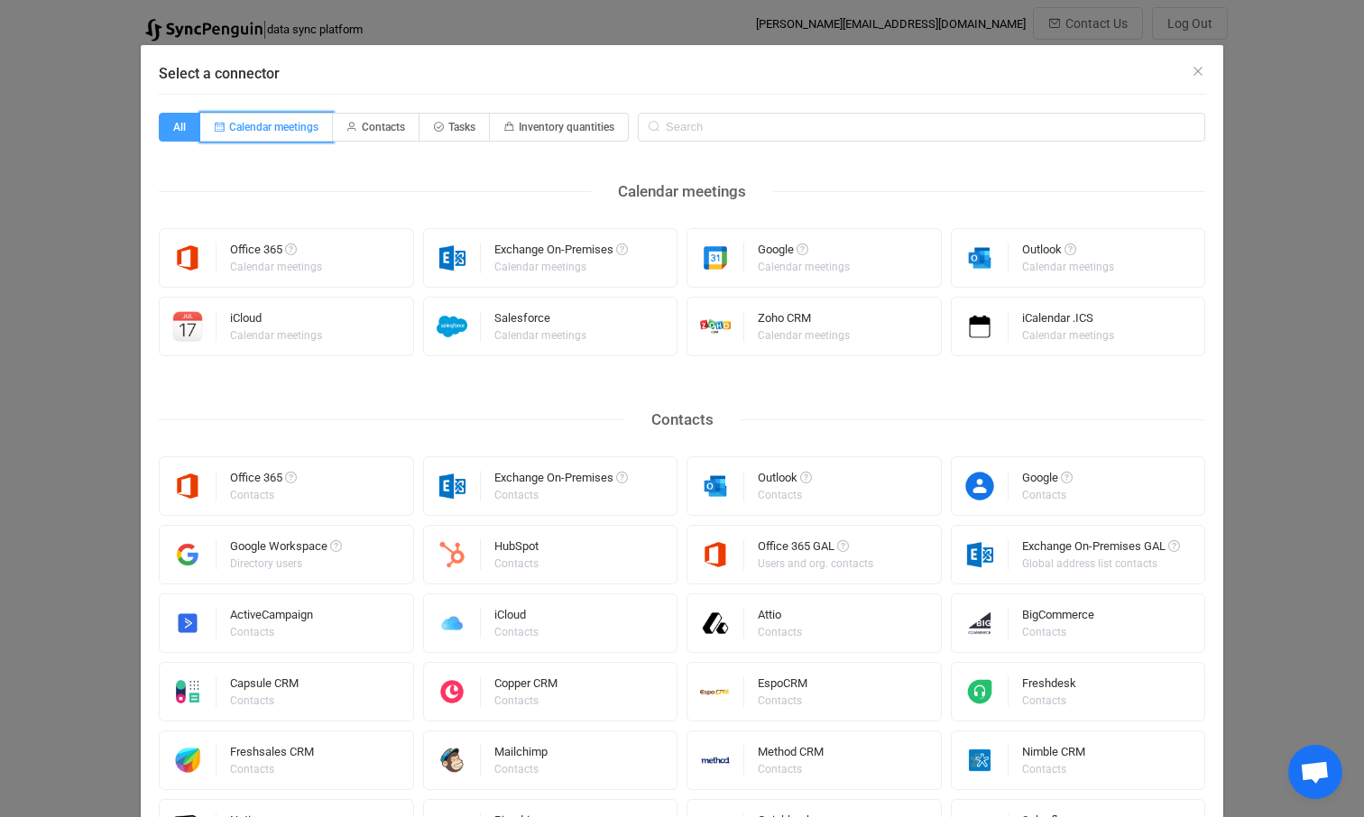
click at [290, 126] on span "Calendar meetings" at bounding box center [273, 127] width 89 height 13
click at [216, 126] on input "Calendar meetings" at bounding box center [211, 121] width 12 height 12
radio input "true"
radio input "false"
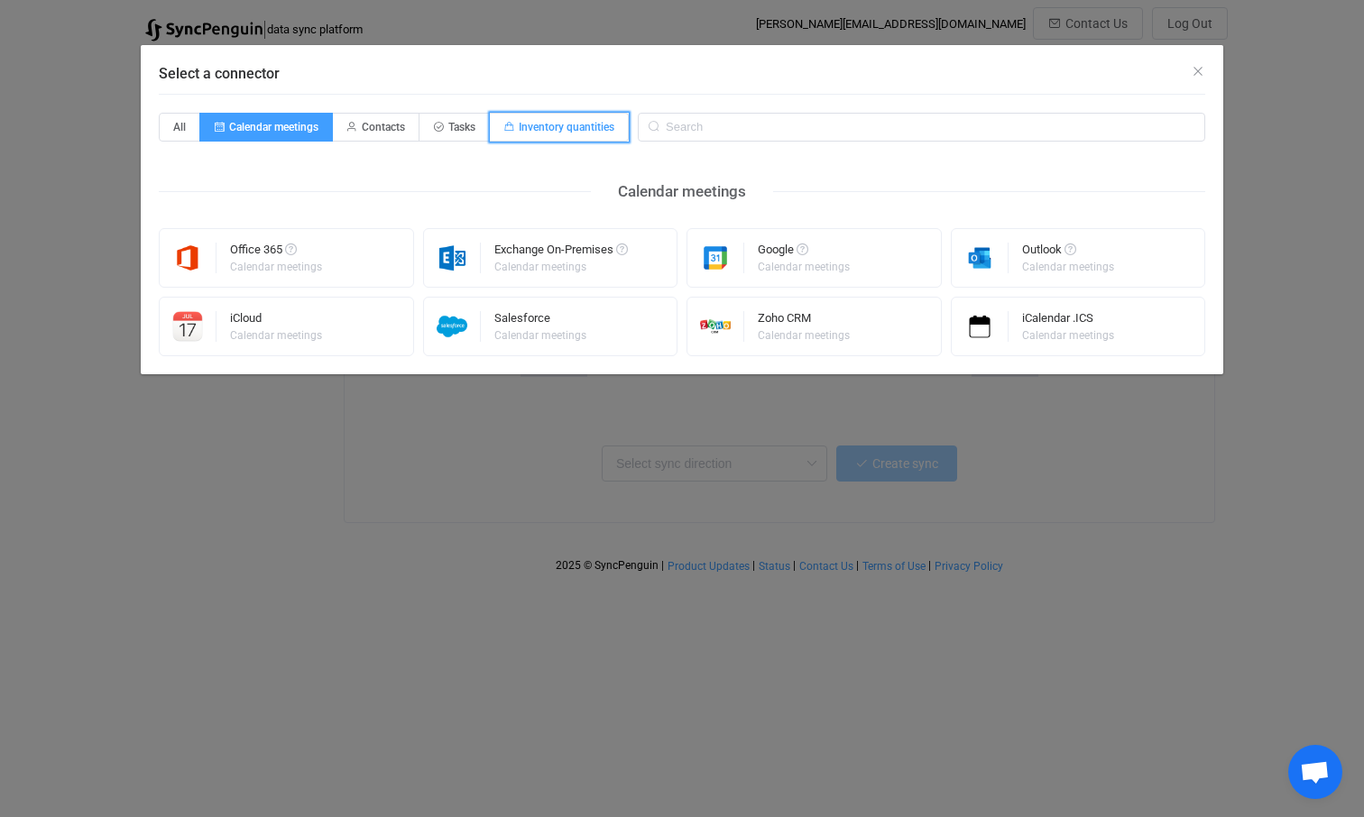
click at [557, 128] on span "Inventory quantities" at bounding box center [567, 127] width 96 height 13
click at [506, 127] on input "Inventory quantities" at bounding box center [500, 121] width 12 height 12
radio input "true"
radio input "false"
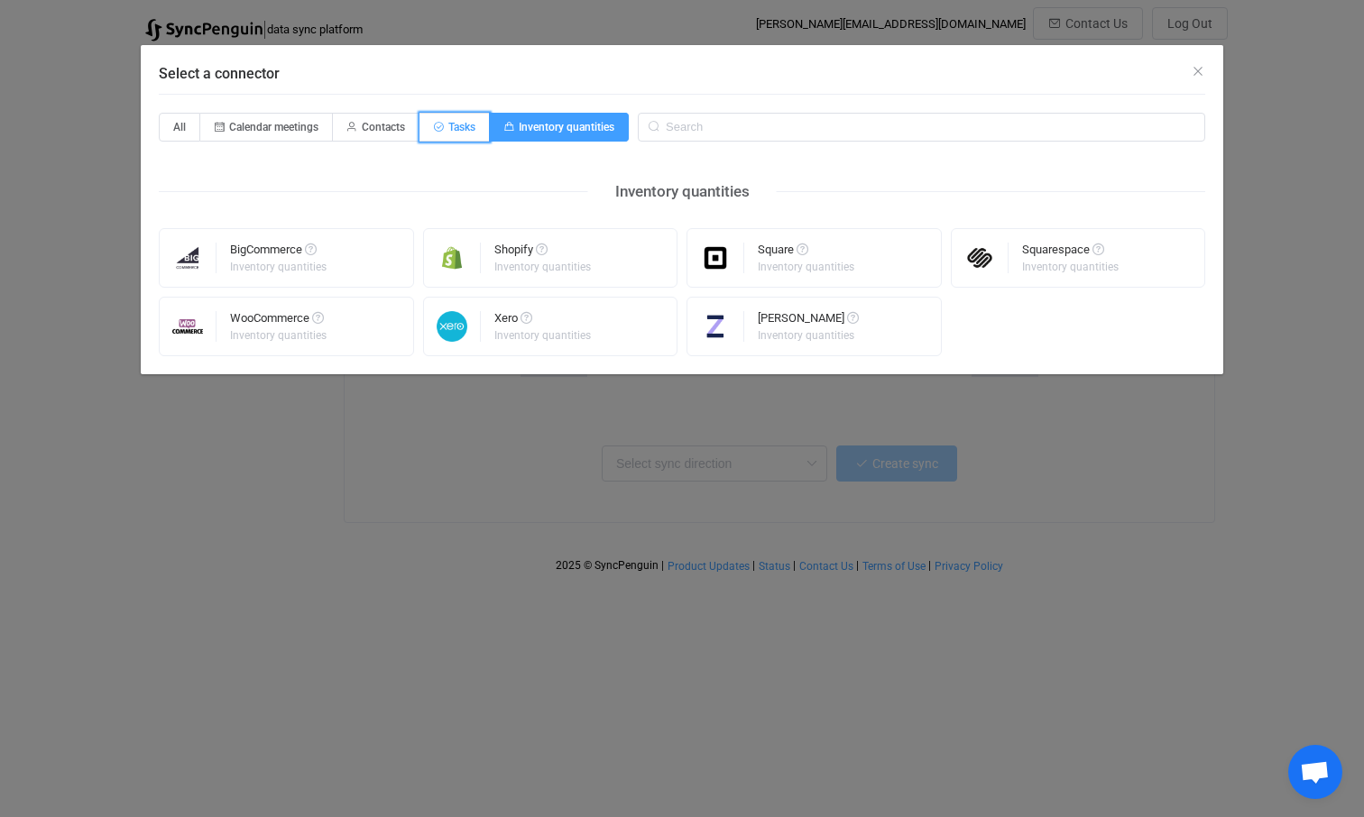
click at [447, 124] on span "Tasks" at bounding box center [454, 127] width 70 height 29
click at [436, 124] on input "Tasks" at bounding box center [430, 121] width 12 height 12
radio input "true"
radio input "false"
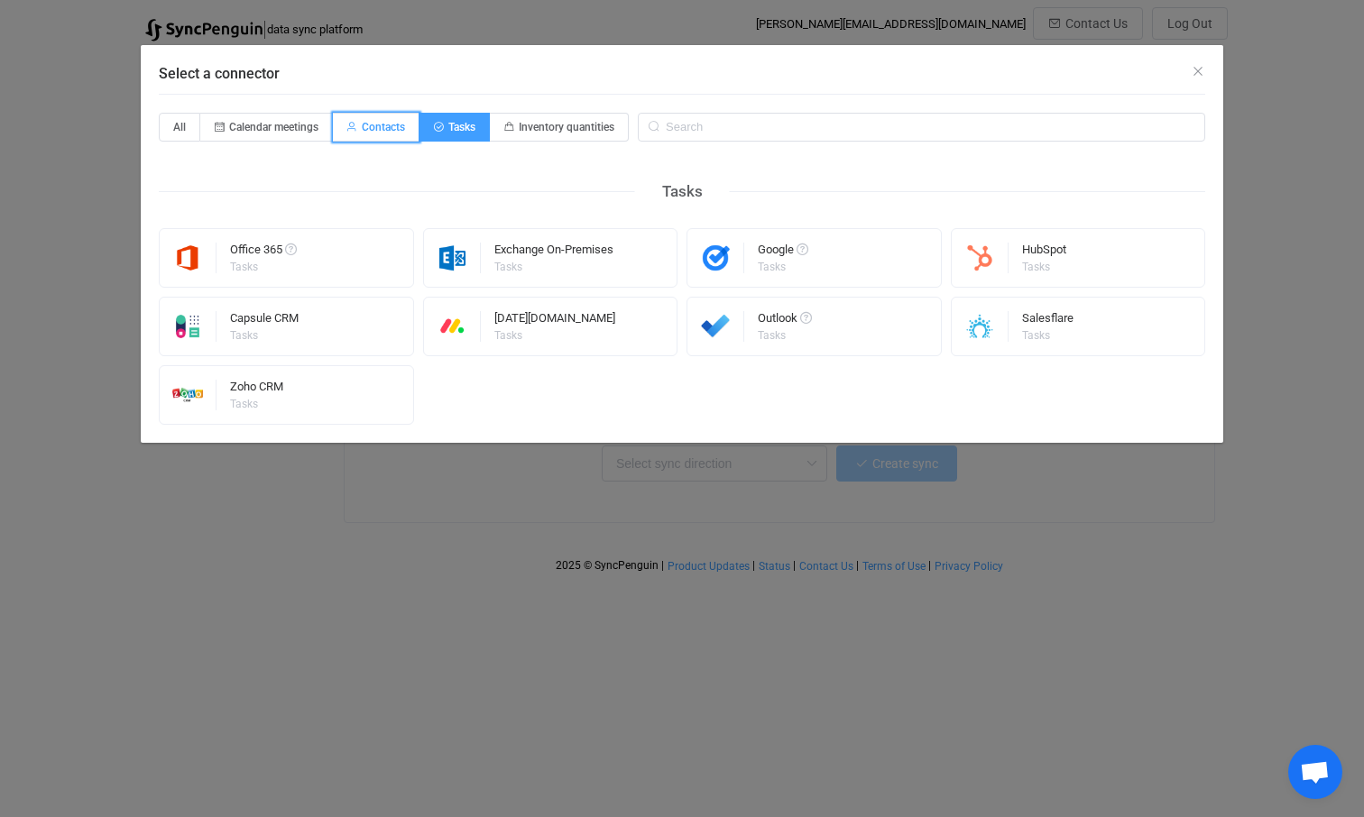
click at [364, 124] on span "Contacts" at bounding box center [383, 127] width 43 height 13
click at [349, 124] on input "Contacts" at bounding box center [343, 121] width 12 height 12
radio input "true"
radio input "false"
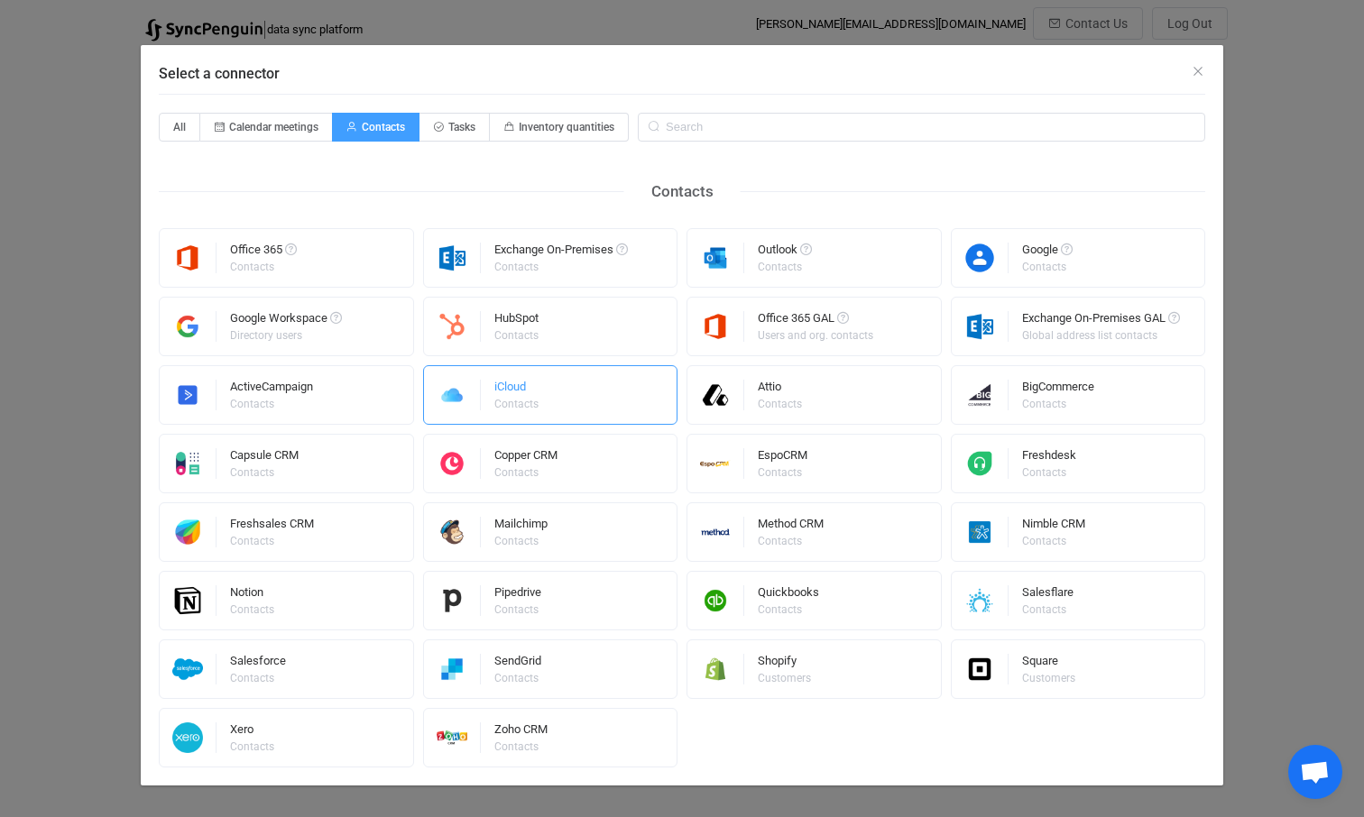
click at [536, 406] on div "Contacts" at bounding box center [516, 404] width 44 height 11
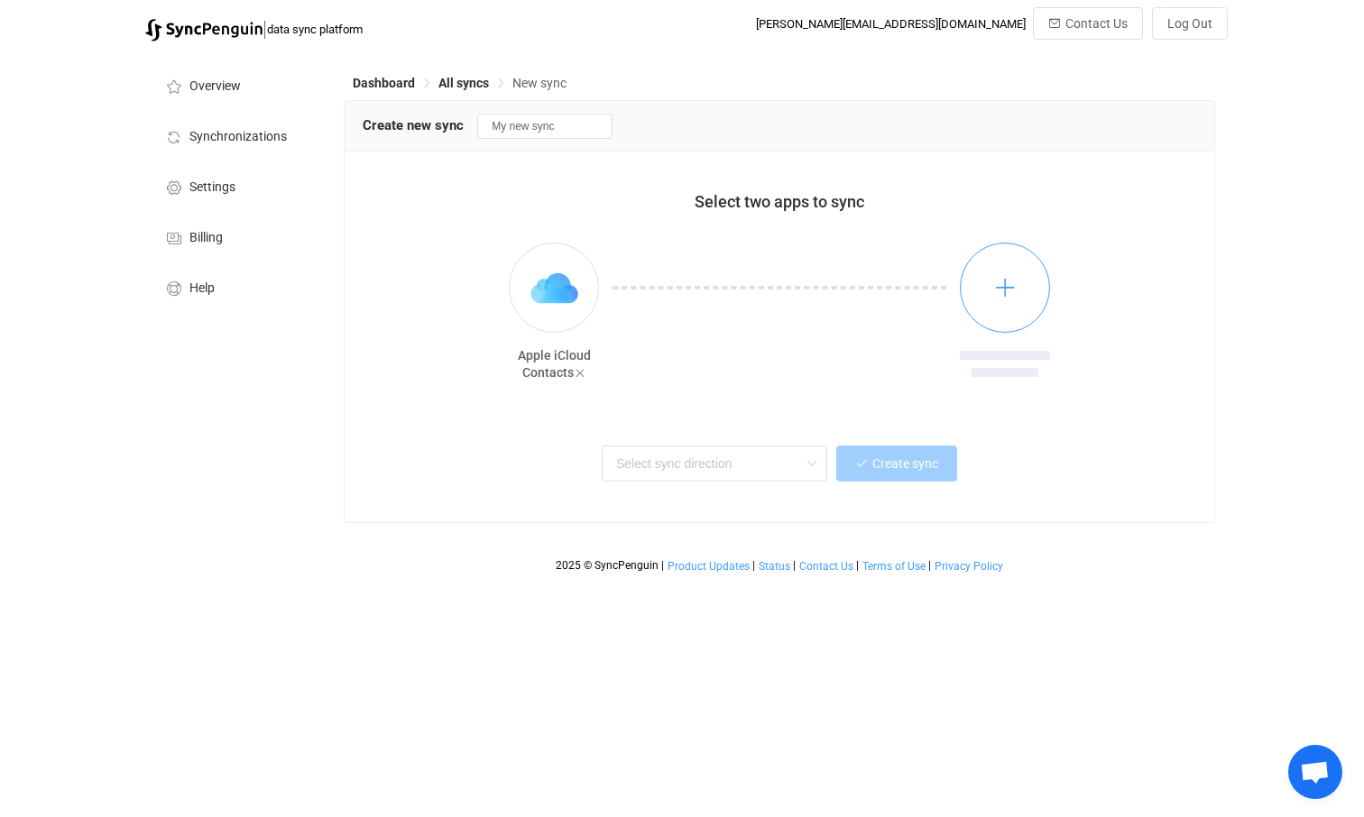
click at [1003, 292] on icon "button" at bounding box center [1005, 287] width 23 height 23
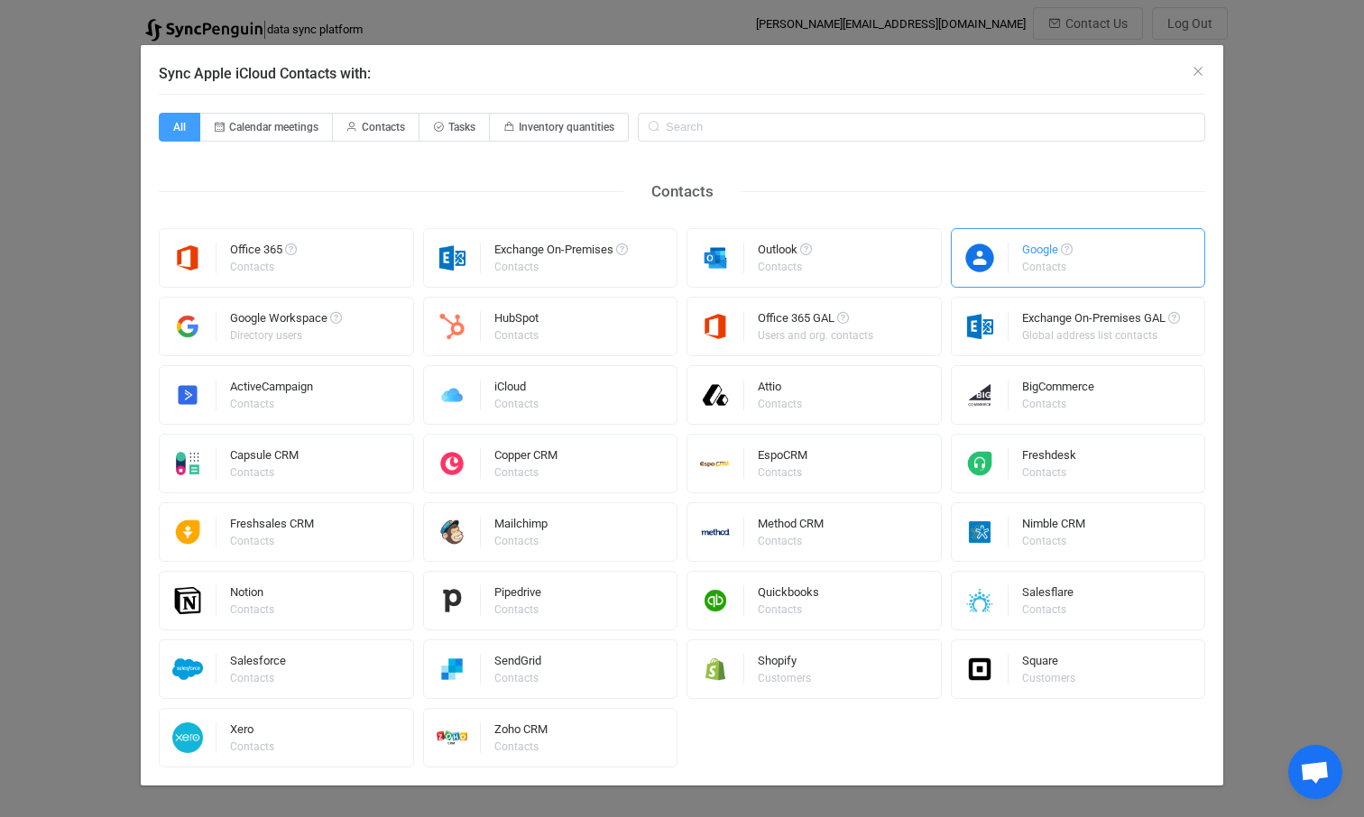
click at [1062, 257] on div "Google" at bounding box center [1047, 253] width 51 height 18
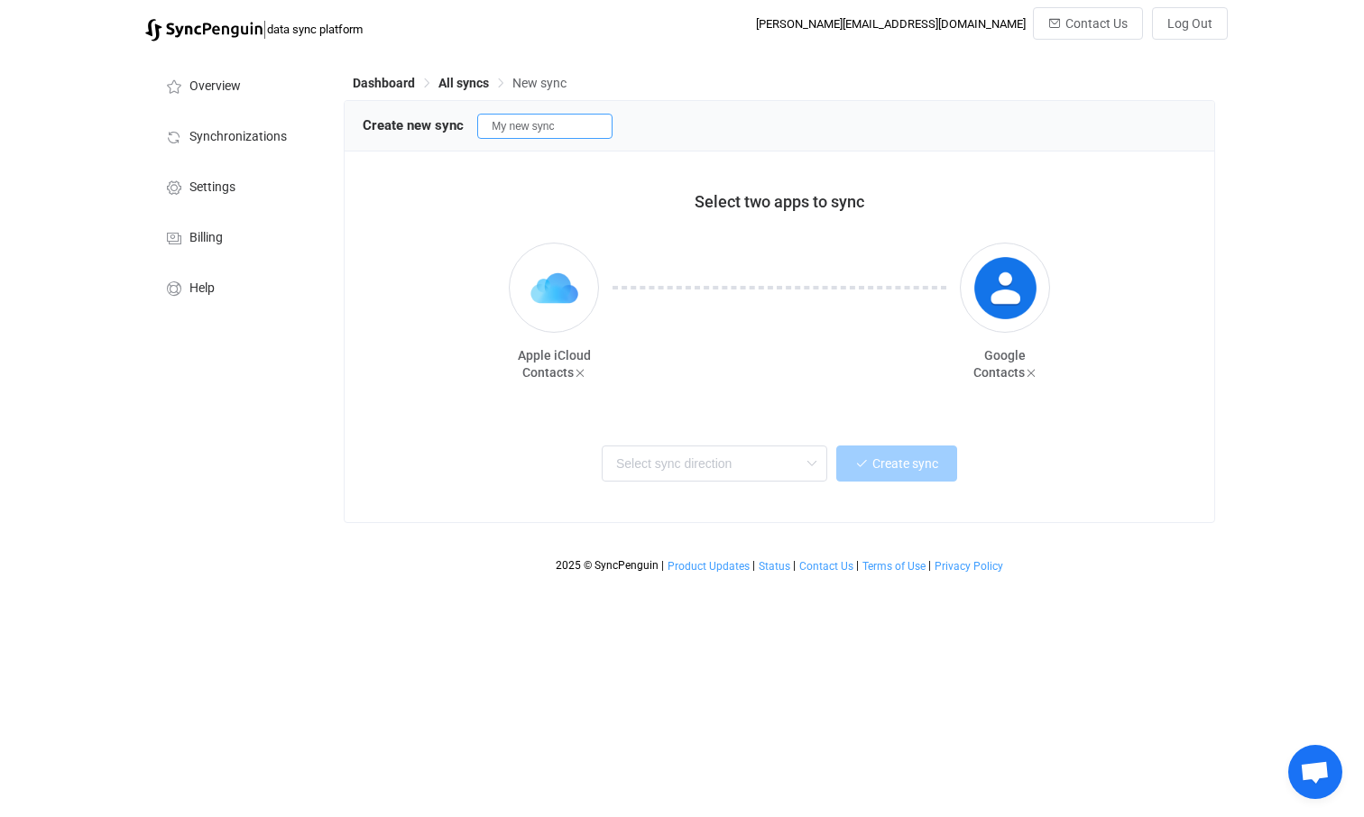
click at [569, 134] on input "My new sync" at bounding box center [544, 126] width 135 height 25
drag, startPoint x: 569, startPoint y: 128, endPoint x: 389, endPoint y: 133, distance: 180.5
click at [389, 133] on div "Create new sync My new sync" at bounding box center [779, 125] width 833 height 27
type input "Kontakte"
click at [558, 188] on div "Select two apps to sync" at bounding box center [779, 195] width 833 height 51
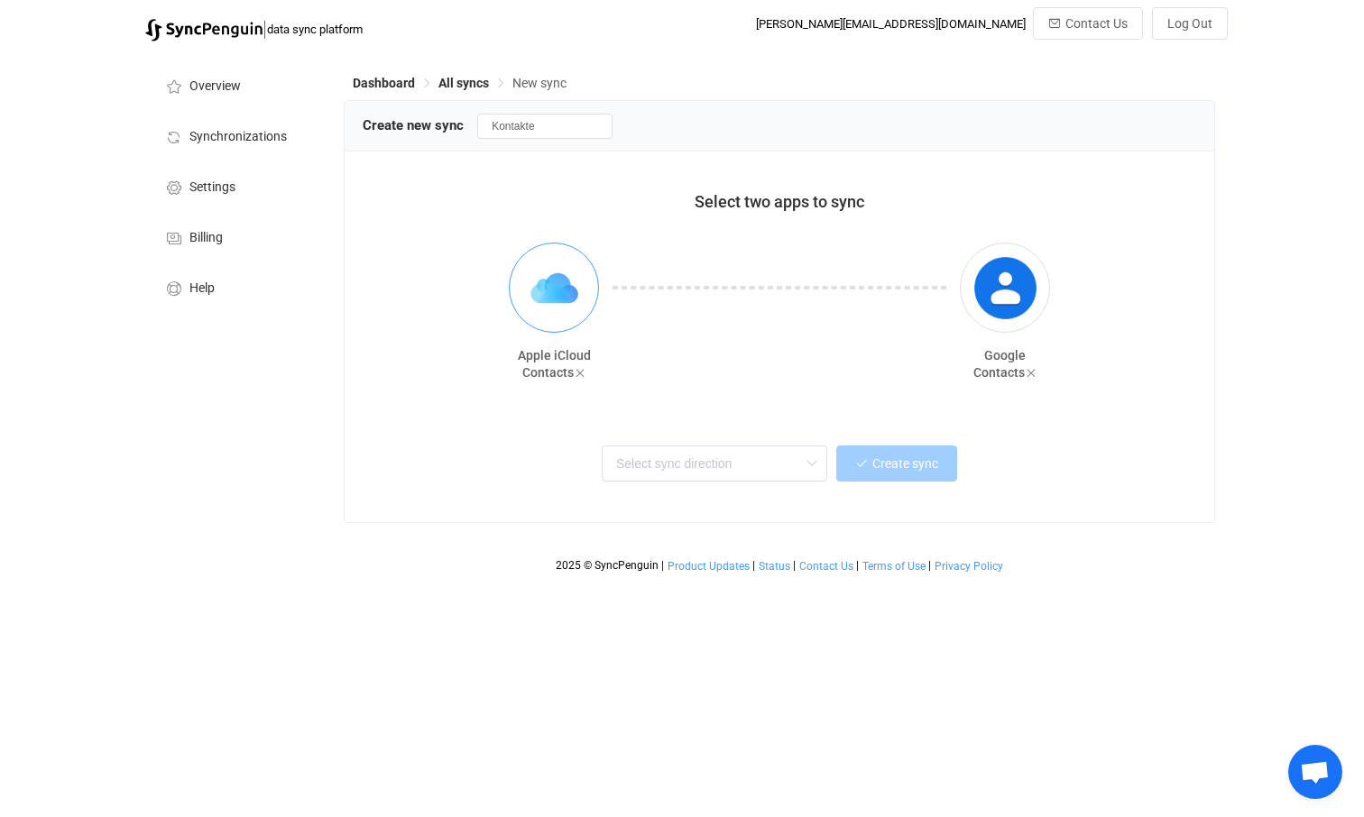
click at [556, 301] on img "button" at bounding box center [554, 288] width 68 height 68
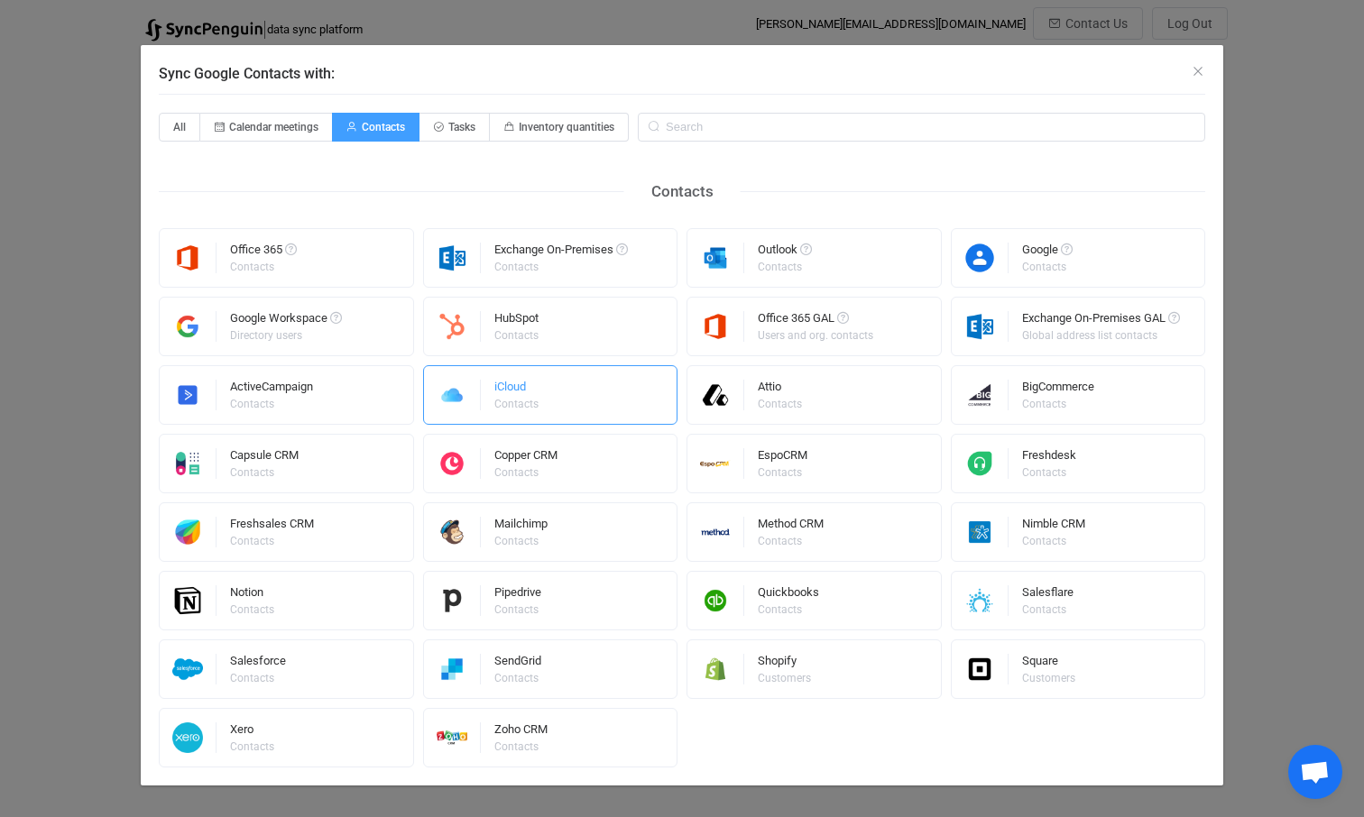
click at [569, 399] on div "iCloud Contacts" at bounding box center [550, 395] width 255 height 60
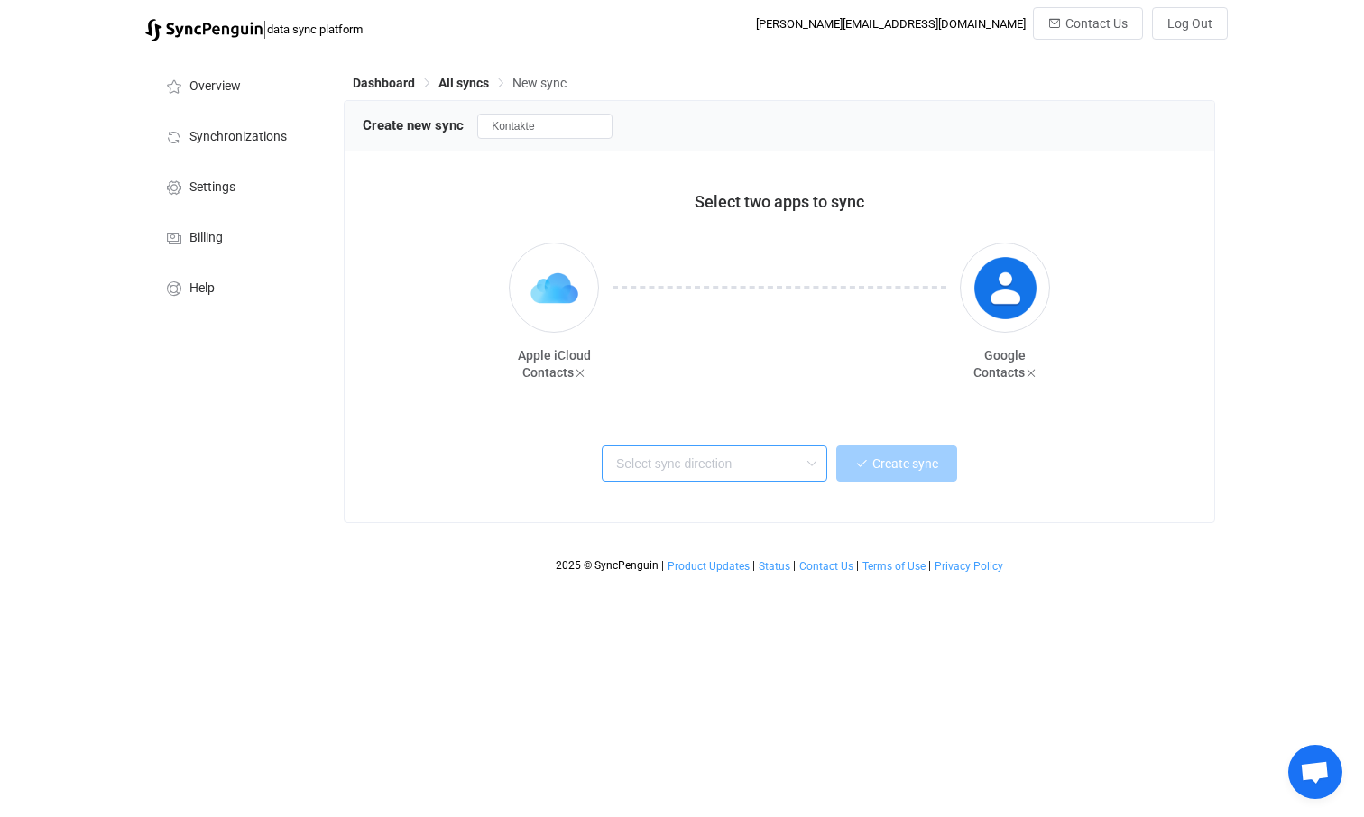
click at [704, 464] on input "text" at bounding box center [715, 464] width 226 height 36
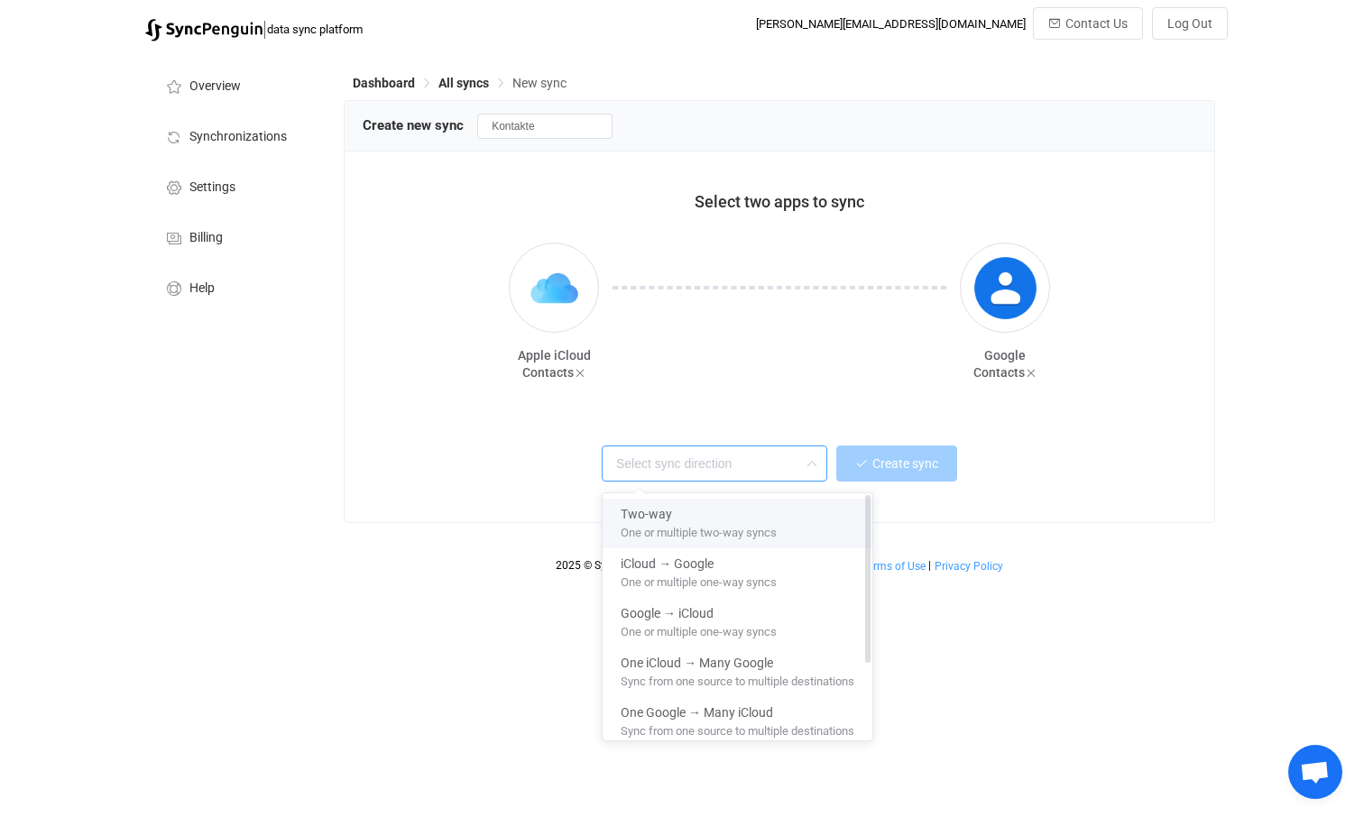
click at [690, 534] on span "One or multiple two-way syncs" at bounding box center [699, 530] width 156 height 20
type input "Two-way"
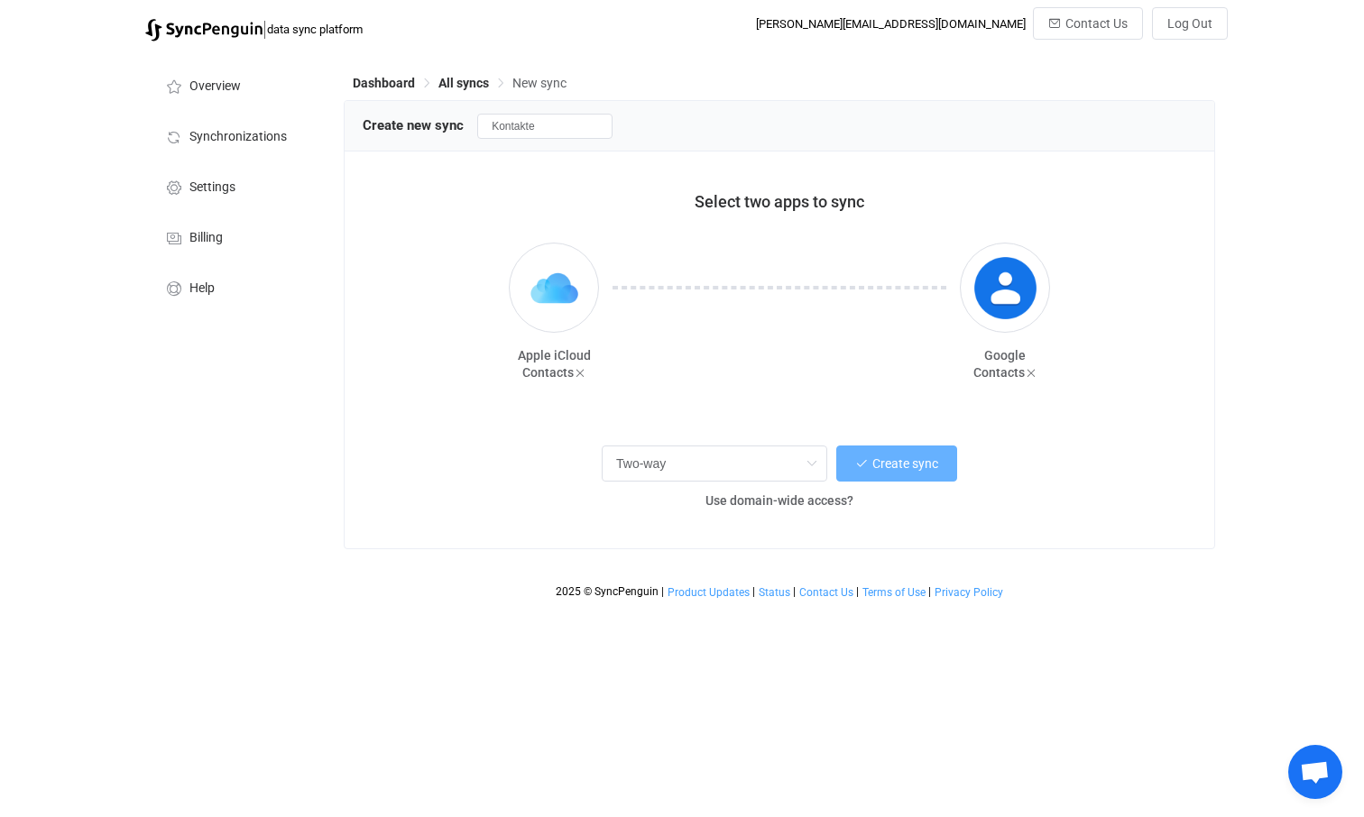
click at [922, 467] on span "Create sync" at bounding box center [905, 463] width 66 height 14
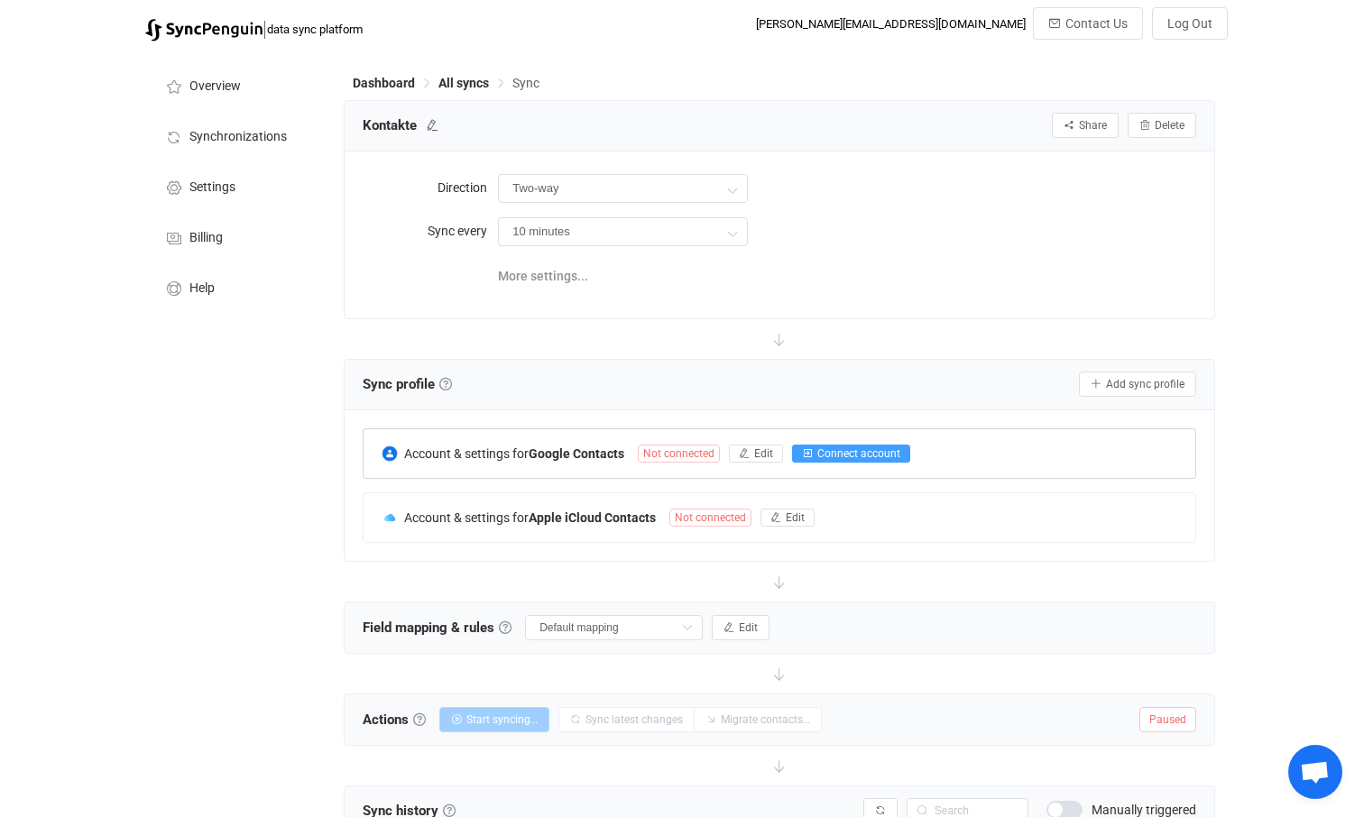
click at [856, 455] on span "Connect account" at bounding box center [858, 453] width 83 height 13
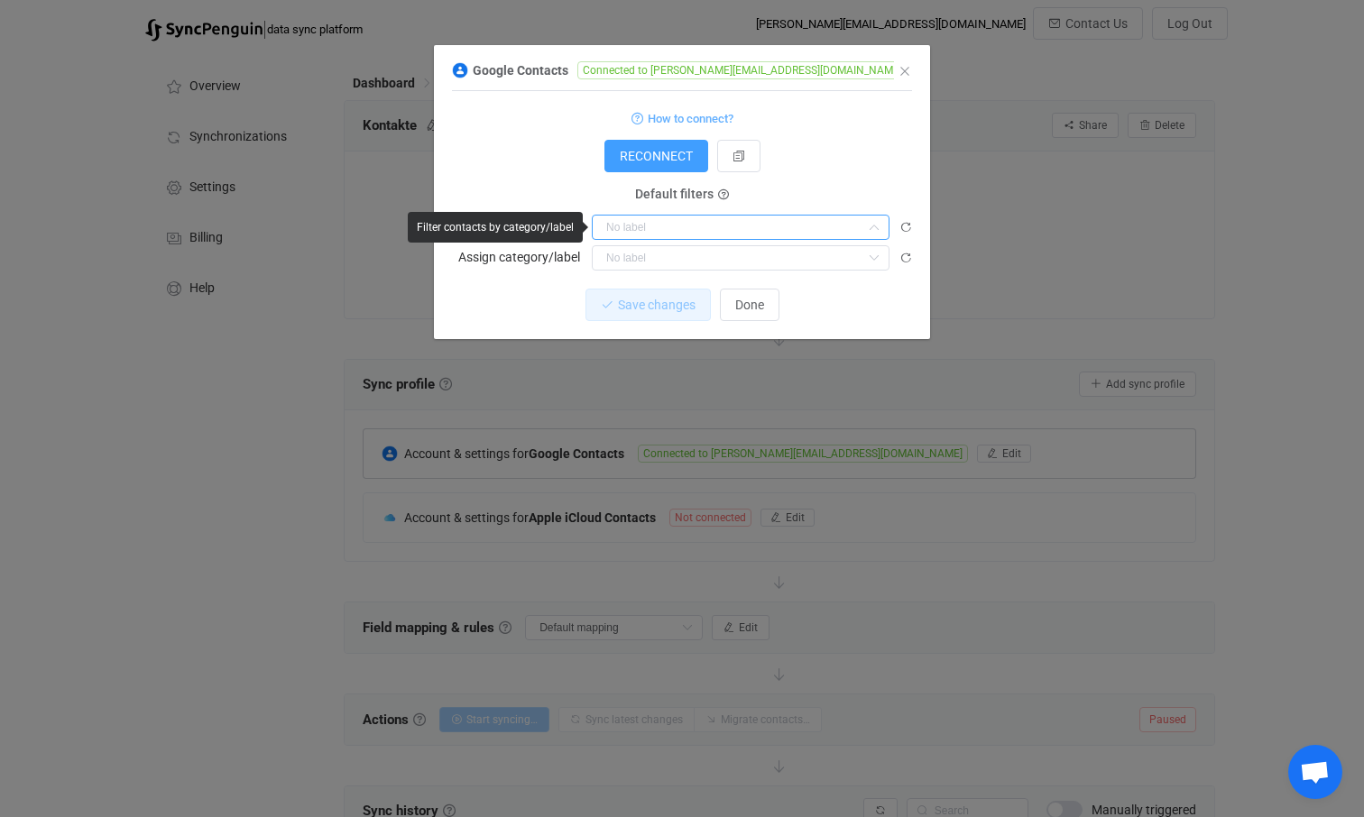
click at [643, 230] on input "dialog" at bounding box center [741, 227] width 298 height 25
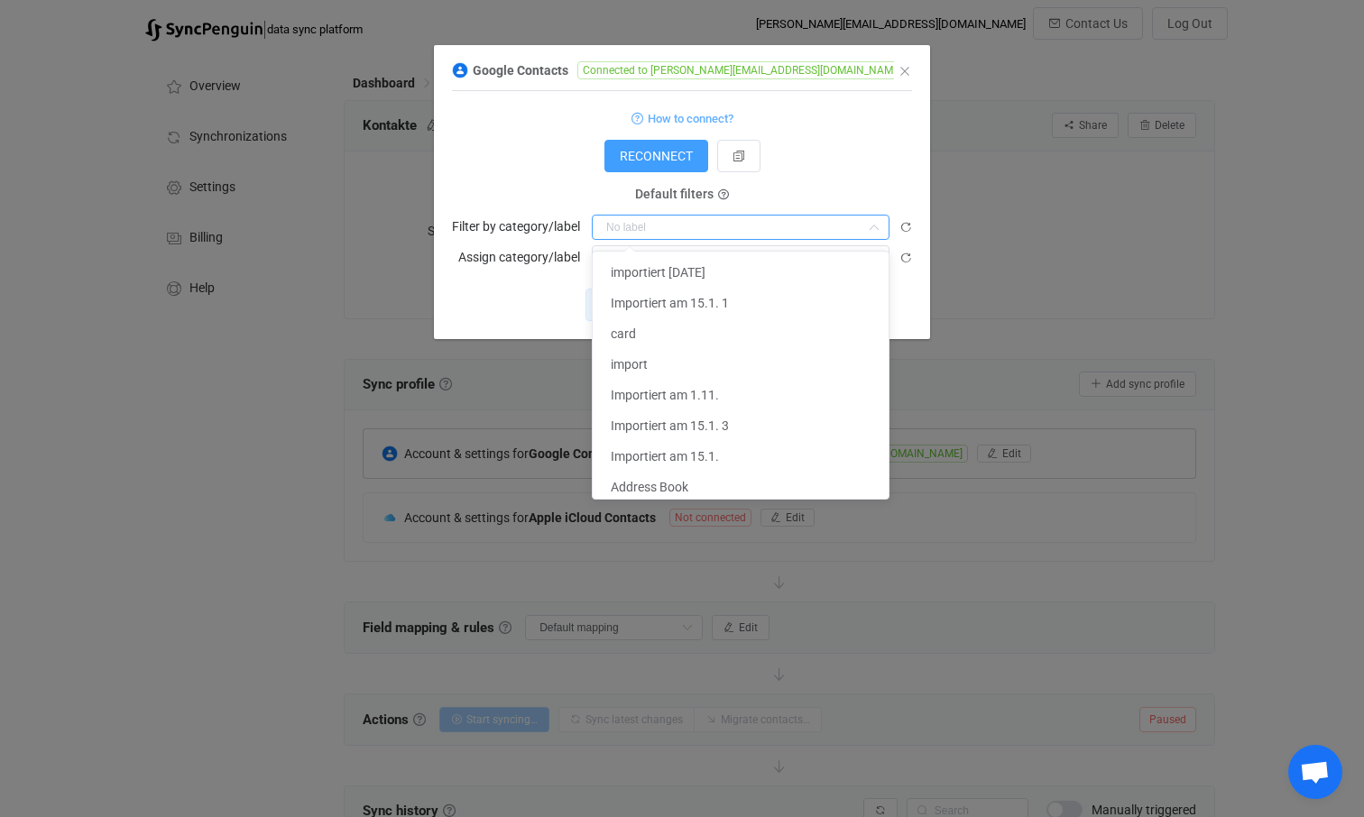
click at [504, 294] on div "Save changes Done" at bounding box center [682, 305] width 460 height 32
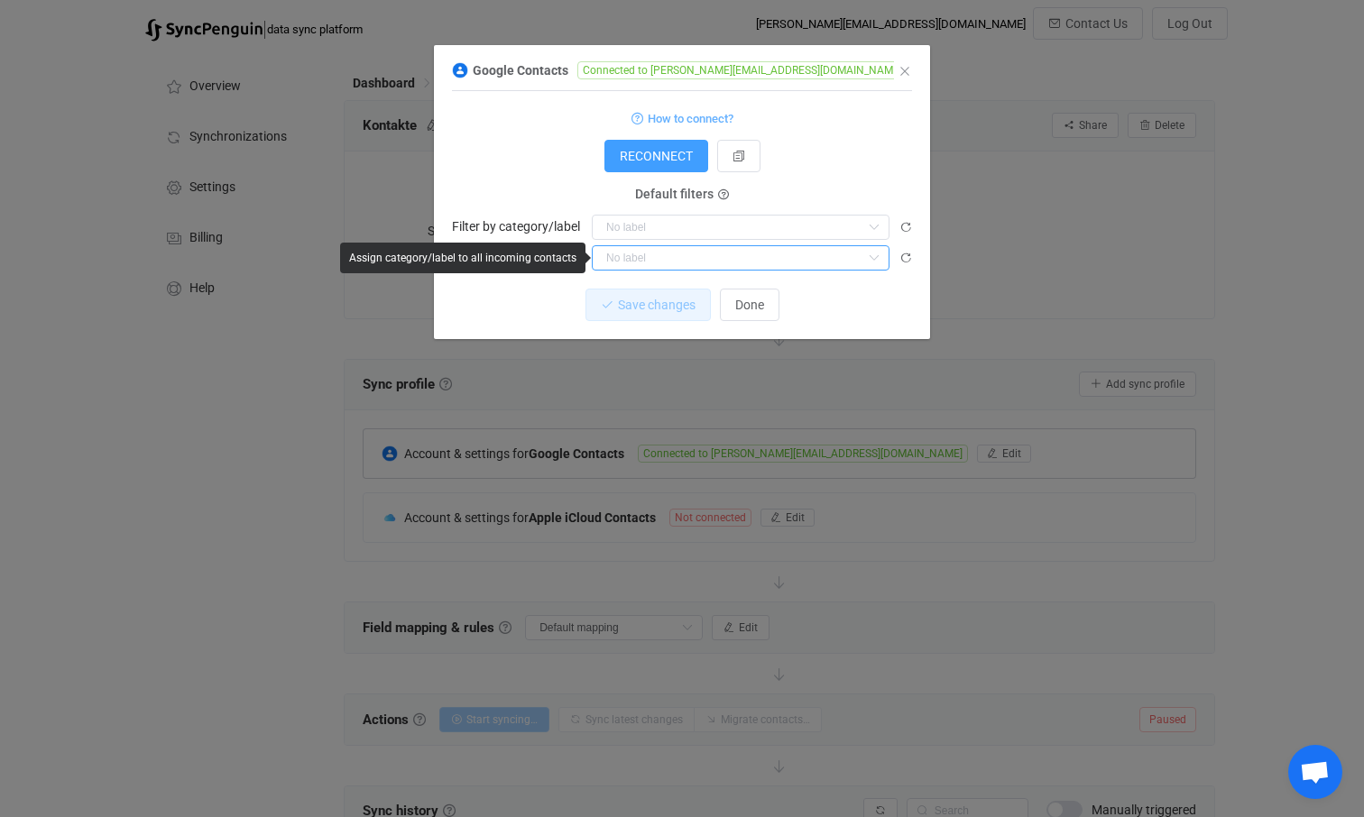
click at [649, 253] on input "dialog" at bounding box center [741, 257] width 298 height 25
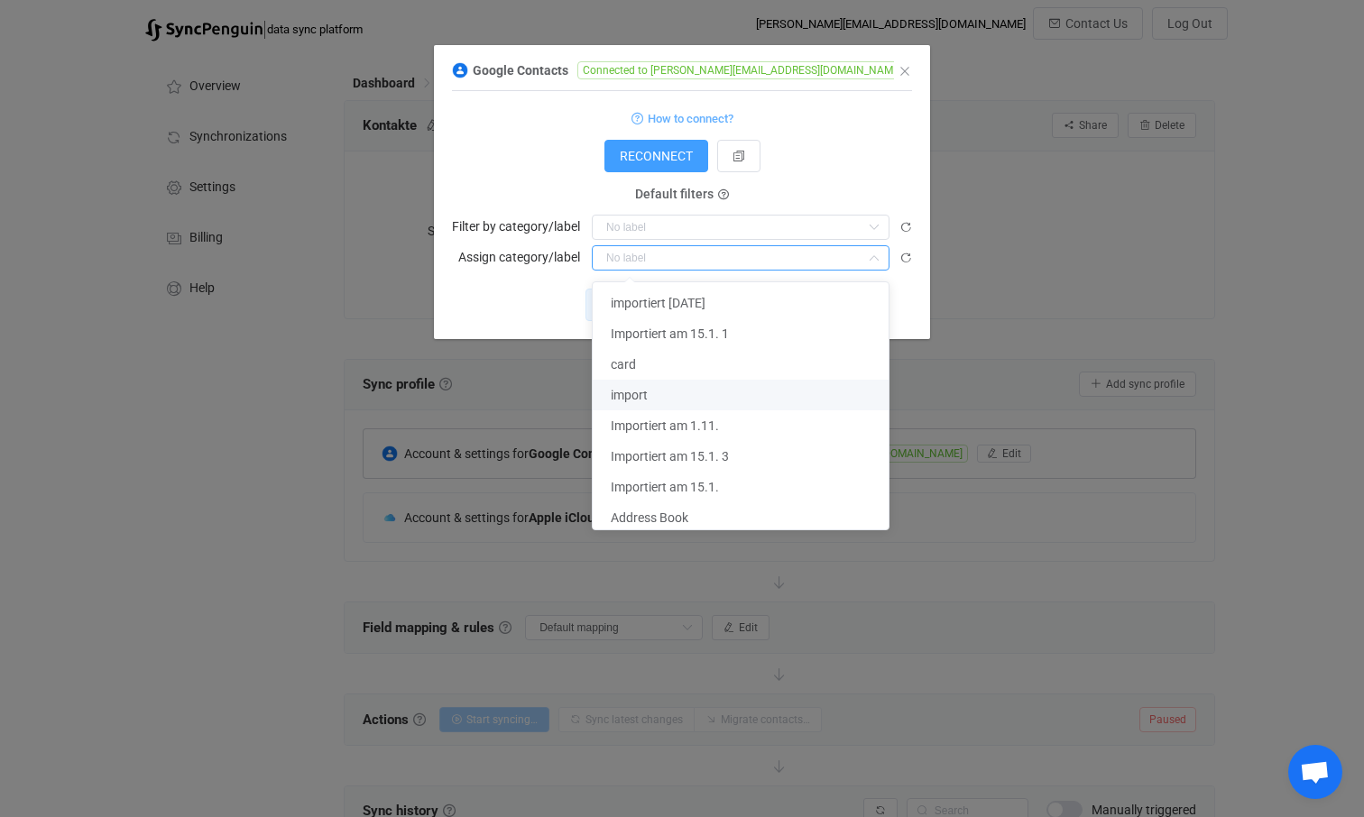
click at [500, 310] on div "Save changes Done" at bounding box center [682, 305] width 460 height 32
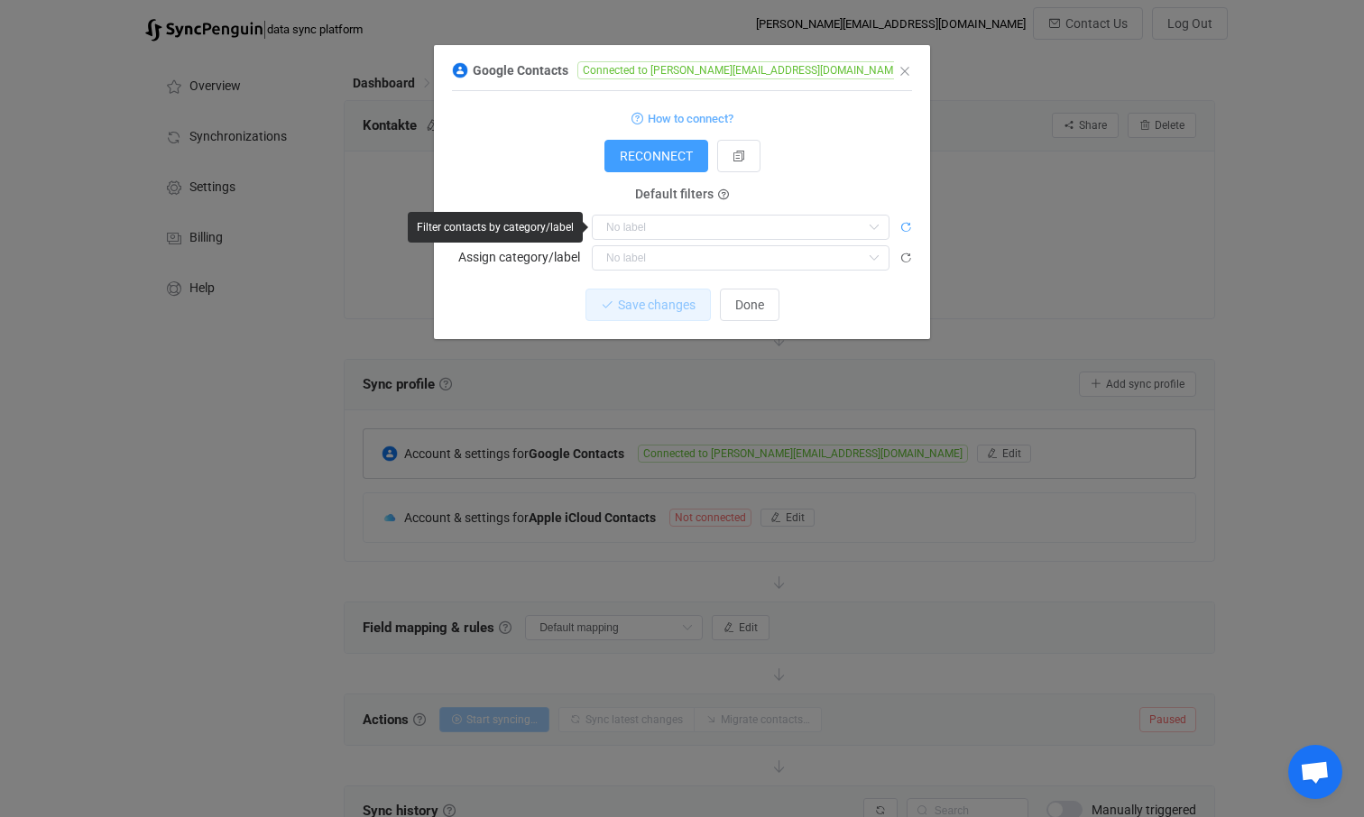
click at [905, 232] on icon "dialog" at bounding box center [905, 227] width 13 height 13
click at [876, 226] on icon "dialog" at bounding box center [873, 227] width 23 height 25
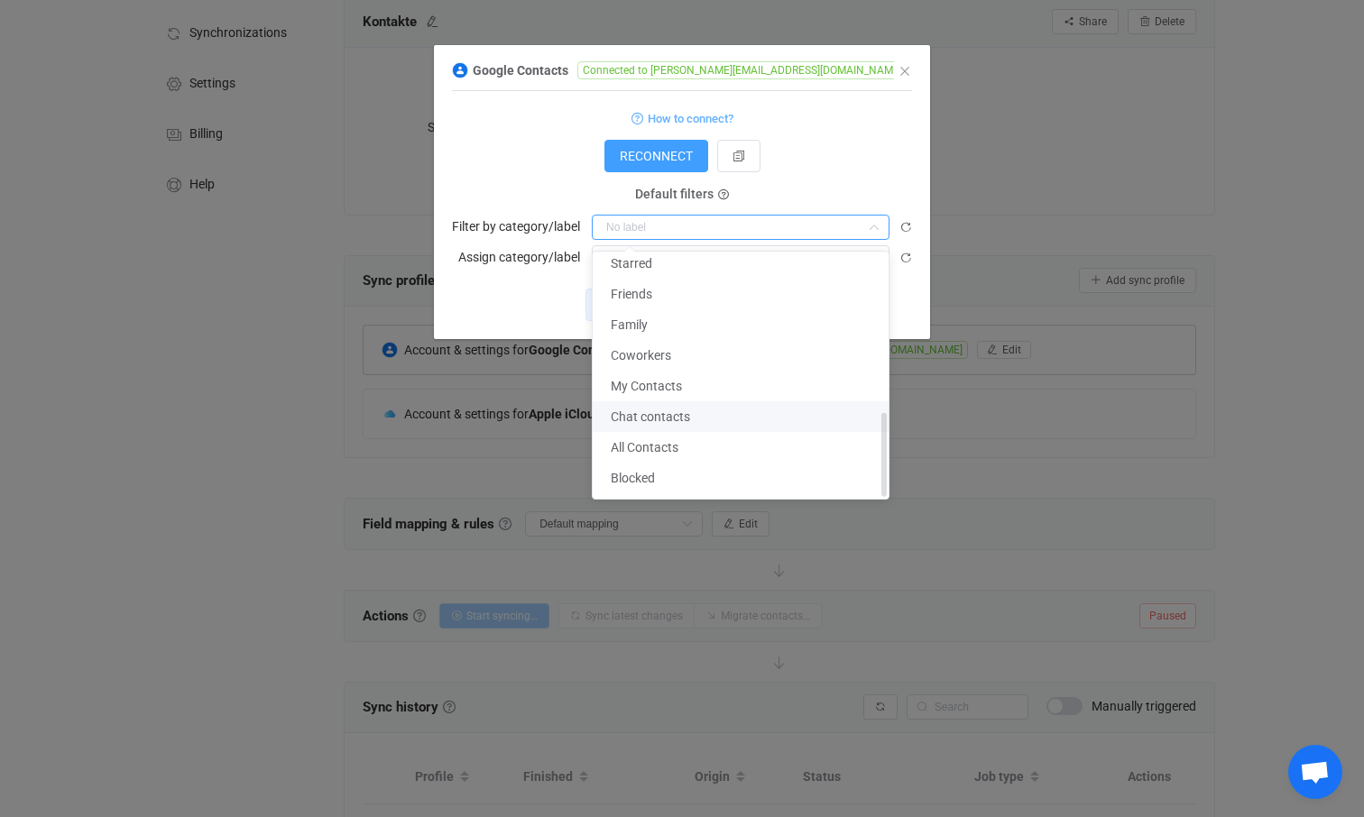
scroll to position [235, 0]
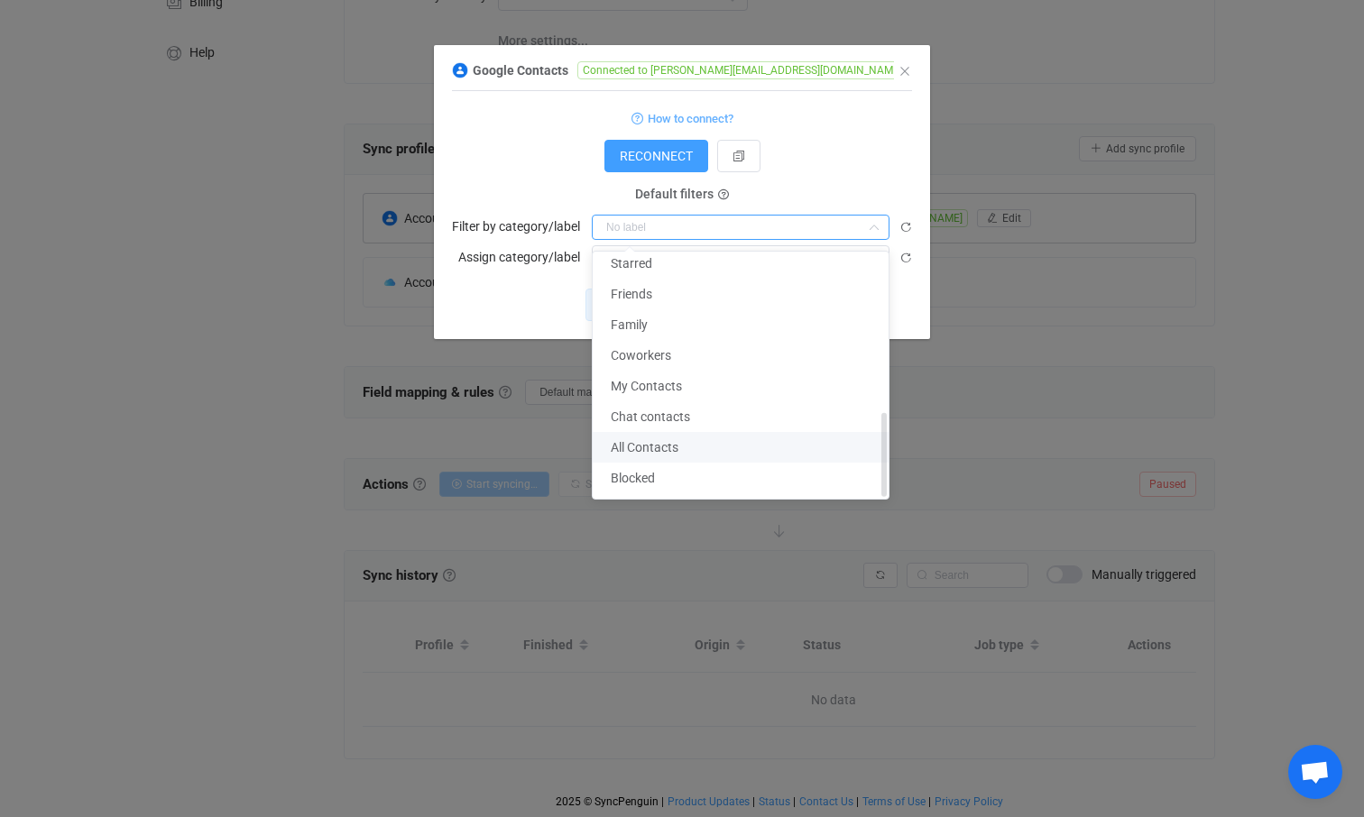
click at [659, 447] on span "All Contacts" at bounding box center [645, 447] width 68 height 14
type input "All Contacts"
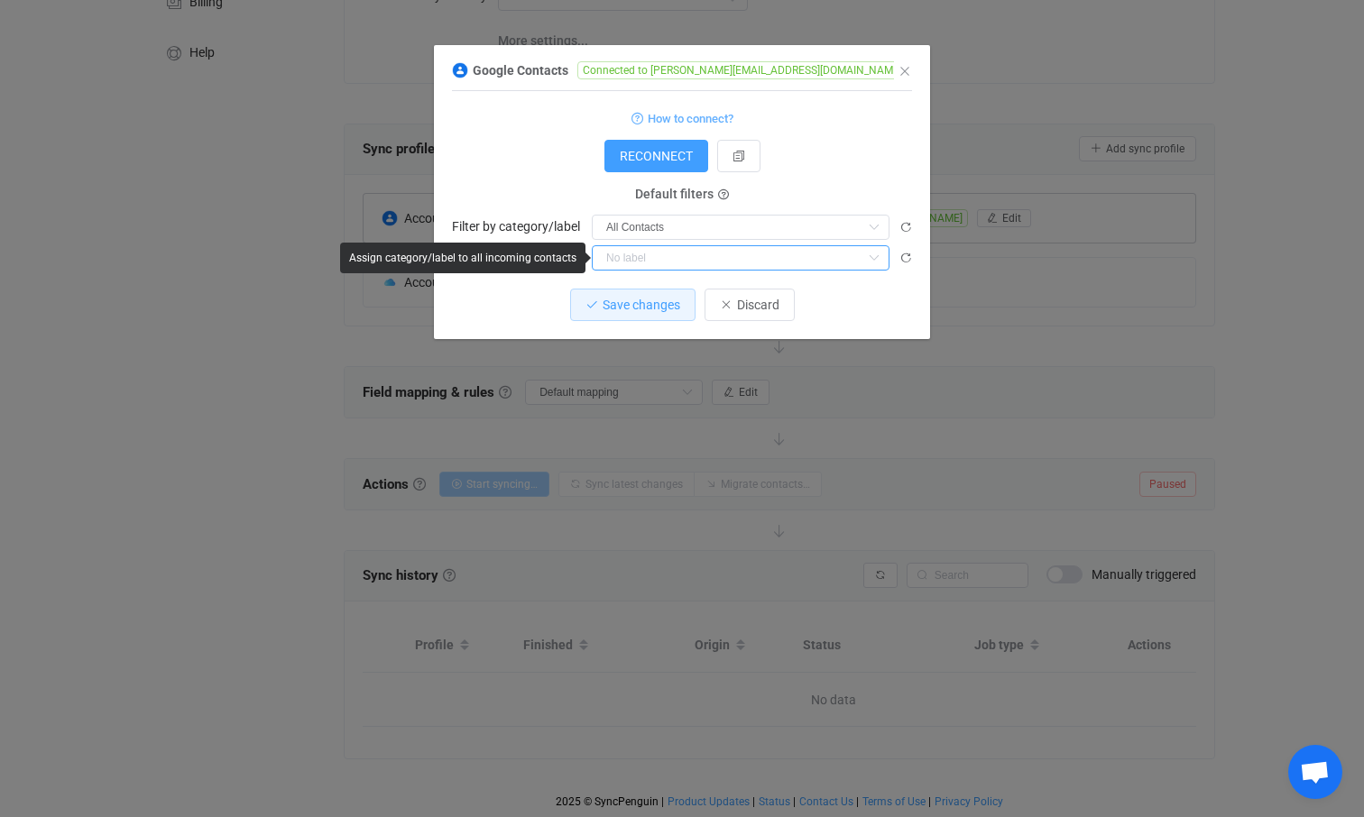
click at [668, 260] on input "dialog" at bounding box center [741, 257] width 298 height 25
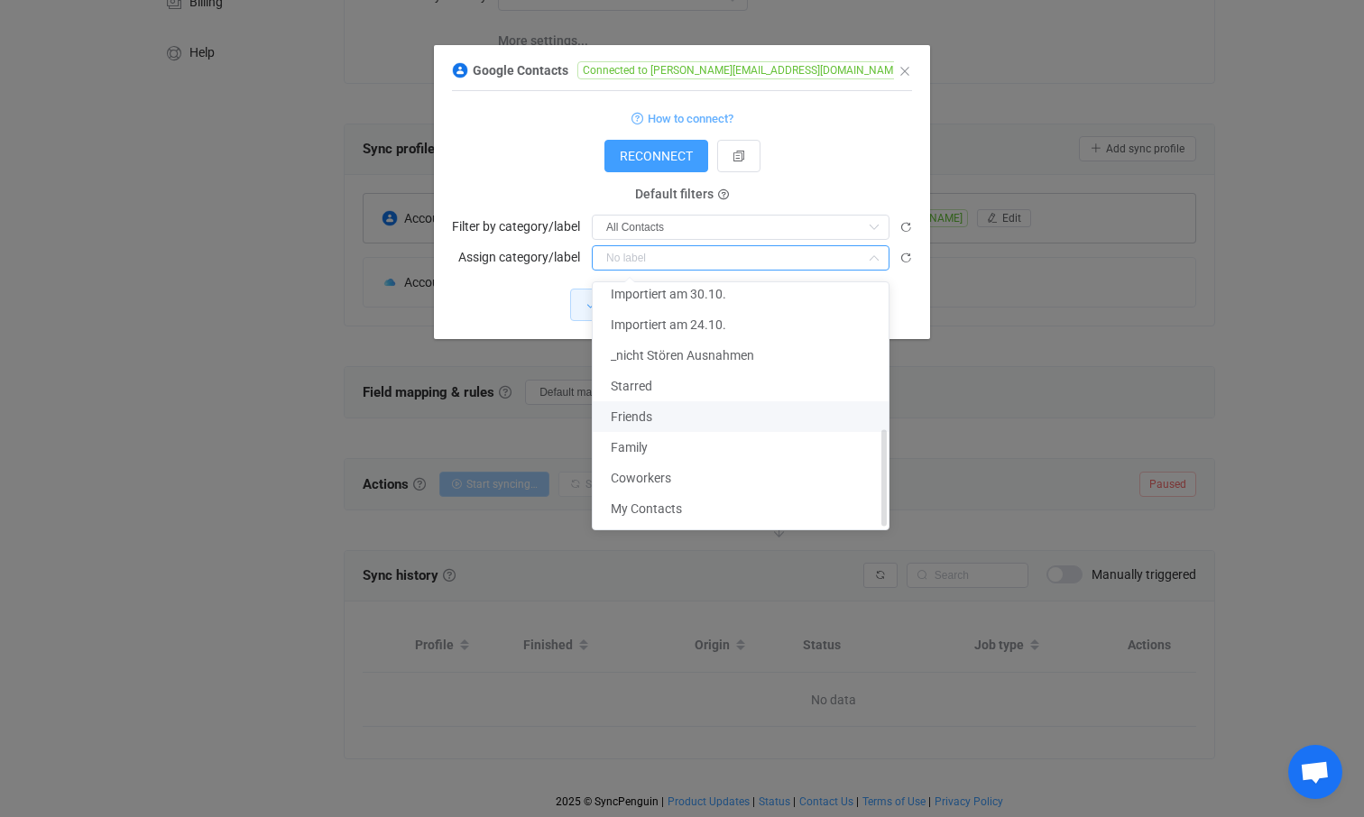
scroll to position [0, 0]
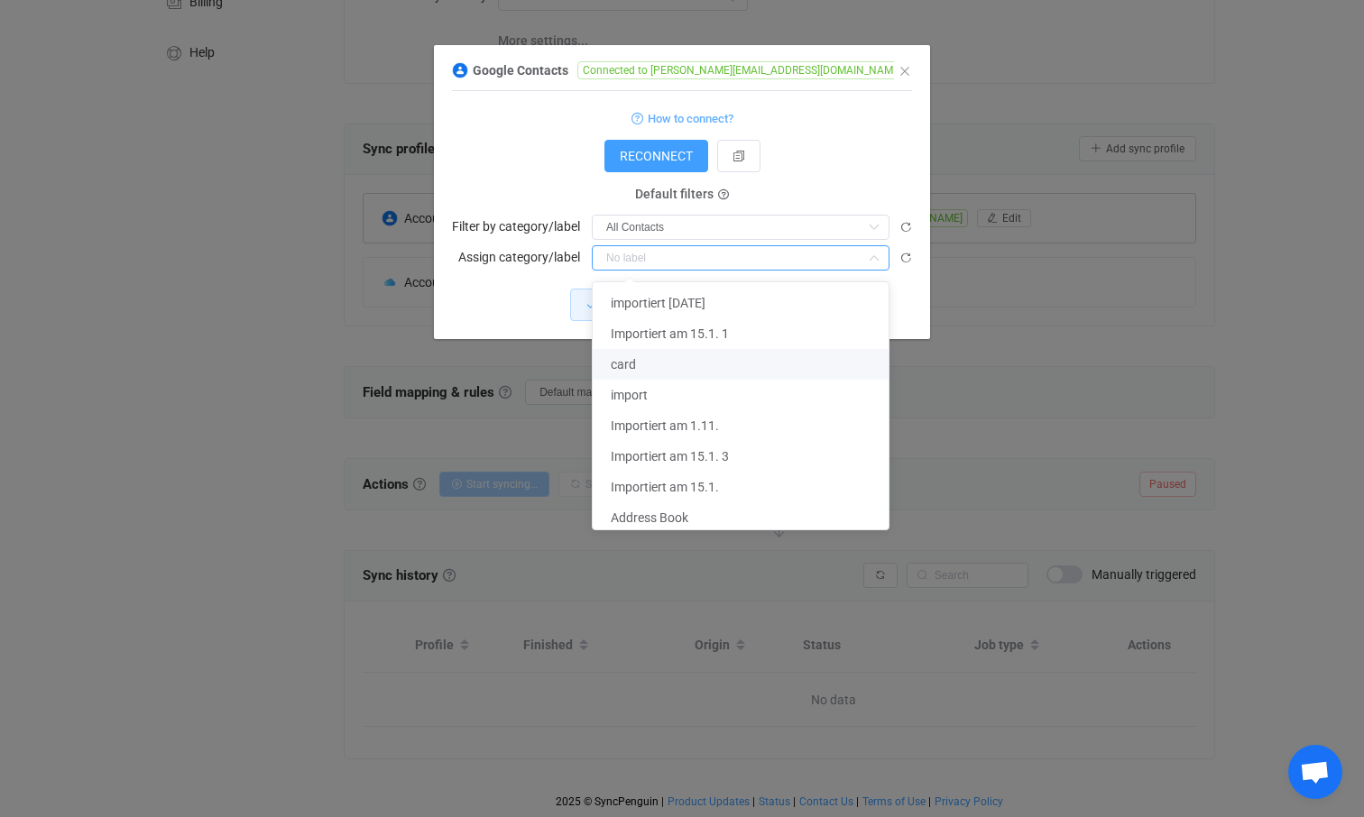
click at [509, 314] on div "Save changes Discard" at bounding box center [682, 305] width 460 height 32
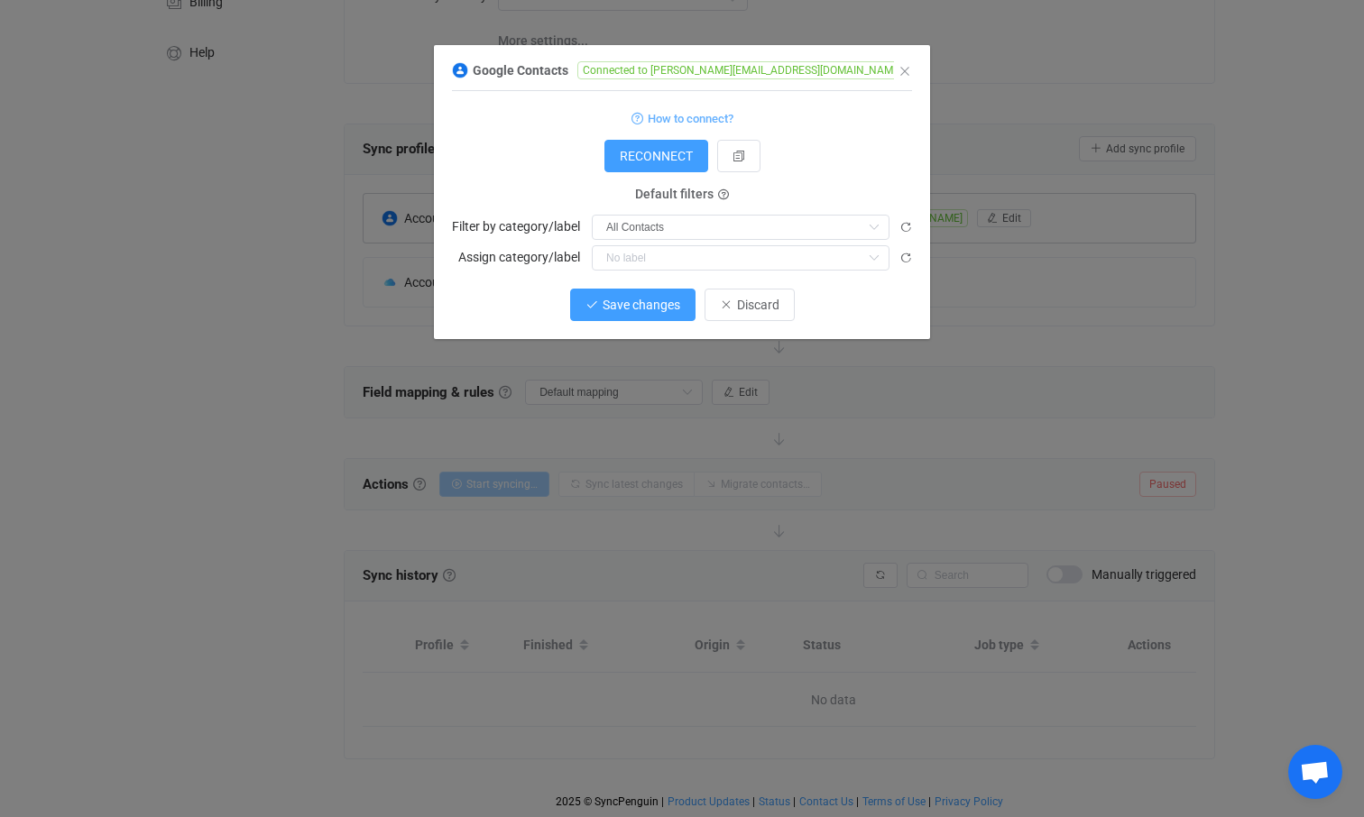
click at [649, 305] on span "Save changes" at bounding box center [642, 305] width 78 height 14
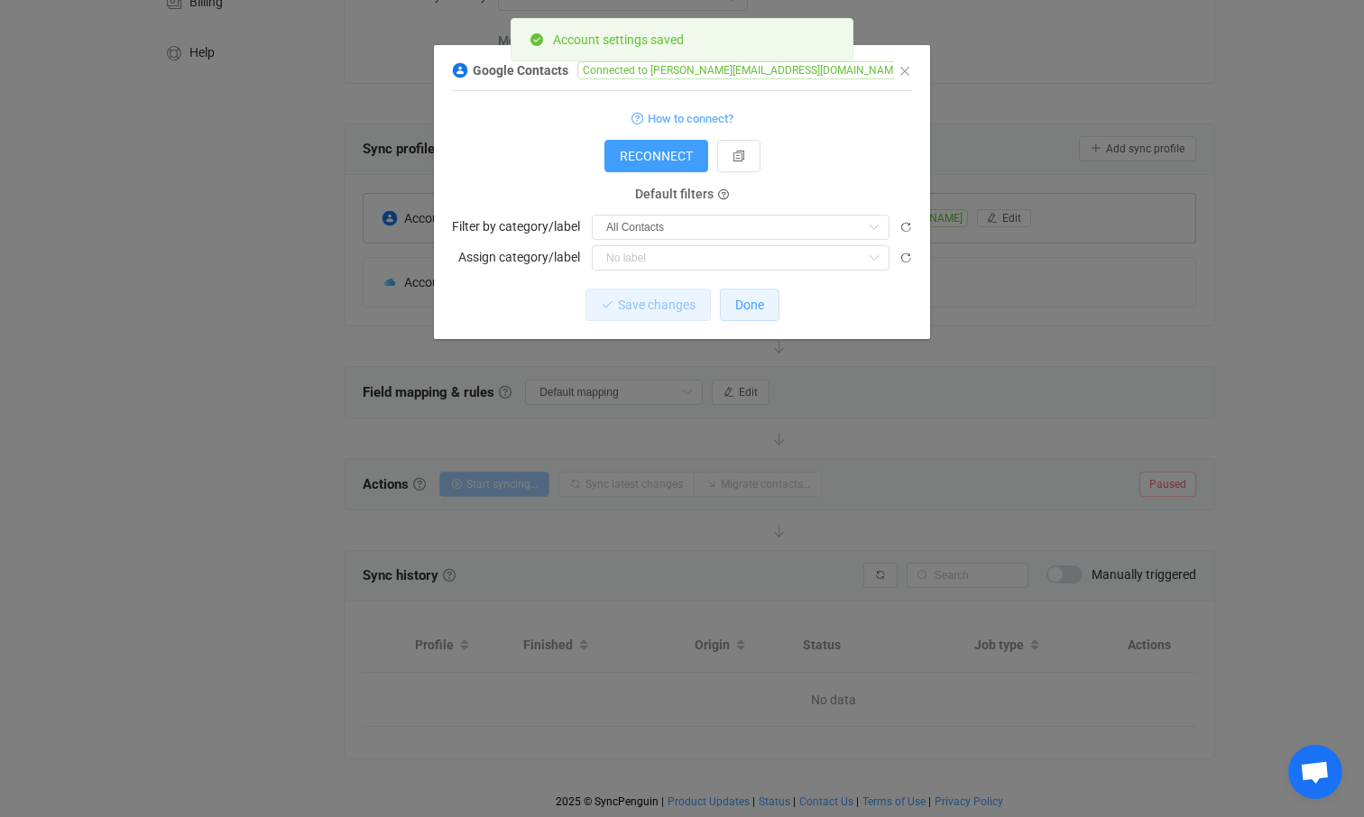
click at [764, 308] on button "Done" at bounding box center [750, 305] width 60 height 32
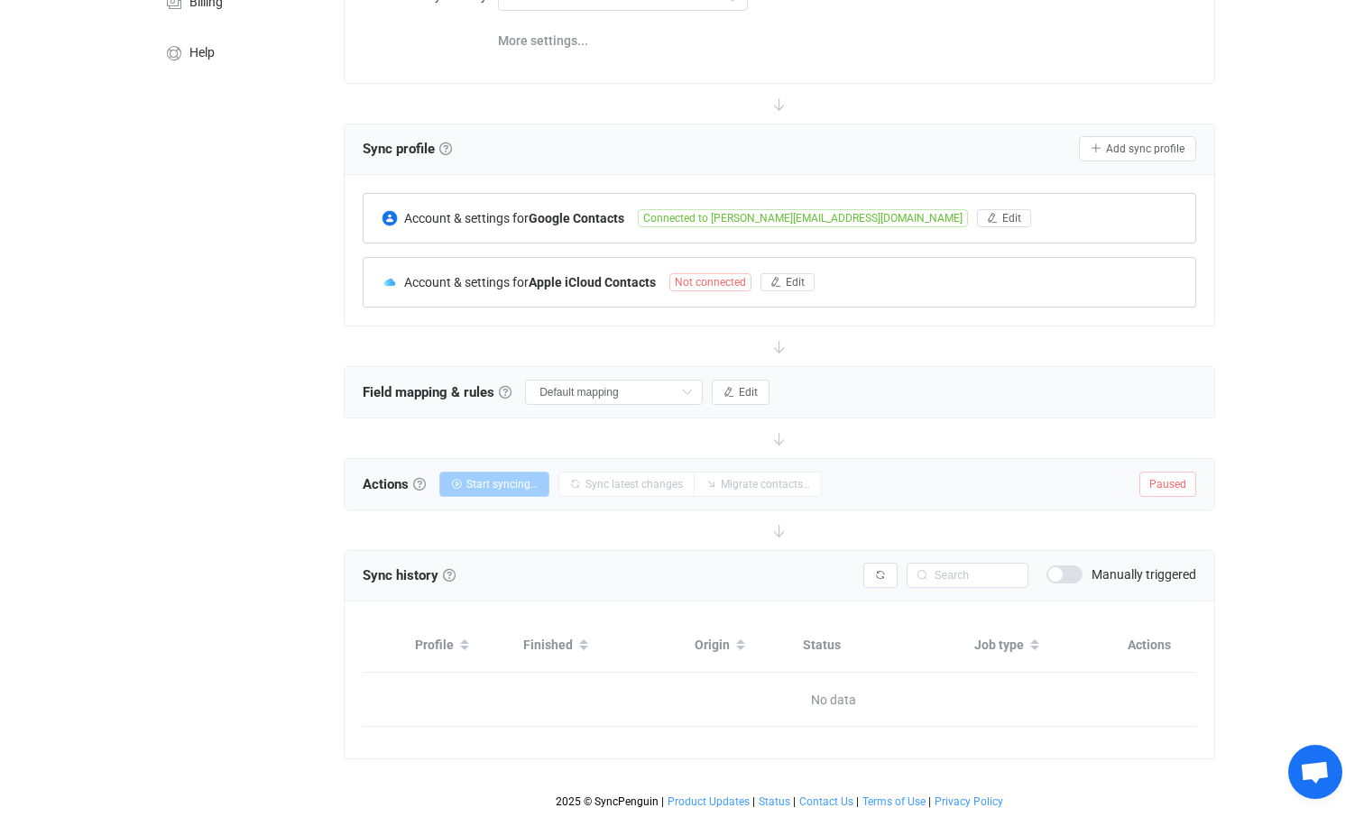
click at [730, 281] on span "Not connected" at bounding box center [710, 282] width 82 height 18
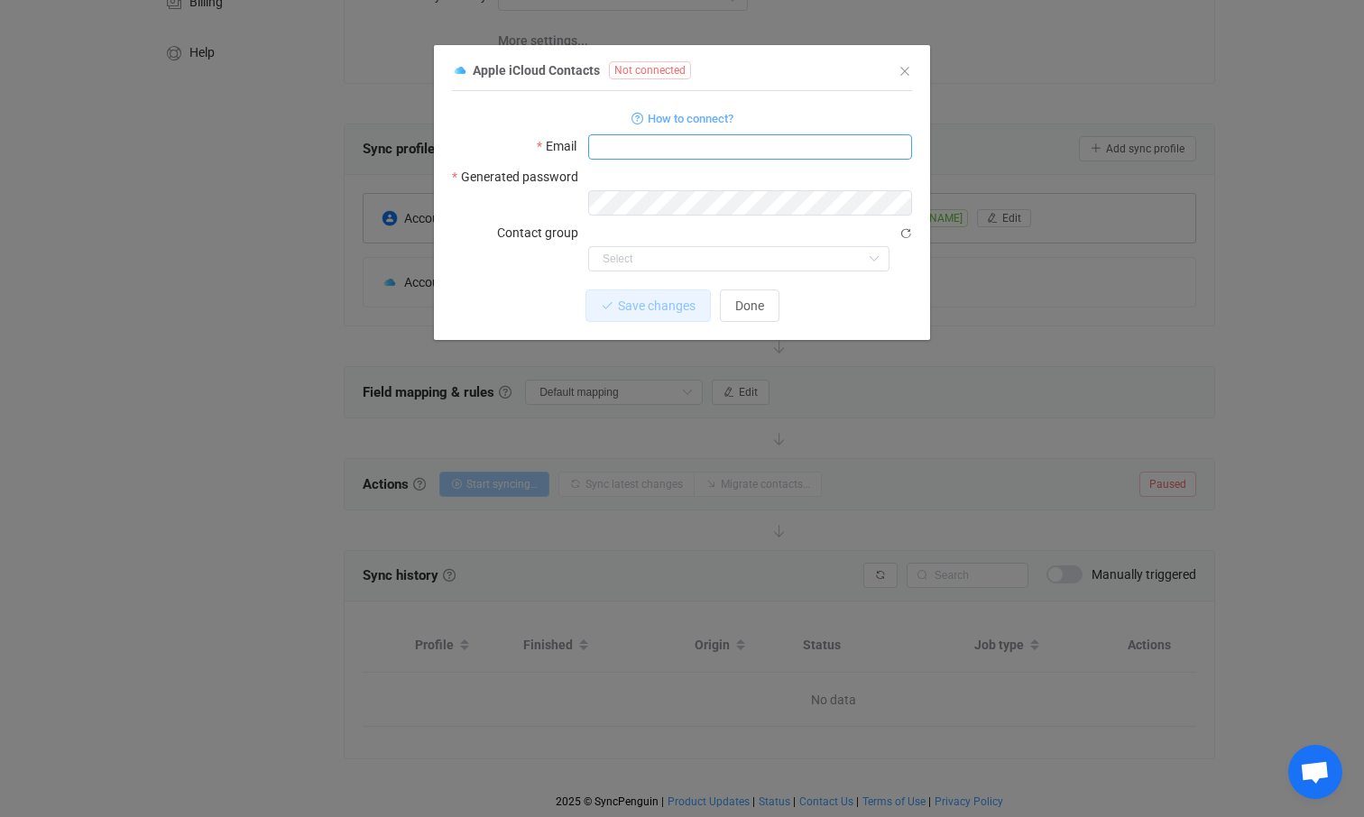
type input "[PERSON_NAME][EMAIL_ADDRESS][DOMAIN_NAME]"
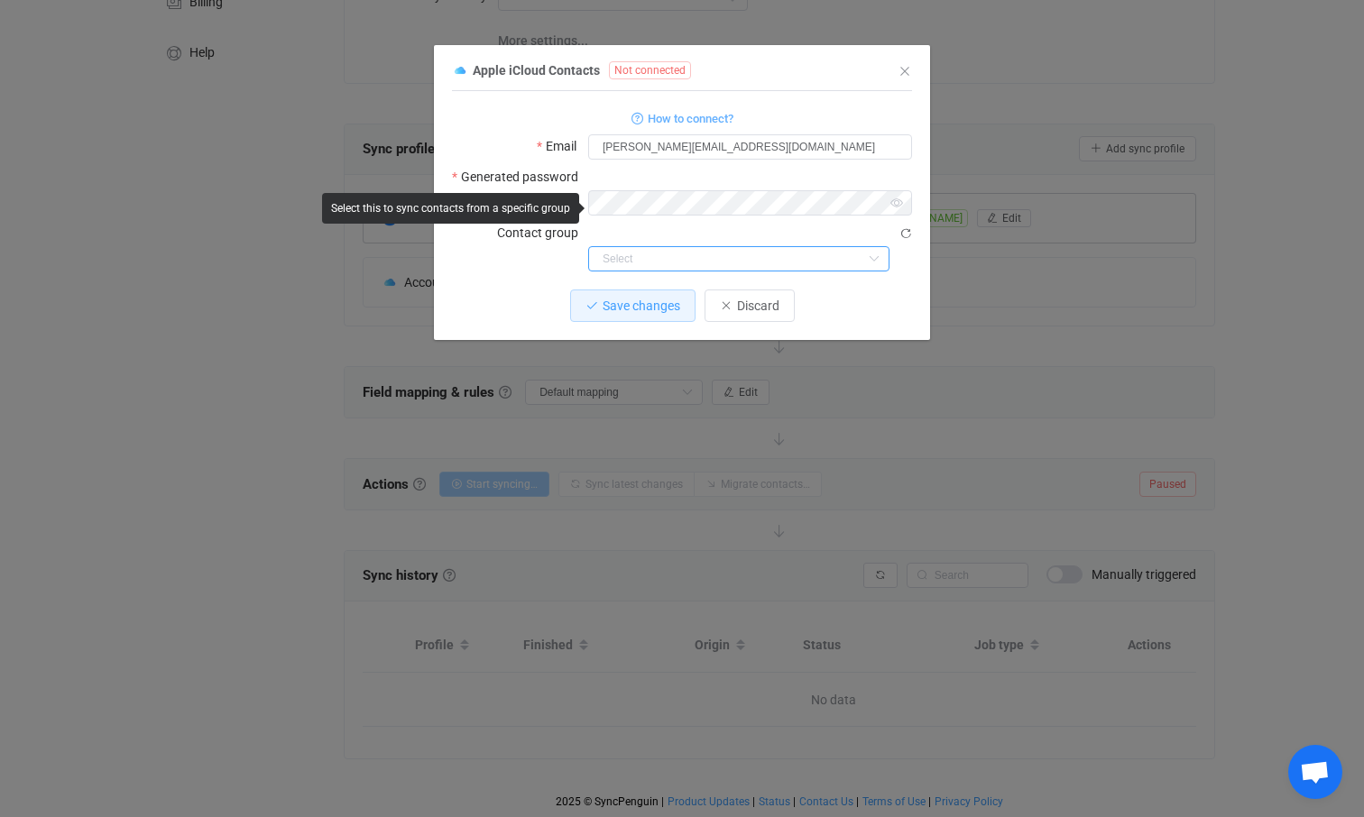
click at [640, 246] on input "dialog" at bounding box center [738, 258] width 301 height 25
click at [908, 227] on icon "dialog" at bounding box center [905, 233] width 13 height 13
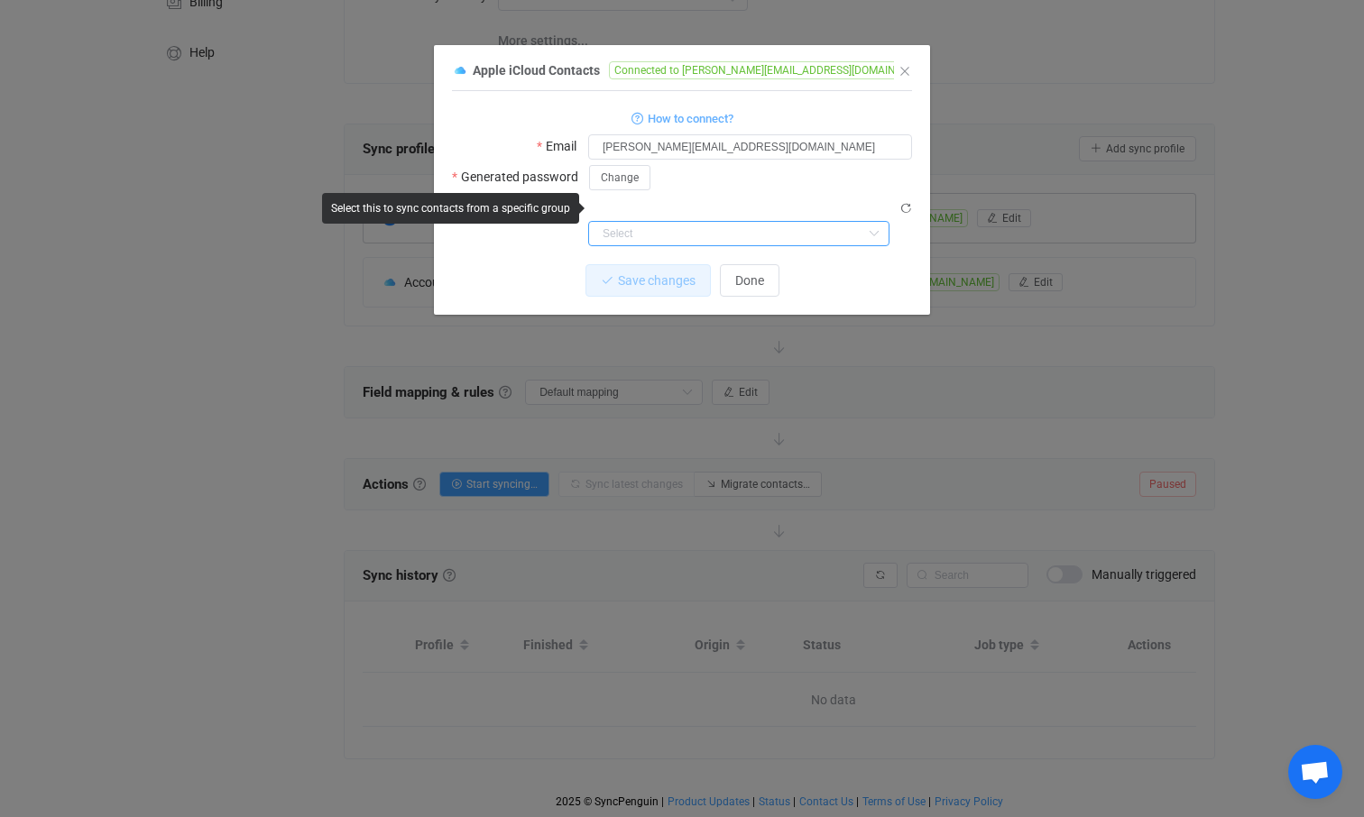
click at [695, 221] on input "dialog" at bounding box center [738, 233] width 301 height 25
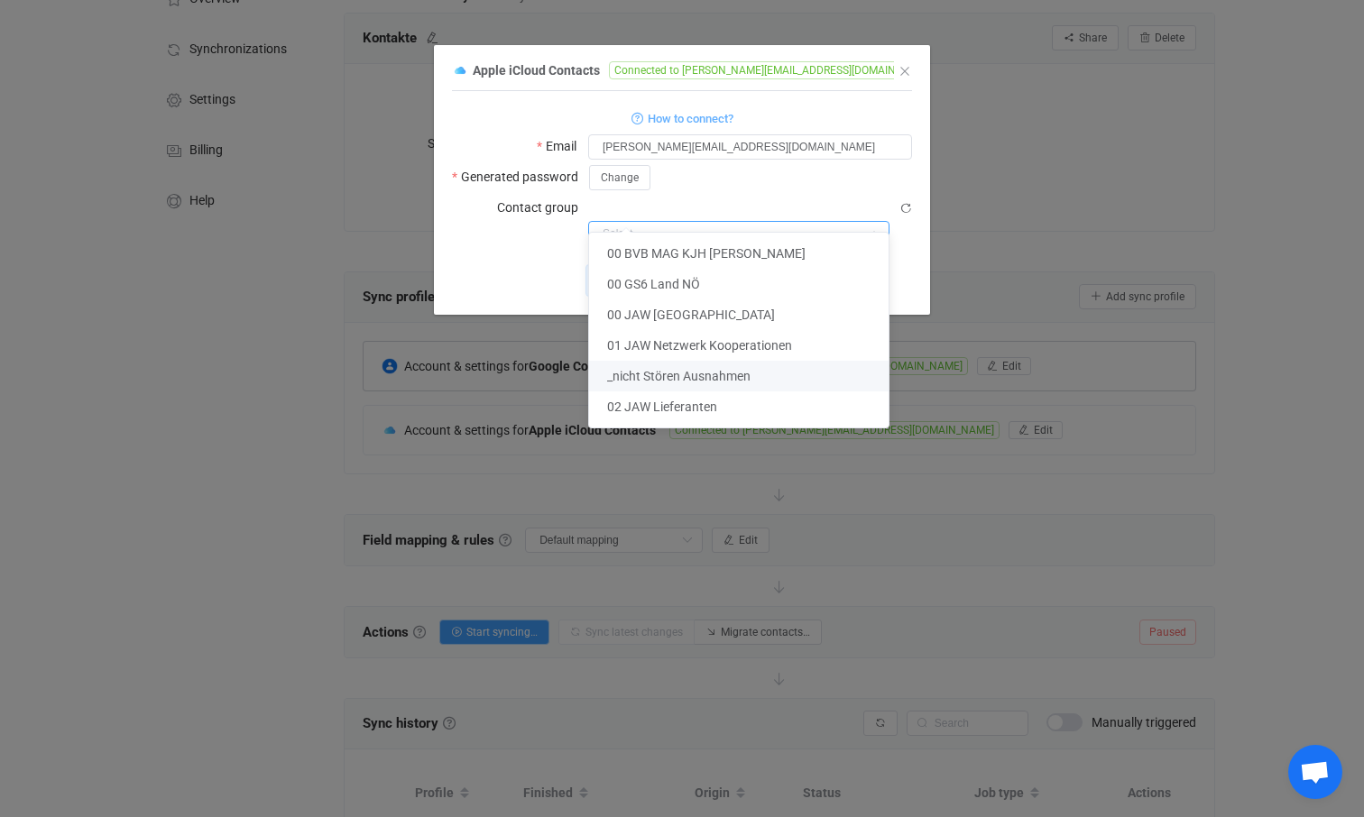
scroll to position [222, 0]
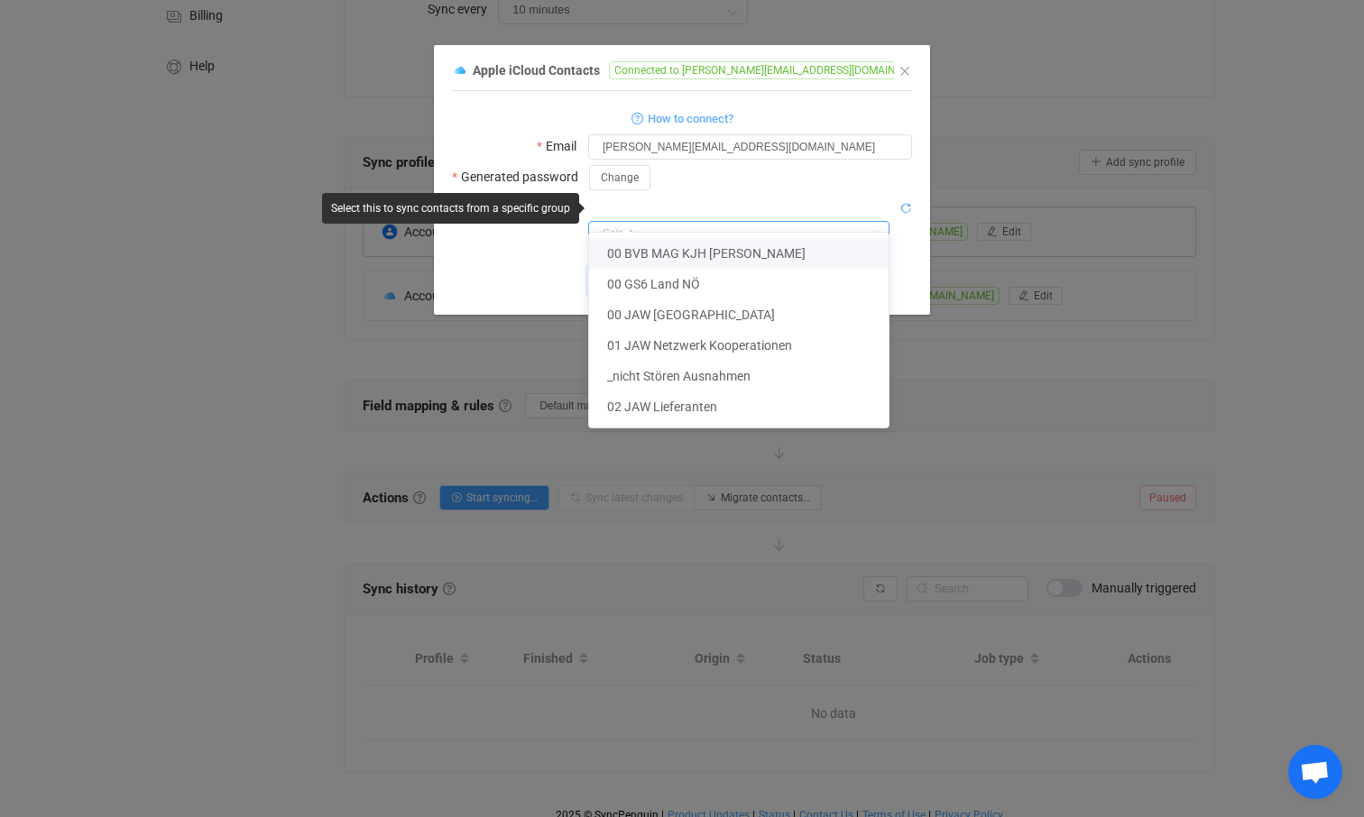
click at [906, 206] on icon "dialog" at bounding box center [905, 208] width 13 height 13
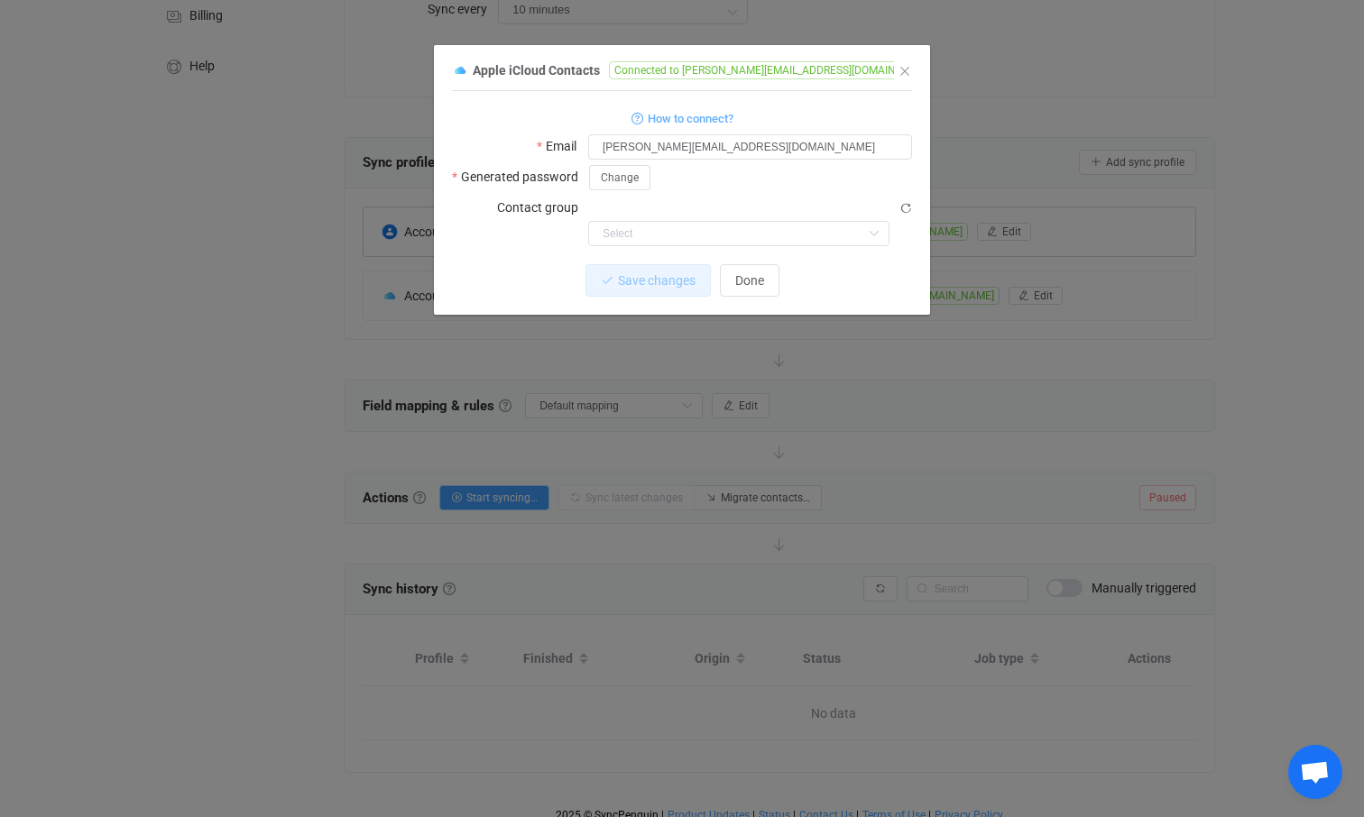
click at [474, 264] on div "Save changes Done" at bounding box center [682, 280] width 460 height 32
click at [663, 221] on input "dialog" at bounding box center [738, 233] width 301 height 25
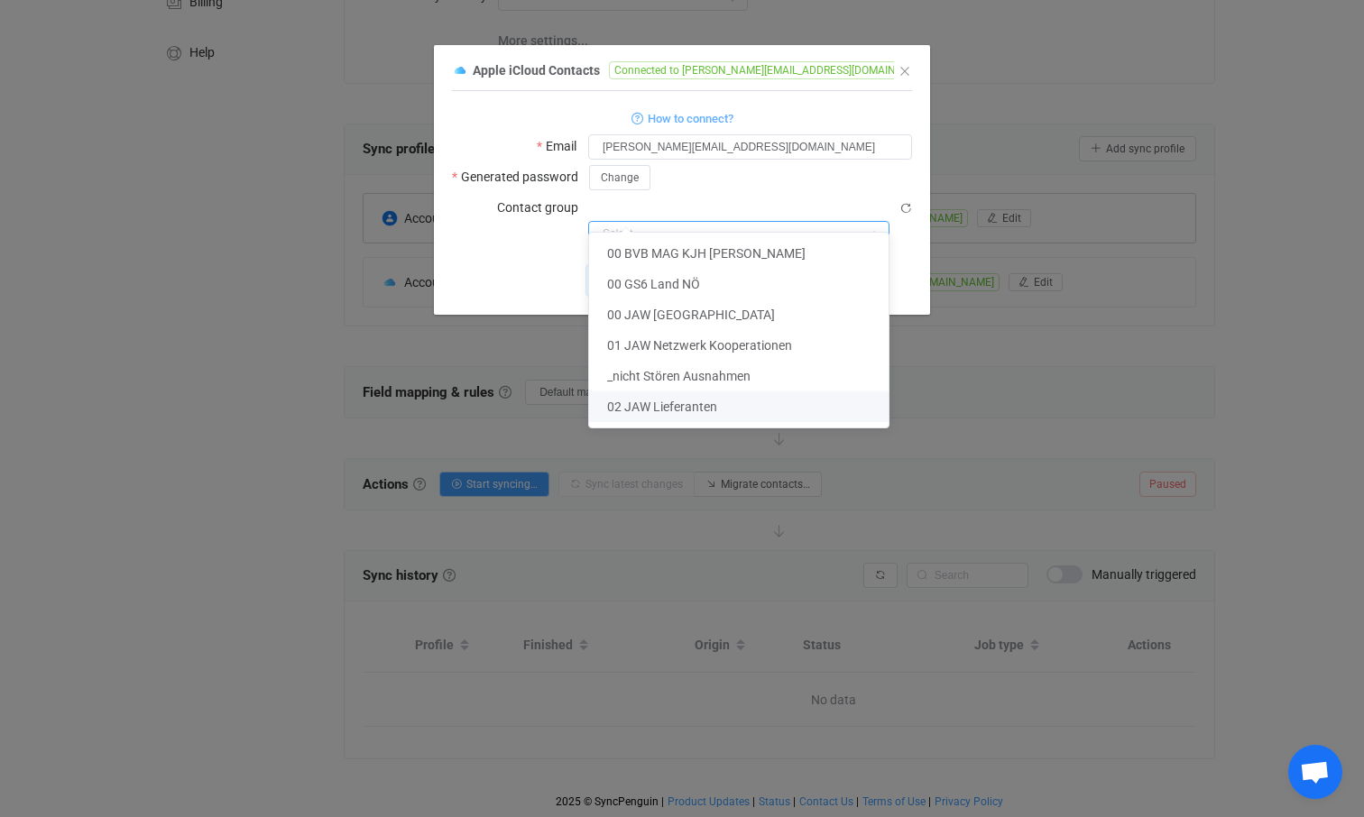
scroll to position [0, 0]
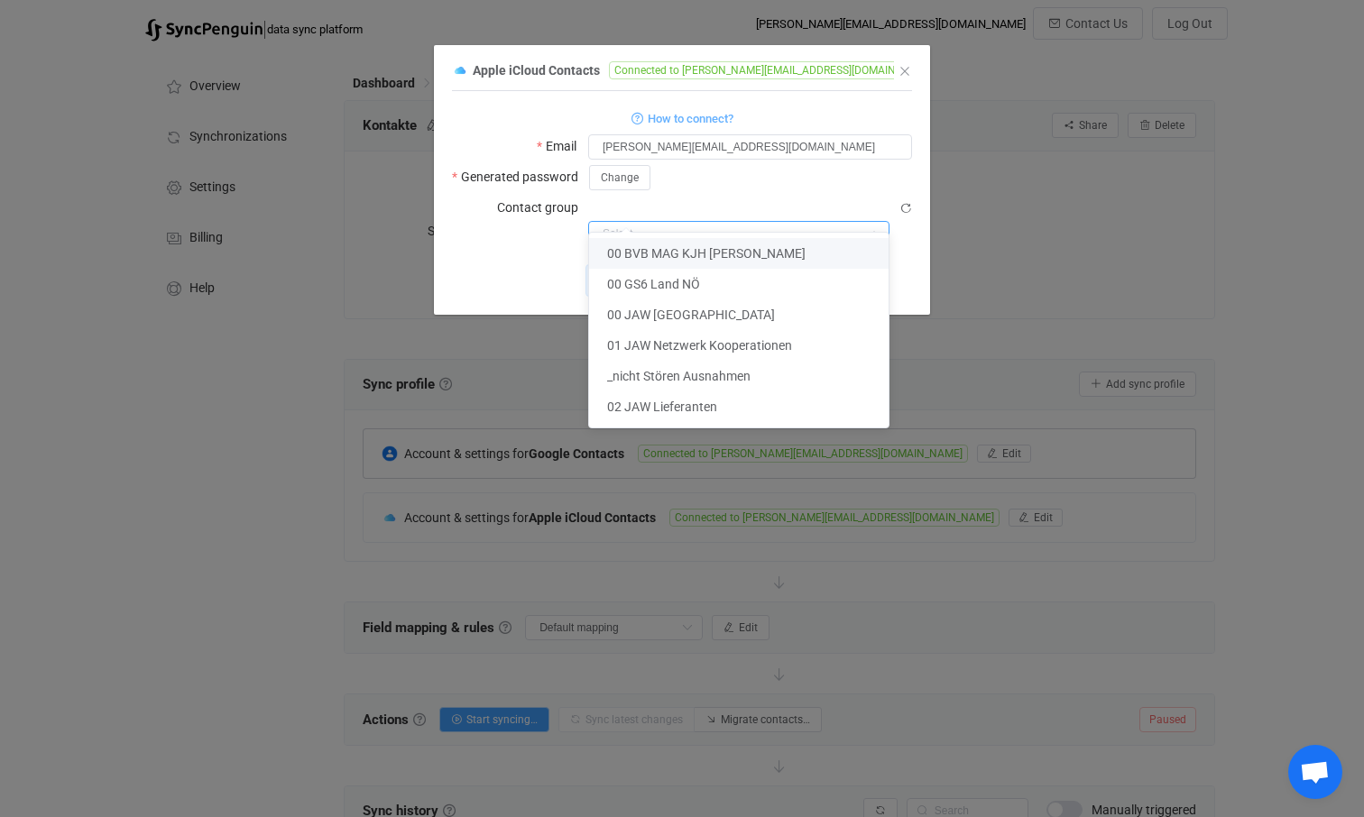
click at [544, 264] on div "Save changes Done" at bounding box center [682, 280] width 460 height 32
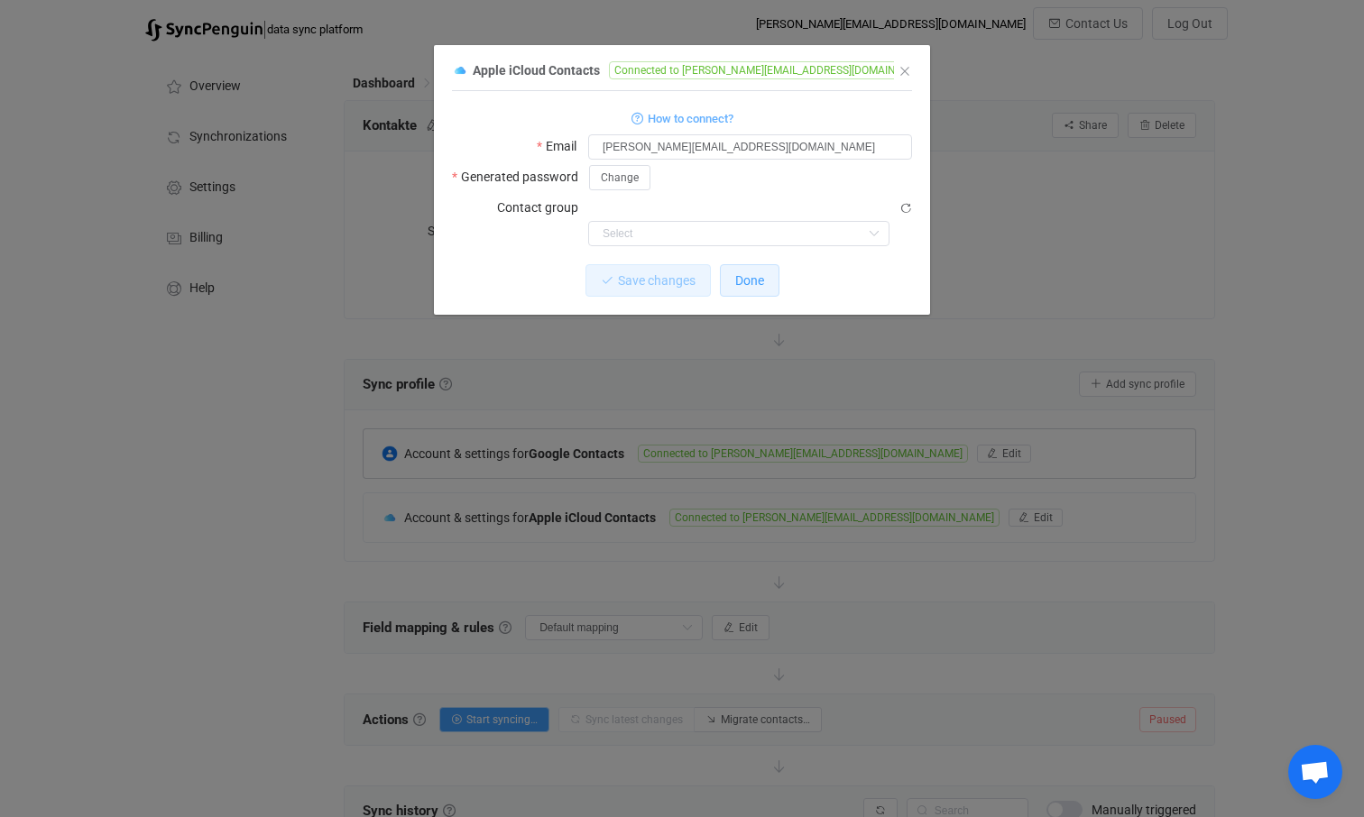
click at [747, 264] on button "Done" at bounding box center [750, 280] width 60 height 32
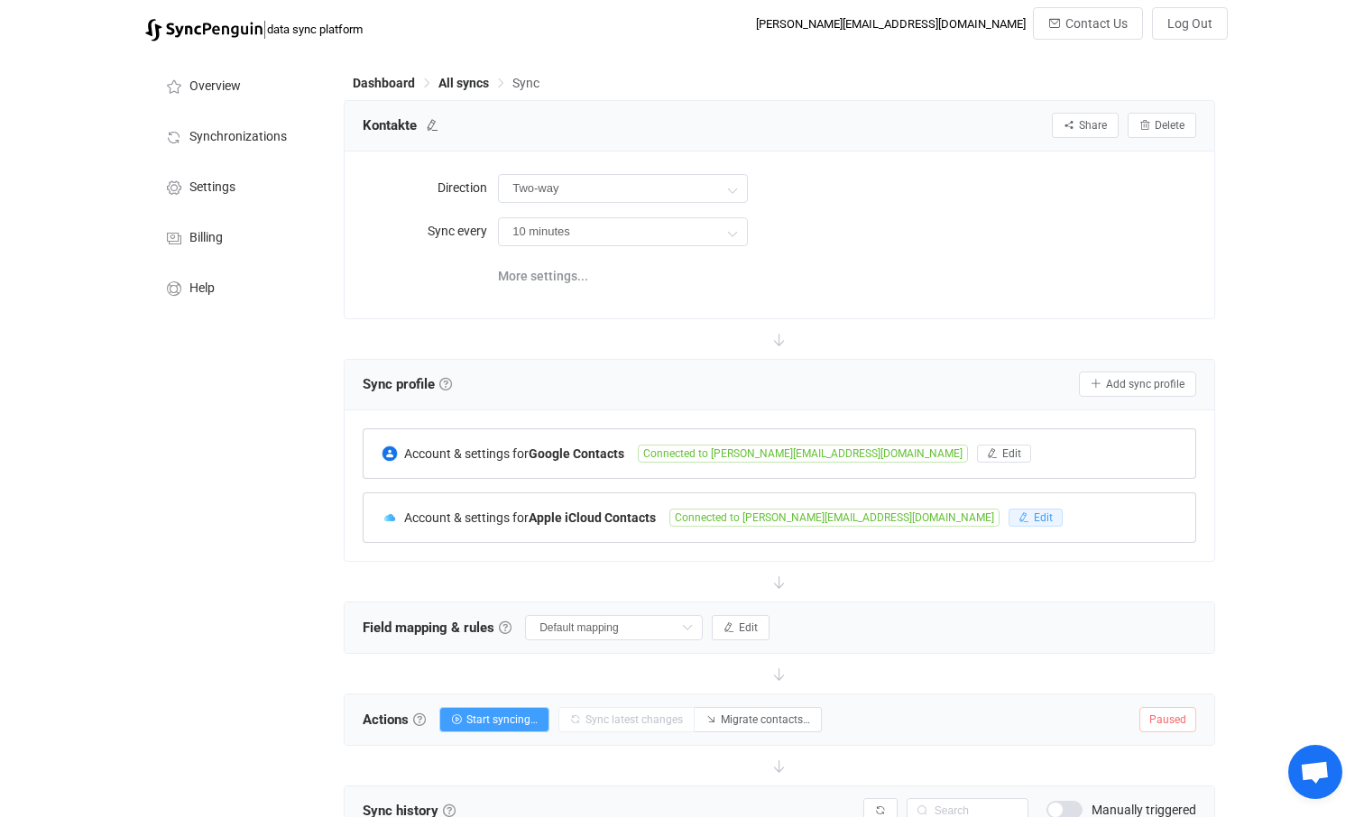
click at [1034, 516] on span "Edit" at bounding box center [1043, 517] width 19 height 13
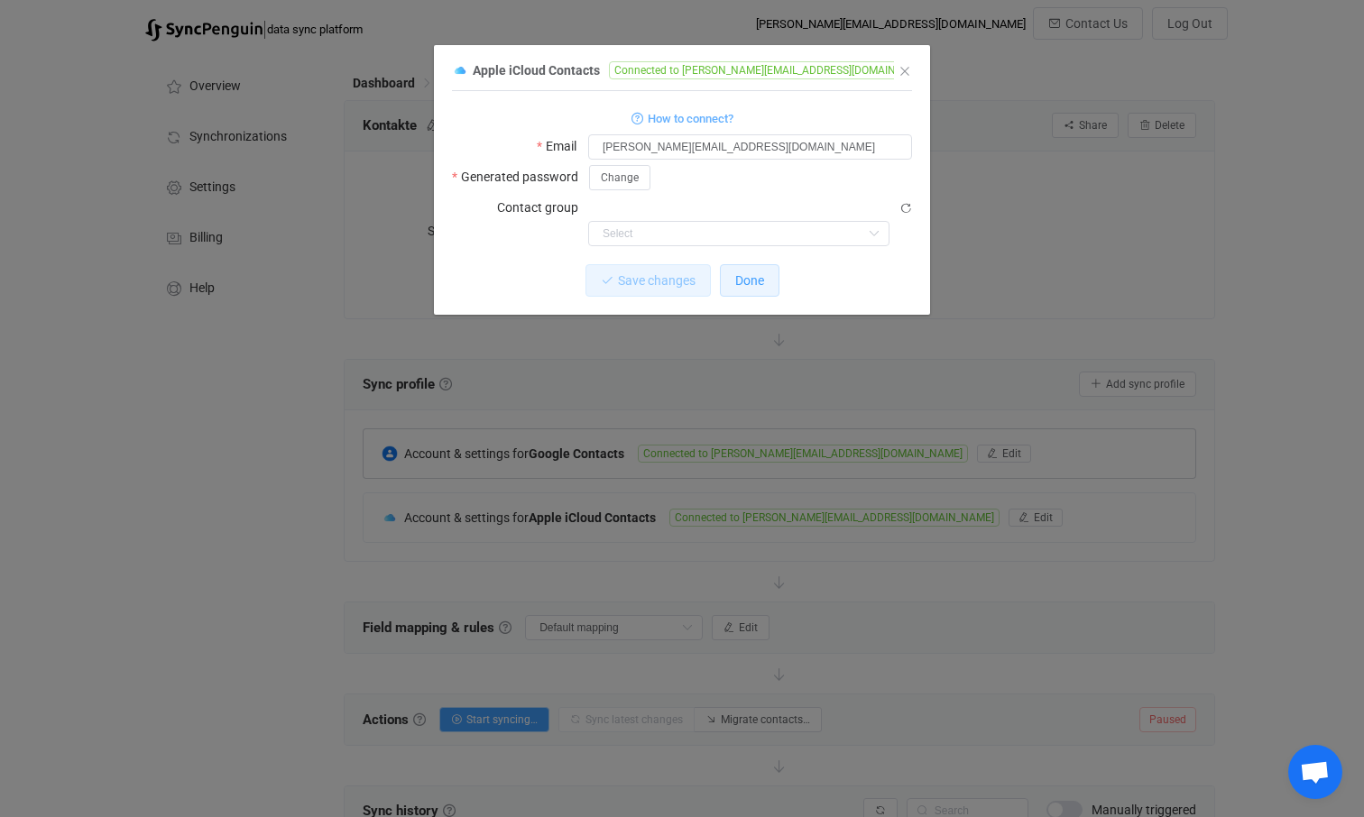
click at [751, 273] on span "Done" at bounding box center [749, 280] width 29 height 14
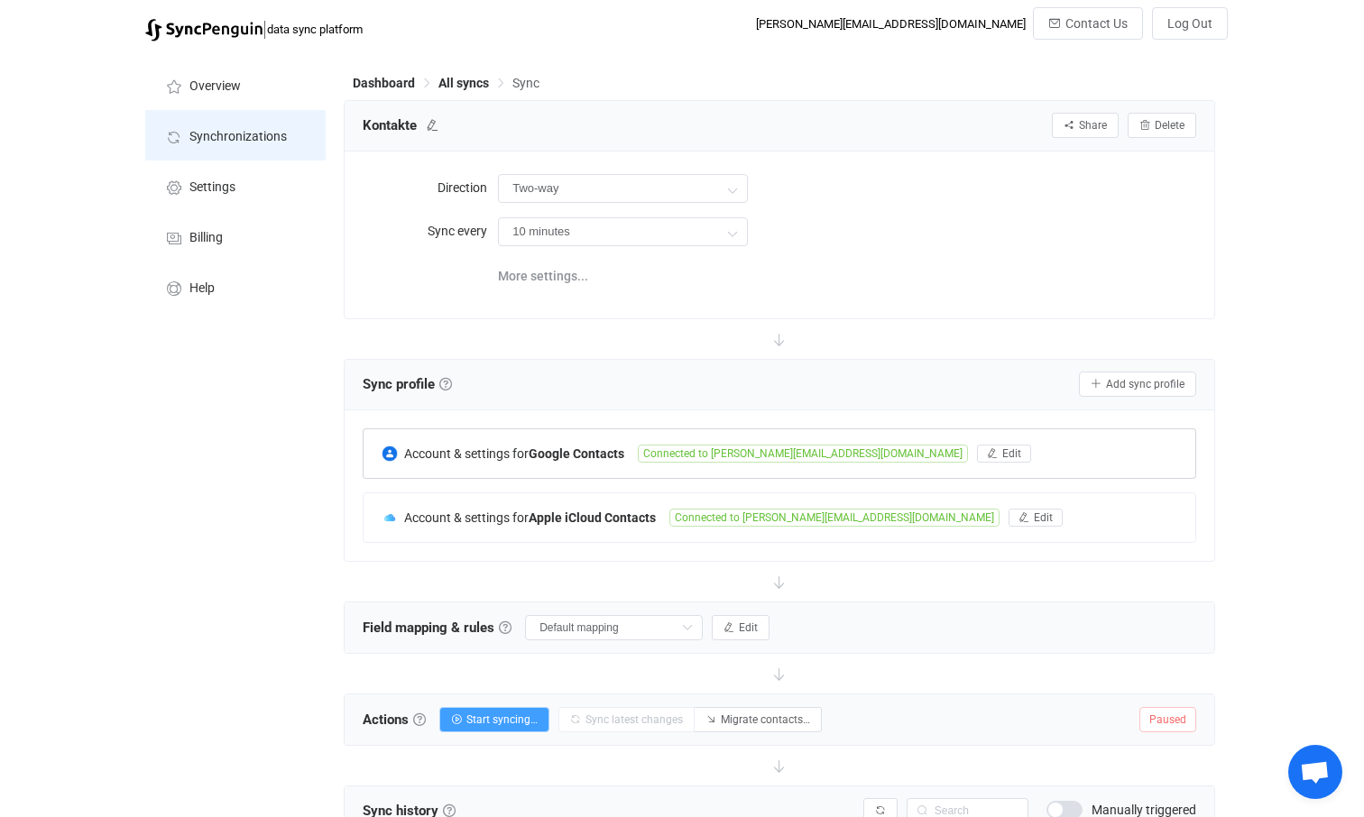
click at [233, 138] on span "Synchronizations" at bounding box center [237, 137] width 97 height 14
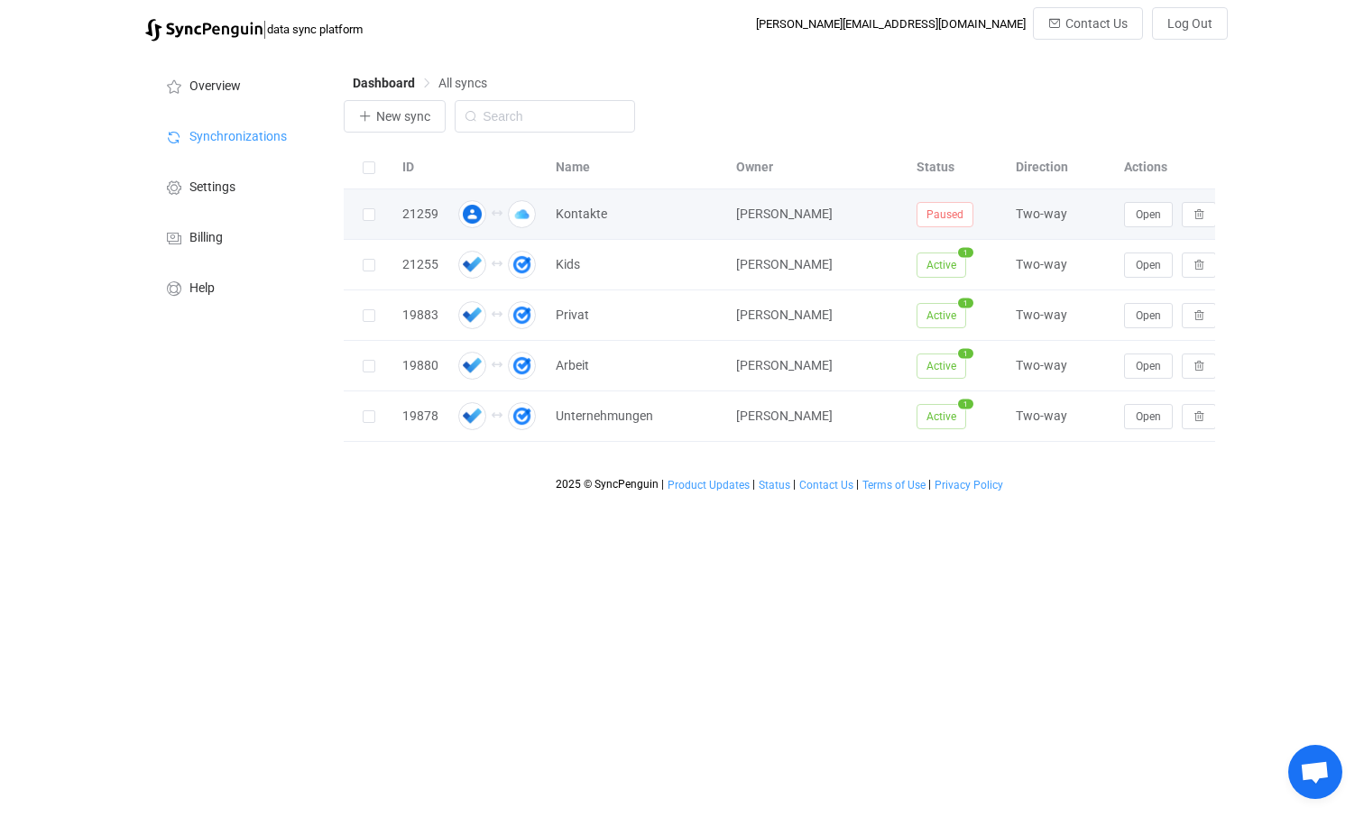
click at [495, 212] on icon at bounding box center [497, 213] width 11 height 11
click at [1151, 213] on span "Open" at bounding box center [1148, 214] width 25 height 13
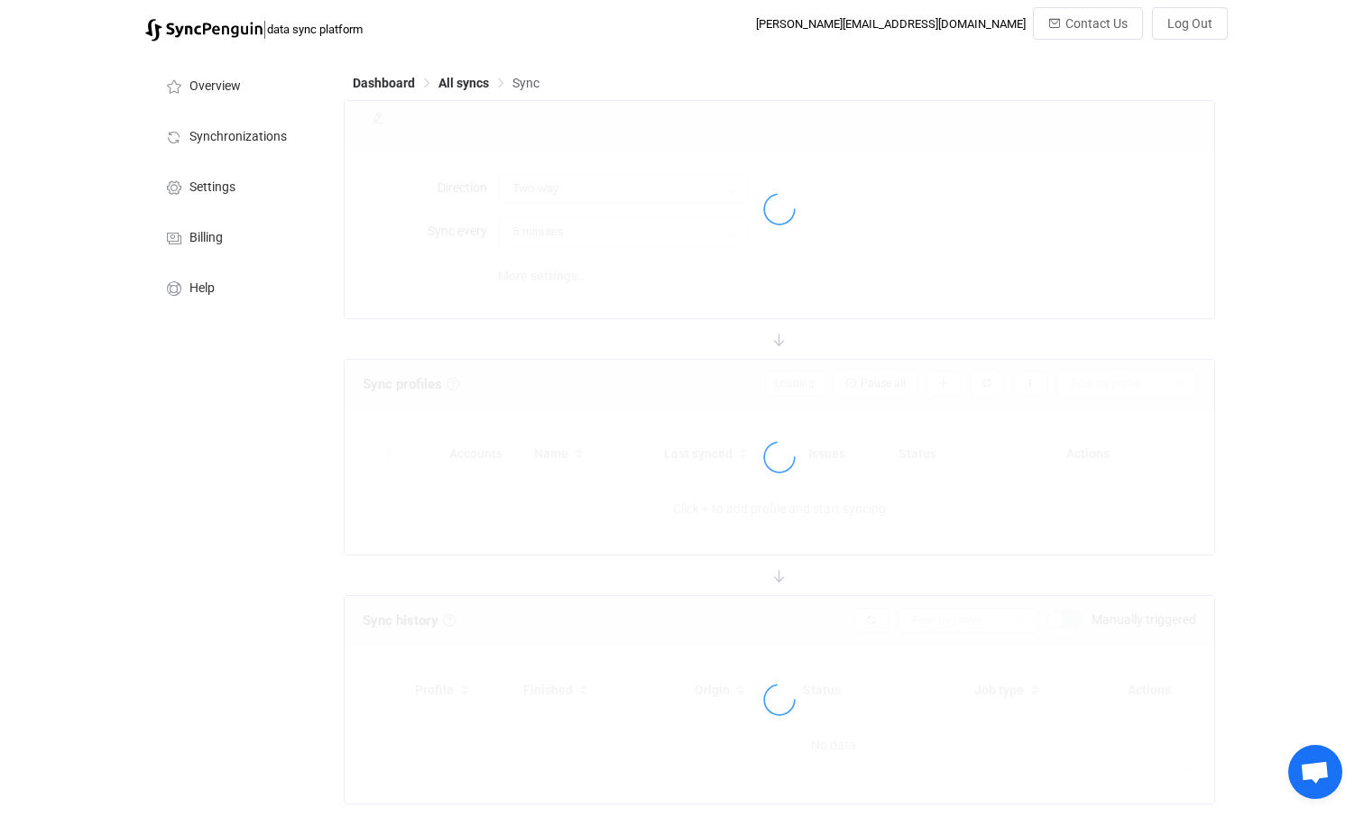
type input "10 minutes"
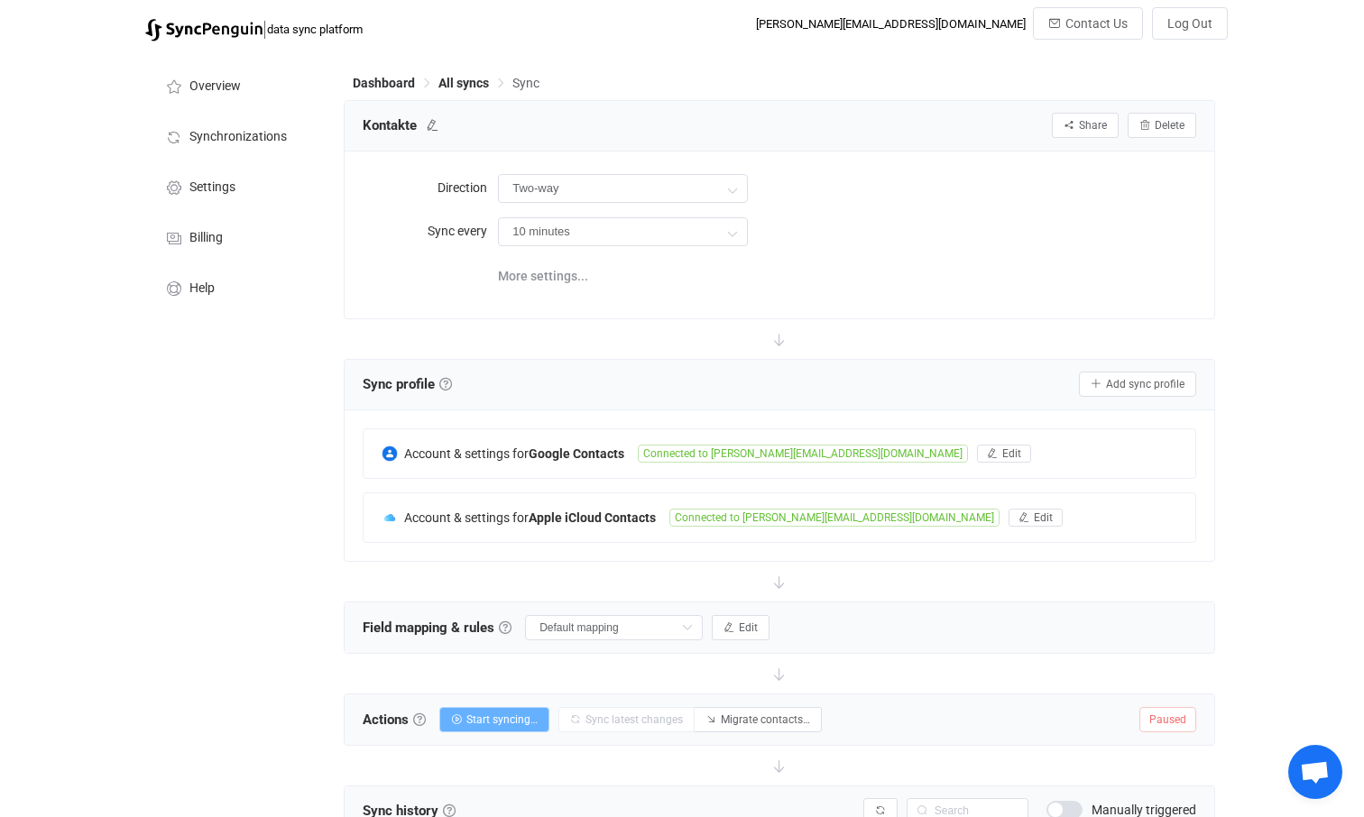
click at [503, 718] on span "Start syncing…" at bounding box center [501, 720] width 71 height 13
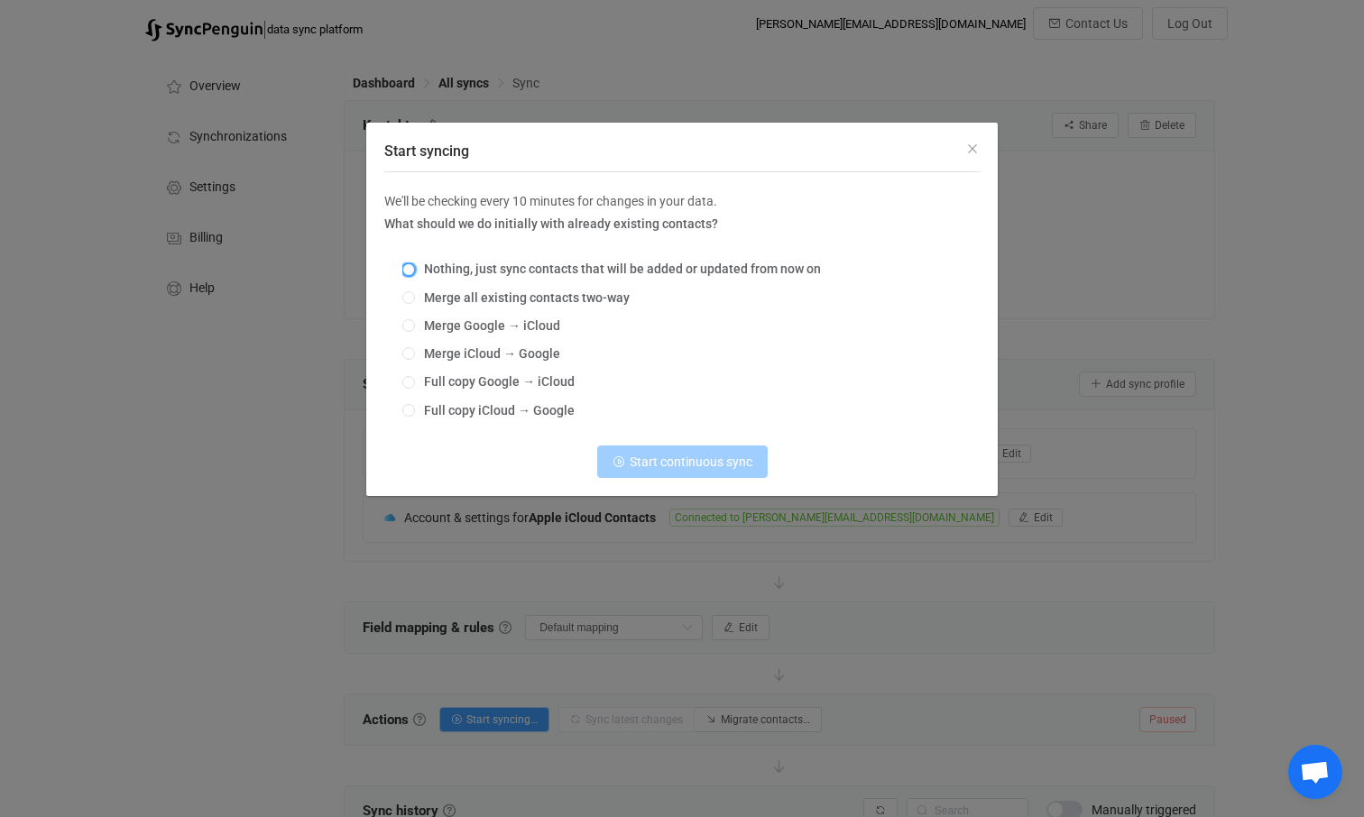
click at [413, 269] on span "Start syncing" at bounding box center [408, 269] width 13 height 13
click at [413, 269] on input "Nothing, just sync contacts that will be added or updated from now on" at bounding box center [408, 270] width 13 height 14
radio input "true"
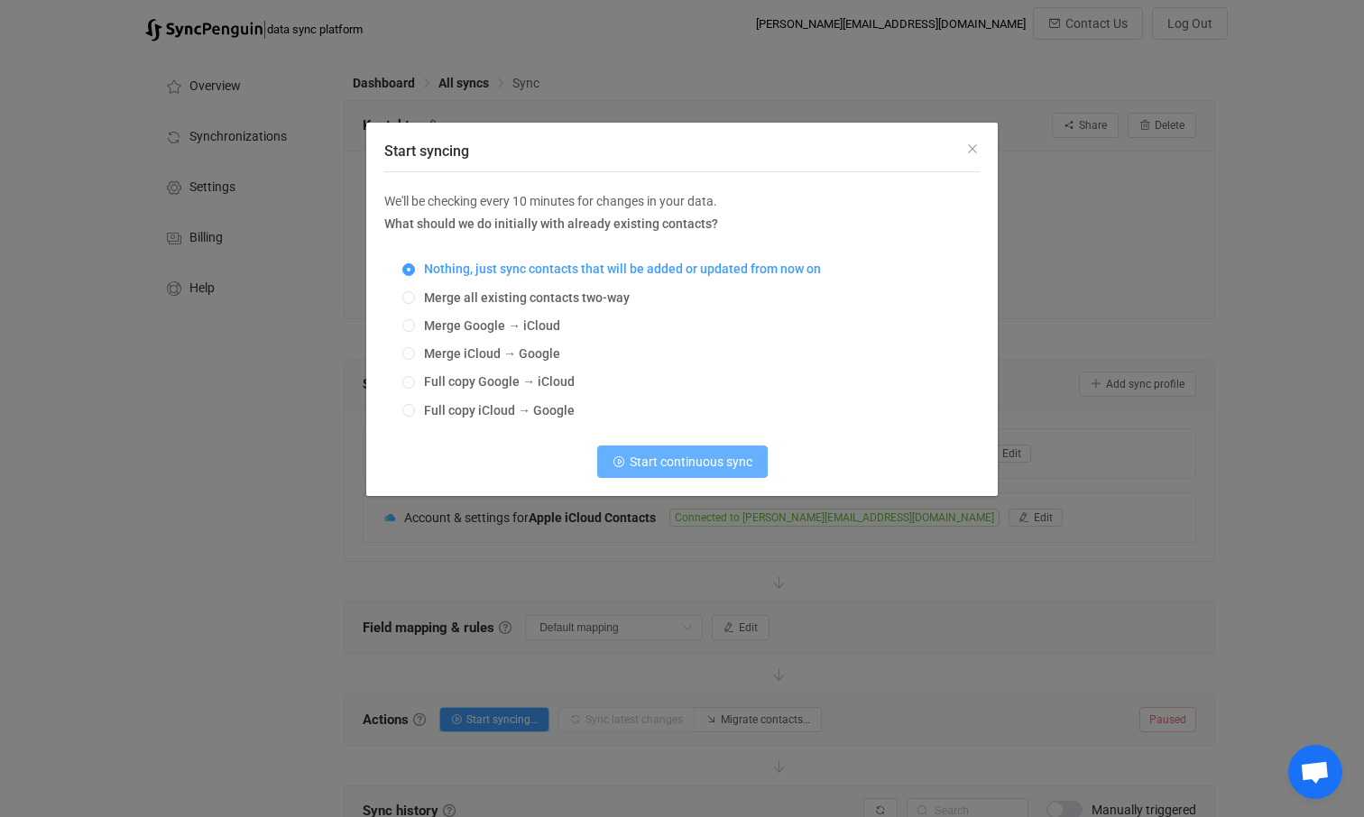
click at [680, 460] on span "Start continuous sync" at bounding box center [691, 462] width 123 height 14
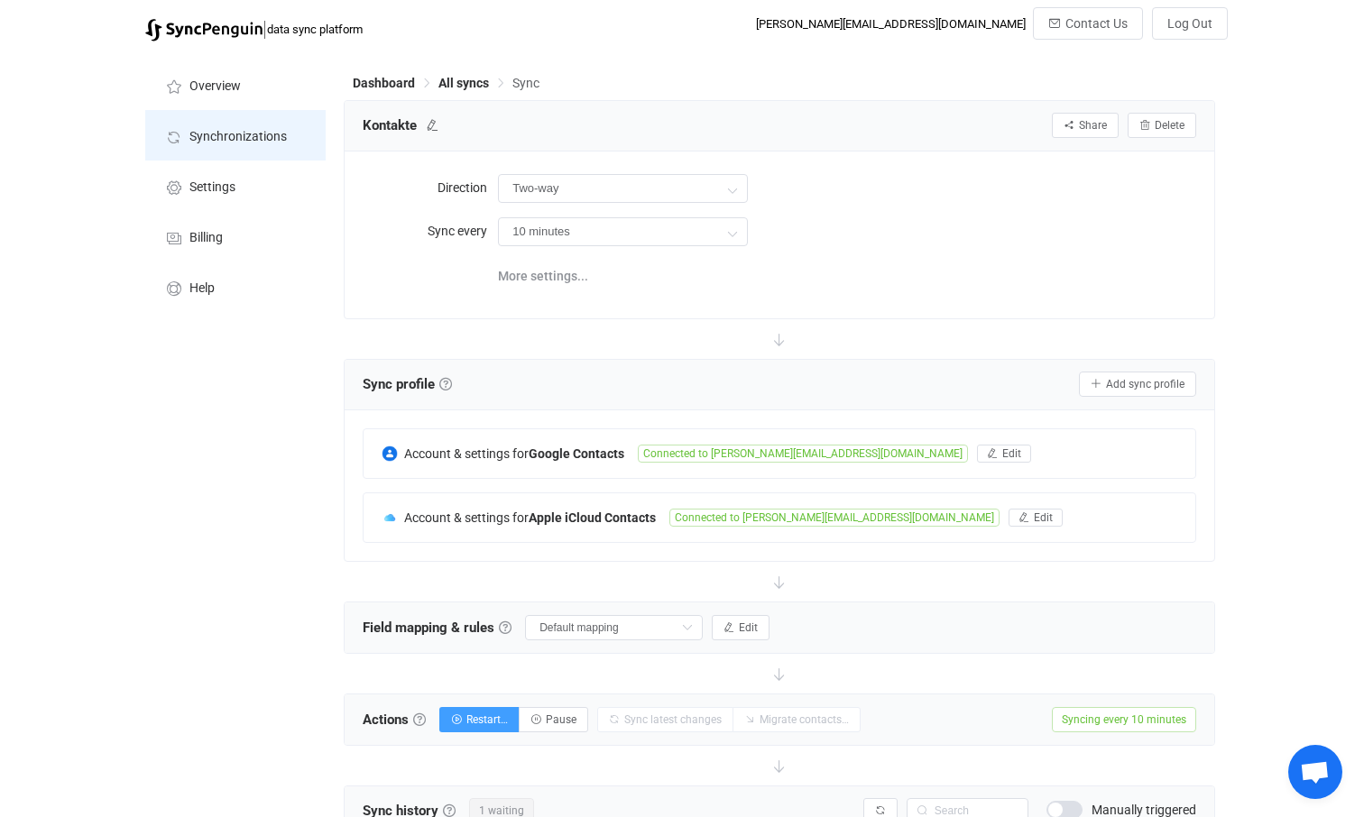
click at [241, 136] on span "Synchronizations" at bounding box center [237, 137] width 97 height 14
